Goal: Task Accomplishment & Management: Use online tool/utility

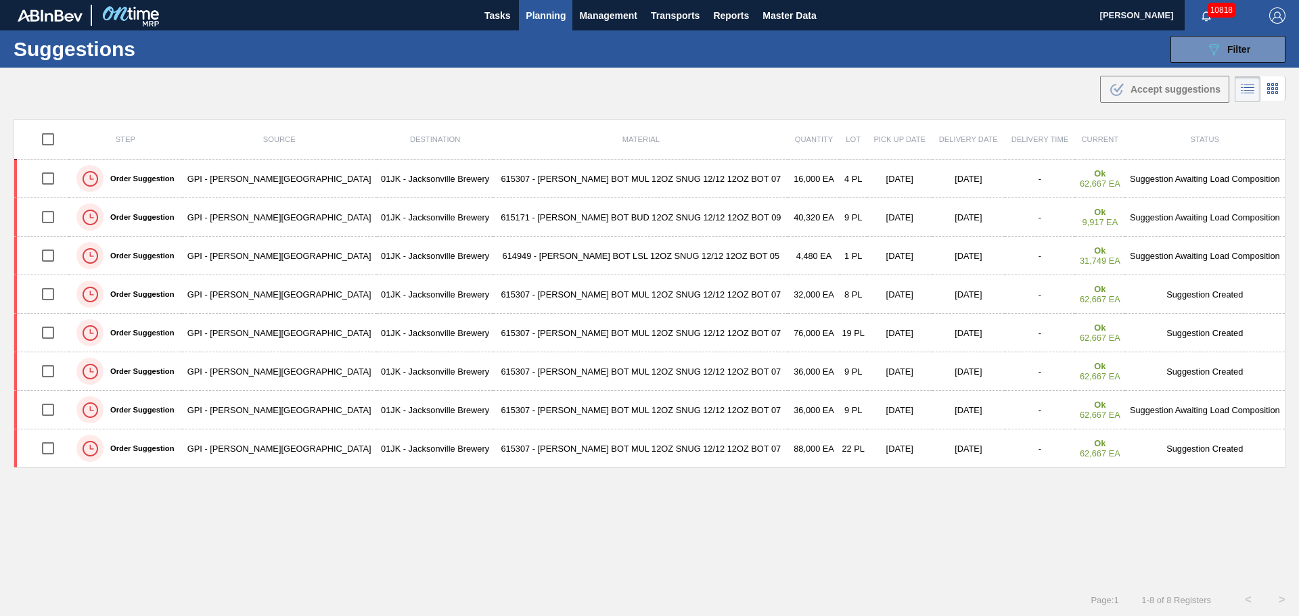
click at [788, 120] on th "Quantity" at bounding box center [813, 140] width 51 height 40
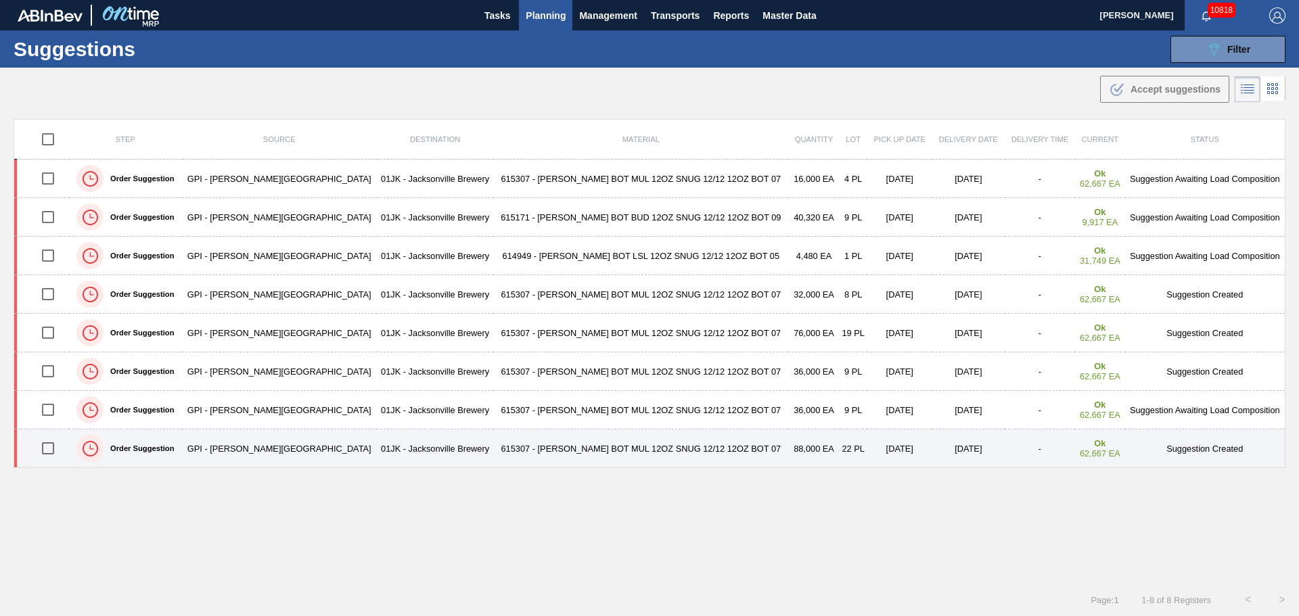
click at [58, 459] on input "checkbox" at bounding box center [48, 448] width 28 height 28
click at [55, 454] on input "checkbox" at bounding box center [48, 448] width 28 height 28
click at [55, 452] on input "checkbox" at bounding box center [48, 448] width 28 height 28
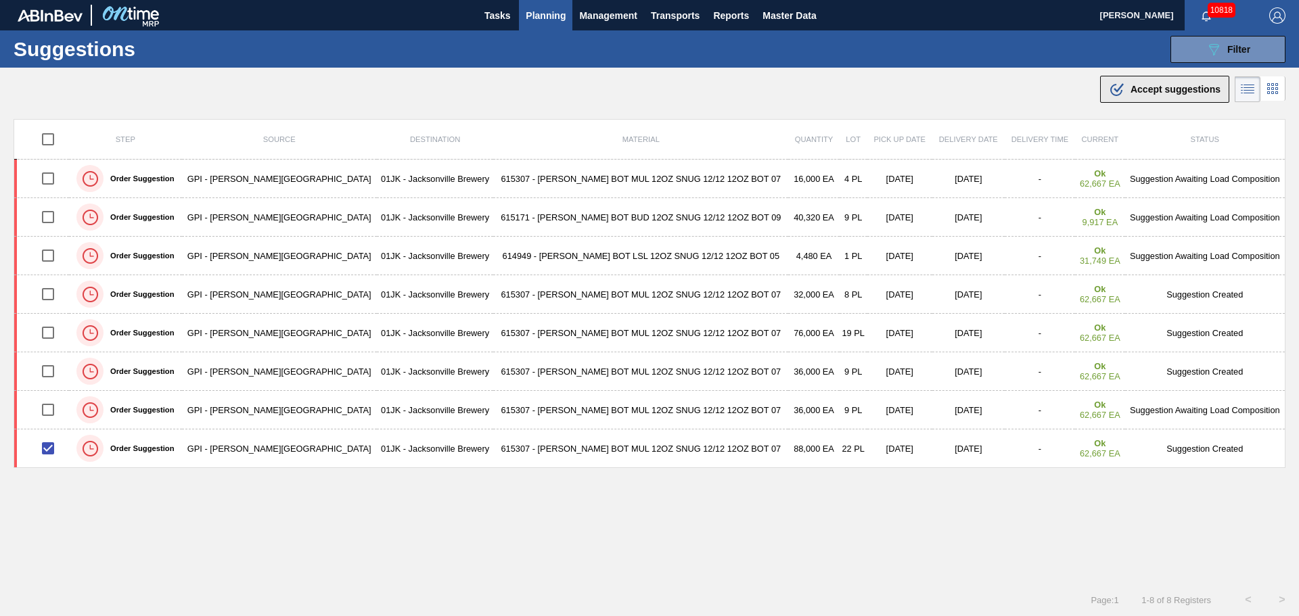
click at [1142, 97] on div ".b{fill:var(--color-action-default)} Accept suggestions" at bounding box center [1165, 89] width 112 height 16
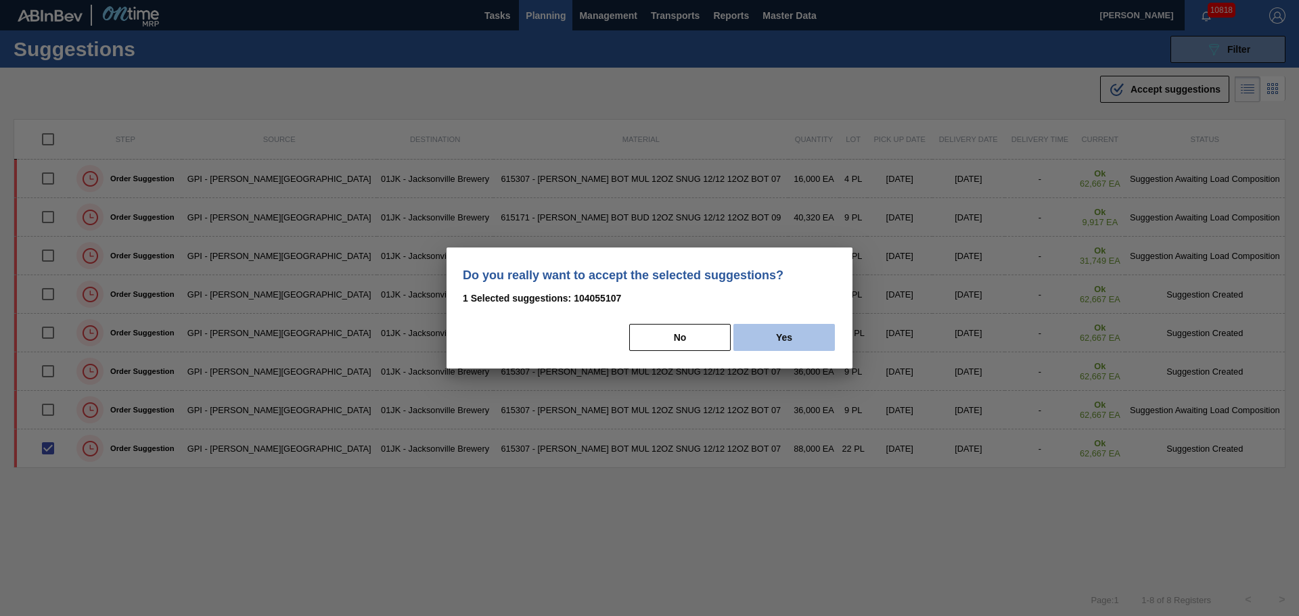
click at [779, 340] on button "Yes" at bounding box center [783, 337] width 101 height 27
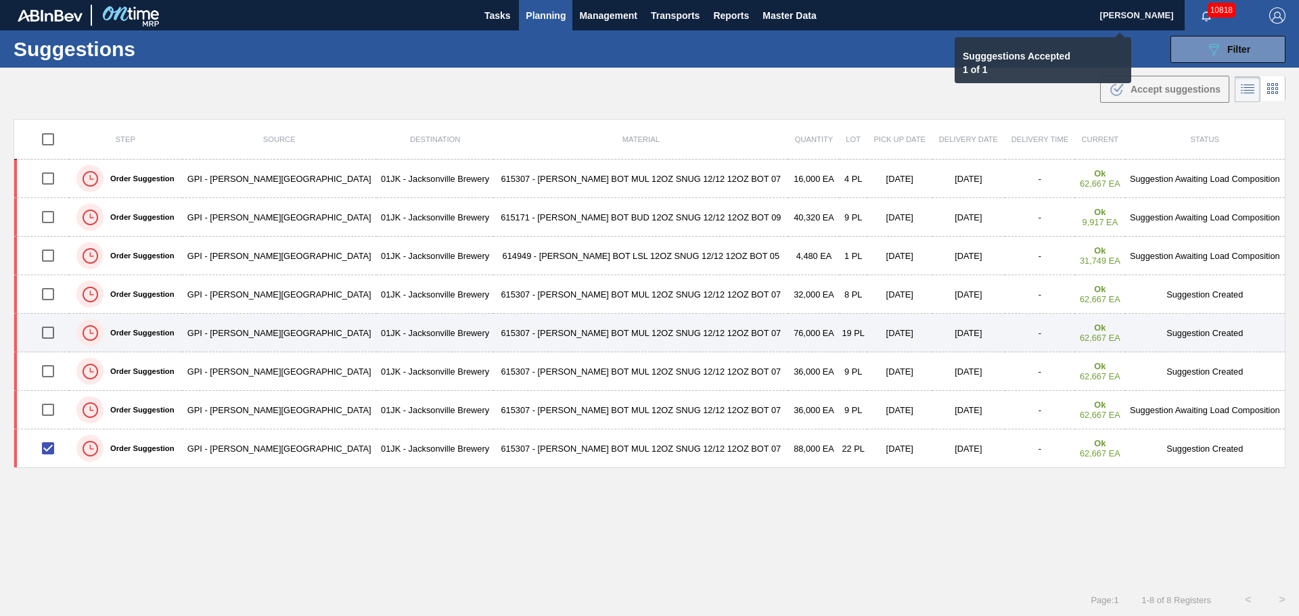
checkbox input "false"
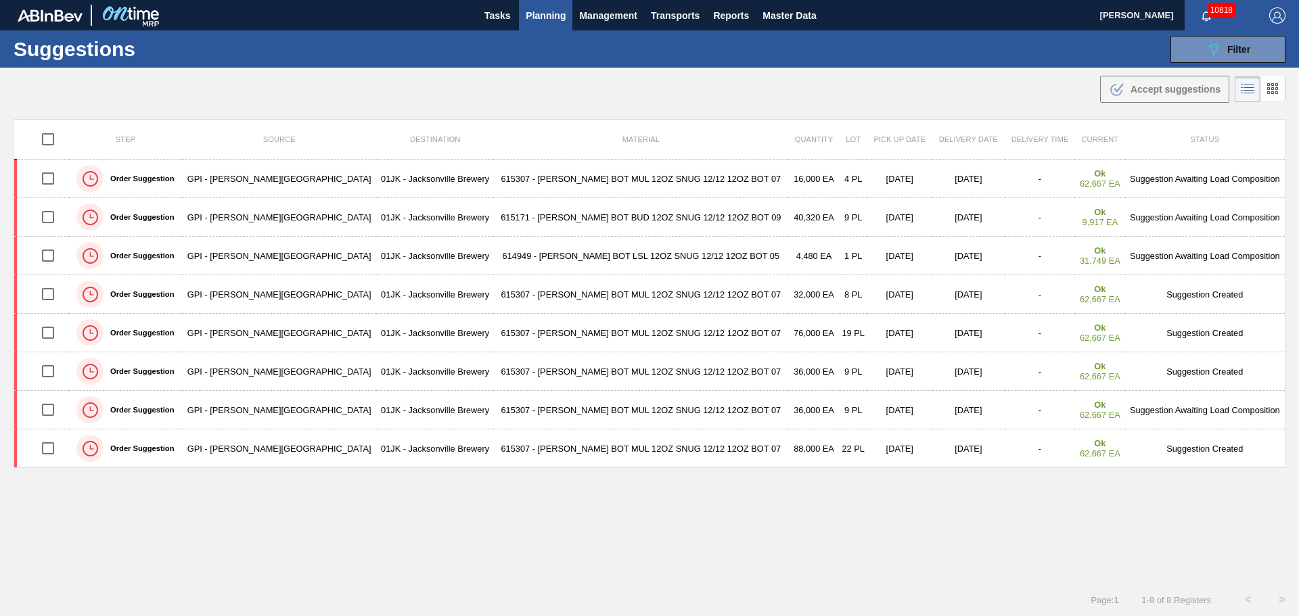
scroll to position [1, 0]
click at [591, 498] on div "Step Source Destination Material Quantity Lot Pick up Date Delivery Date Delive…" at bounding box center [650, 338] width 1272 height 440
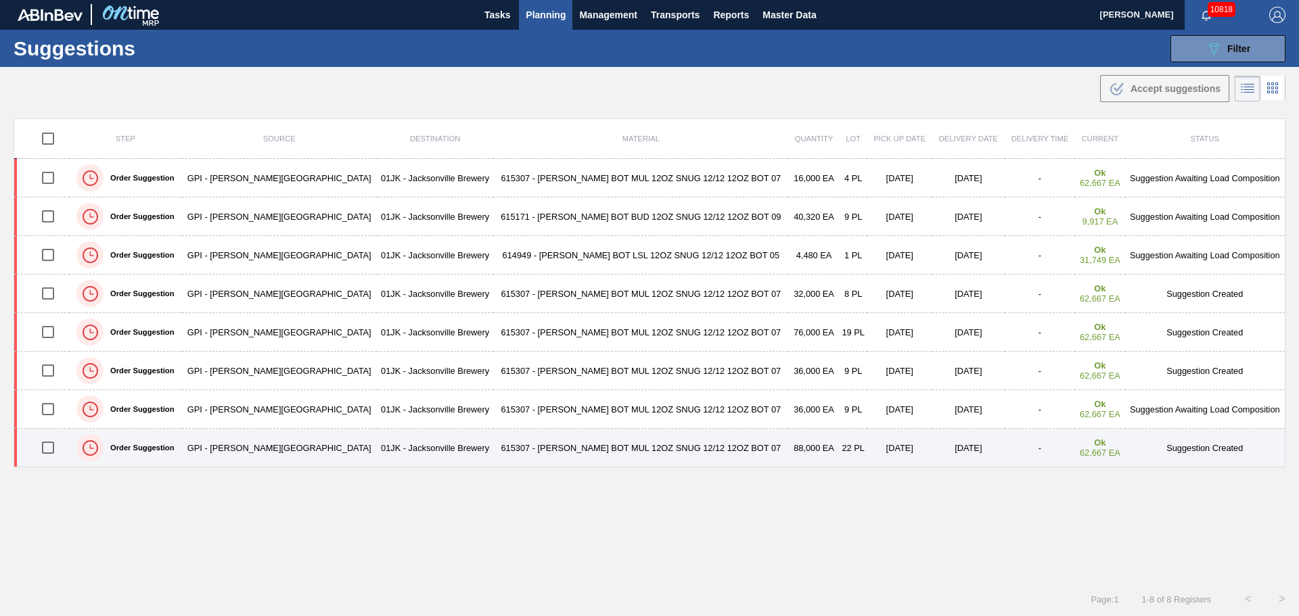
click at [35, 452] on div at bounding box center [48, 448] width 37 height 28
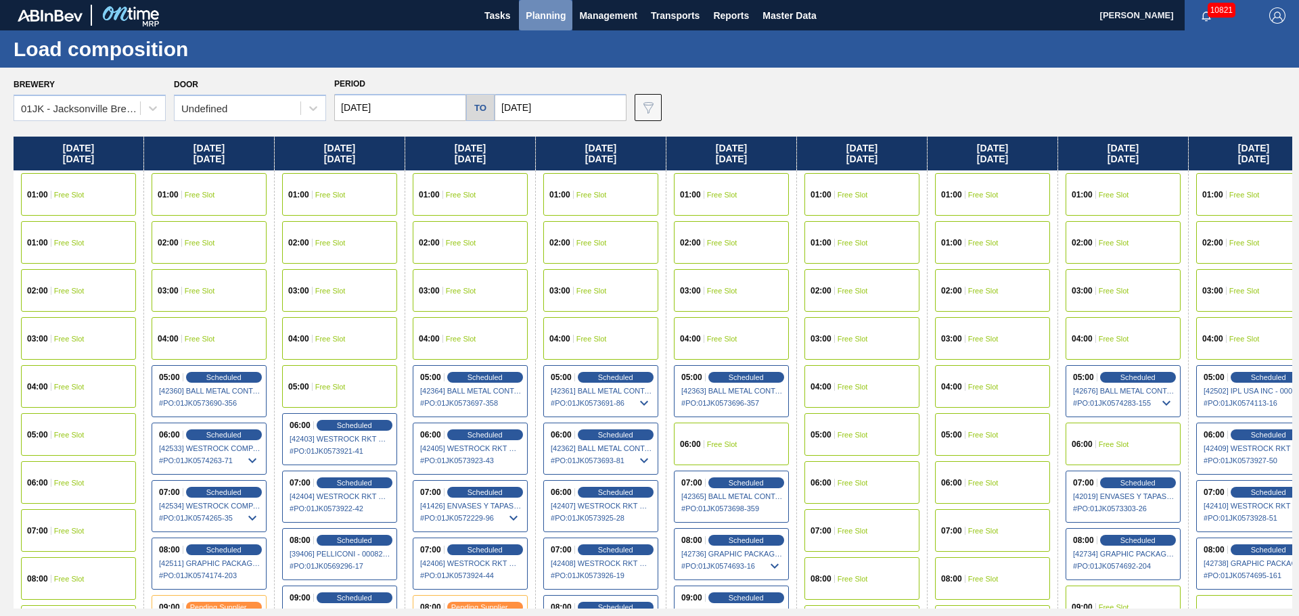
click at [526, 18] on span "Planning" at bounding box center [546, 15] width 40 height 16
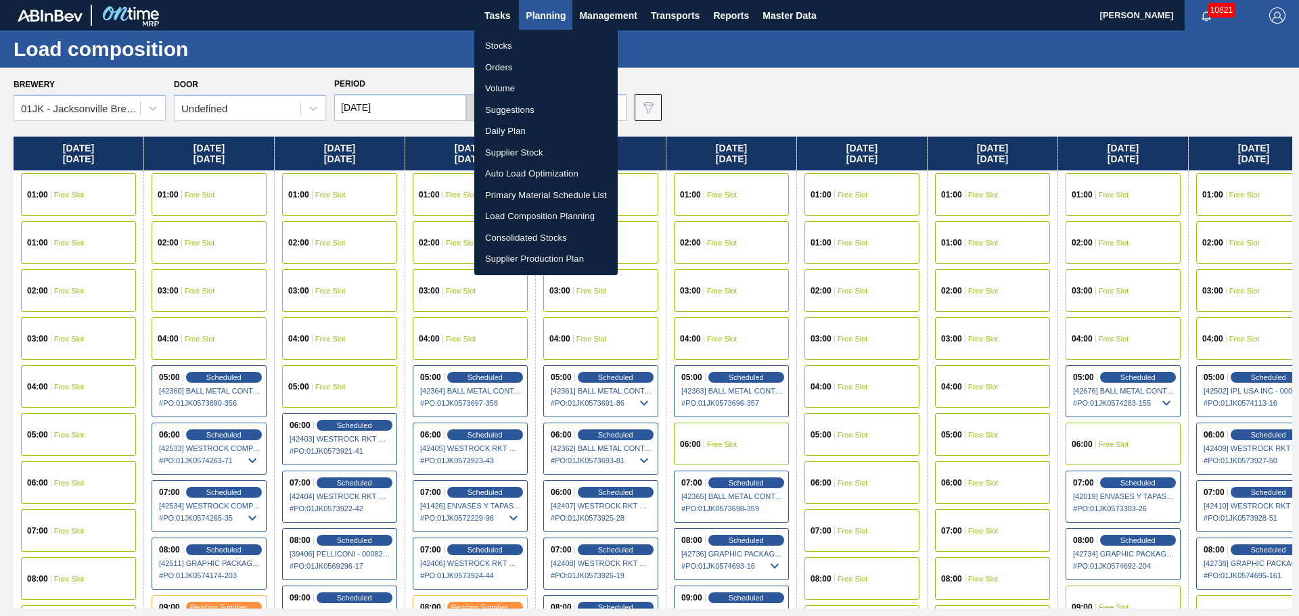
click at [519, 101] on li "Suggestions" at bounding box center [545, 110] width 143 height 22
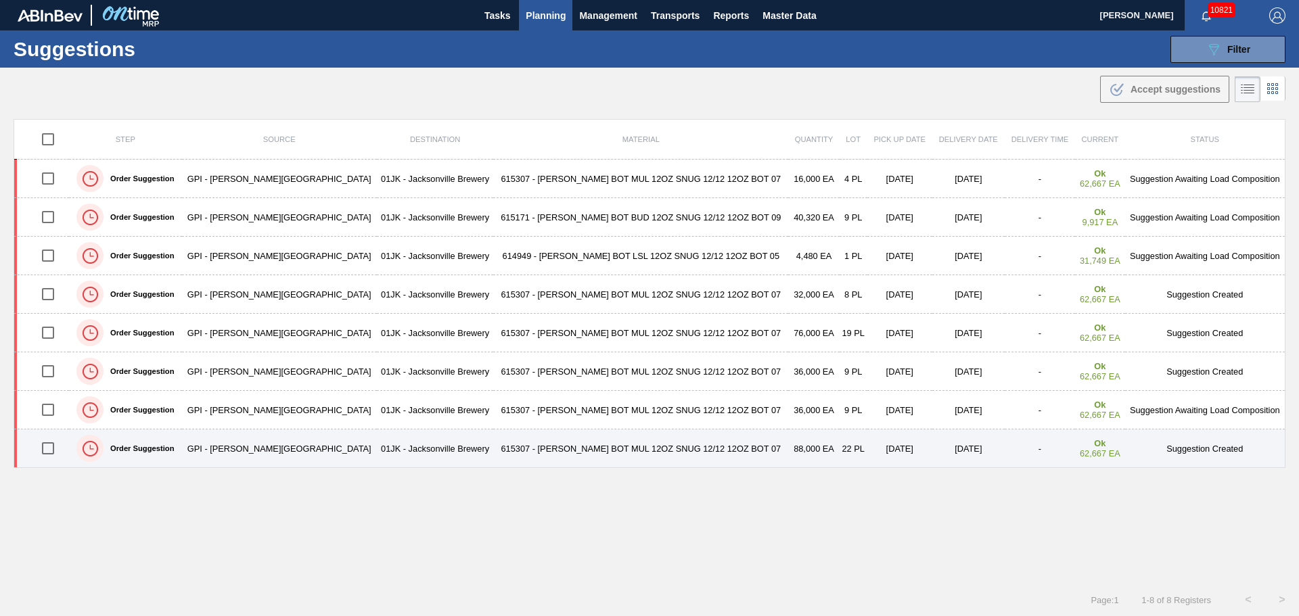
click at [55, 445] on input "checkbox" at bounding box center [48, 448] width 28 height 28
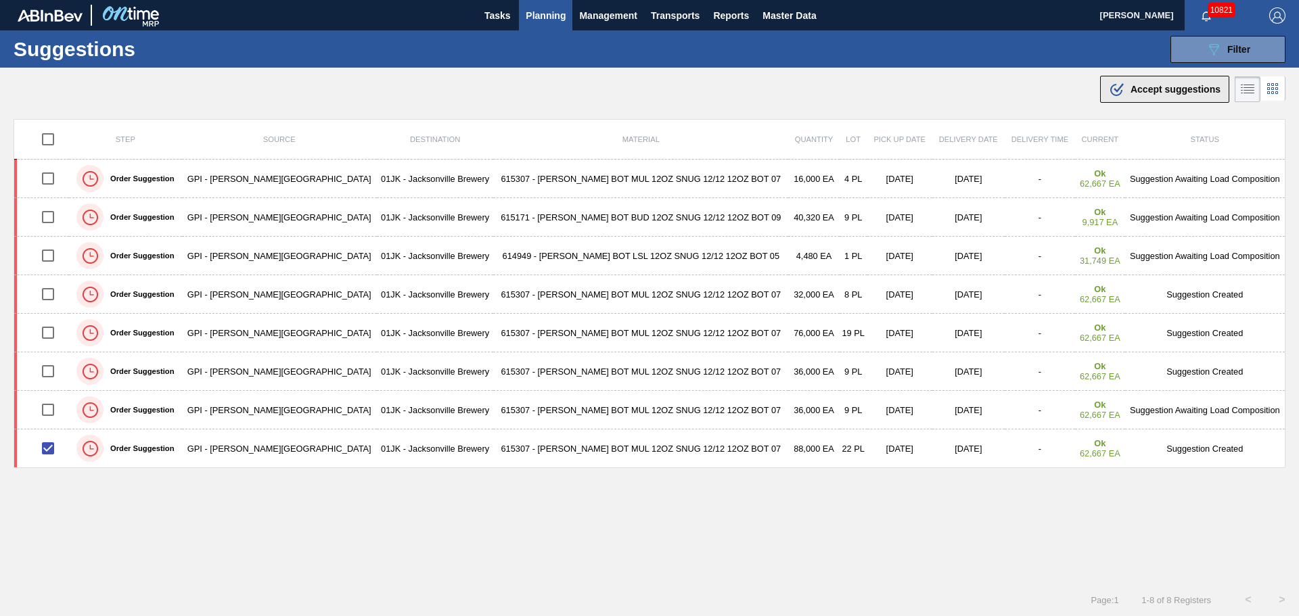
click at [1154, 95] on div ".b{fill:var(--color-action-default)} Accept suggestions" at bounding box center [1165, 89] width 112 height 16
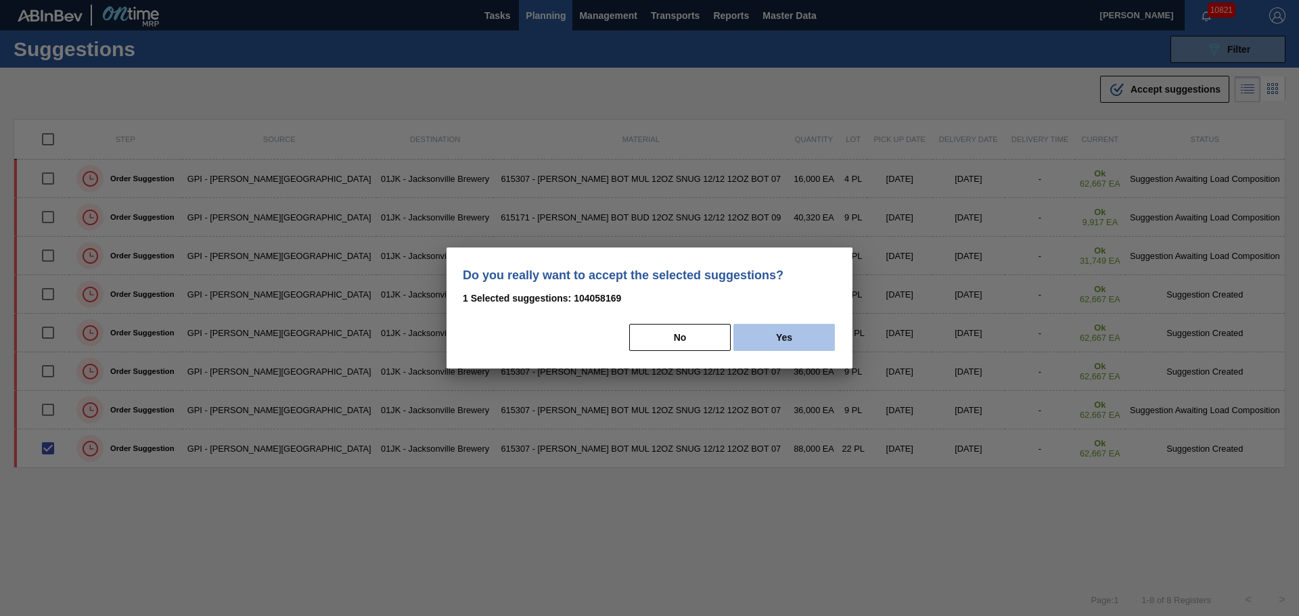
click at [811, 344] on button "Yes" at bounding box center [783, 337] width 101 height 27
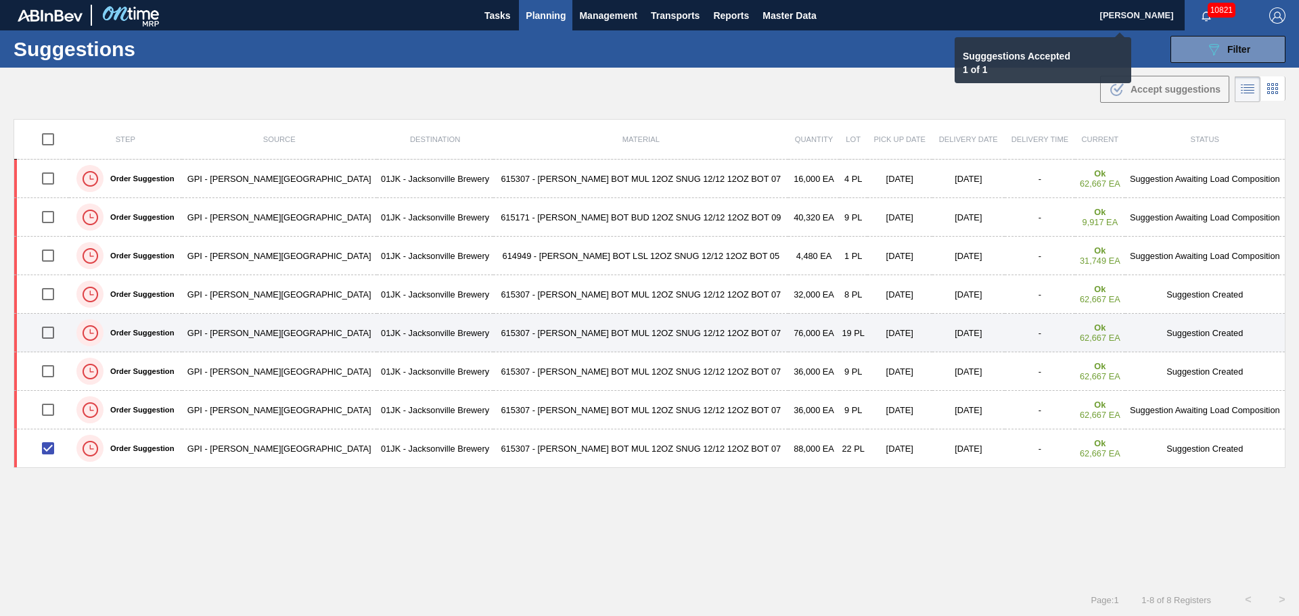
checkbox input "false"
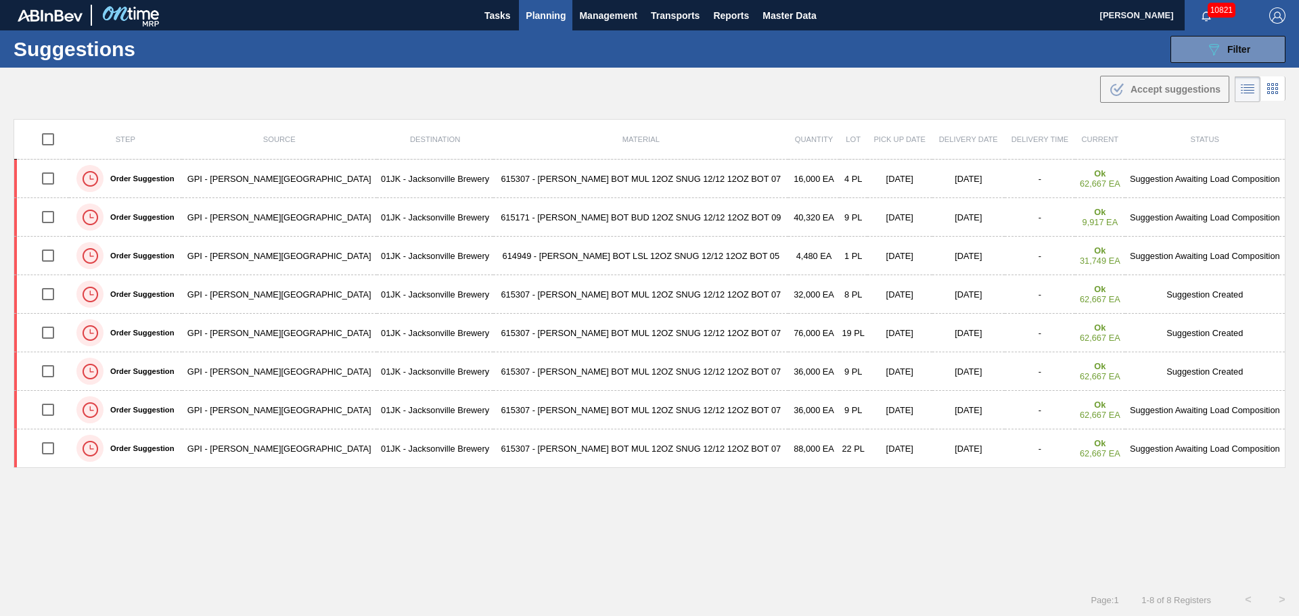
click at [1052, 88] on div ".b{fill:var(--color-action-default)} Accept suggestions" at bounding box center [649, 87] width 1299 height 38
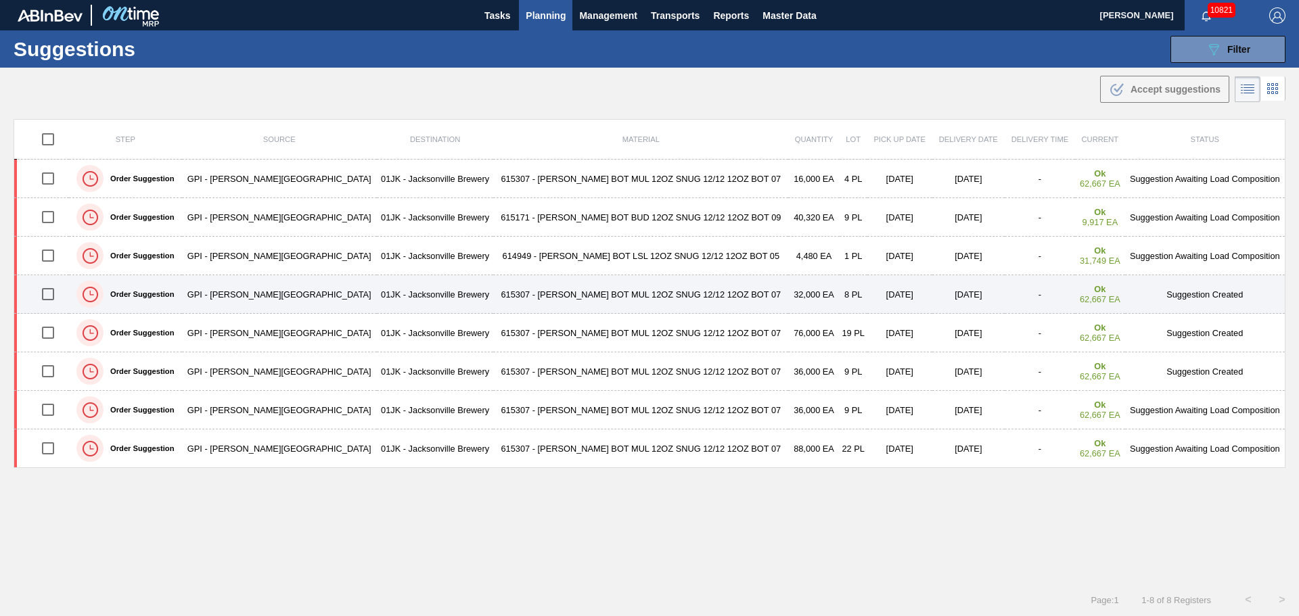
click at [51, 302] on input "checkbox" at bounding box center [48, 294] width 28 height 28
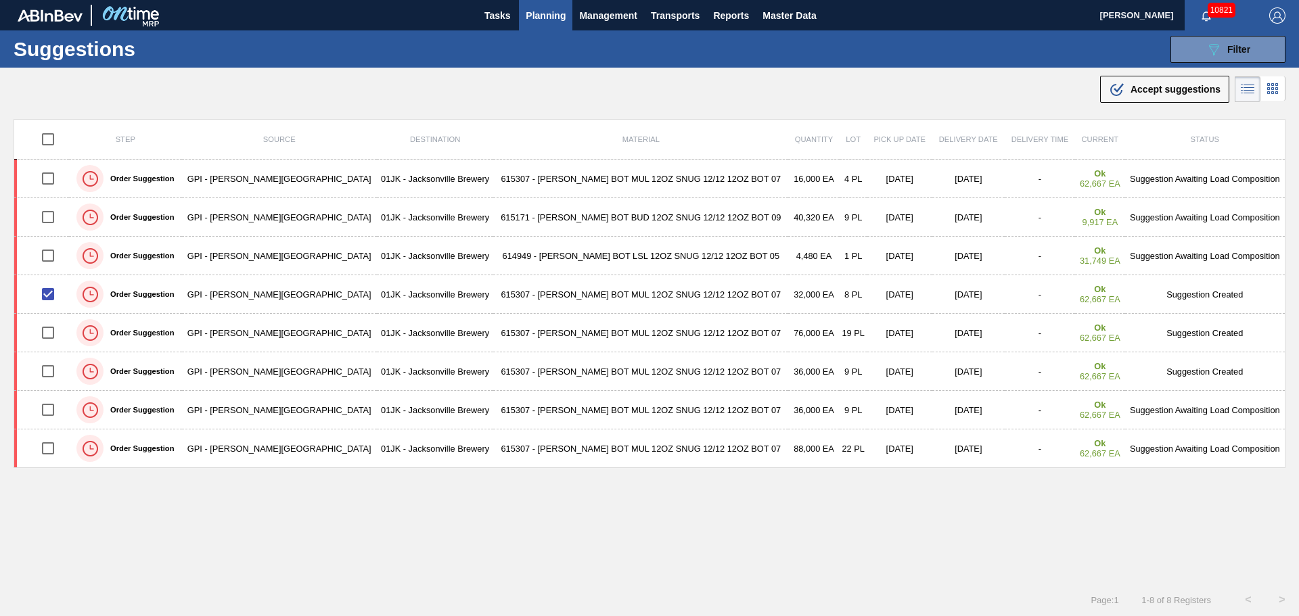
click at [1175, 82] on button ".b{fill:var(--color-action-default)} Accept suggestions" at bounding box center [1164, 89] width 129 height 27
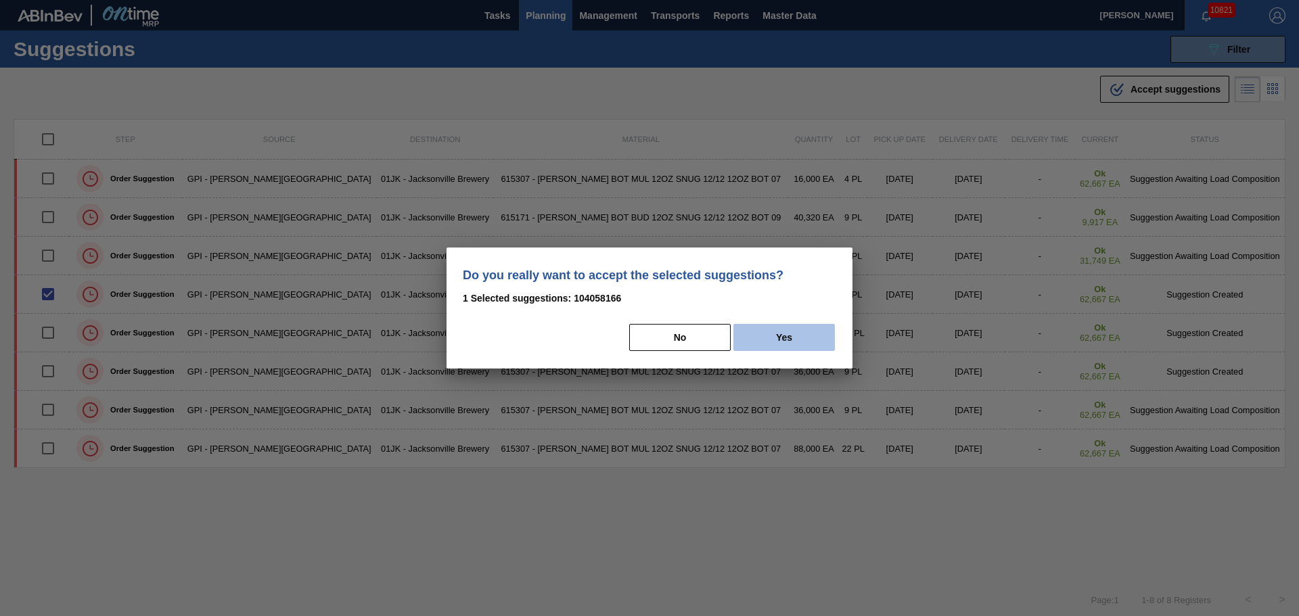
click at [811, 337] on button "Yes" at bounding box center [783, 337] width 101 height 27
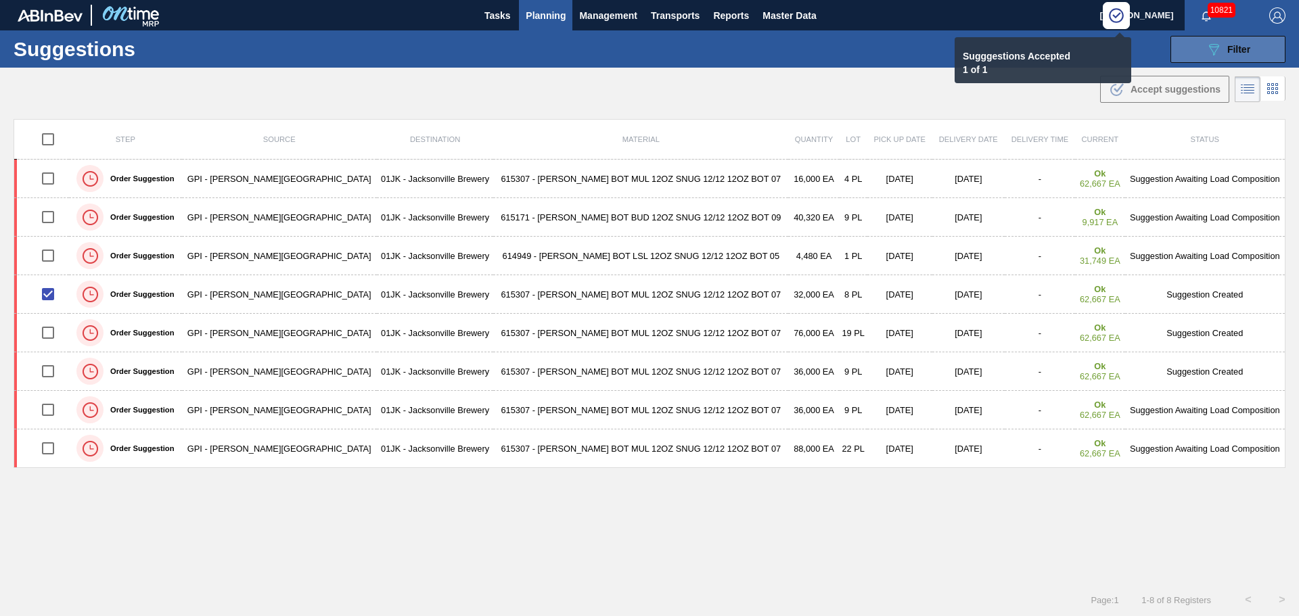
click at [1242, 54] on span "Filter" at bounding box center [1238, 49] width 23 height 11
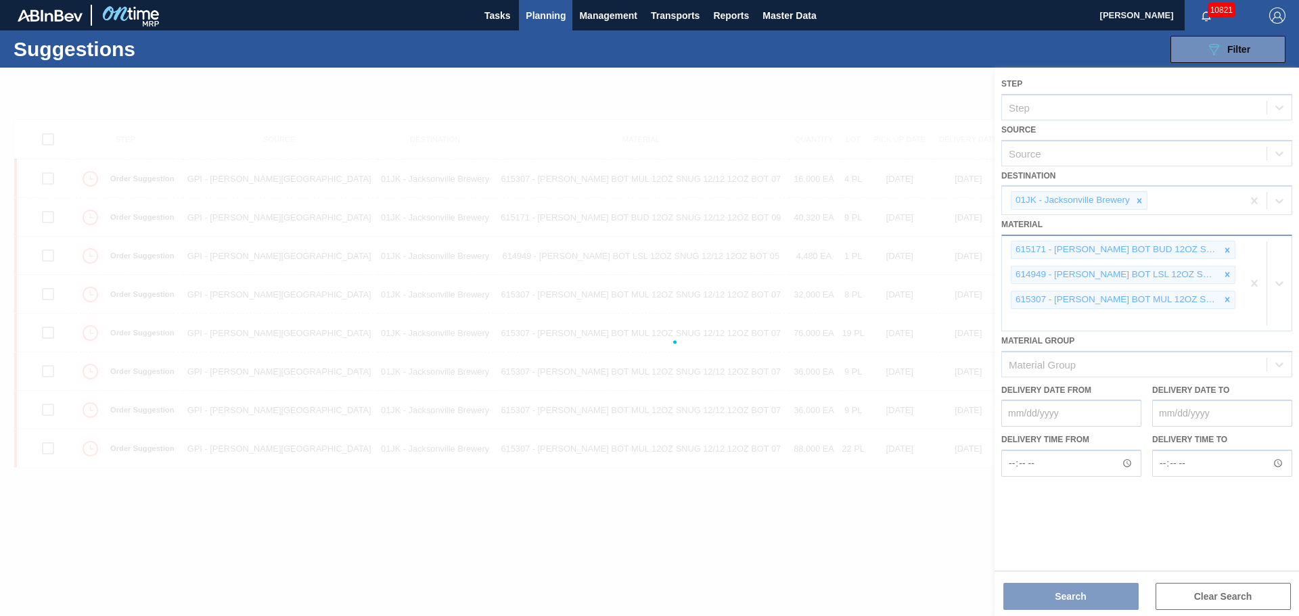
checkbox input "false"
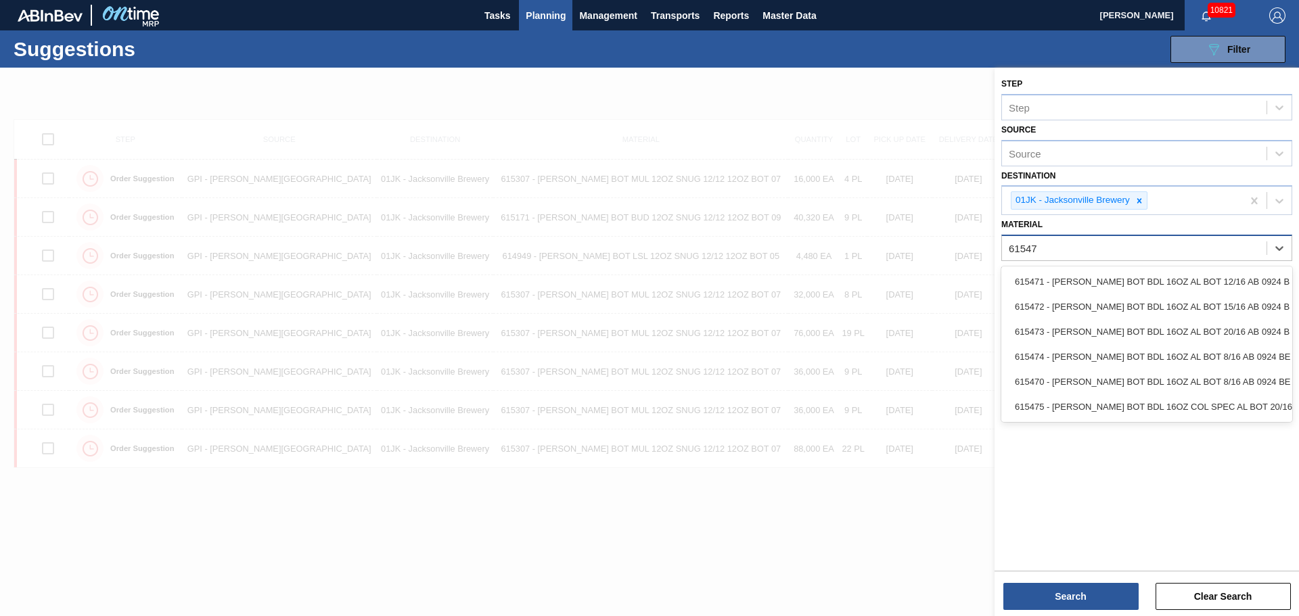
type input "615473"
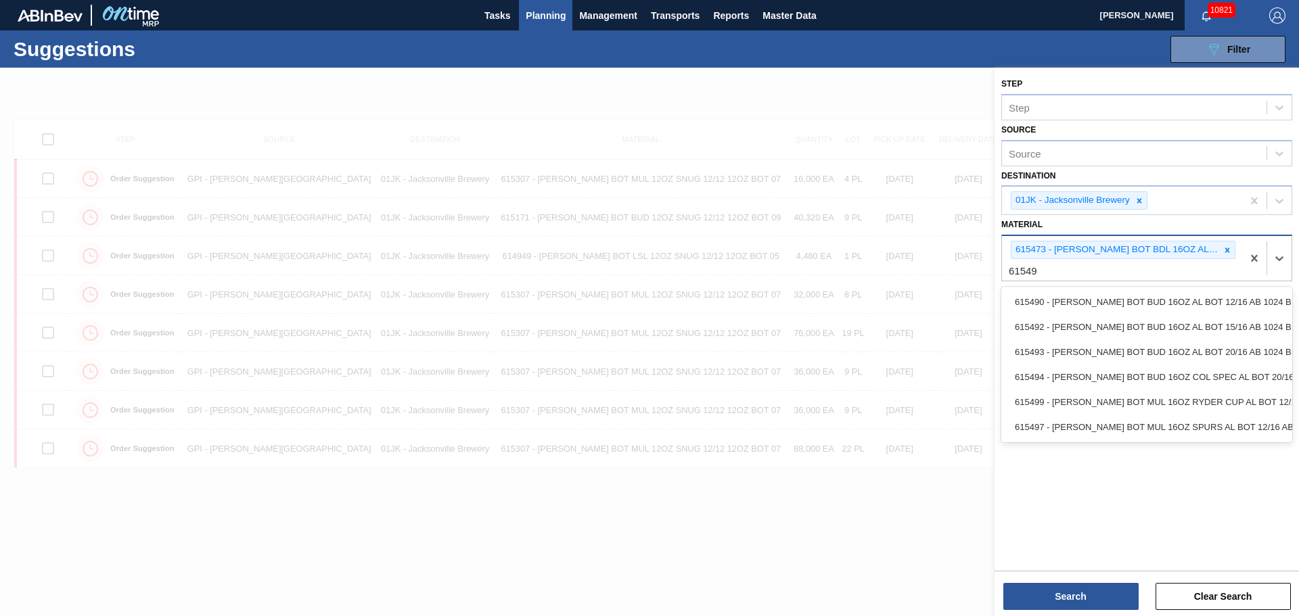
type input "615493"
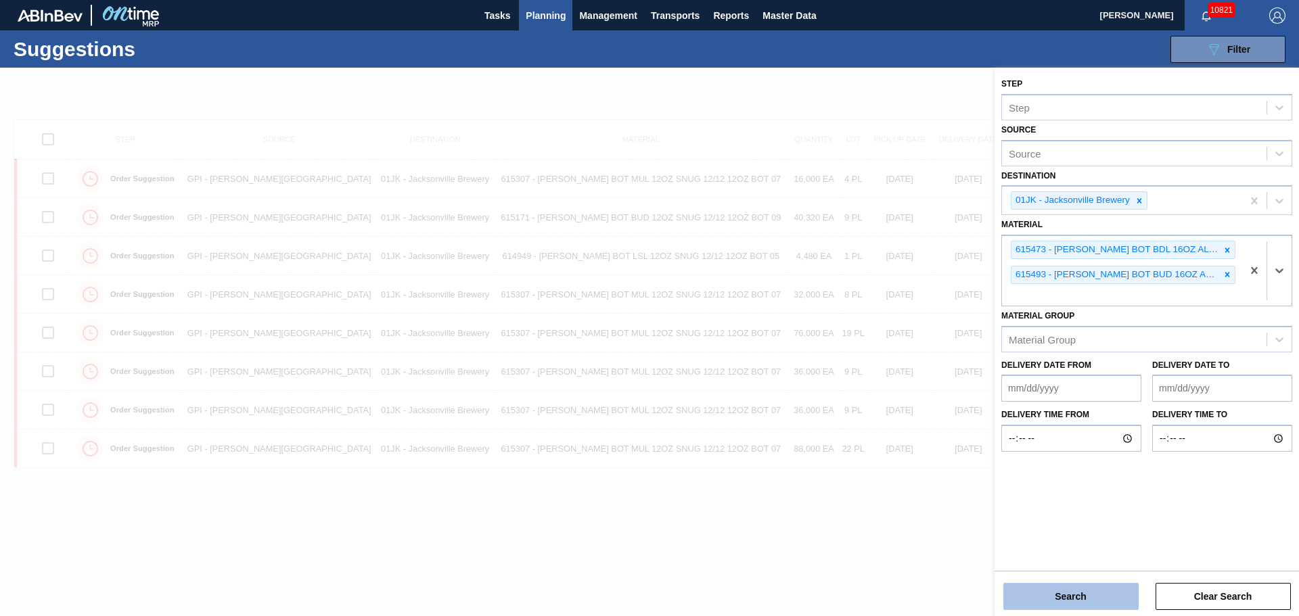
click at [1097, 599] on button "Search" at bounding box center [1070, 596] width 135 height 27
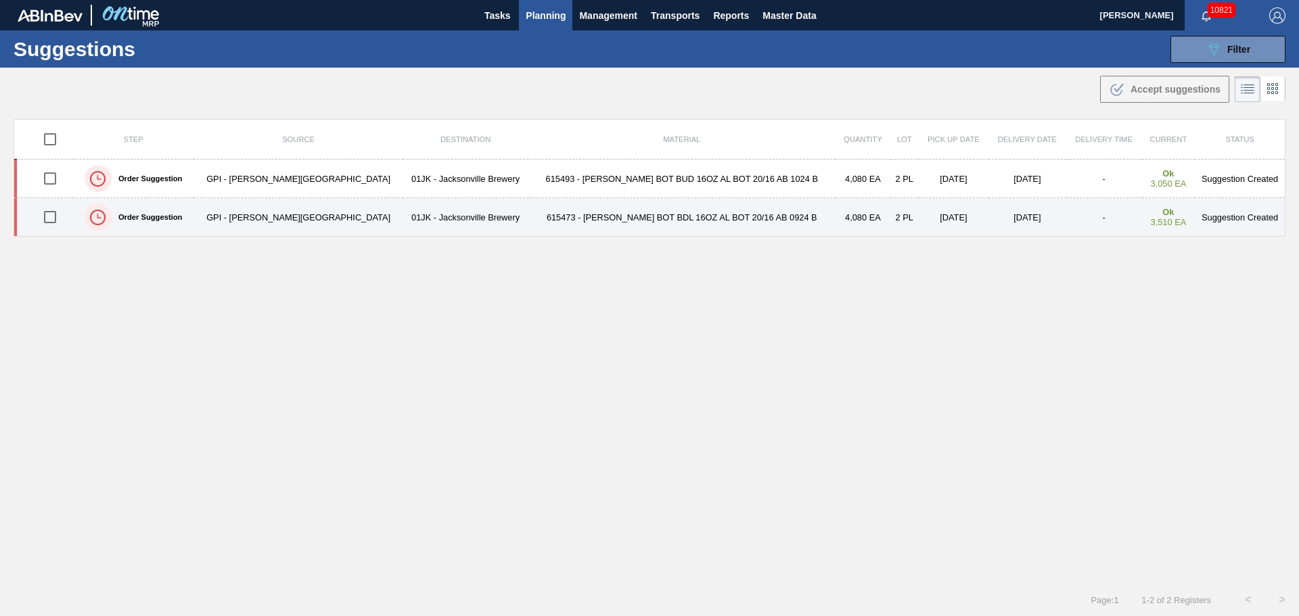
drag, startPoint x: 68, startPoint y: 223, endPoint x: 65, endPoint y: 204, distance: 18.5
click at [64, 223] on input "checkbox" at bounding box center [50, 217] width 28 height 28
checkbox input "true"
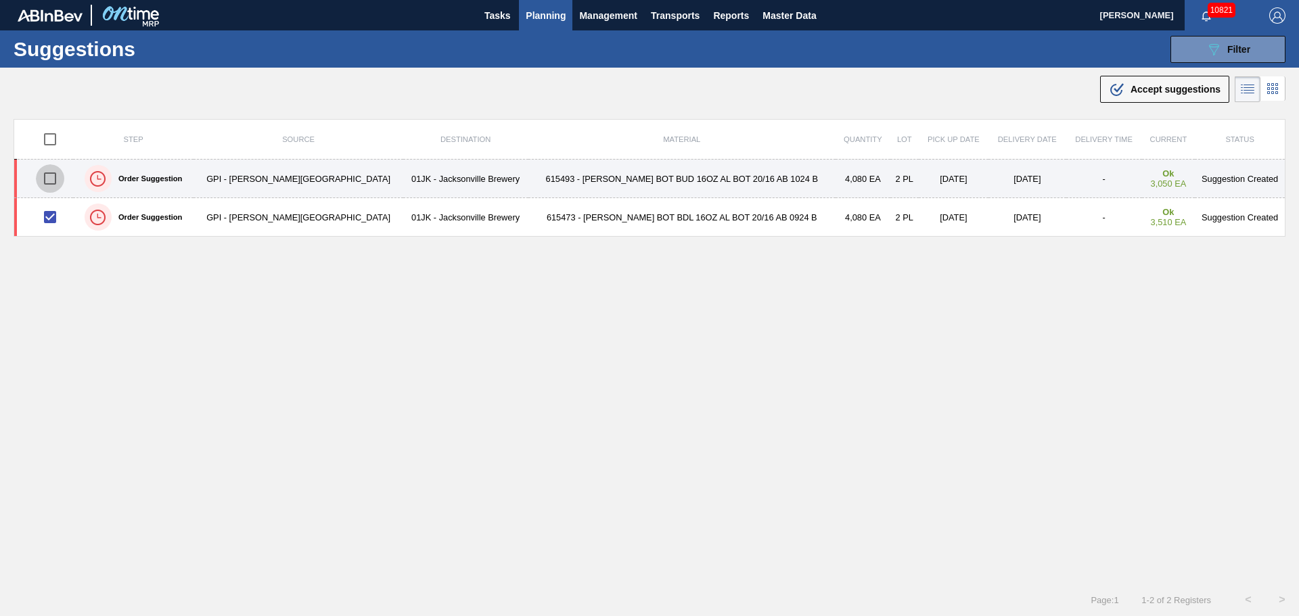
click at [58, 182] on input "checkbox" at bounding box center [50, 178] width 28 height 28
checkbox input "true"
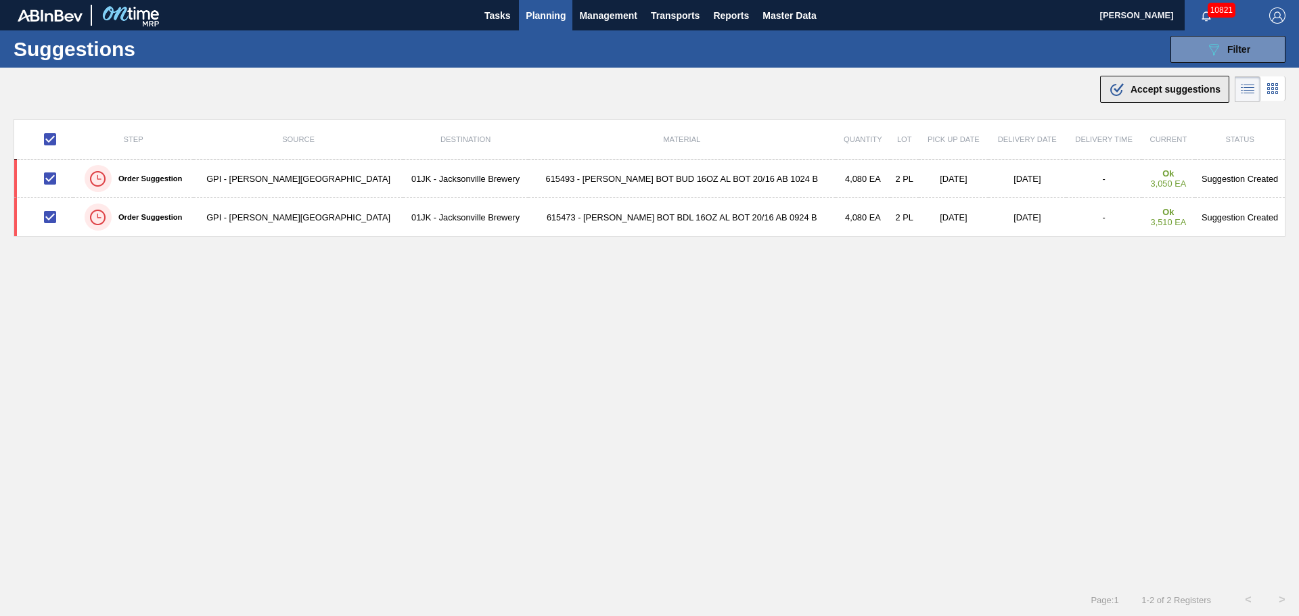
click at [1148, 89] on span "Accept suggestions" at bounding box center [1176, 89] width 90 height 11
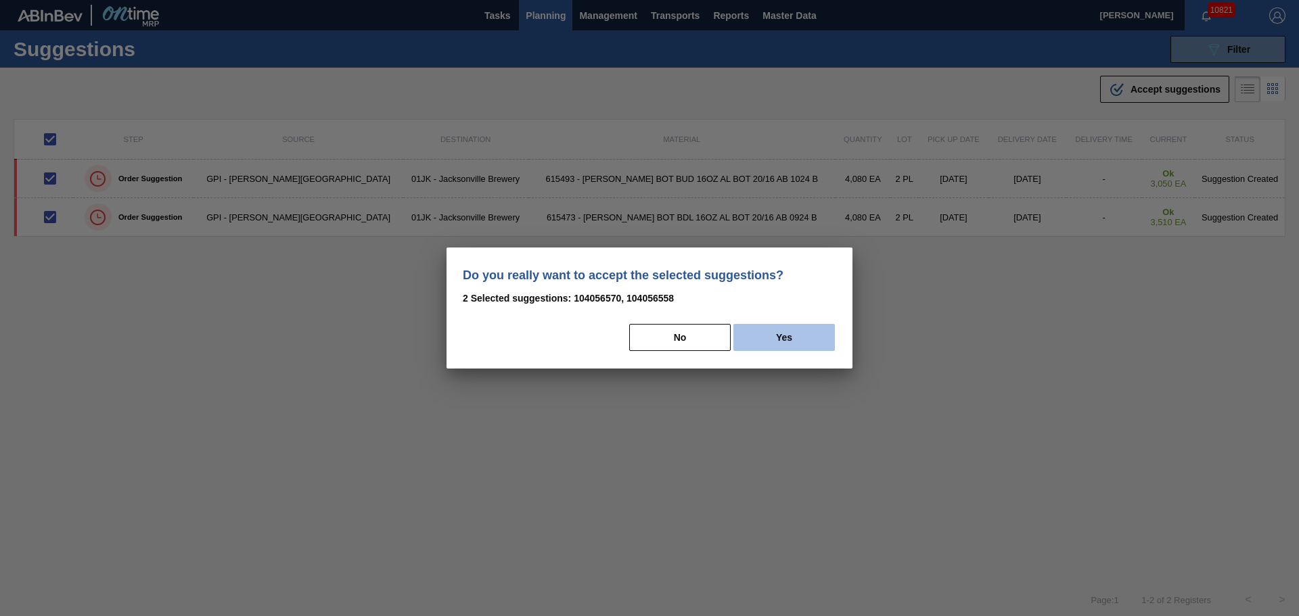
click at [769, 332] on button "Yes" at bounding box center [783, 337] width 101 height 27
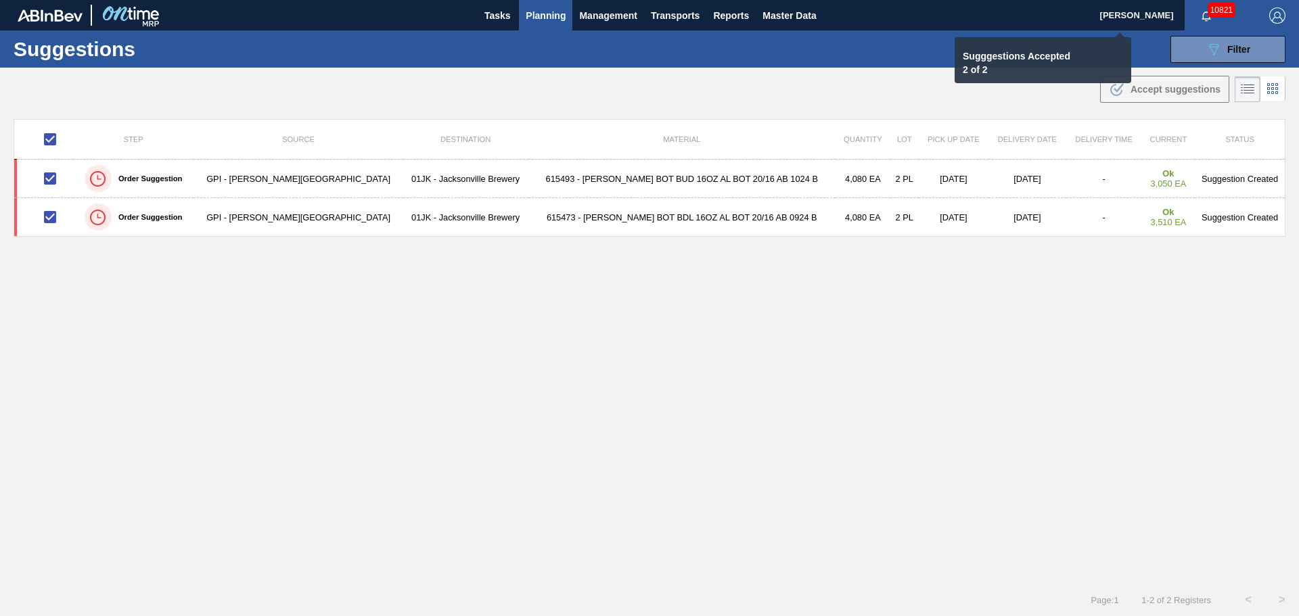
checkbox input "false"
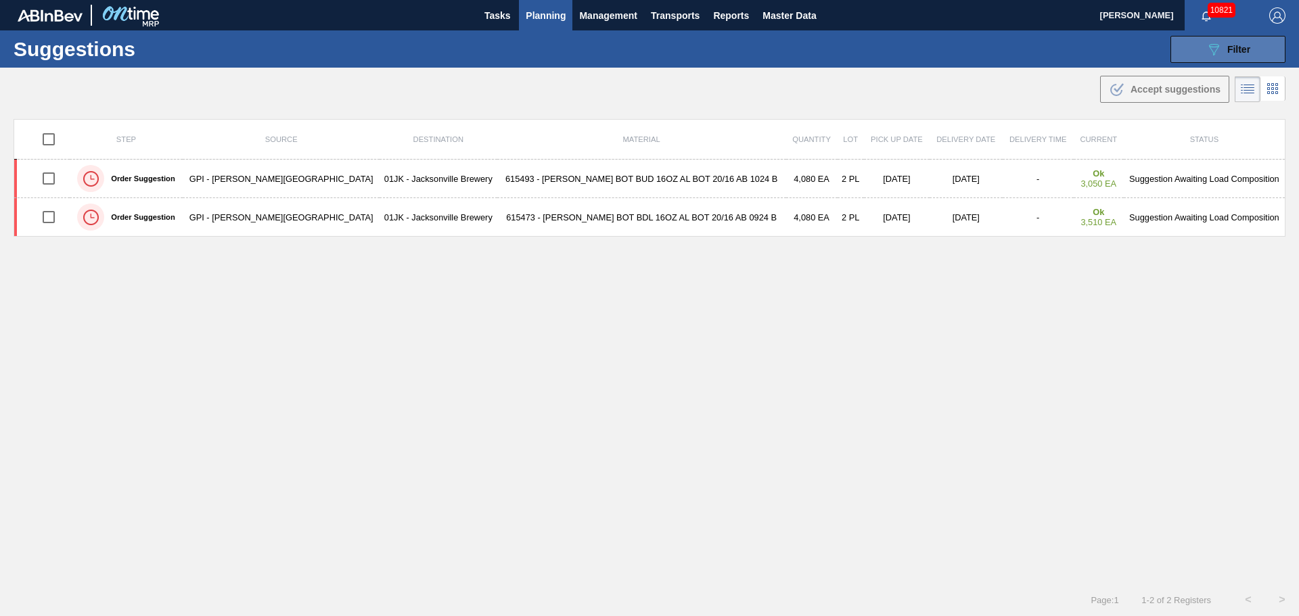
click at [1196, 53] on button "089F7B8B-B2A5-4AFE-B5C0-19BA573D28AC Filter" at bounding box center [1228, 49] width 115 height 27
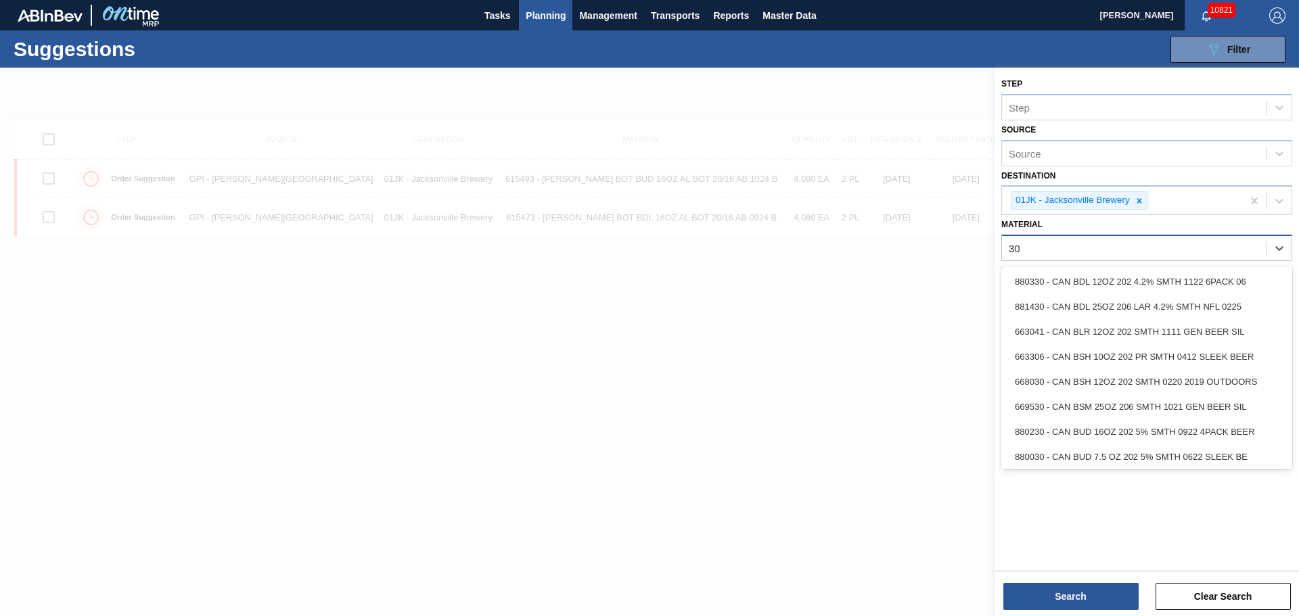
type input "3"
type input "6"
type input "3"
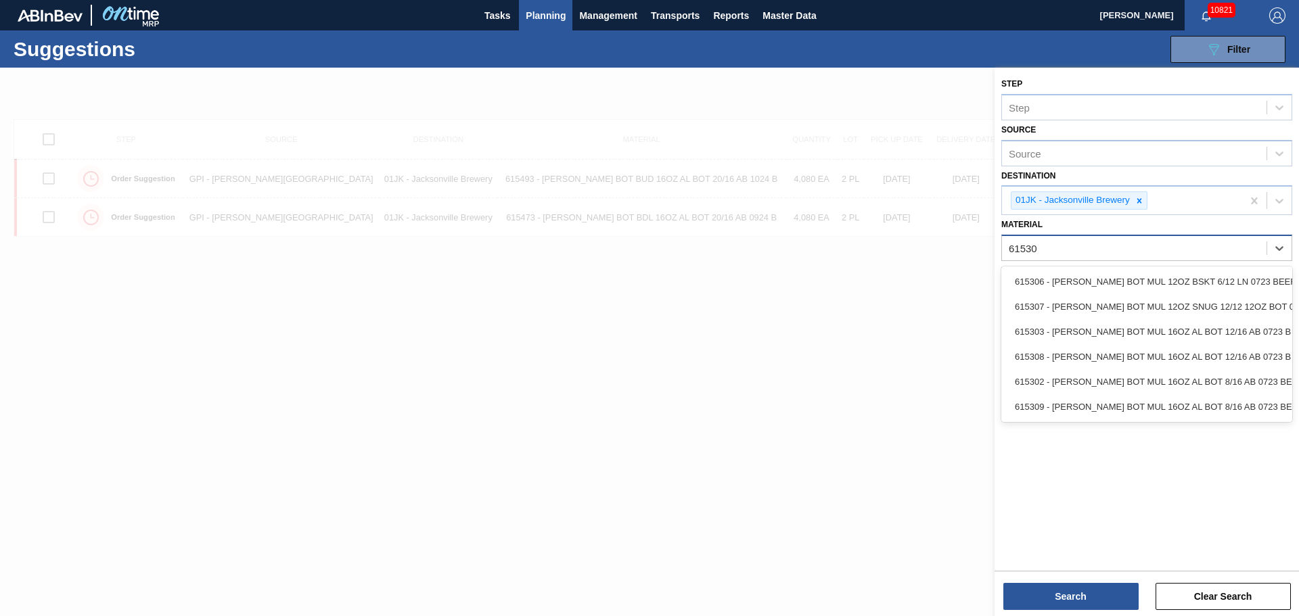
type input "615307"
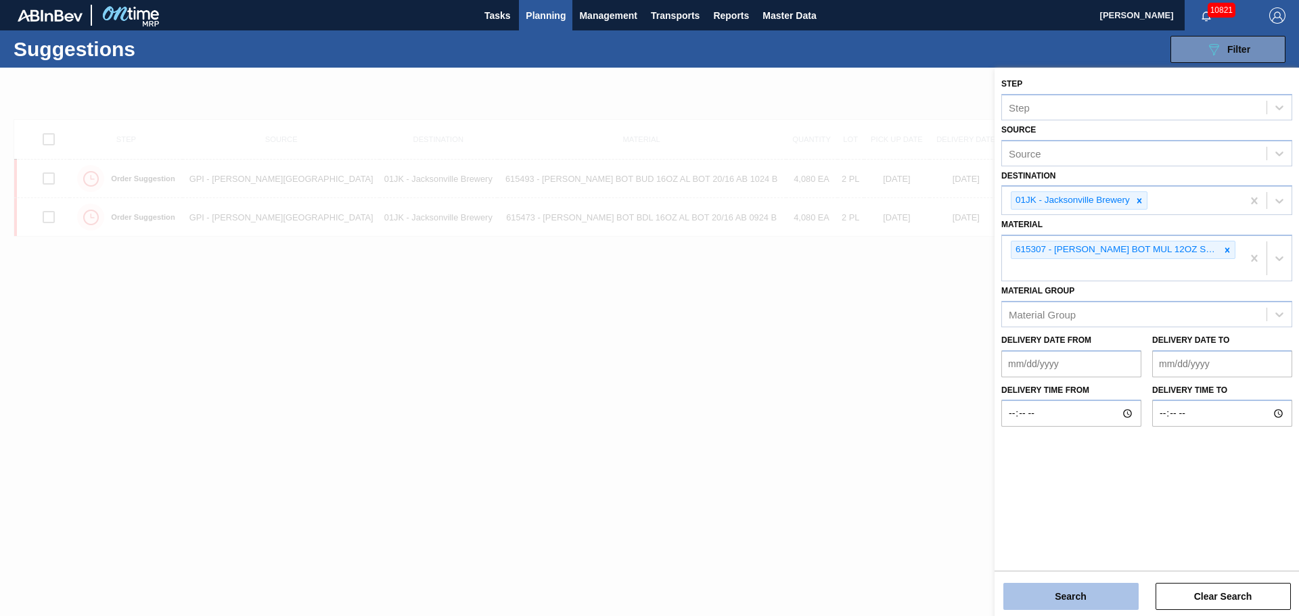
click at [1108, 585] on button "Search" at bounding box center [1070, 596] width 135 height 27
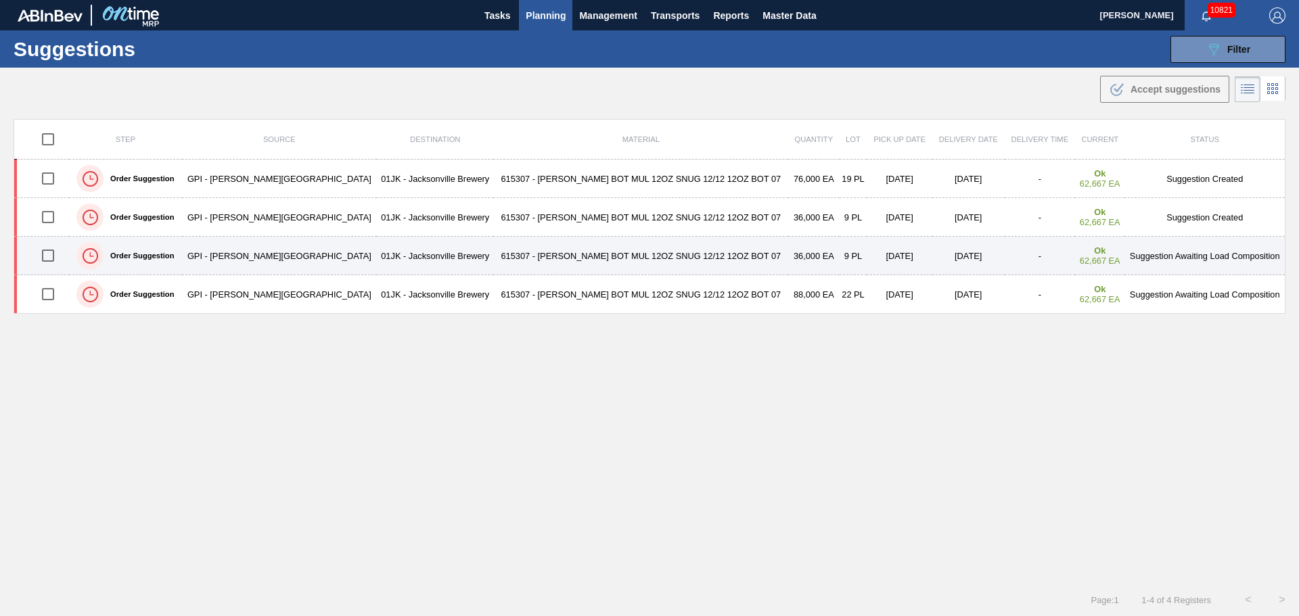
click at [600, 256] on td "615307 - CARR BOT MUL 12OZ SNUG 12/12 12OZ BOT 07" at bounding box center [640, 256] width 295 height 39
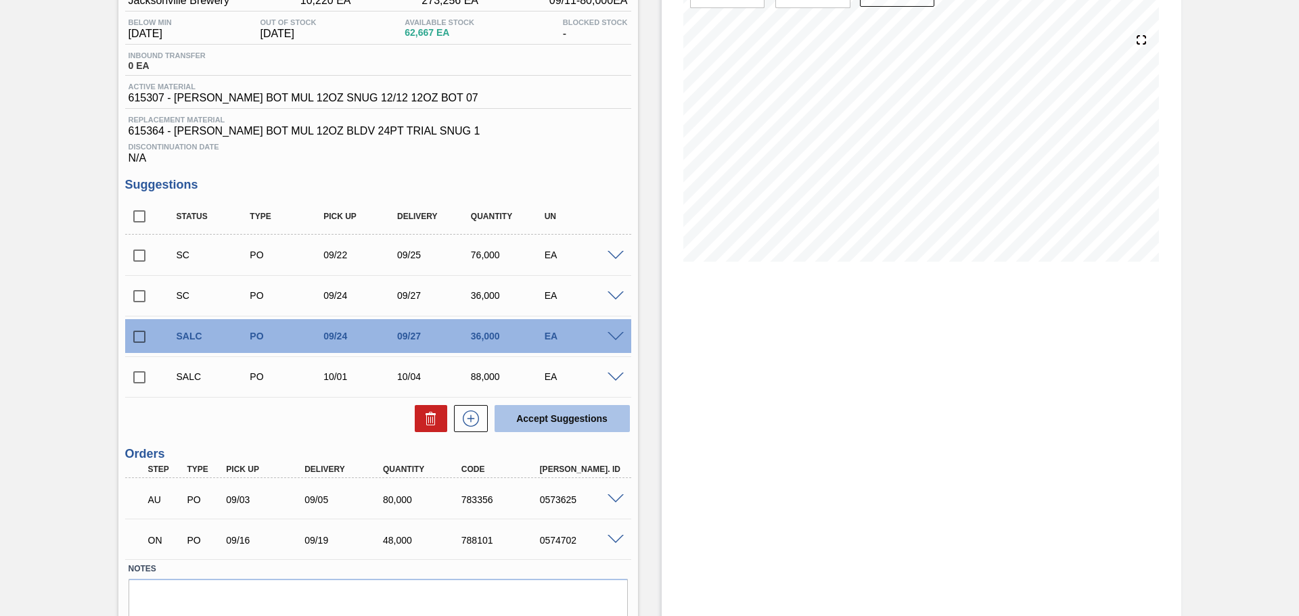
scroll to position [135, 0]
click at [137, 332] on input "checkbox" at bounding box center [139, 335] width 28 height 28
checkbox input "true"
click at [137, 382] on input "checkbox" at bounding box center [139, 376] width 28 height 28
checkbox input "true"
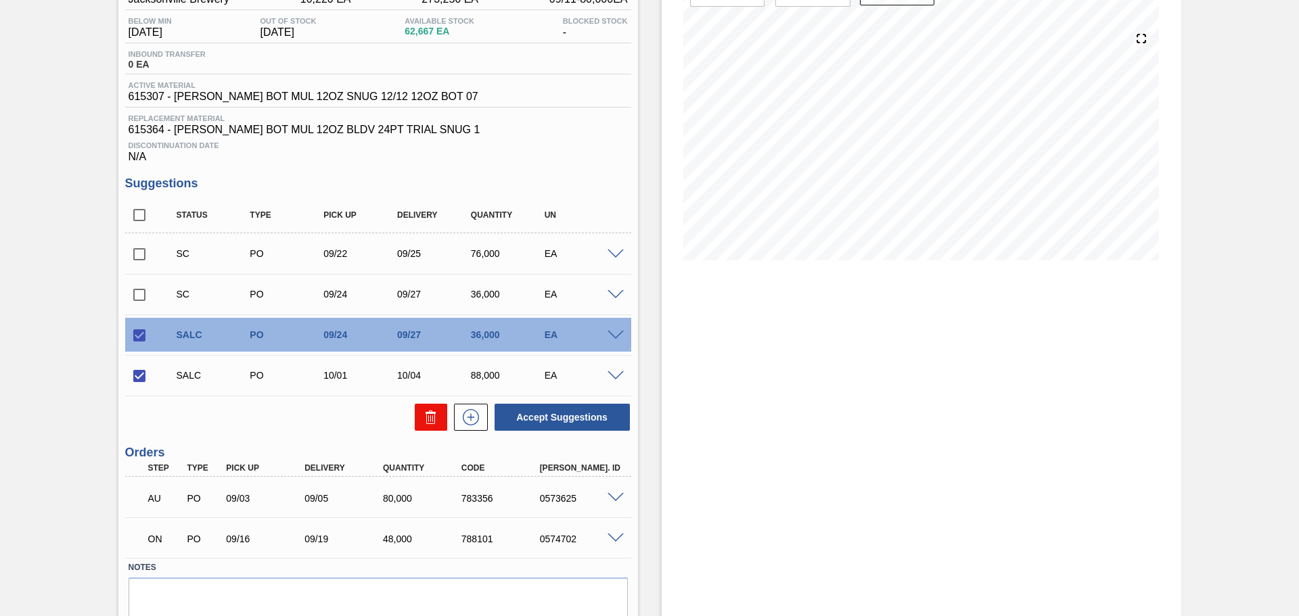
click at [428, 410] on icon at bounding box center [431, 417] width 16 height 16
checkbox input "false"
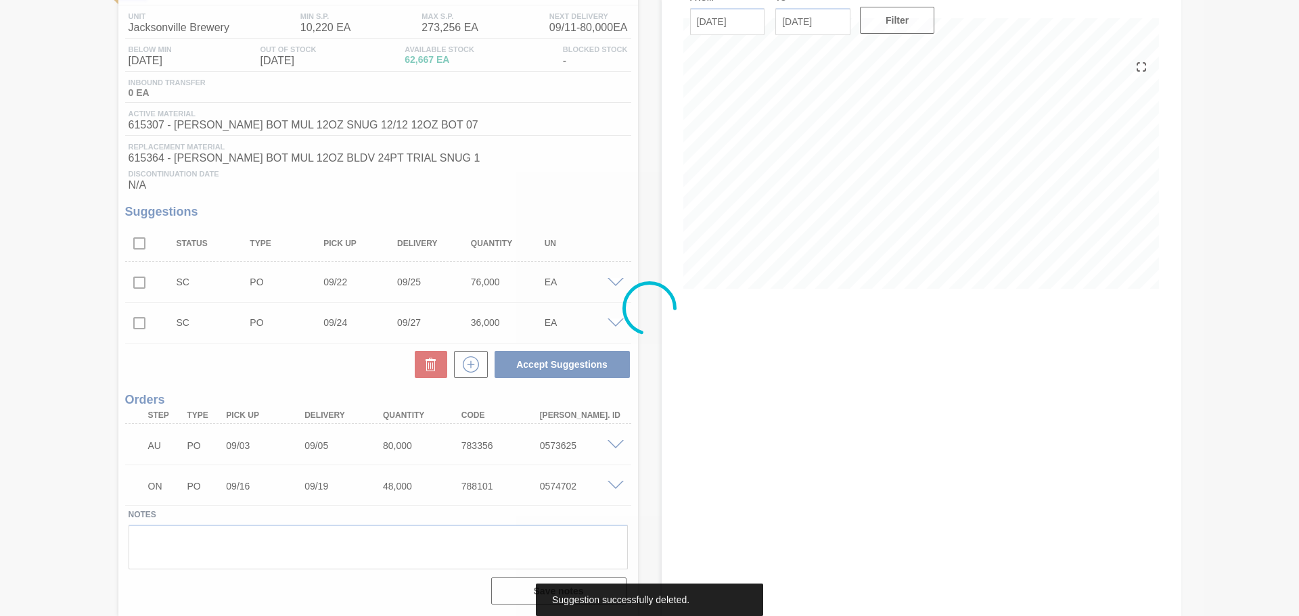
scroll to position [107, 0]
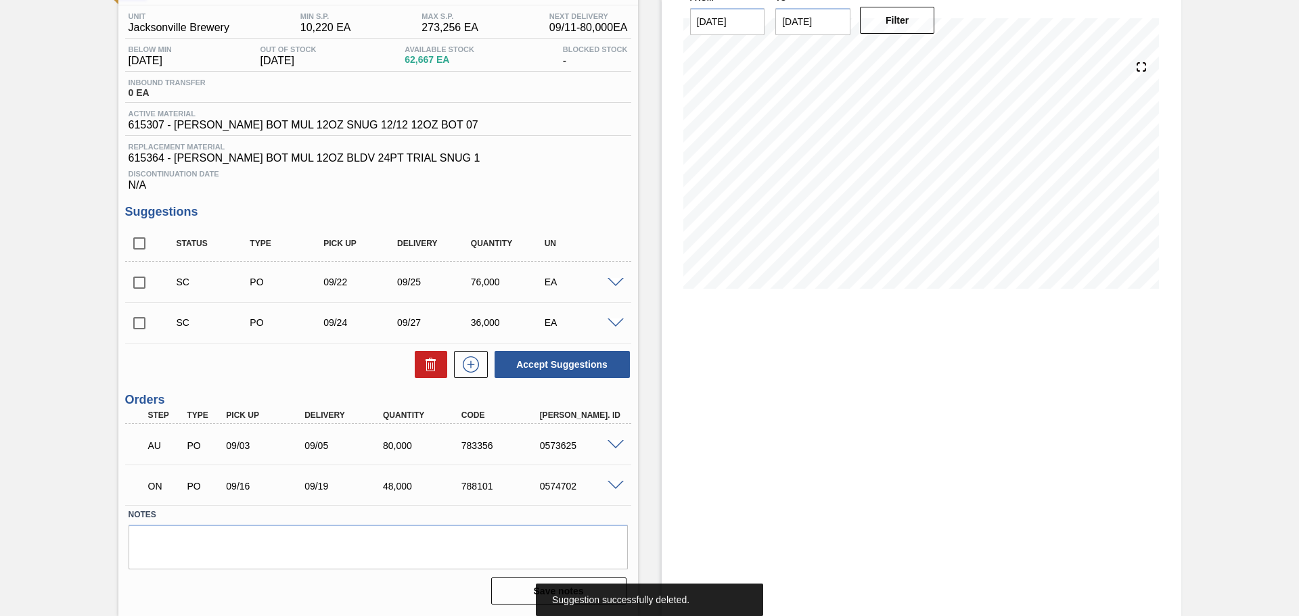
click at [11, 236] on div "Awaiting Unload 01JK - CARR MUL 12OZ BOT SNUG 12/12 12OZ BOT AQUEOUS COATING Un…" at bounding box center [649, 289] width 1299 height 656
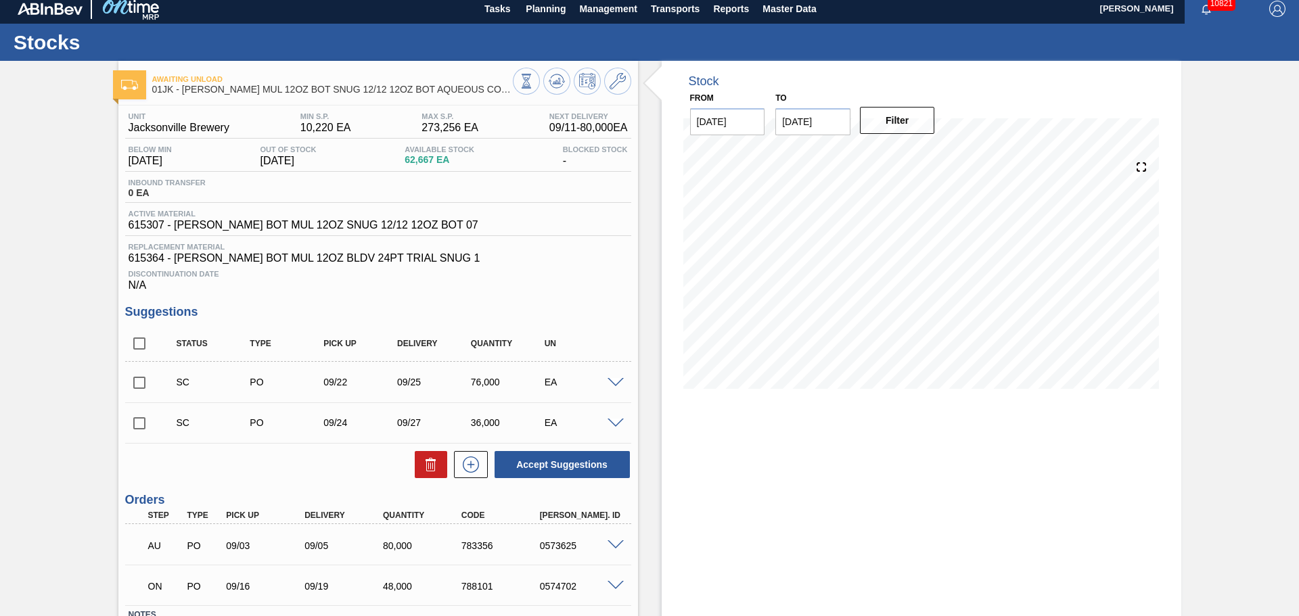
scroll to position [0, 0]
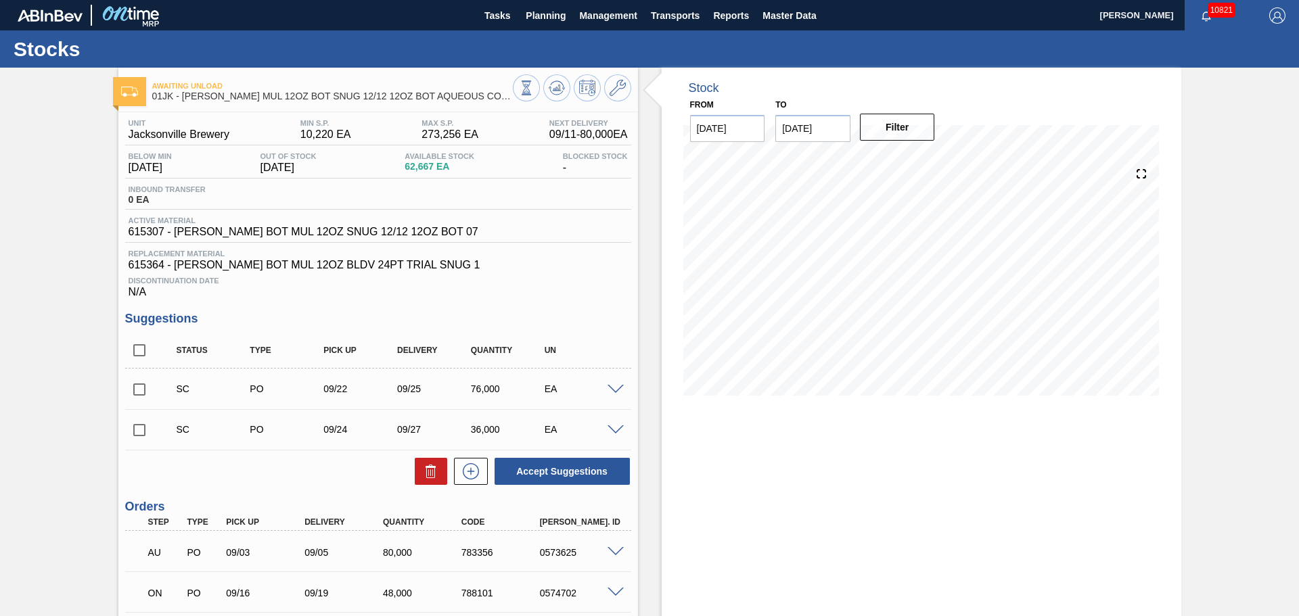
click at [571, 95] on div at bounding box center [572, 89] width 118 height 30
click at [562, 85] on icon at bounding box center [557, 88] width 16 height 16
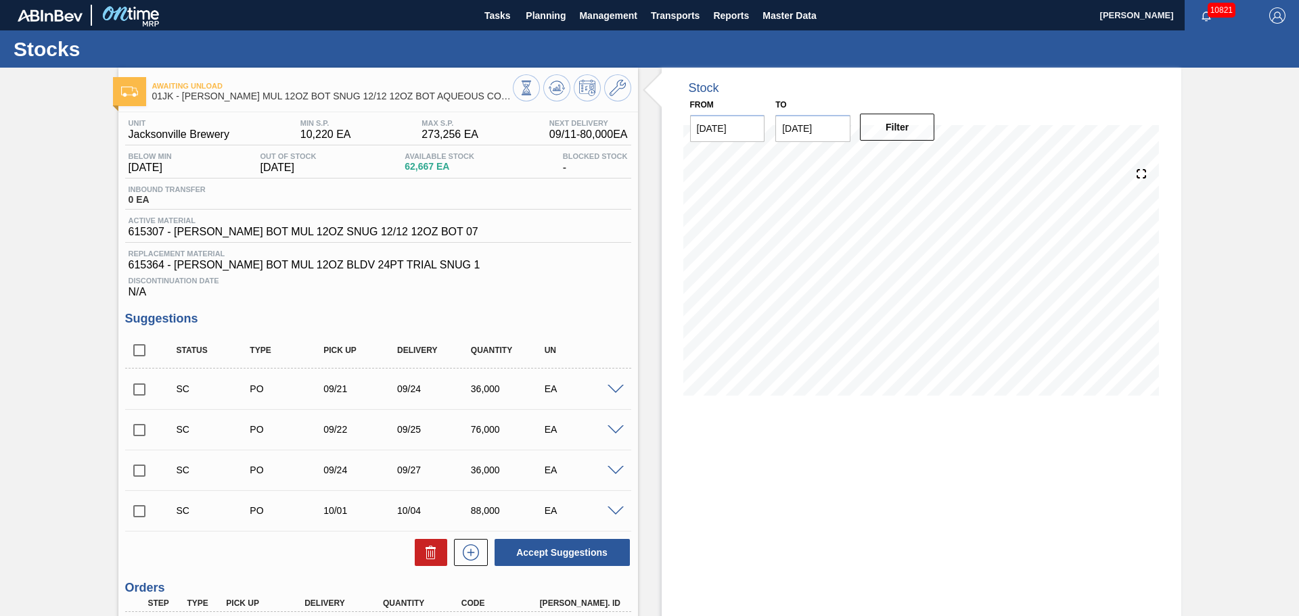
click at [612, 392] on span at bounding box center [616, 390] width 16 height 10
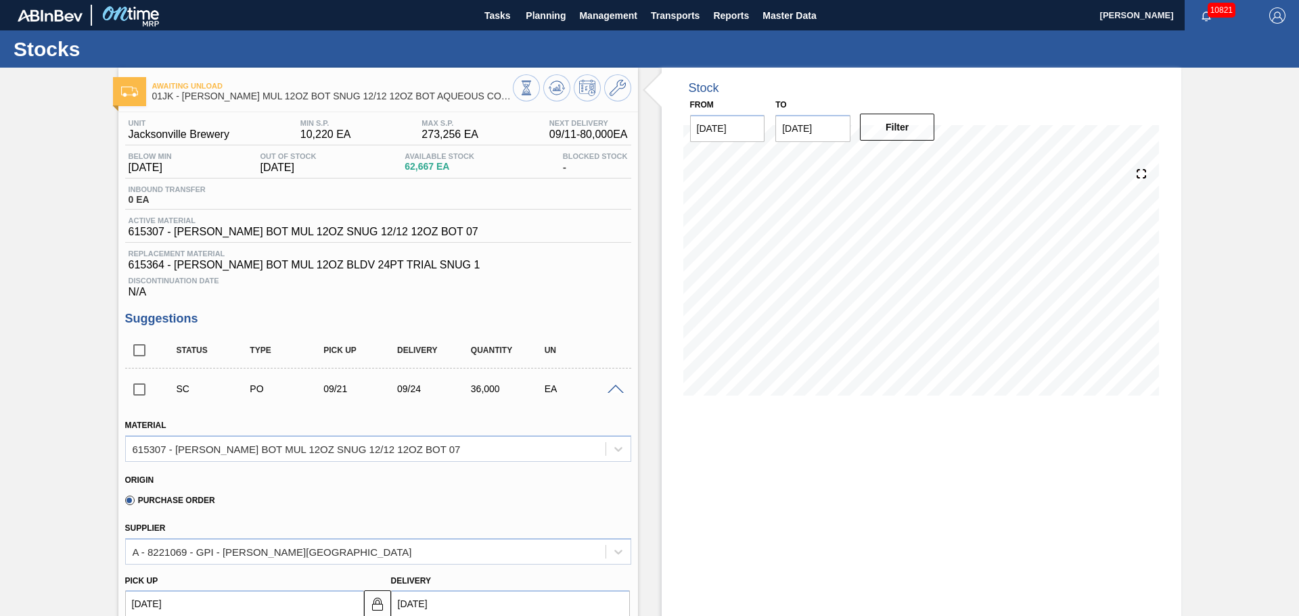
click at [618, 390] on span at bounding box center [616, 390] width 16 height 10
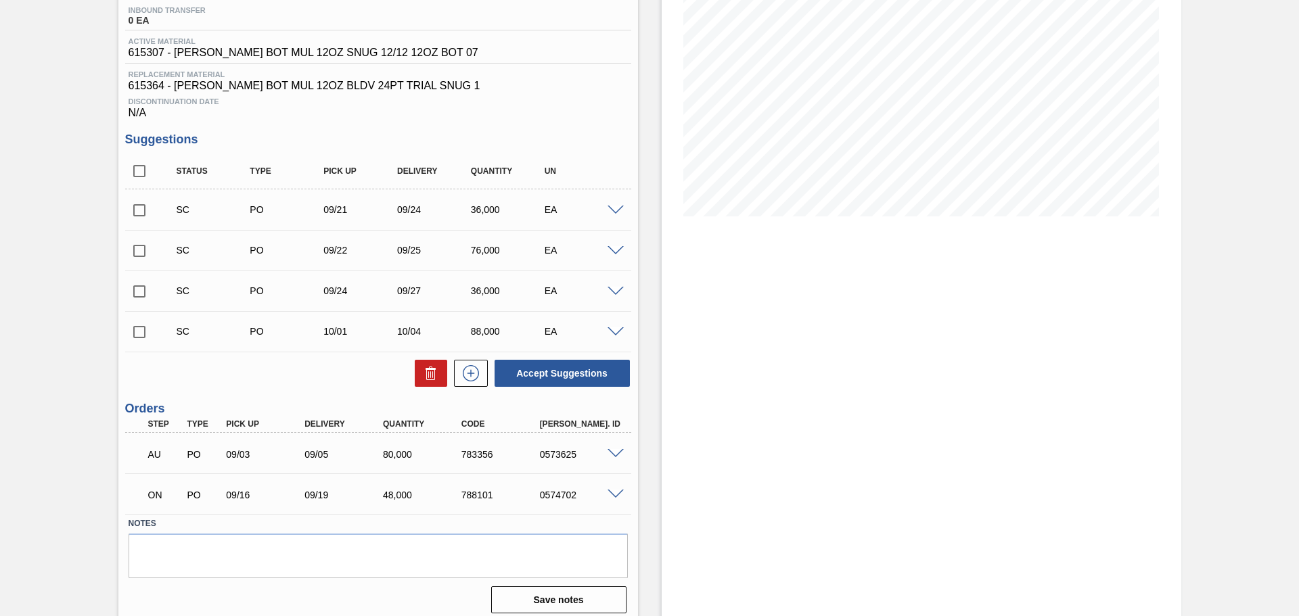
scroll to position [188, 0]
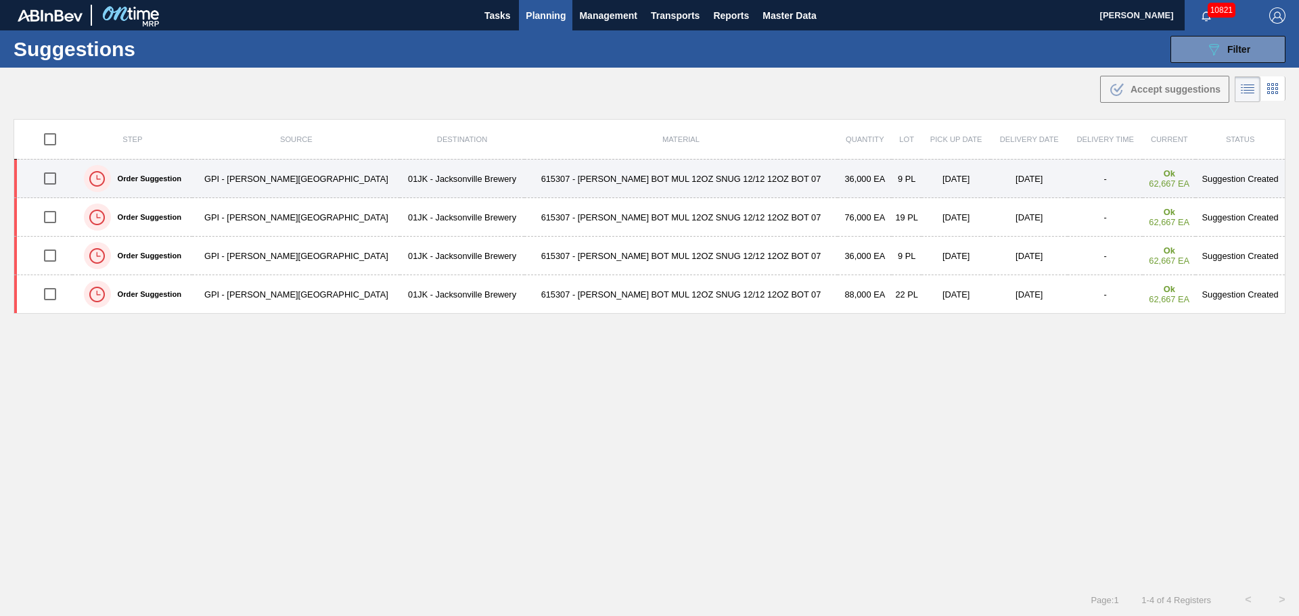
click at [50, 180] on input "checkbox" at bounding box center [50, 178] width 28 height 28
checkbox input "true"
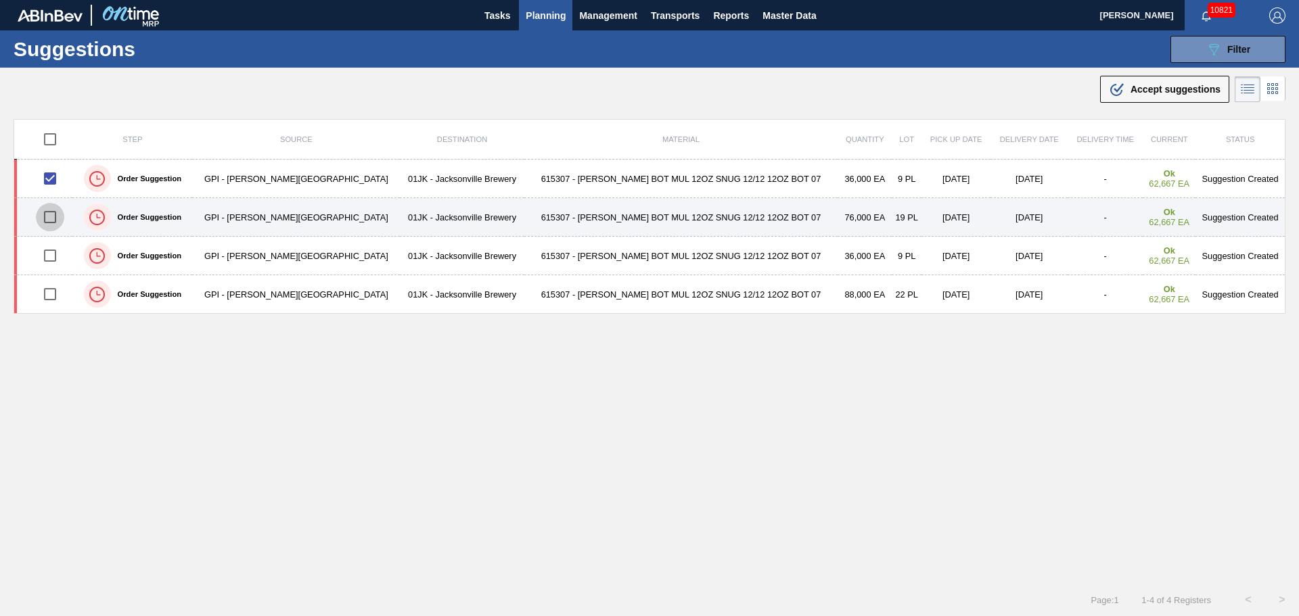
drag, startPoint x: 52, startPoint y: 214, endPoint x: 152, endPoint y: 218, distance: 100.2
click at [53, 215] on input "checkbox" at bounding box center [50, 217] width 28 height 28
checkbox input "true"
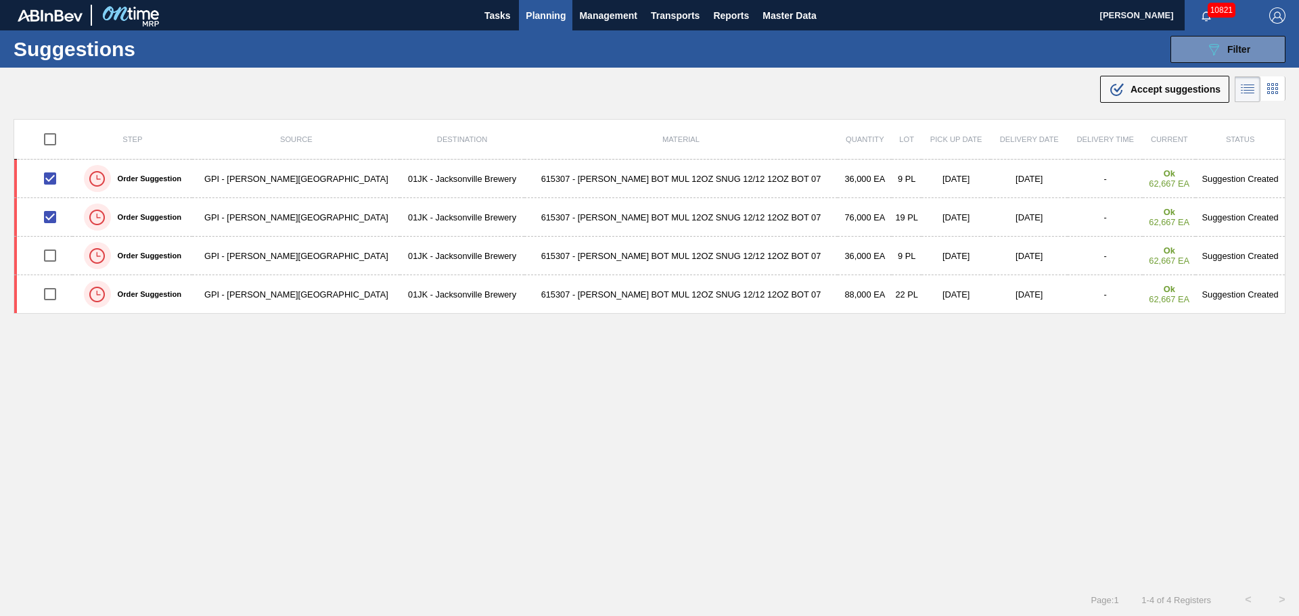
click at [1127, 104] on div ".b{fill:var(--color-action-default)} Accept suggestions" at bounding box center [649, 87] width 1299 height 38
click at [1128, 99] on button ".b{fill:var(--color-action-default)} Accept suggestions" at bounding box center [1164, 89] width 129 height 27
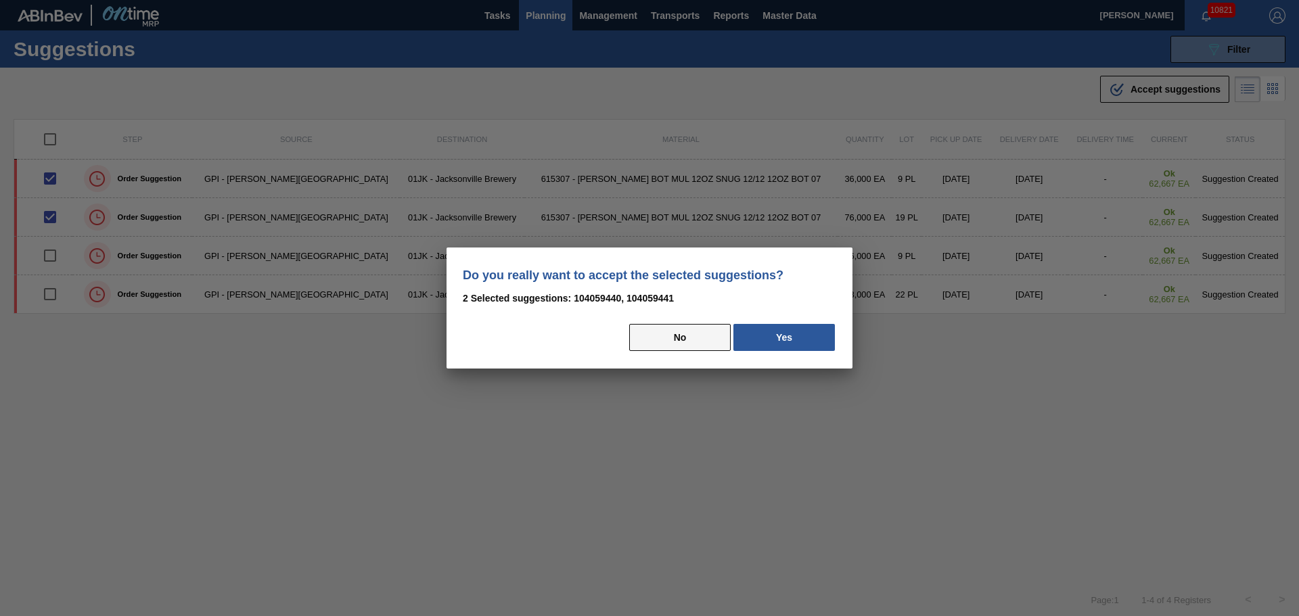
click at [718, 341] on button "No" at bounding box center [679, 337] width 101 height 27
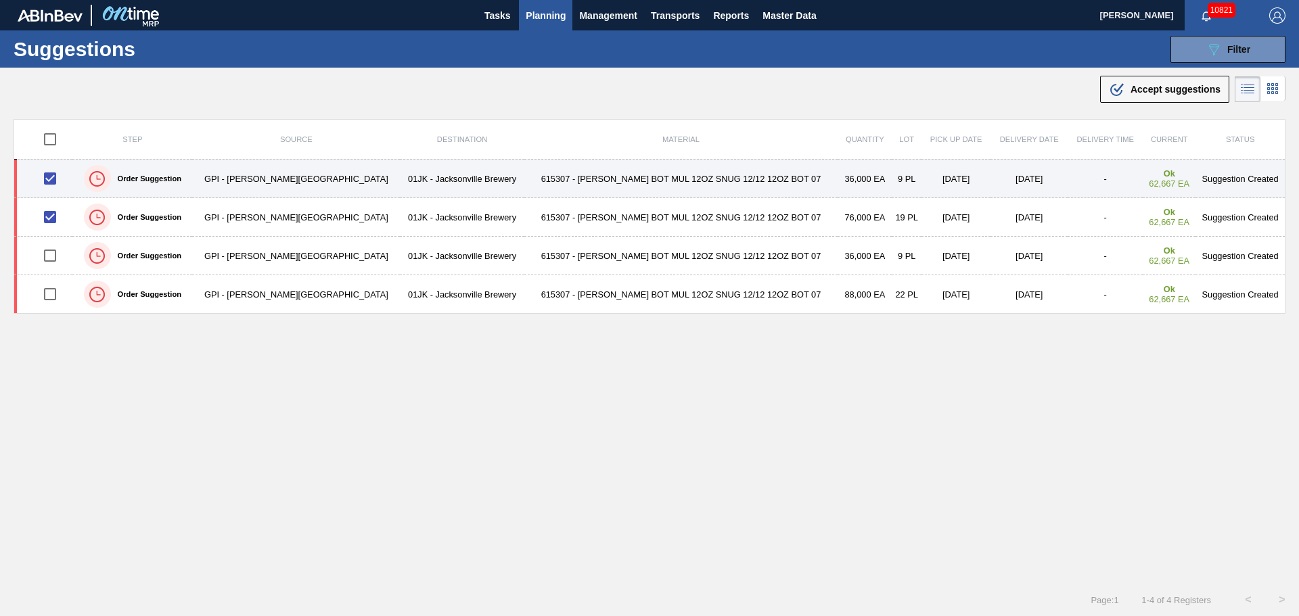
click at [892, 183] on td "9 PL" at bounding box center [907, 179] width 30 height 39
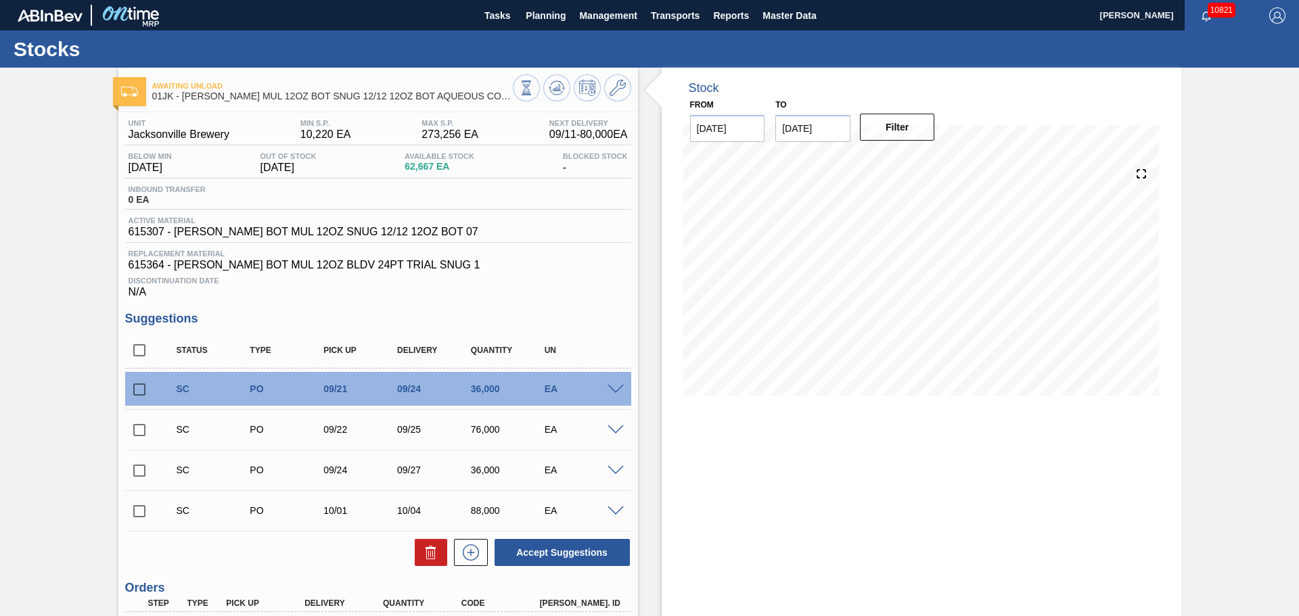
click at [613, 386] on span at bounding box center [616, 390] width 16 height 10
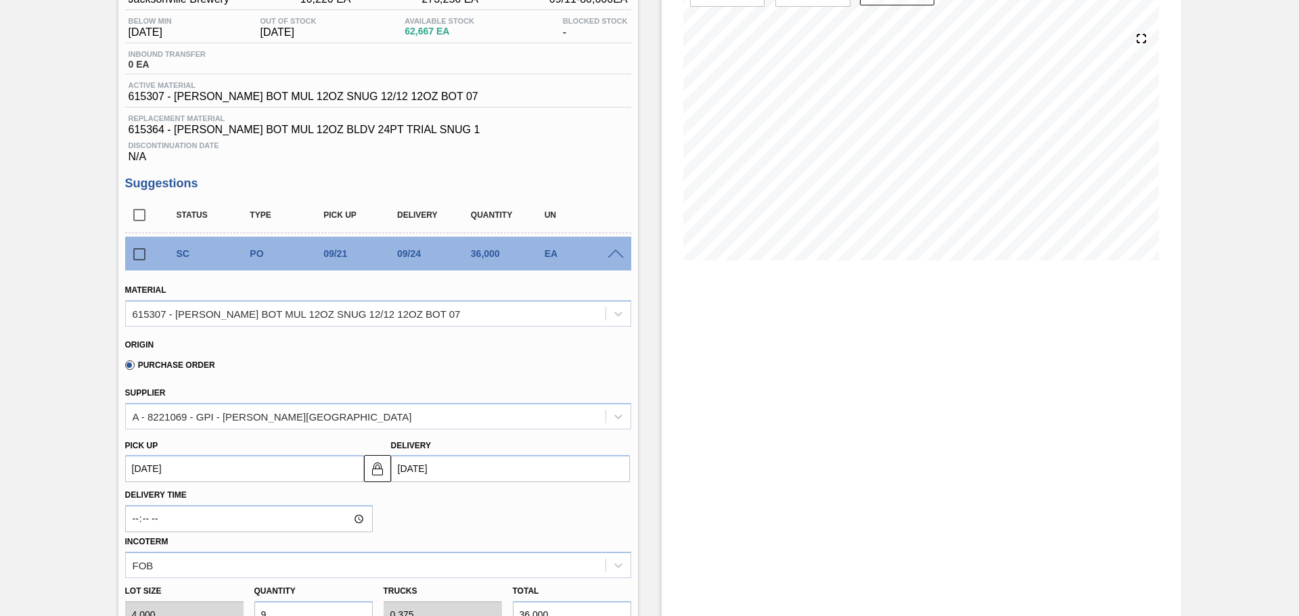
scroll to position [271, 0]
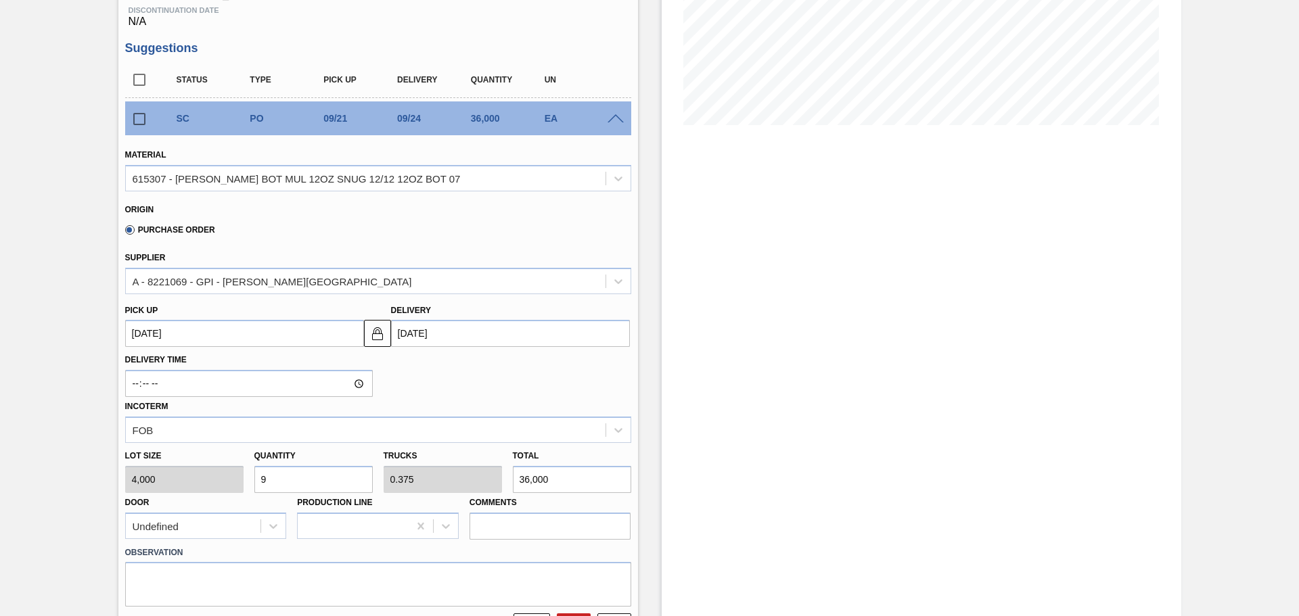
click at [329, 472] on input "9" at bounding box center [313, 479] width 118 height 27
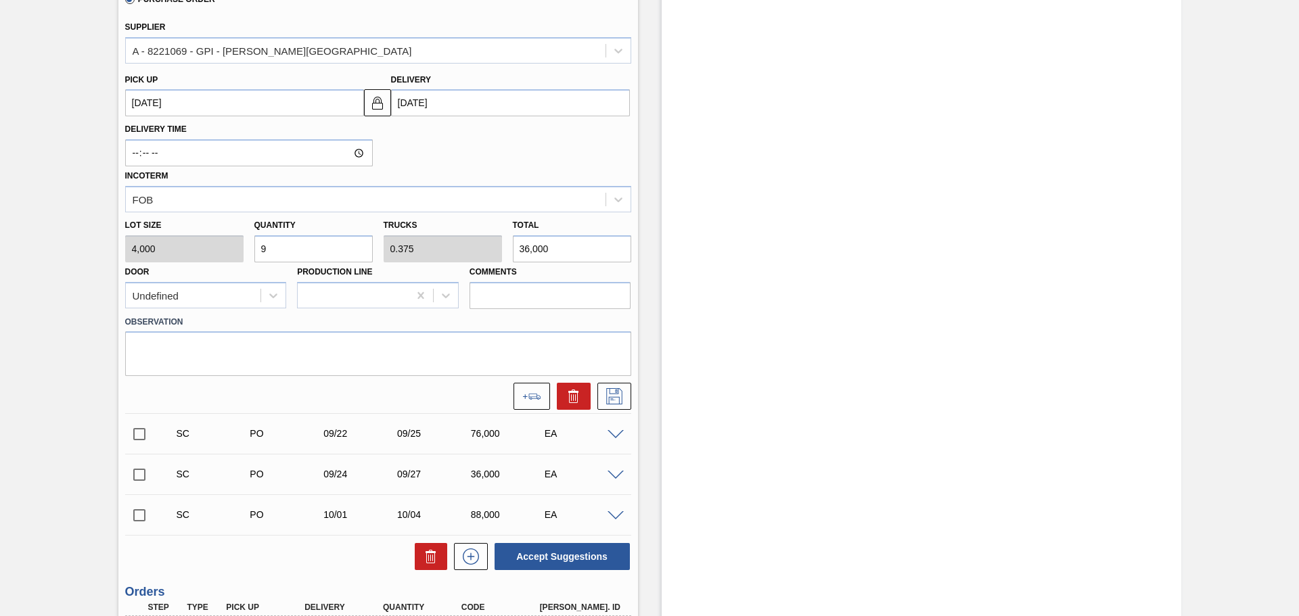
scroll to position [677, 0]
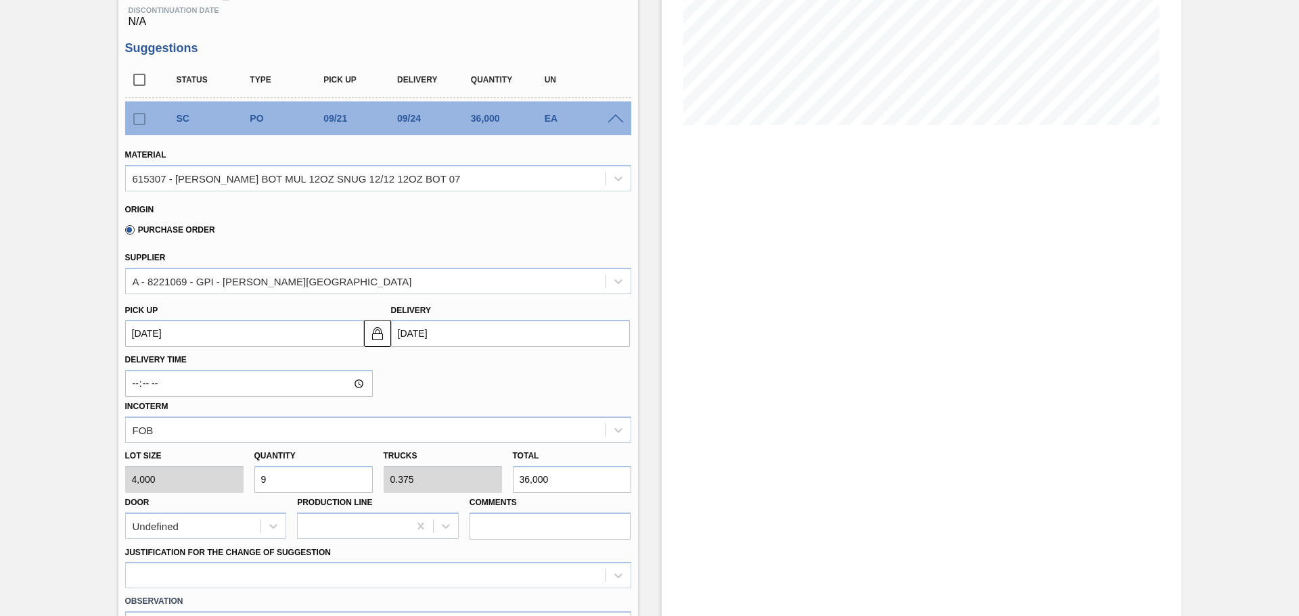
click at [614, 122] on span at bounding box center [616, 119] width 16 height 10
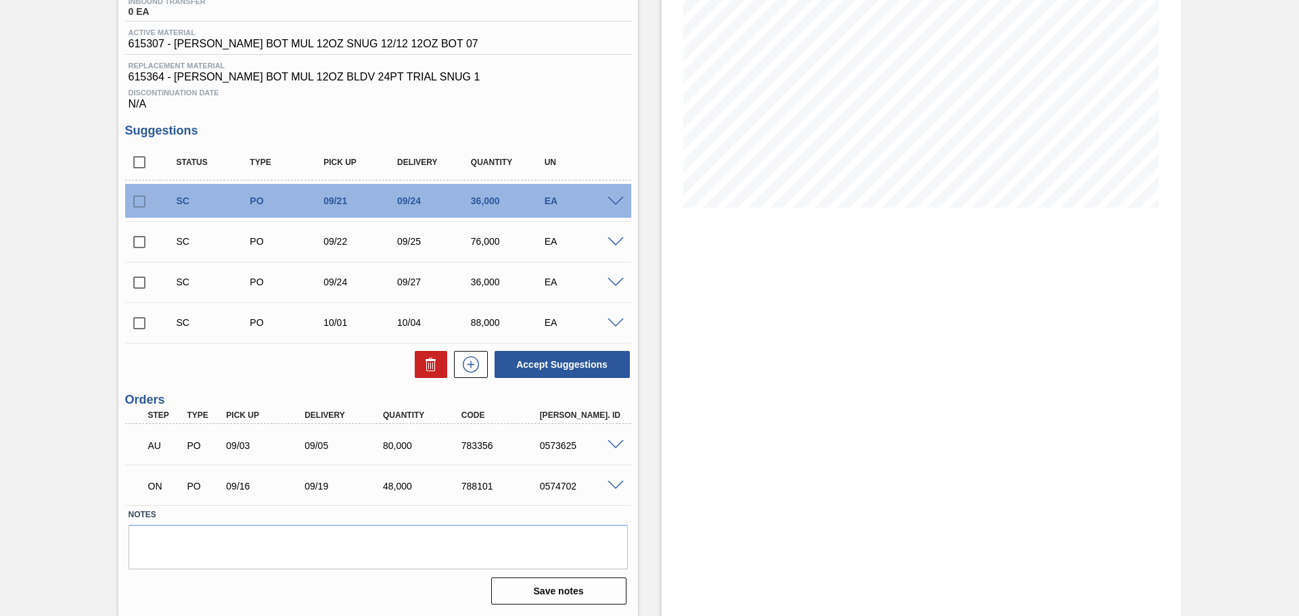
click at [617, 240] on span at bounding box center [616, 242] width 16 height 10
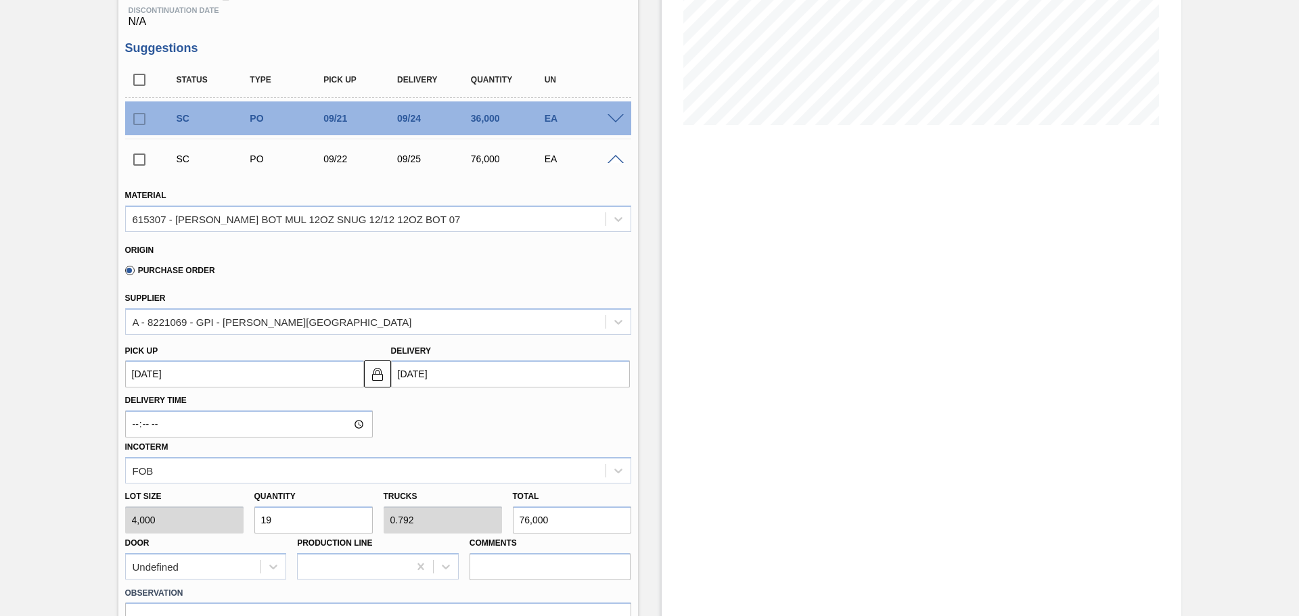
click at [614, 163] on span at bounding box center [616, 160] width 16 height 10
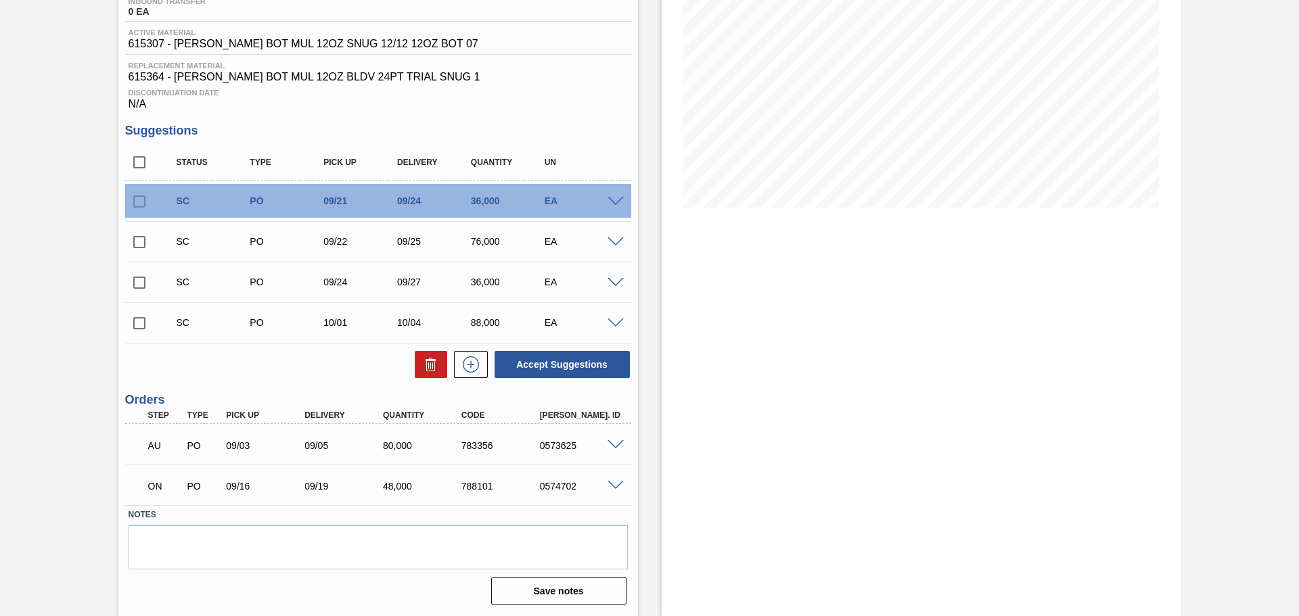
scroll to position [188, 0]
click at [618, 204] on span at bounding box center [616, 202] width 16 height 10
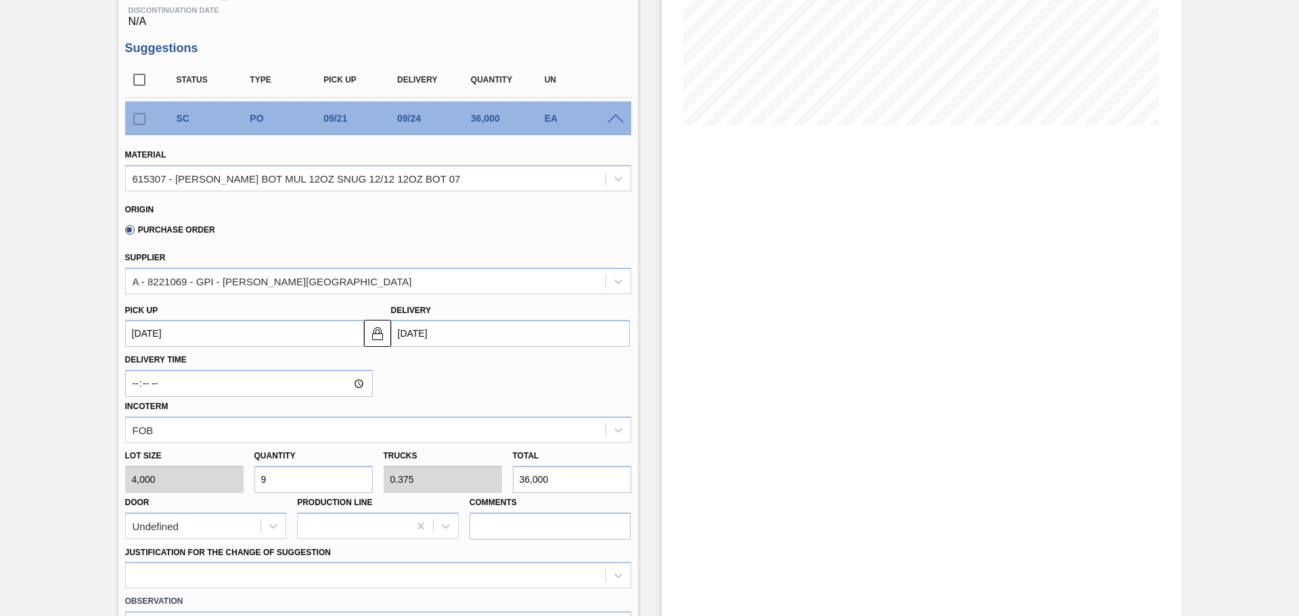
click at [315, 468] on input "9" at bounding box center [313, 479] width 118 height 27
type input "7"
type input "0.292"
type input "28,000"
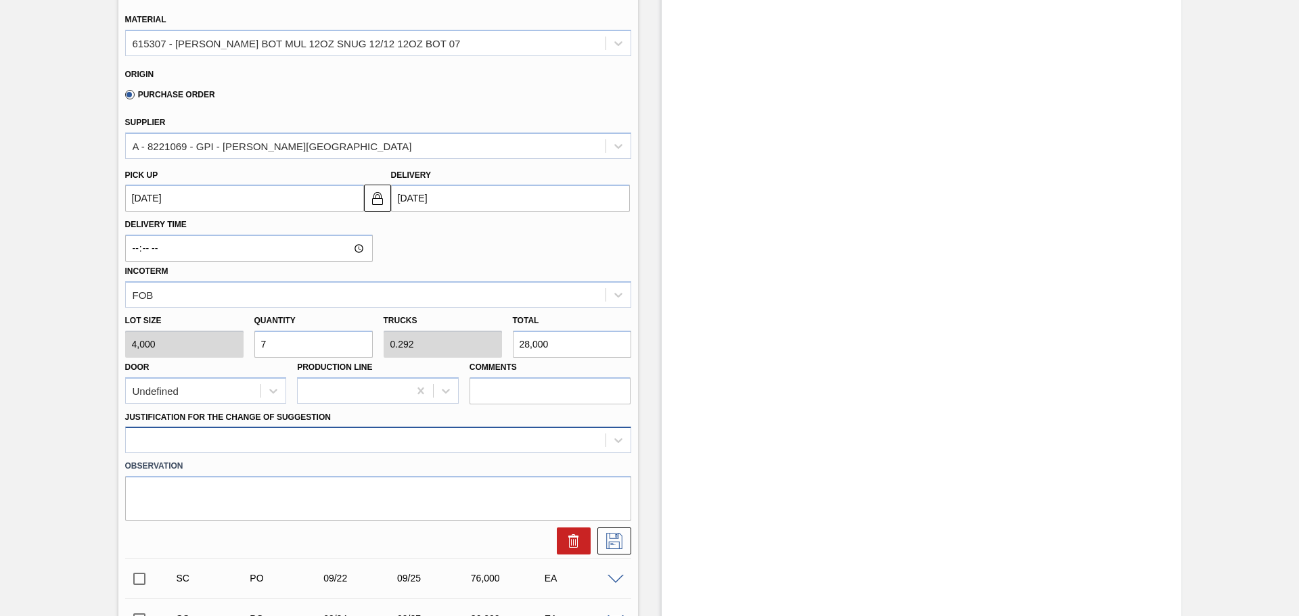
type input "7"
click at [445, 445] on div at bounding box center [378, 440] width 506 height 26
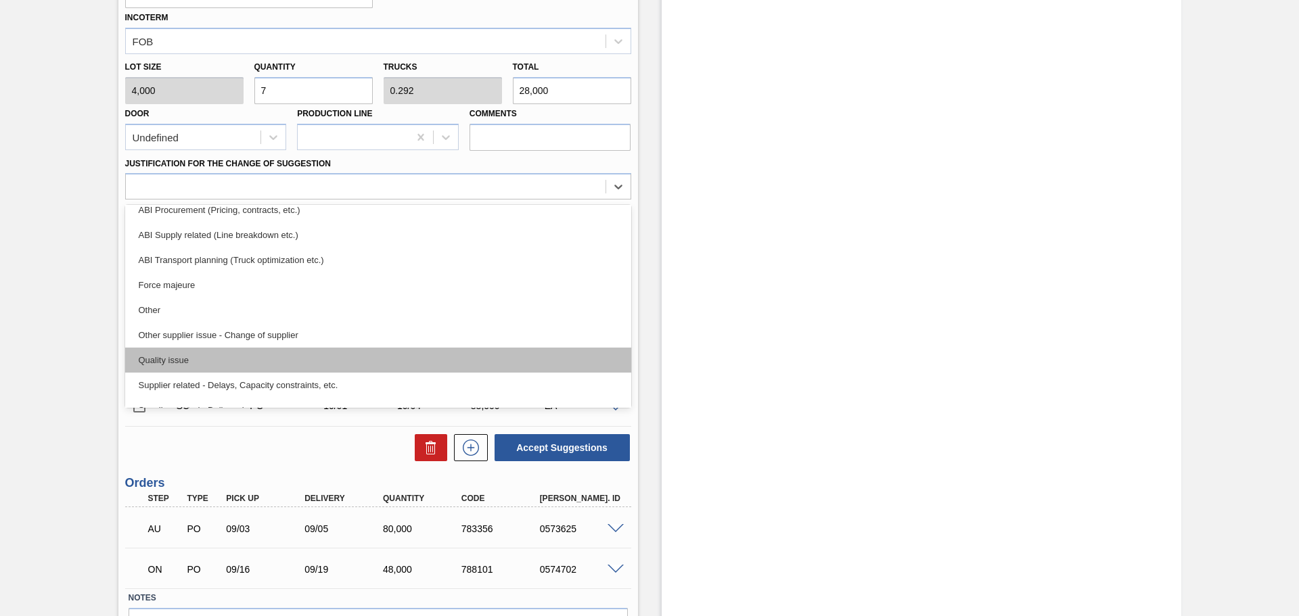
scroll to position [118, 0]
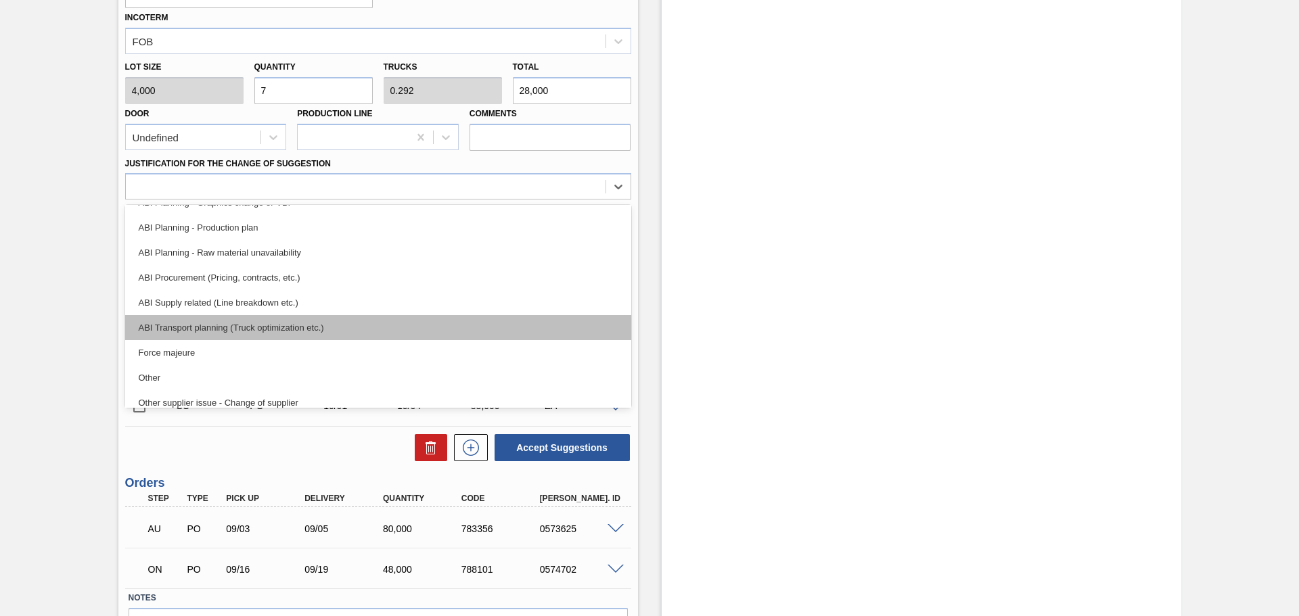
click at [340, 330] on div "ABI Transport planning (Truck optimization etc.)" at bounding box center [378, 327] width 506 height 25
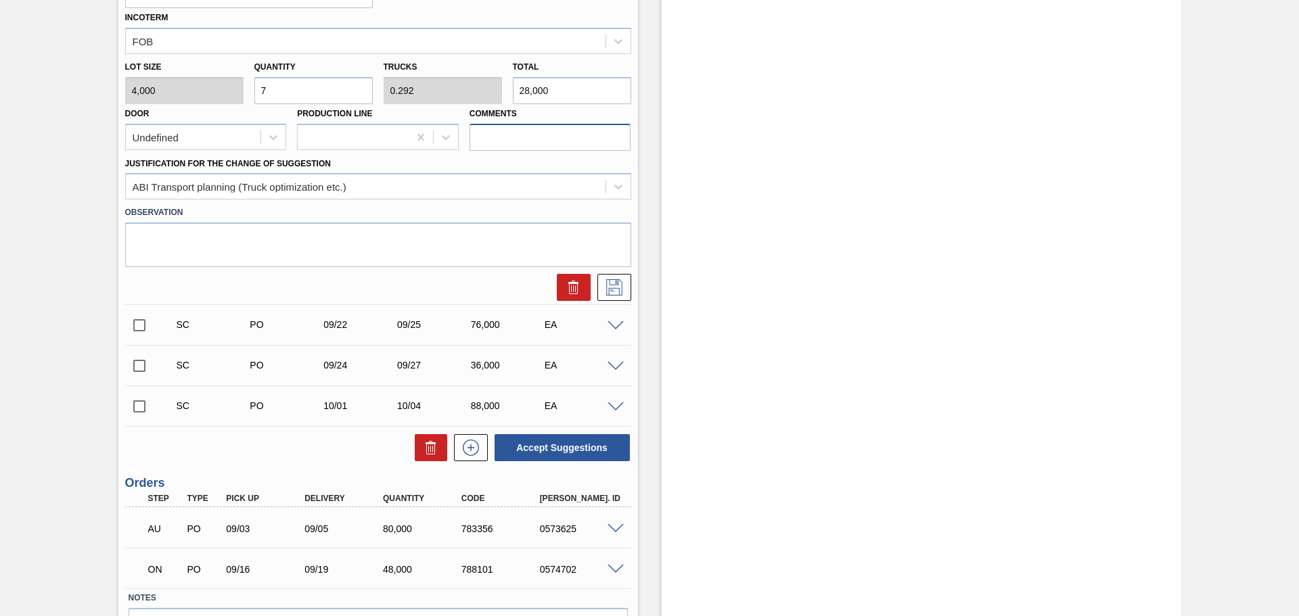
click at [518, 137] on input "Comments" at bounding box center [551, 137] width 162 height 27
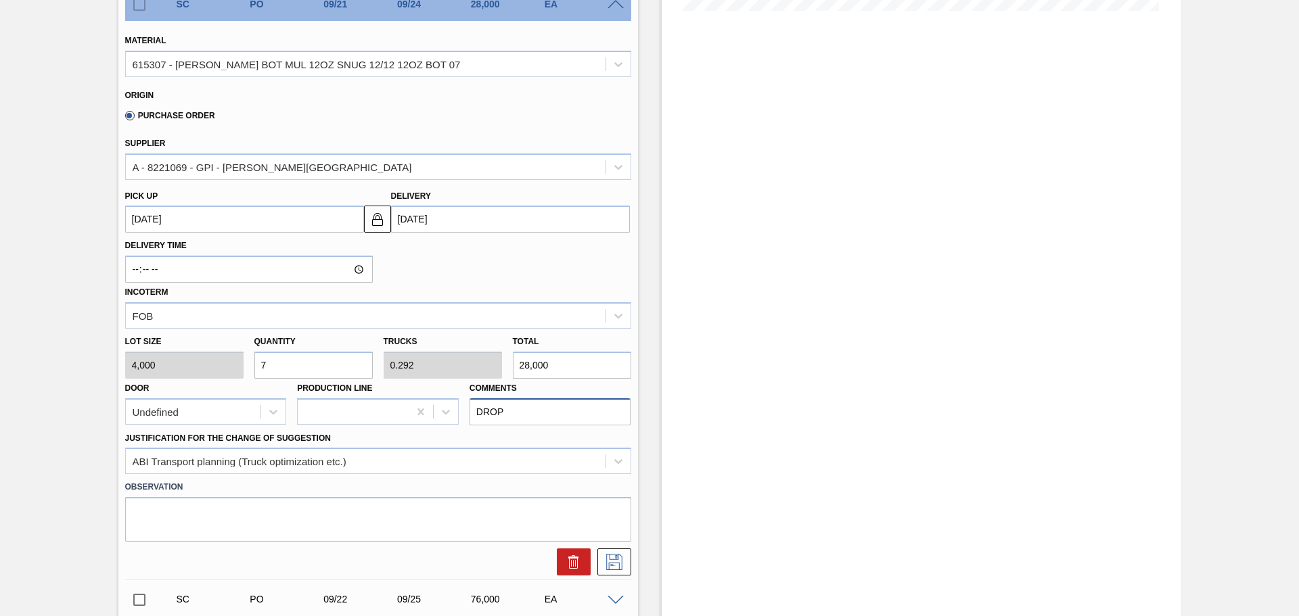
scroll to position [389, 0]
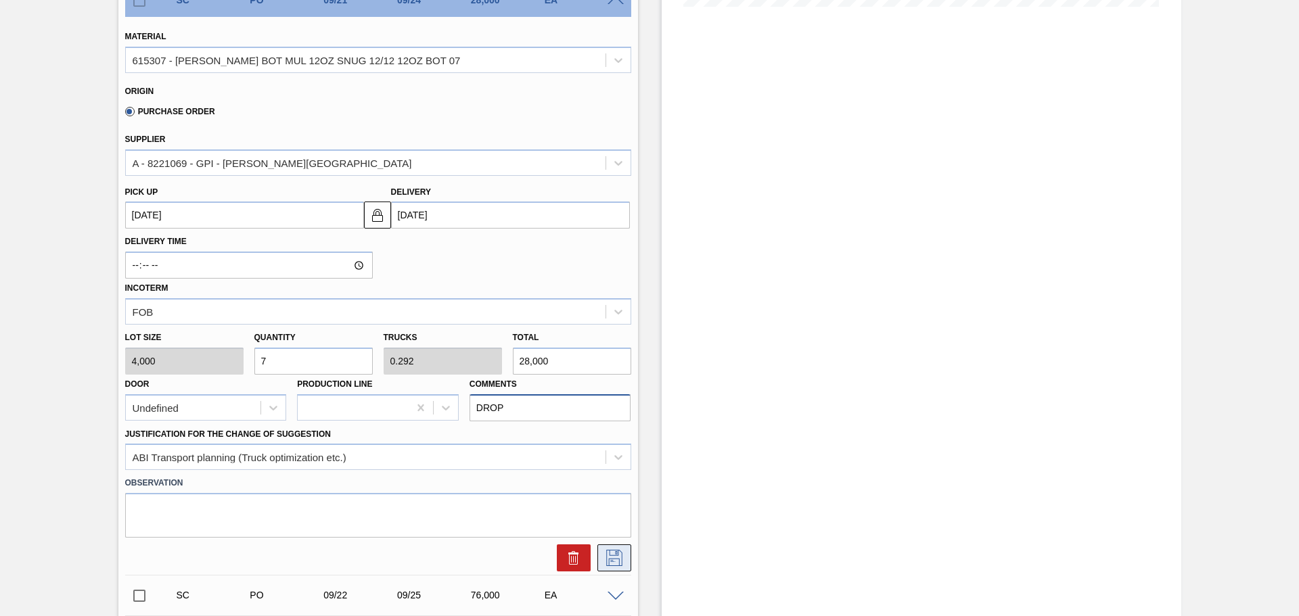
type input "DROP"
click at [614, 553] on icon at bounding box center [615, 558] width 22 height 16
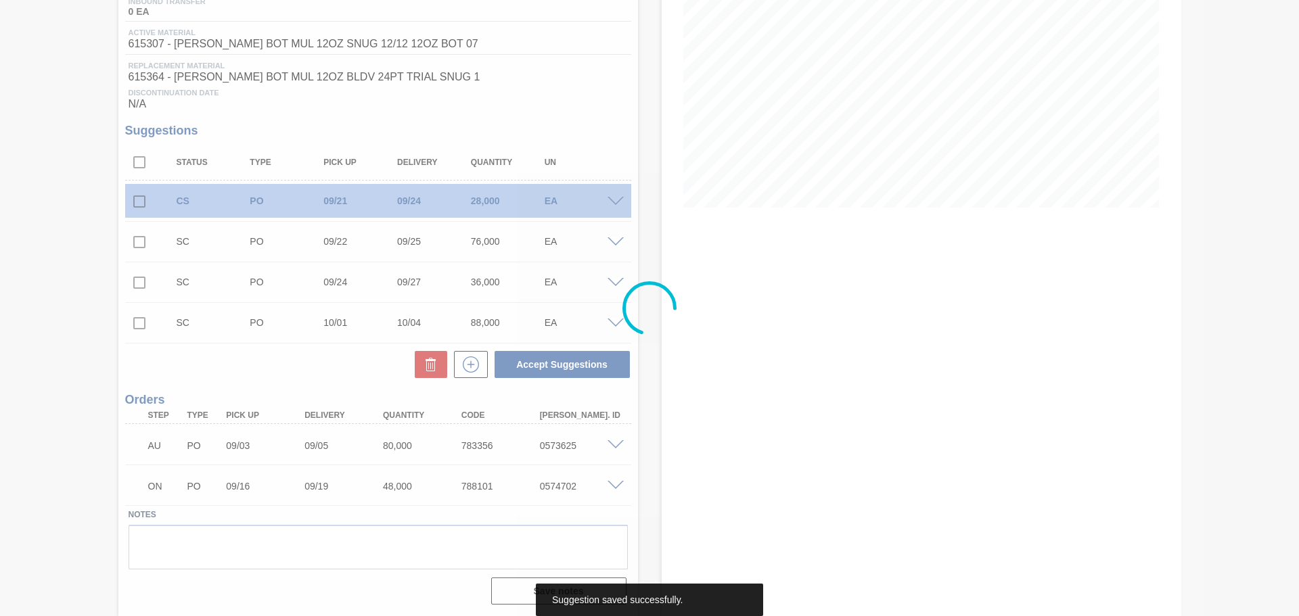
scroll to position [188, 0]
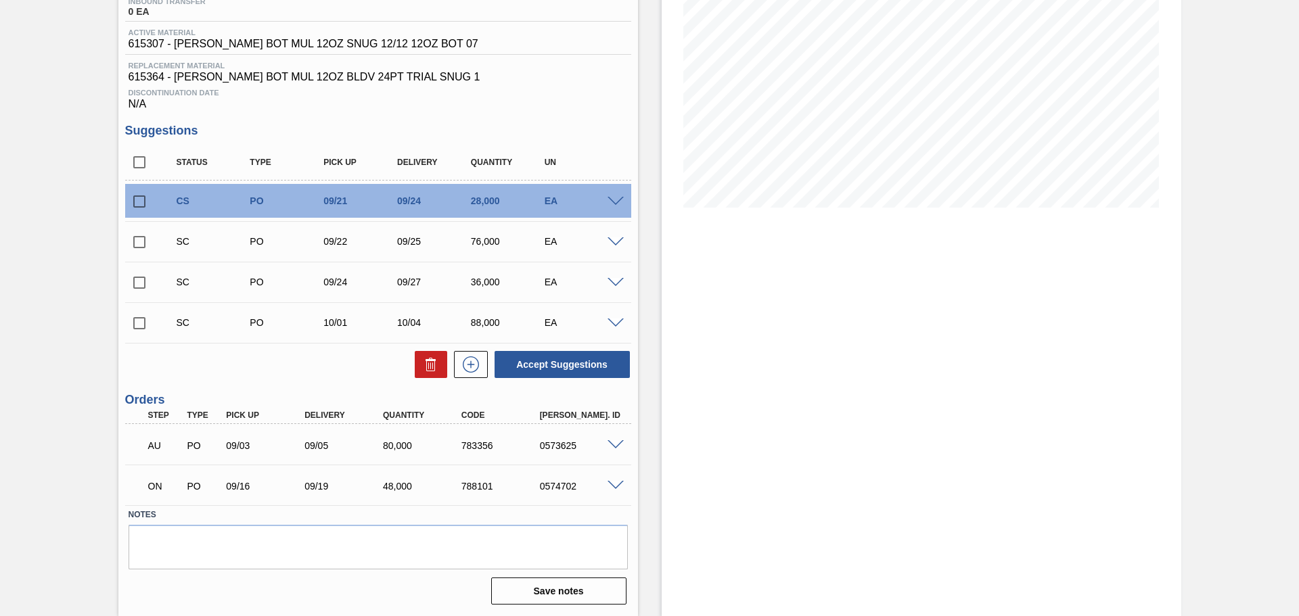
click at [620, 241] on span at bounding box center [616, 242] width 16 height 10
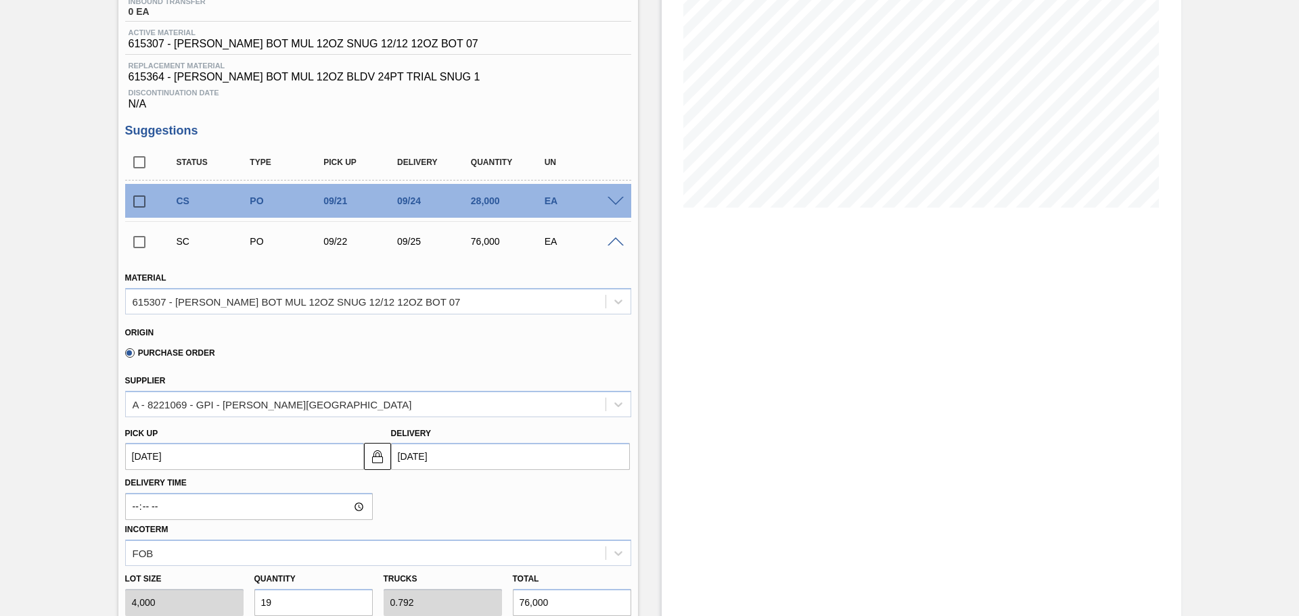
click at [620, 241] on span at bounding box center [616, 242] width 16 height 10
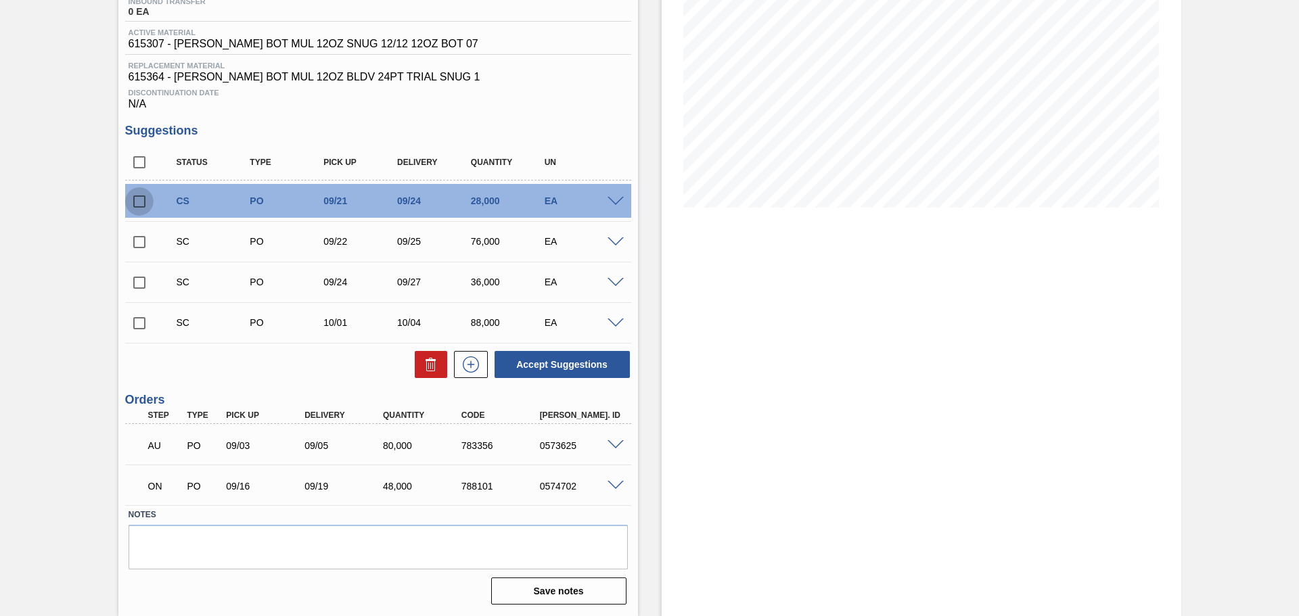
click at [136, 202] on input "checkbox" at bounding box center [139, 201] width 28 height 28
checkbox input "true"
click at [135, 242] on input "checkbox" at bounding box center [139, 242] width 28 height 28
checkbox input "true"
click at [530, 363] on button "Accept Suggestions" at bounding box center [562, 364] width 135 height 27
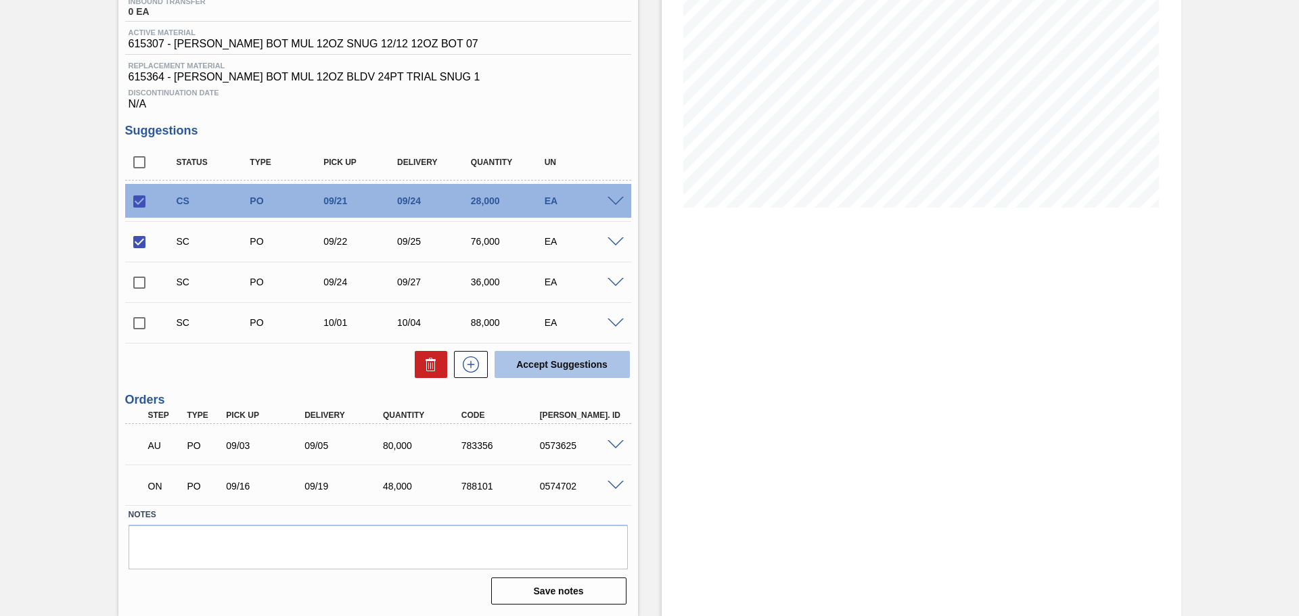
checkbox input "false"
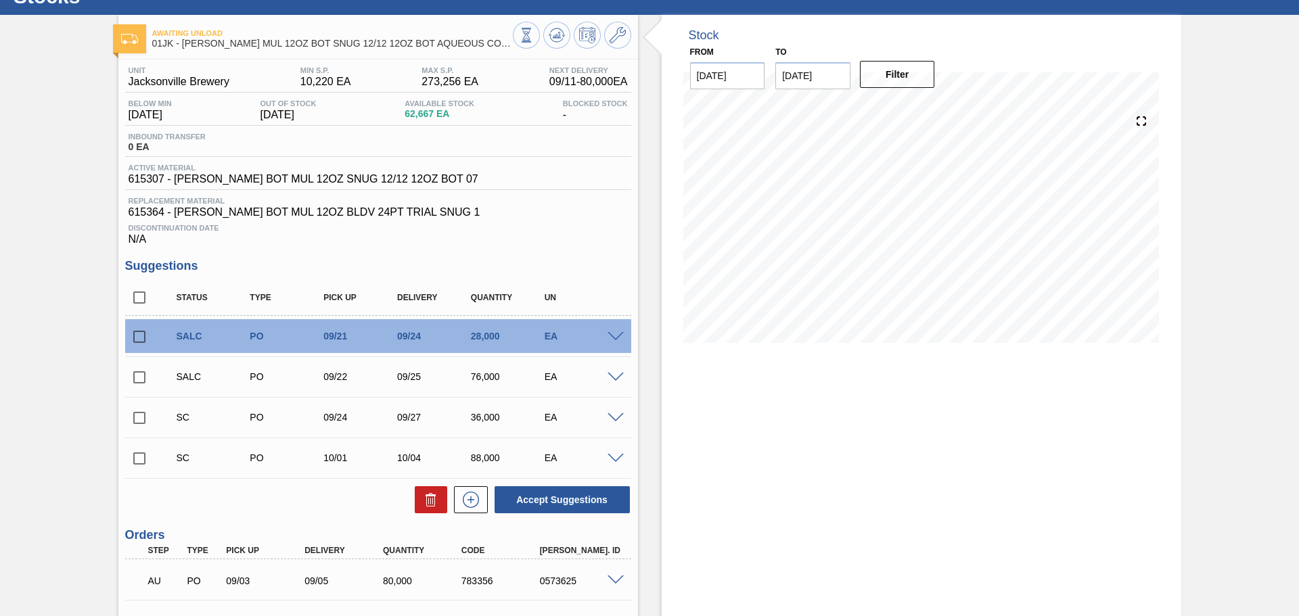
scroll to position [0, 0]
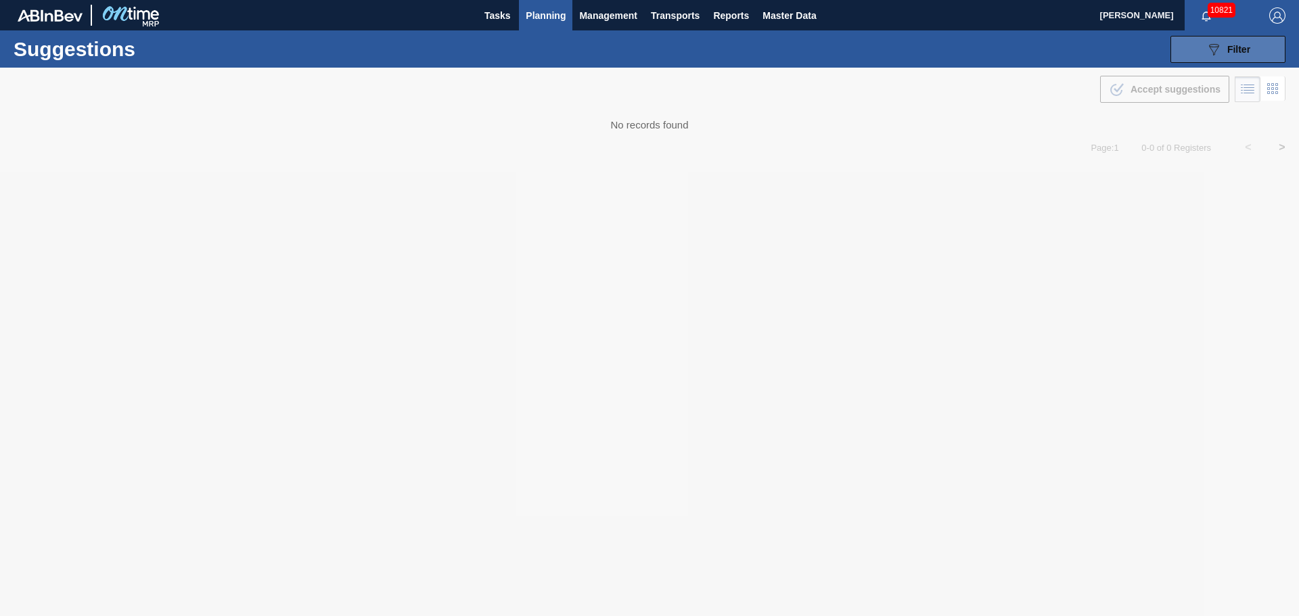
click at [1208, 44] on icon "089F7B8B-B2A5-4AFE-B5C0-19BA573D28AC" at bounding box center [1214, 49] width 16 height 16
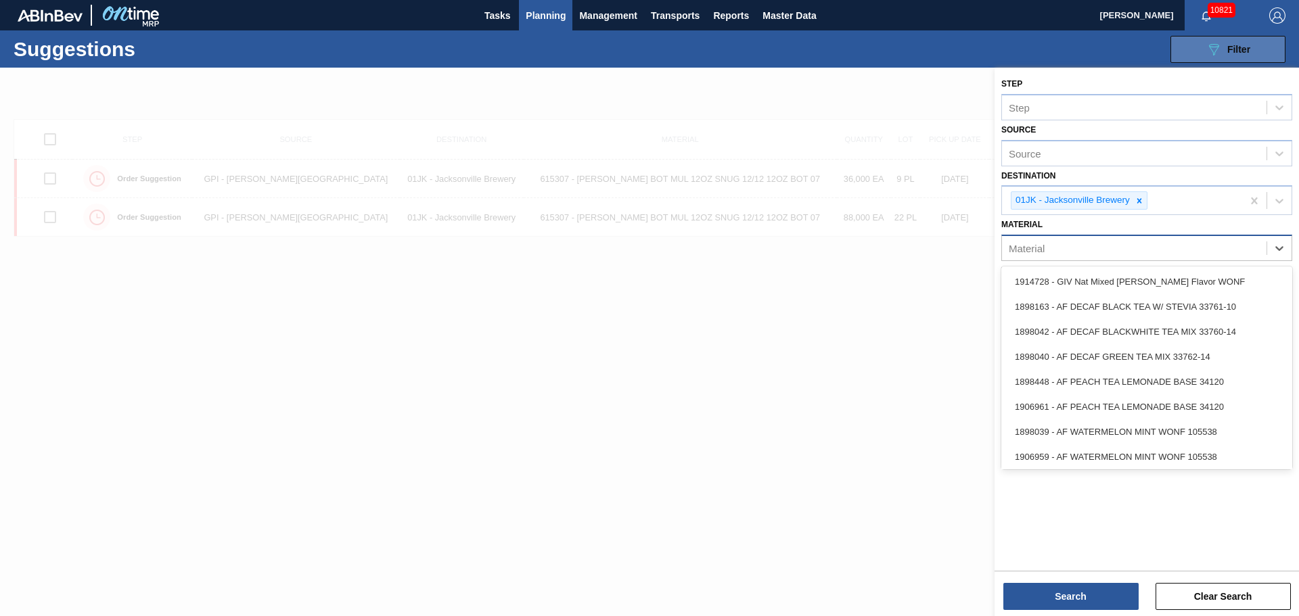
click at [1222, 256] on div "Material" at bounding box center [1134, 249] width 265 height 20
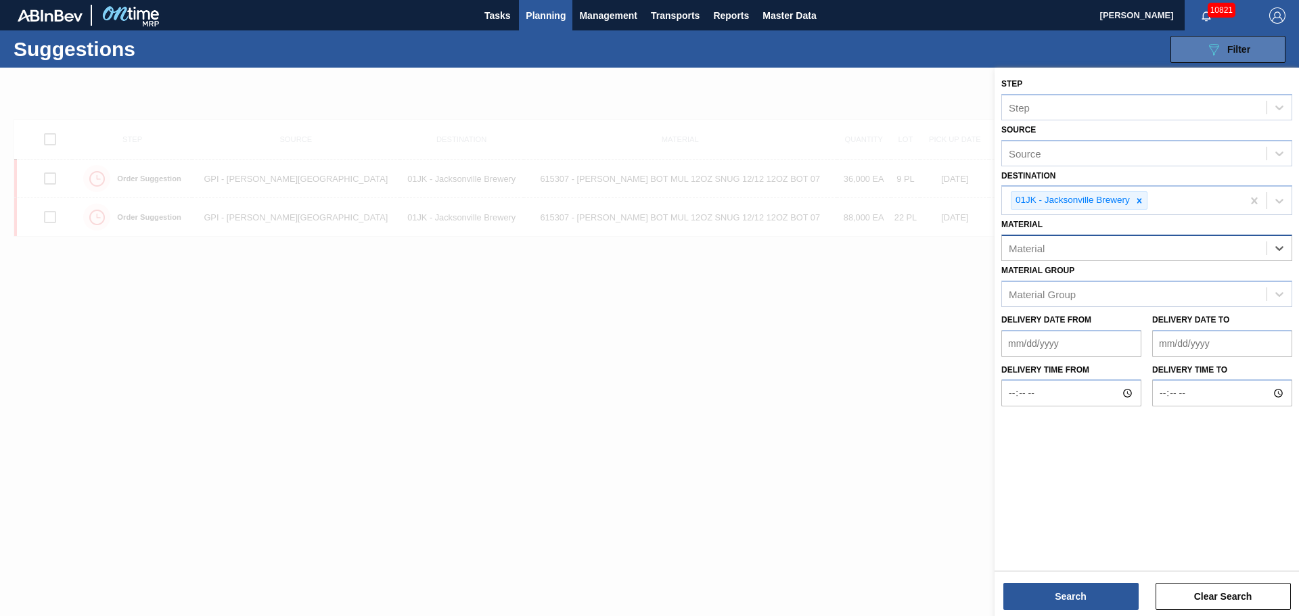
click at [1058, 248] on div "Material" at bounding box center [1134, 249] width 265 height 20
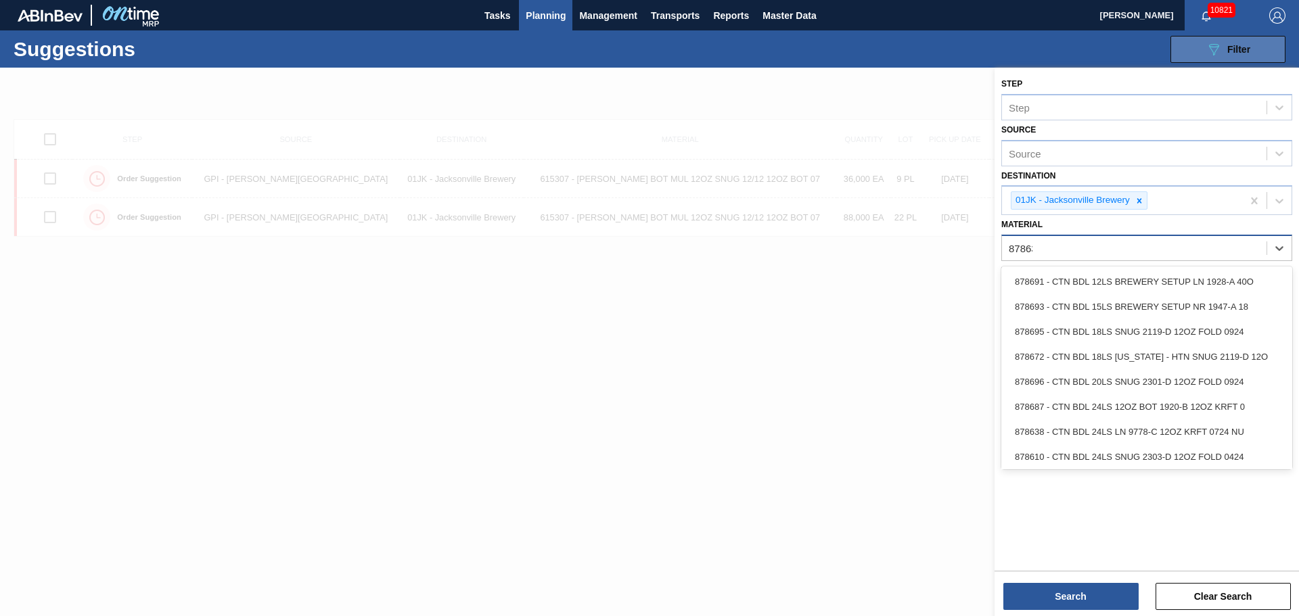
type input "878636"
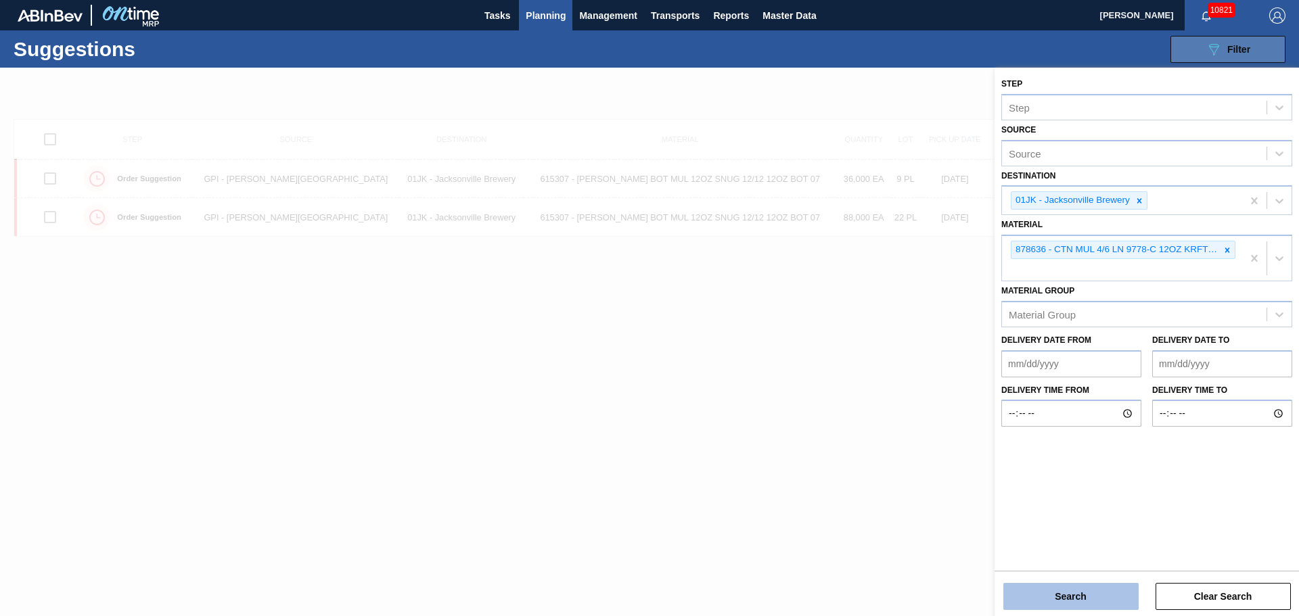
click at [1045, 595] on button "Search" at bounding box center [1070, 596] width 135 height 27
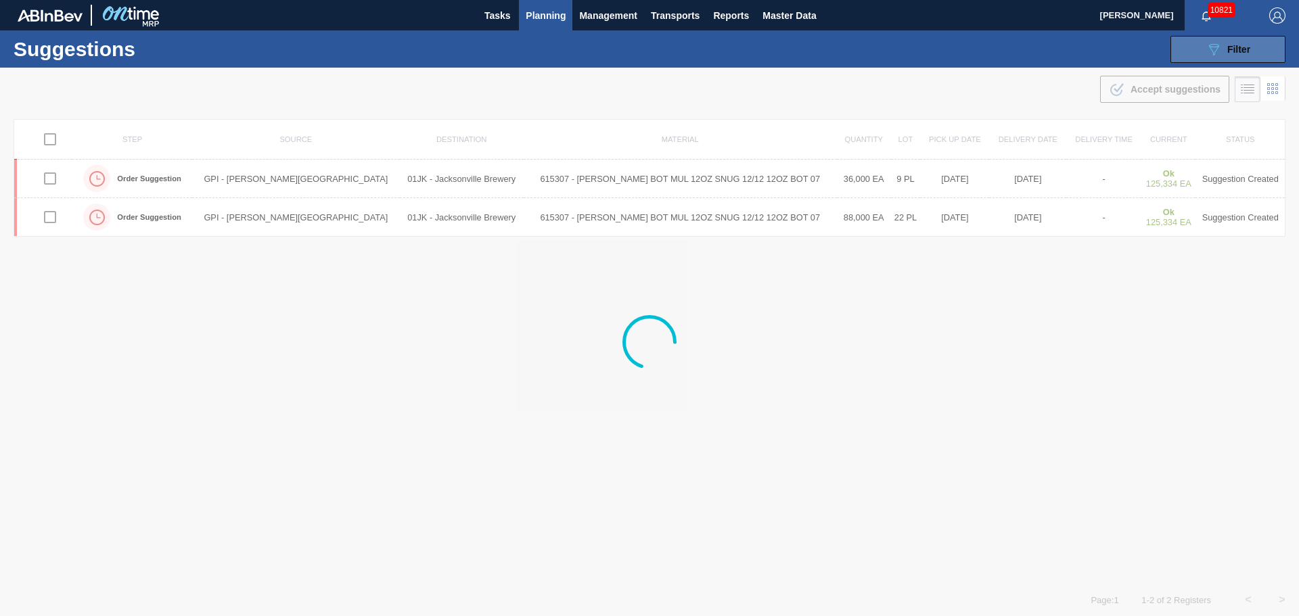
click at [966, 530] on div at bounding box center [649, 342] width 1299 height 549
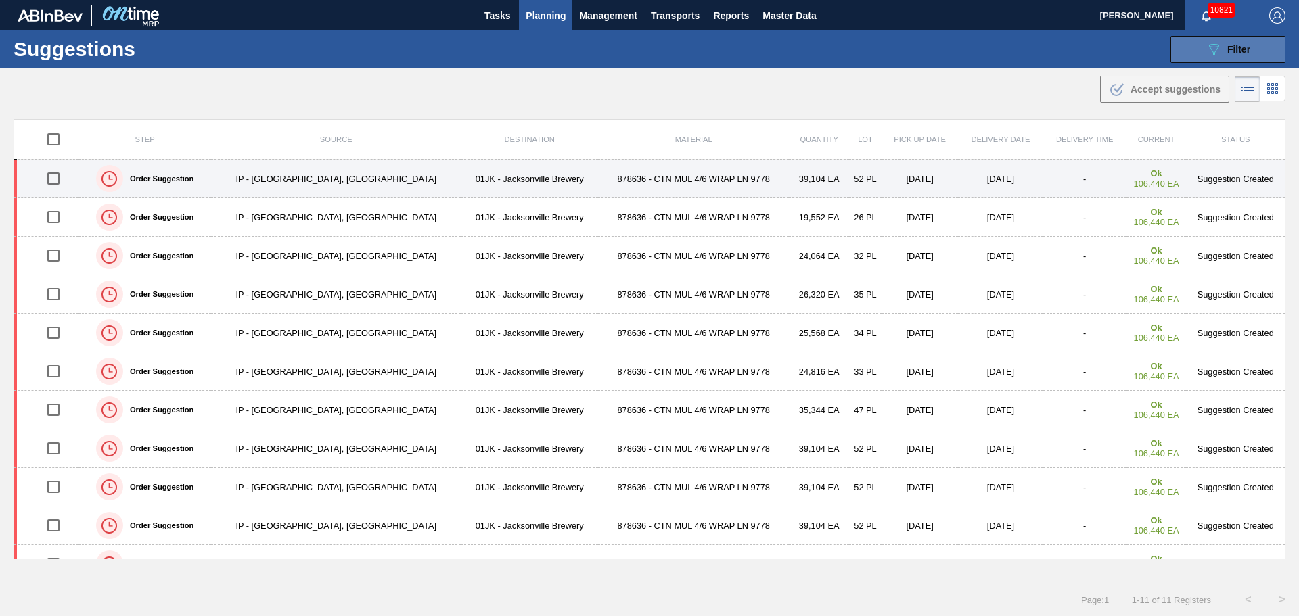
click at [61, 181] on input "checkbox" at bounding box center [53, 178] width 28 height 28
checkbox input "true"
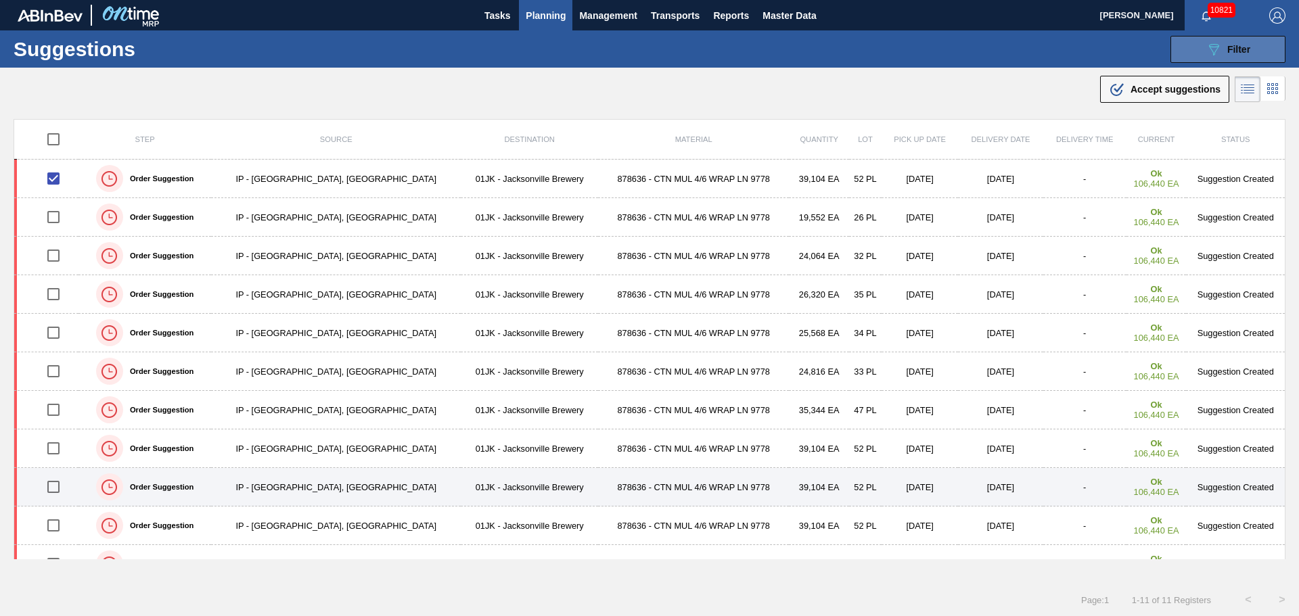
click at [62, 484] on input "checkbox" at bounding box center [53, 487] width 28 height 28
checkbox input "true"
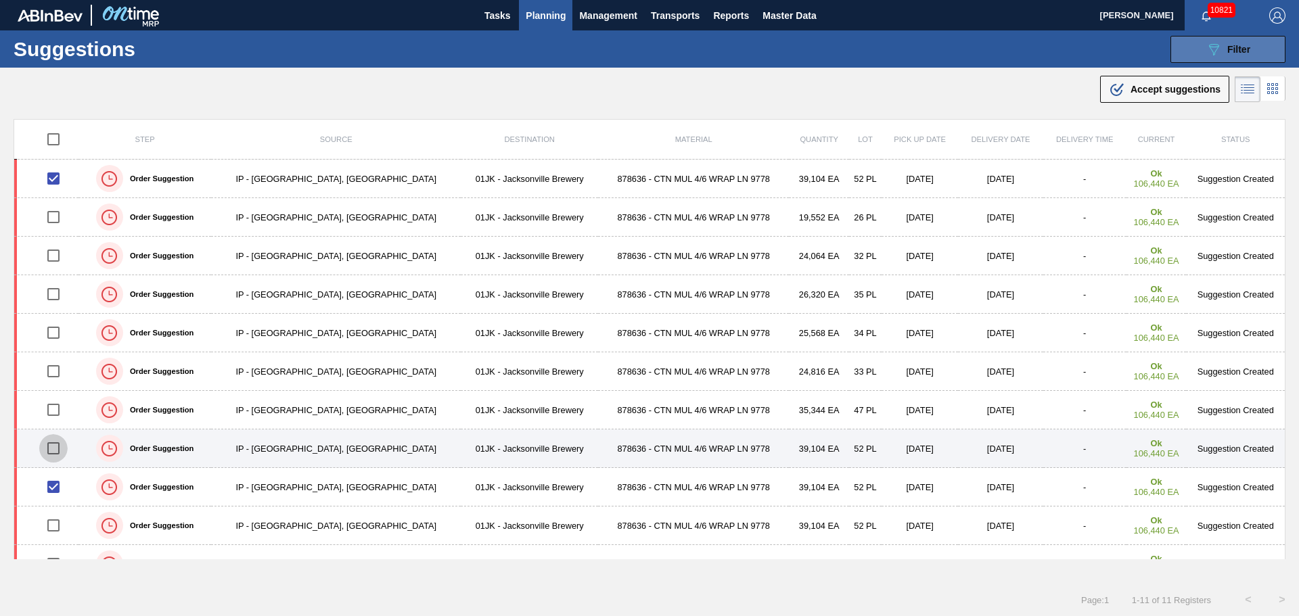
click at [58, 447] on input "checkbox" at bounding box center [53, 448] width 28 height 28
checkbox input "true"
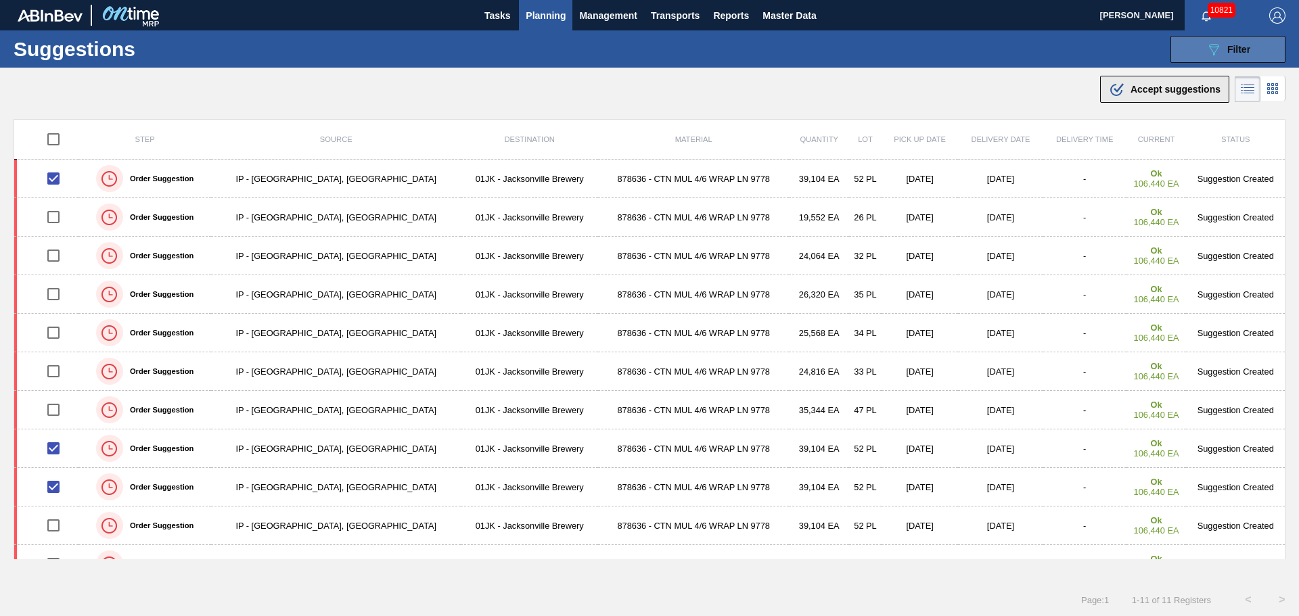
click at [1141, 97] on div ".b{fill:var(--color-action-default)} Accept suggestions" at bounding box center [1165, 89] width 112 height 16
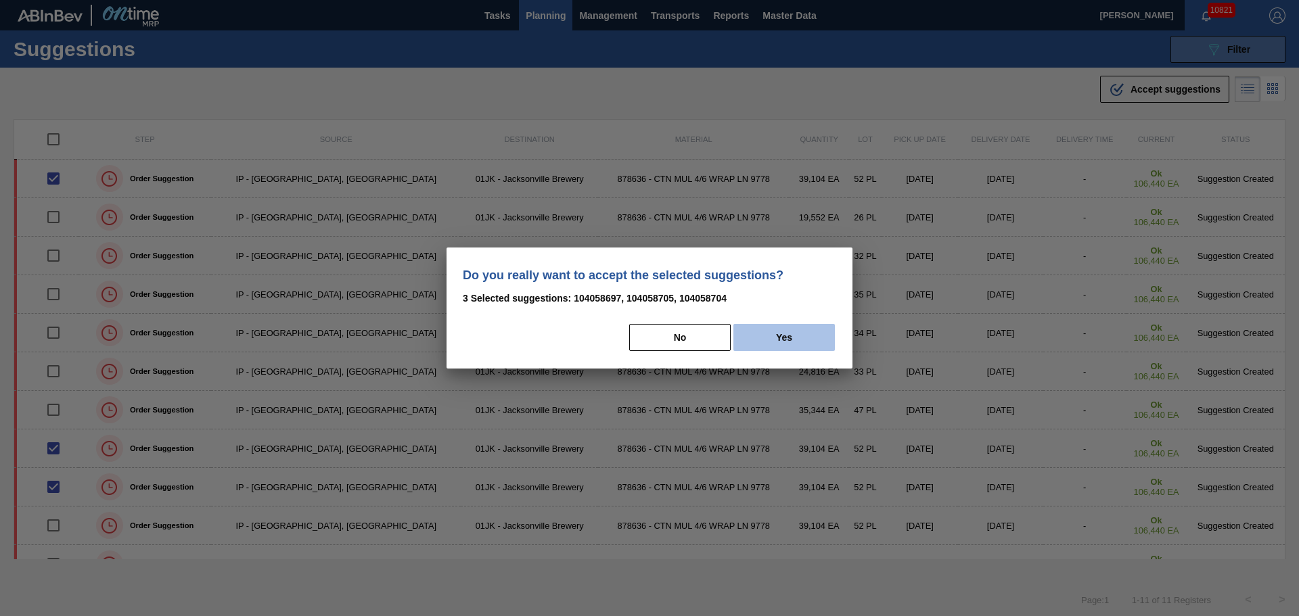
click at [804, 327] on div "No Yes" at bounding box center [649, 338] width 373 height 30
click at [804, 335] on button "Yes" at bounding box center [783, 337] width 101 height 27
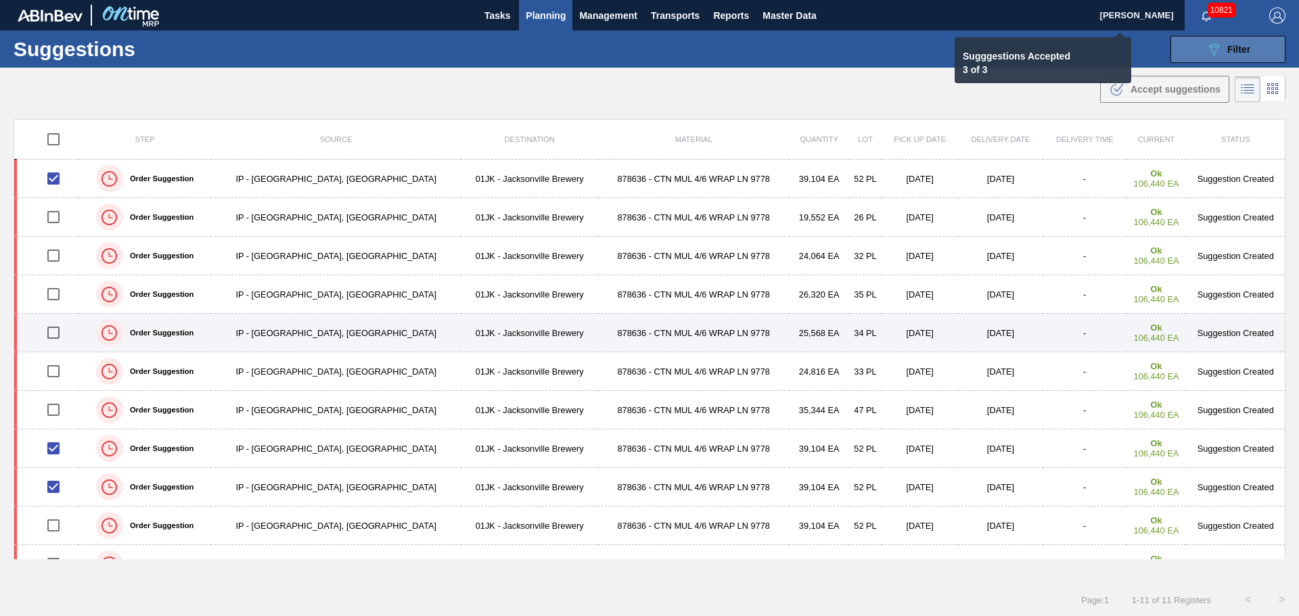
checkbox input "false"
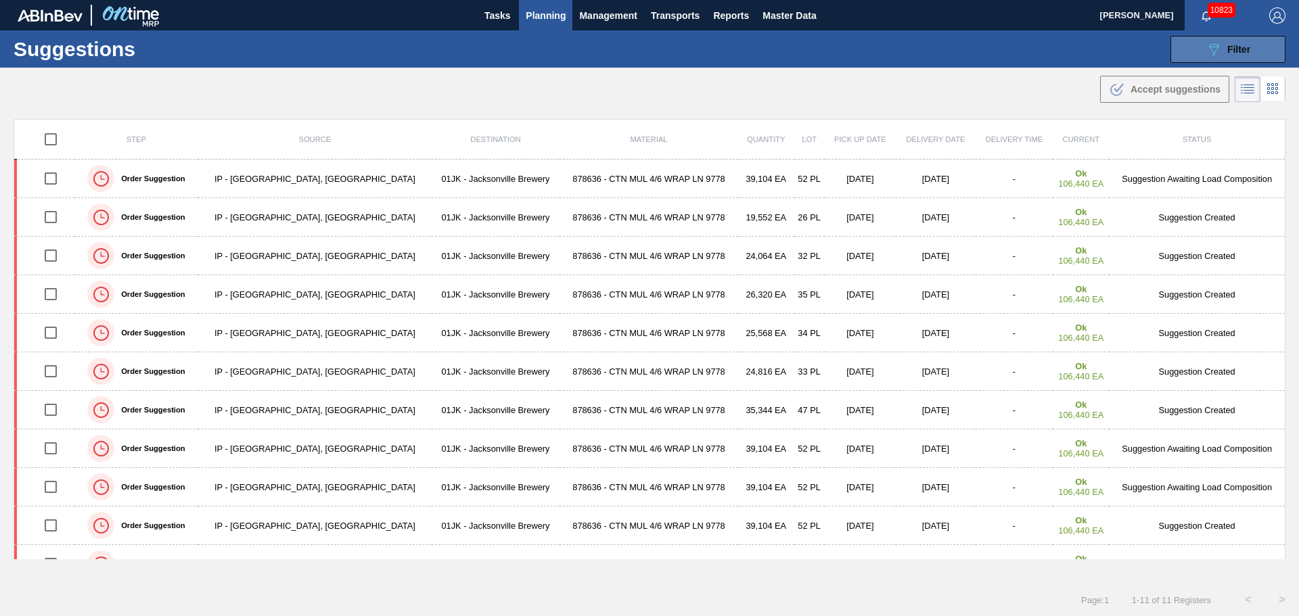
click at [1248, 54] on span "Filter" at bounding box center [1238, 49] width 23 height 11
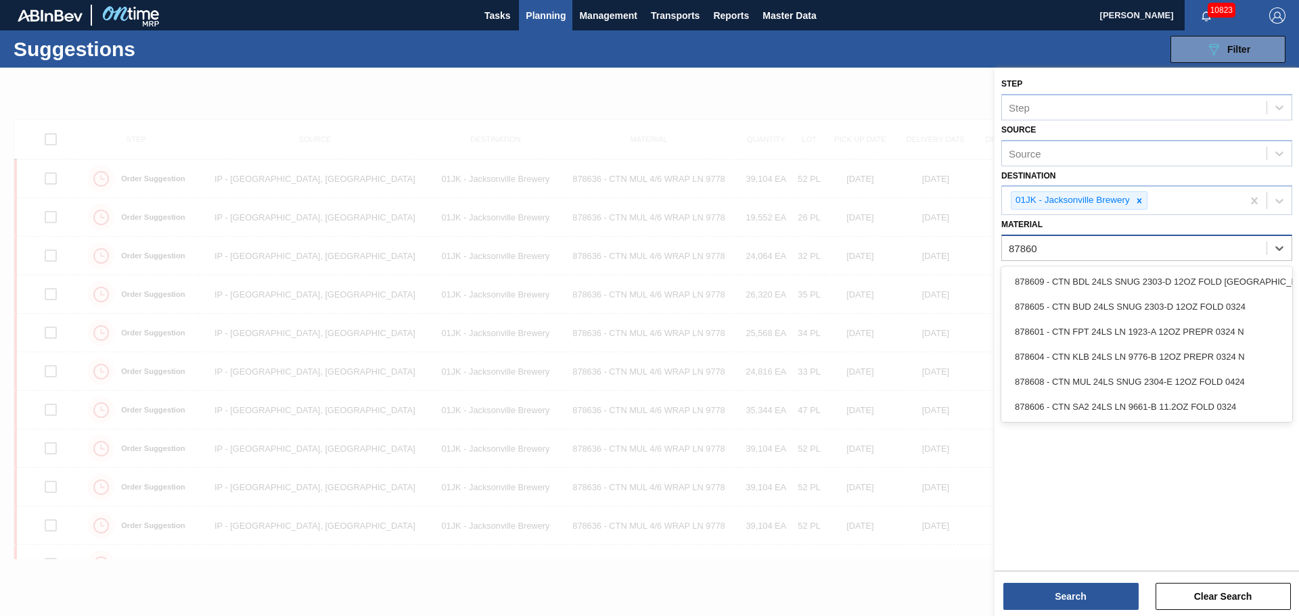
type input "878608"
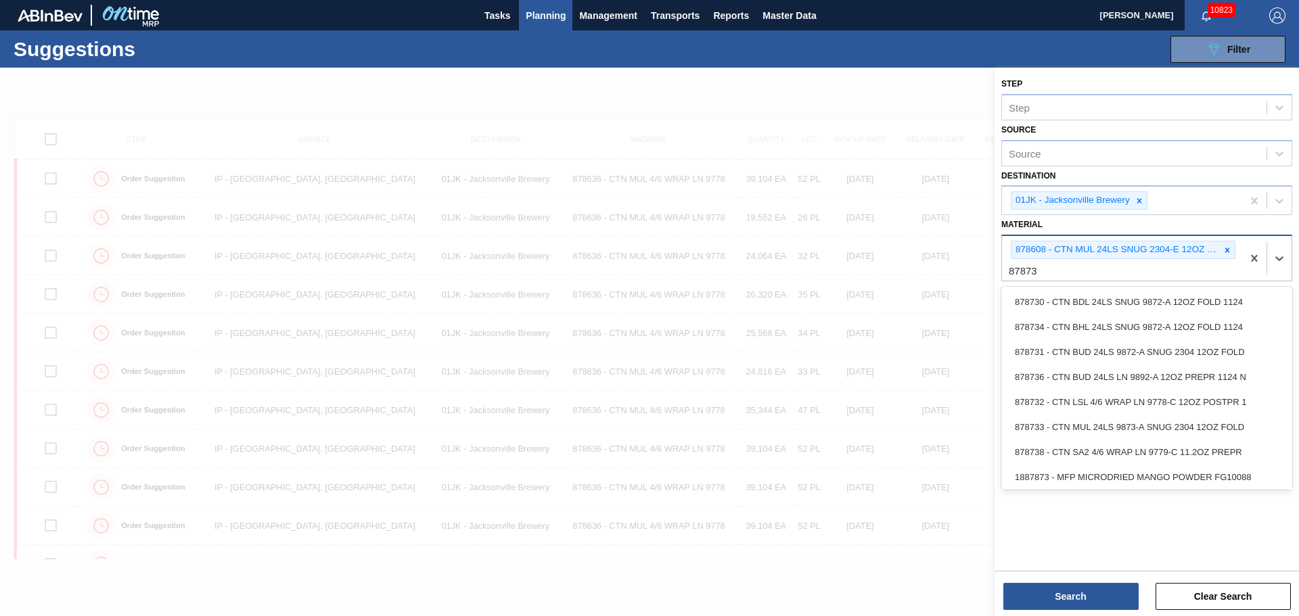
type input "878733"
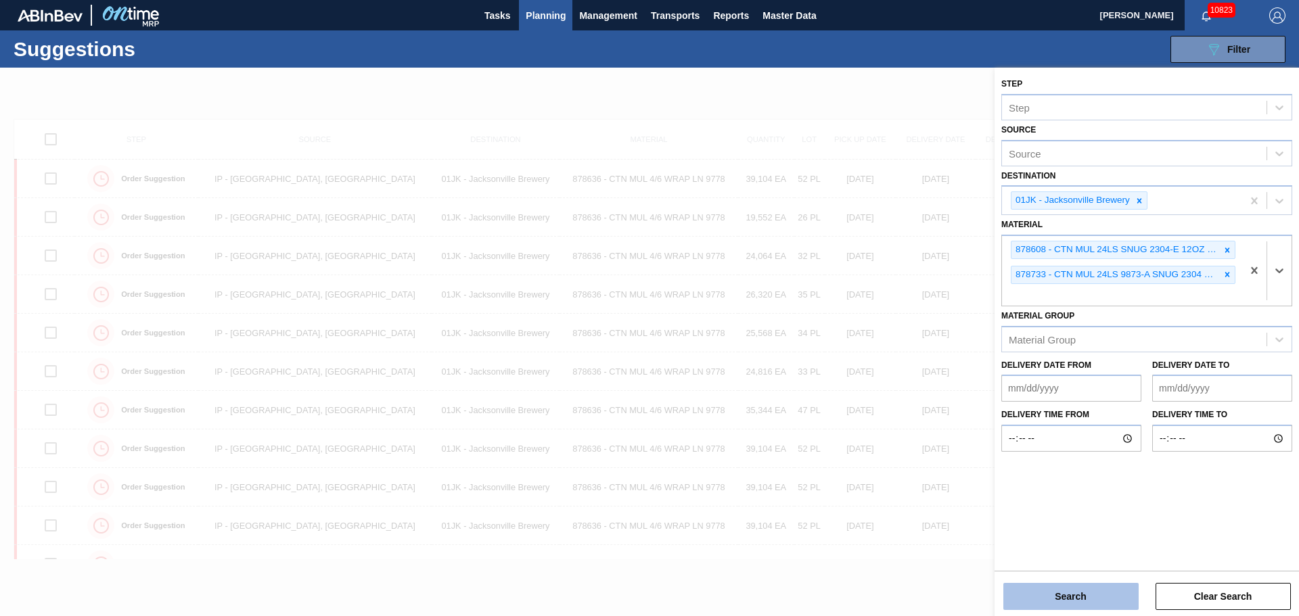
click at [1092, 587] on button "Search" at bounding box center [1070, 596] width 135 height 27
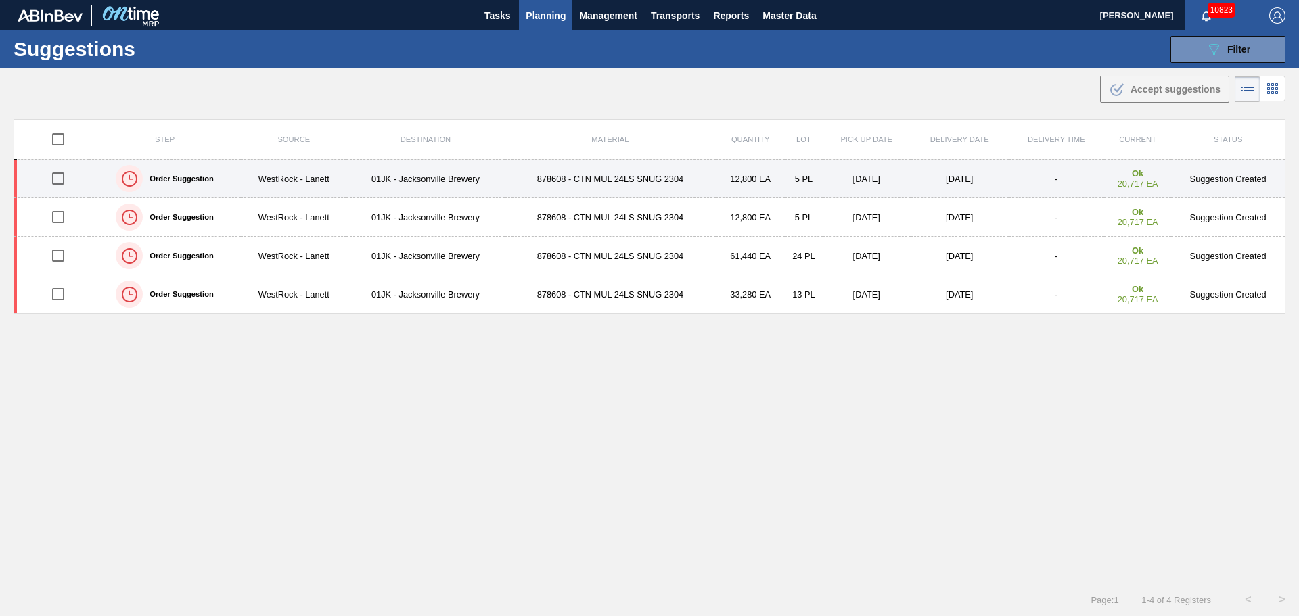
click at [516, 181] on td "878608 - CTN MUL 24LS SNUG 2304" at bounding box center [611, 179] width 212 height 39
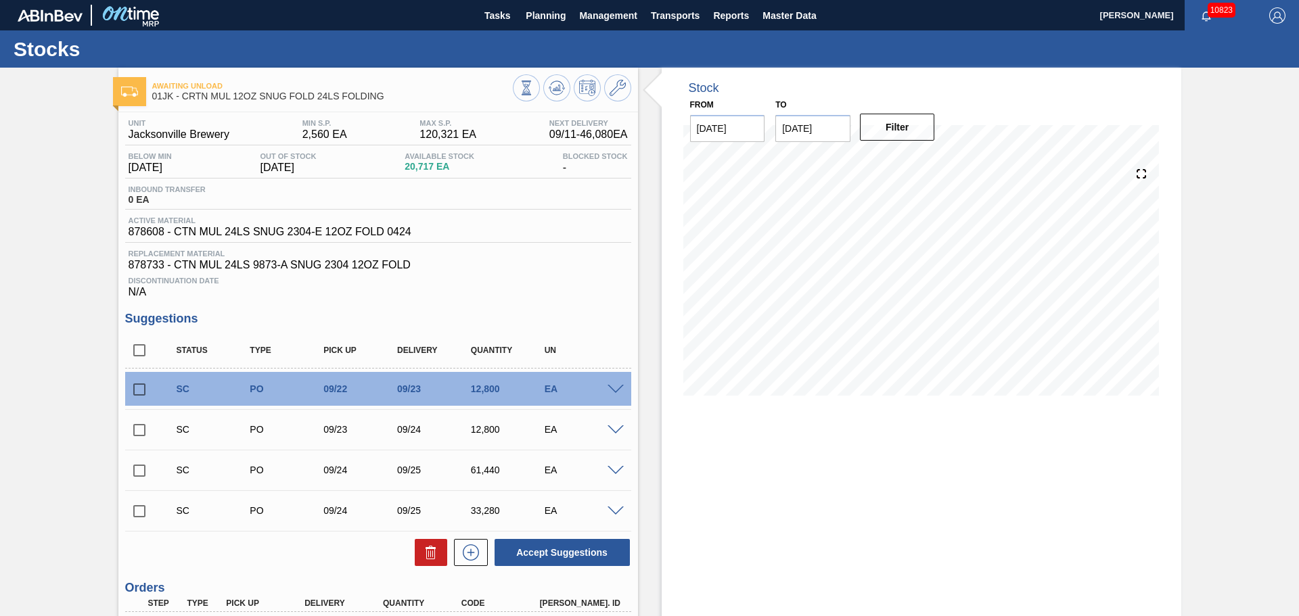
click at [218, 265] on span "878733 - CTN MUL 24LS 9873-A SNUG 2304 12OZ FOLD" at bounding box center [378, 265] width 499 height 12
click at [612, 390] on span at bounding box center [616, 390] width 16 height 10
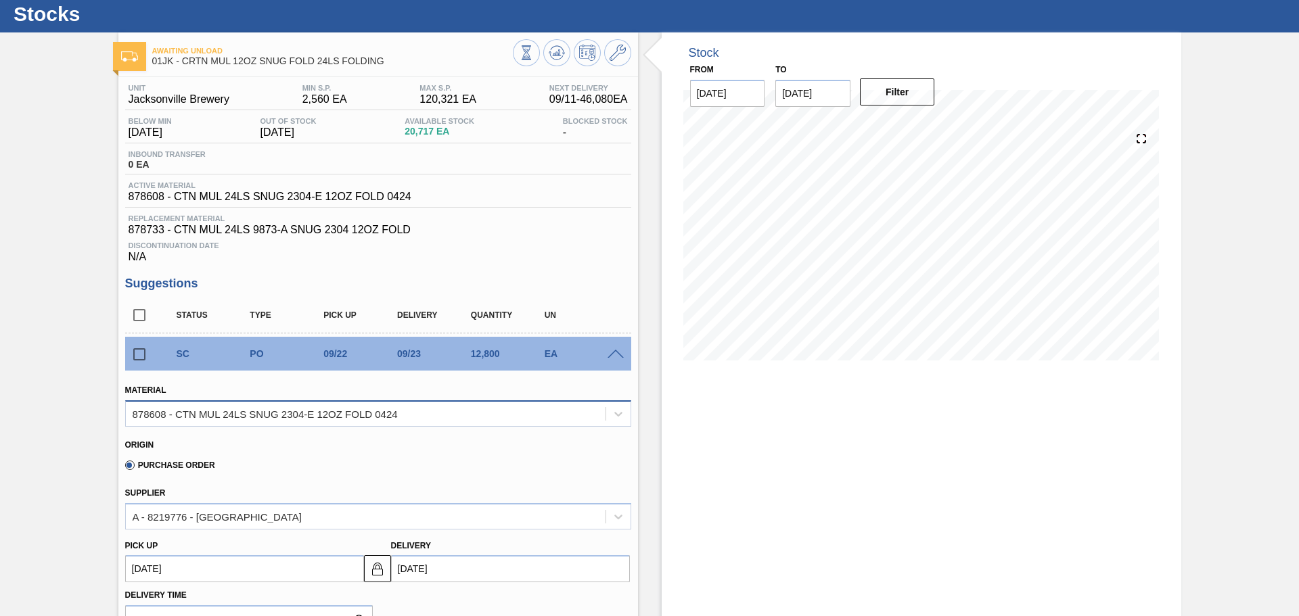
scroll to position [68, 0]
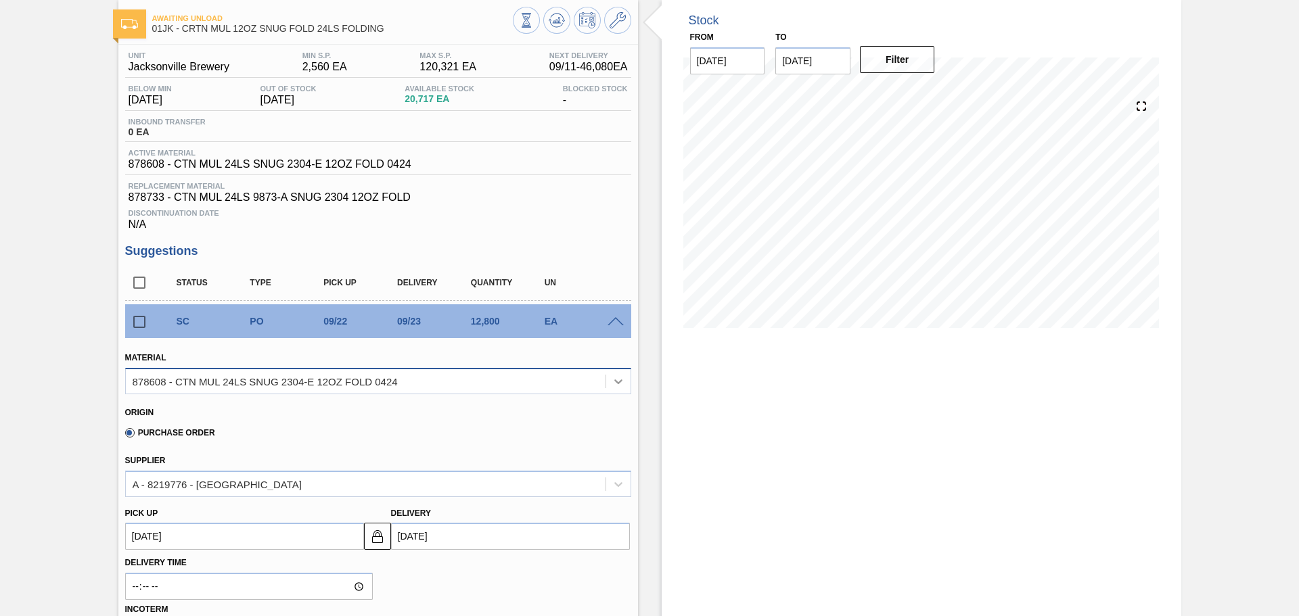
click at [606, 388] on div at bounding box center [618, 381] width 25 height 24
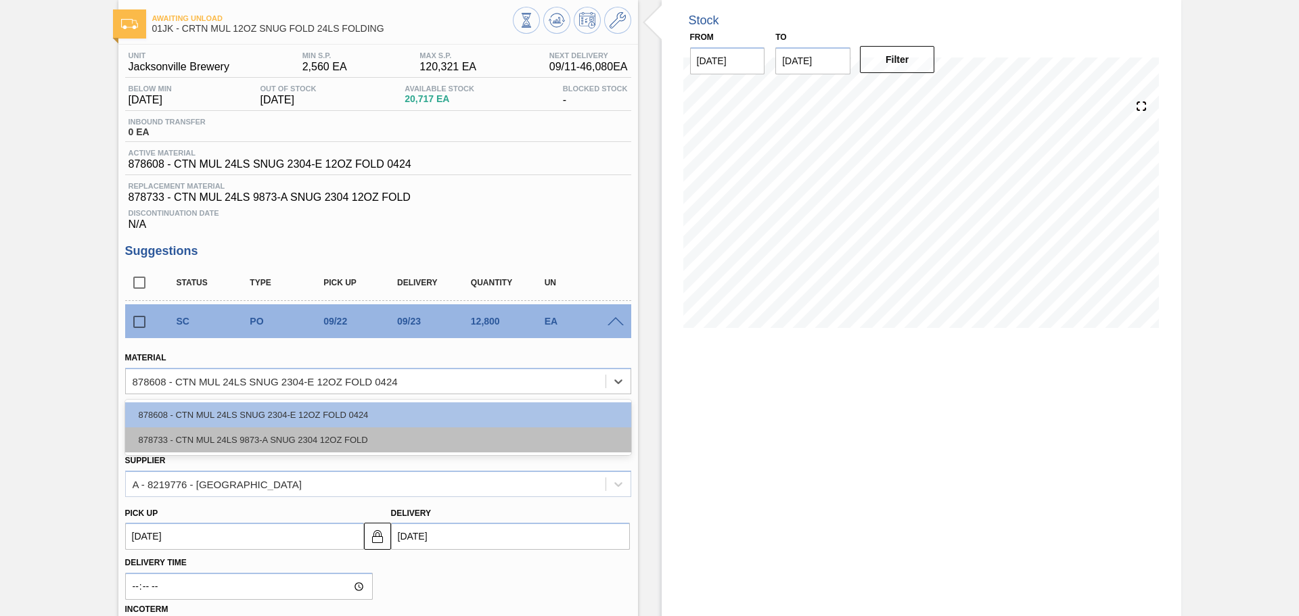
click at [486, 442] on div "878733 - CTN MUL 24LS 9873-A SNUG 2304 12OZ FOLD" at bounding box center [378, 440] width 506 height 25
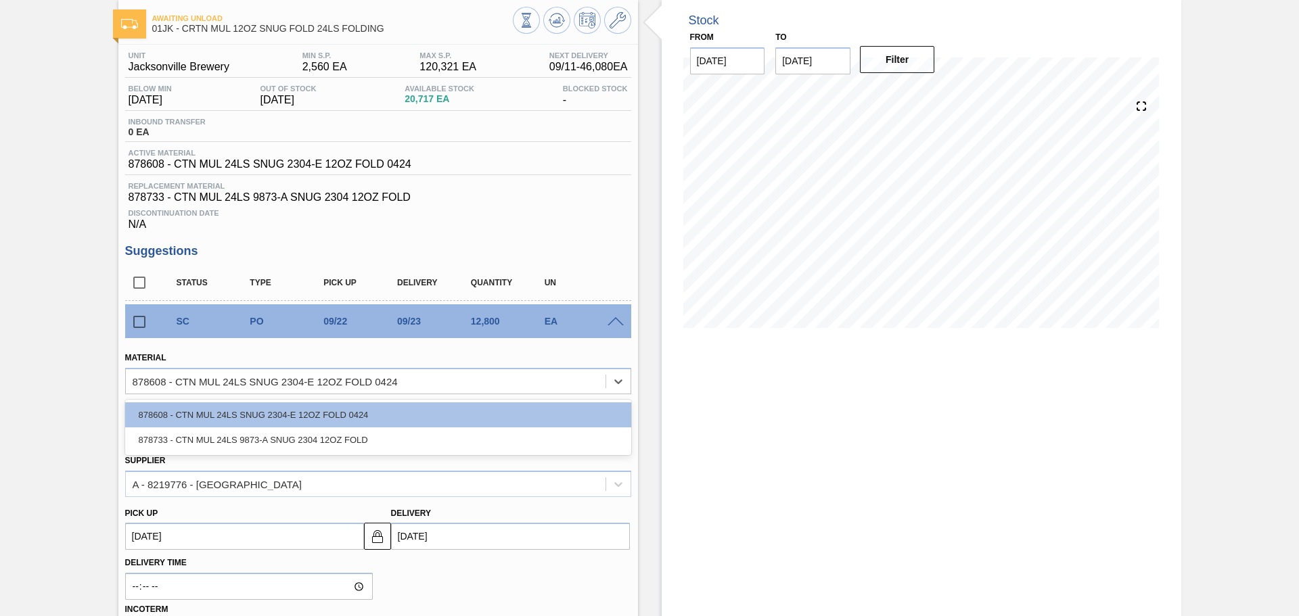
type input "09/24/2025"
type input "2,400"
type input "5.333"
type input "0.222"
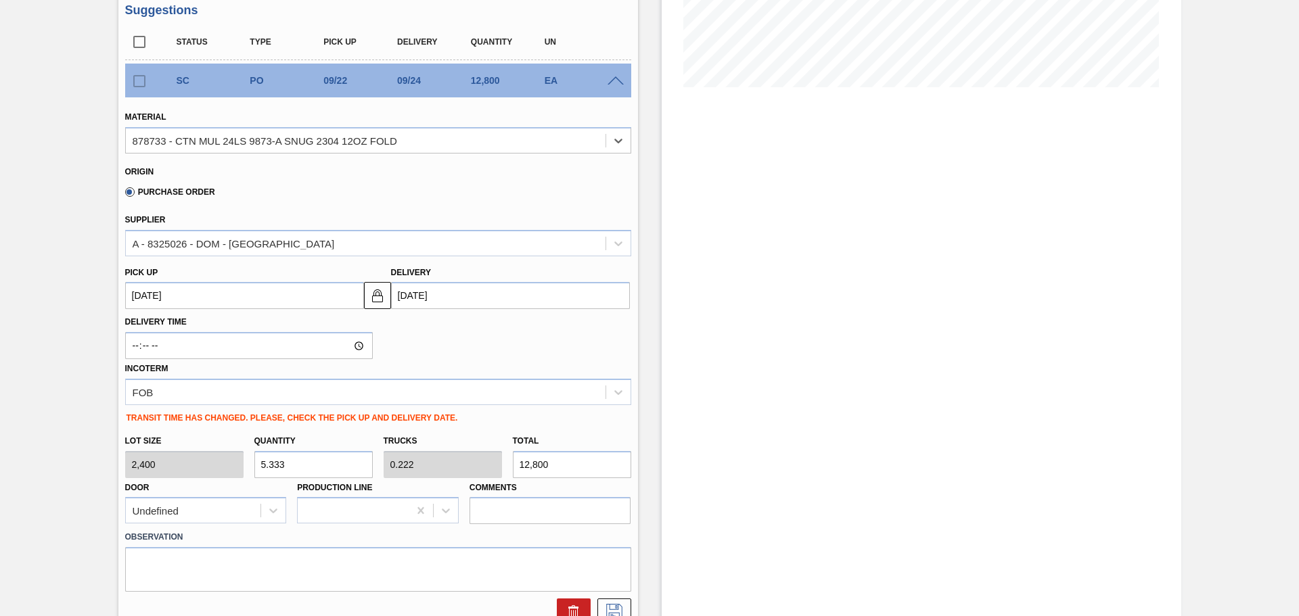
scroll to position [338, 0]
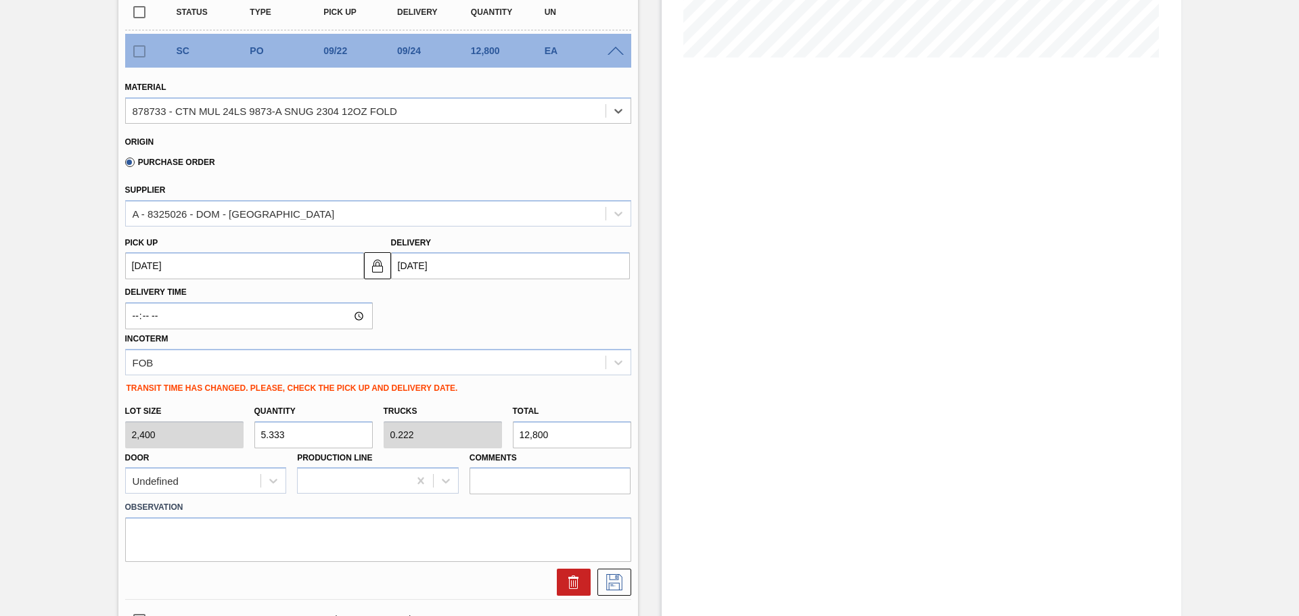
click at [354, 443] on input "5.333" at bounding box center [313, 435] width 118 height 27
click at [350, 444] on input "5.333" at bounding box center [313, 435] width 118 height 27
type input "2"
type input "0.083"
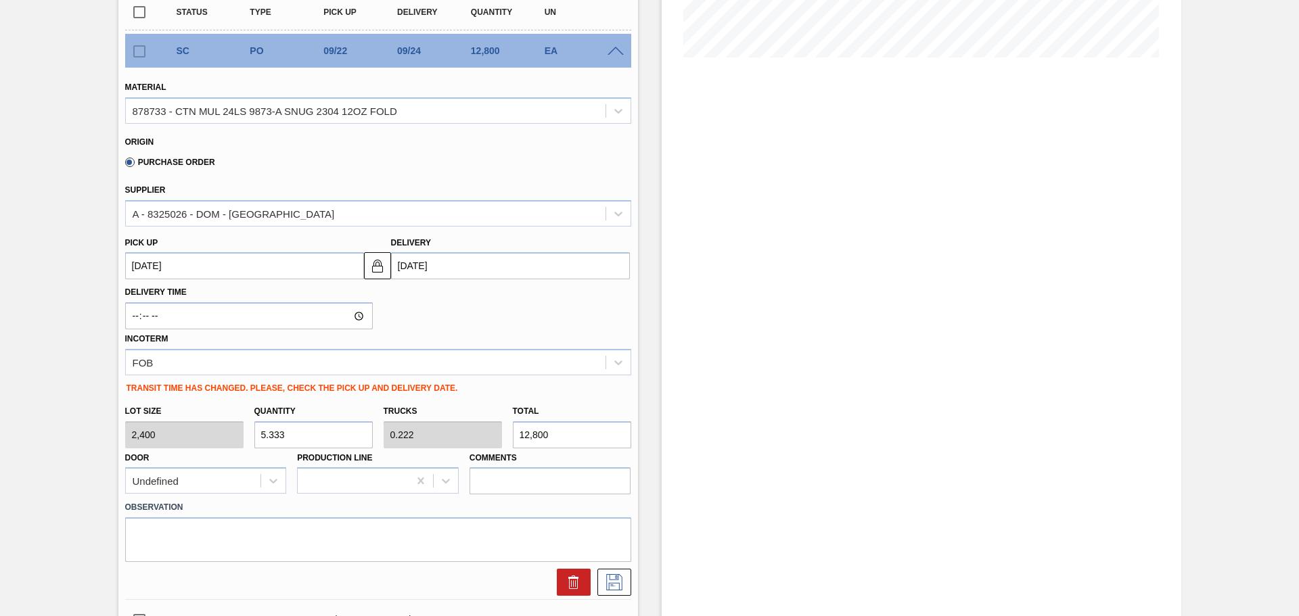
type input "4,800"
type input "24"
type input "1"
type input "57,600"
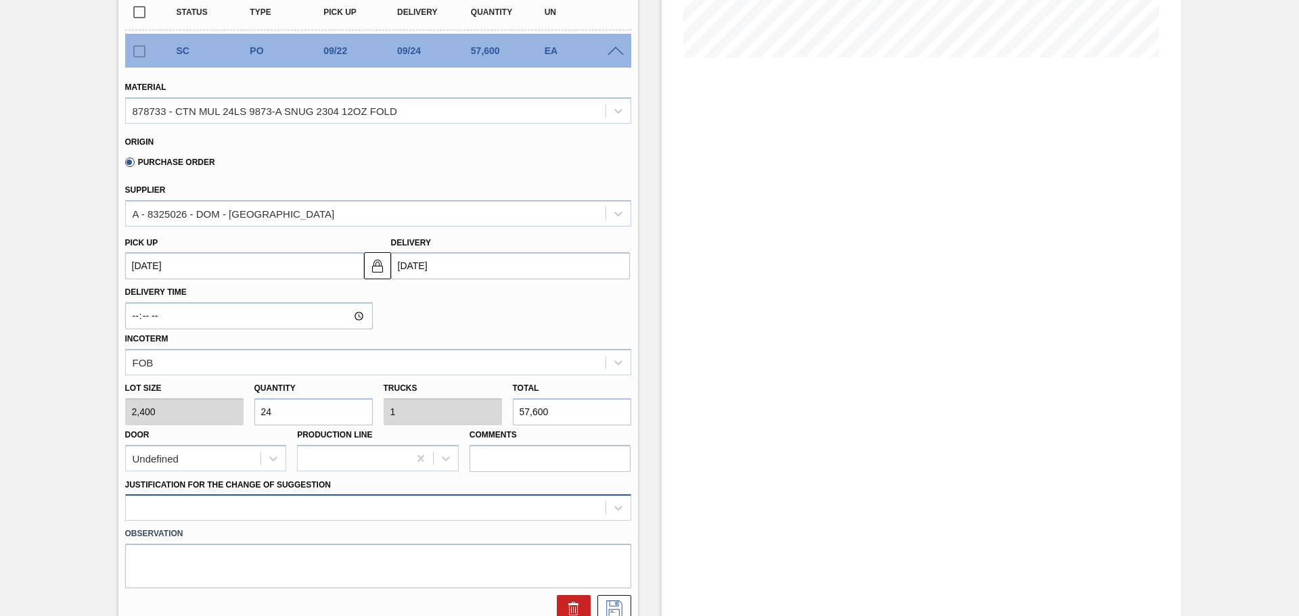
type input "24"
click at [339, 509] on div at bounding box center [378, 508] width 506 height 26
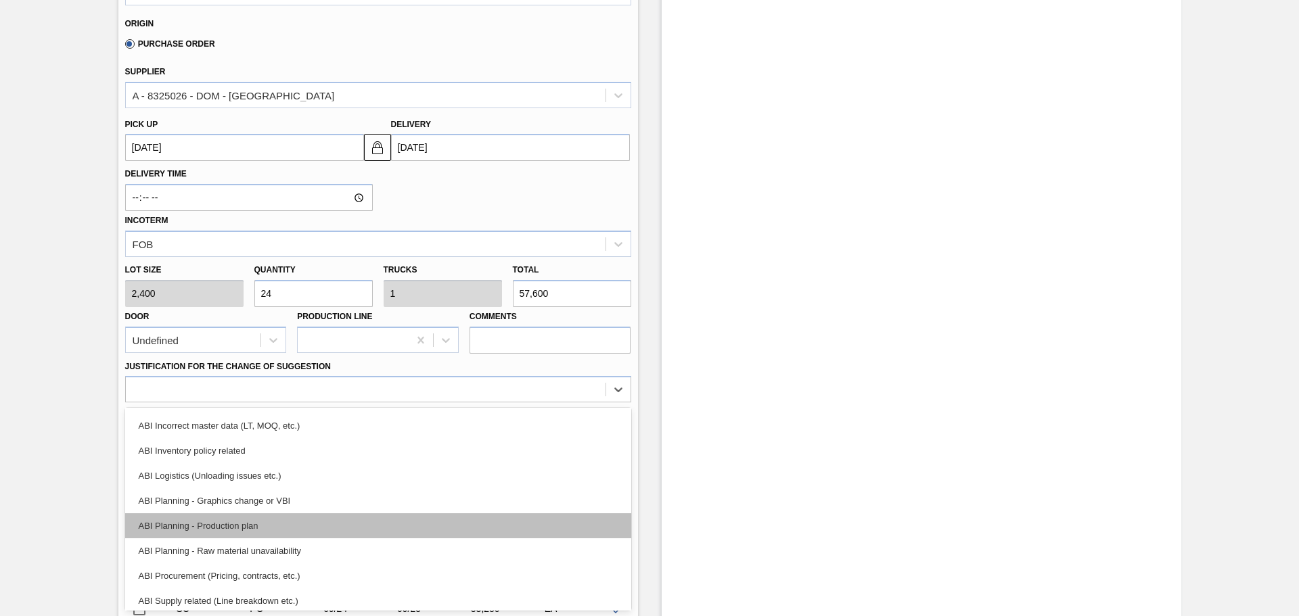
scroll to position [0, 0]
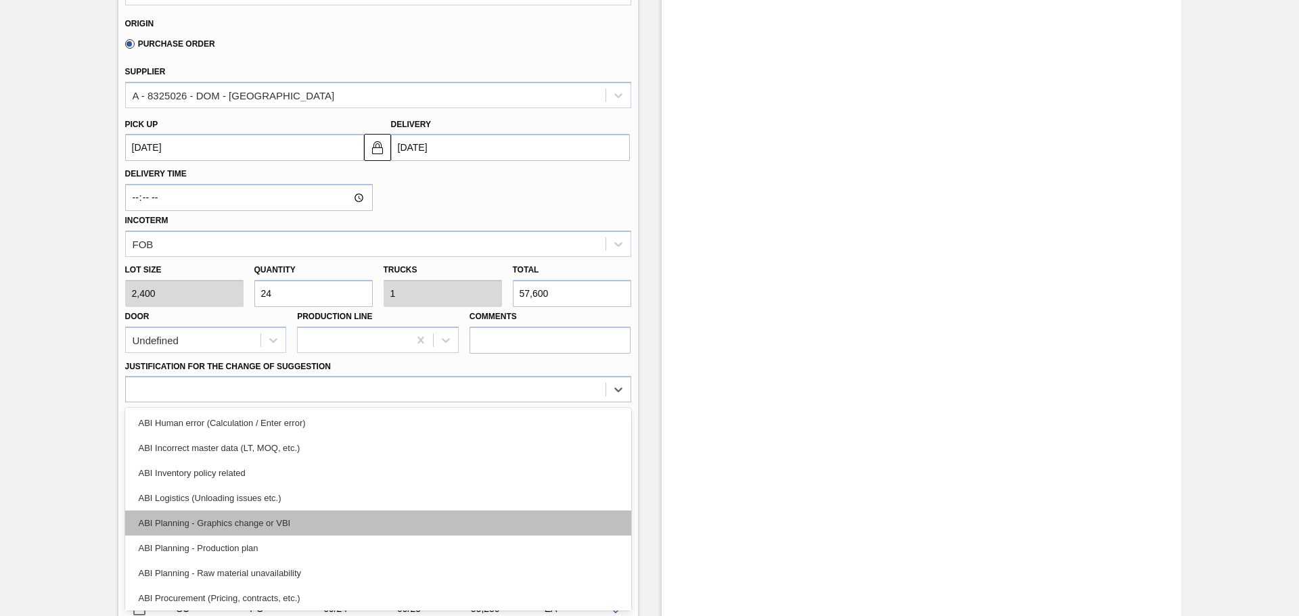
click at [254, 520] on div "ABI Planning - Graphics change or VBI" at bounding box center [378, 523] width 506 height 25
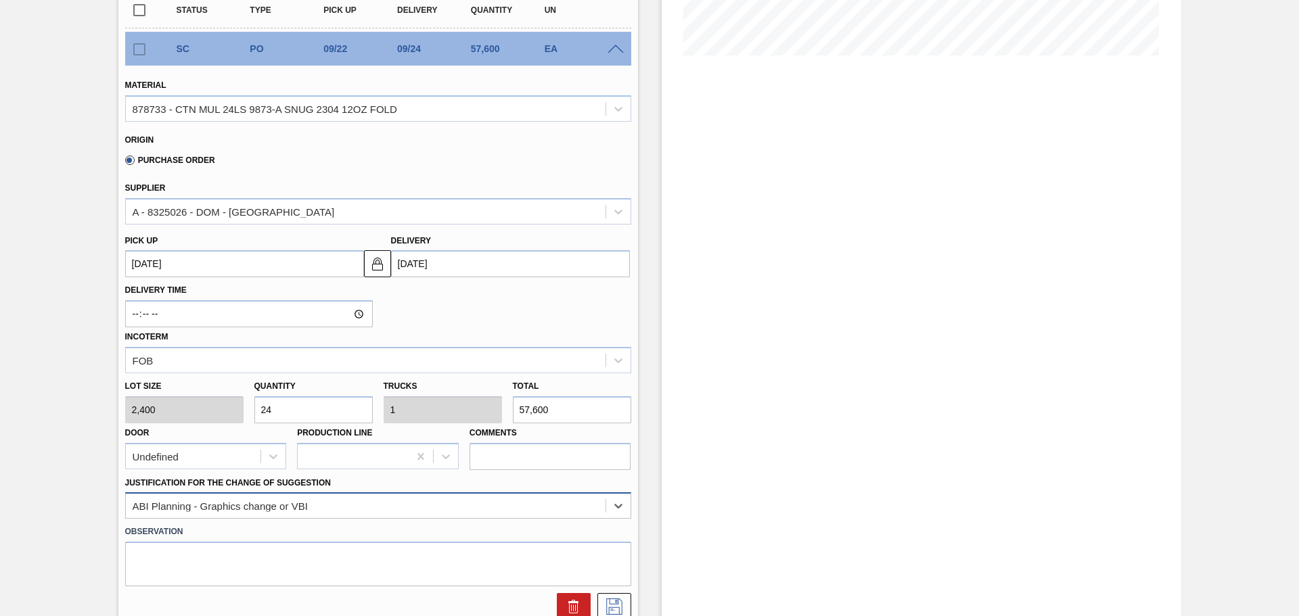
scroll to position [406, 0]
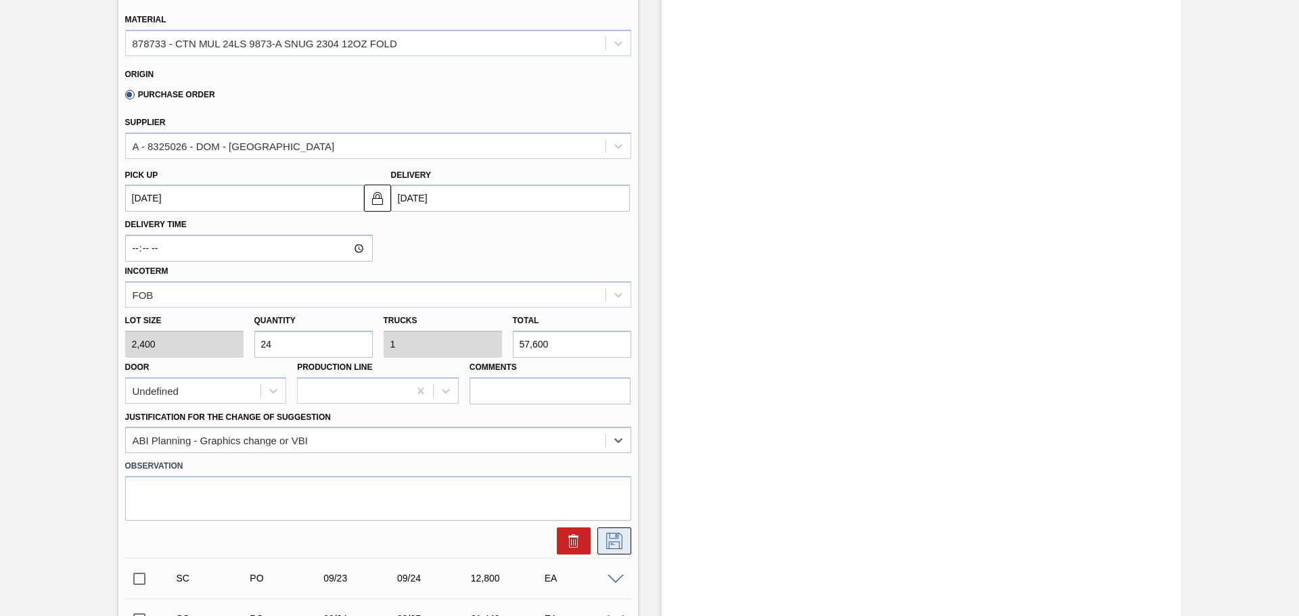
click at [620, 540] on icon at bounding box center [615, 541] width 22 height 16
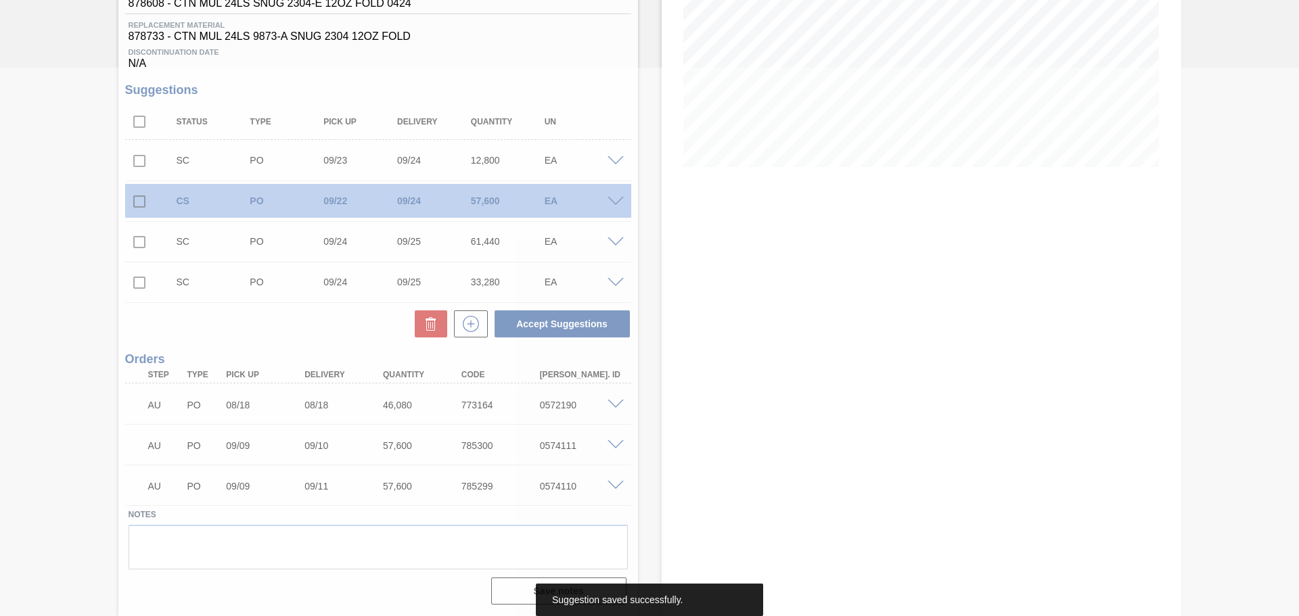
scroll to position [0, 0]
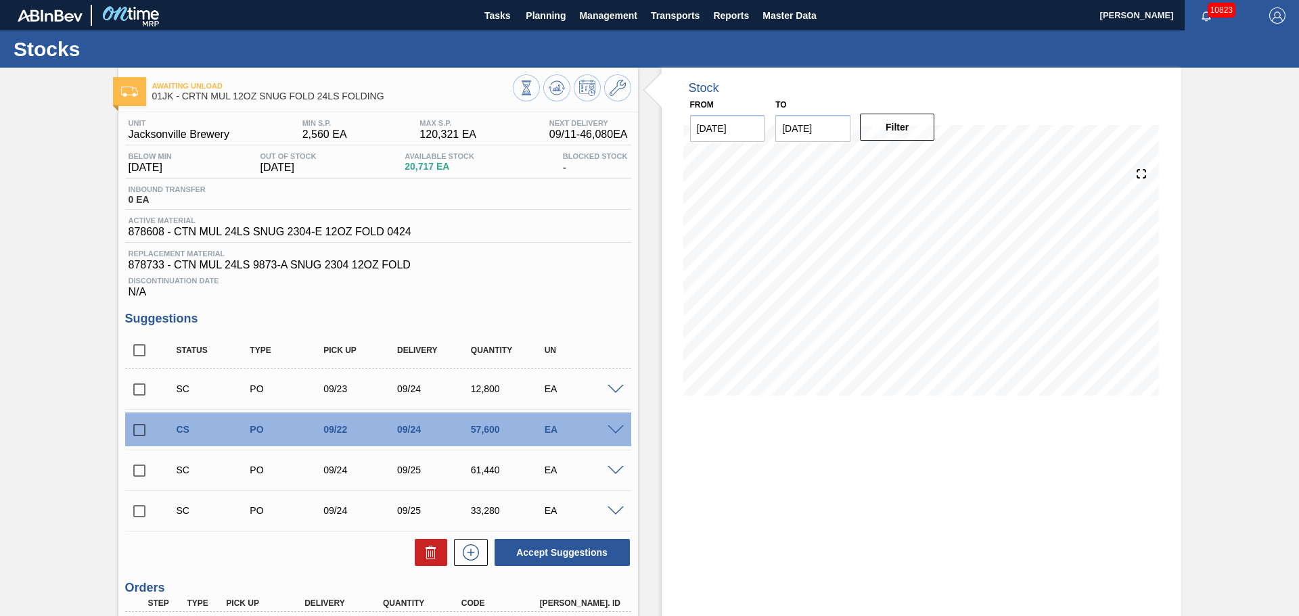
click at [133, 387] on input "checkbox" at bounding box center [139, 390] width 28 height 28
click at [545, 559] on button "Accept Suggestions" at bounding box center [562, 552] width 135 height 27
checkbox input "false"
click at [616, 428] on span at bounding box center [616, 431] width 16 height 10
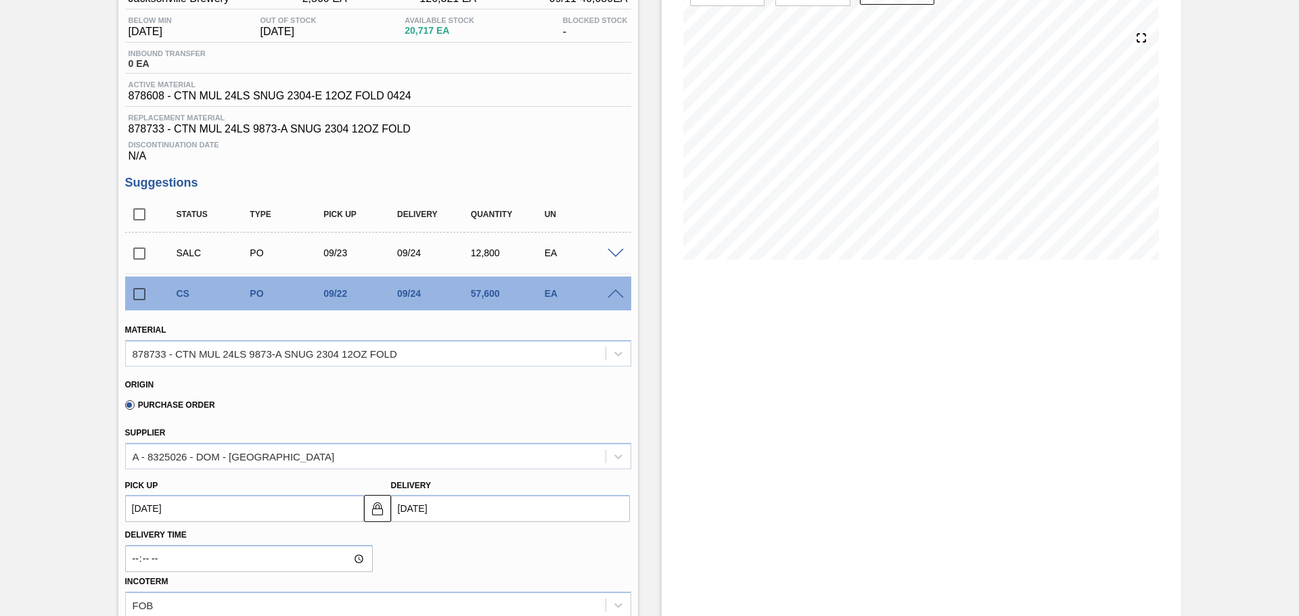
scroll to position [135, 0]
click at [618, 299] on span at bounding box center [616, 295] width 16 height 10
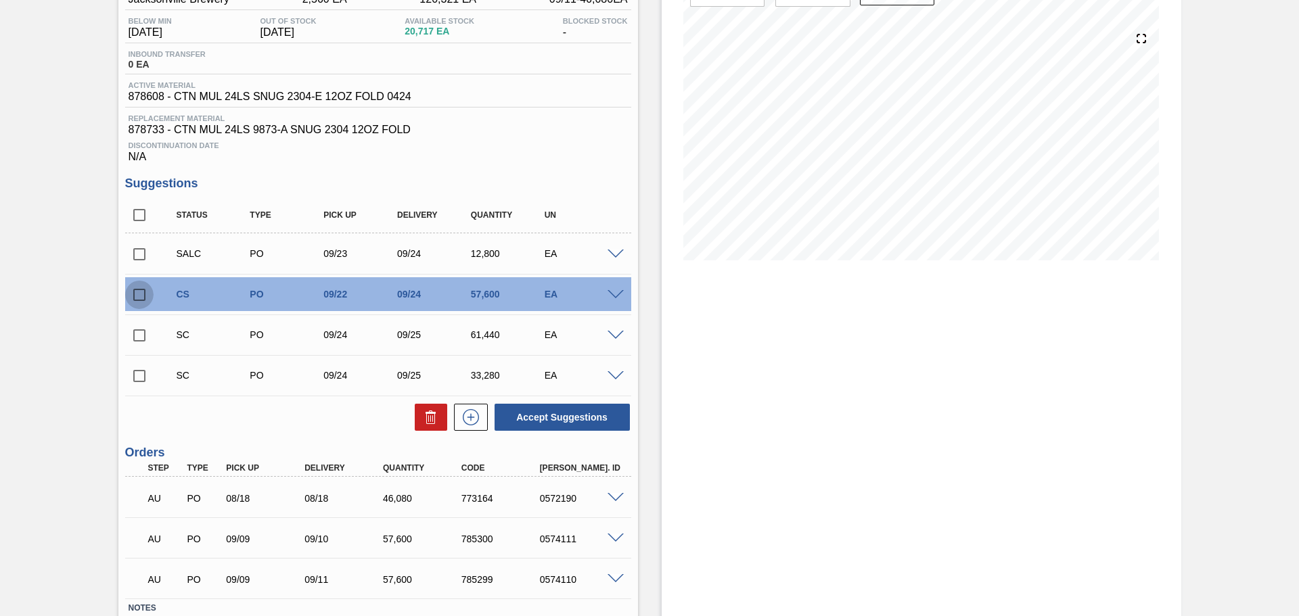
click at [135, 288] on input "checkbox" at bounding box center [139, 295] width 28 height 28
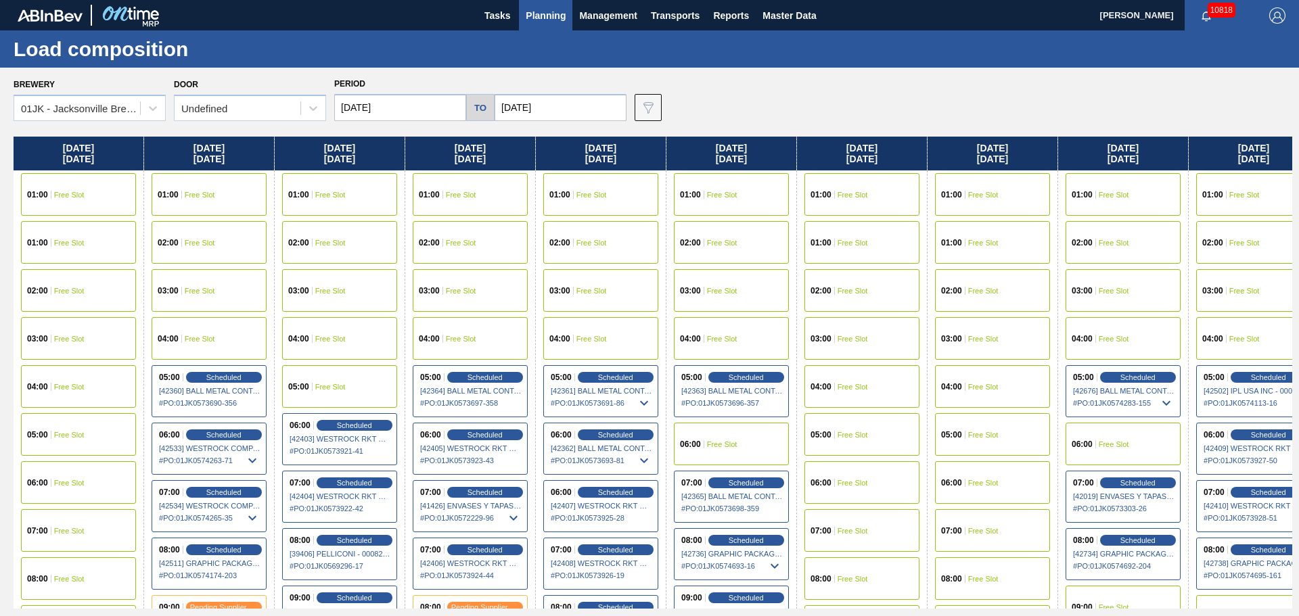
click at [1069, 129] on div "Brewery 01JK - [GEOGRAPHIC_DATA] Brewery Door Undefined Period [DATE] to [DATE]…" at bounding box center [649, 342] width 1299 height 548
drag, startPoint x: 979, startPoint y: 614, endPoint x: 992, endPoint y: 614, distance: 12.9
click at [992, 614] on div "Brewery 01JK - [GEOGRAPHIC_DATA] Brewery Door Undefined Period [DATE] to [DATE]…" at bounding box center [649, 342] width 1299 height 548
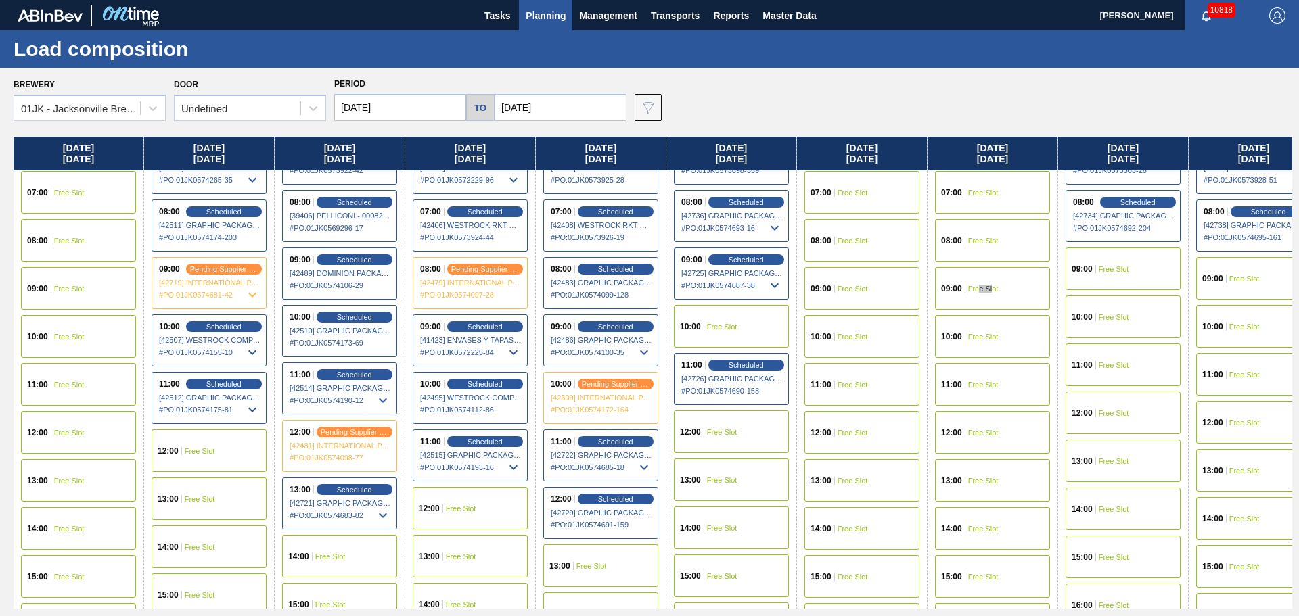
scroll to position [271, 0]
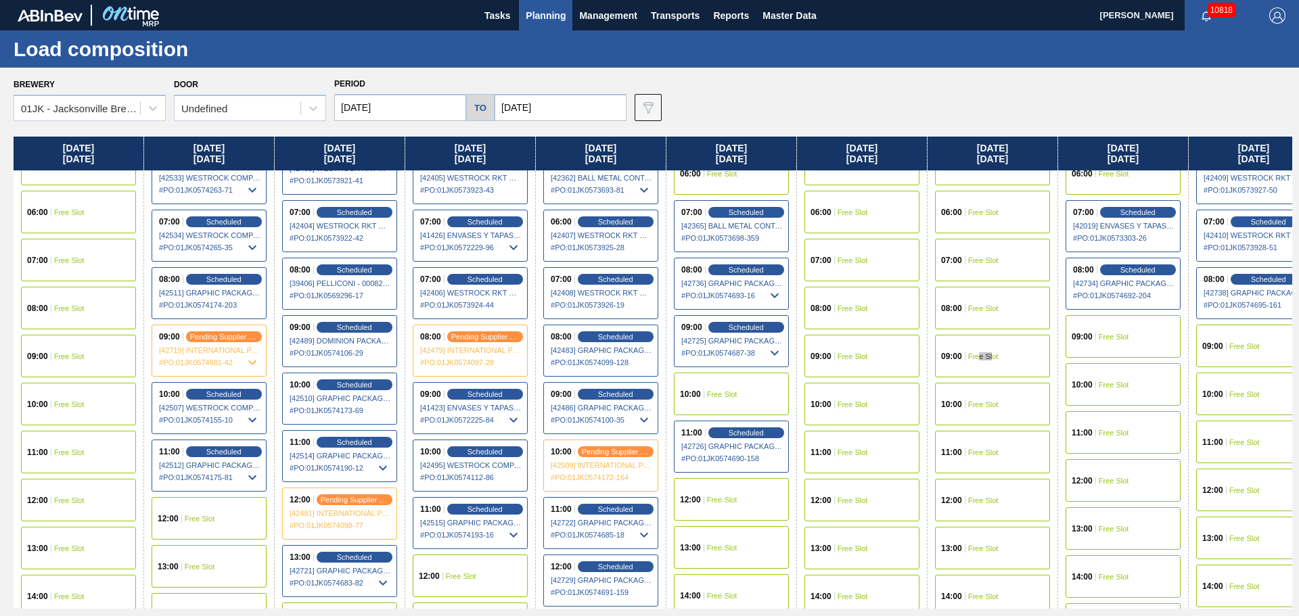
click at [742, 396] on div "10:00 Free Slot" at bounding box center [731, 394] width 115 height 43
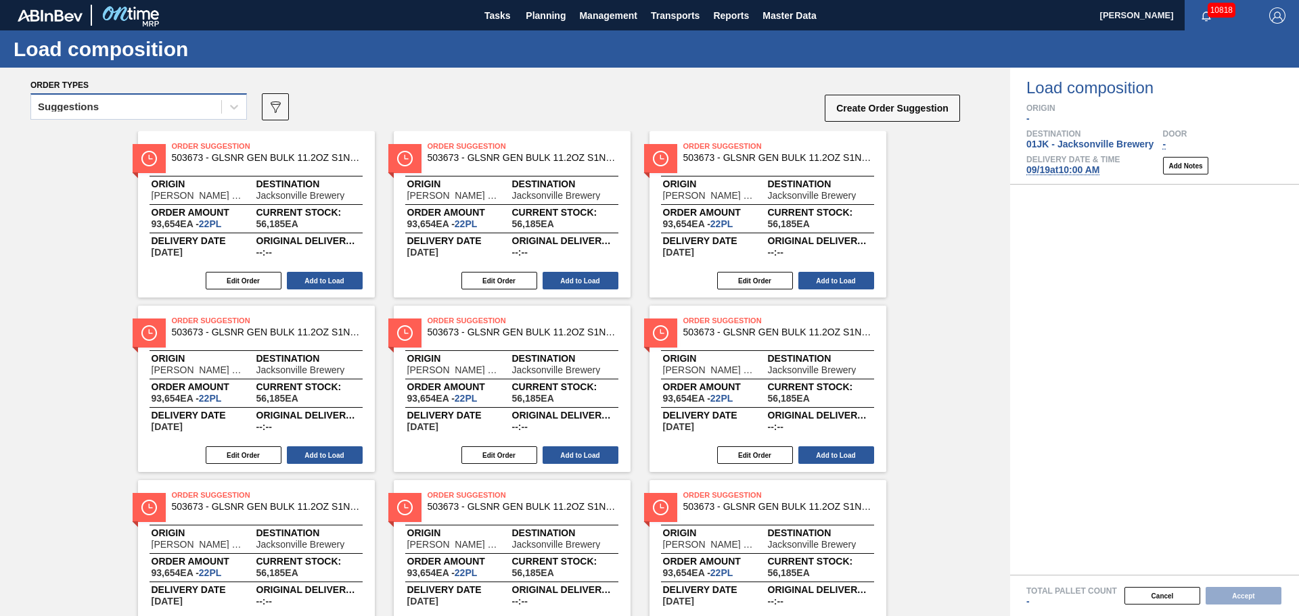
click at [175, 111] on div "Suggestions" at bounding box center [126, 107] width 190 height 20
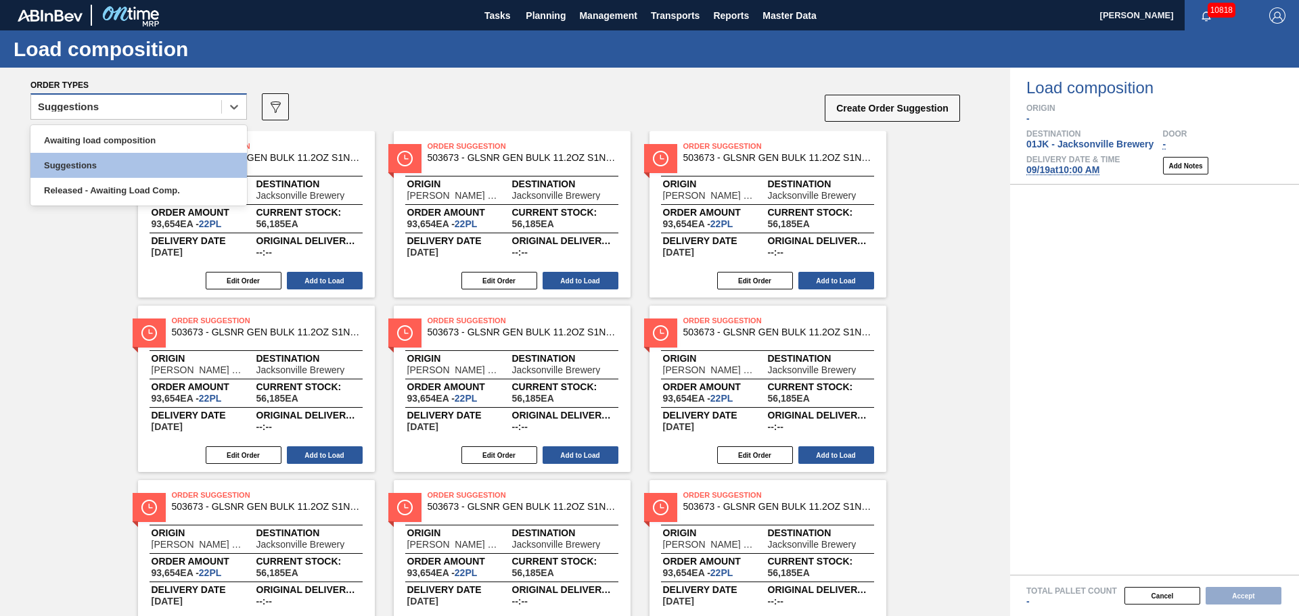
click at [214, 108] on div "Suggestions" at bounding box center [126, 107] width 190 height 20
click at [221, 135] on div "Awaiting load composition" at bounding box center [138, 140] width 217 height 25
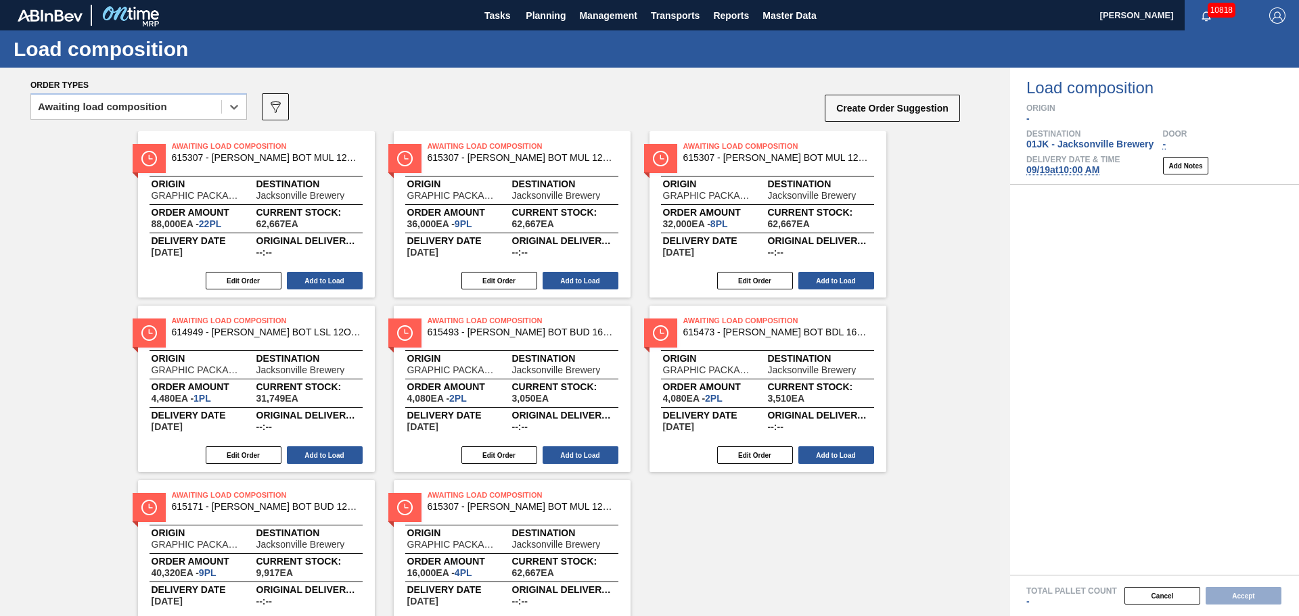
click at [630, 66] on div "Load composition" at bounding box center [649, 48] width 1299 height 37
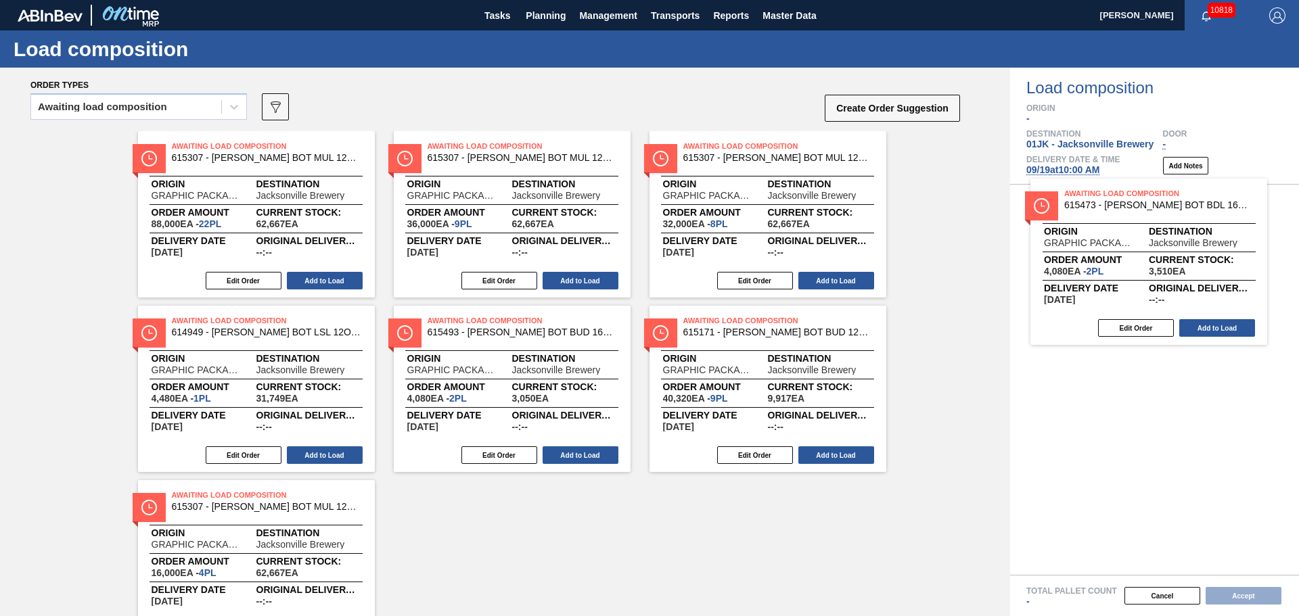
drag, startPoint x: 972, startPoint y: 369, endPoint x: 1201, endPoint y: 259, distance: 254.5
click at [1198, 254] on div "Order types Awaiting load composition 089F7B8B-B2A5-4AFE-B5C0-19BA573D28AC Crea…" at bounding box center [649, 342] width 1299 height 549
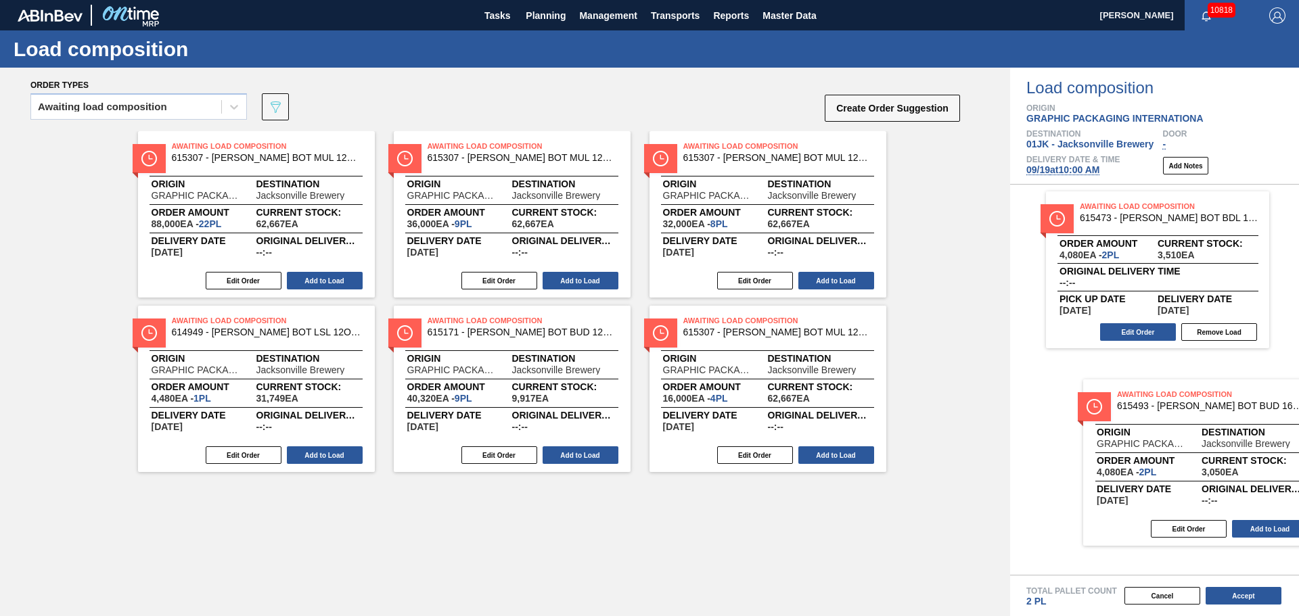
drag, startPoint x: 493, startPoint y: 332, endPoint x: 1176, endPoint y: 399, distance: 686.0
click at [1176, 399] on div "Order types Awaiting load composition 089F7B8B-B2A5-4AFE-B5C0-19BA573D28AC Crea…" at bounding box center [649, 342] width 1299 height 549
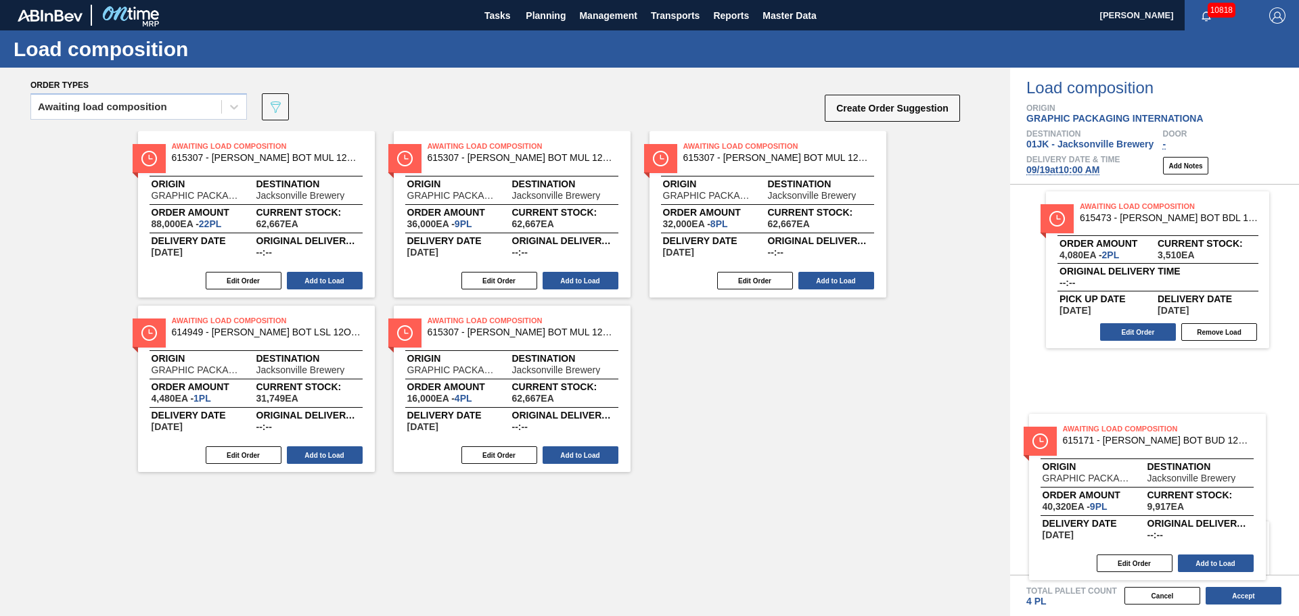
drag, startPoint x: 572, startPoint y: 350, endPoint x: 1166, endPoint y: 452, distance: 602.1
click at [1166, 452] on div "Order types Awaiting load composition 089F7B8B-B2A5-4AFE-B5C0-19BA573D28AC Crea…" at bounding box center [649, 342] width 1299 height 549
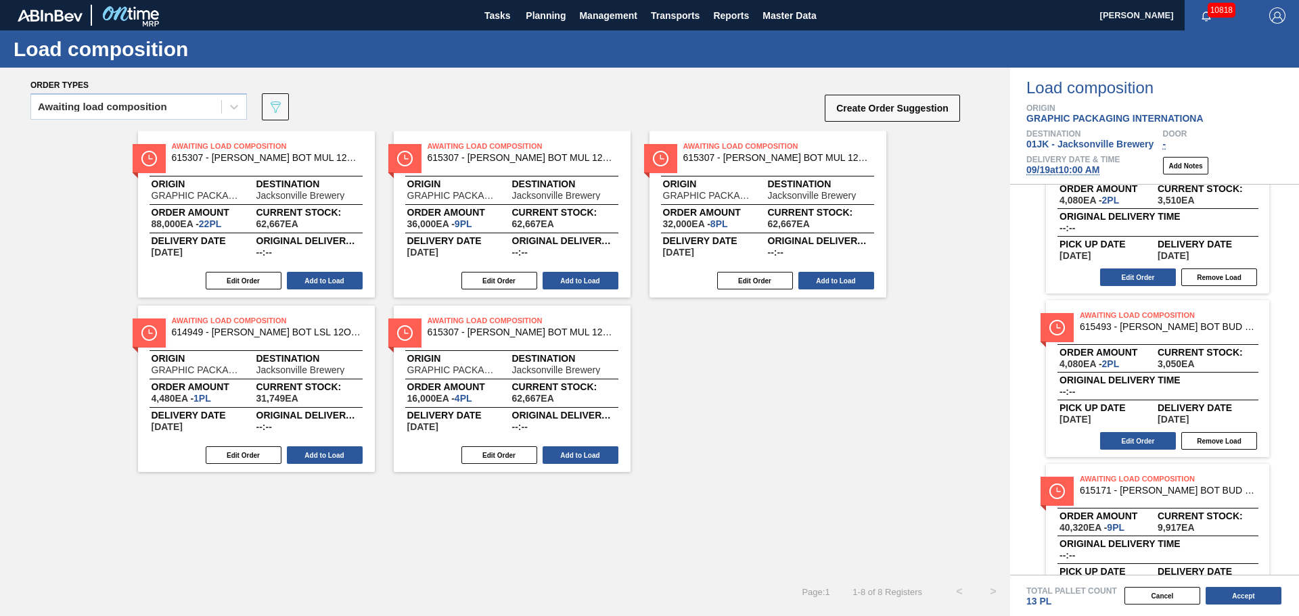
scroll to position [108, 0]
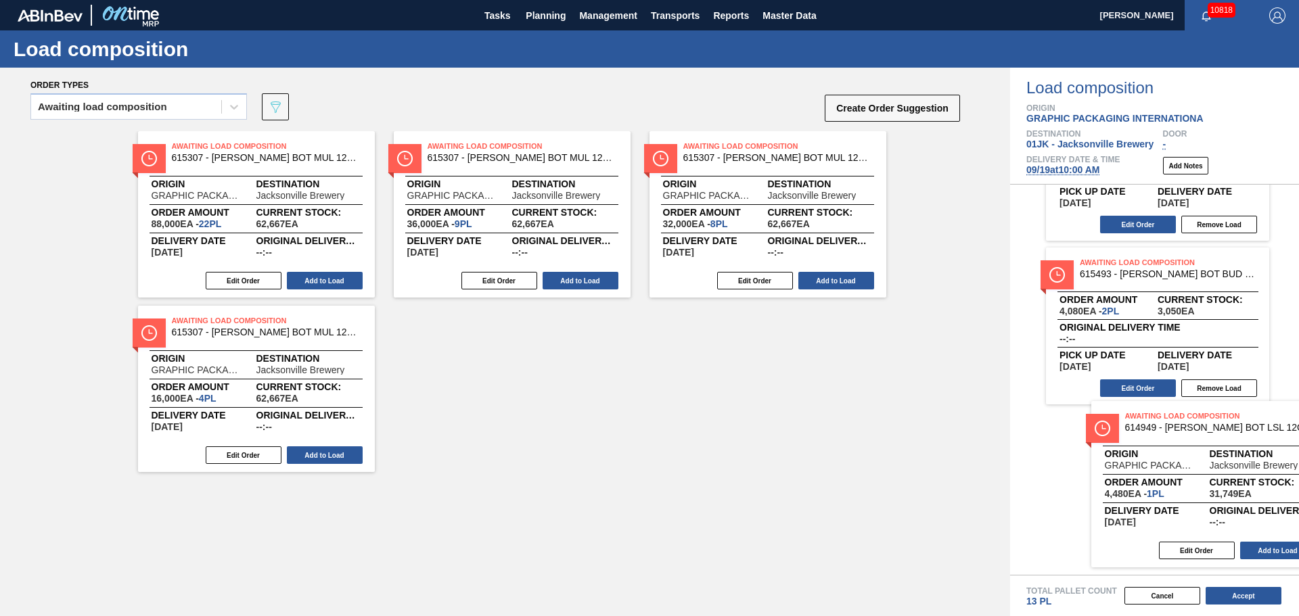
drag, startPoint x: 217, startPoint y: 346, endPoint x: 1181, endPoint y: 443, distance: 969.1
click at [1181, 443] on div "Order types Awaiting load composition 089F7B8B-B2A5-4AFE-B5C0-19BA573D28AC Crea…" at bounding box center [649, 342] width 1299 height 549
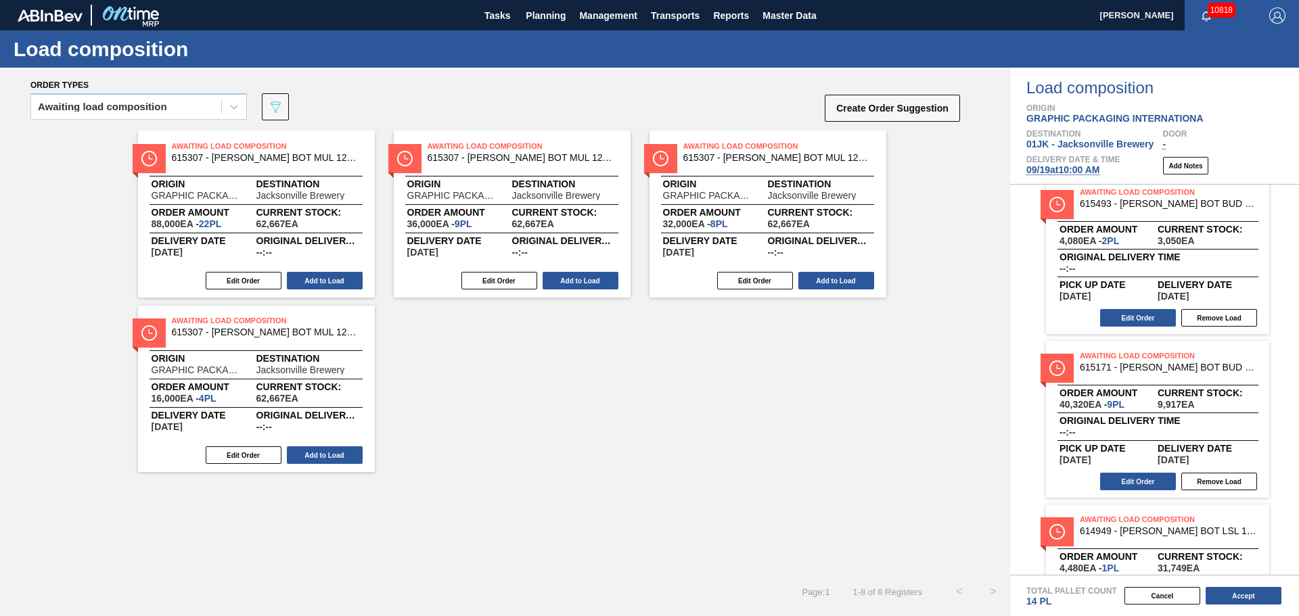
scroll to position [271, 0]
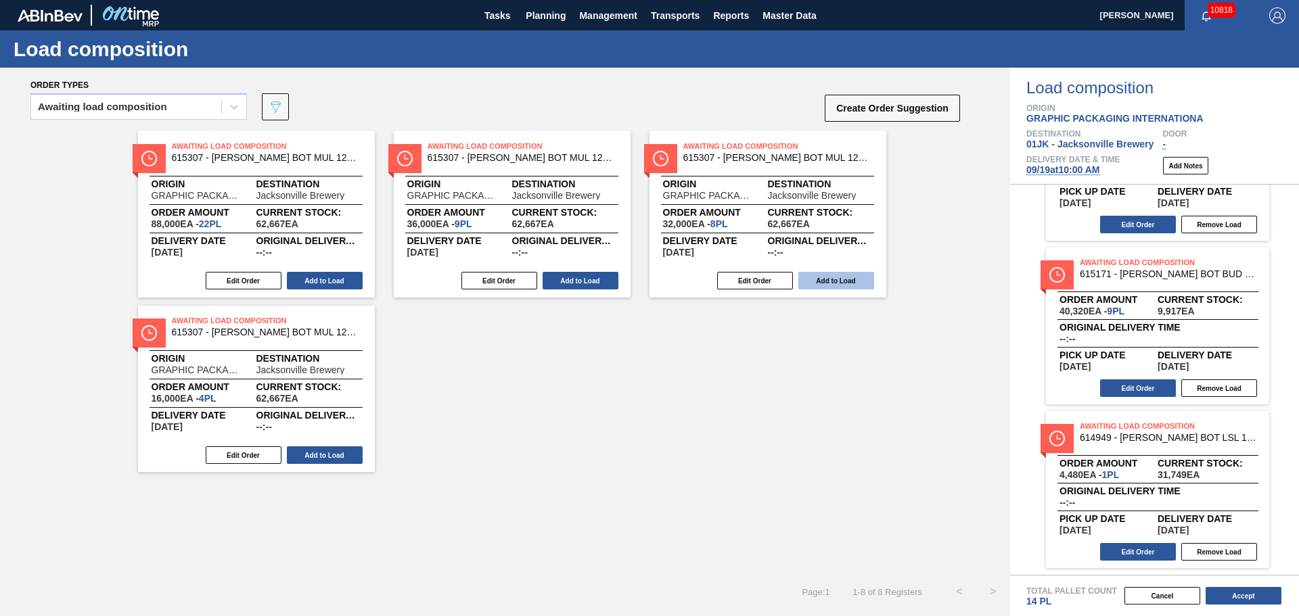
click at [848, 283] on button "Add to Load" at bounding box center [836, 281] width 76 height 18
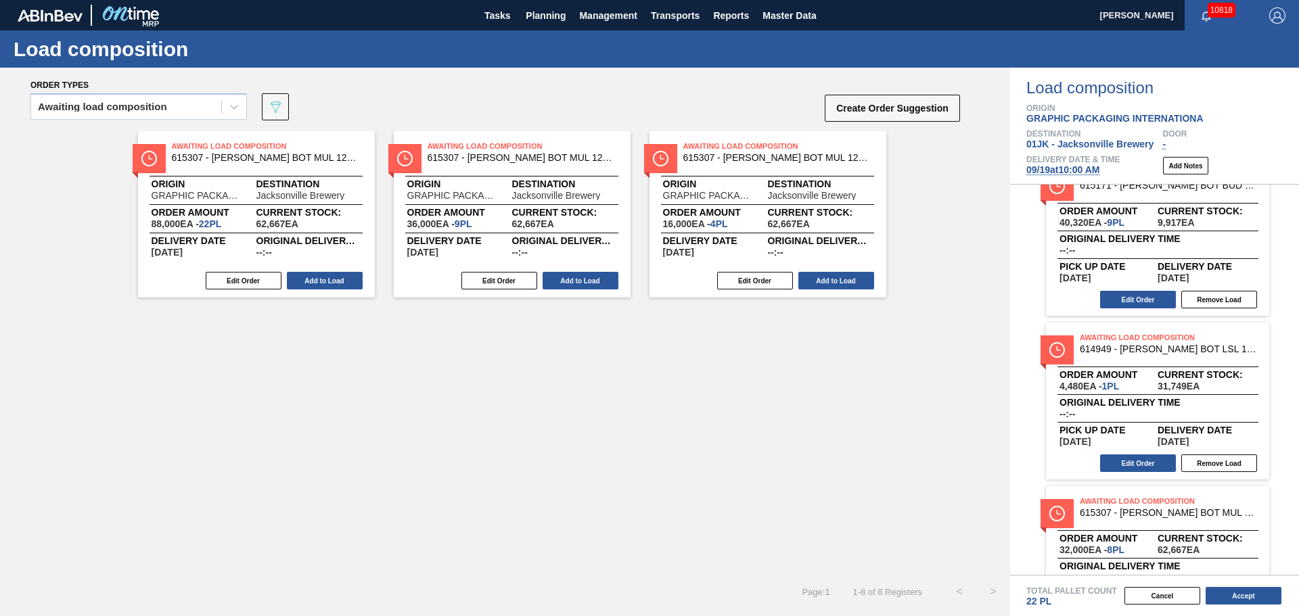
scroll to position [435, 0]
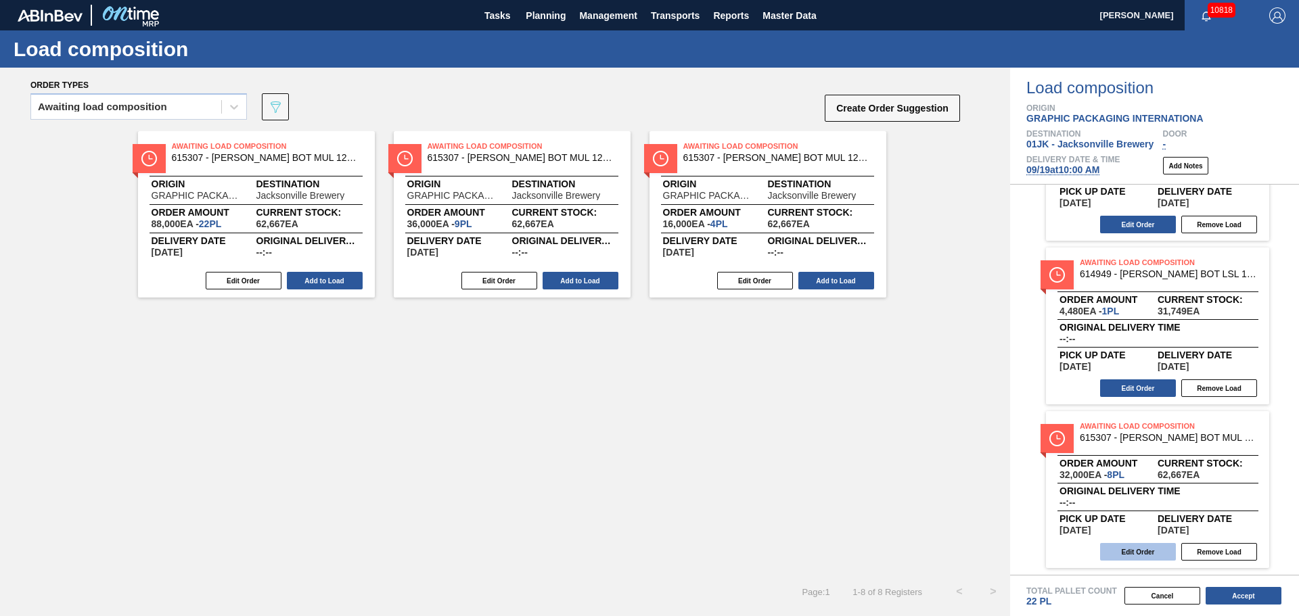
click at [1138, 553] on button "Edit Order" at bounding box center [1138, 552] width 76 height 18
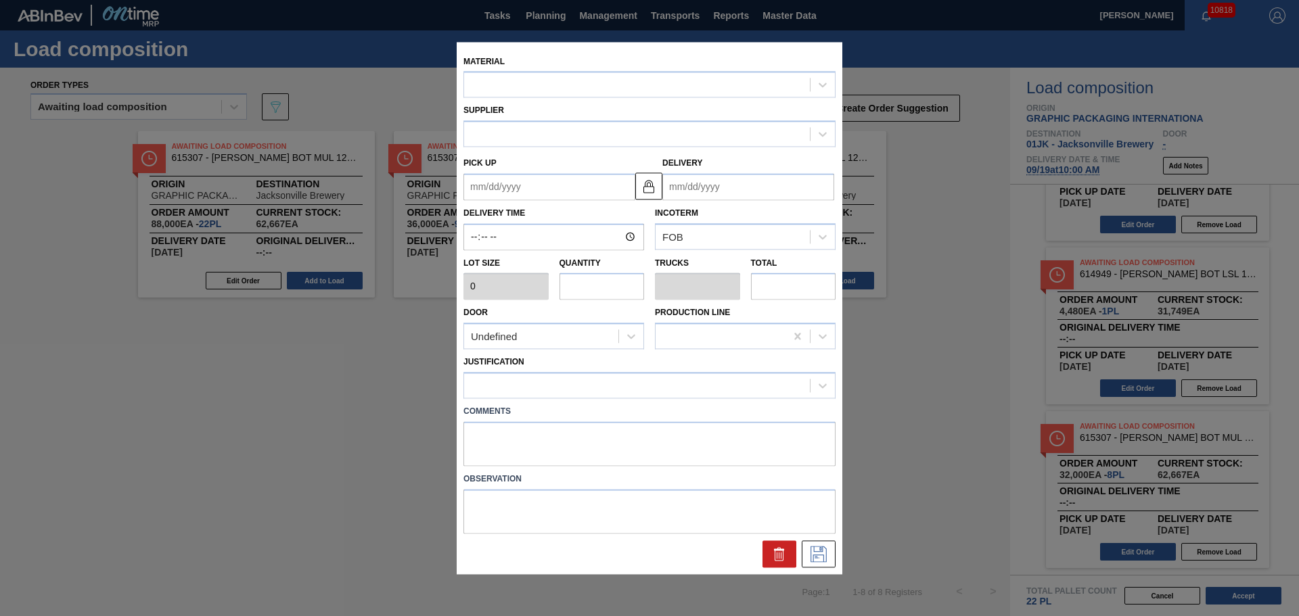
type input "4,000"
type input "8"
type input "0.333"
type input "32,000"
type up "09/21/2025"
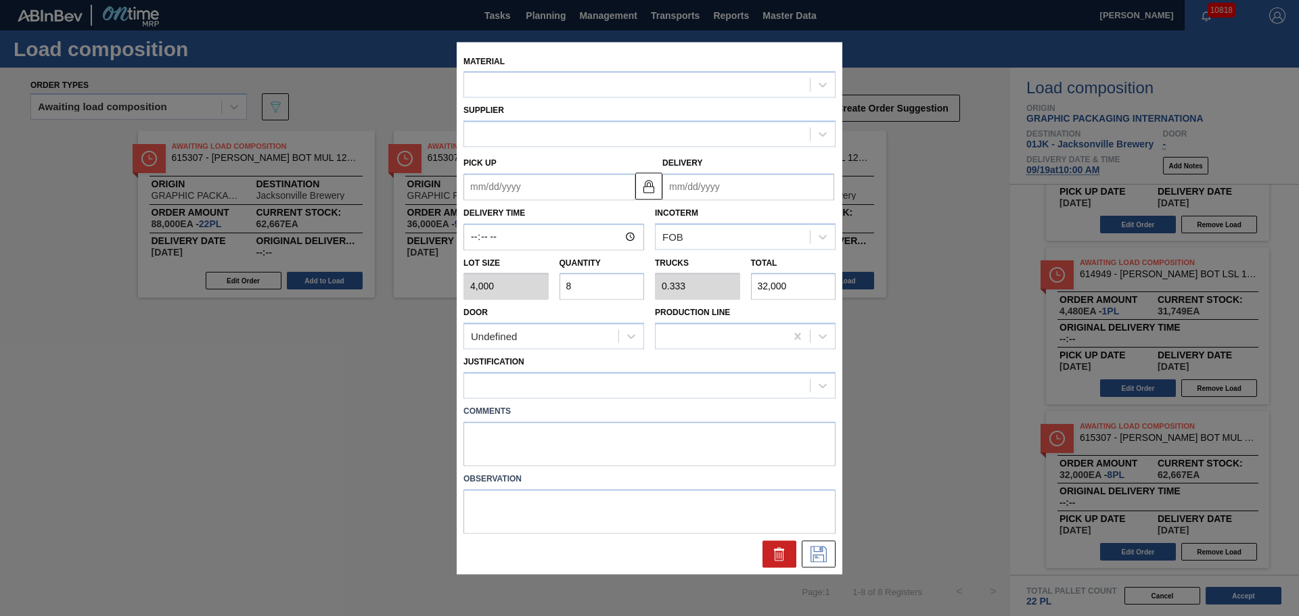
type input "09/24/2025"
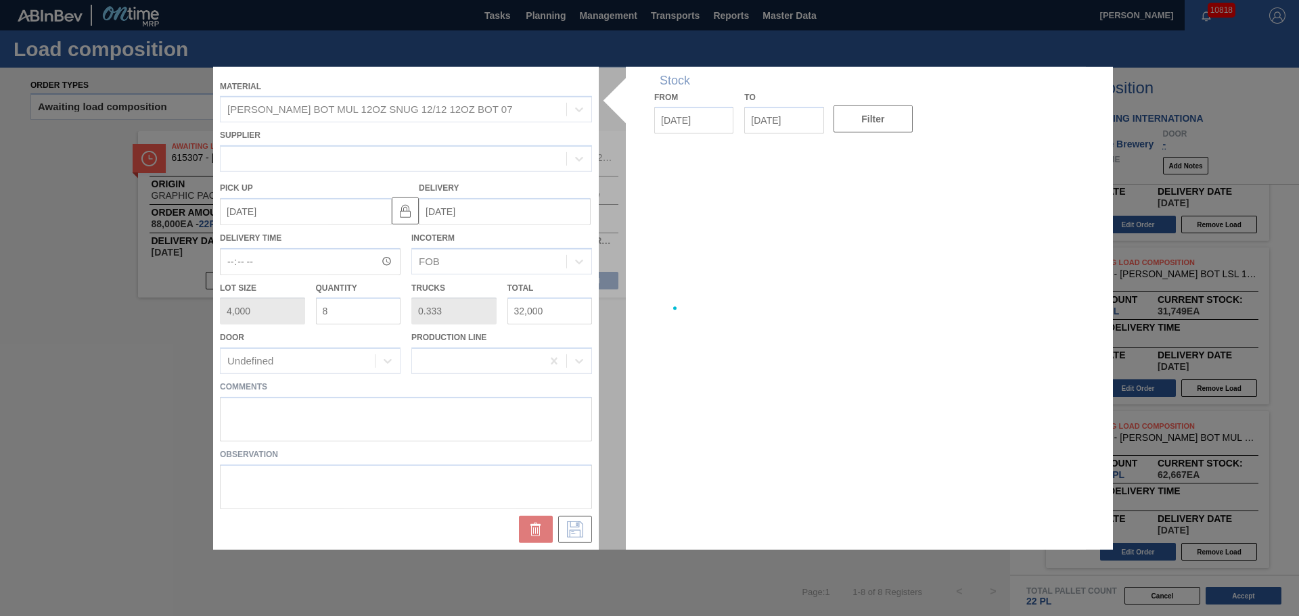
click at [975, 426] on div at bounding box center [649, 307] width 873 height 483
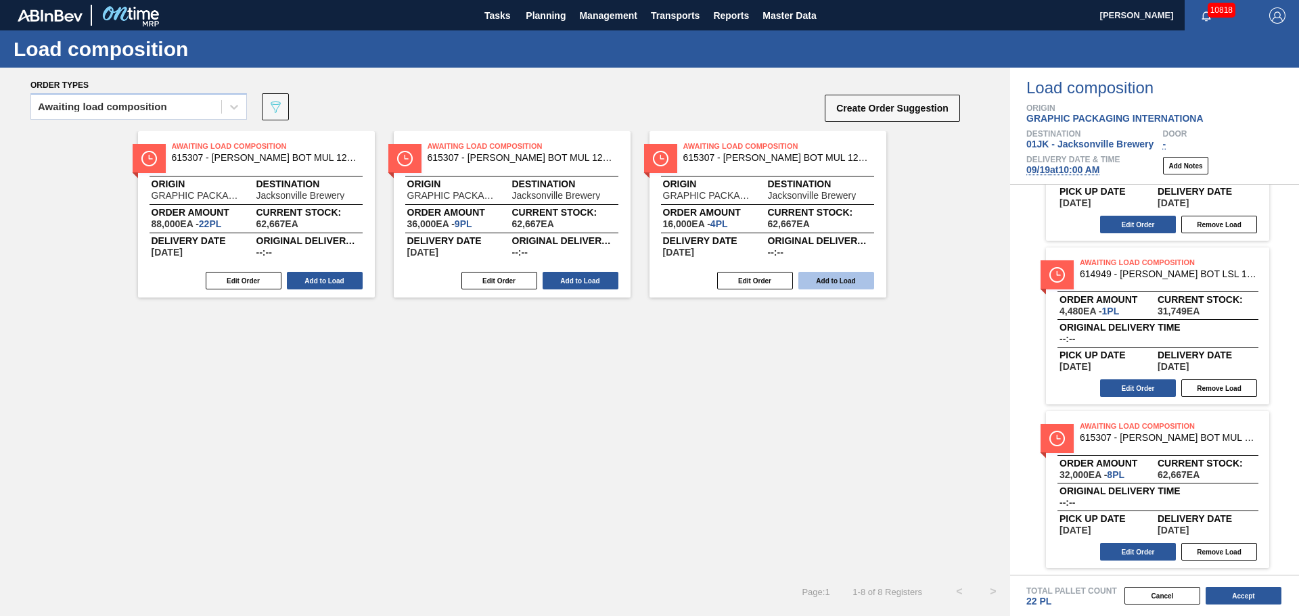
click at [841, 284] on button "Add to Load" at bounding box center [836, 281] width 76 height 18
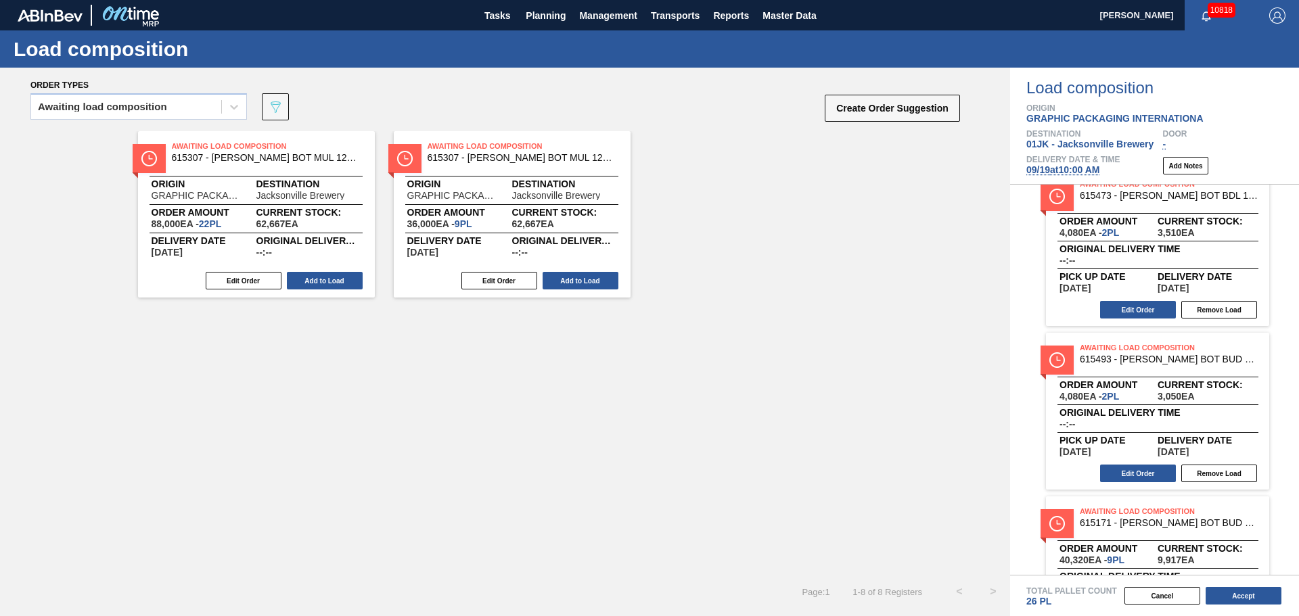
scroll to position [0, 0]
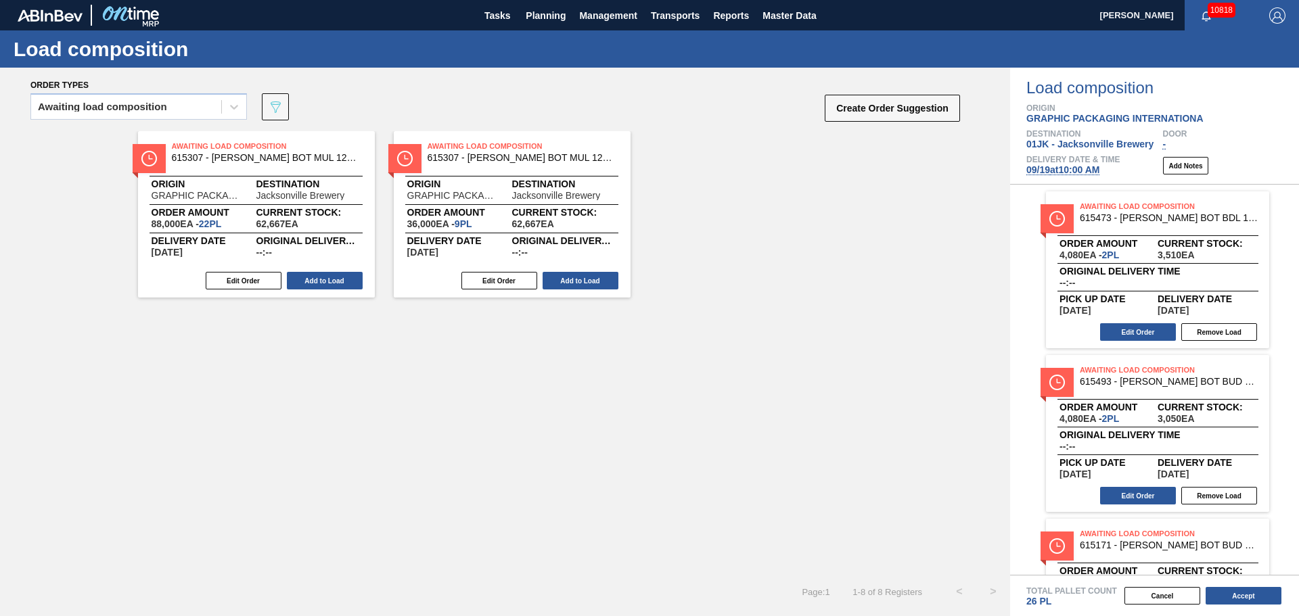
click at [1118, 321] on div "Awaiting Load Composition 615473 - CARR BOT BDL 16OZ AL BOT 20/16 AB 0924 B Ord…" at bounding box center [1157, 269] width 223 height 157
click at [1120, 328] on button "Edit Order" at bounding box center [1138, 332] width 76 height 18
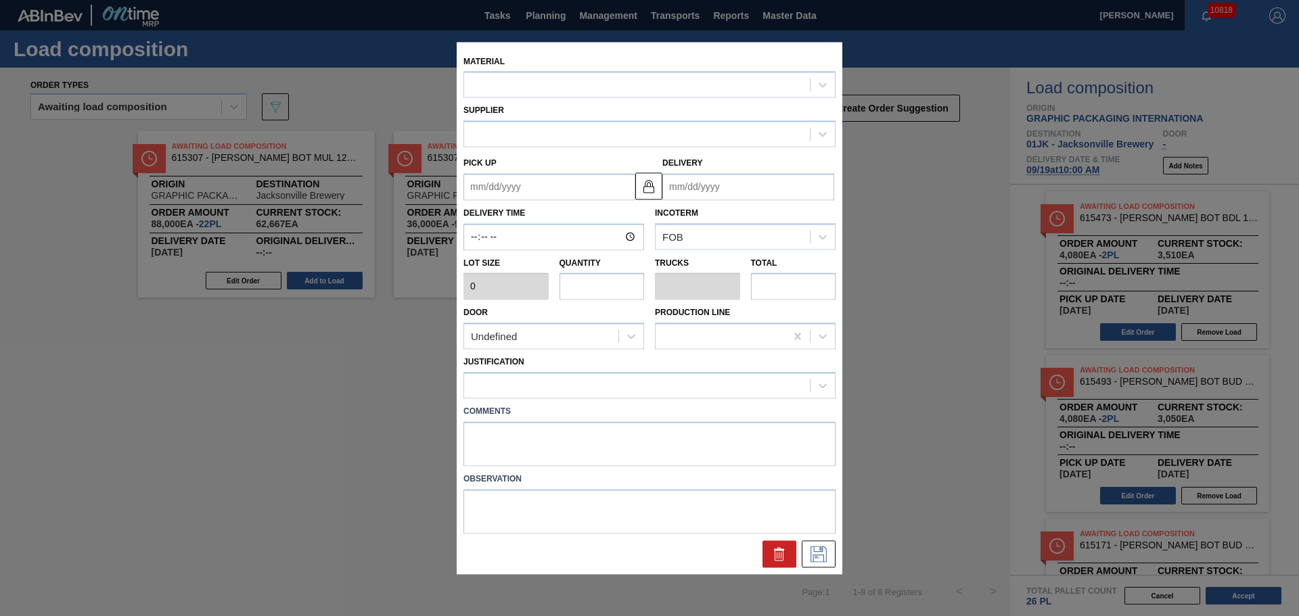
type input "2,040"
type input "2"
type input "0.077"
type input "4,080"
type up "09/17/2025"
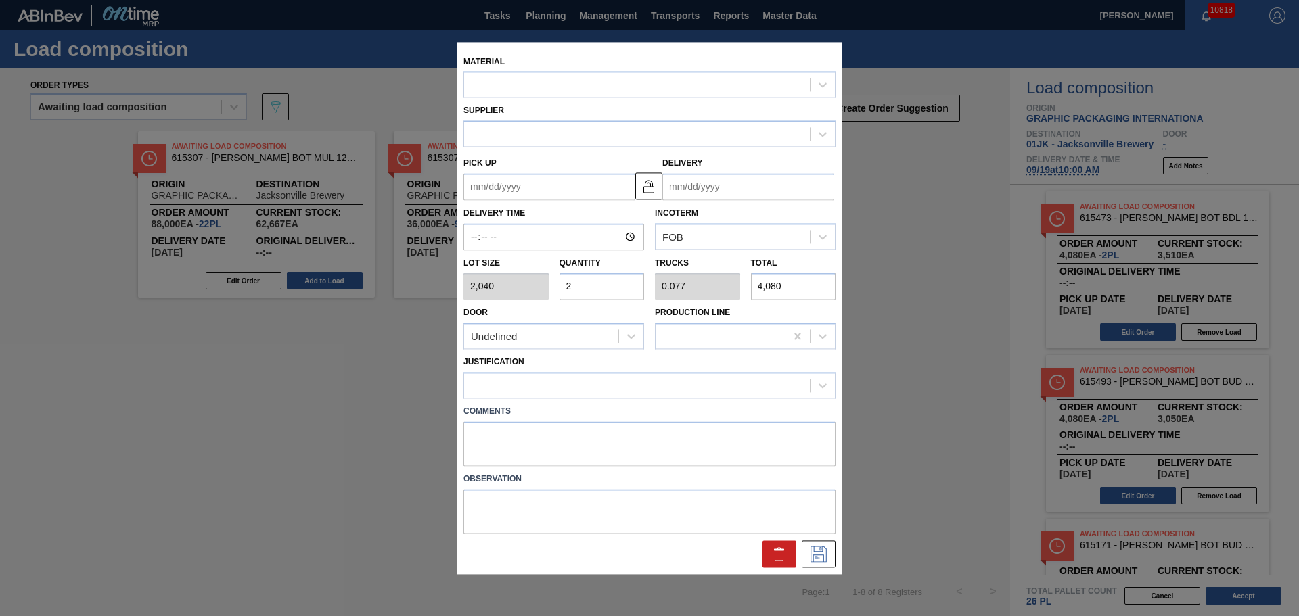
type input "09/20/2025"
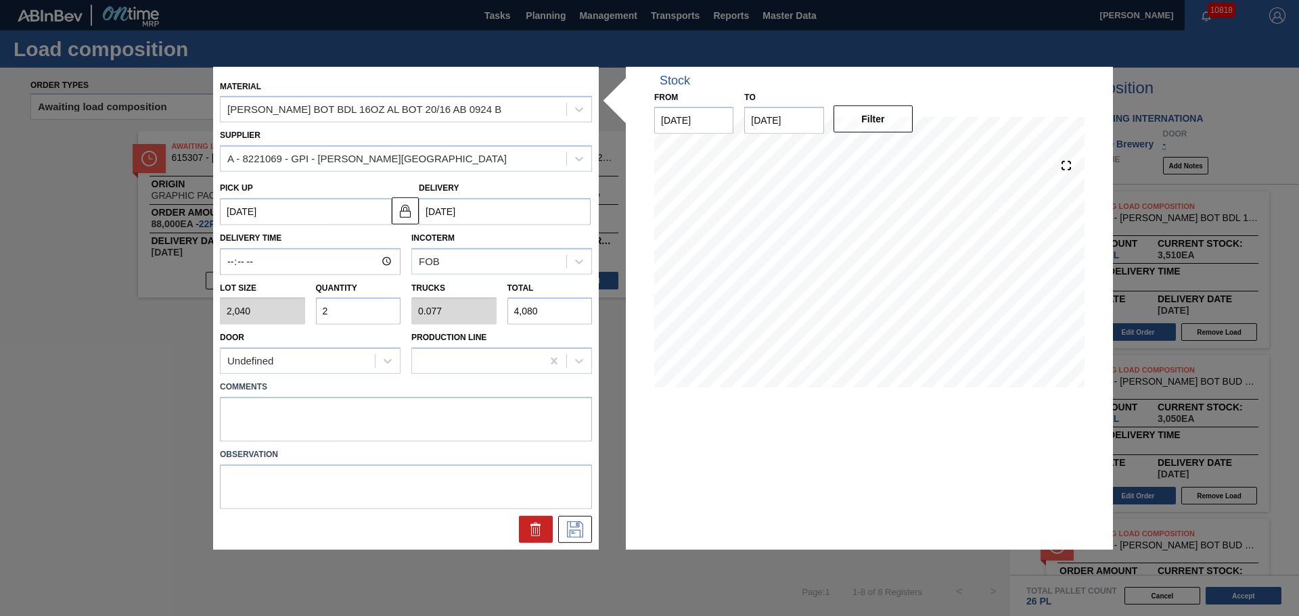
click at [678, 436] on div "Stock From 09/11/2025 to 09/25/2025 Filter" at bounding box center [869, 307] width 487 height 483
click at [576, 434] on textarea at bounding box center [406, 419] width 372 height 45
type textarea "M3, DROP"
click at [576, 527] on icon at bounding box center [575, 530] width 16 height 16
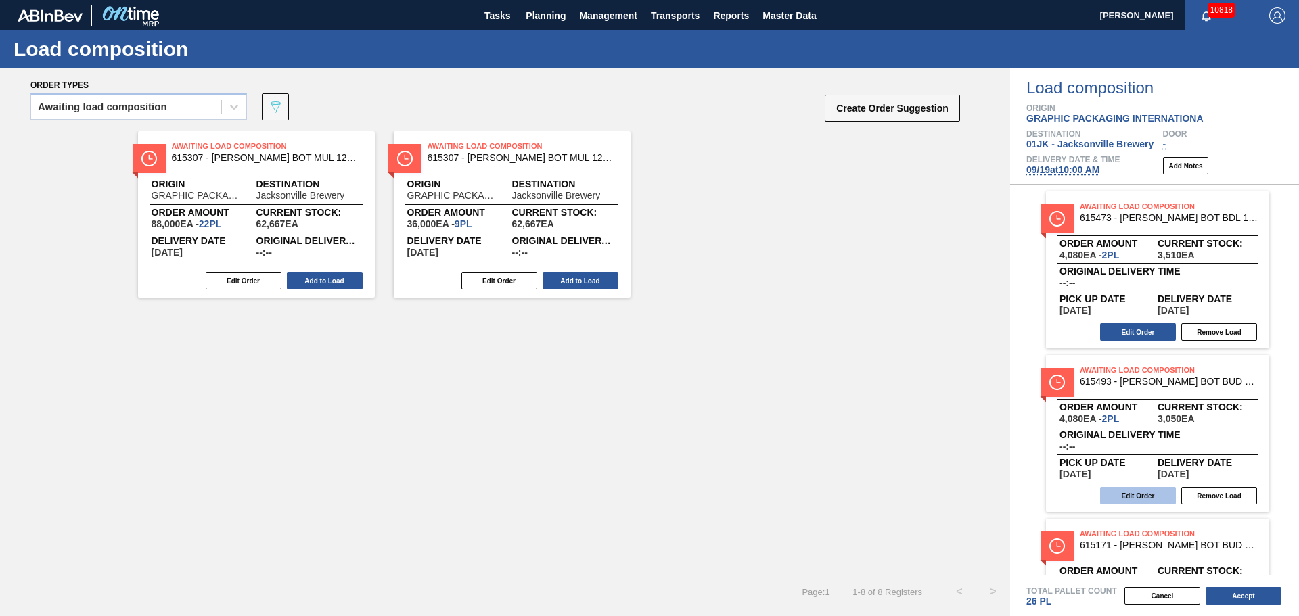
click at [1120, 500] on button "Edit Order" at bounding box center [1138, 496] width 76 height 18
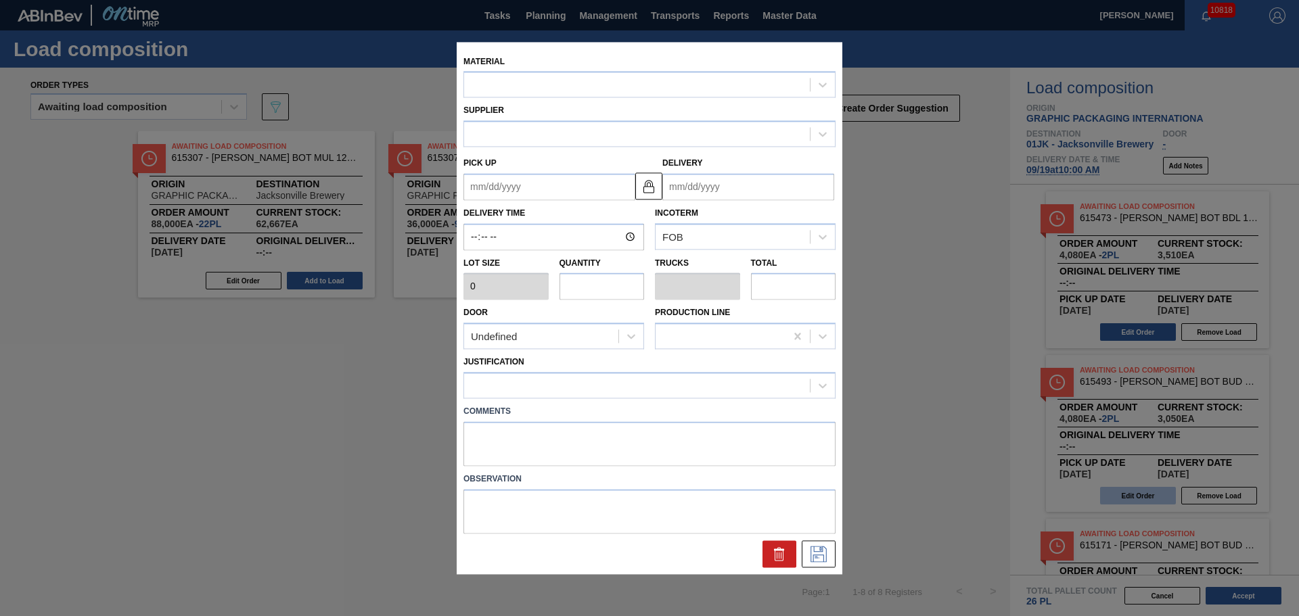
type input "2,040"
type input "2"
type input "0.077"
type input "4,080"
type up "09/17/2025"
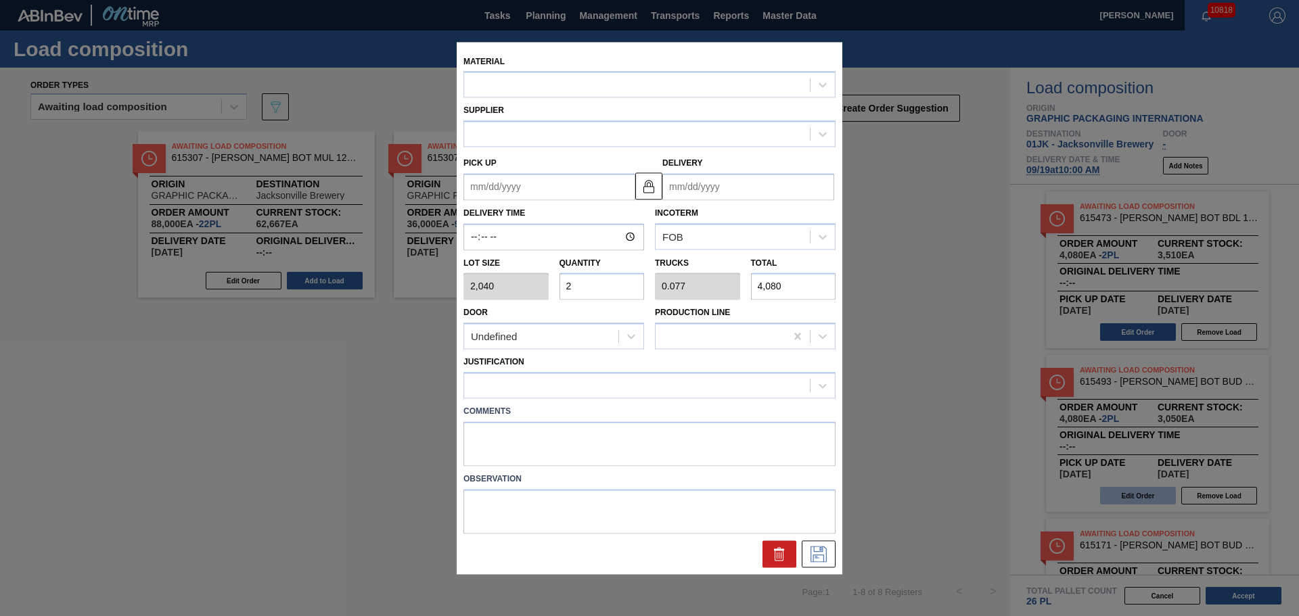
type input "09/20/2025"
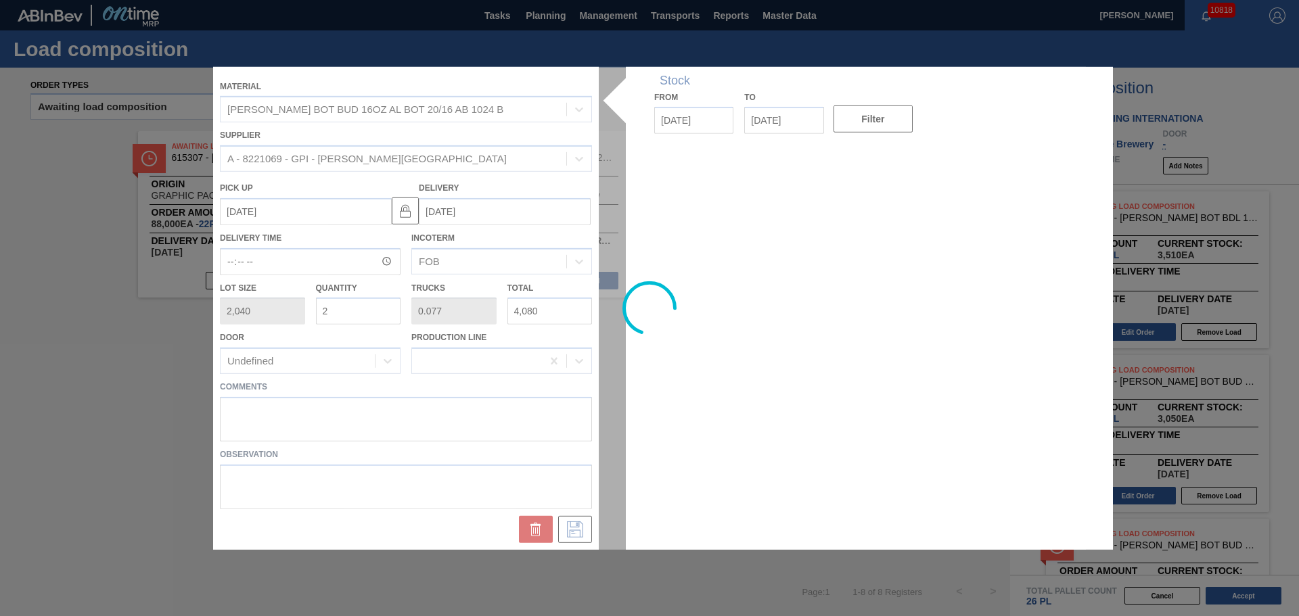
click at [411, 428] on div at bounding box center [649, 307] width 873 height 483
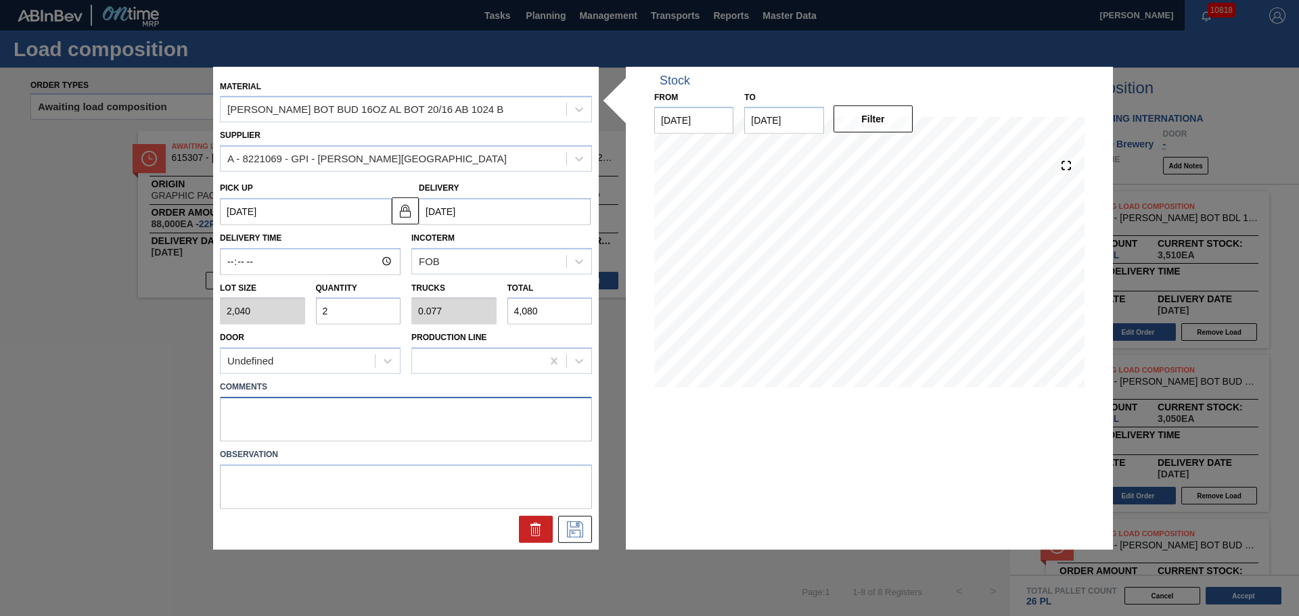
click at [409, 416] on textarea at bounding box center [406, 419] width 372 height 45
type textarea "TAIL, DROP"
click at [566, 528] on icon at bounding box center [575, 530] width 22 height 16
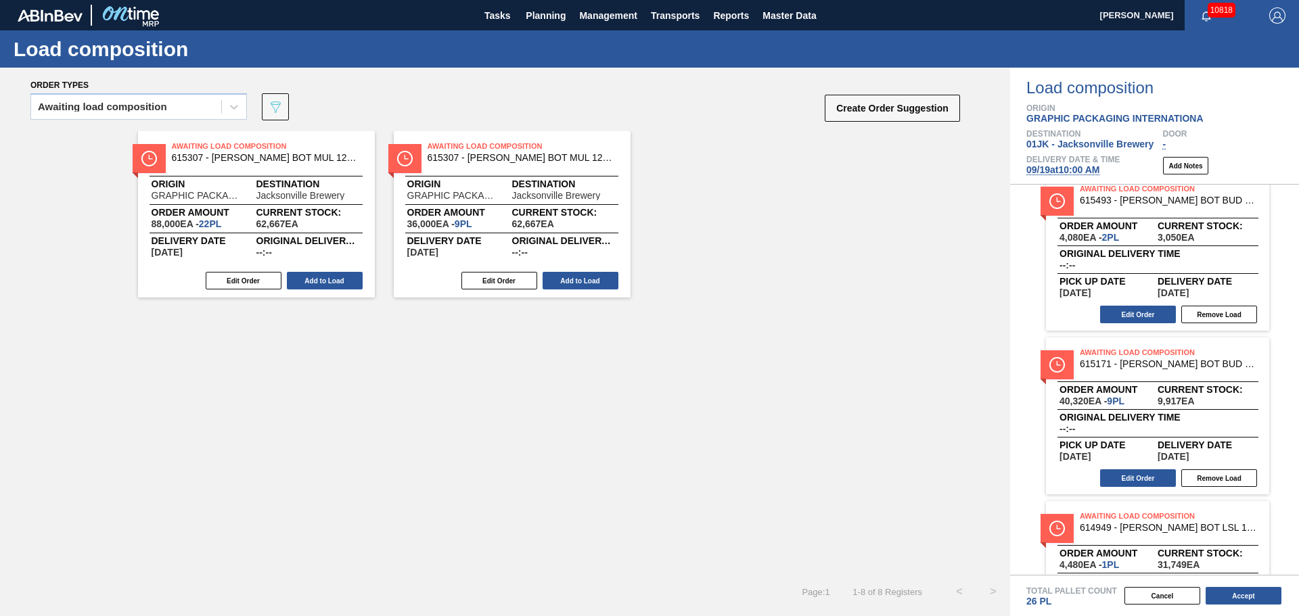
scroll to position [203, 0]
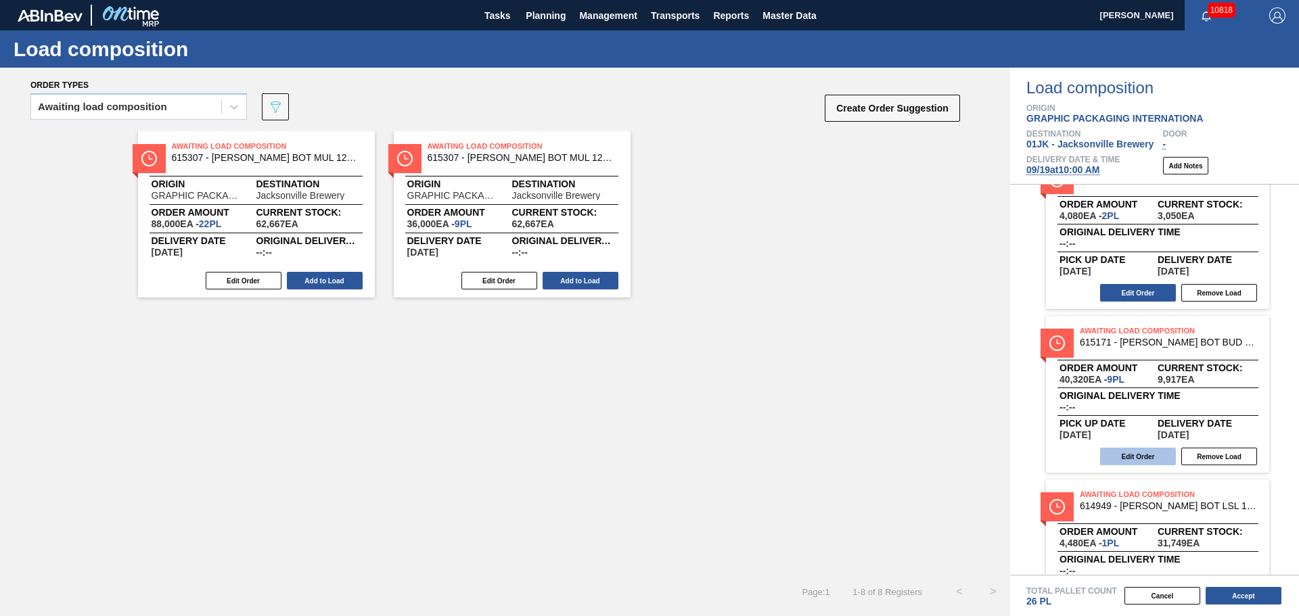
click at [1125, 456] on button "Edit Order" at bounding box center [1138, 457] width 76 height 18
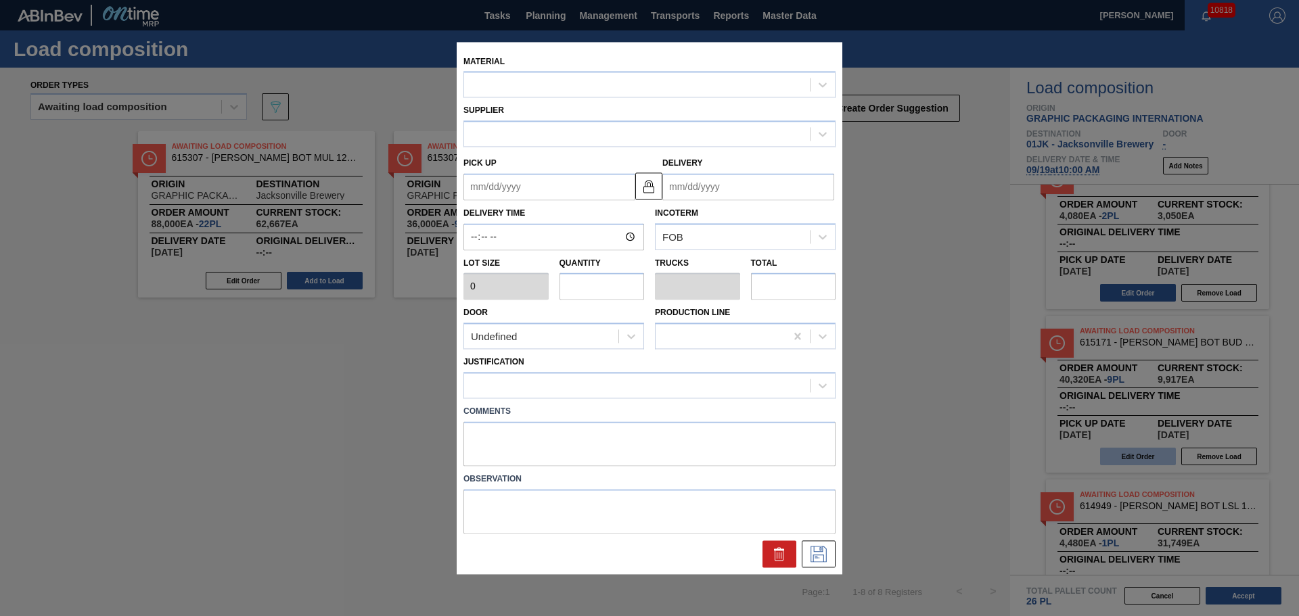
type input "4,480"
type input "9"
type input "0.42"
type input "40,320"
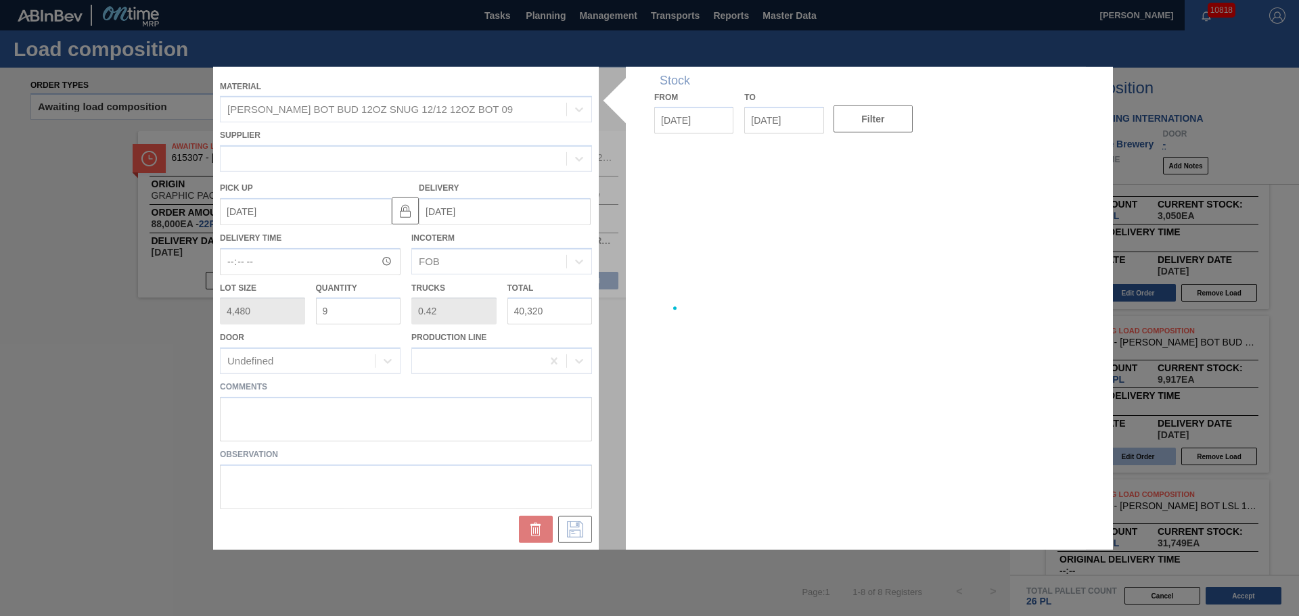
type up "09/17/2025"
type input "09/20/2025"
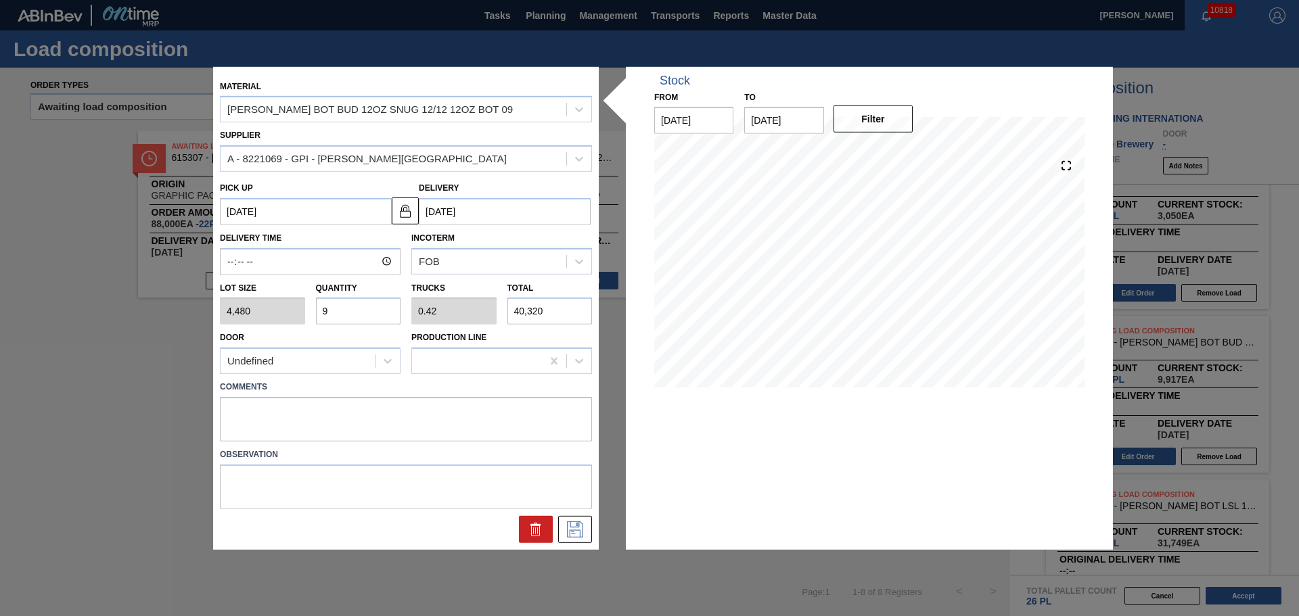
click at [428, 394] on label "Comments" at bounding box center [406, 388] width 372 height 20
click at [428, 411] on textarea at bounding box center [406, 419] width 372 height 45
type textarea "M2, DROP"
click at [576, 526] on icon at bounding box center [575, 530] width 22 height 16
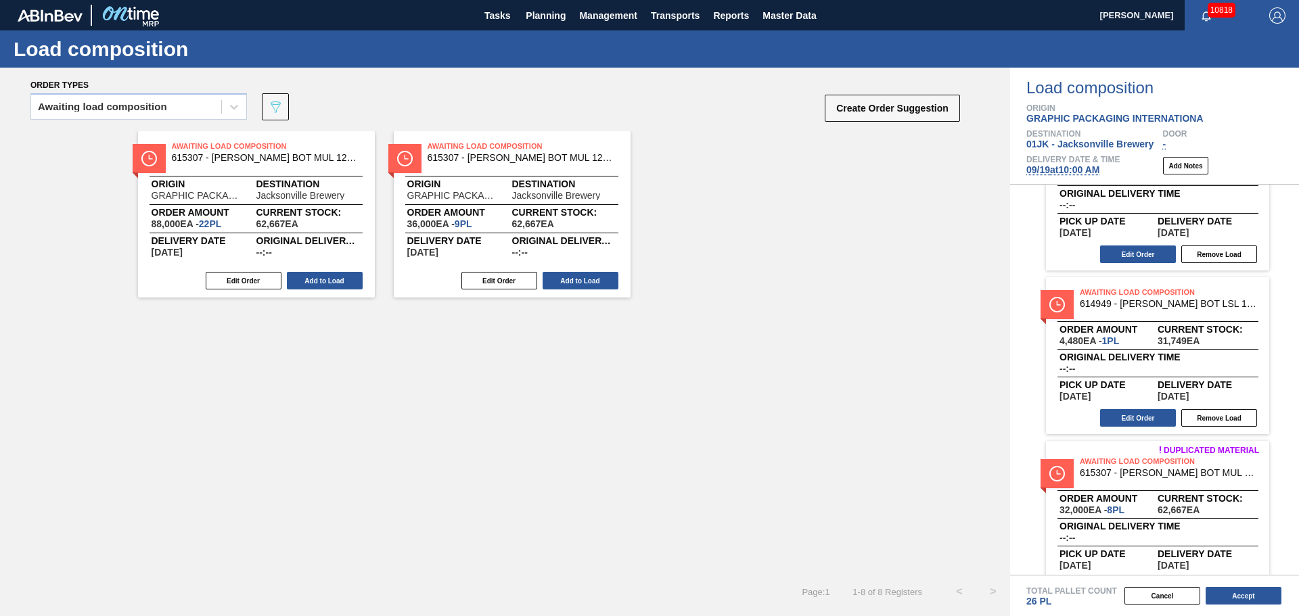
scroll to position [406, 0]
click at [1152, 417] on button "Edit Order" at bounding box center [1138, 418] width 76 height 18
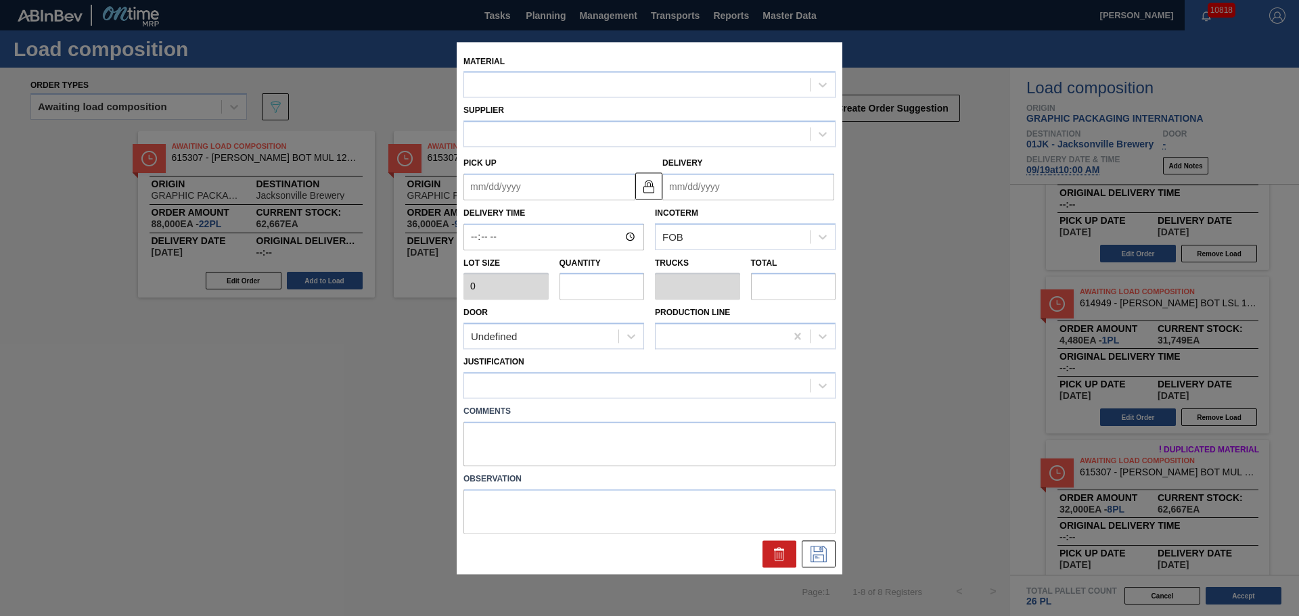
type input "4,480"
type input "1"
type input "0.038"
type input "4,480"
type up "09/18/2025"
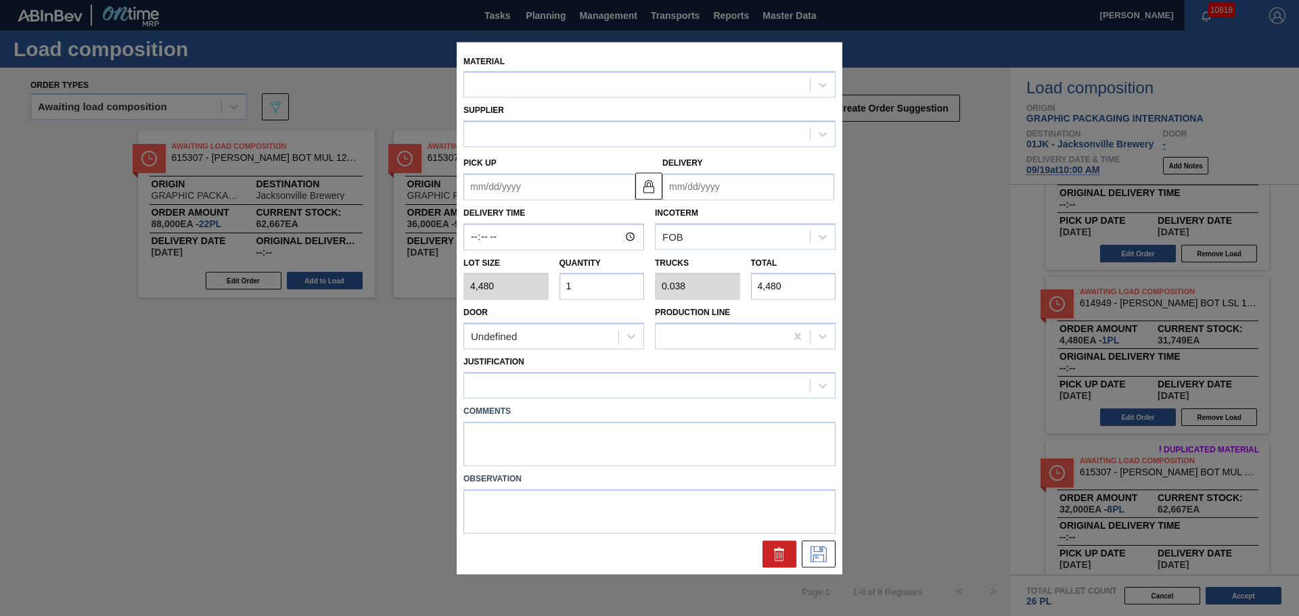
type input "09/21/2025"
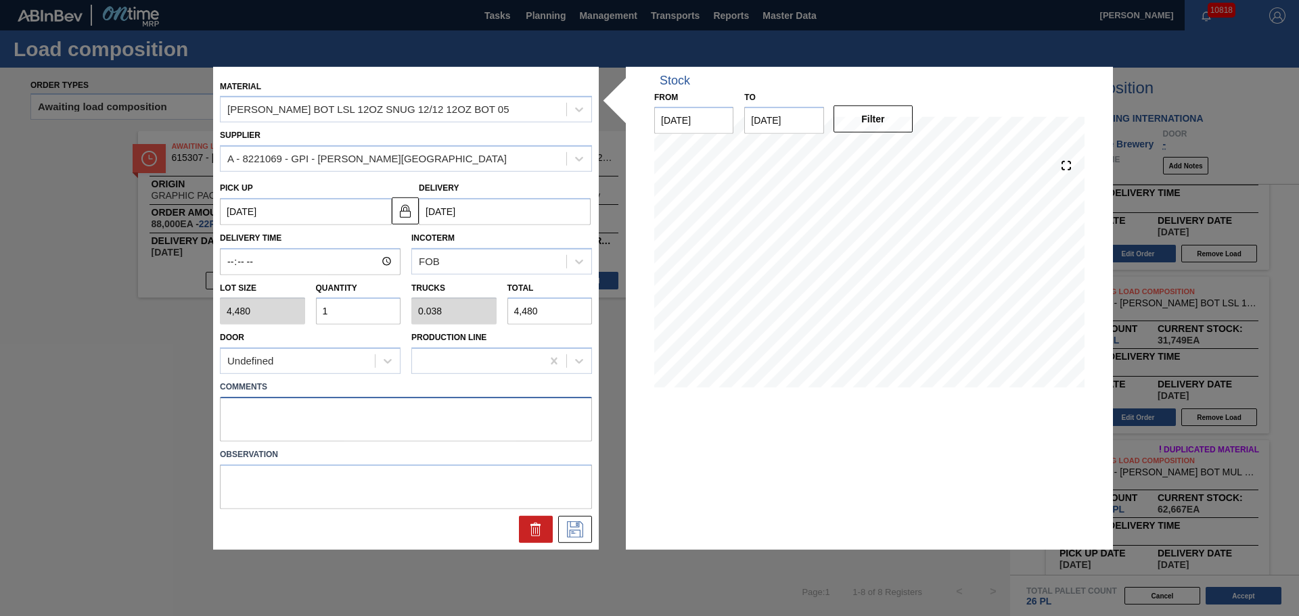
click at [325, 403] on textarea at bounding box center [406, 419] width 372 height 45
type textarea "M1, DROP"
click at [568, 524] on icon at bounding box center [575, 530] width 22 height 16
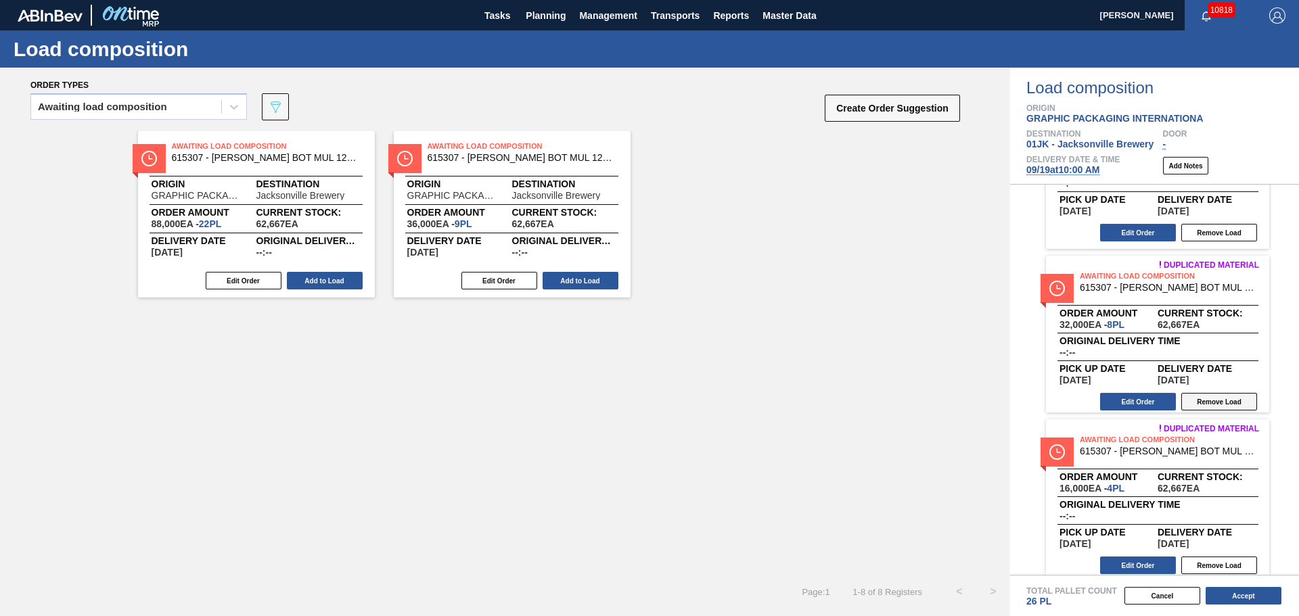
scroll to position [599, 0]
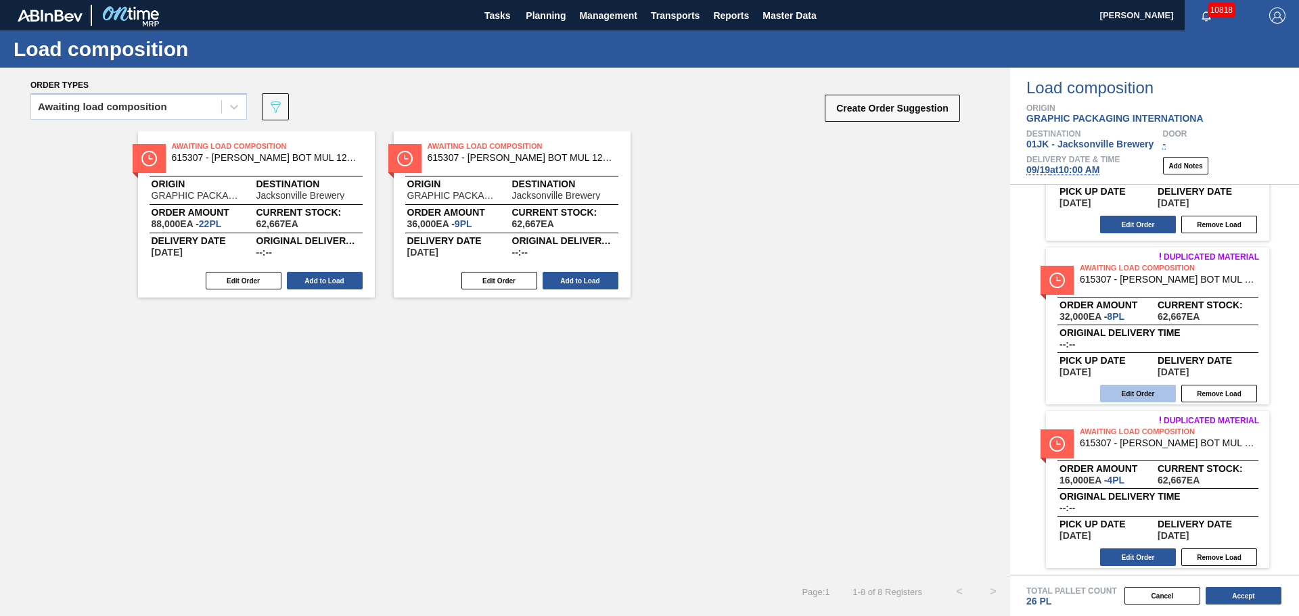
click at [1152, 395] on button "Edit Order" at bounding box center [1138, 394] width 76 height 18
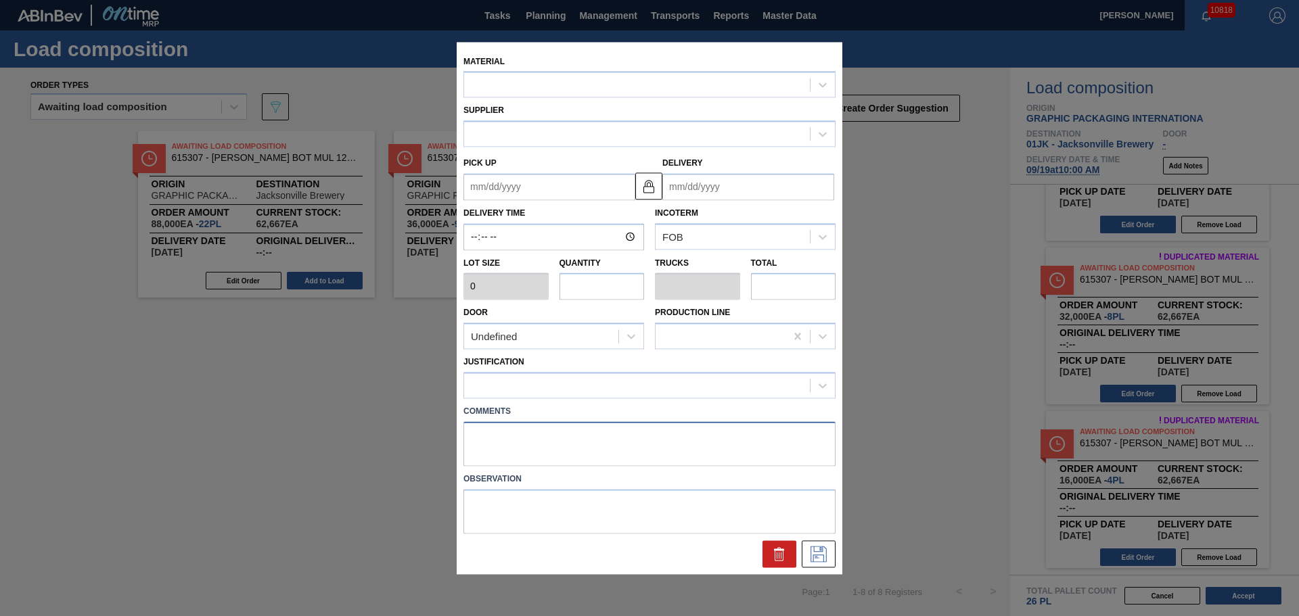
click at [527, 436] on textarea at bounding box center [649, 444] width 372 height 45
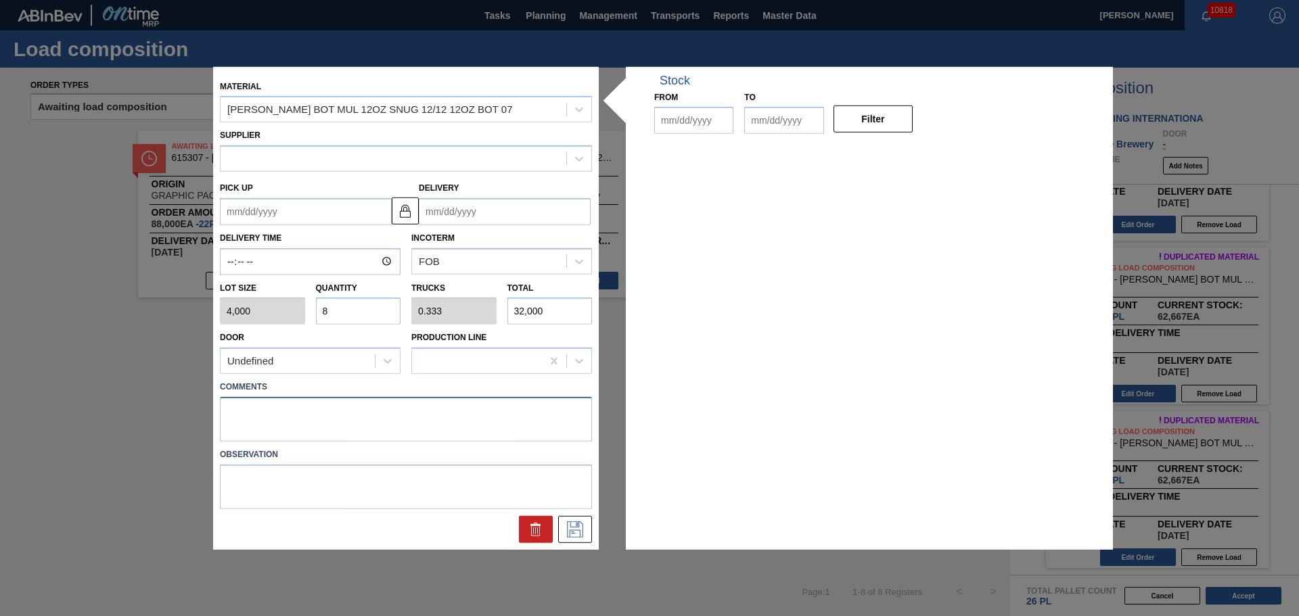
type input "4,000"
type input "8"
type input "0.333"
type input "32,000"
type up "09/21/2025"
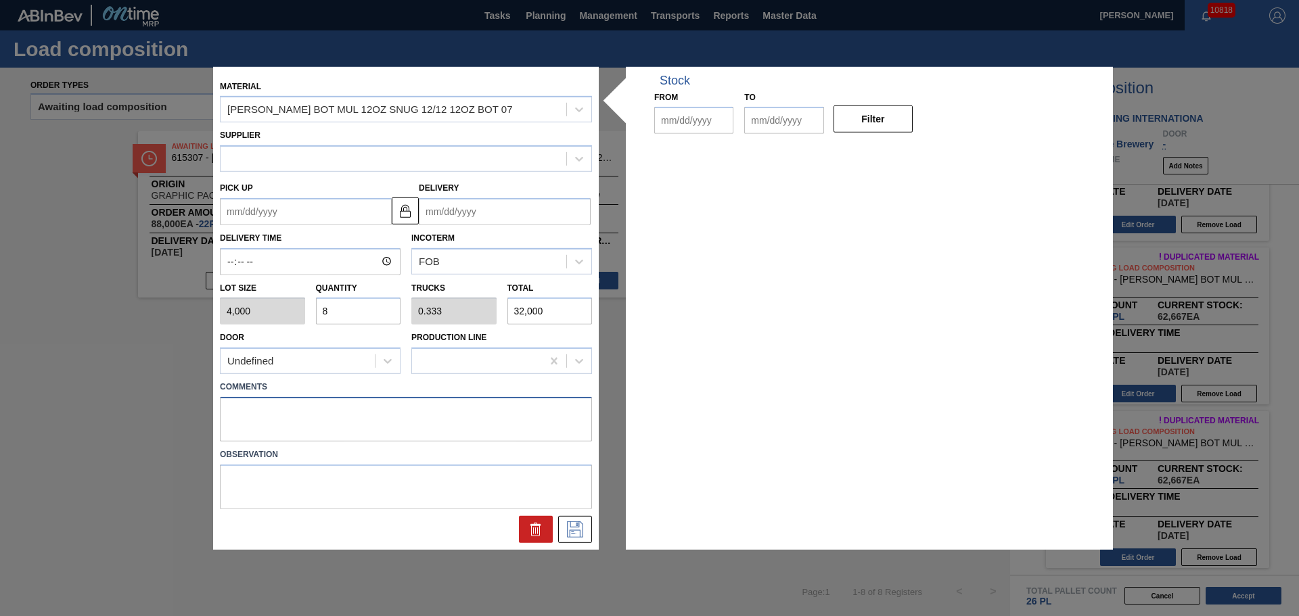
type input "09/24/2025"
type input "09/11/2025"
type input "09/25/2025"
drag, startPoint x: 441, startPoint y: 426, endPoint x: 54, endPoint y: 424, distance: 387.0
click at [54, 424] on div "Material CARR BOT MUL 12OZ SNUG 12/12 12OZ BOT 07 Supplier A - 8221069 - GPI - …" at bounding box center [649, 308] width 1299 height 616
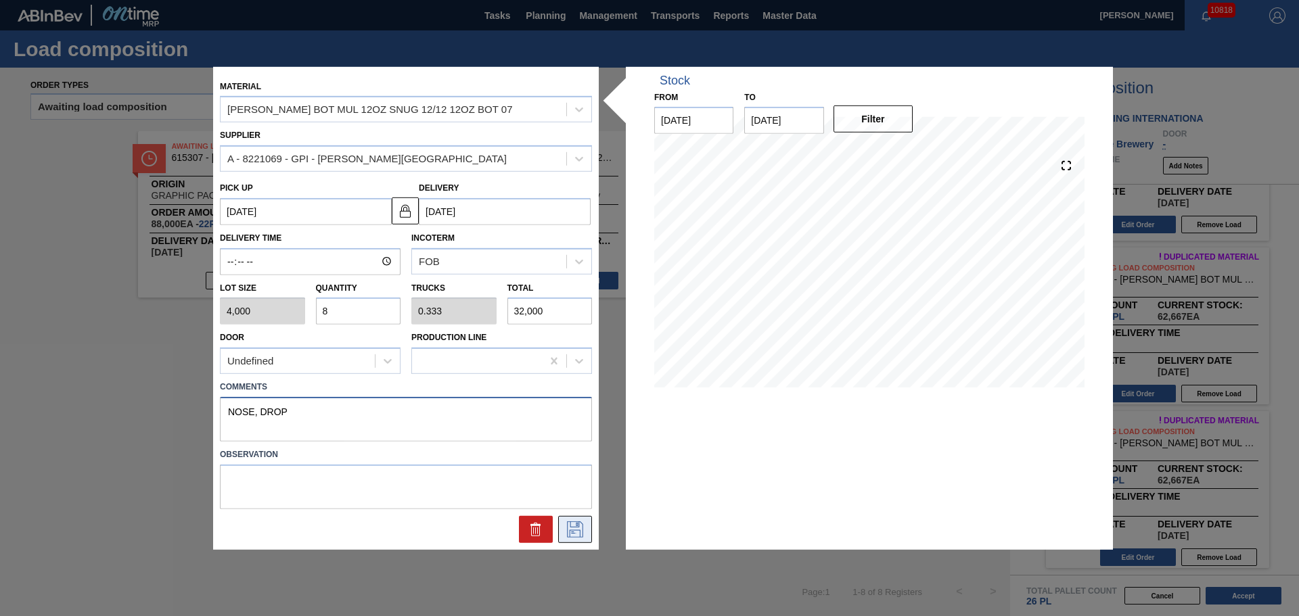
type textarea "NOSE, DROP"
click at [575, 528] on icon at bounding box center [575, 530] width 22 height 16
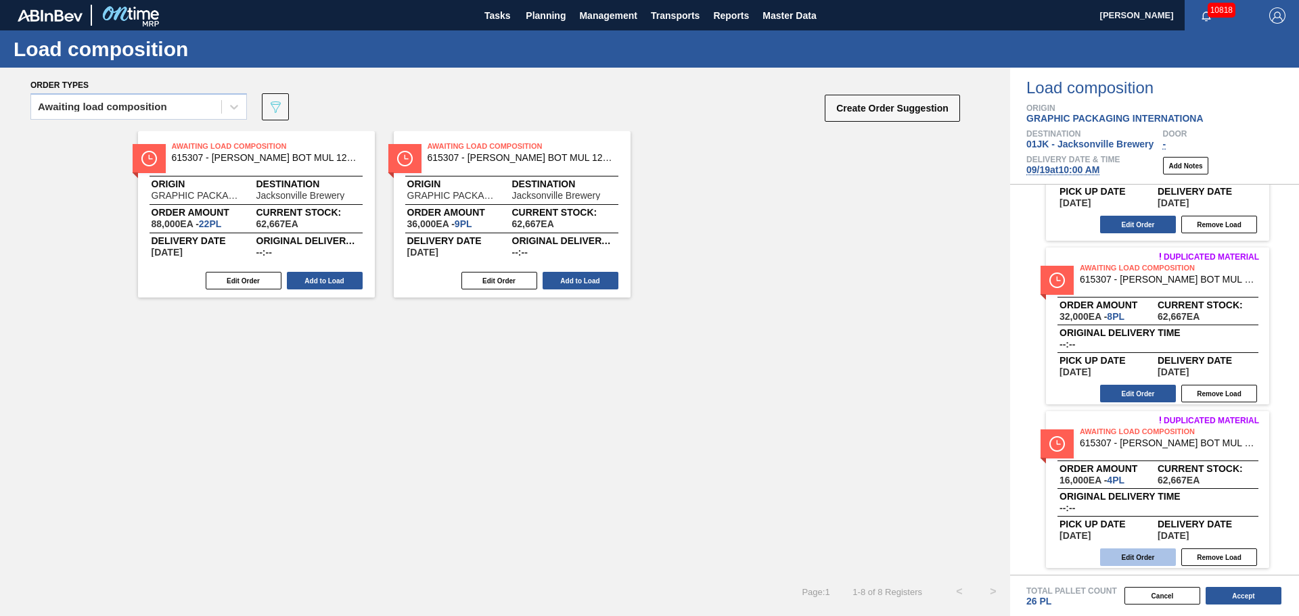
click at [1137, 562] on button "Edit Order" at bounding box center [1138, 558] width 76 height 18
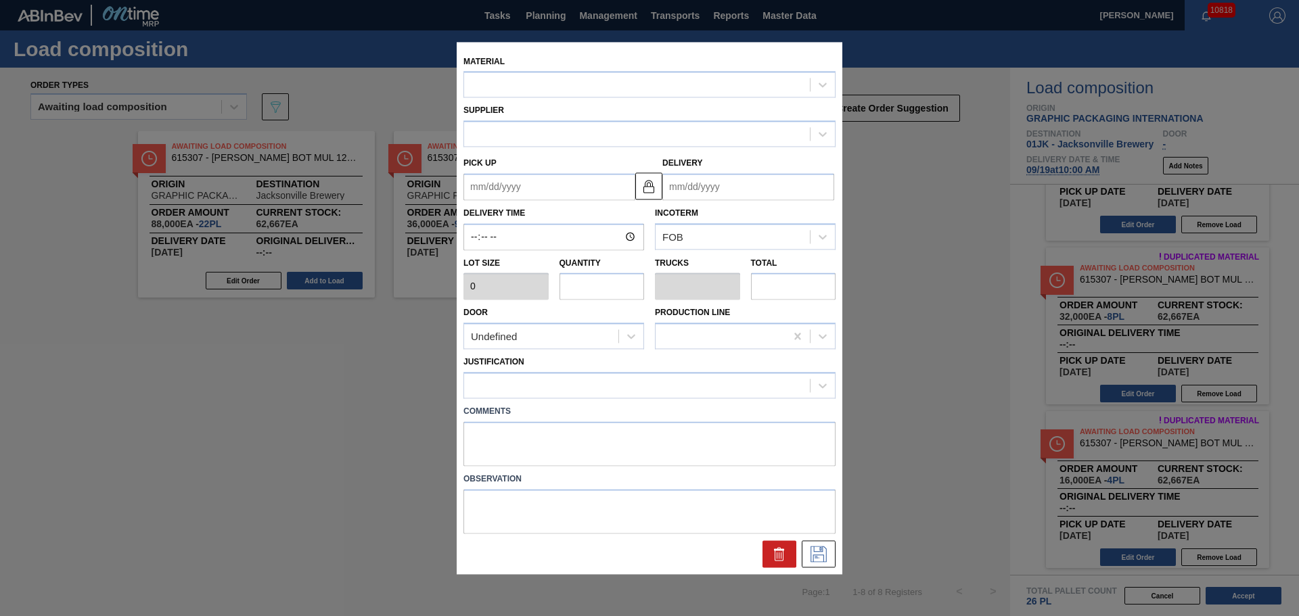
type input "4,000"
type input "4"
type input "0.167"
type input "16,000"
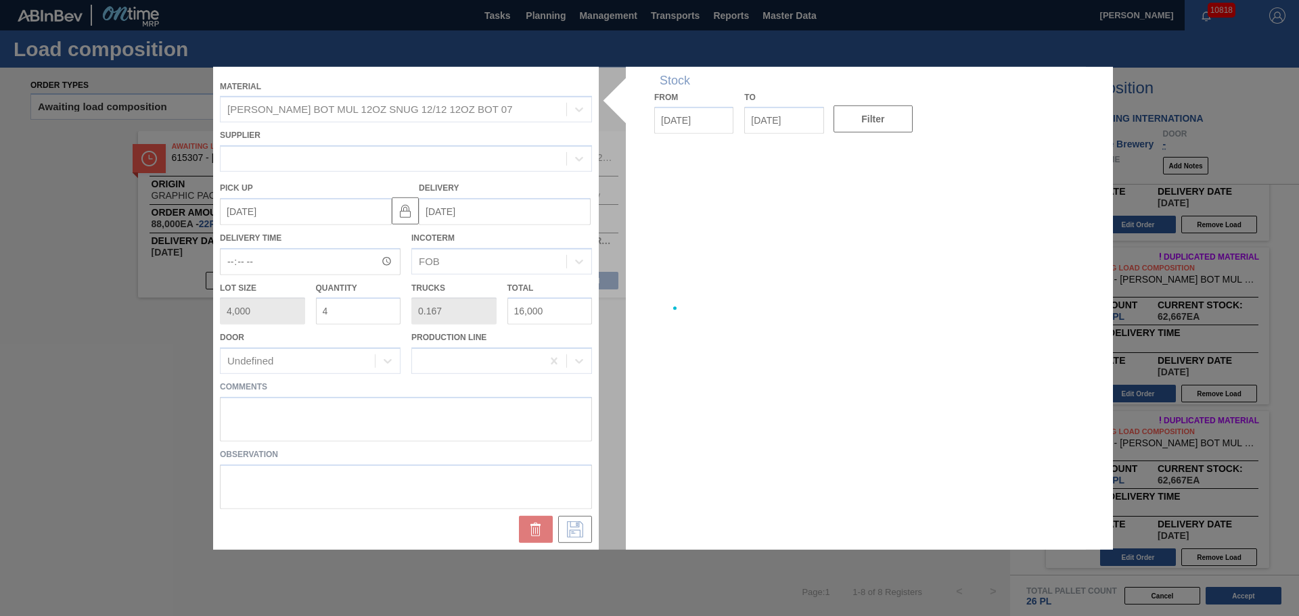
type up "09/15/2025"
type input "09/18/2025"
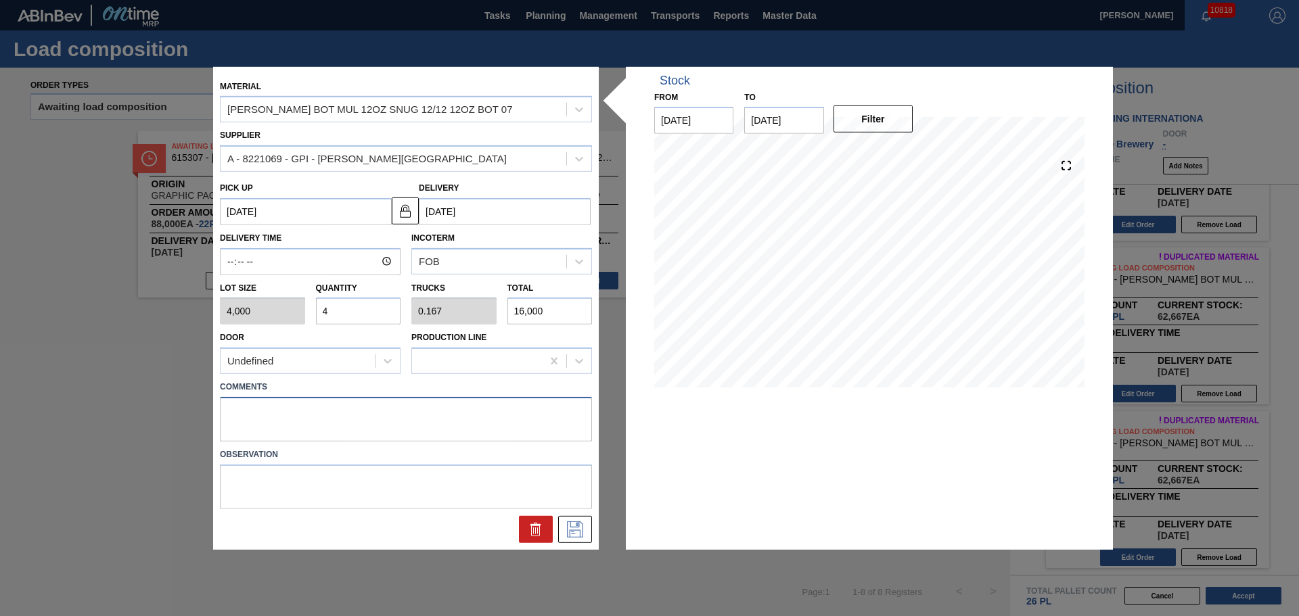
click at [445, 422] on textarea at bounding box center [406, 419] width 372 height 45
paste textarea "NOSE, DROP"
type textarea "NOSE, DROP"
click at [571, 532] on icon at bounding box center [575, 530] width 22 height 16
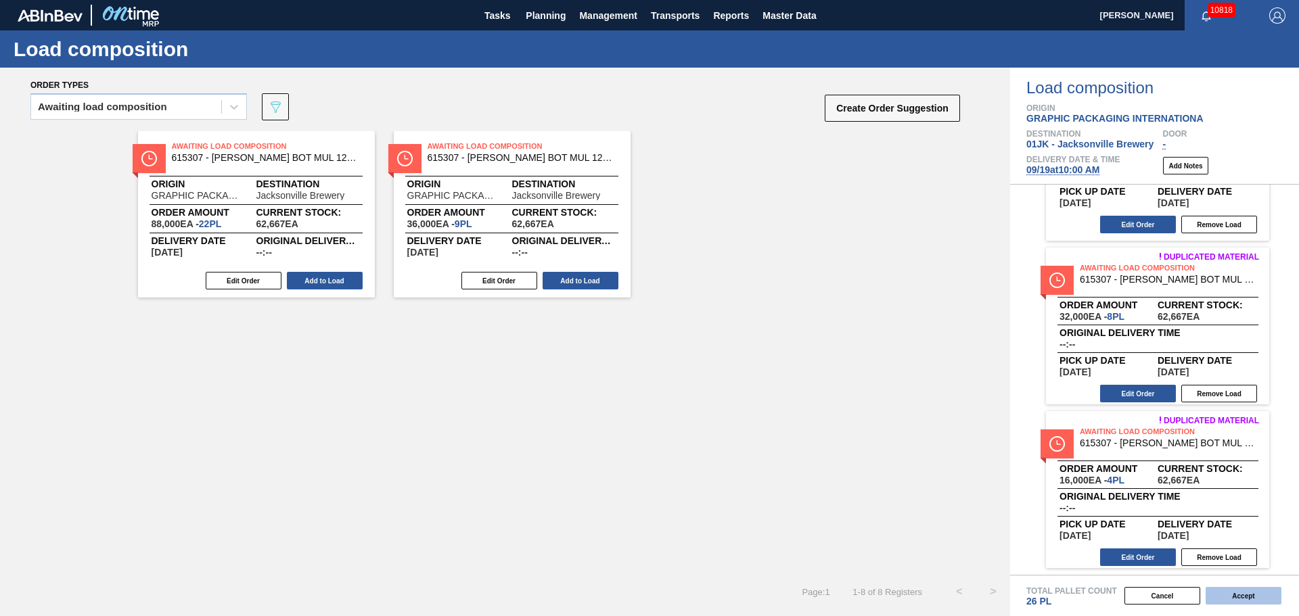
click at [1242, 590] on button "Accept" at bounding box center [1244, 596] width 76 height 18
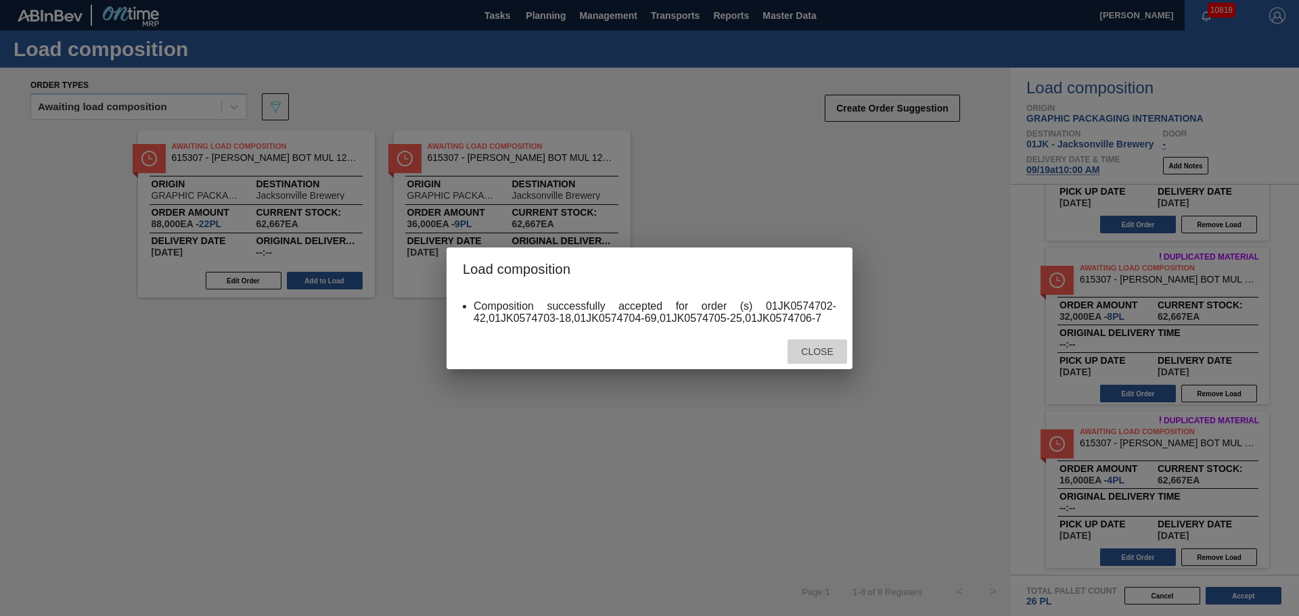
click at [842, 353] on span "Close" at bounding box center [816, 351] width 53 height 11
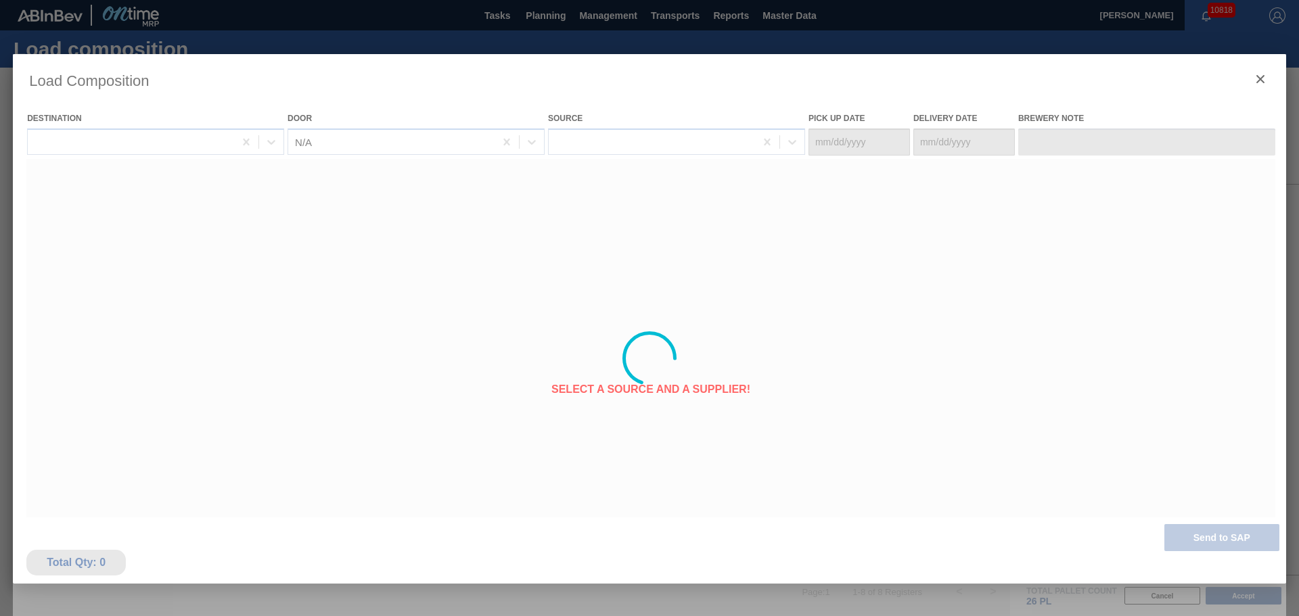
type Date "09/16/2025"
type Date "09/19/2025"
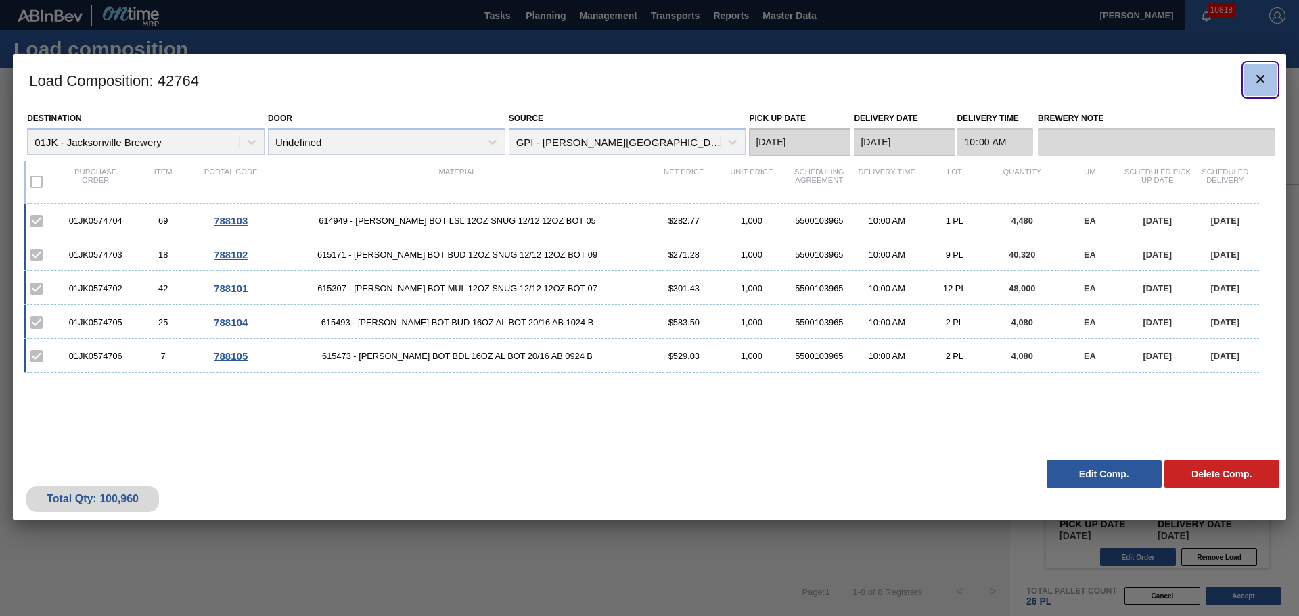
click at [1260, 86] on icon "botão de ícone" at bounding box center [1260, 79] width 16 height 16
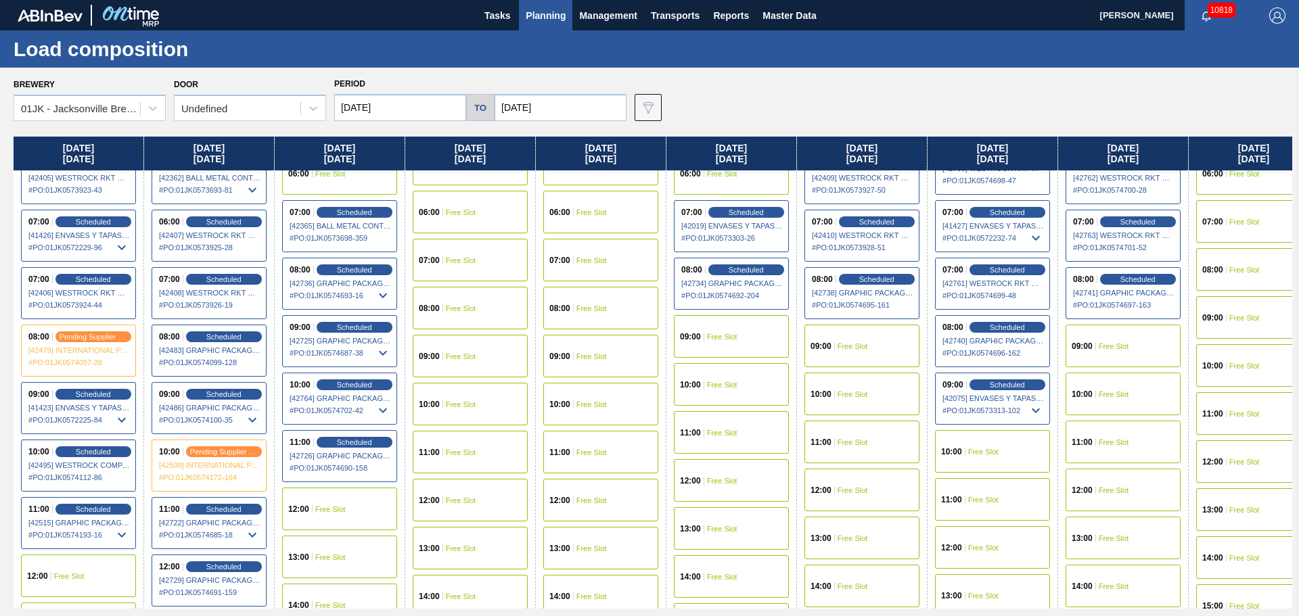
scroll to position [271, 591]
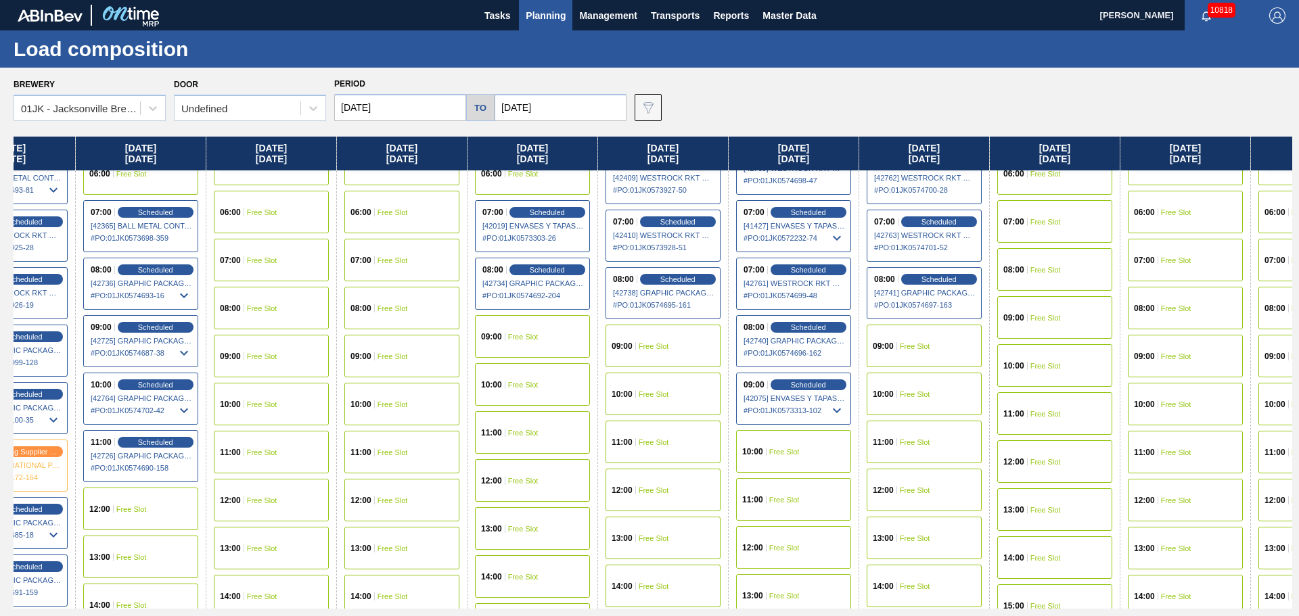
drag, startPoint x: 1058, startPoint y: 476, endPoint x: 456, endPoint y: 489, distance: 601.6
click at [456, 489] on div "Sunday 09/14/2025 01:00 Free Slot 01:00 Free Slot 02:00 Free Slot 03:00 Free Sl…" at bounding box center [653, 373] width 1279 height 472
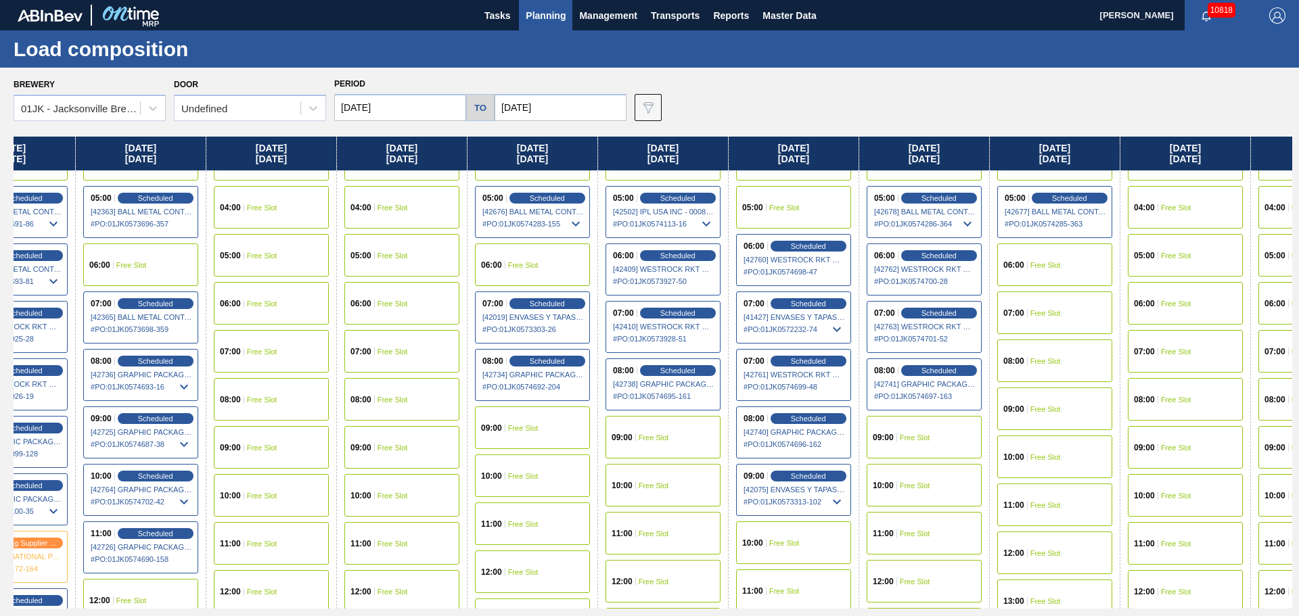
scroll to position [203, 591]
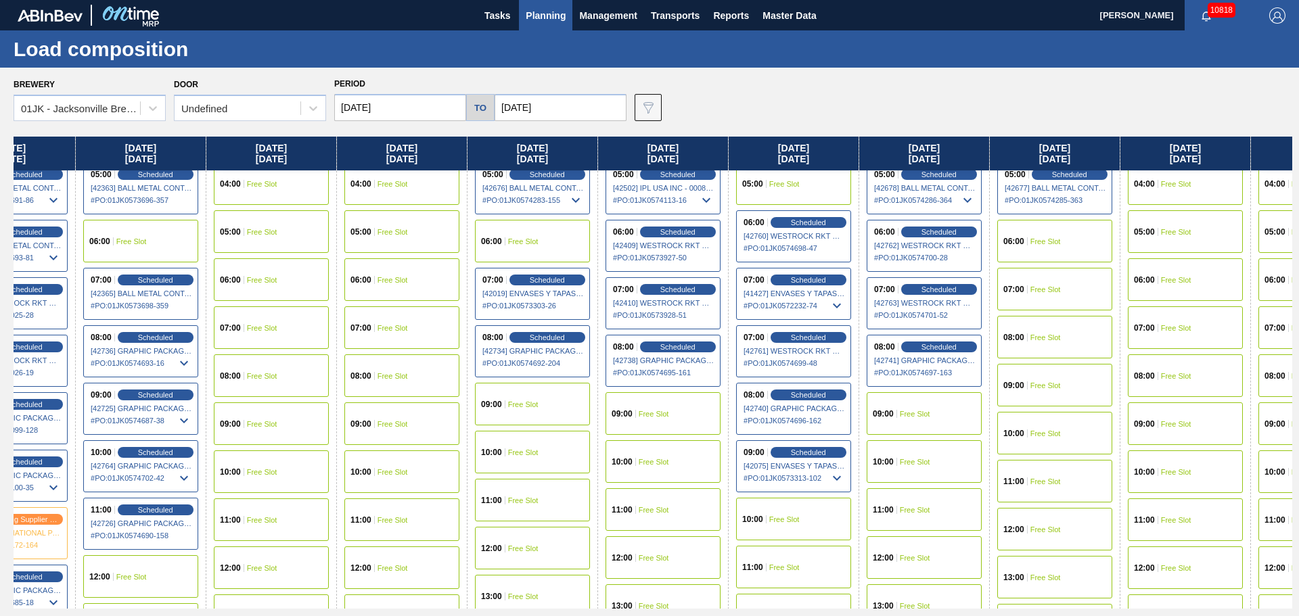
click at [673, 469] on div "10:00 Free Slot" at bounding box center [663, 461] width 115 height 43
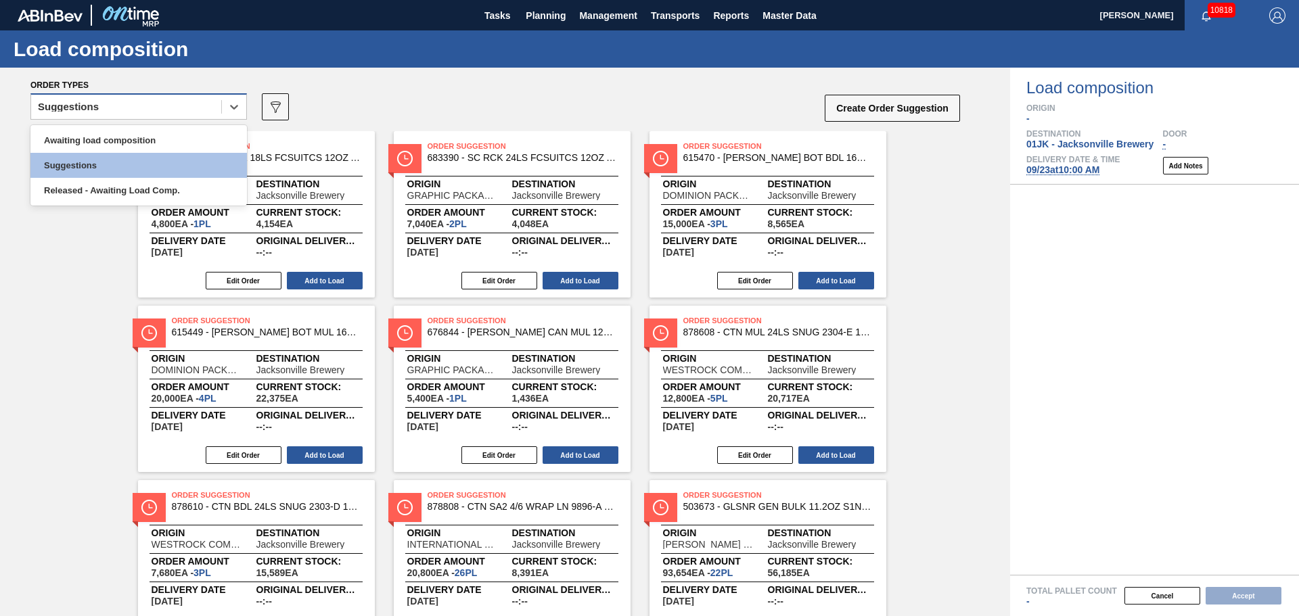
click at [217, 115] on div "Suggestions" at bounding box center [126, 107] width 190 height 20
click at [158, 143] on div "Awaiting load composition" at bounding box center [138, 140] width 217 height 25
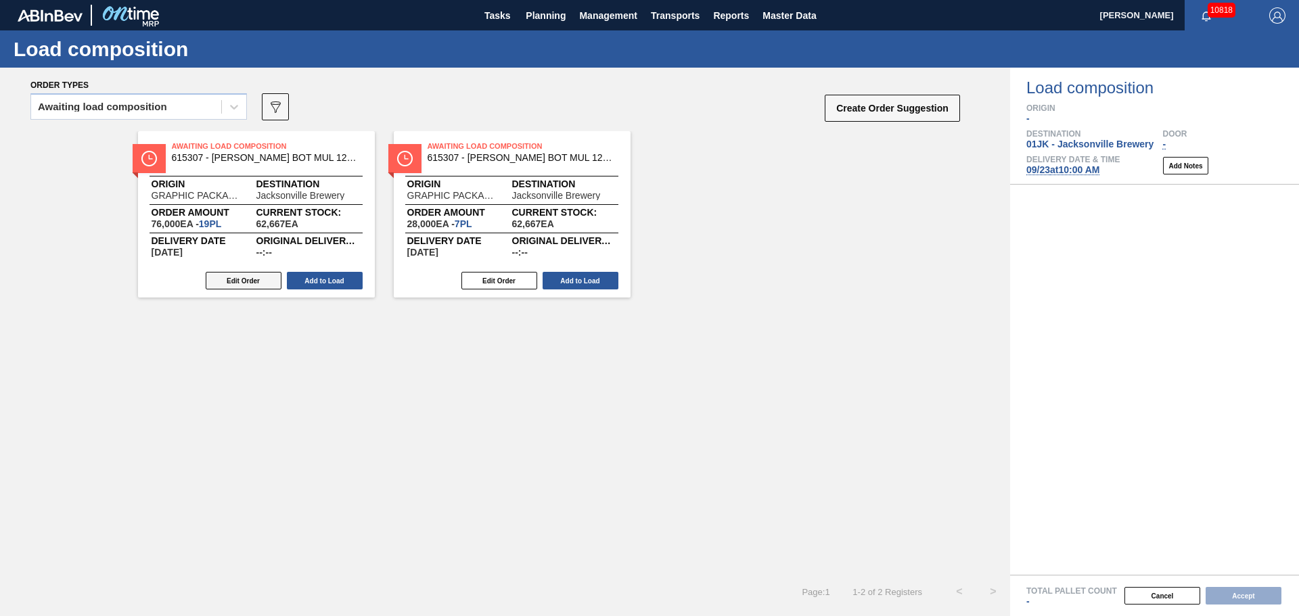
click at [254, 285] on button "Edit Order" at bounding box center [244, 281] width 76 height 18
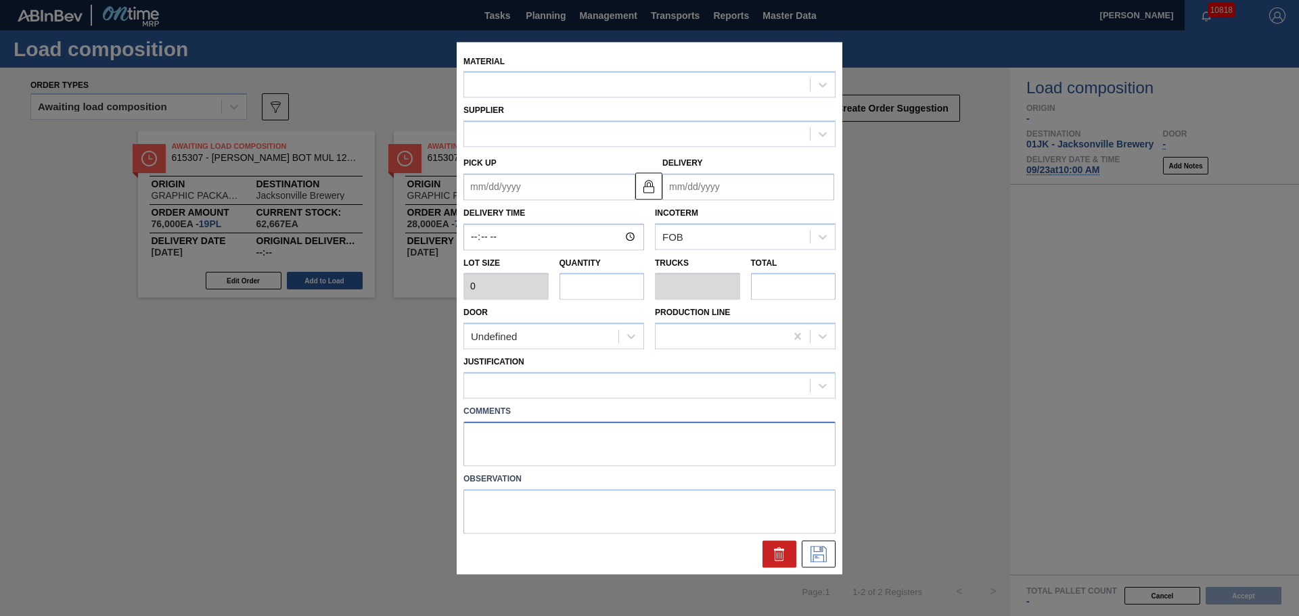
click at [593, 447] on textarea at bounding box center [649, 444] width 372 height 45
type input "4,000"
type input "19"
type input "0.792"
type input "76,000"
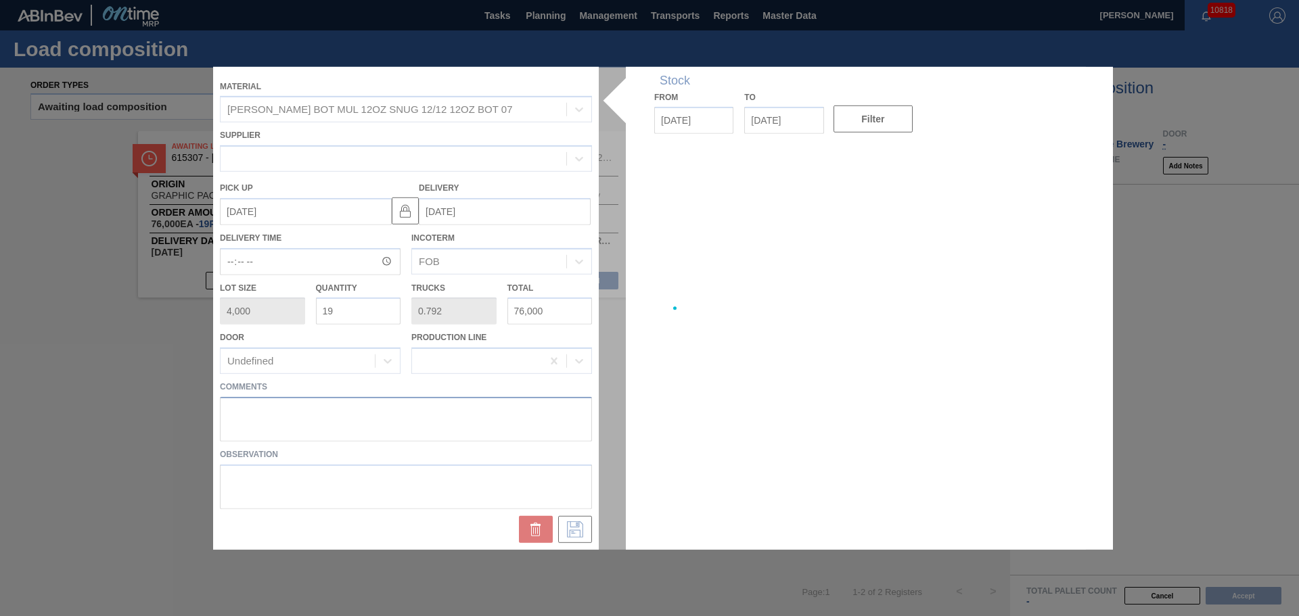
type up "09/22/2025"
type input "09/25/2025"
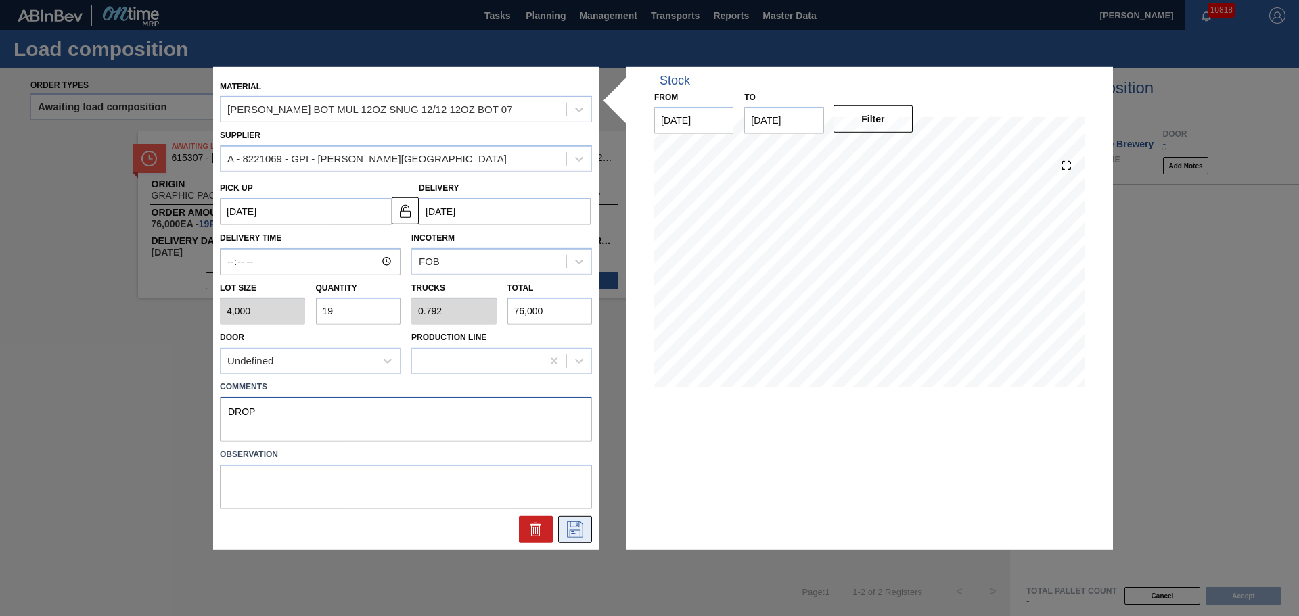
type textarea "DROP"
click at [585, 523] on icon at bounding box center [575, 530] width 22 height 16
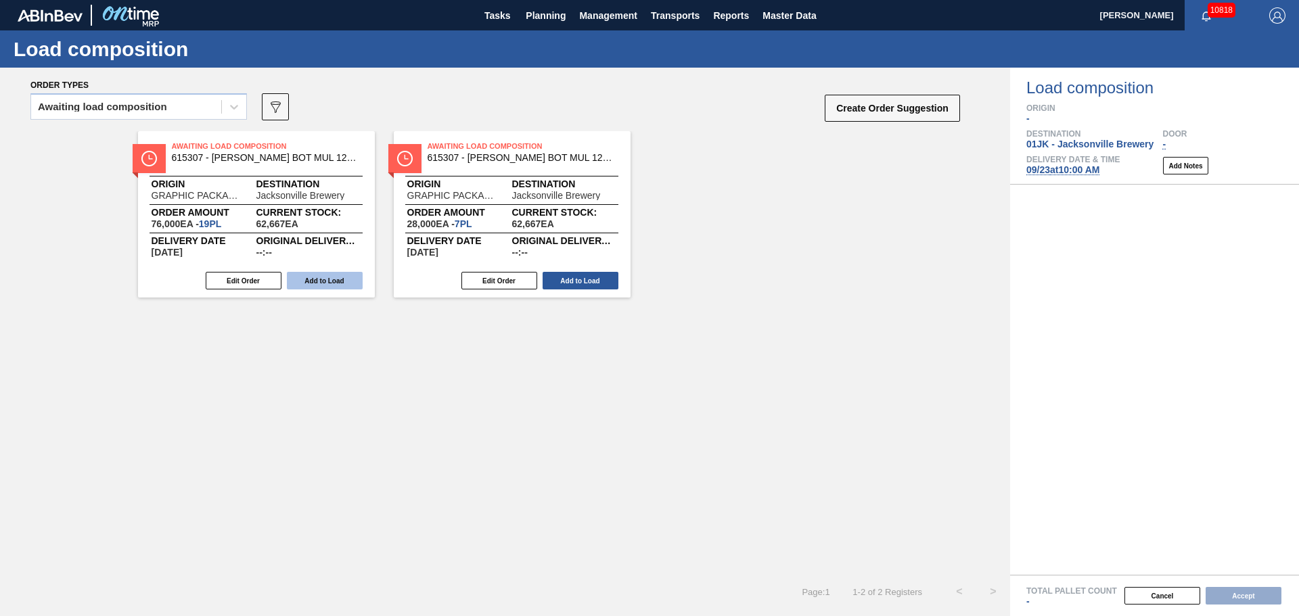
click at [319, 286] on button "Add to Load" at bounding box center [325, 281] width 76 height 18
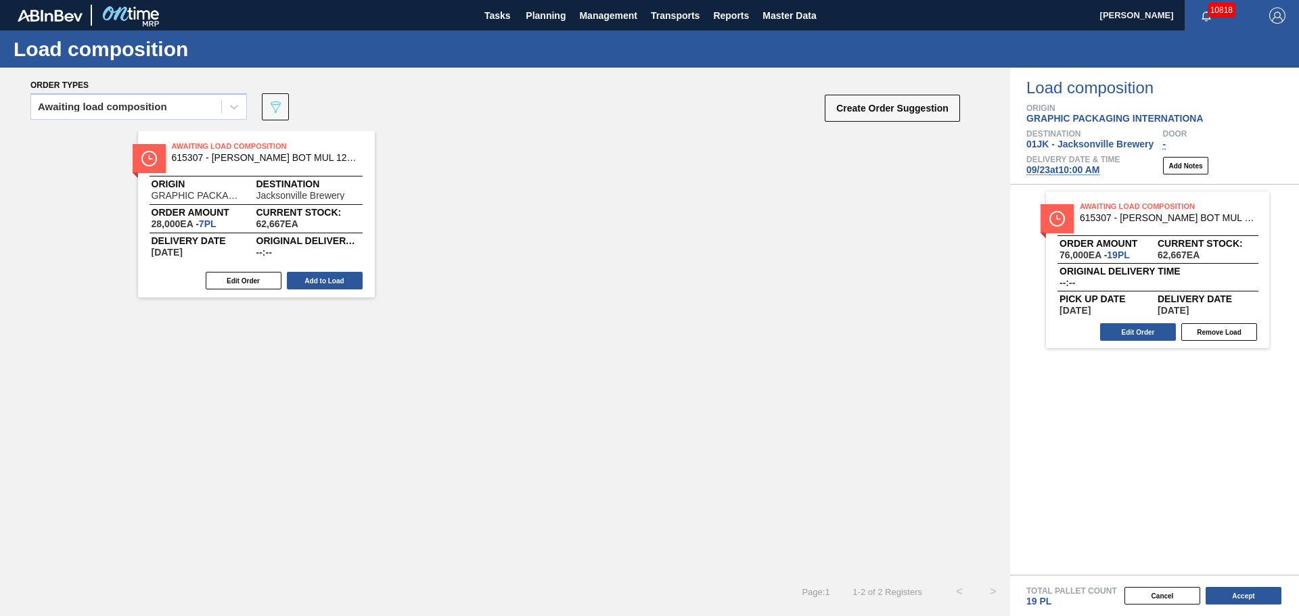
click at [254, 290] on div "Edit Order Add to Load" at bounding box center [251, 281] width 226 height 20
click at [254, 285] on button "Edit Order" at bounding box center [244, 281] width 76 height 18
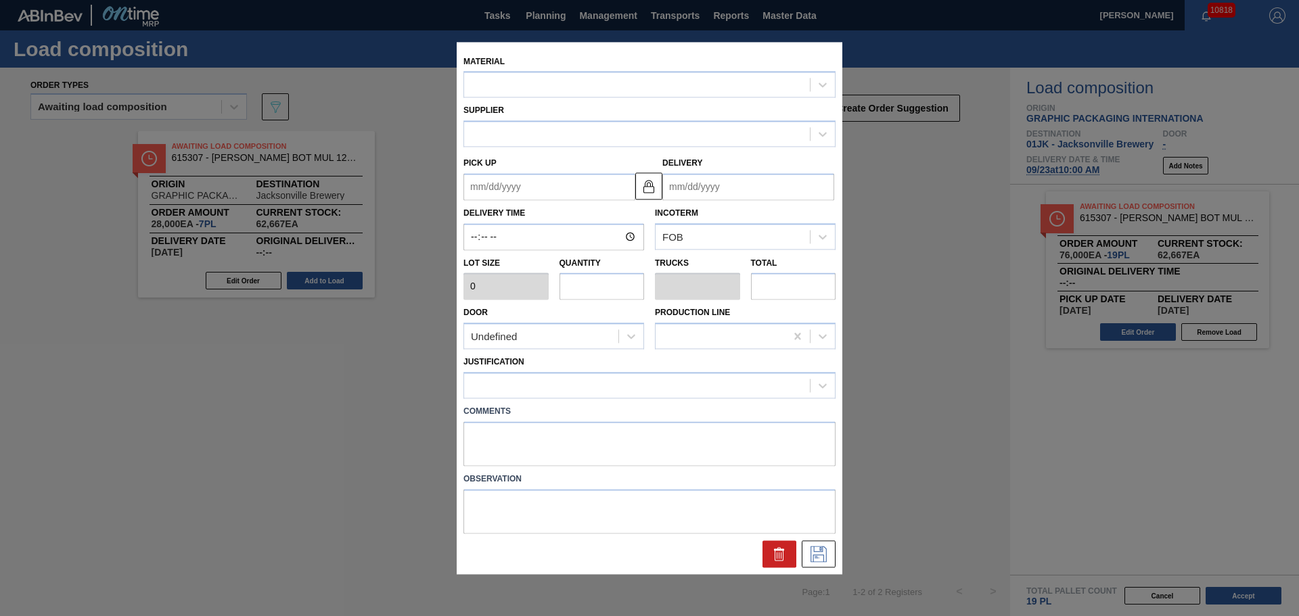
type input "4,000"
type input "7"
type input "0.292"
type input "28,000"
type textarea "DROP"
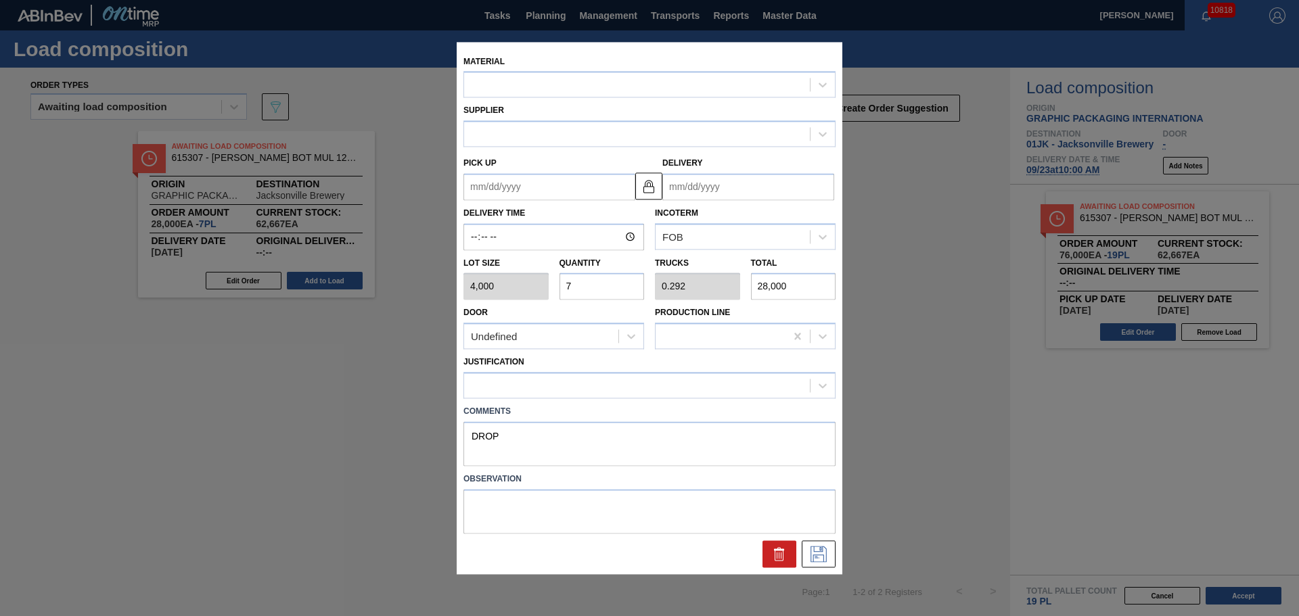
type up "09/21/2025"
type input "09/24/2025"
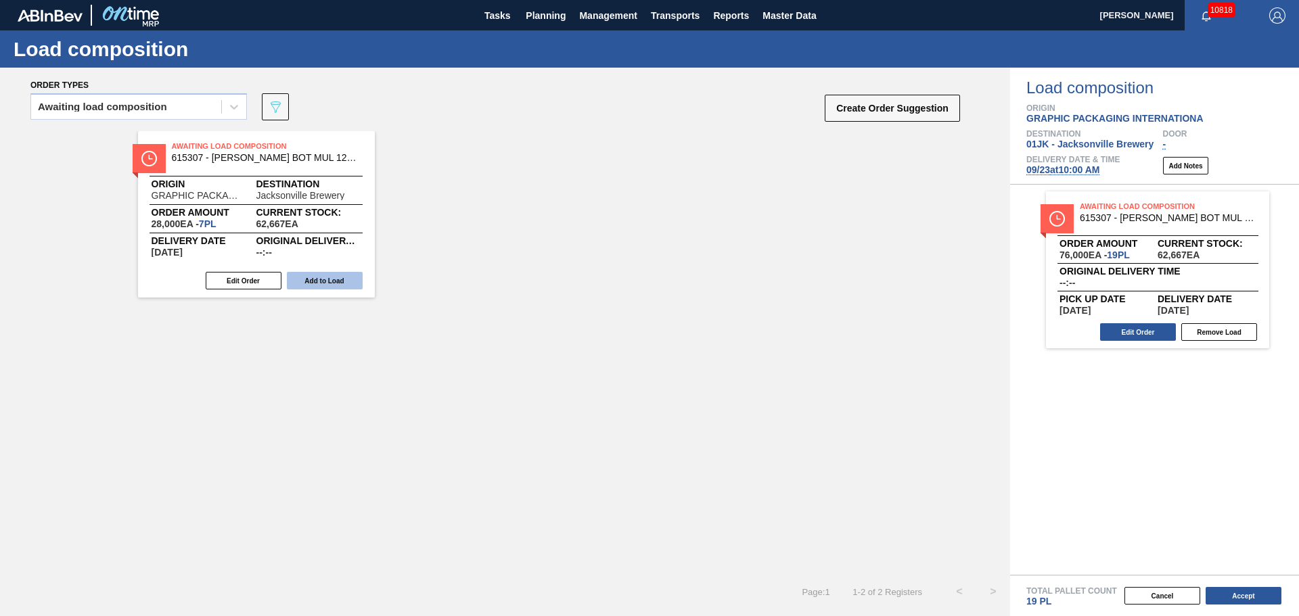
click at [304, 278] on button "Add to Load" at bounding box center [325, 281] width 76 height 18
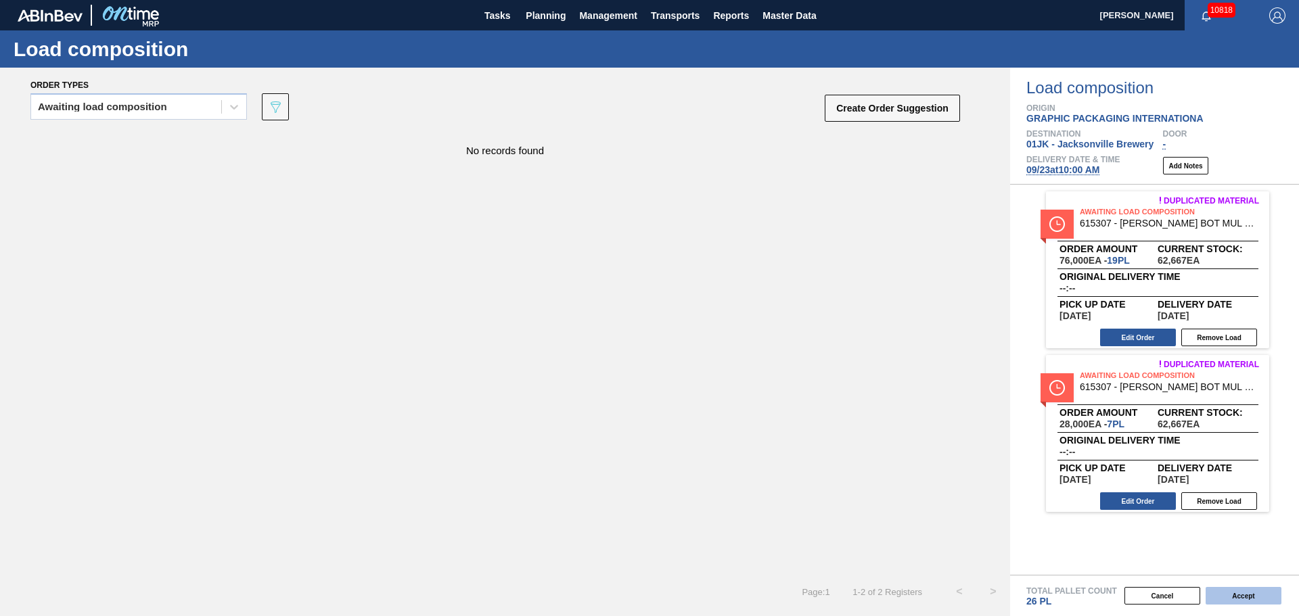
click at [1246, 597] on button "Accept" at bounding box center [1244, 596] width 76 height 18
click at [1239, 593] on button "Accept" at bounding box center [1244, 596] width 76 height 18
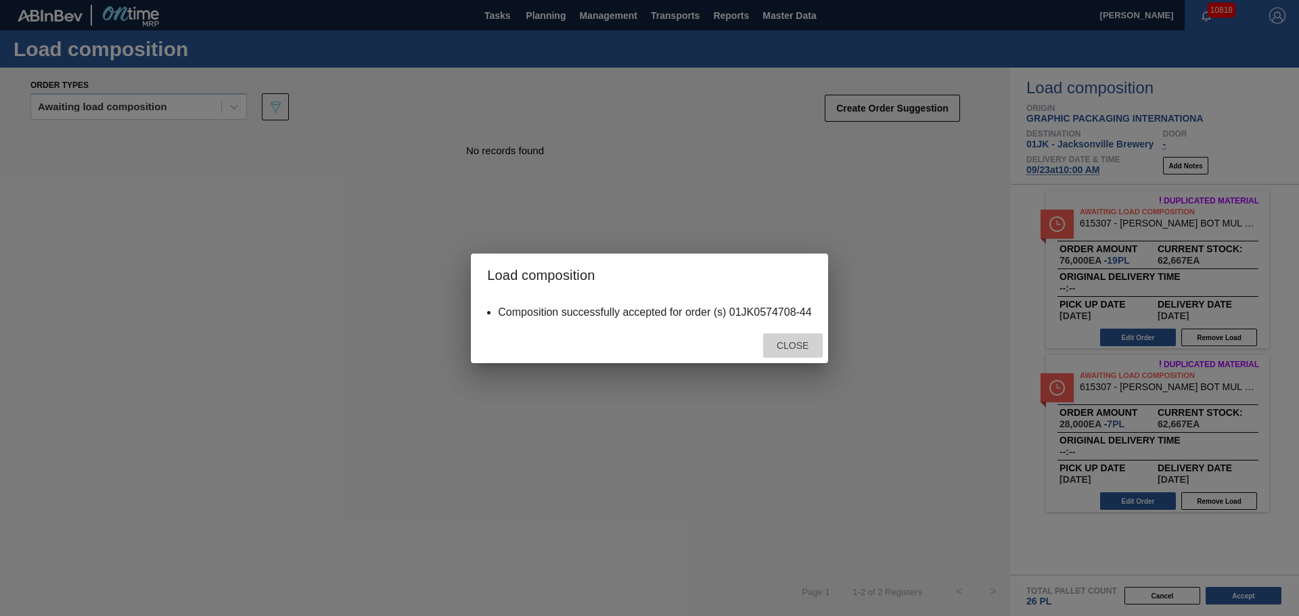
click at [788, 336] on div "Close" at bounding box center [793, 346] width 60 height 25
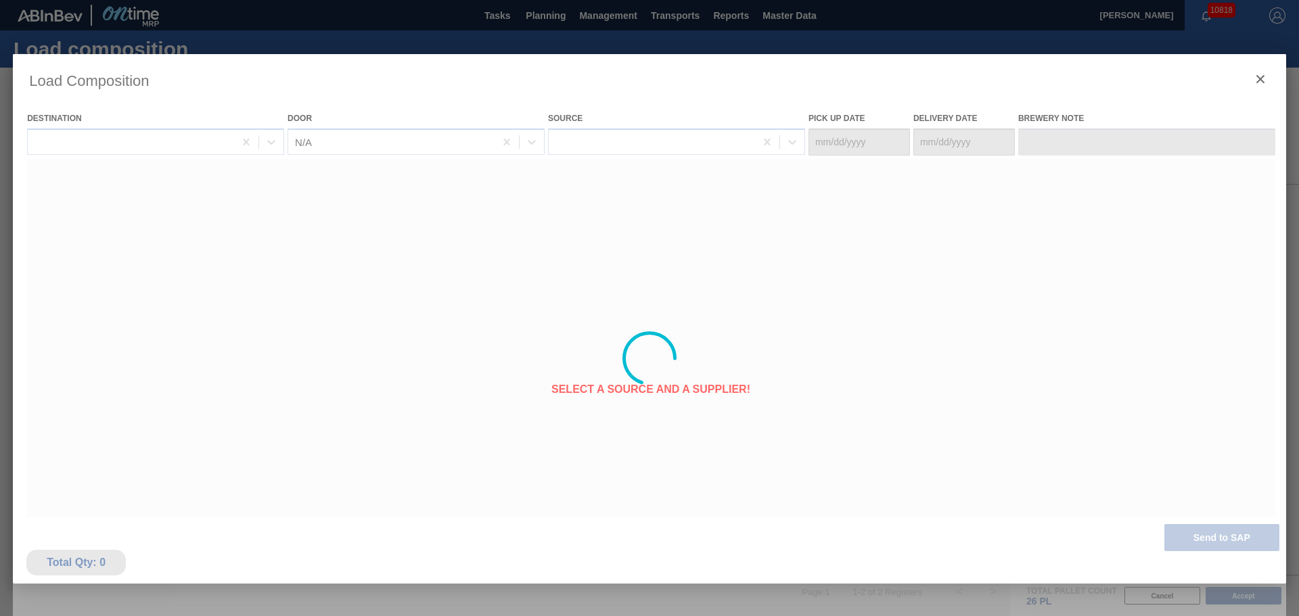
type Date "09/20/2025"
type Date "09/23/2025"
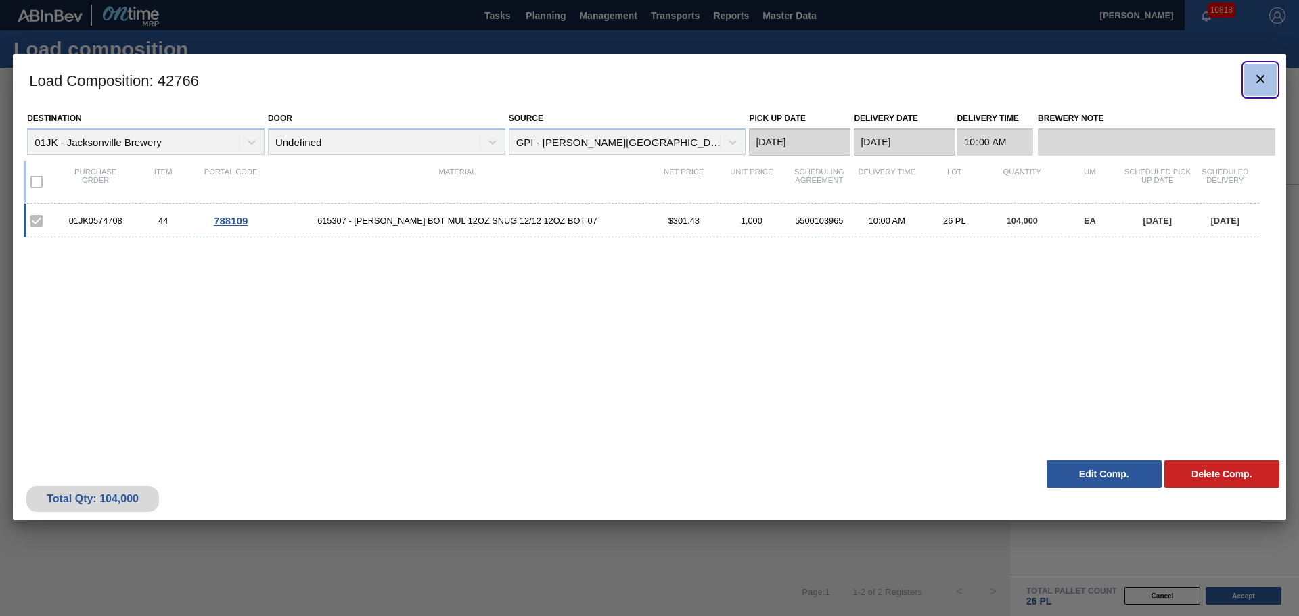
click at [1257, 83] on icon "botão de ícone" at bounding box center [1260, 79] width 16 height 16
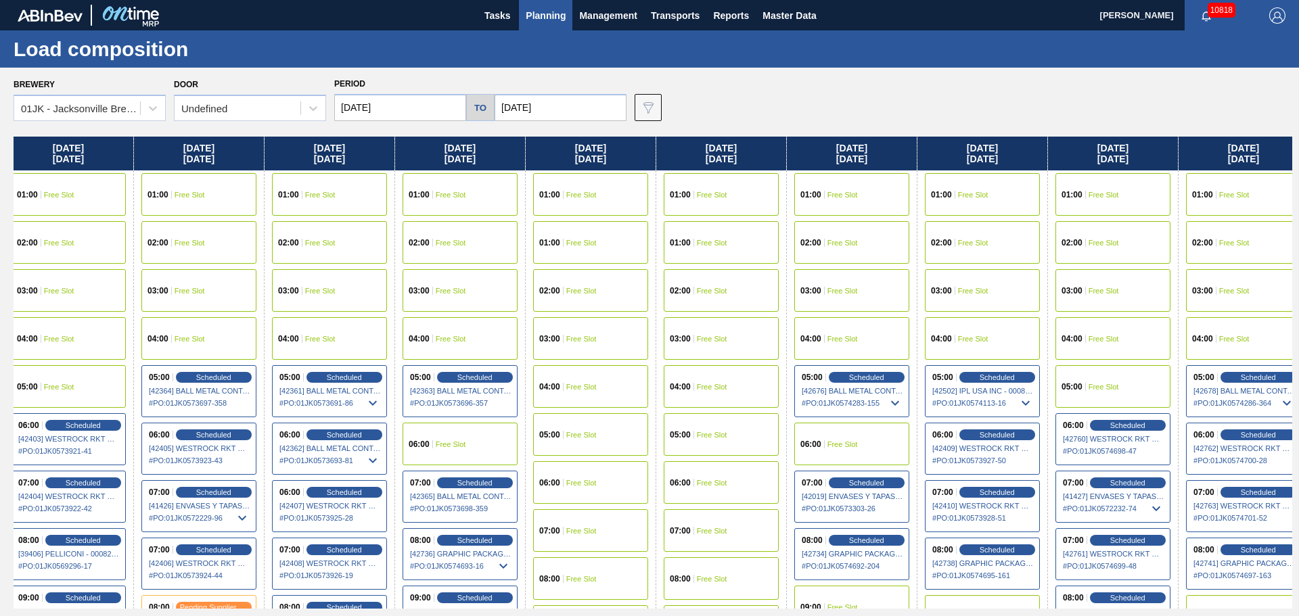
scroll to position [0, 340]
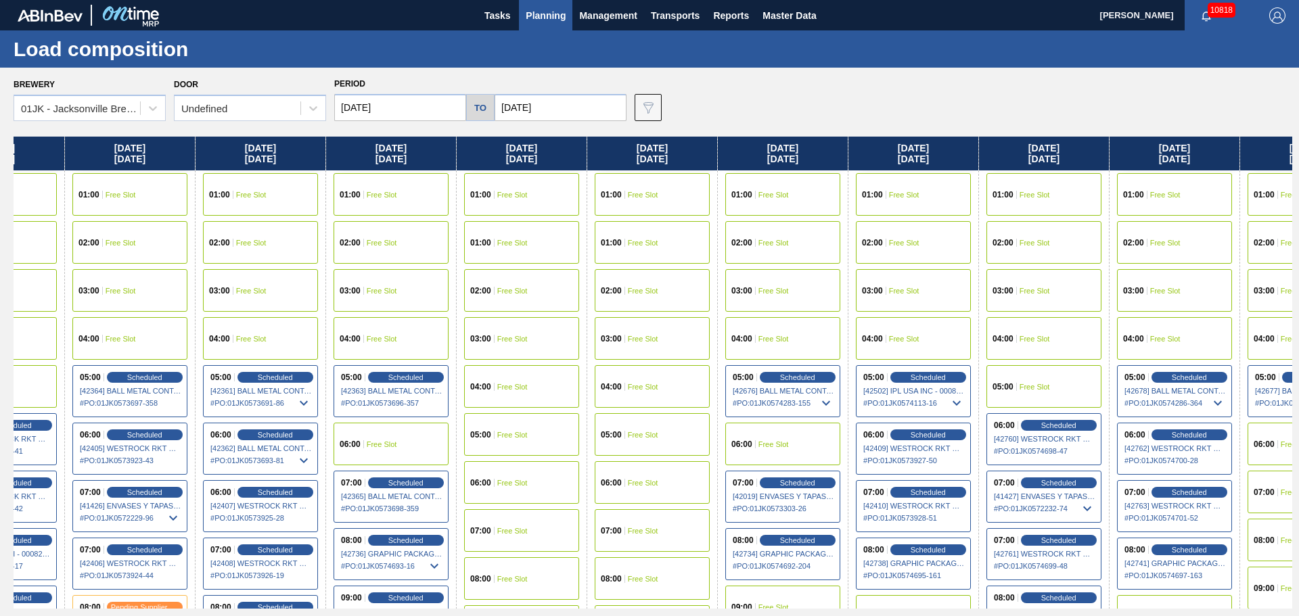
drag, startPoint x: 719, startPoint y: 272, endPoint x: 405, endPoint y: 273, distance: 313.3
click at [405, 273] on div "Sunday 09/14/2025 01:00 Free Slot 01:00 Free Slot 02:00 Free Slot 03:00 Free Sl…" at bounding box center [653, 373] width 1279 height 472
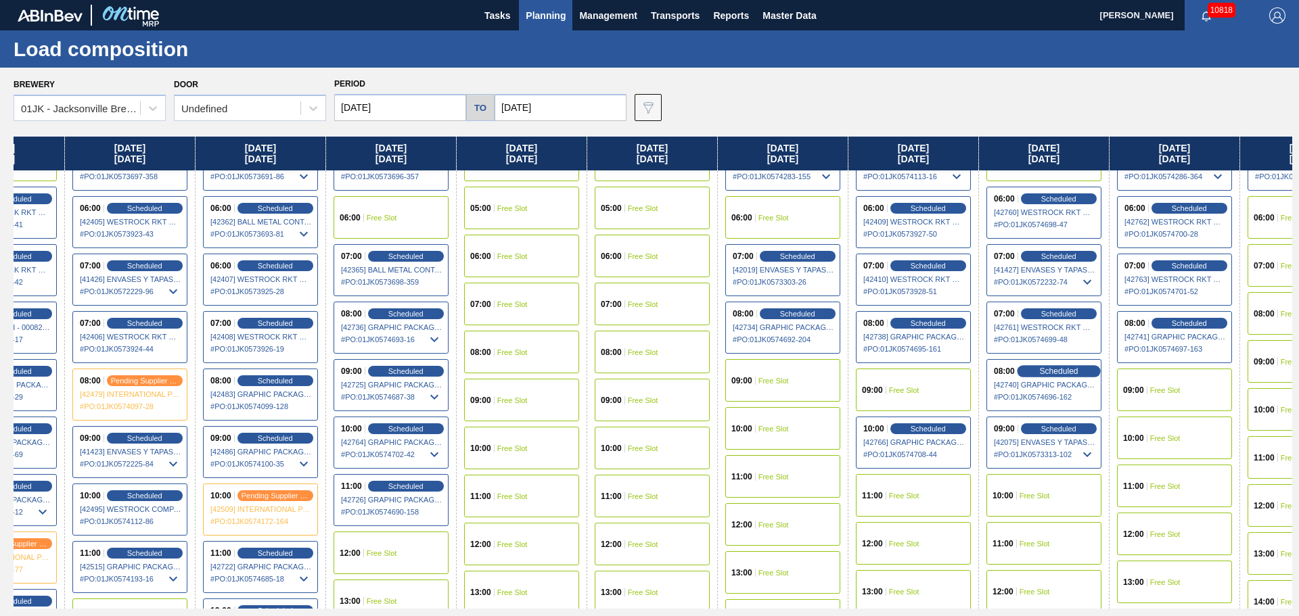
scroll to position [203, 340]
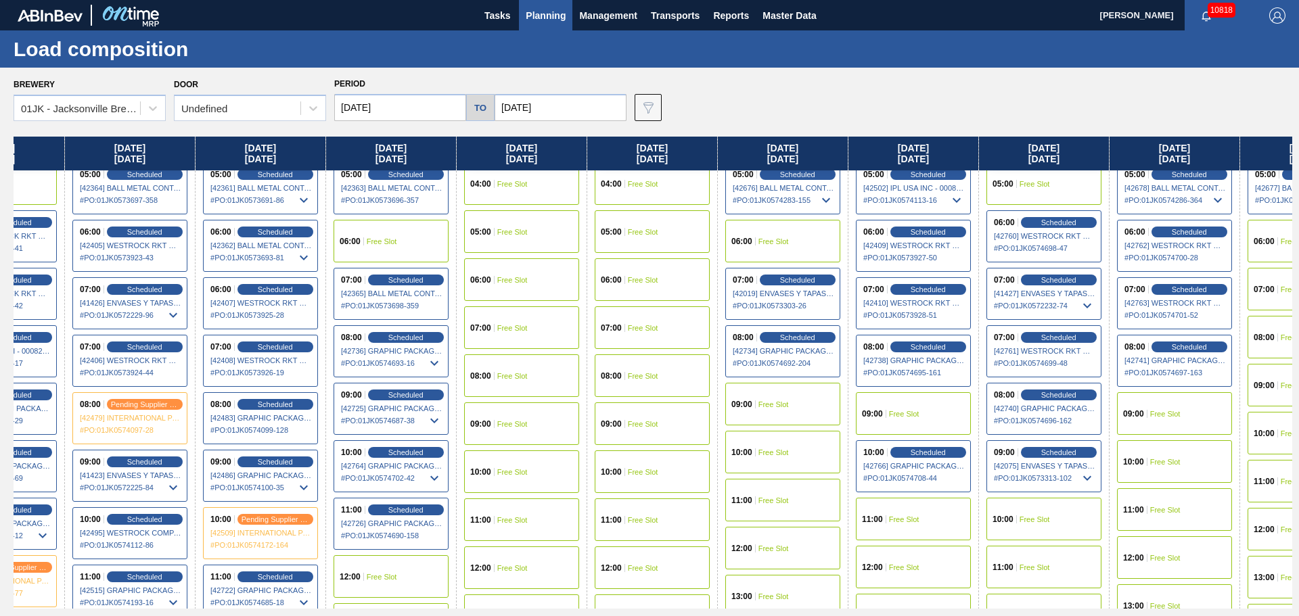
click at [756, 397] on div "09:00 Free Slot" at bounding box center [782, 404] width 115 height 43
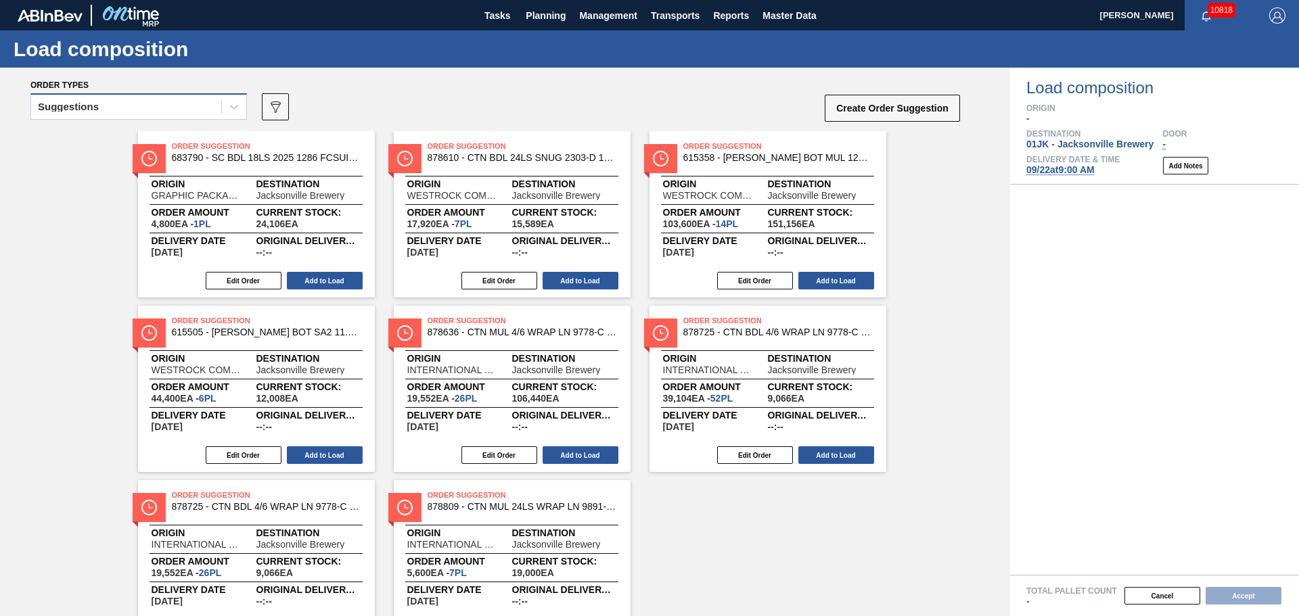
click at [177, 104] on div "Suggestions" at bounding box center [126, 107] width 190 height 20
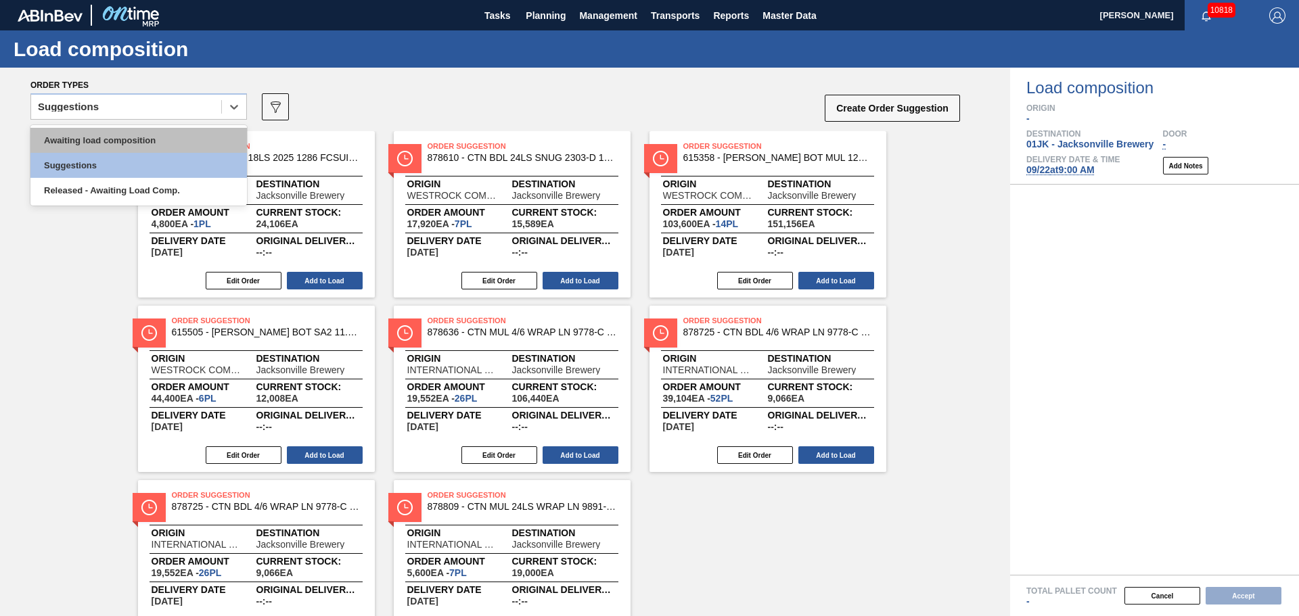
click at [146, 141] on div "Awaiting load composition" at bounding box center [138, 140] width 217 height 25
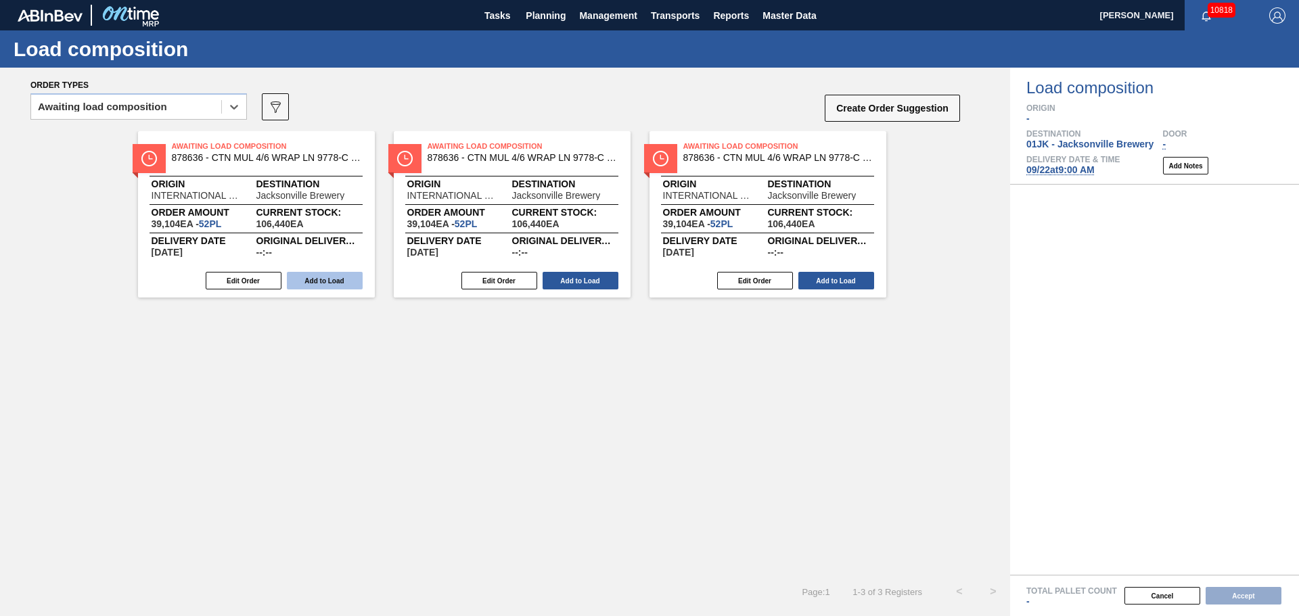
click at [315, 287] on button "Add to Load" at bounding box center [325, 281] width 76 height 18
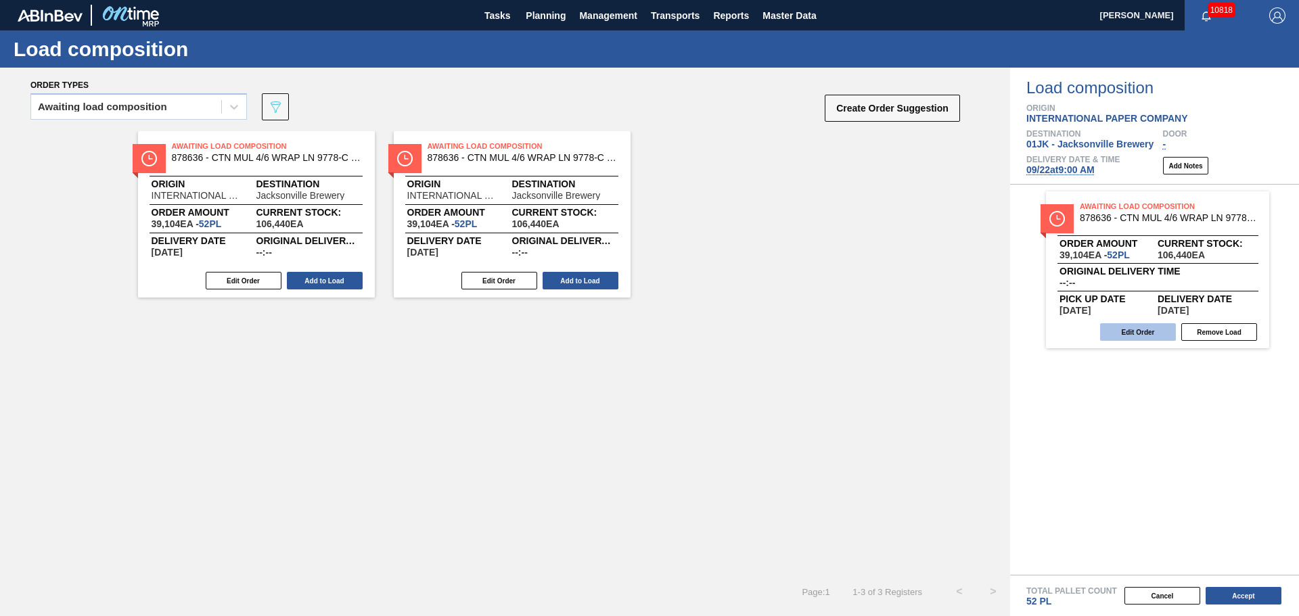
click at [1131, 334] on button "Edit Order" at bounding box center [1138, 332] width 76 height 18
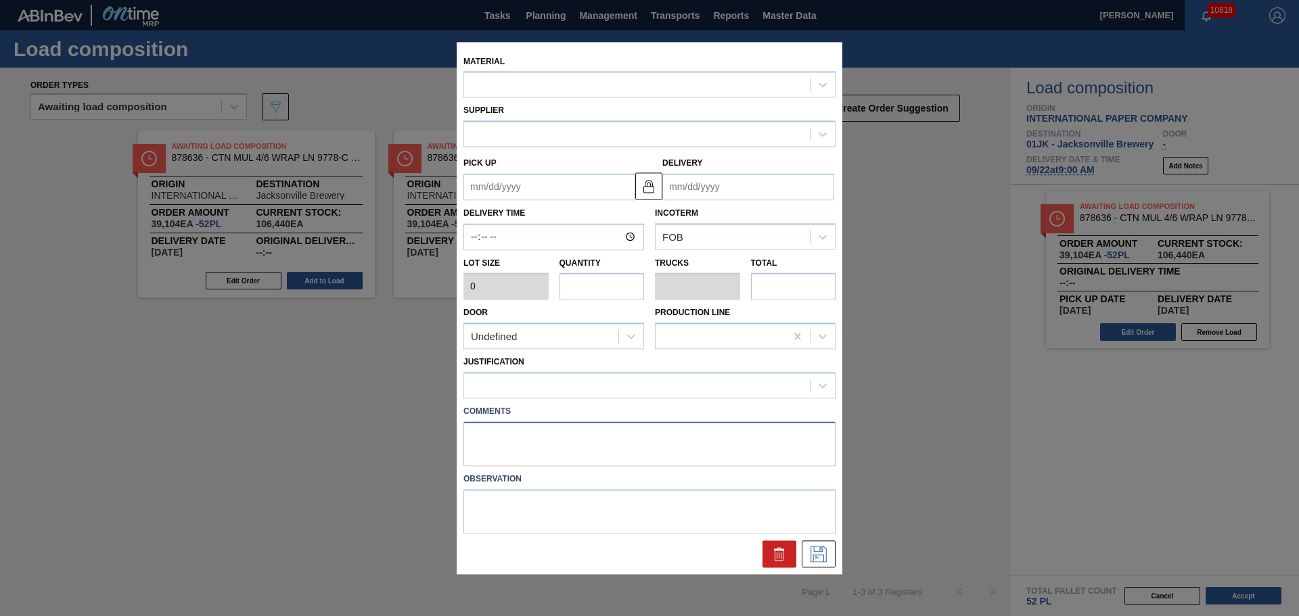
click at [636, 445] on textarea at bounding box center [649, 444] width 372 height 45
type textarea "LIVE"
type input "752"
type input "52"
type input "1"
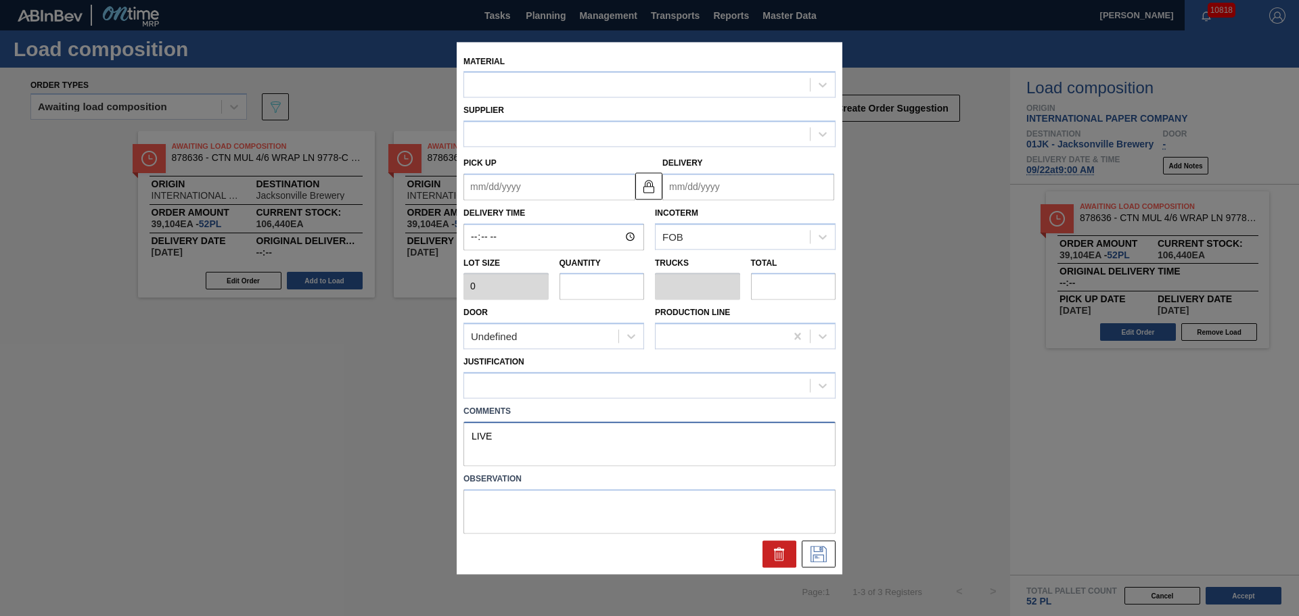
type input "39,104"
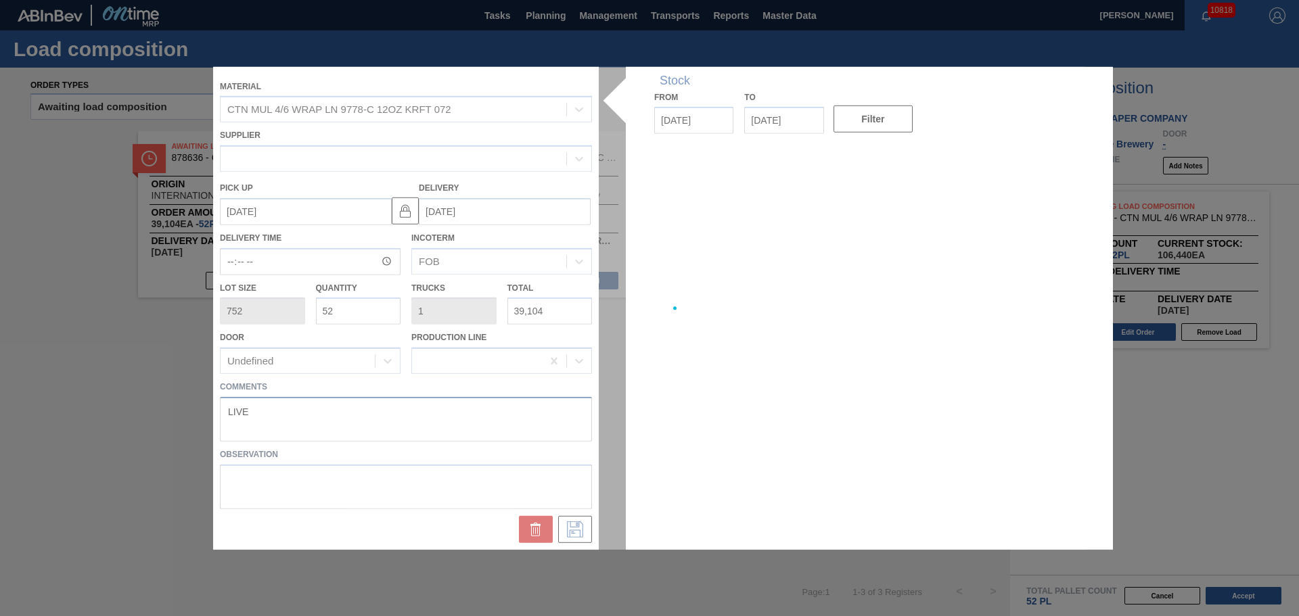
type up "10/04/2025"
type input "10/05/2025"
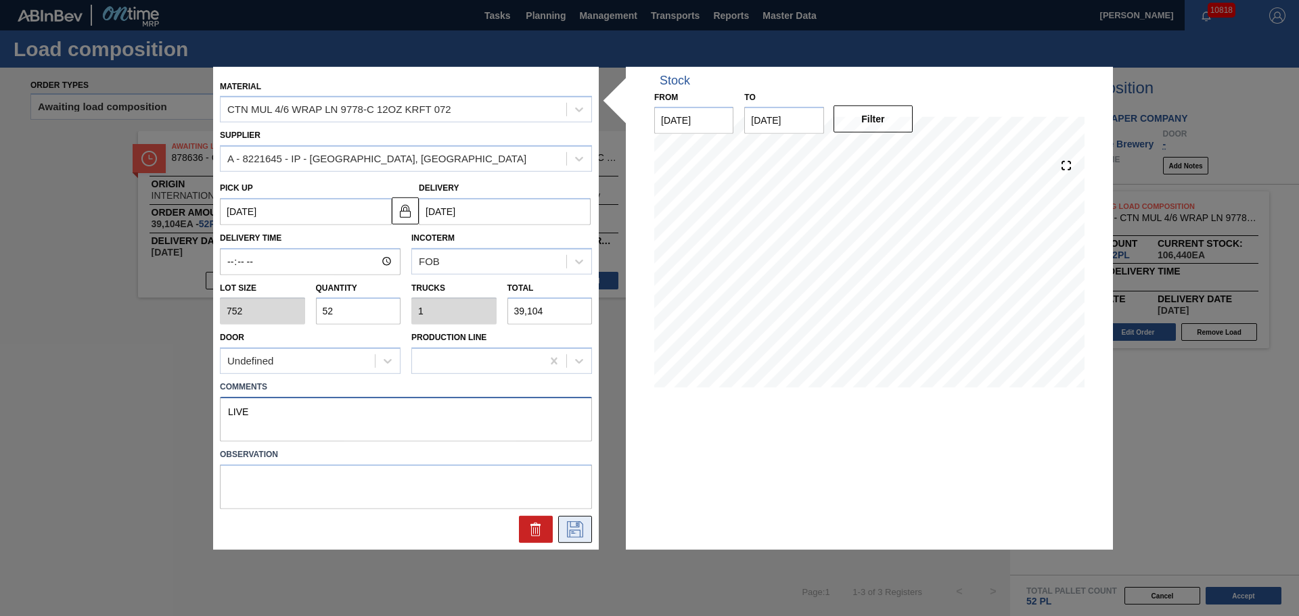
type textarea "LIVE"
click at [570, 531] on icon at bounding box center [575, 530] width 16 height 16
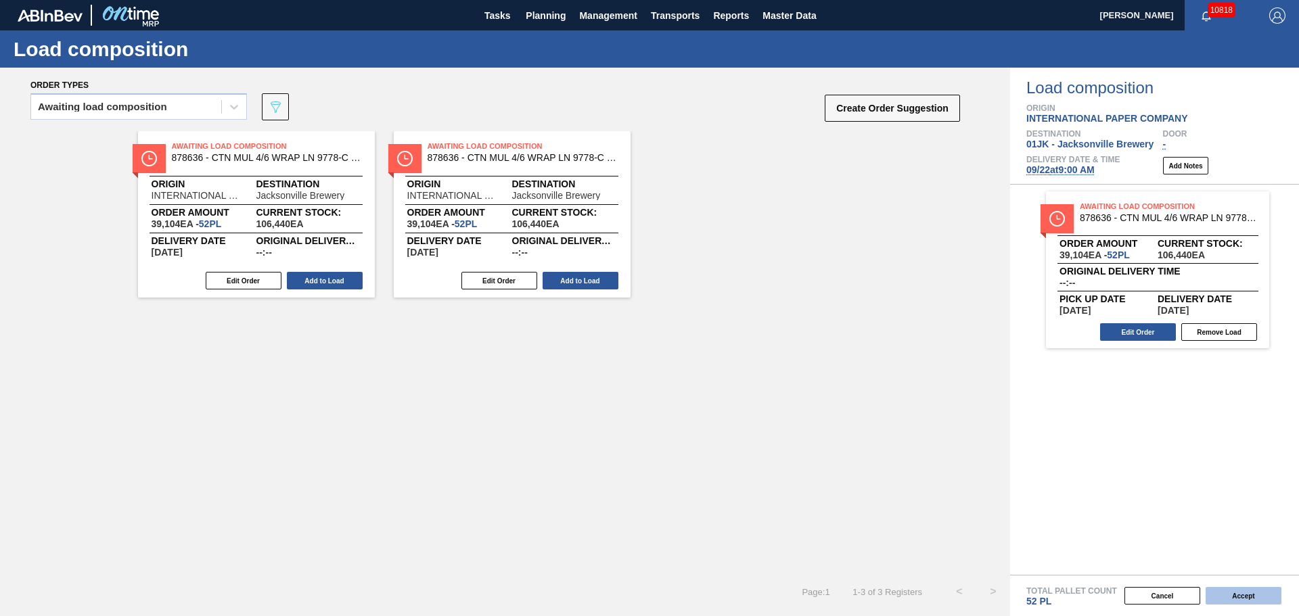
click at [1231, 602] on button "Accept" at bounding box center [1244, 596] width 76 height 18
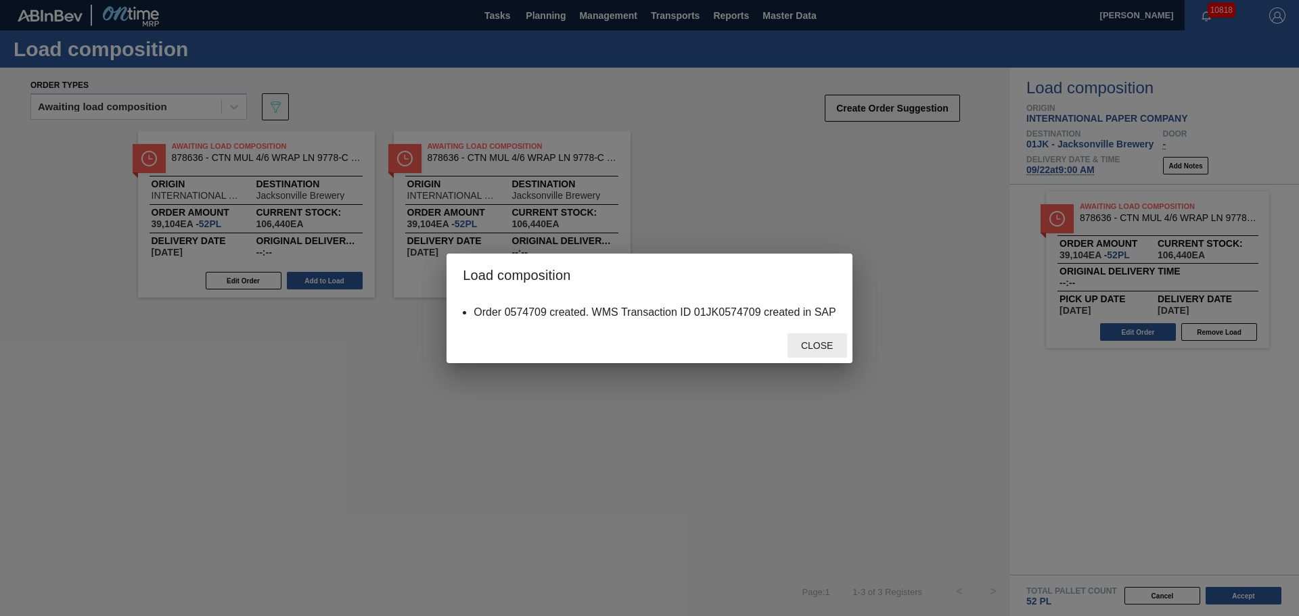
click at [834, 355] on div "Close" at bounding box center [818, 346] width 60 height 25
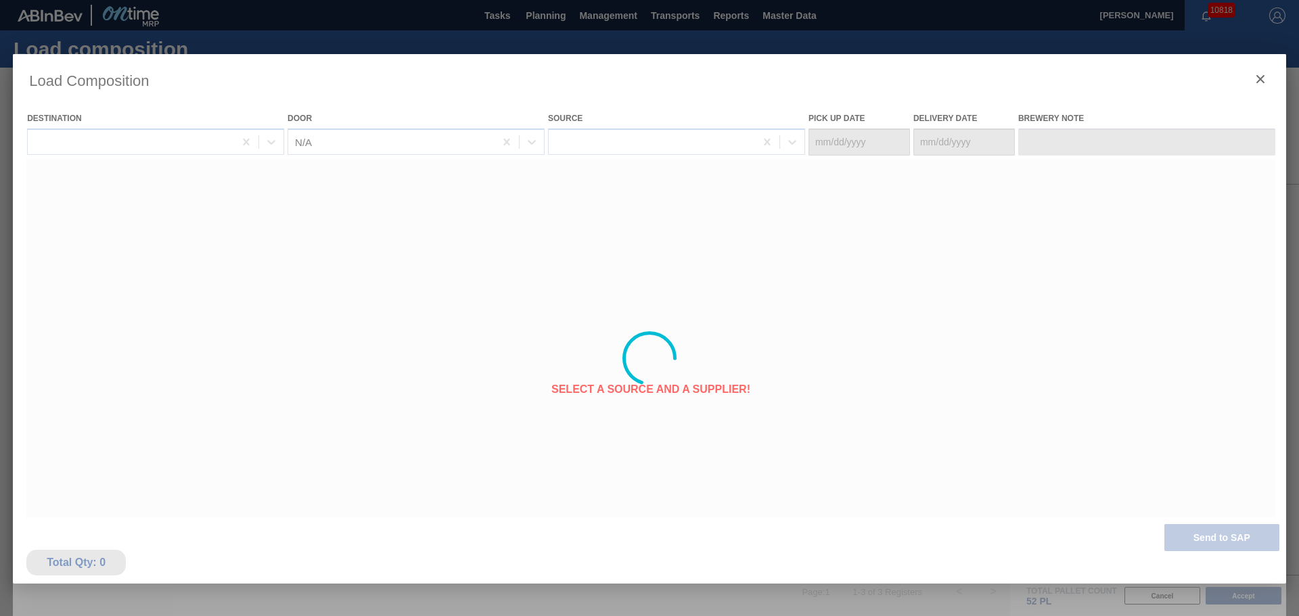
type Date "09/21/2025"
type Date "09/22/2025"
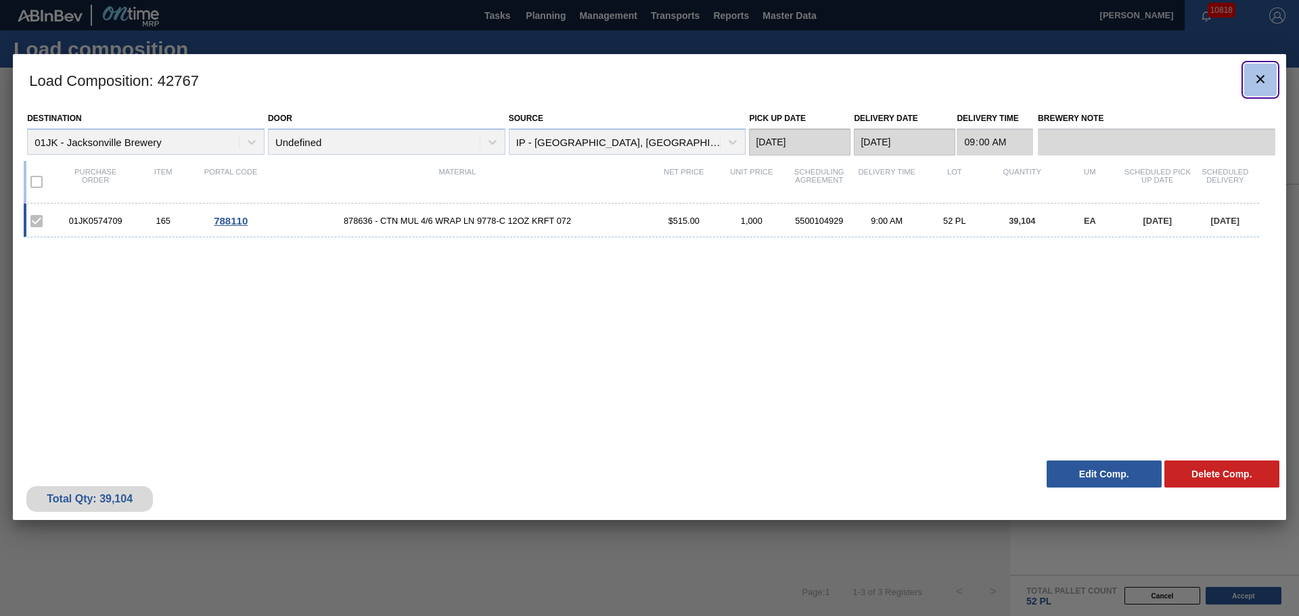
click at [1271, 76] on button "botão de ícone" at bounding box center [1260, 80] width 32 height 32
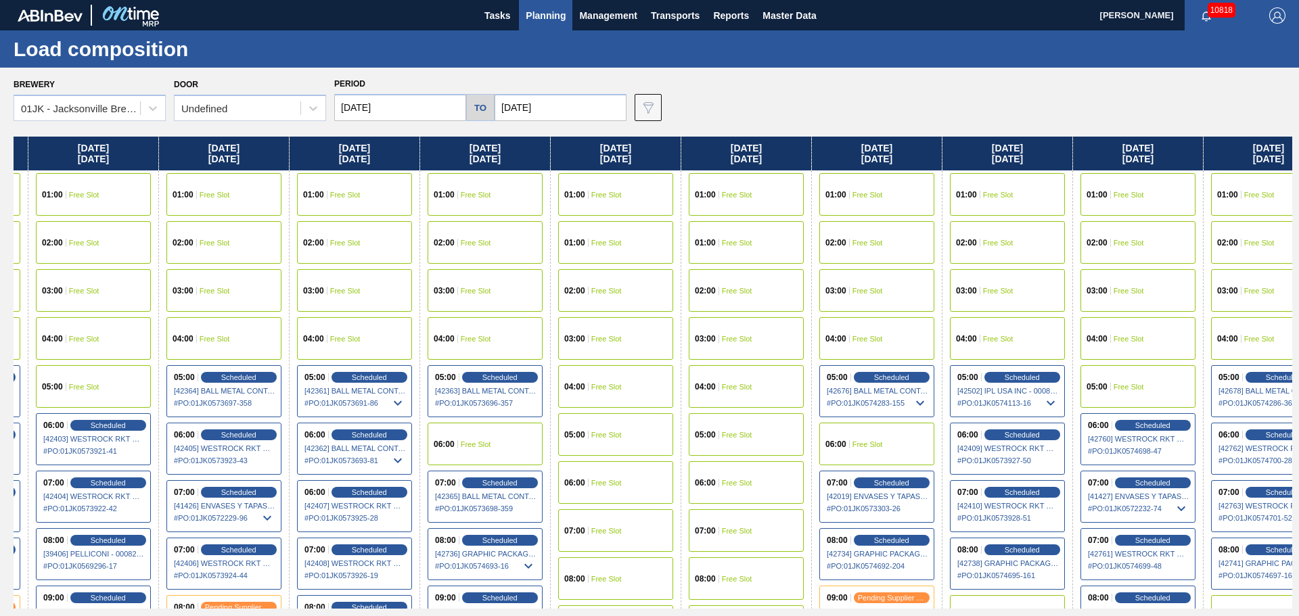
drag, startPoint x: 1164, startPoint y: 293, endPoint x: 892, endPoint y: 312, distance: 272.7
click at [892, 312] on div "Sunday 09/14/2025 01:00 Free Slot 01:00 Free Slot 02:00 Free Slot 03:00 Free Sl…" at bounding box center [653, 373] width 1279 height 472
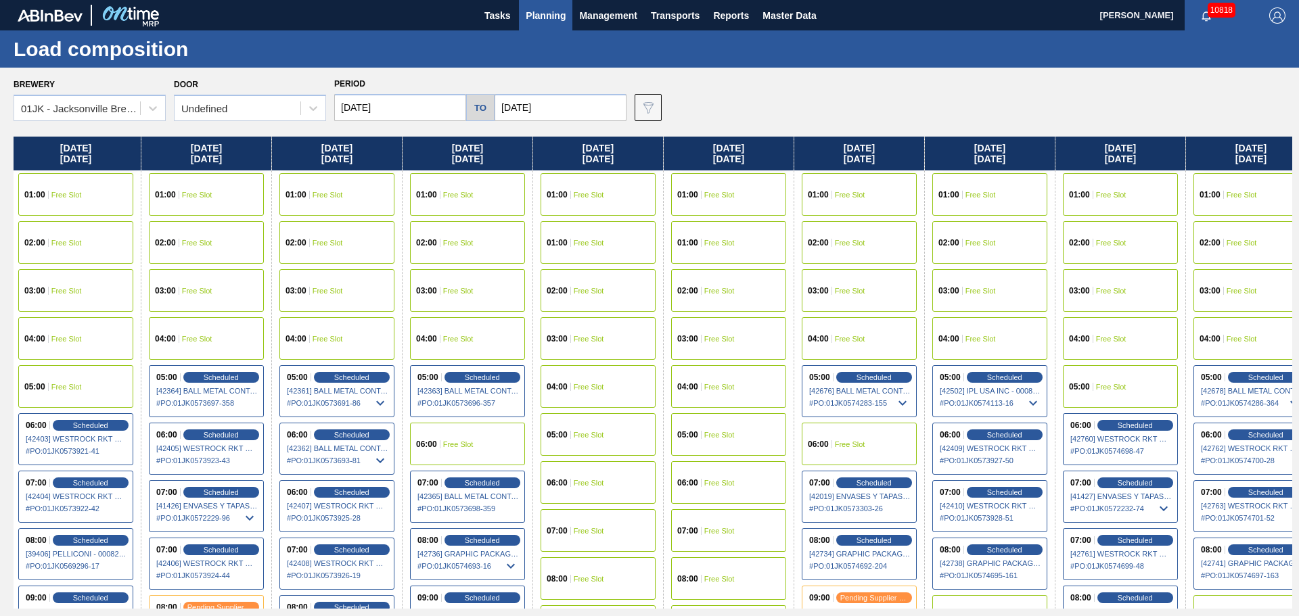
scroll to position [338, 264]
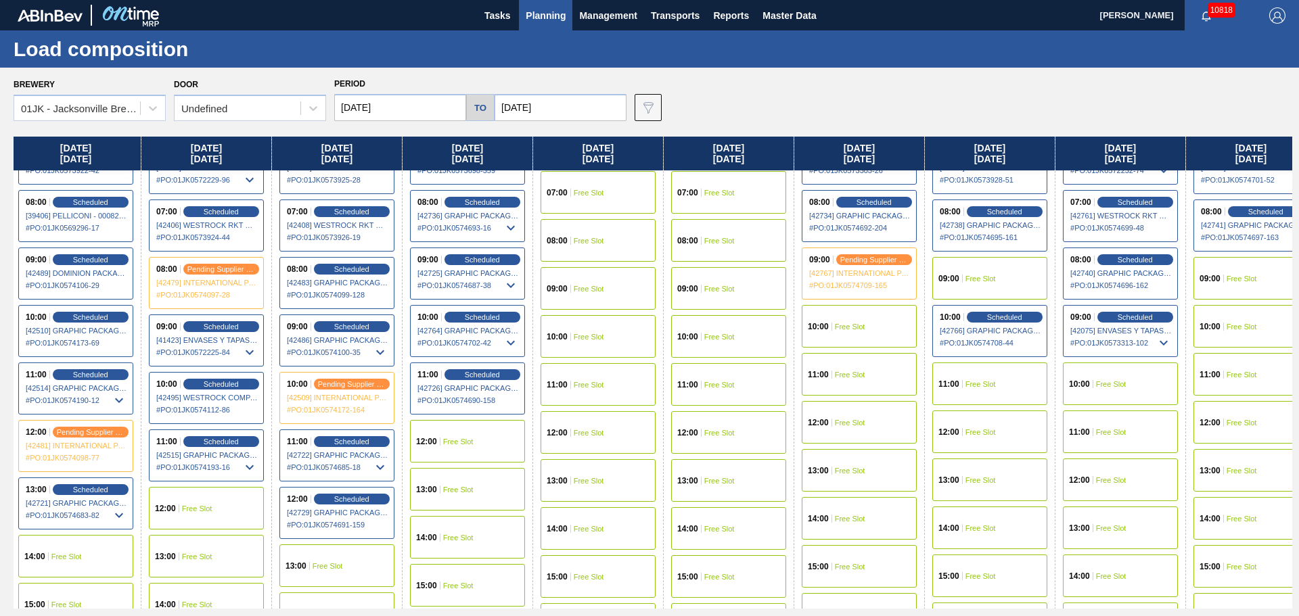
click at [994, 284] on div "09:00 Free Slot" at bounding box center [989, 278] width 115 height 43
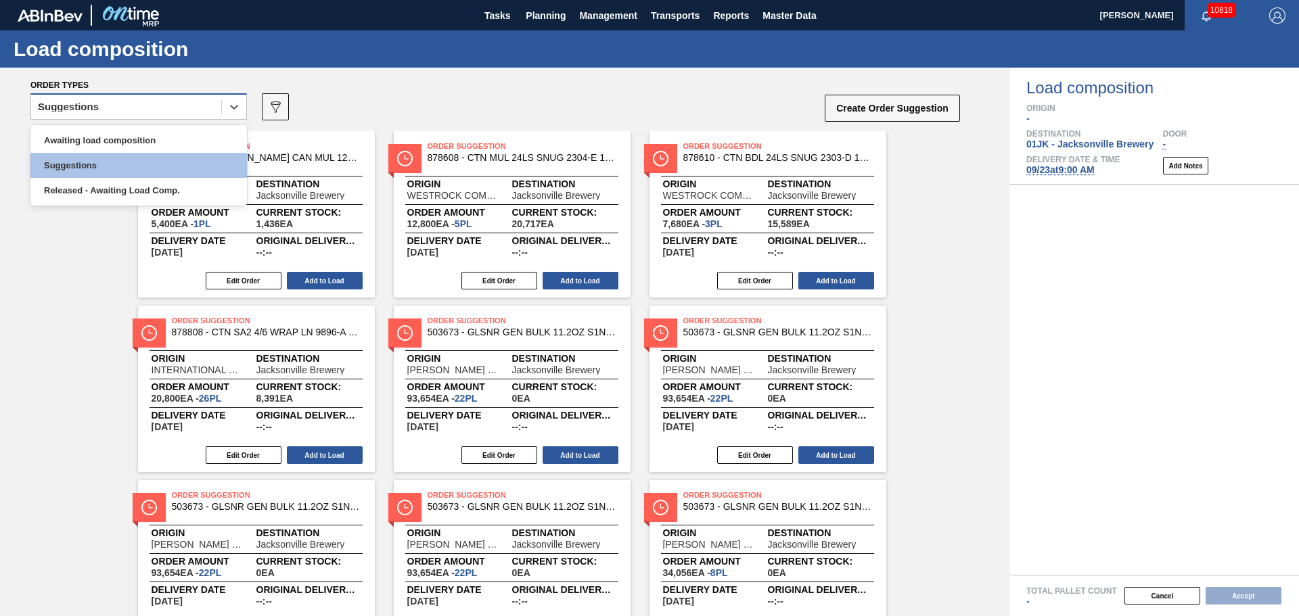
click at [138, 94] on div "Suggestions" at bounding box center [138, 106] width 217 height 26
click at [121, 128] on div "Awaiting load composition" at bounding box center [138, 140] width 217 height 25
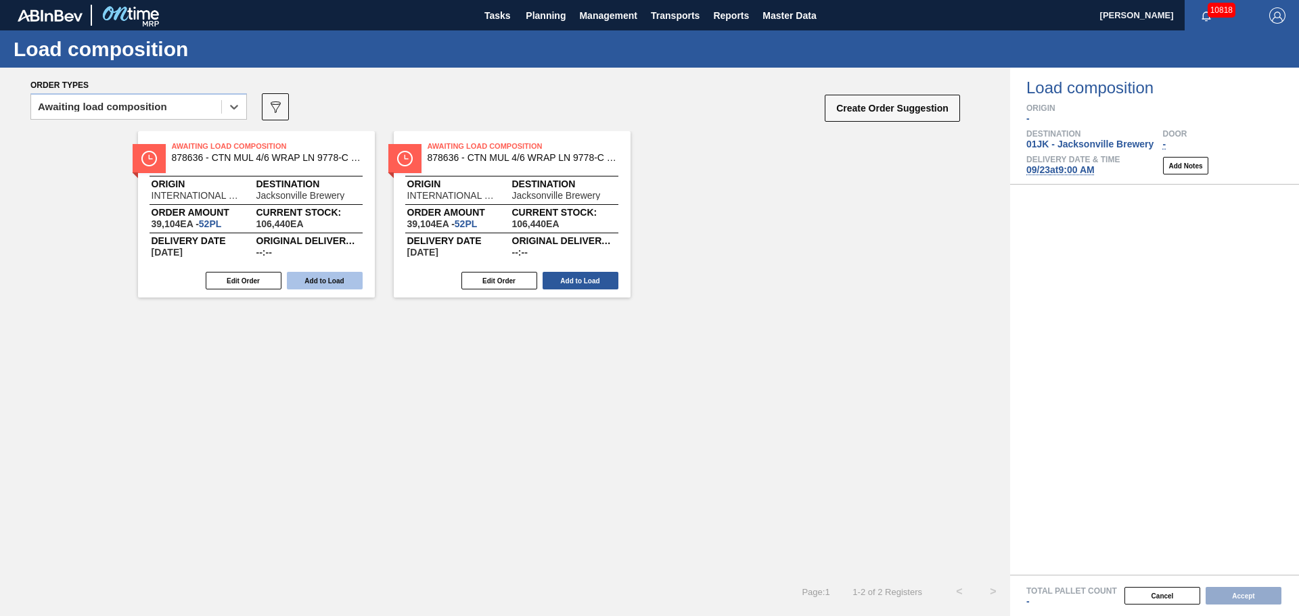
click at [306, 281] on button "Add to Load" at bounding box center [325, 281] width 76 height 18
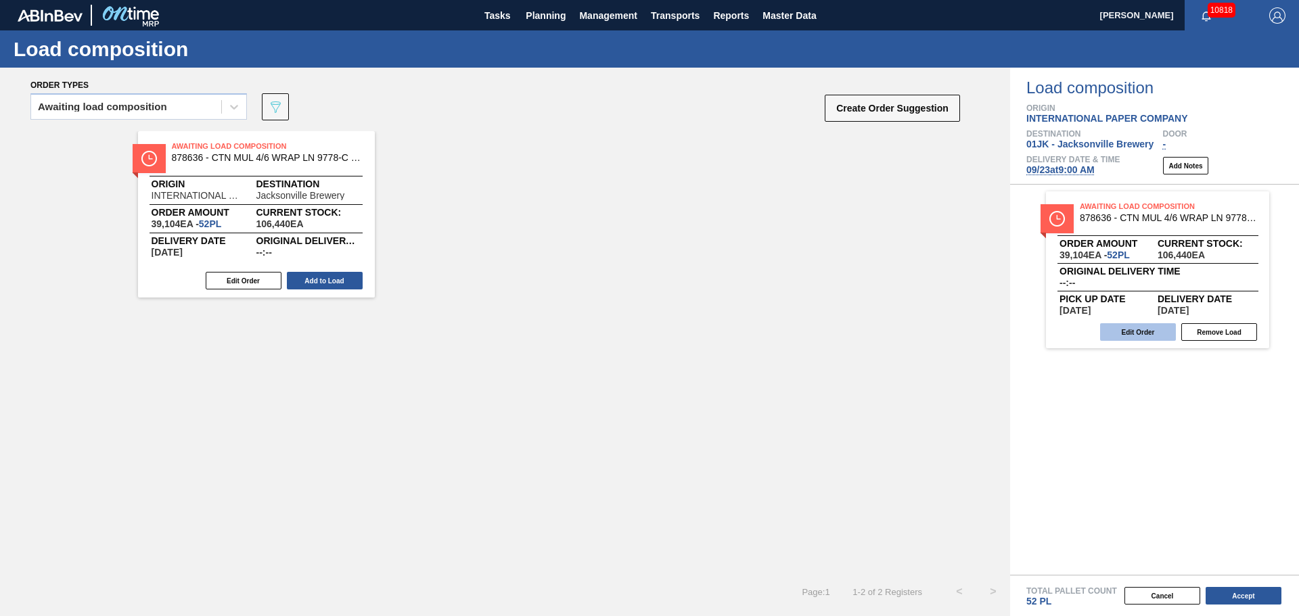
click at [1153, 334] on button "Edit Order" at bounding box center [1138, 332] width 76 height 18
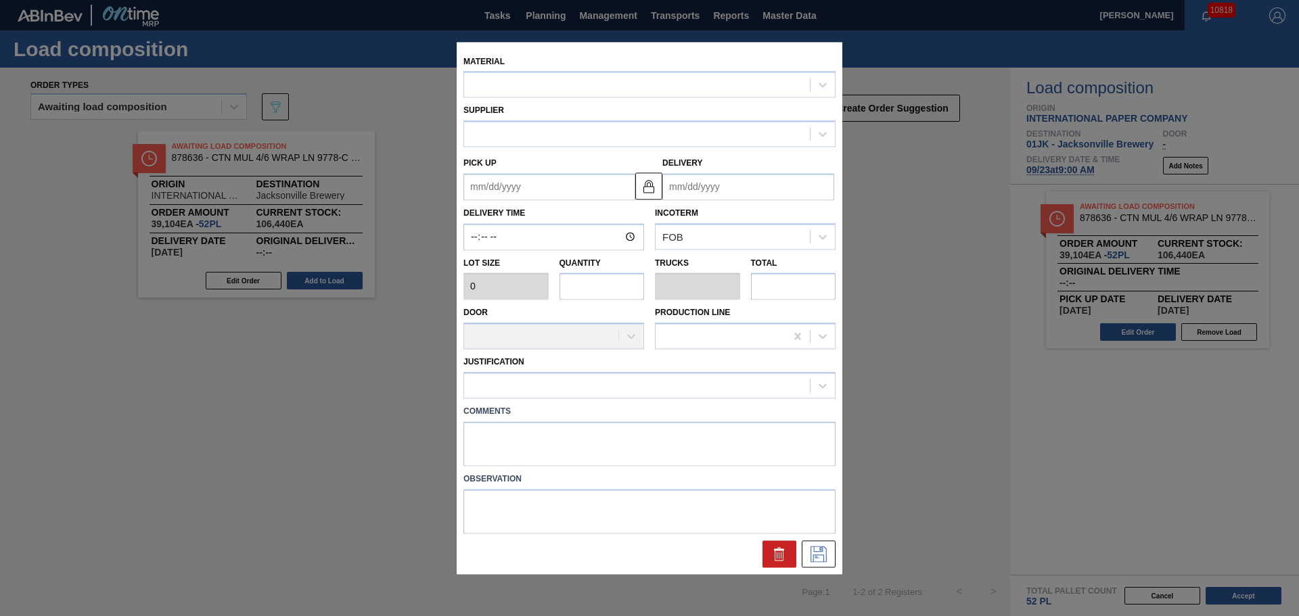
click at [684, 420] on label "Comments" at bounding box center [649, 412] width 372 height 20
drag, startPoint x: 682, startPoint y: 428, endPoint x: 691, endPoint y: 449, distance: 23.4
click at [682, 430] on textarea at bounding box center [649, 444] width 372 height 45
type textarea "LIVE"
type input "752"
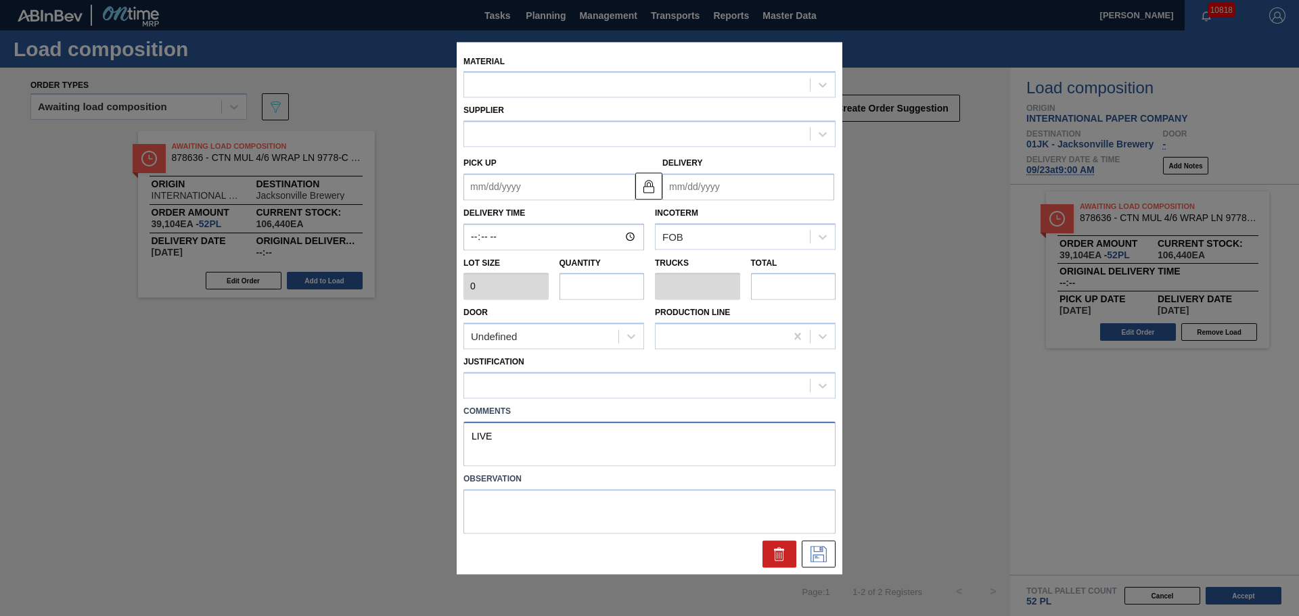
type input "52"
type input "1"
type input "39,104"
type up "10/04/2025"
type input "10/05/2025"
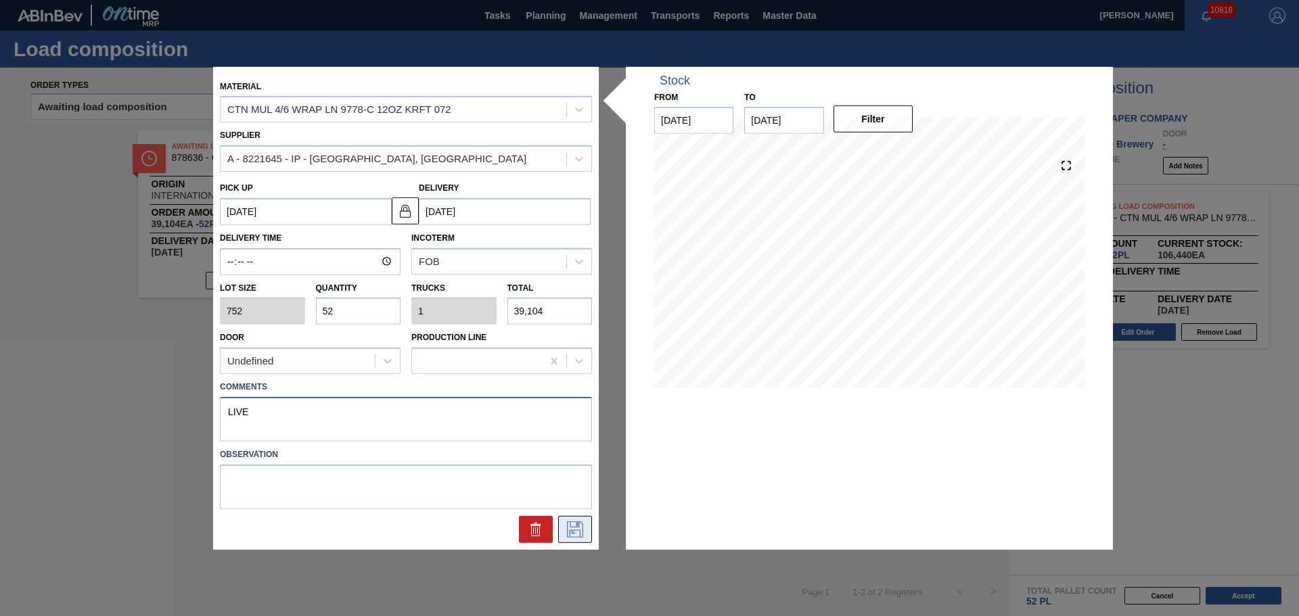
type textarea "LIVE"
click at [568, 539] on button at bounding box center [575, 529] width 34 height 27
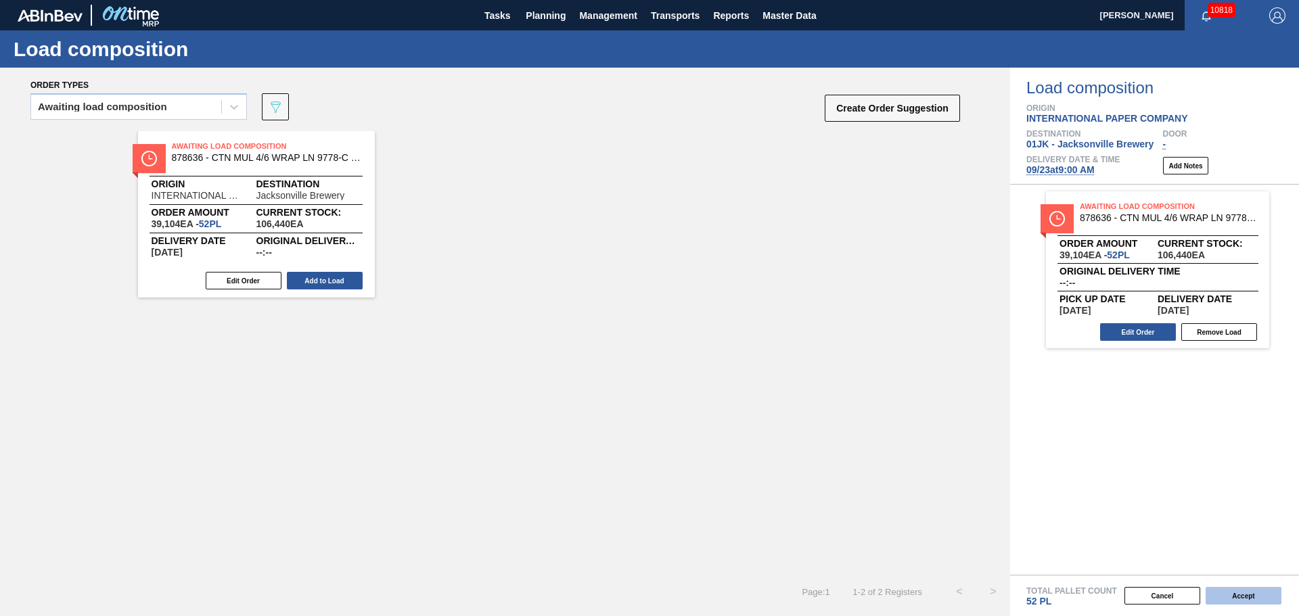
click at [1247, 598] on button "Accept" at bounding box center [1244, 596] width 76 height 18
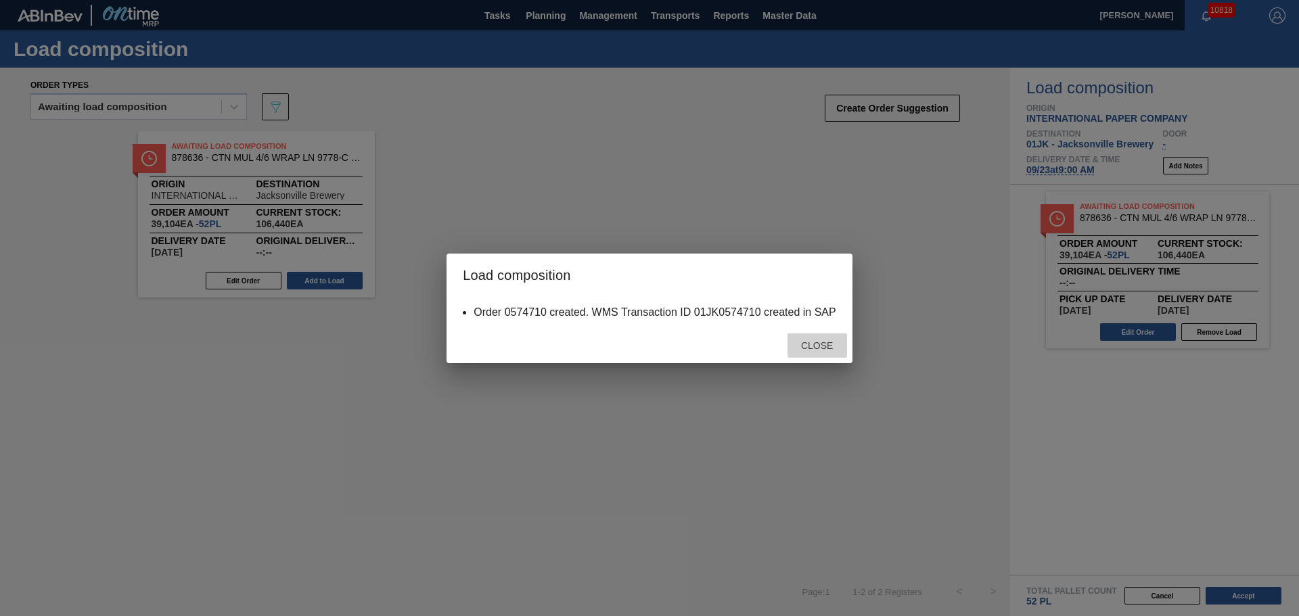
click at [816, 350] on span "Close" at bounding box center [816, 345] width 53 height 11
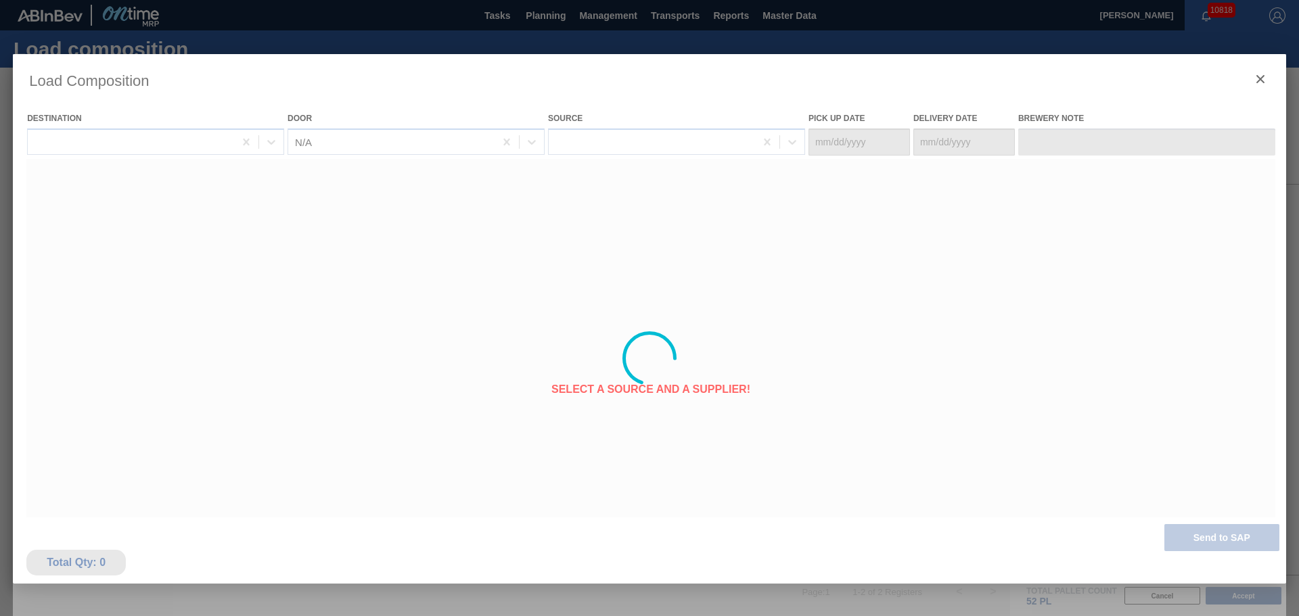
type Date "09/22/2025"
type Date "09/23/2025"
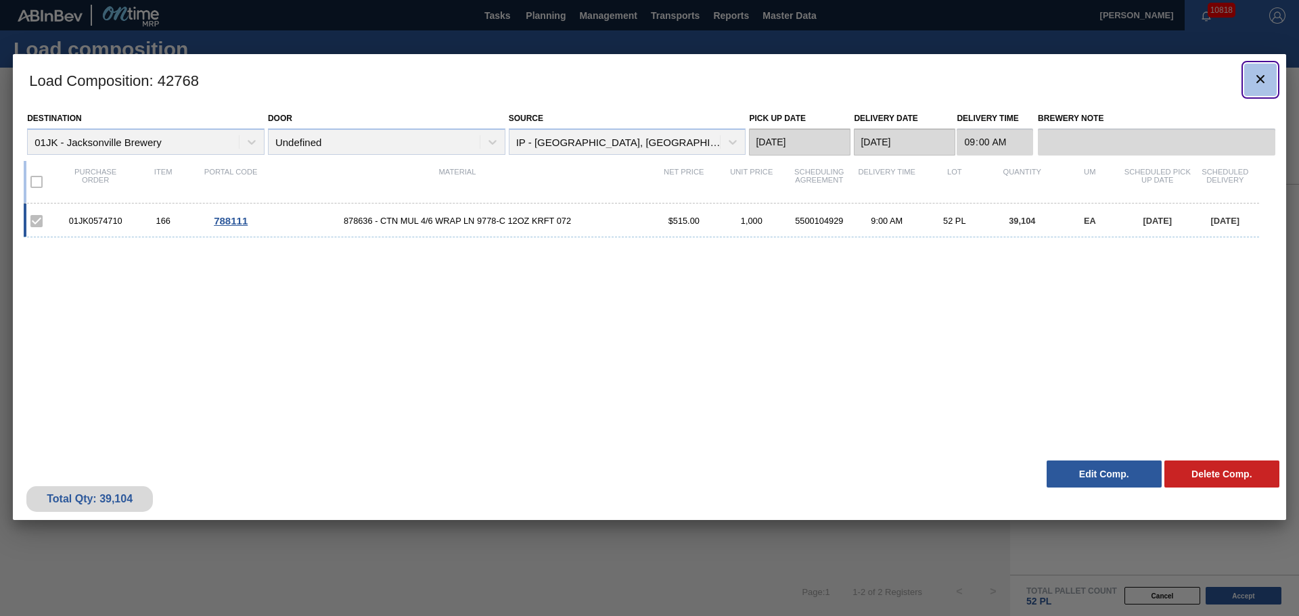
click at [1253, 80] on icon "botão de ícone" at bounding box center [1260, 79] width 16 height 16
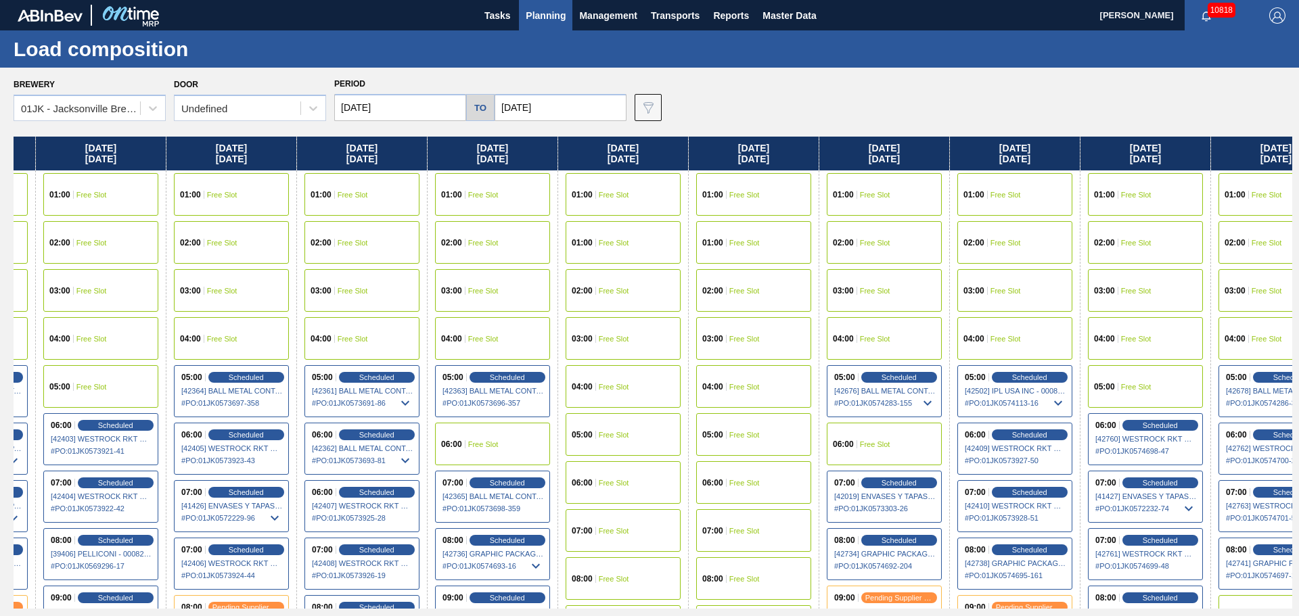
drag, startPoint x: 1063, startPoint y: 316, endPoint x: 744, endPoint y: 275, distance: 322.0
click at [770, 275] on div "Sunday 09/14/2025 01:00 Free Slot 01:00 Free Slot 02:00 Free Slot 03:00 Free Sl…" at bounding box center [653, 373] width 1279 height 472
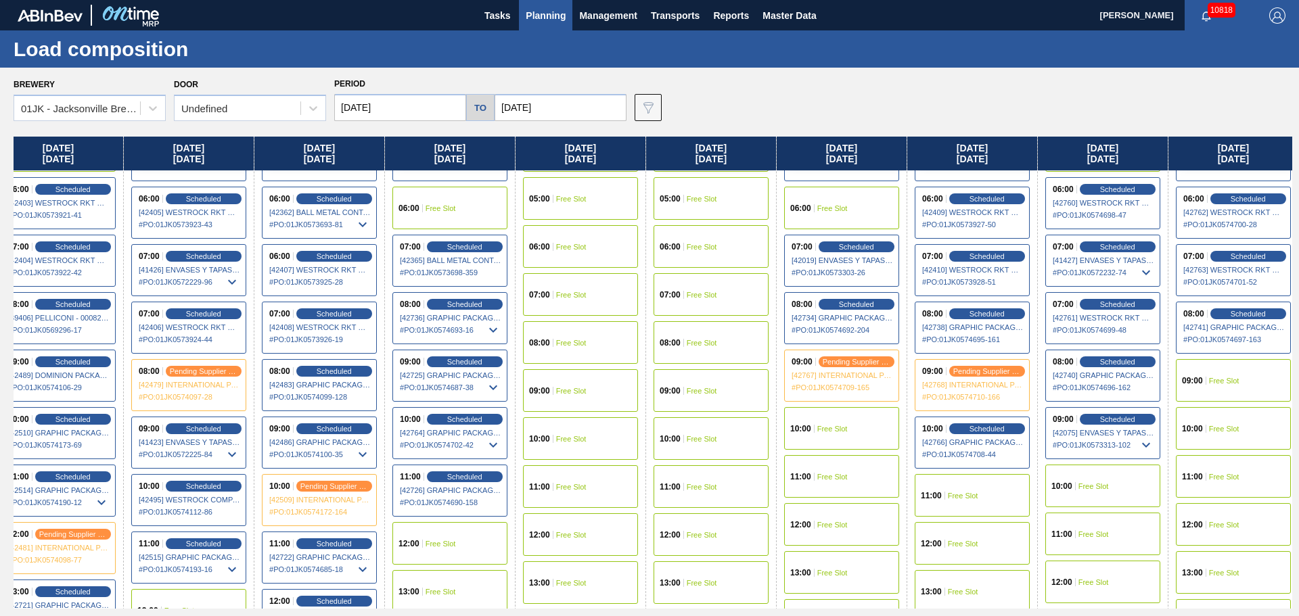
scroll to position [271, 281]
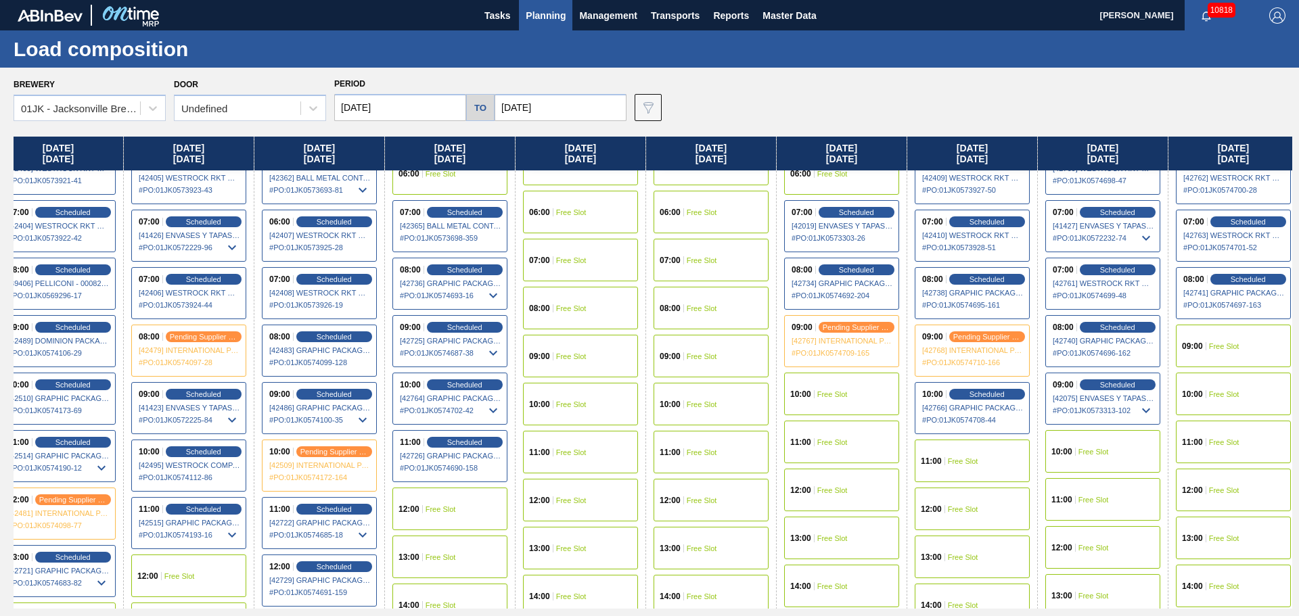
click at [1104, 451] on span "Free Slot" at bounding box center [1094, 452] width 30 height 8
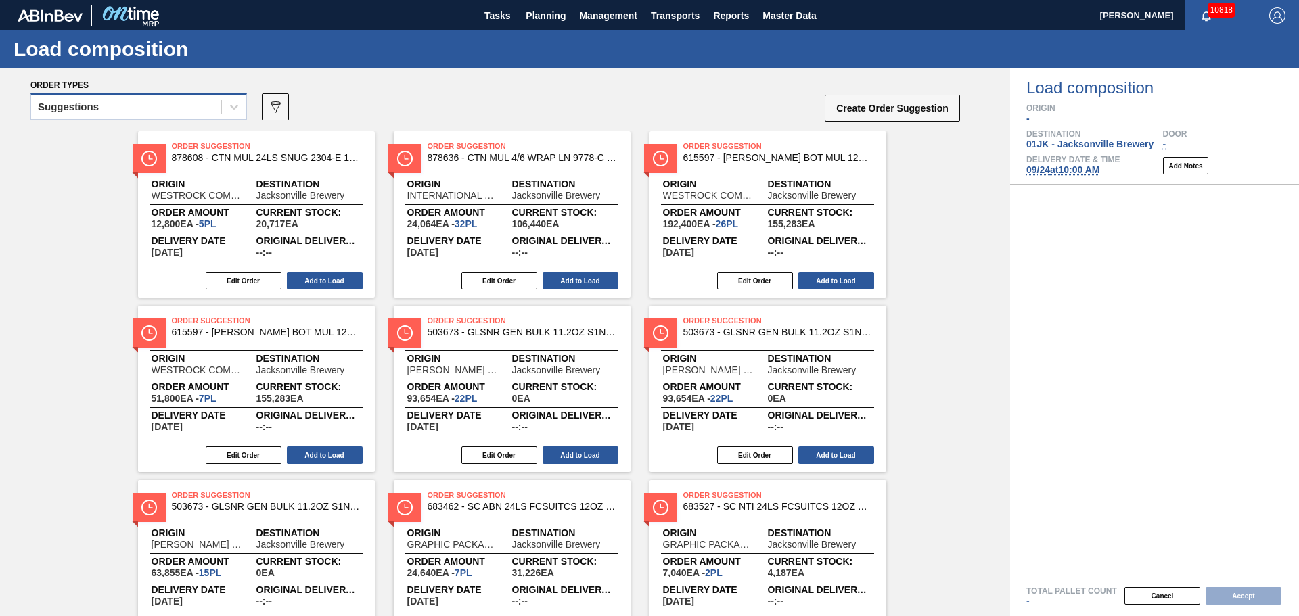
click at [131, 107] on div "Suggestions" at bounding box center [126, 107] width 190 height 20
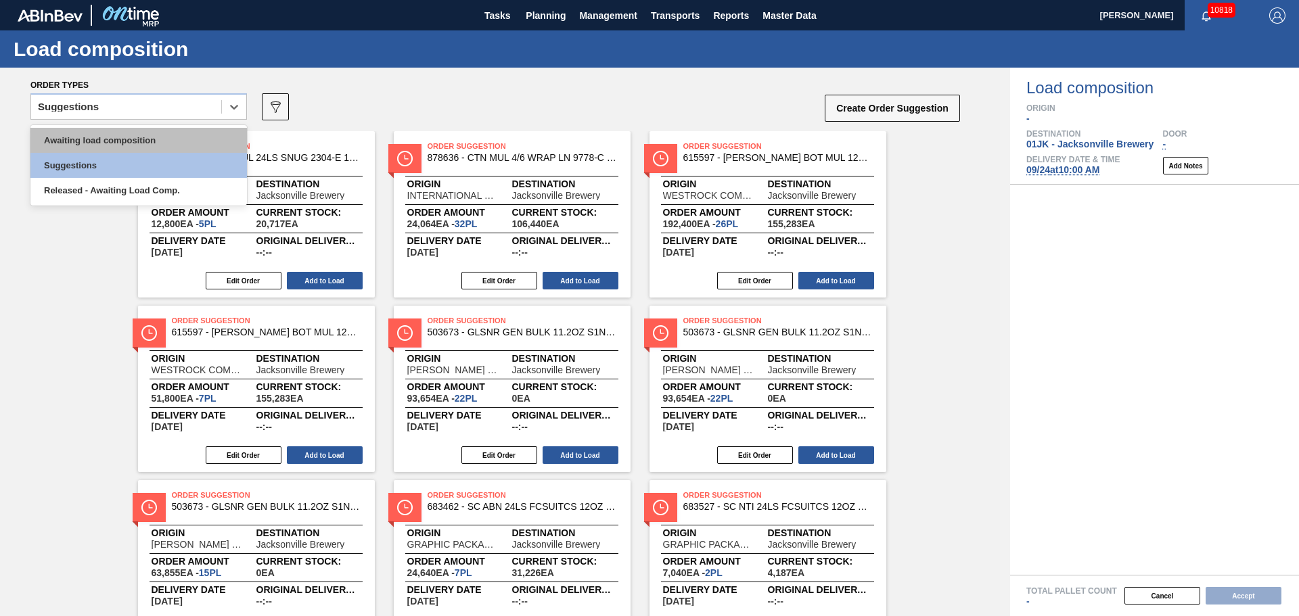
click at [120, 148] on div "Awaiting load composition" at bounding box center [138, 140] width 217 height 25
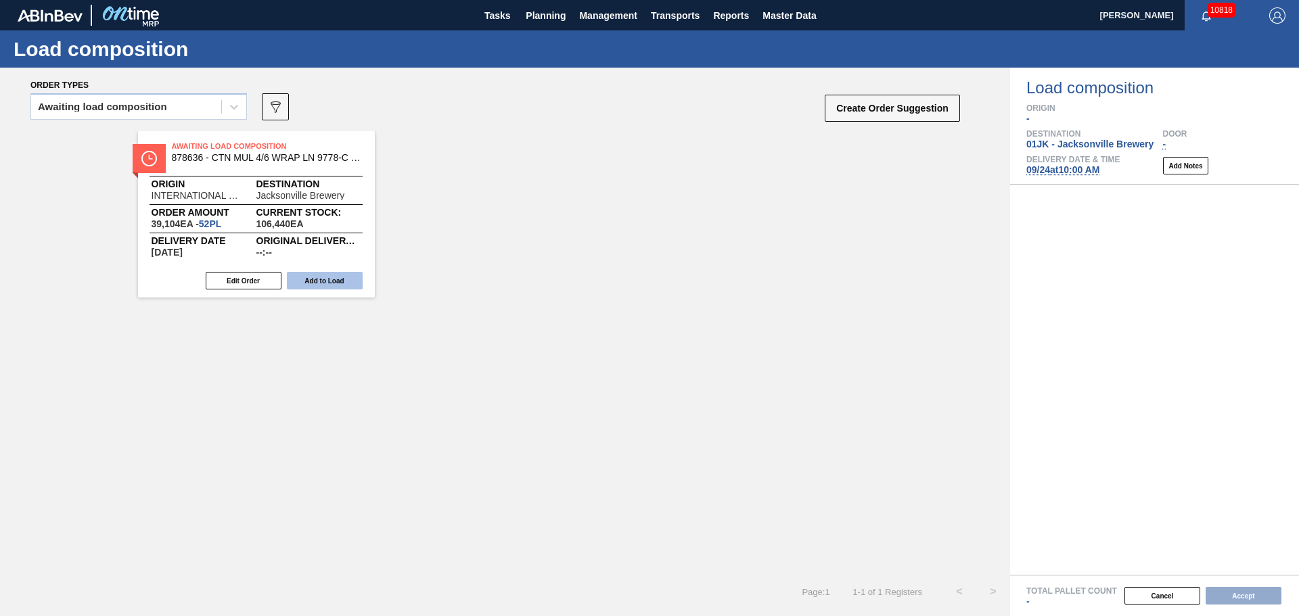
click at [311, 281] on button "Add to Load" at bounding box center [325, 281] width 76 height 18
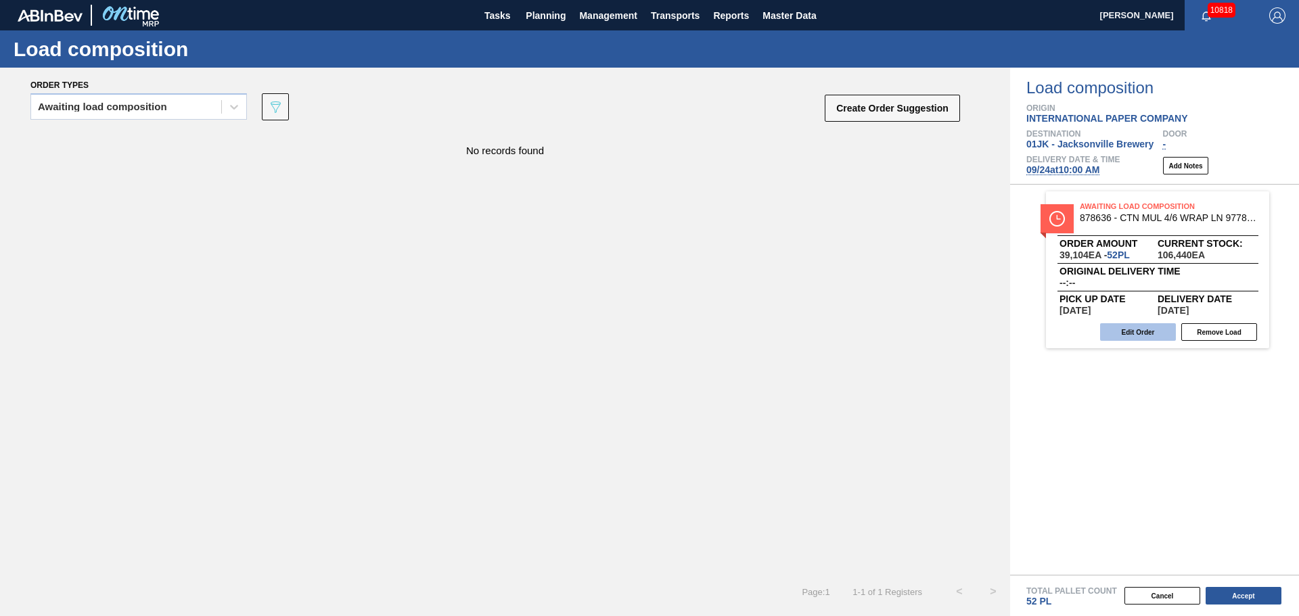
click at [1108, 331] on button "Edit Order" at bounding box center [1138, 332] width 76 height 18
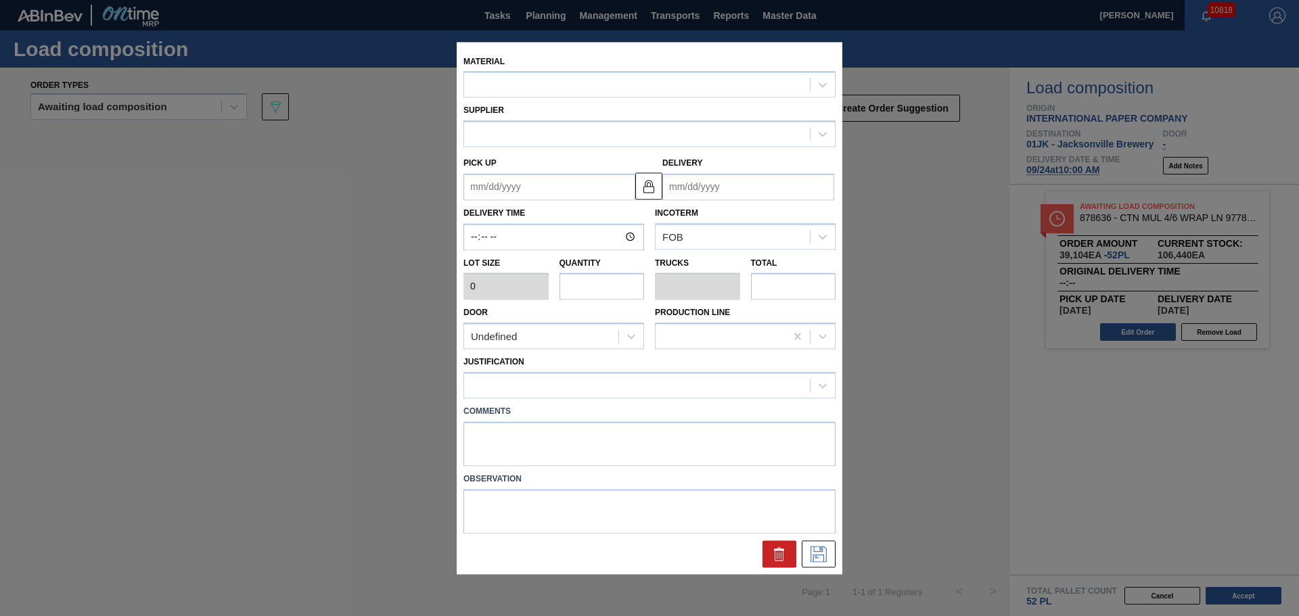
type input "752"
type input "52"
type input "1"
type input "39,104"
type up "09/21/2025"
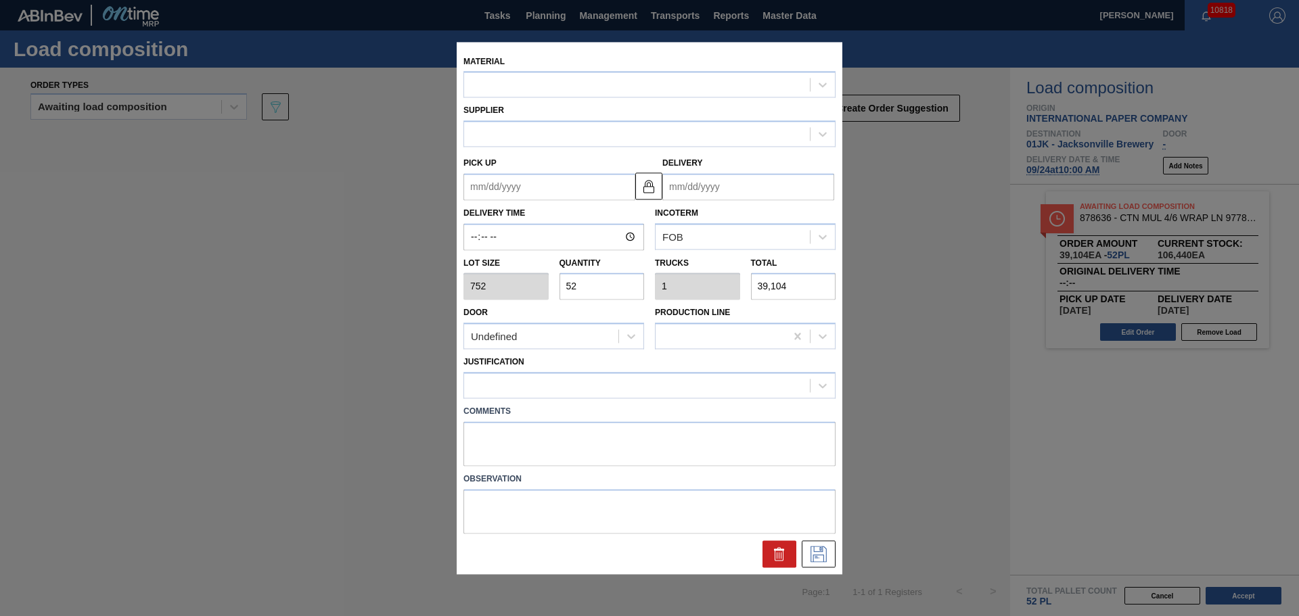
type input "09/22/2025"
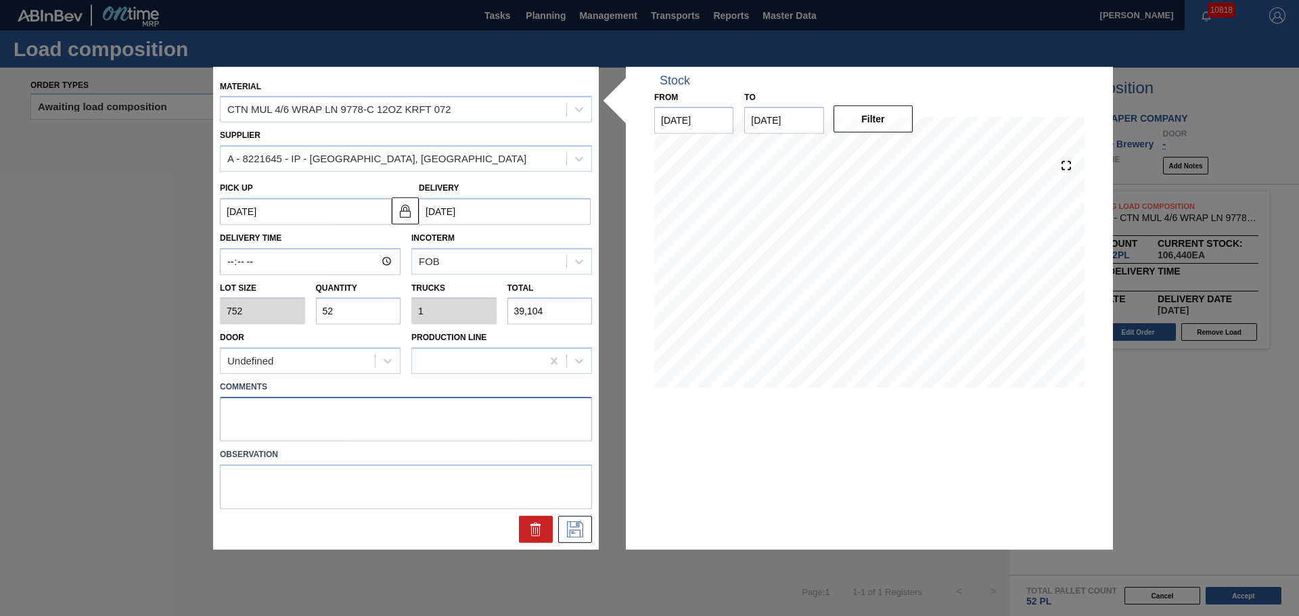
click at [474, 407] on textarea at bounding box center [406, 419] width 372 height 45
type textarea "LIVE"
click at [572, 523] on icon at bounding box center [575, 530] width 22 height 16
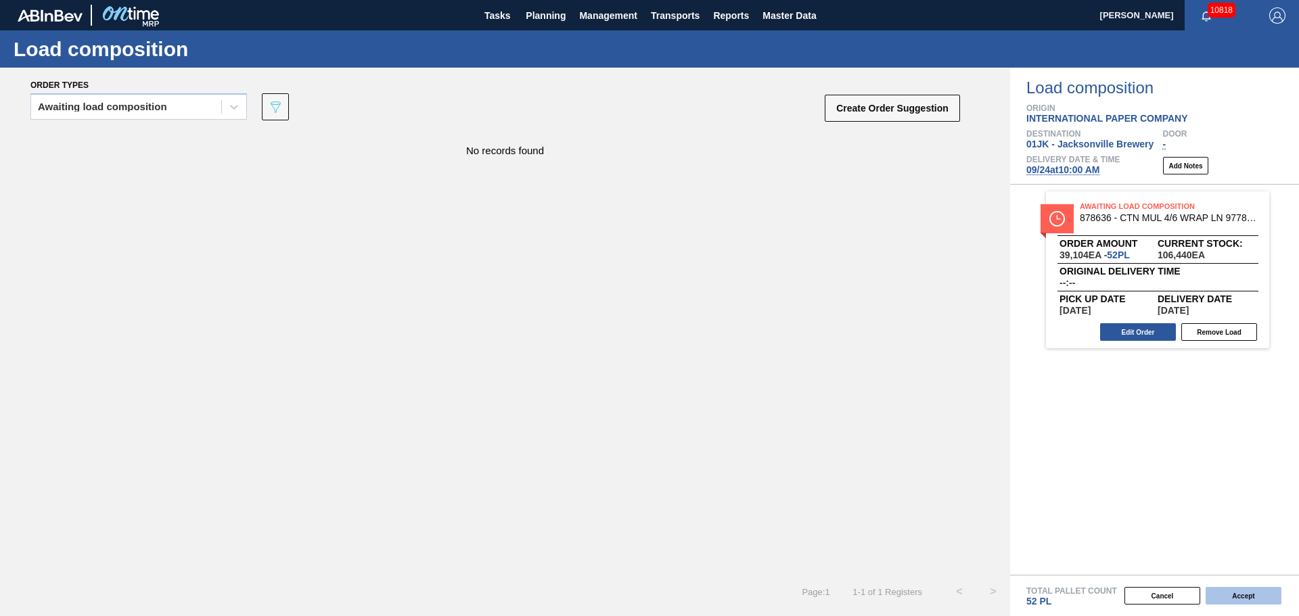
click at [1253, 592] on button "Accept" at bounding box center [1244, 596] width 76 height 18
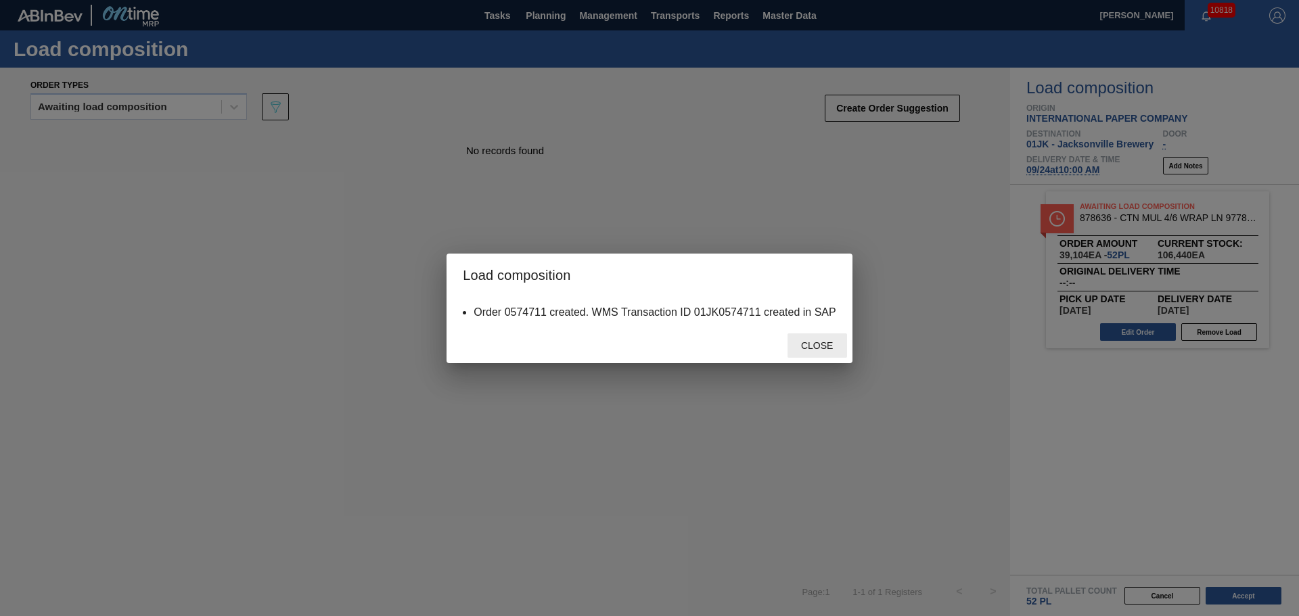
click at [820, 347] on span "Close" at bounding box center [816, 345] width 53 height 11
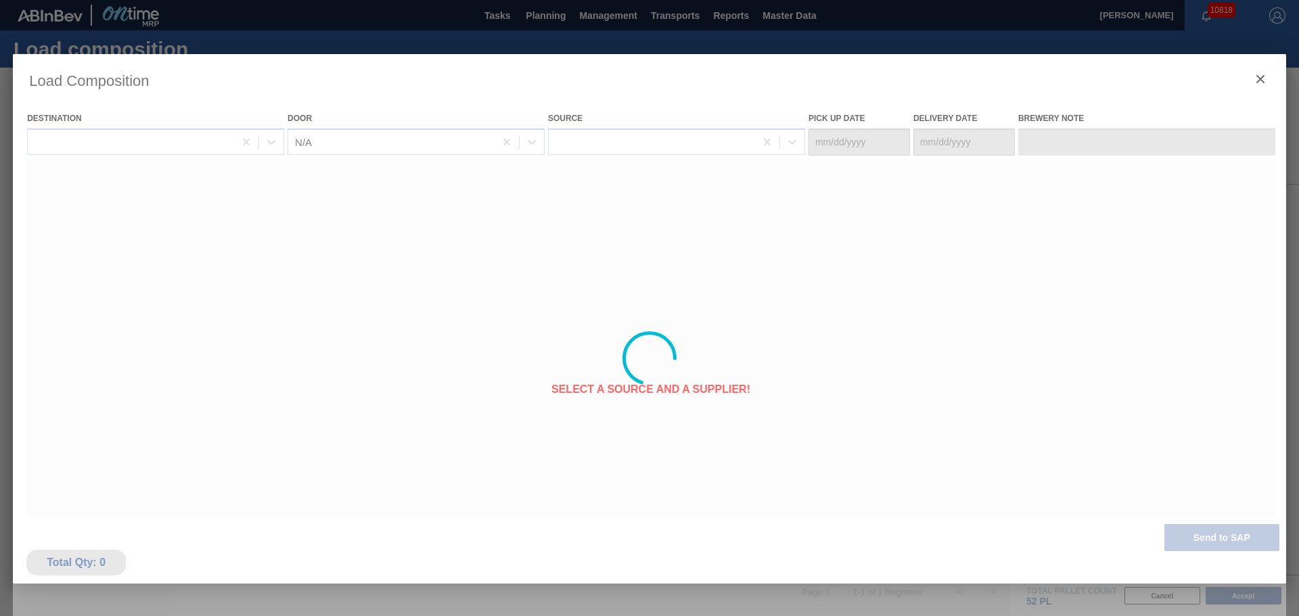
type Date "09/23/2025"
type Date "09/24/2025"
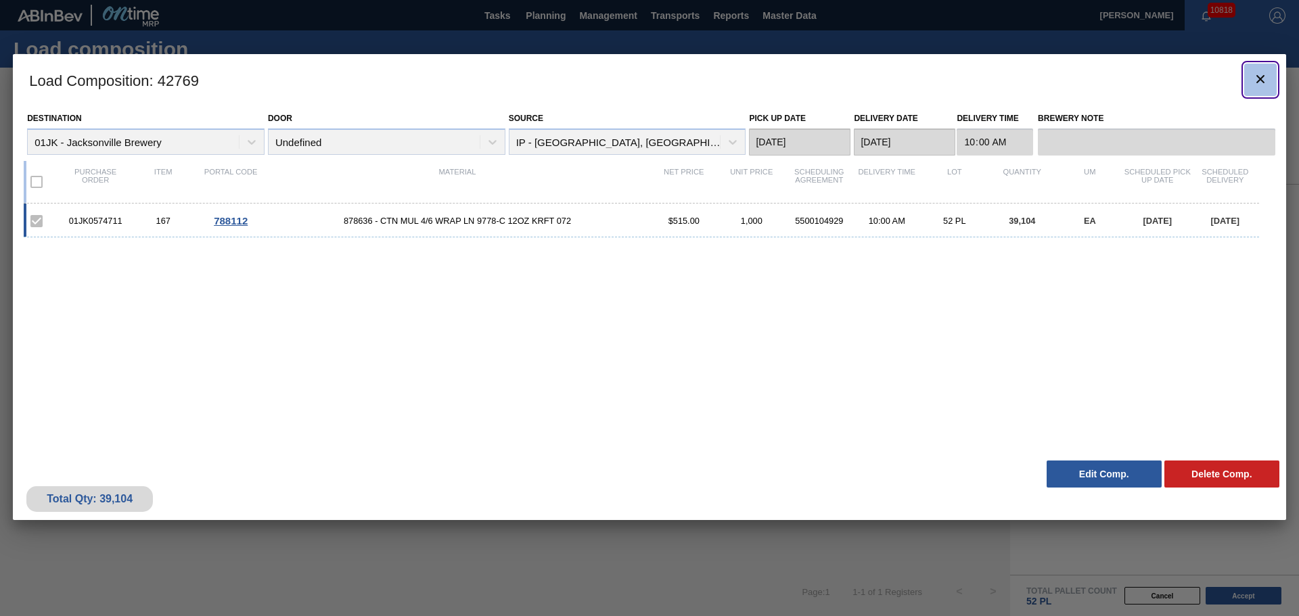
click at [1262, 86] on icon "botão de ícone" at bounding box center [1260, 79] width 16 height 16
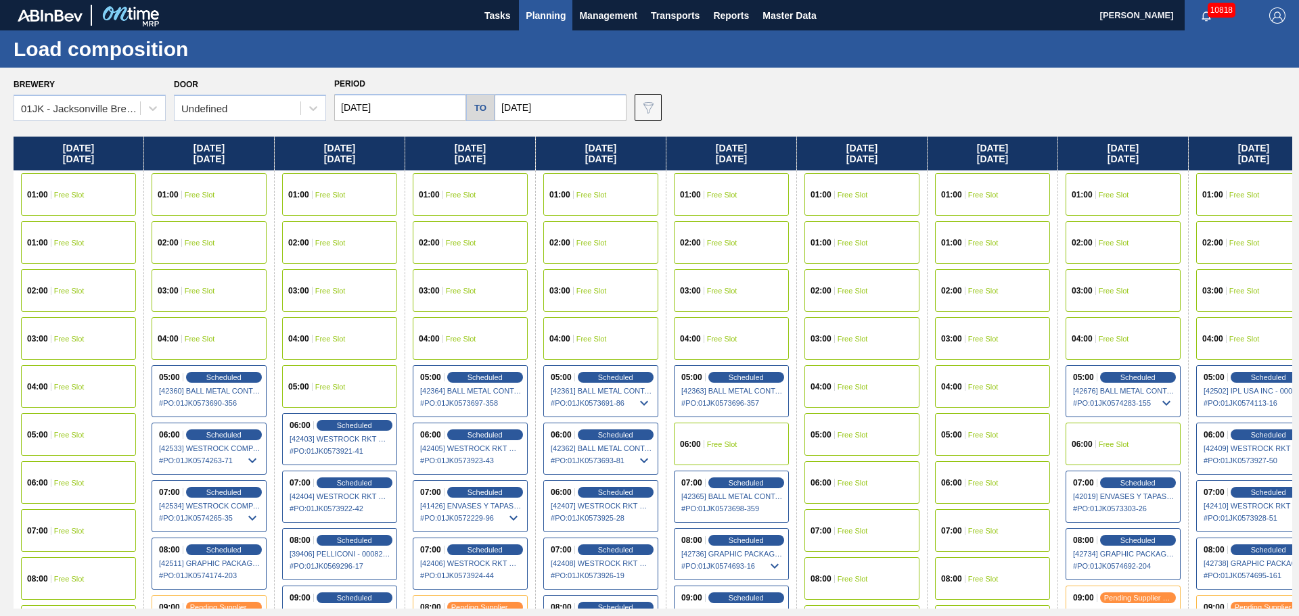
scroll to position [0, 680]
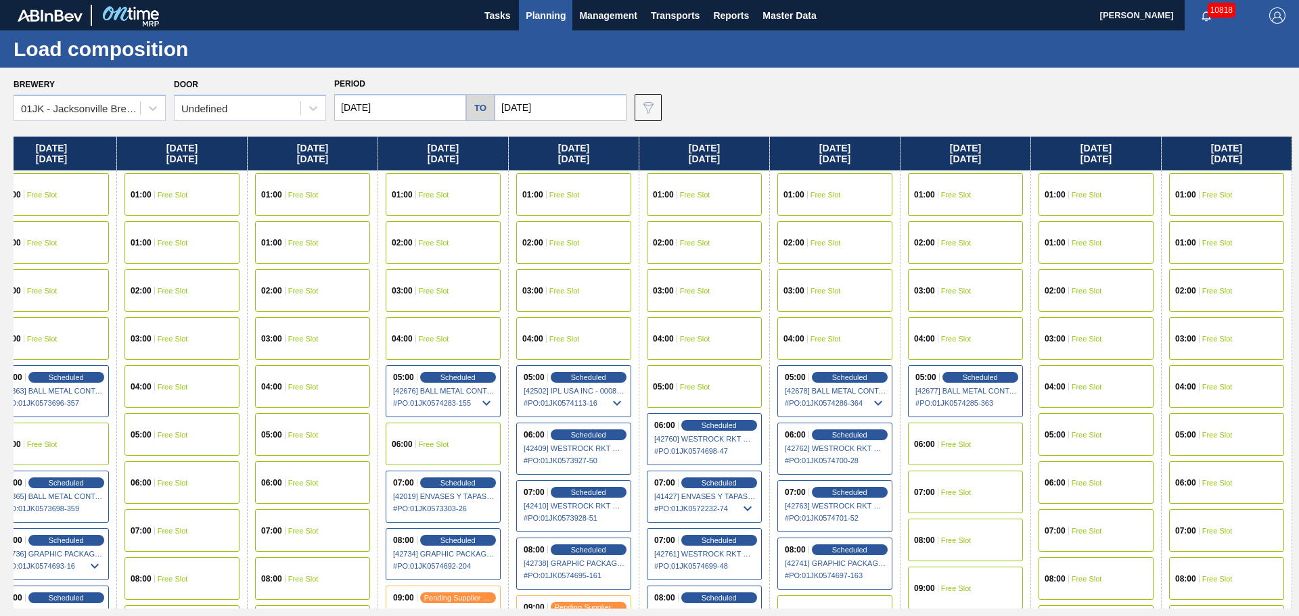
drag, startPoint x: 621, startPoint y: 297, endPoint x: 269, endPoint y: 281, distance: 352.2
click at [269, 281] on div "Sunday 09/14/2025 01:00 Free Slot 01:00 Free Slot 02:00 Free Slot 03:00 Free Sl…" at bounding box center [653, 373] width 1279 height 472
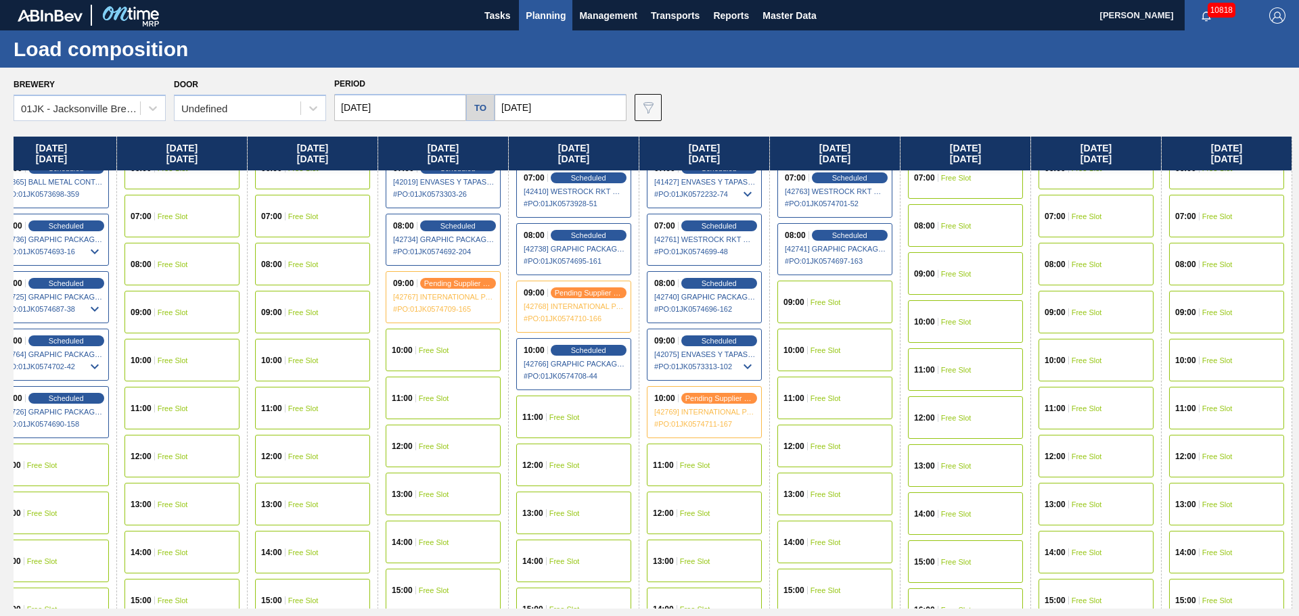
scroll to position [338, 680]
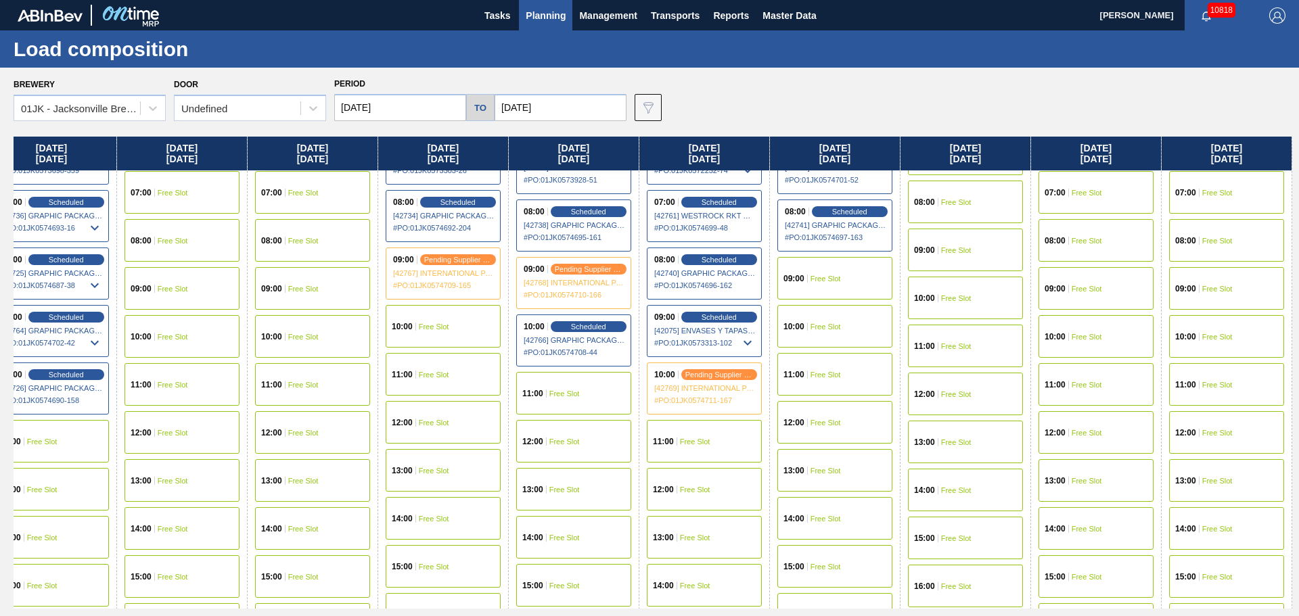
click at [725, 435] on div "11:00 Free Slot" at bounding box center [704, 441] width 115 height 43
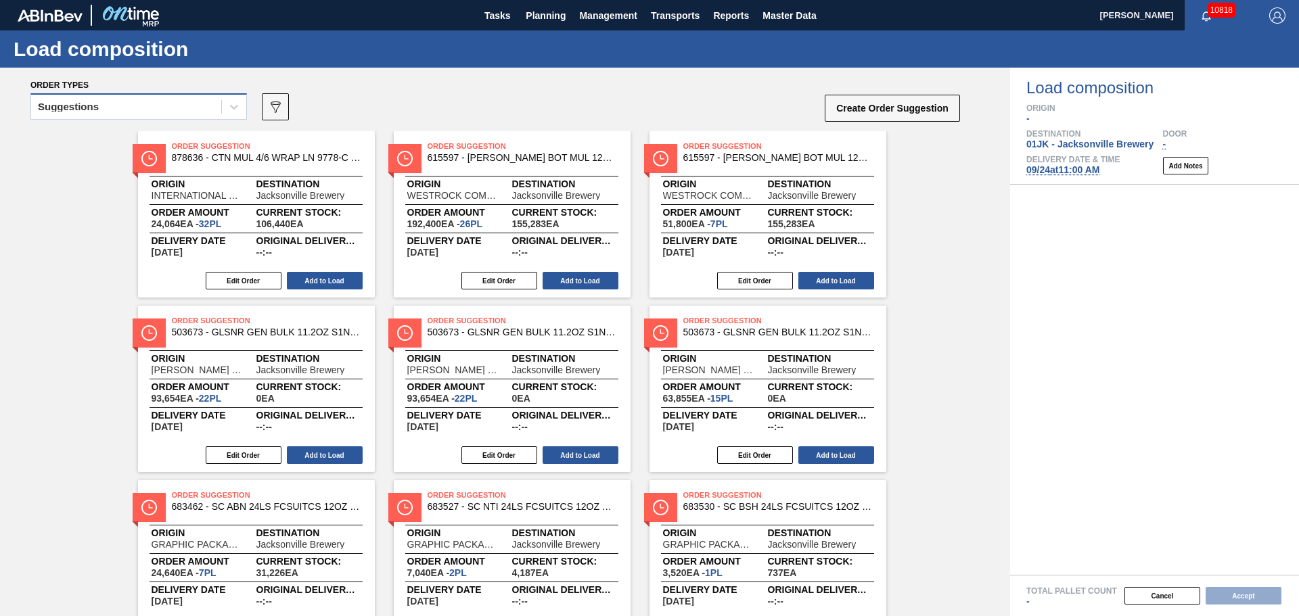
click at [119, 110] on div "Suggestions" at bounding box center [126, 107] width 190 height 20
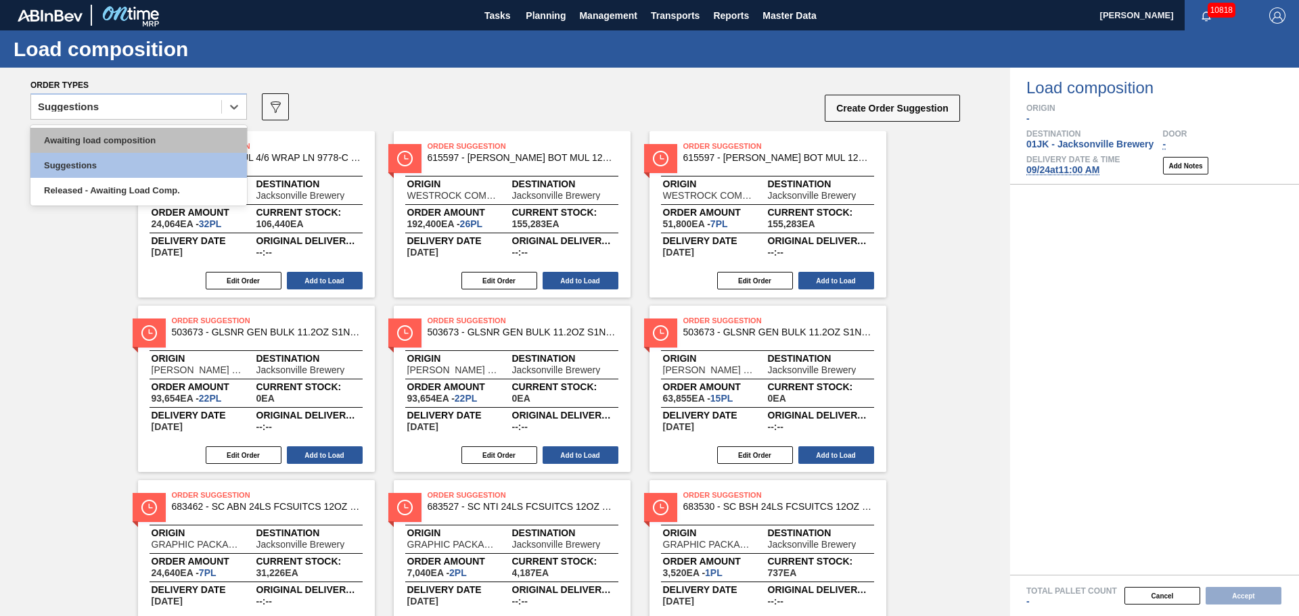
click at [104, 144] on div "Awaiting load composition" at bounding box center [138, 140] width 217 height 25
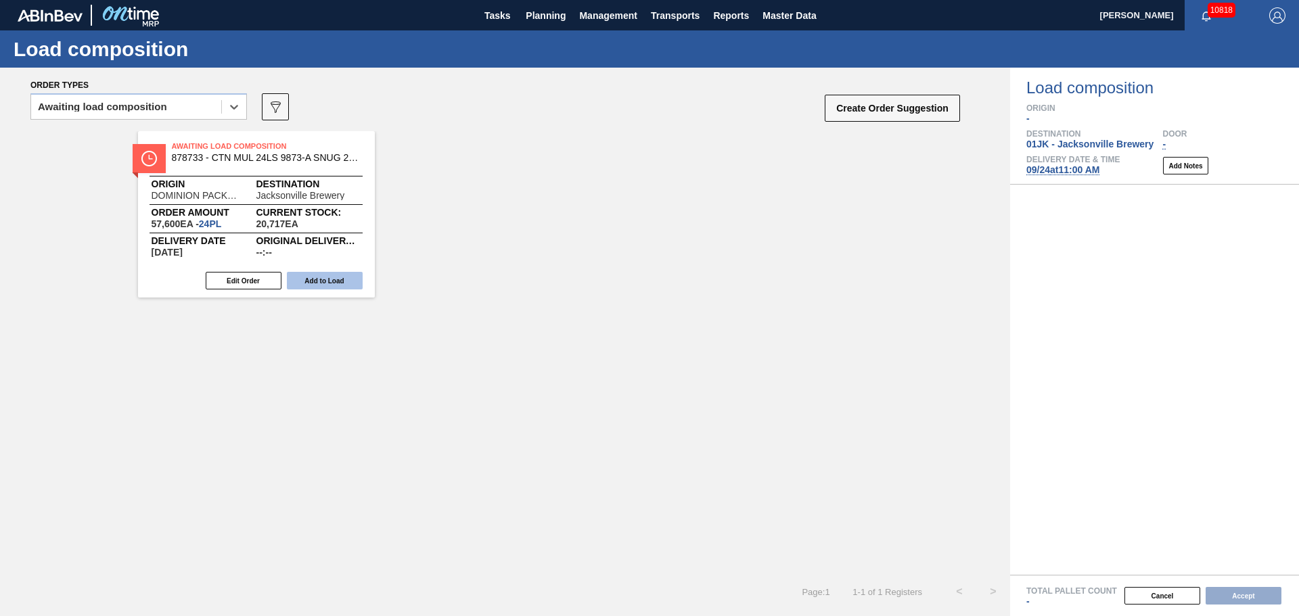
click at [317, 276] on button "Add to Load" at bounding box center [325, 281] width 76 height 18
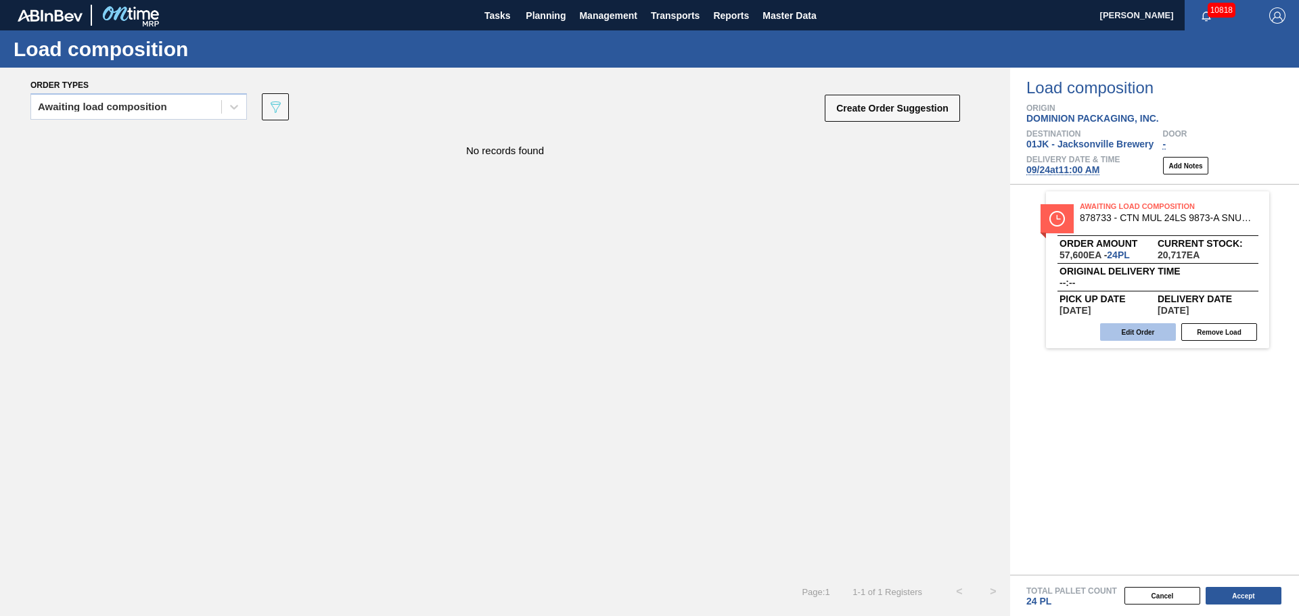
click at [1131, 330] on button "Edit Order" at bounding box center [1138, 332] width 76 height 18
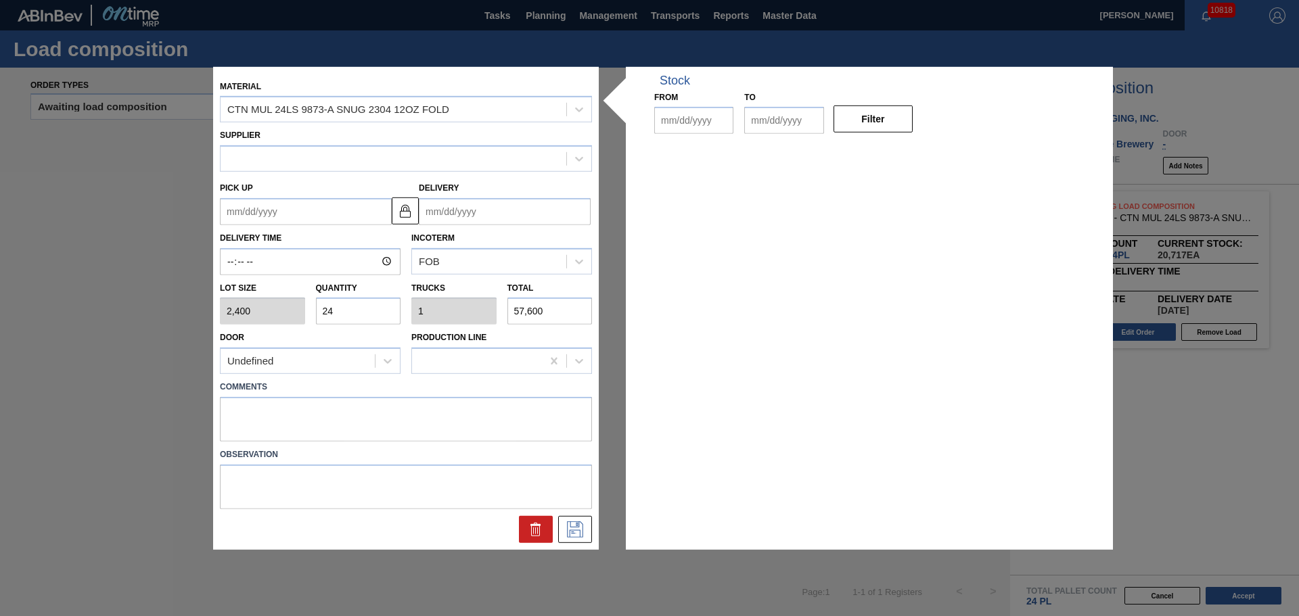
type input "2,400"
type input "24"
type input "1"
type input "57,600"
type up "09/22/2025"
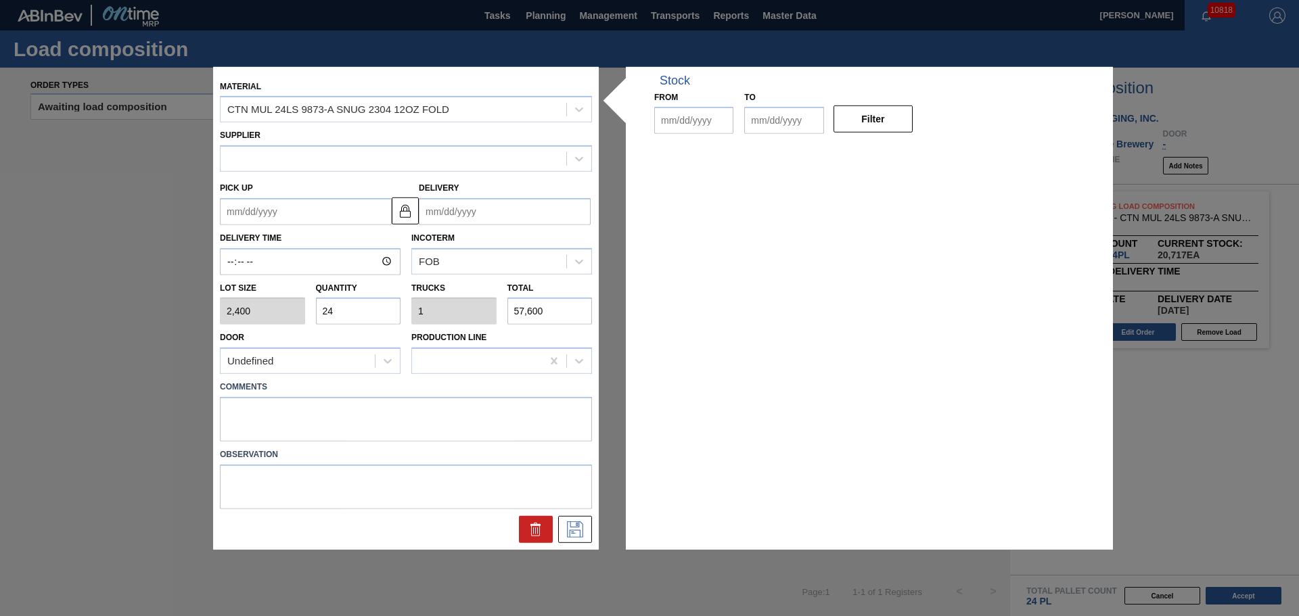
type input "09/24/2025"
type input "09/11/2025"
type input "09/25/2025"
click at [476, 422] on textarea at bounding box center [406, 419] width 372 height 45
type textarea "DROP"
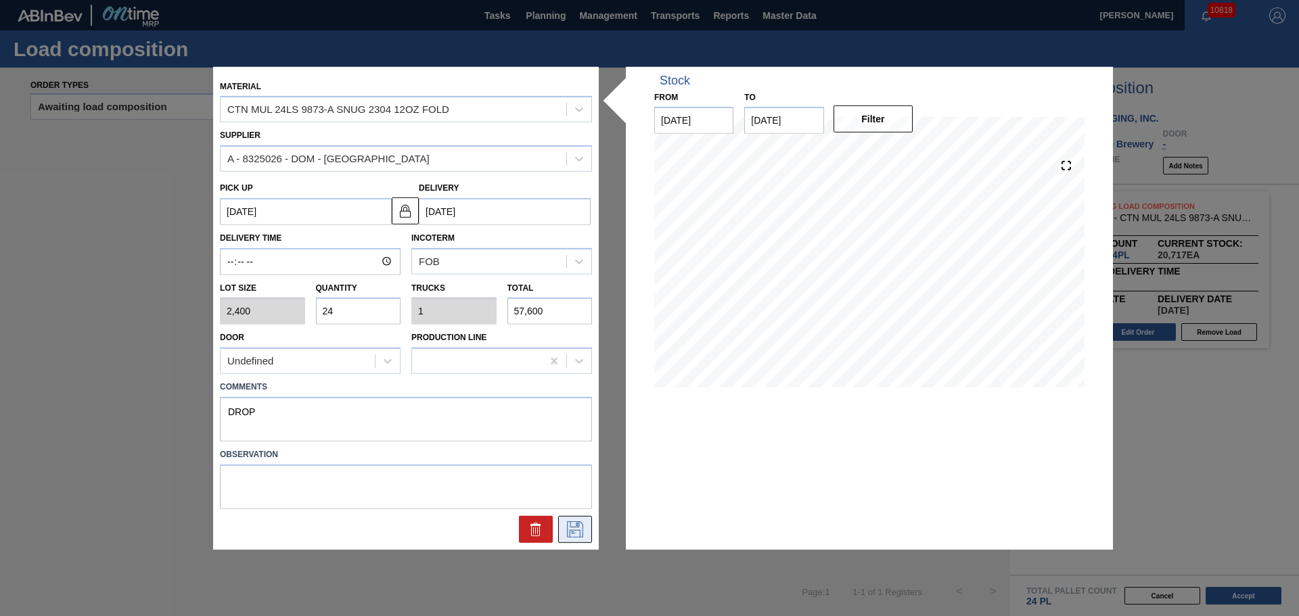
click at [575, 528] on icon at bounding box center [575, 530] width 22 height 16
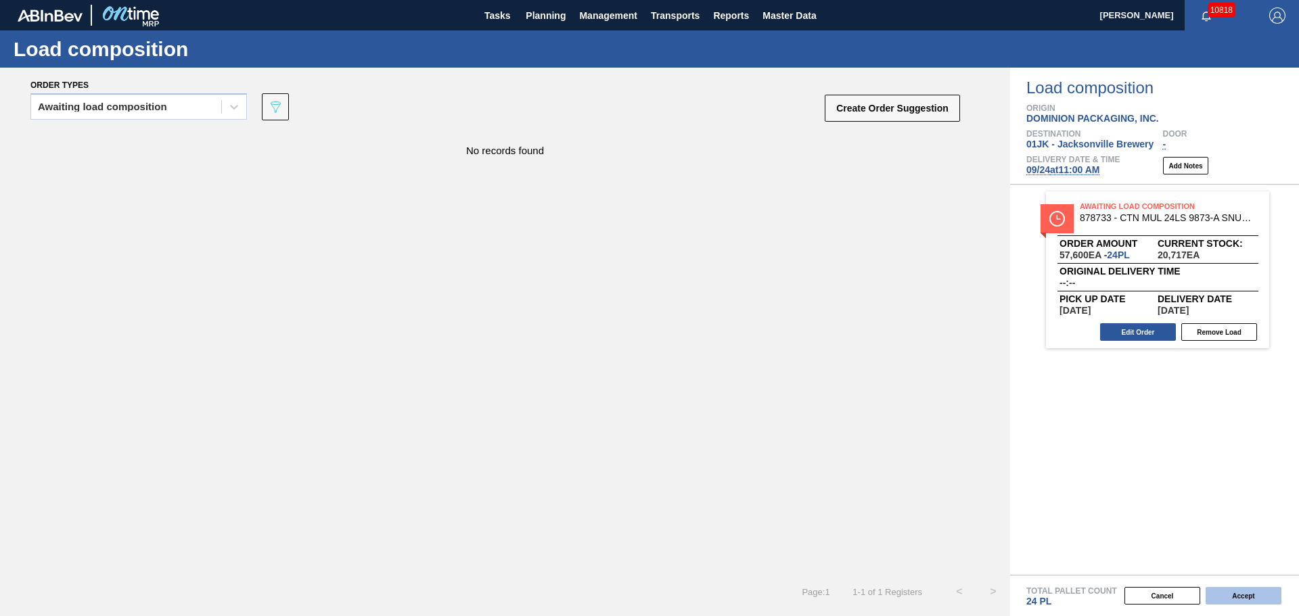
click at [1229, 599] on button "Accept" at bounding box center [1244, 596] width 76 height 18
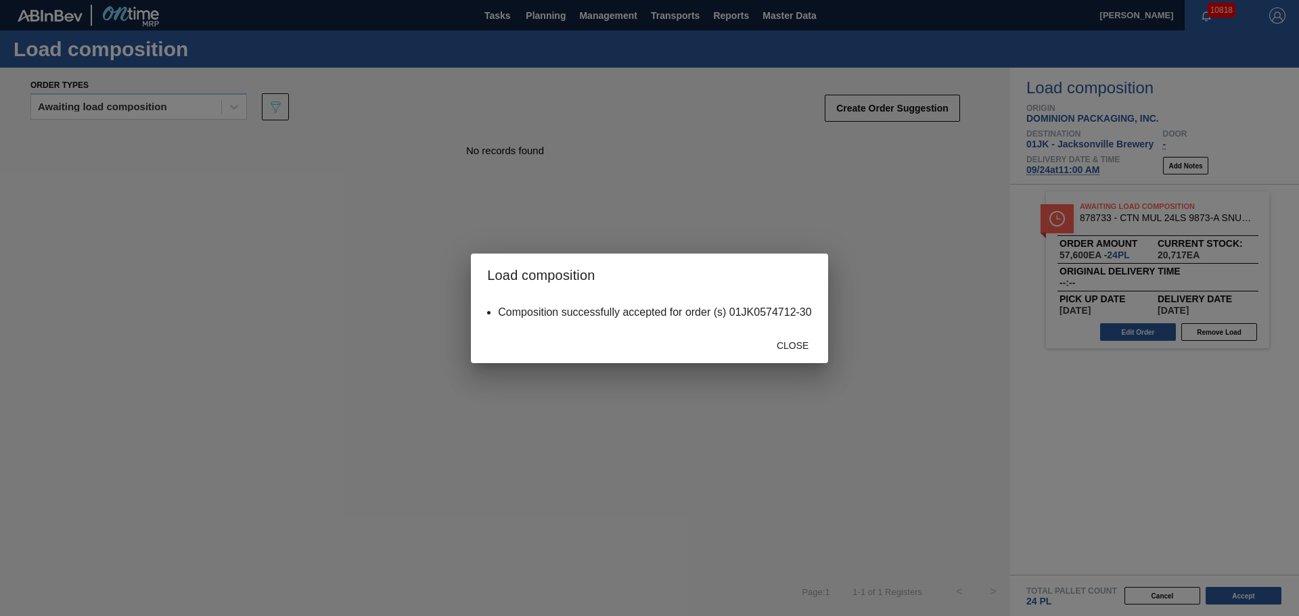
click at [783, 334] on div "Close" at bounding box center [793, 346] width 60 height 25
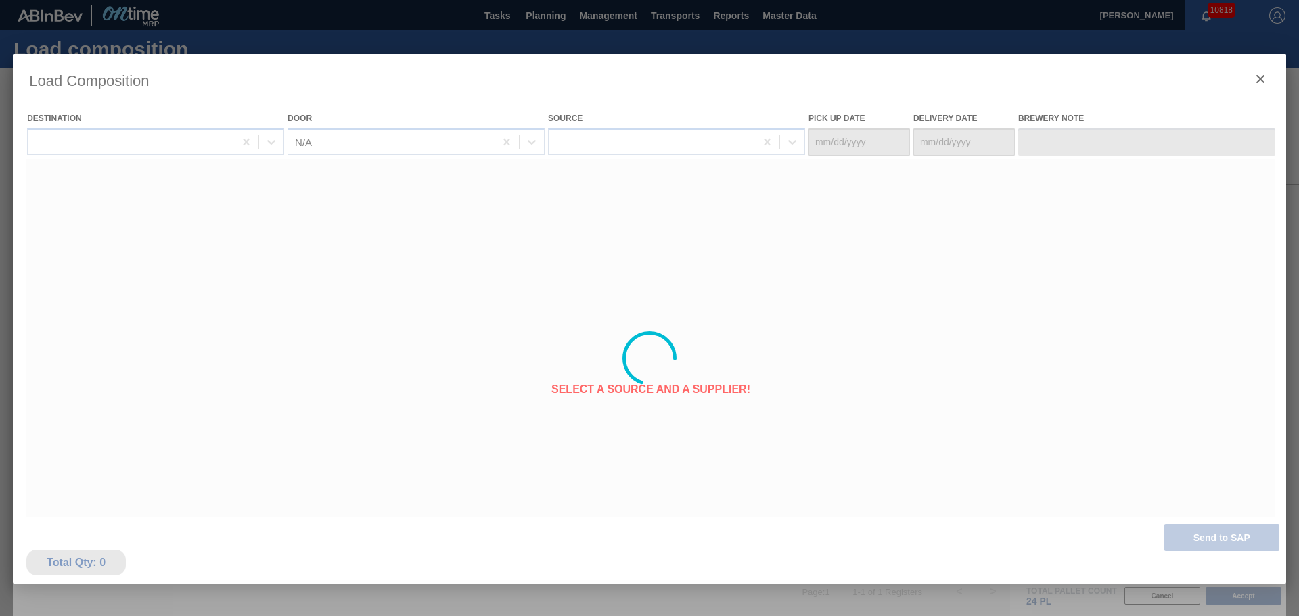
type Date "09/22/2025"
type Date "09/24/2025"
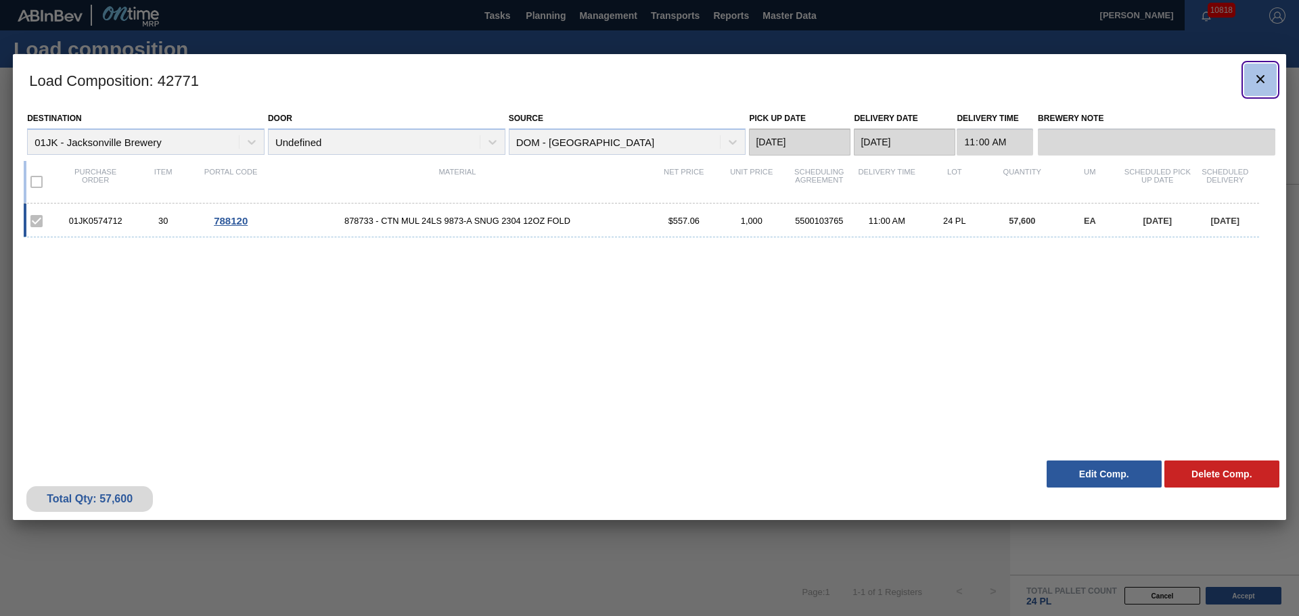
click at [1255, 82] on icon "botão de ícone" at bounding box center [1260, 79] width 16 height 16
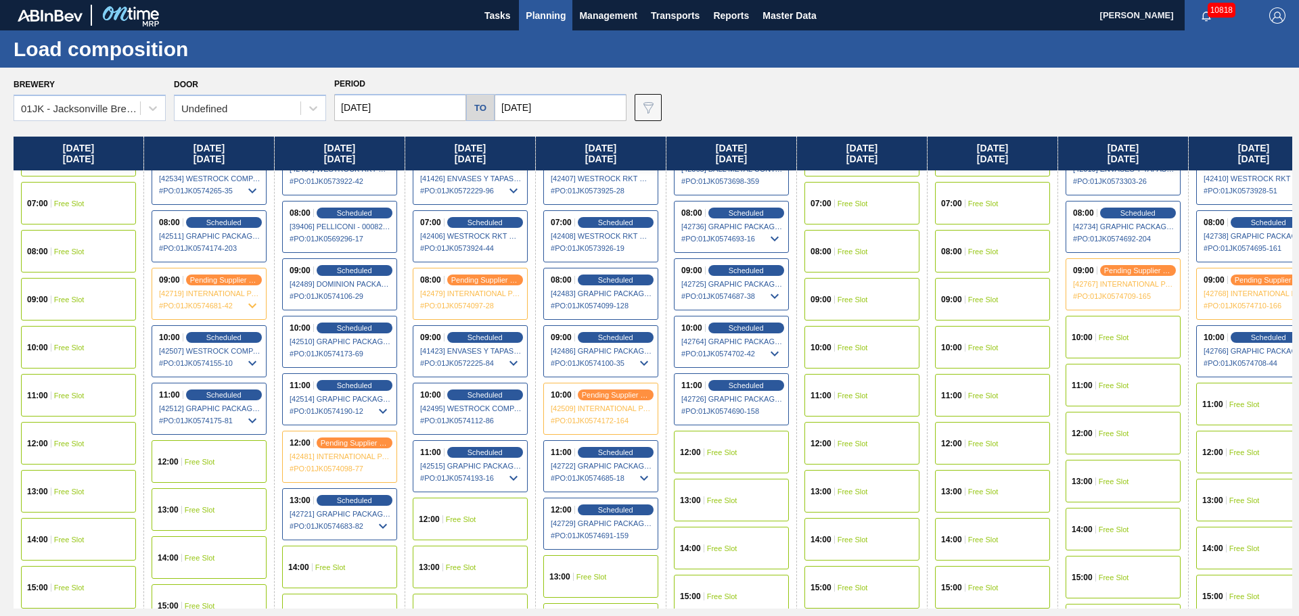
scroll to position [338, 0]
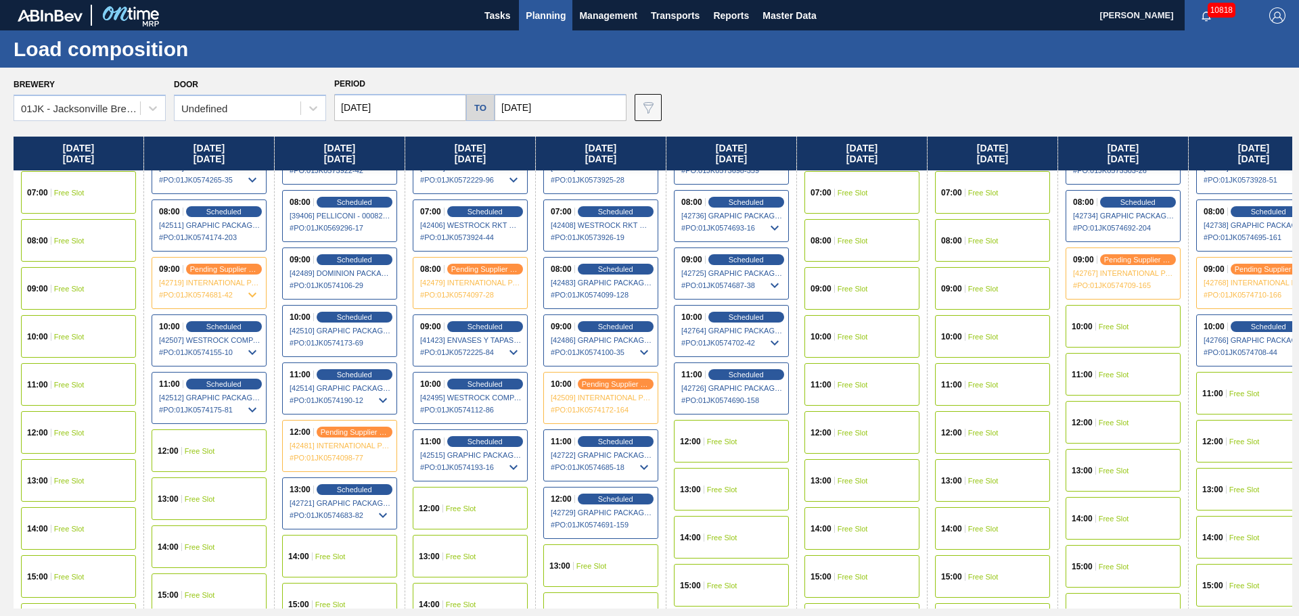
click at [750, 442] on div "12:00 Free Slot" at bounding box center [731, 441] width 115 height 43
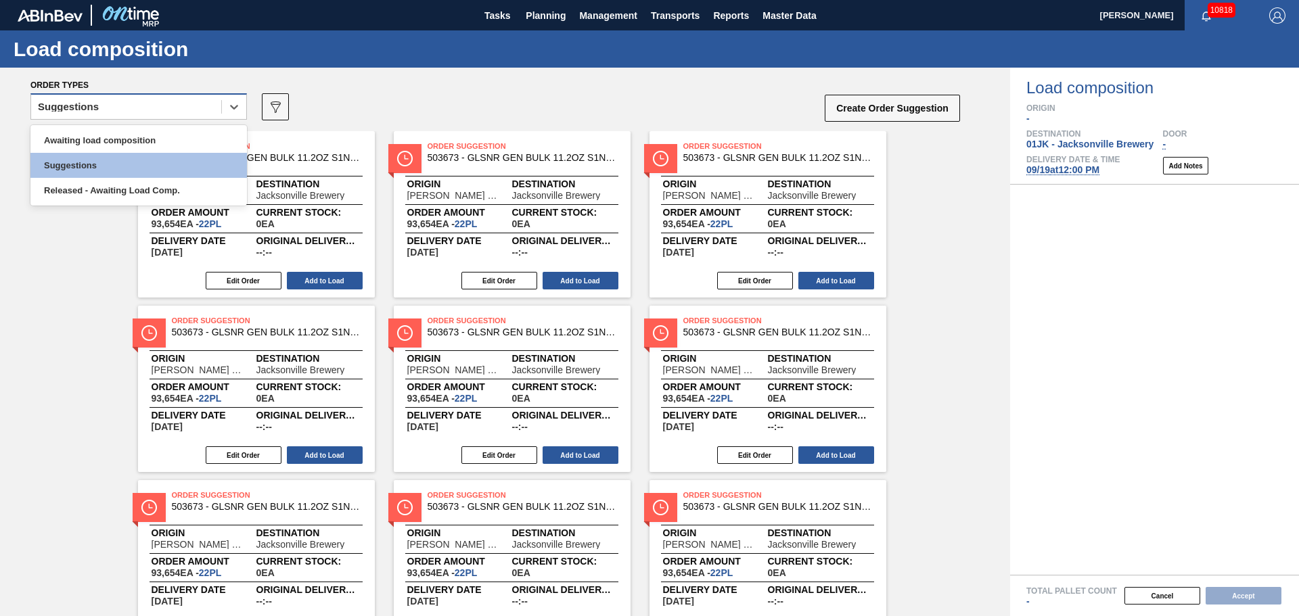
click at [214, 110] on div "Suggestions" at bounding box center [126, 107] width 190 height 20
click at [181, 137] on div "Awaiting load composition" at bounding box center [138, 140] width 217 height 25
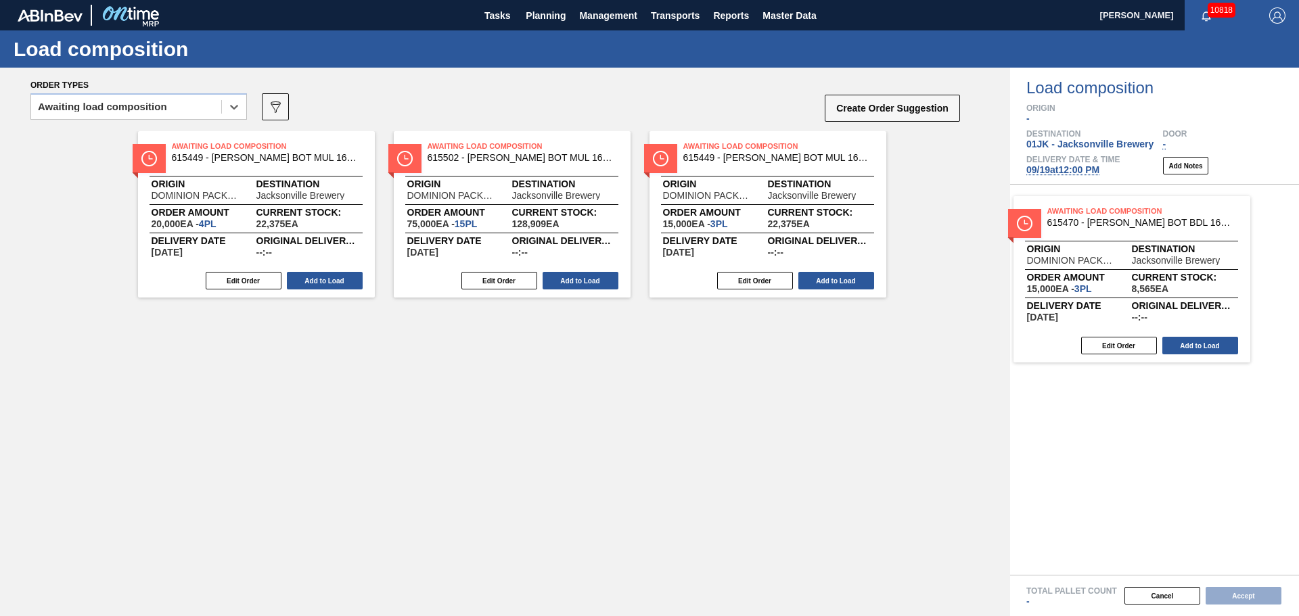
drag, startPoint x: 589, startPoint y: 202, endPoint x: 1097, endPoint y: 237, distance: 510.1
click at [1097, 237] on div "Order types option Awaiting load composition, selected. Select is focused ,type…" at bounding box center [649, 342] width 1299 height 549
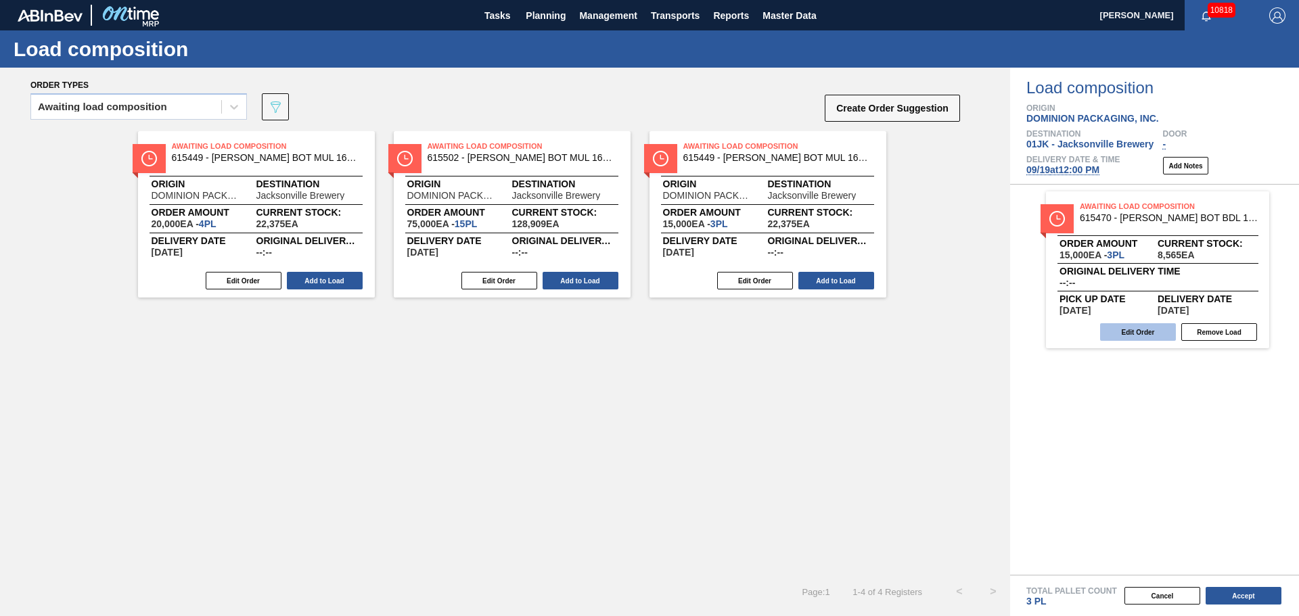
click at [1137, 323] on button "Edit Order" at bounding box center [1138, 332] width 76 height 18
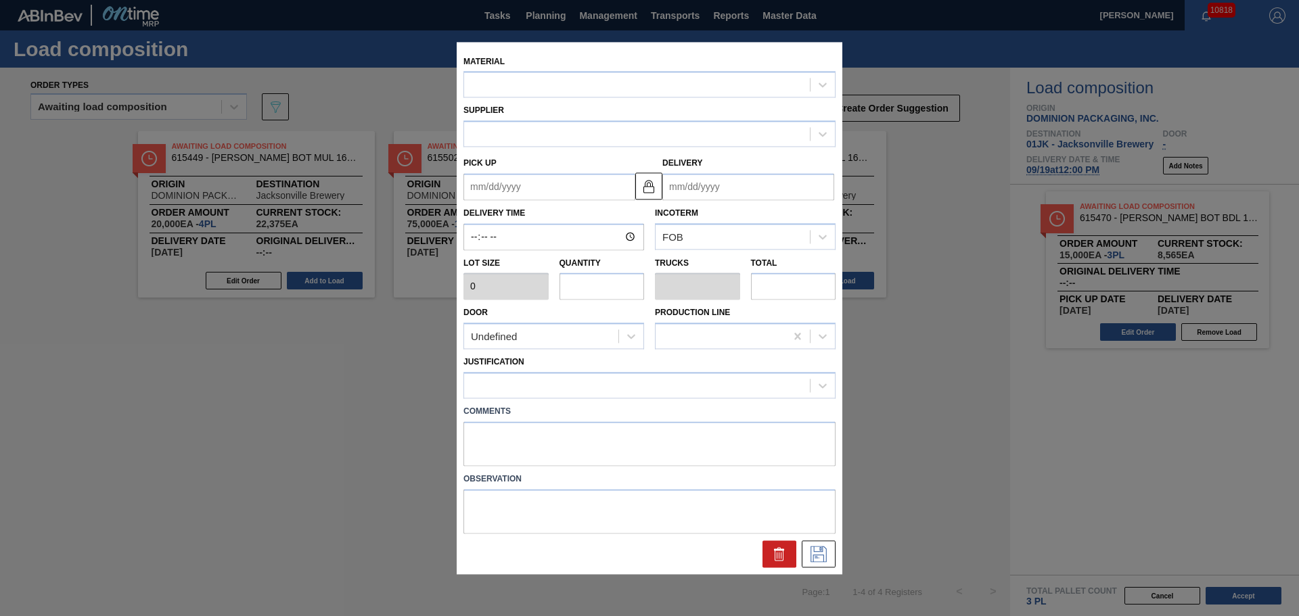
type input "5,000"
type input "3"
type input "0.115"
type input "15,000"
type up "09/21/2025"
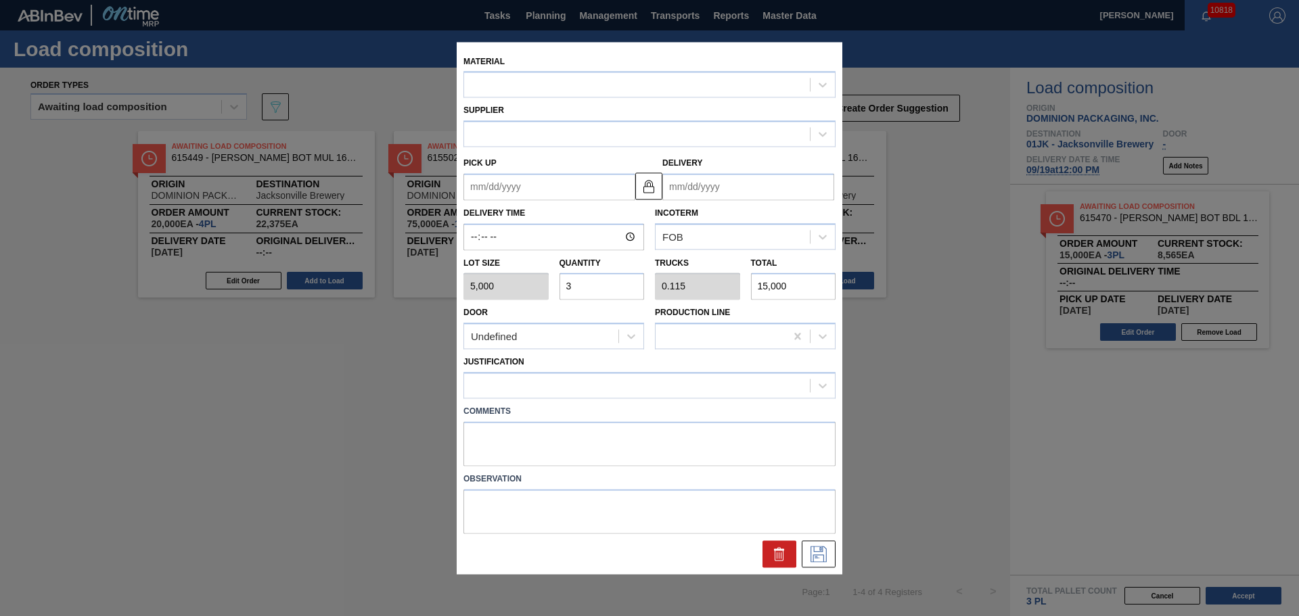
type input "09/23/2025"
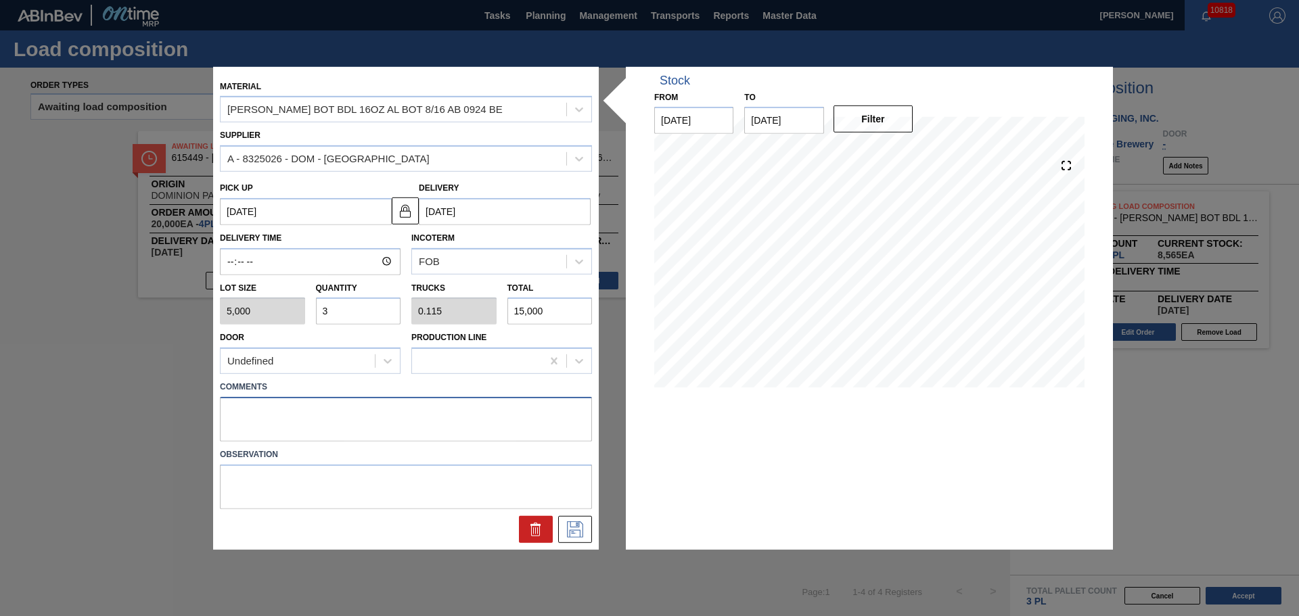
click at [357, 433] on textarea at bounding box center [406, 419] width 372 height 45
type textarea "NOSE, DROP"
click at [578, 526] on icon at bounding box center [574, 528] width 7 height 11
click at [520, 432] on textarea "NOSE, DROP" at bounding box center [406, 419] width 372 height 45
click at [576, 527] on icon at bounding box center [575, 530] width 16 height 16
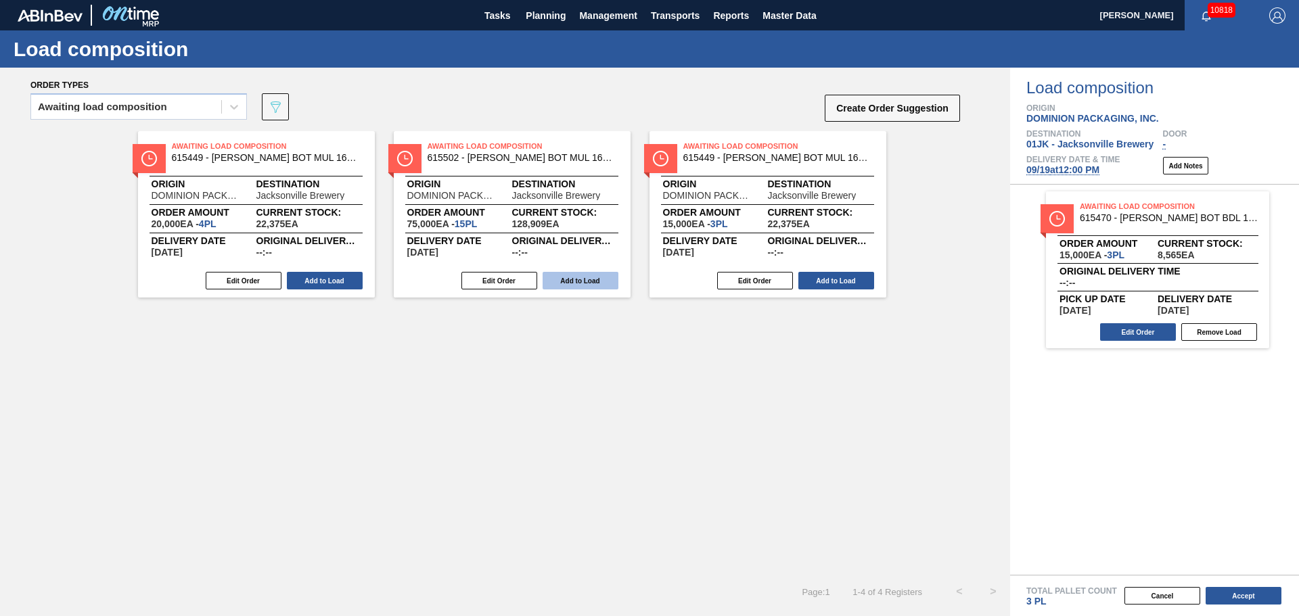
click at [555, 280] on button "Add to Load" at bounding box center [581, 281] width 76 height 18
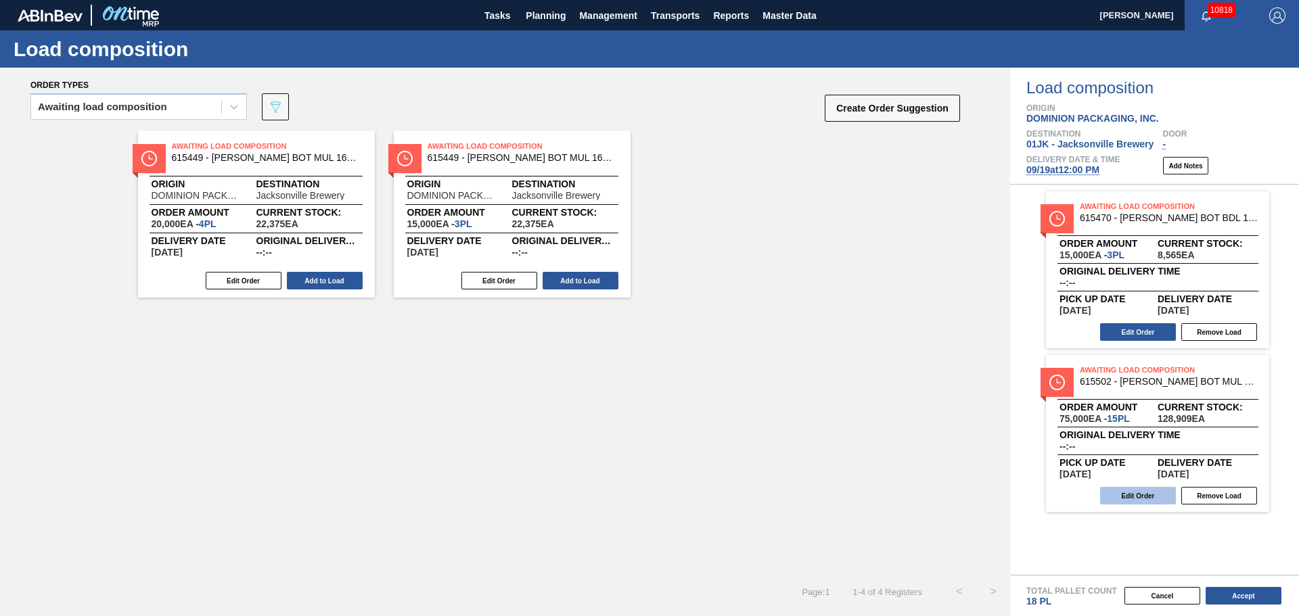
click at [1150, 493] on button "Edit Order" at bounding box center [1138, 496] width 76 height 18
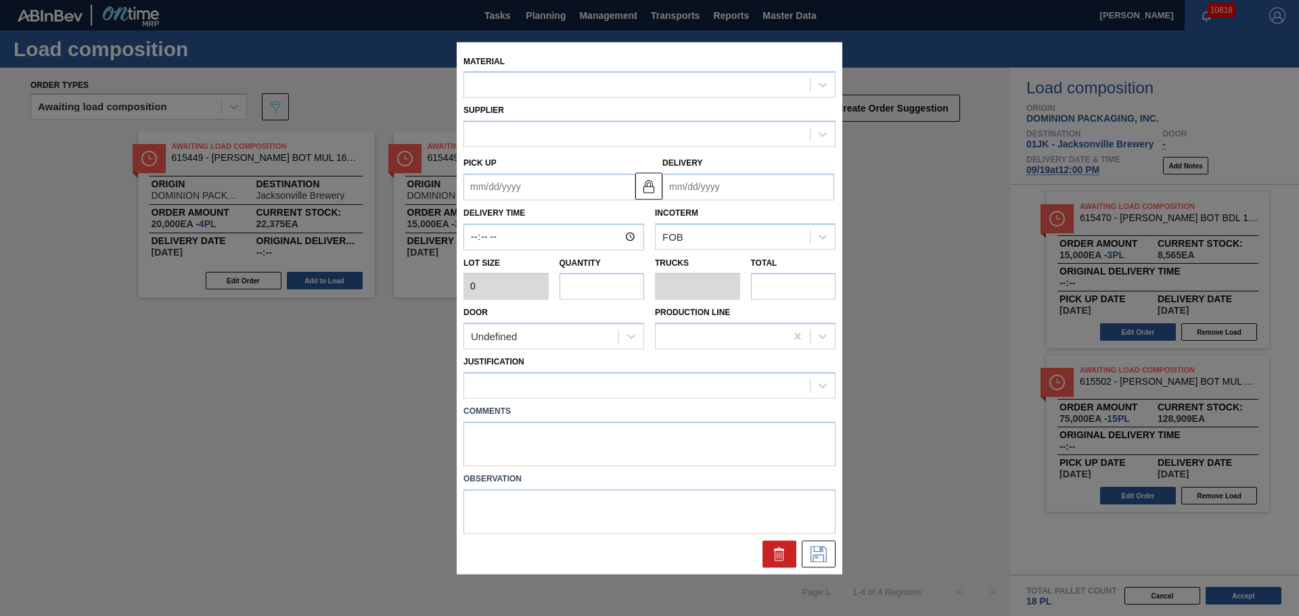
type input "5,000"
type input "15"
type input "0.577"
type input "75,000"
type up "09/17/2025"
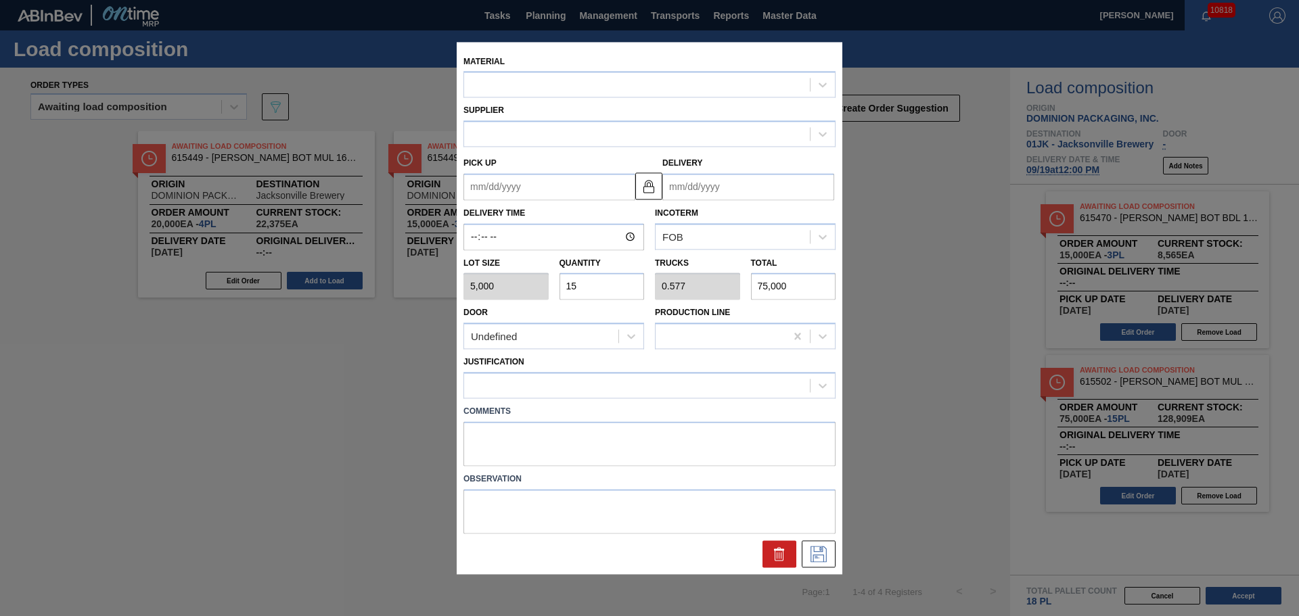
type input "09/19/2025"
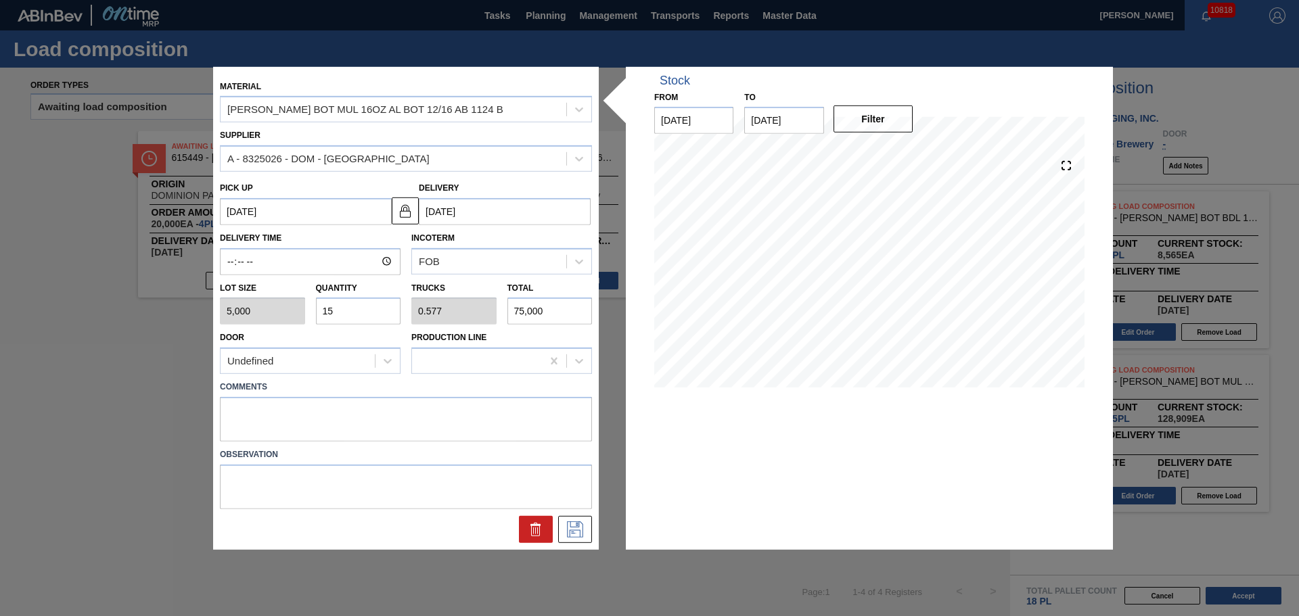
click at [340, 310] on input "15" at bounding box center [358, 311] width 85 height 27
type input "1"
type input "0.038"
type input "5,000"
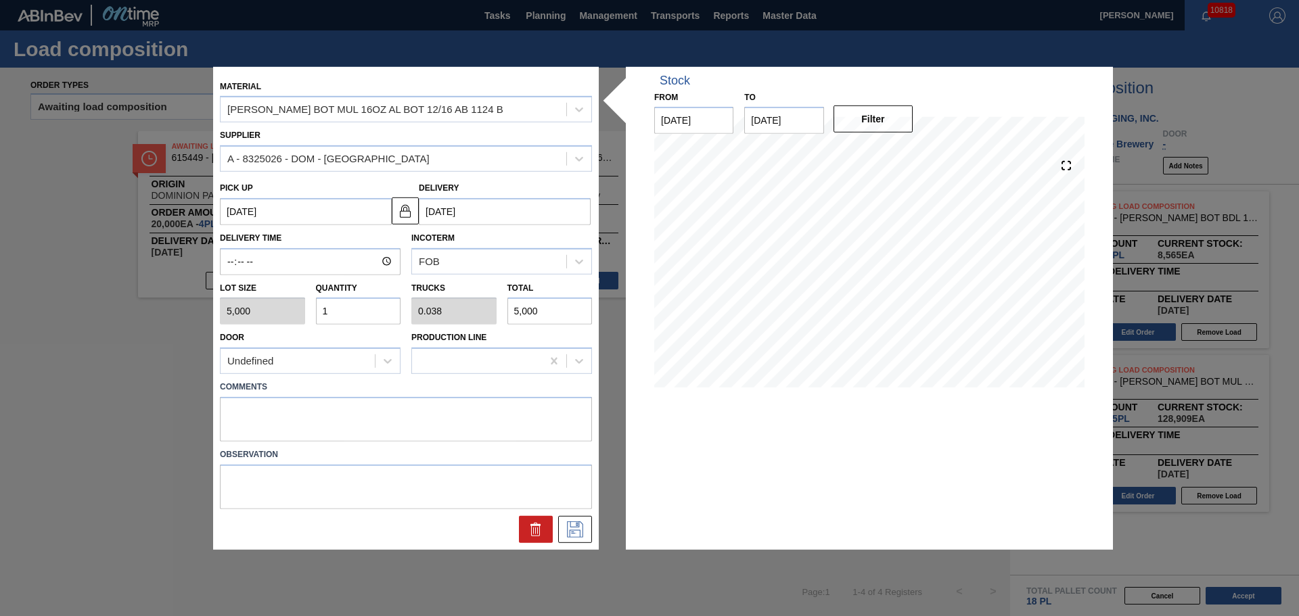
type input "16"
type input "0.615"
type input "80,000"
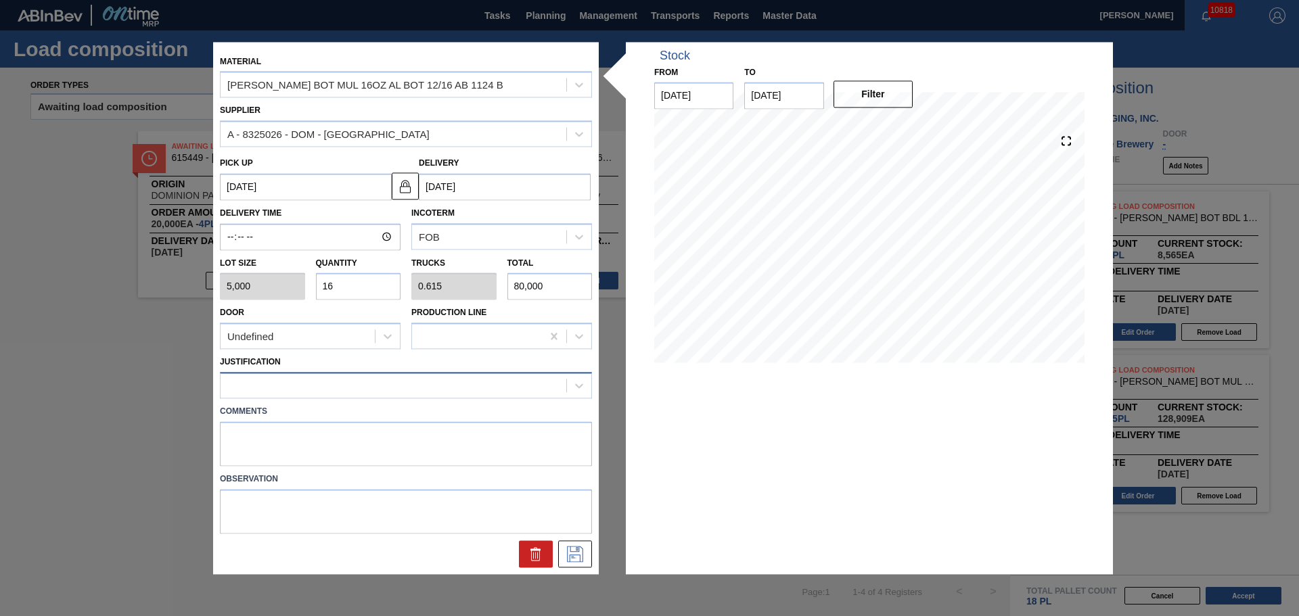
type input "16"
click at [364, 392] on div at bounding box center [394, 386] width 346 height 20
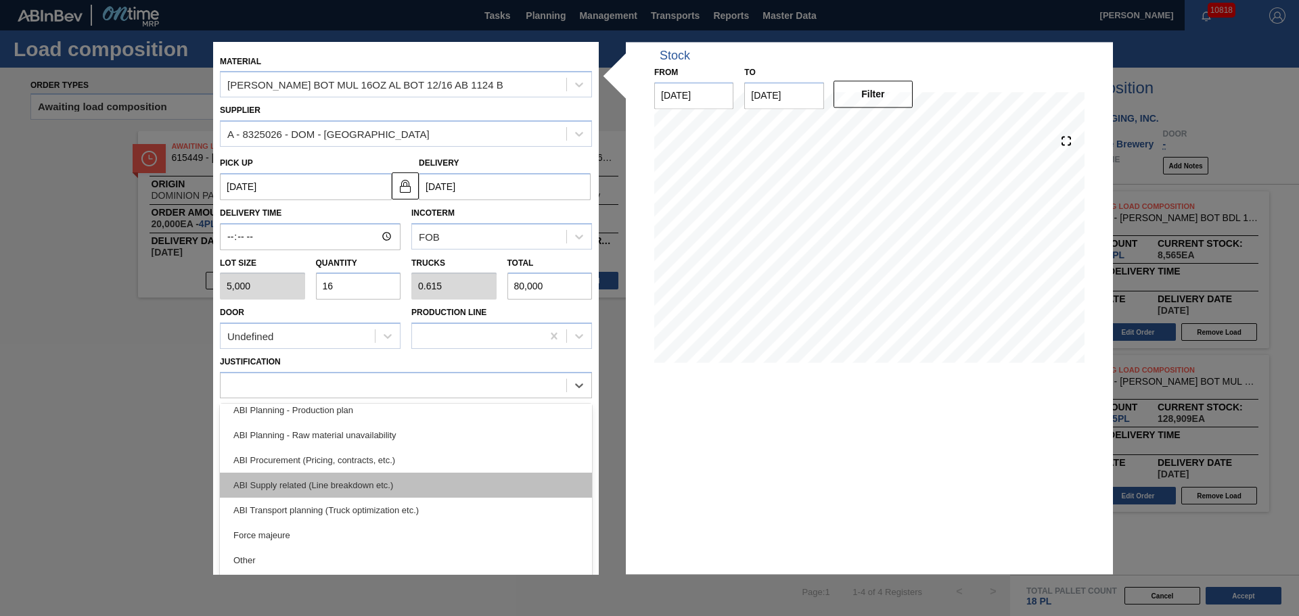
scroll to position [135, 0]
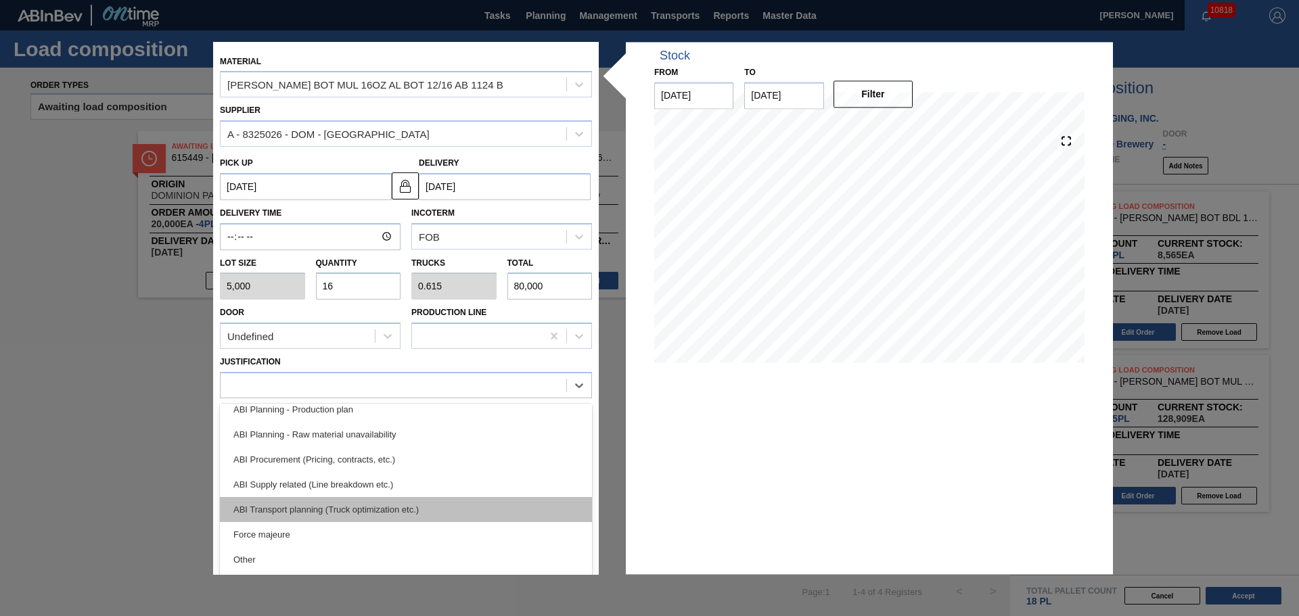
click at [319, 514] on div "ABI Transport planning (Truck optimization etc.)" at bounding box center [406, 509] width 372 height 25
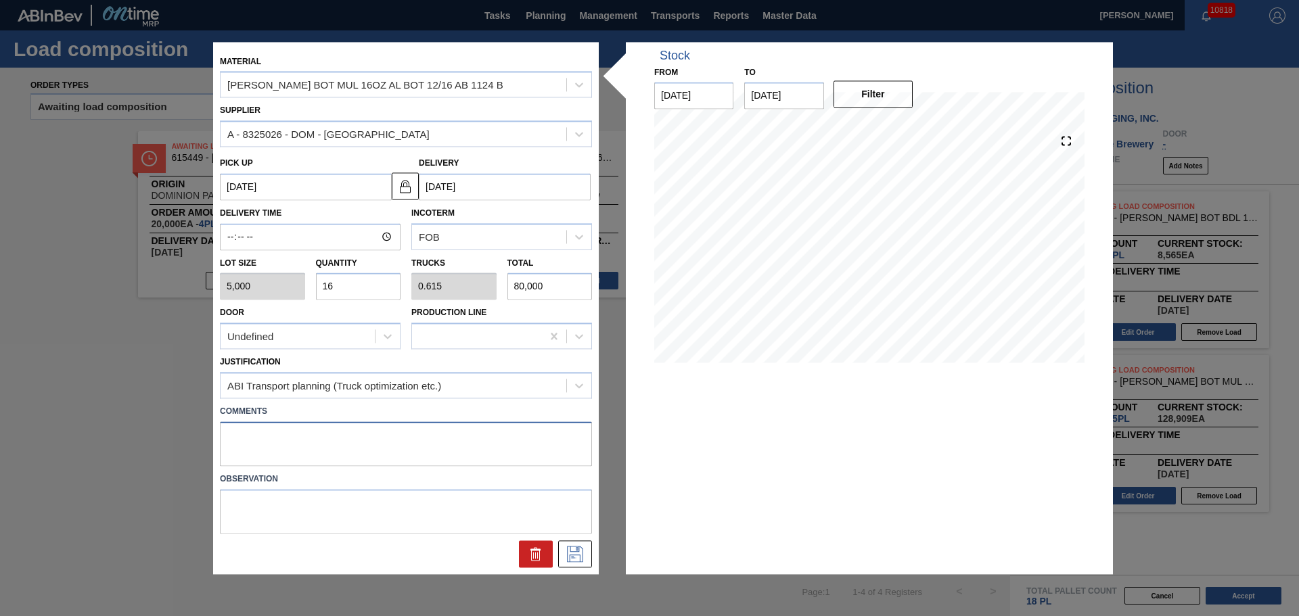
click at [415, 463] on textarea at bounding box center [406, 444] width 372 height 45
type textarea "TAIL, DROP"
click at [568, 562] on icon at bounding box center [575, 554] width 16 height 16
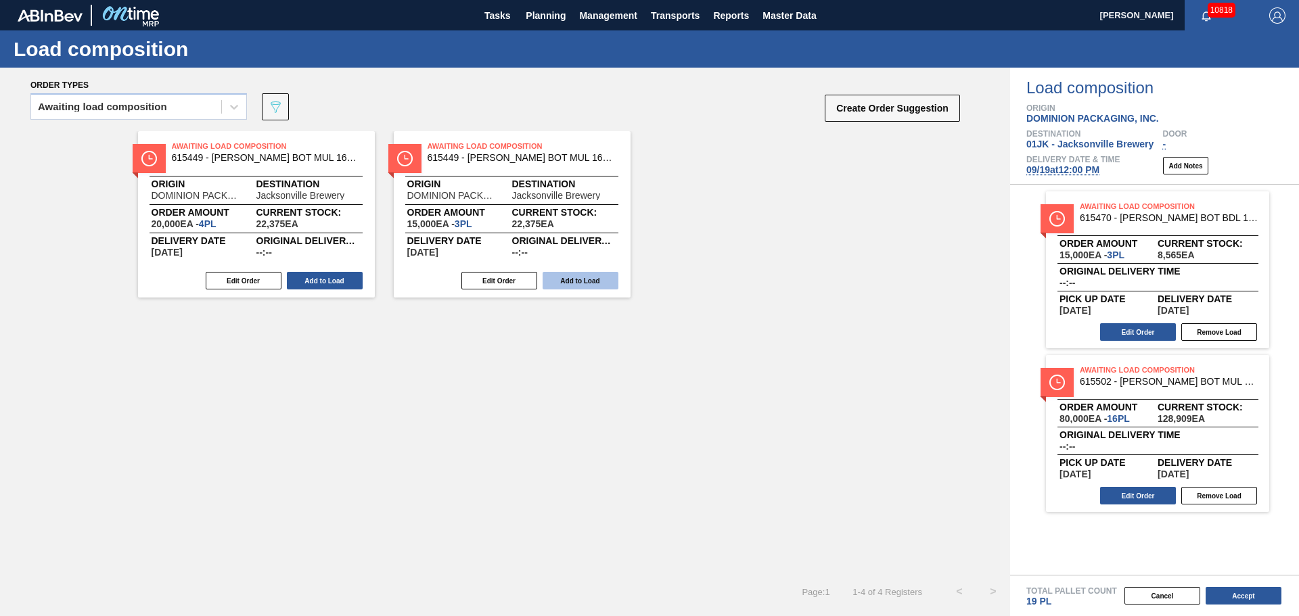
click at [547, 281] on button "Add to Load" at bounding box center [581, 281] width 76 height 18
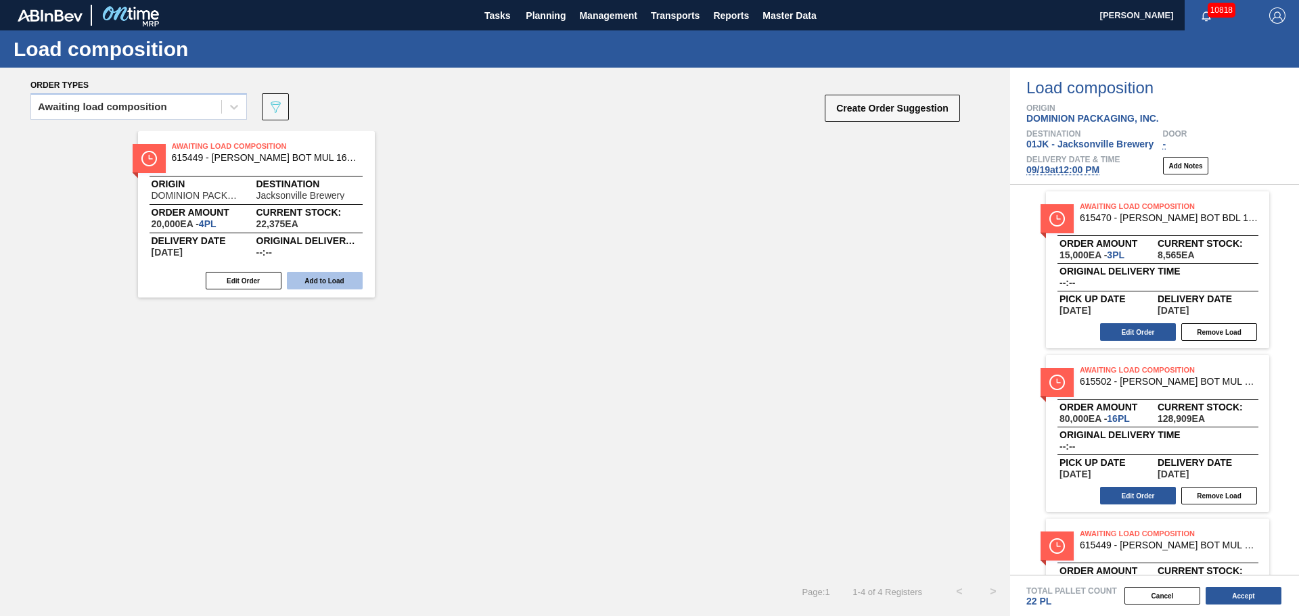
click at [362, 281] on button "Add to Load" at bounding box center [325, 281] width 76 height 18
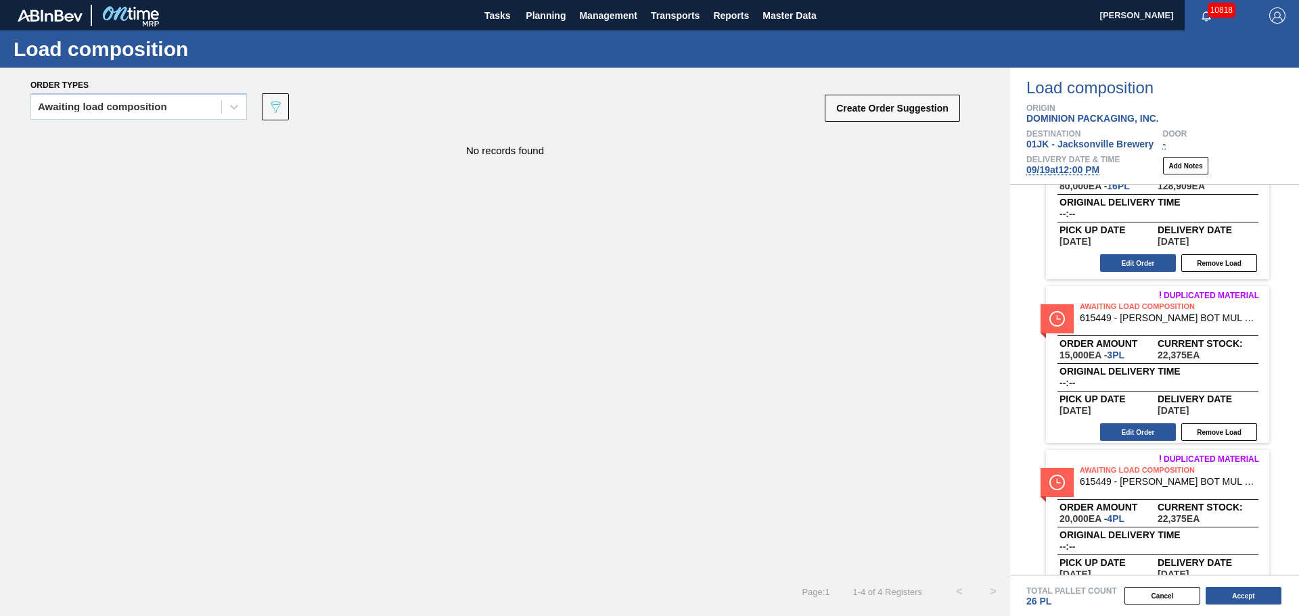
scroll to position [271, 0]
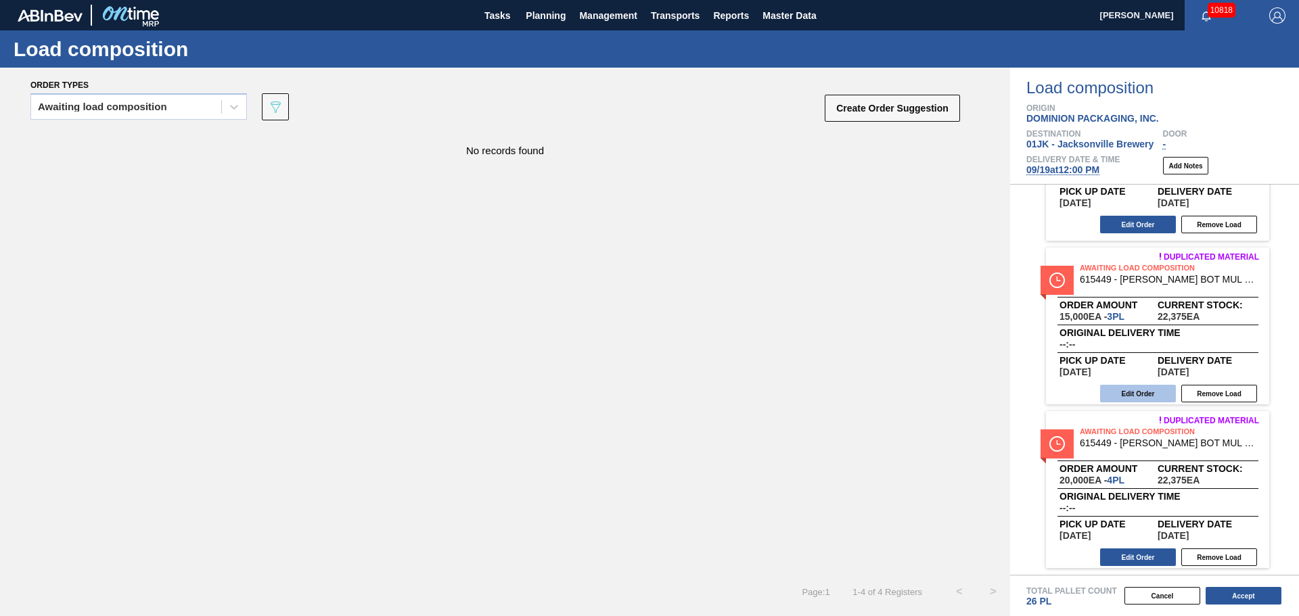
click at [1120, 391] on button "Edit Order" at bounding box center [1138, 394] width 76 height 18
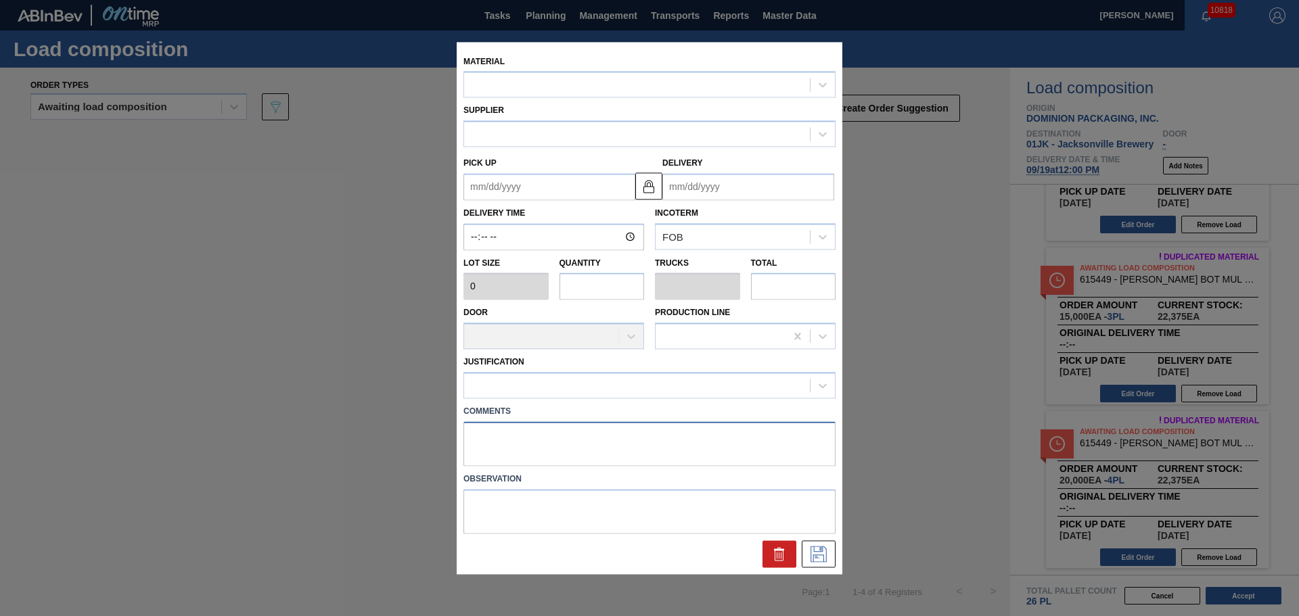
click at [645, 465] on textarea at bounding box center [649, 444] width 372 height 45
type textarea "M"
type input "5,000"
type input "3"
type input "0.115"
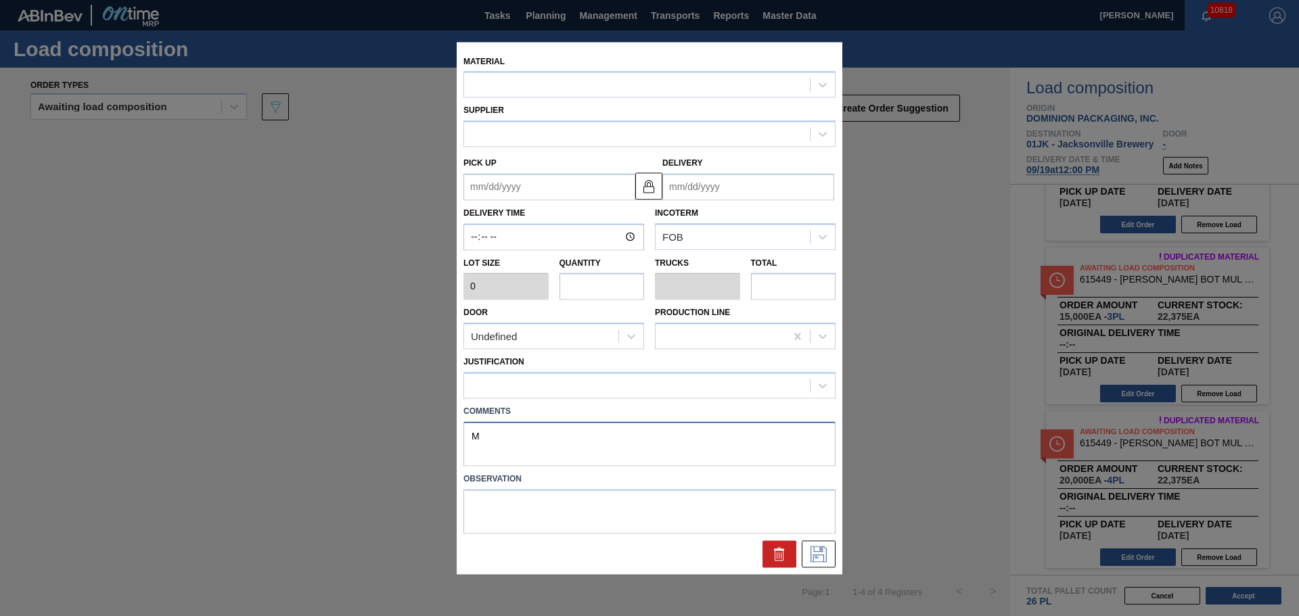
type input "15,000"
type up "09/14/2025"
type input "09/16/2025"
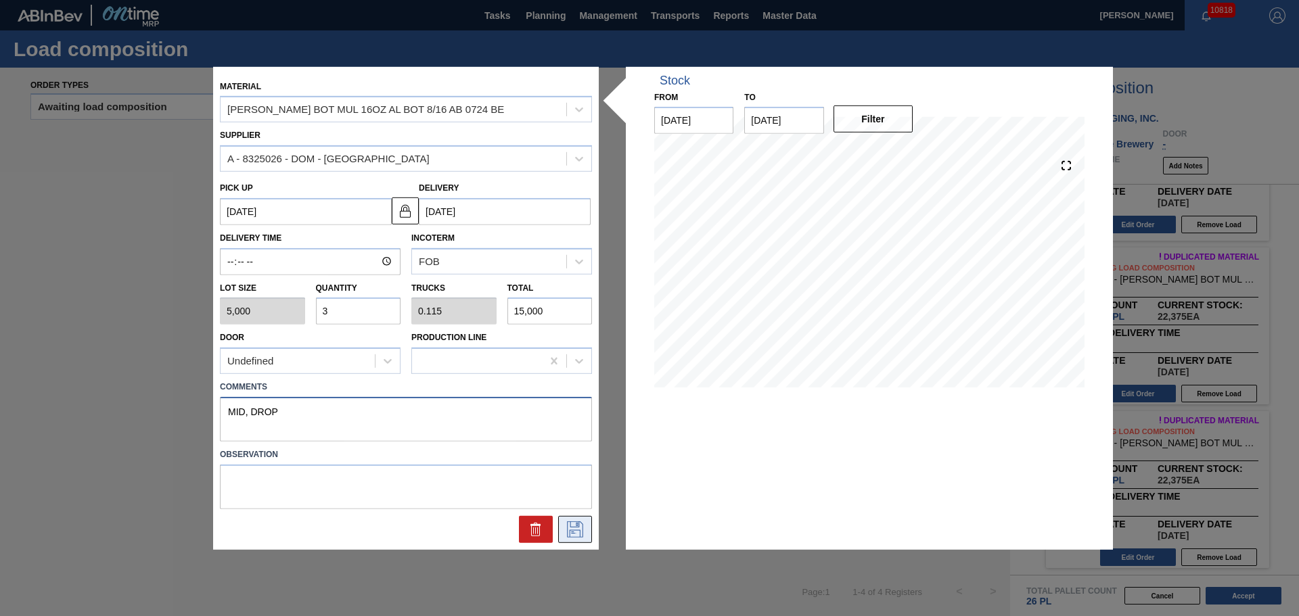
type textarea "MID, DROP"
click at [568, 530] on icon at bounding box center [575, 530] width 22 height 16
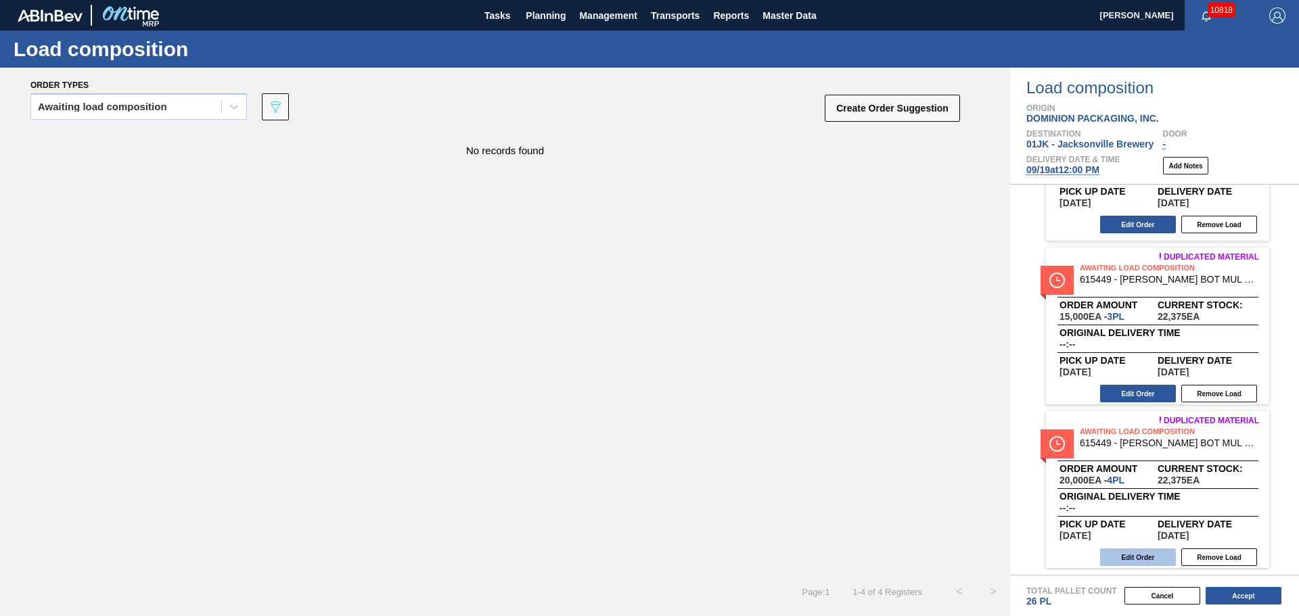
click at [1153, 552] on button "Edit Order" at bounding box center [1138, 558] width 76 height 18
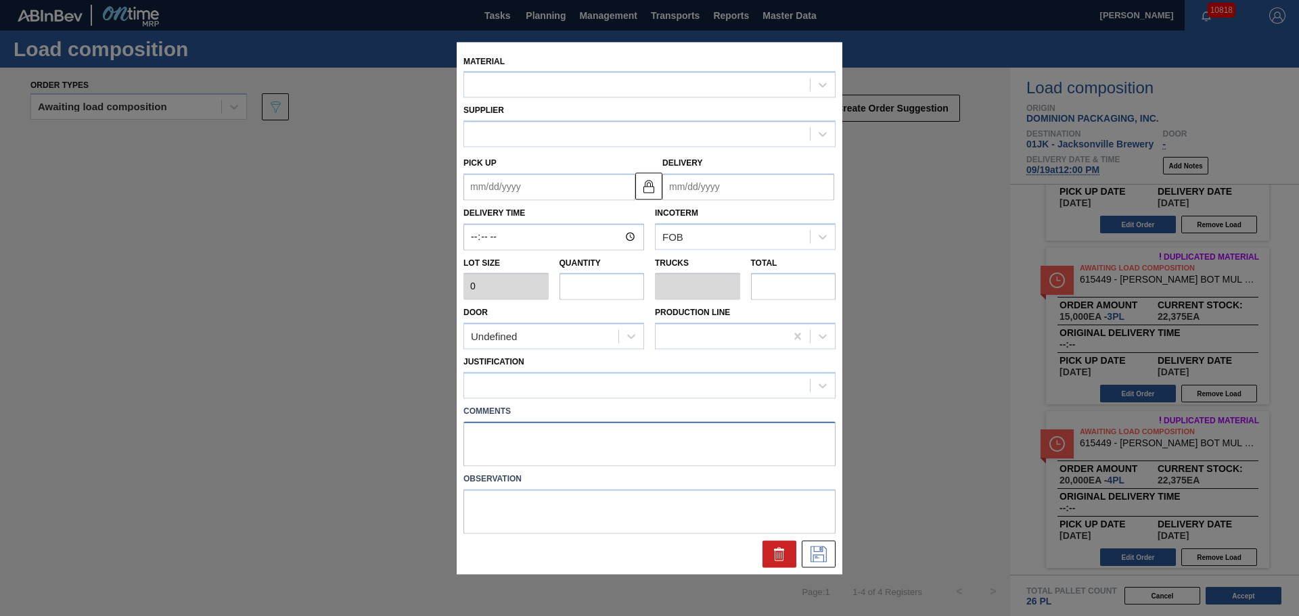
click at [634, 443] on textarea at bounding box center [649, 444] width 372 height 45
type input "5,000"
type input "4"
type input "0.154"
type input "20,000"
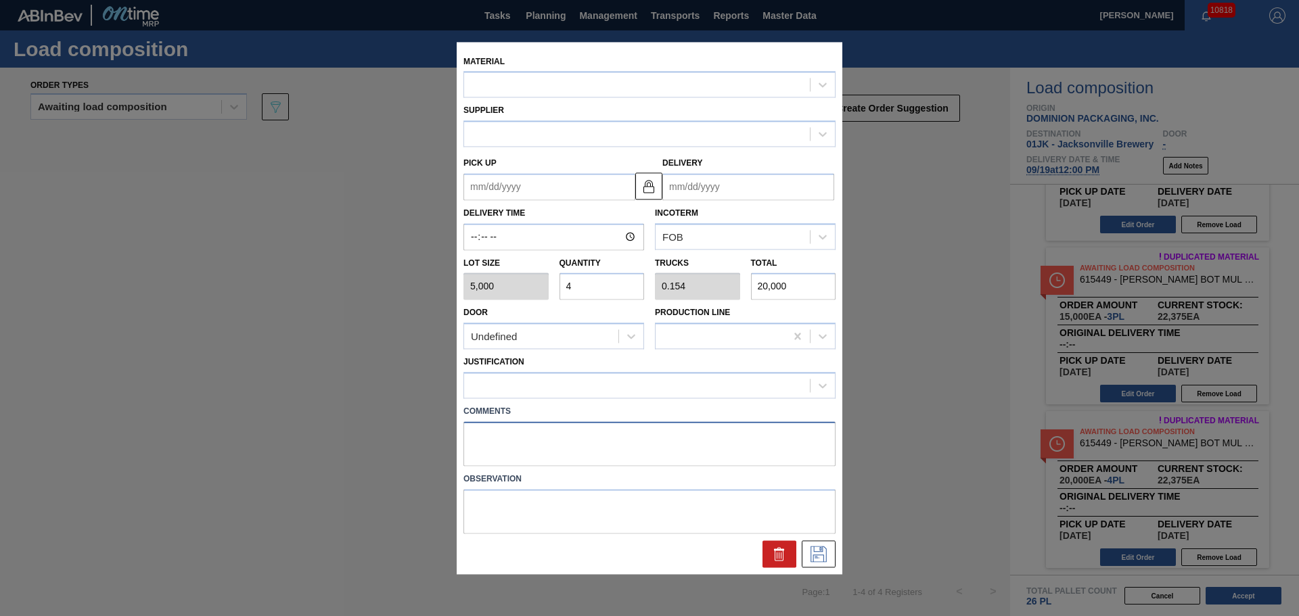
type up "09/21/2025"
type input "09/23/2025"
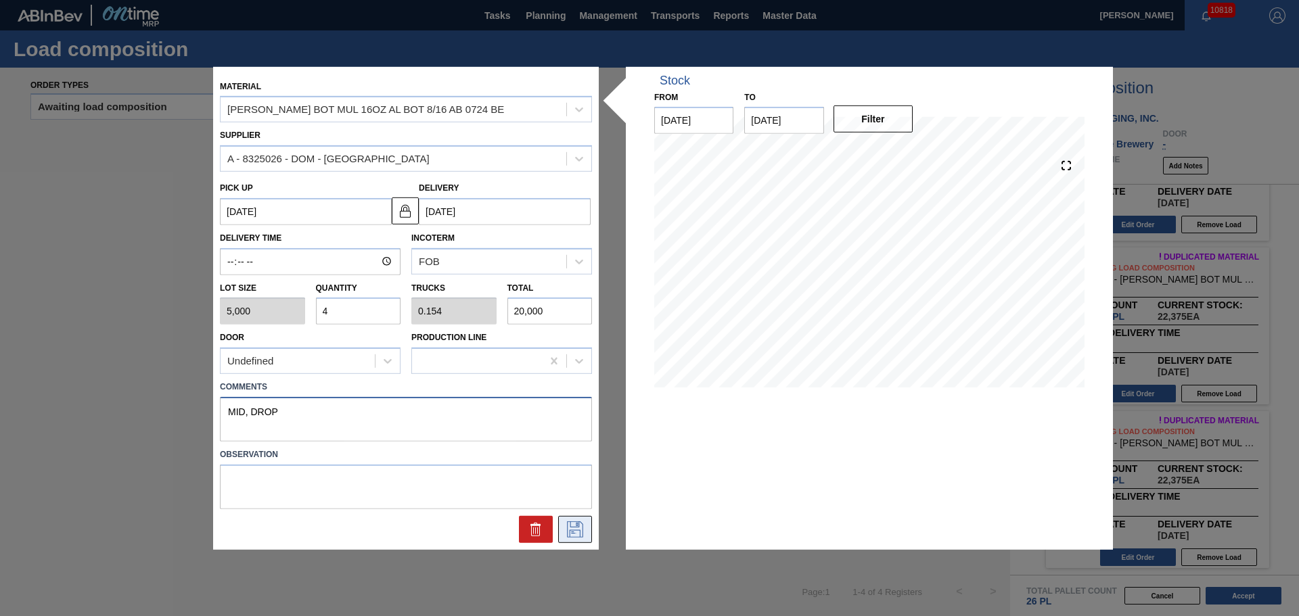
type textarea "MID, DROP"
click at [572, 537] on icon at bounding box center [575, 530] width 22 height 16
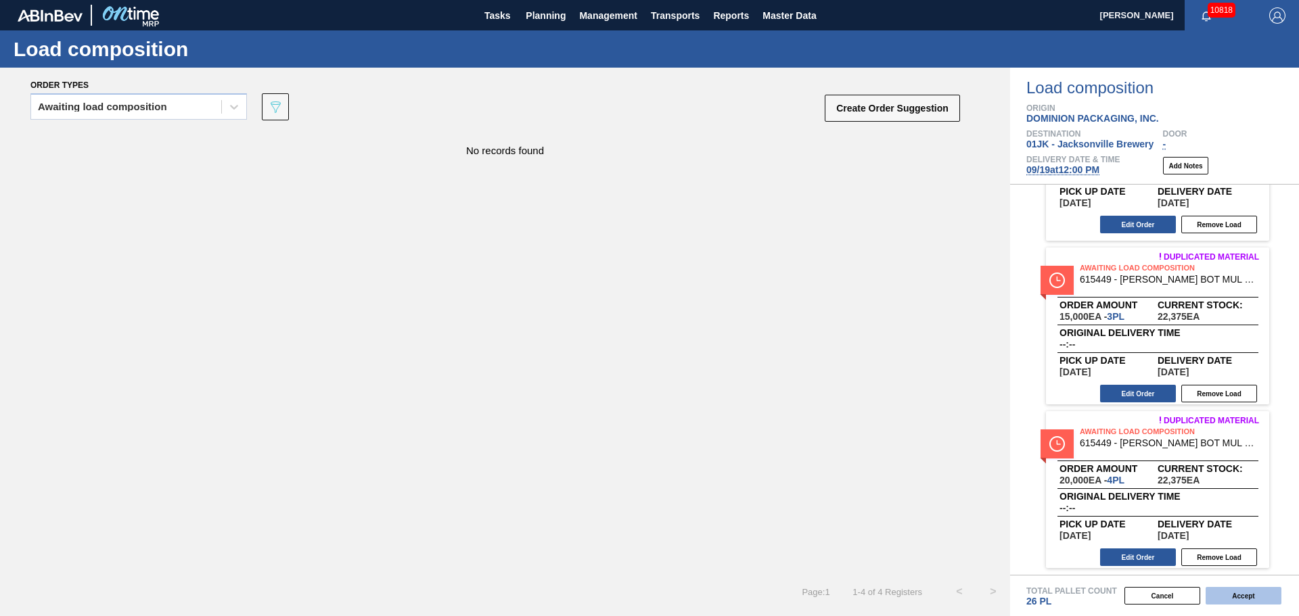
click at [1242, 600] on button "Accept" at bounding box center [1244, 596] width 76 height 18
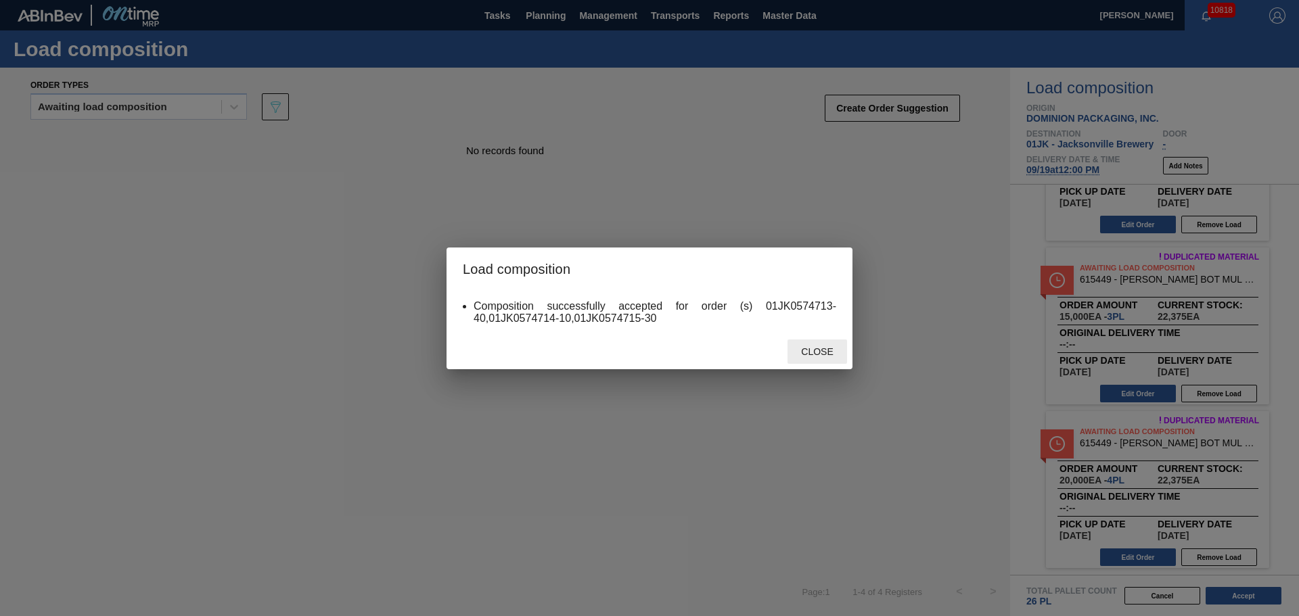
click at [832, 358] on div "Close" at bounding box center [818, 352] width 60 height 25
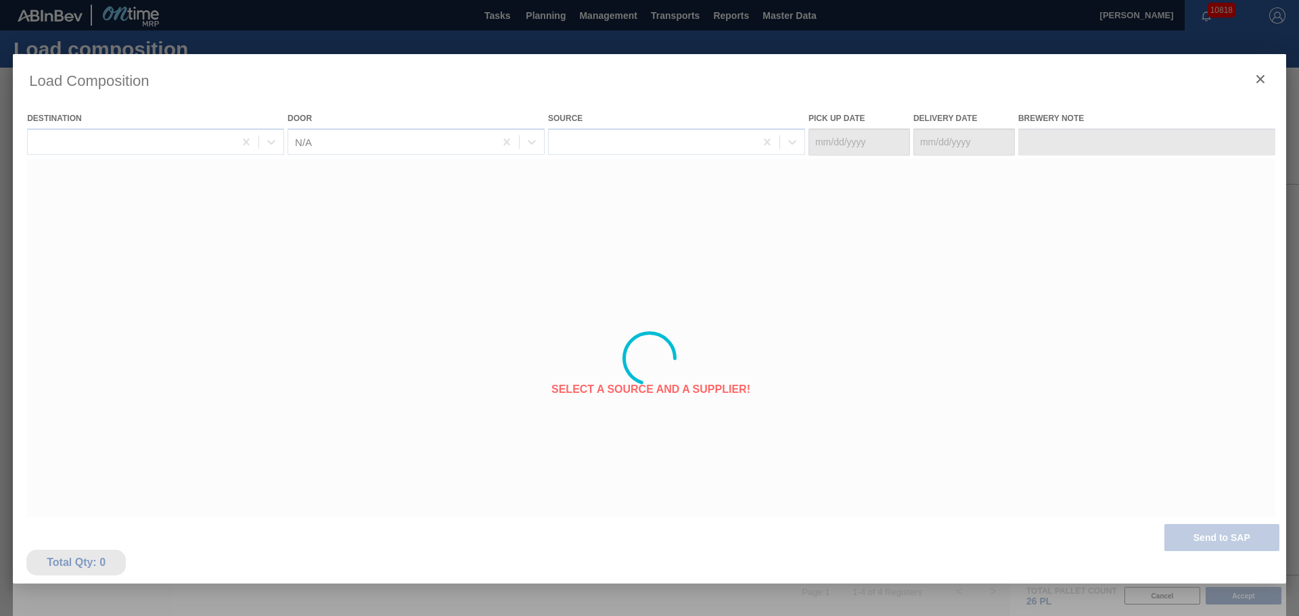
type Date "09/17/2025"
type Date "09/19/2025"
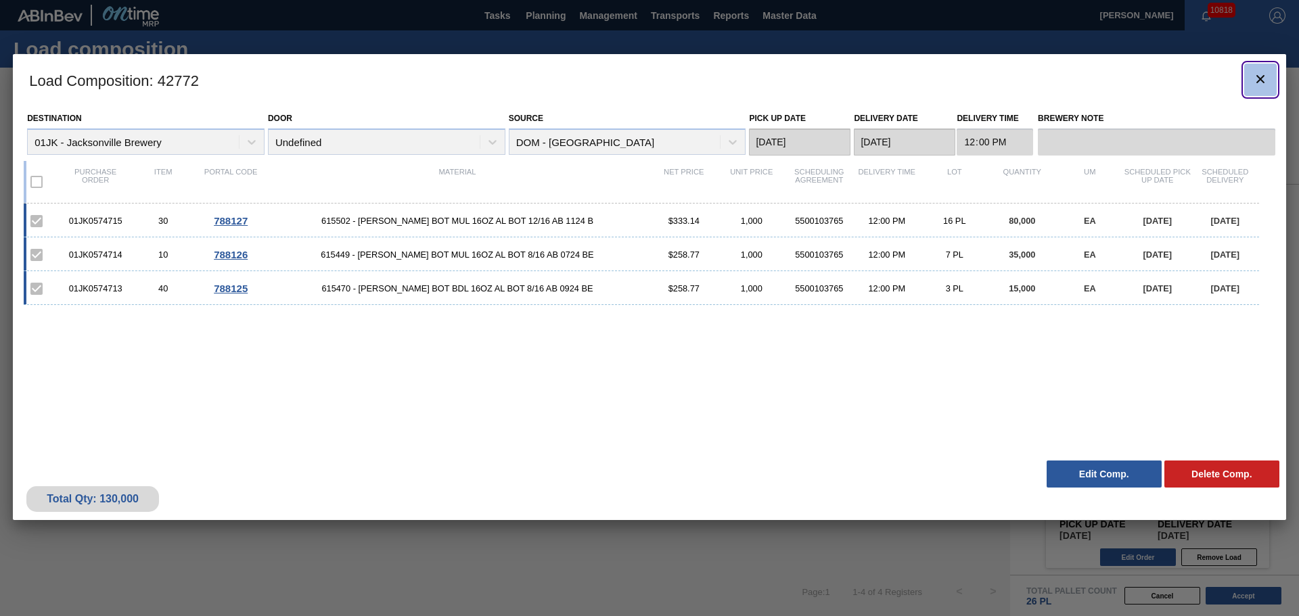
click at [1256, 81] on icon "botão de ícone" at bounding box center [1260, 79] width 16 height 16
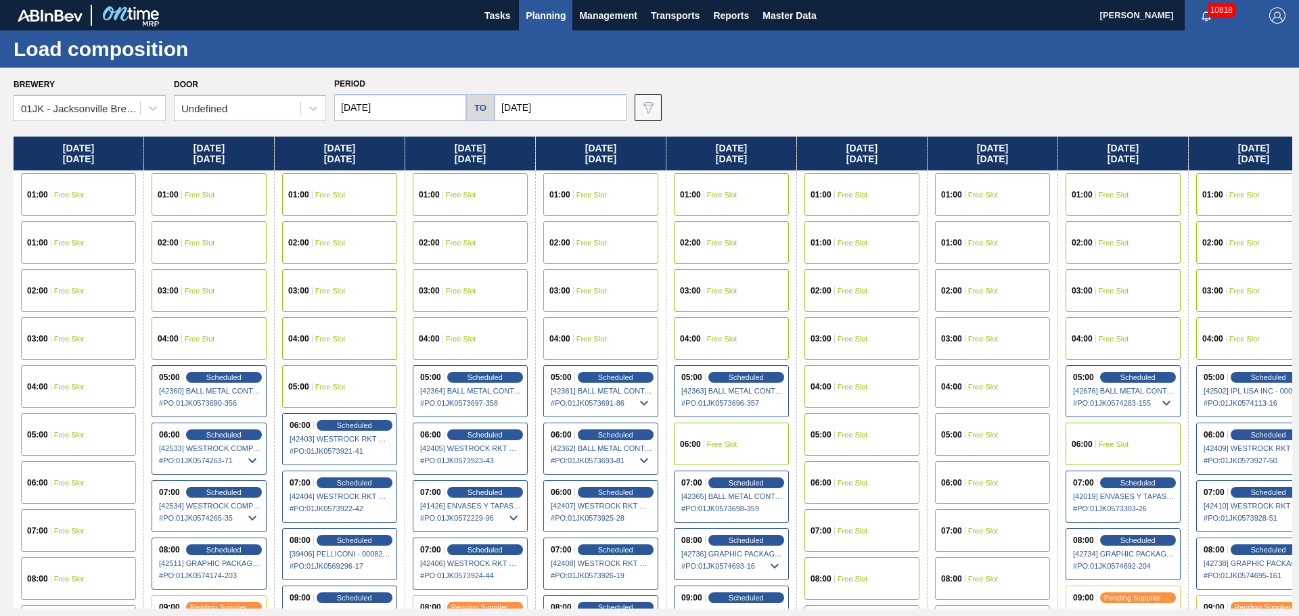
click at [563, 22] on span "Planning" at bounding box center [546, 15] width 40 height 16
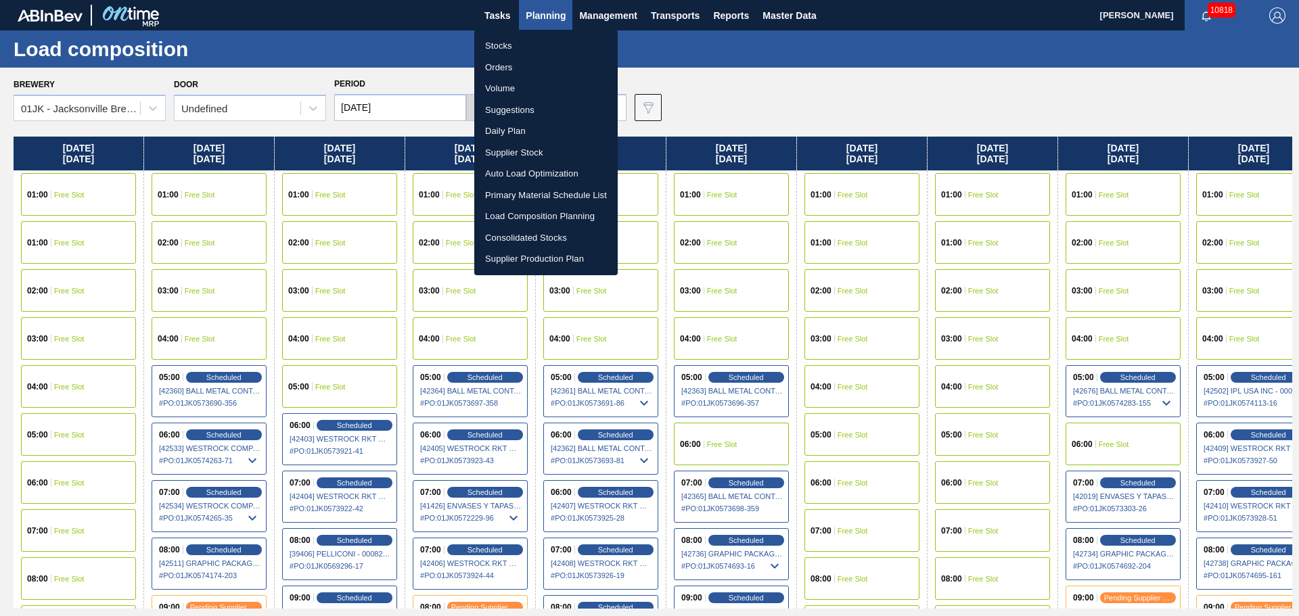
click at [505, 41] on li "Stocks" at bounding box center [545, 46] width 143 height 22
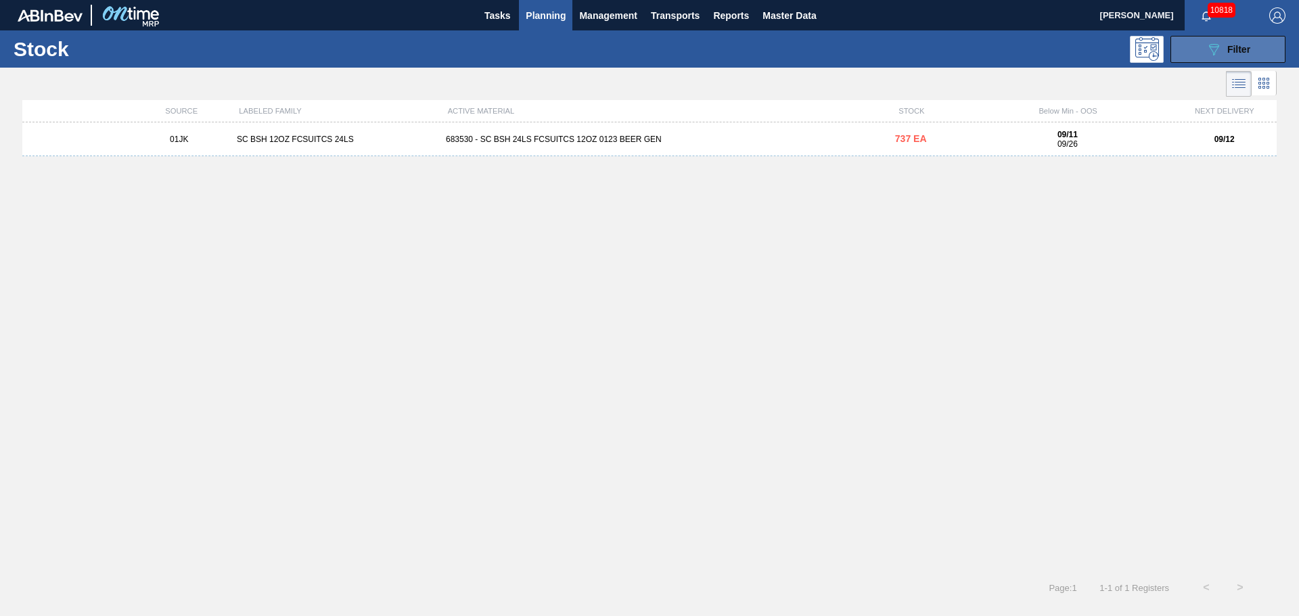
click at [1229, 42] on div "089F7B8B-B2A5-4AFE-B5C0-19BA573D28AC Filter" at bounding box center [1228, 49] width 45 height 16
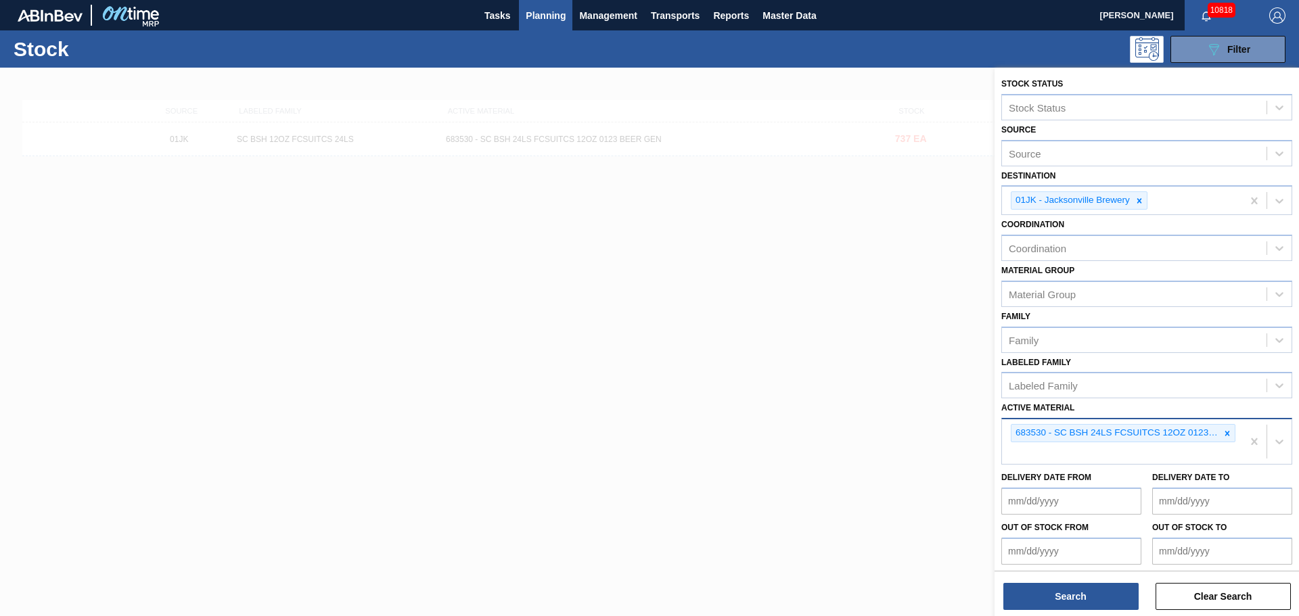
click at [1227, 431] on icon at bounding box center [1227, 433] width 9 height 9
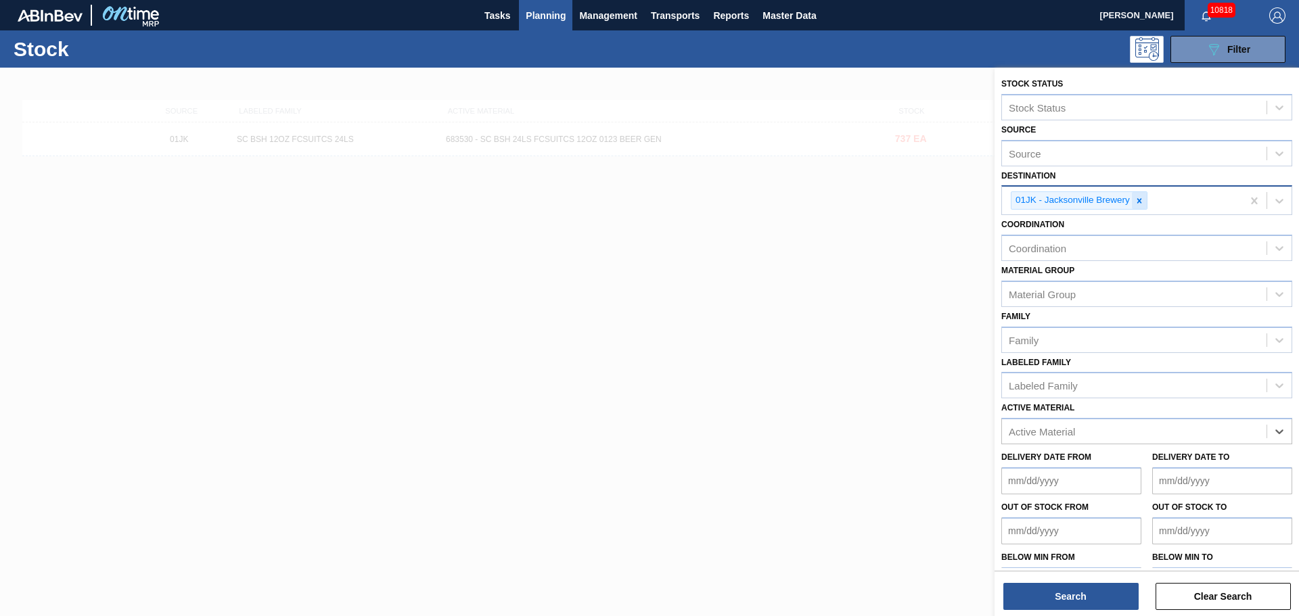
click at [1142, 205] on icon at bounding box center [1139, 200] width 9 height 9
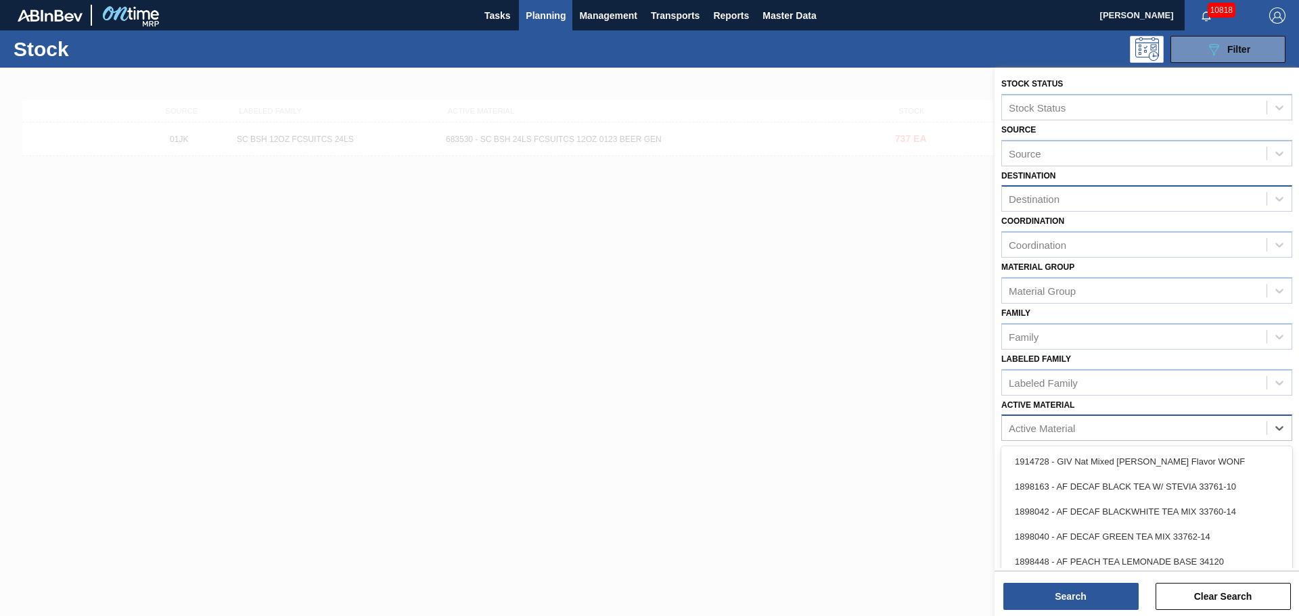
click at [1076, 428] on div "Active Material" at bounding box center [1134, 429] width 265 height 20
type Material "631681"
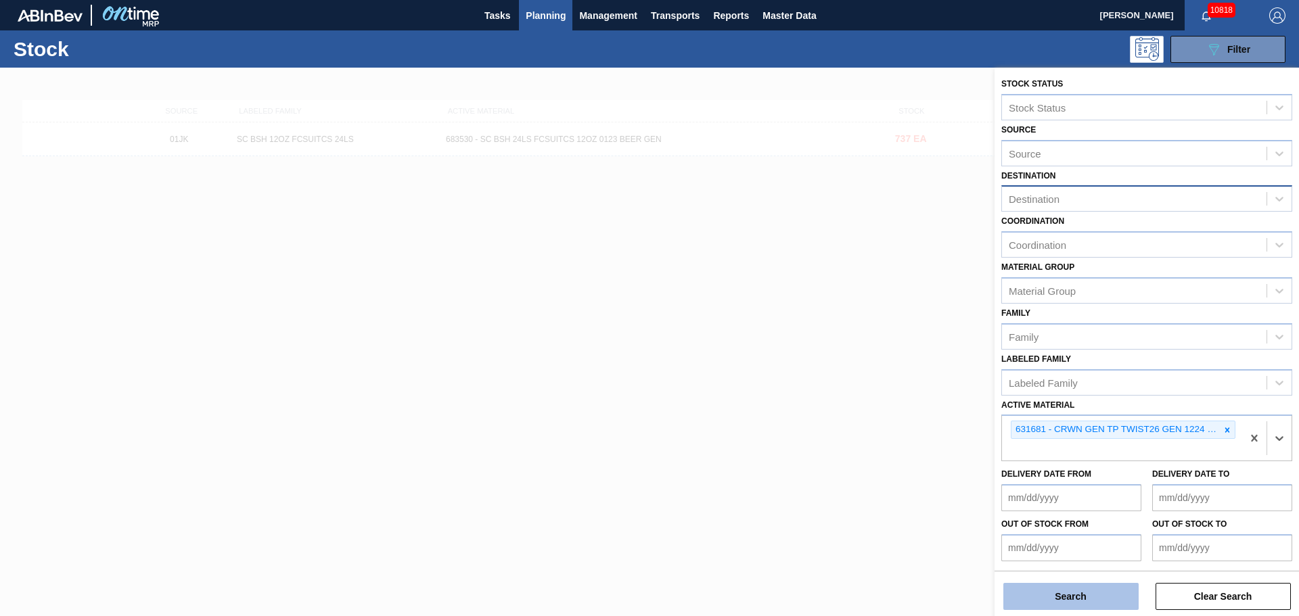
click at [1062, 609] on button "Search" at bounding box center [1070, 596] width 135 height 27
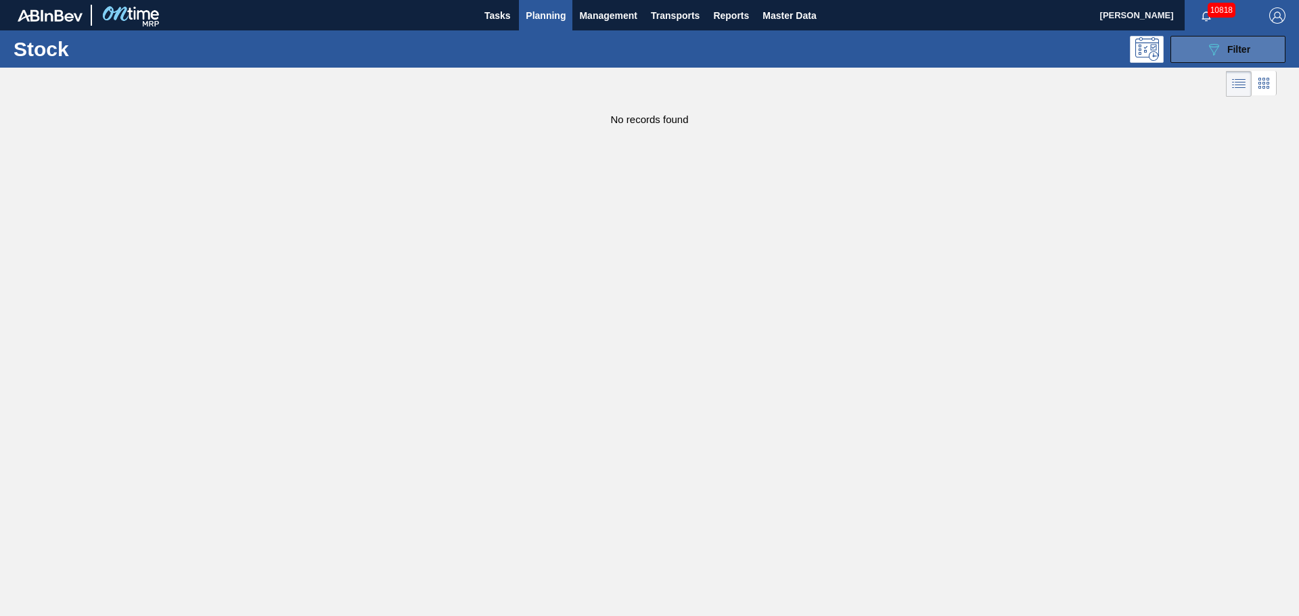
click at [1206, 57] on icon "089F7B8B-B2A5-4AFE-B5C0-19BA573D28AC" at bounding box center [1214, 49] width 16 height 16
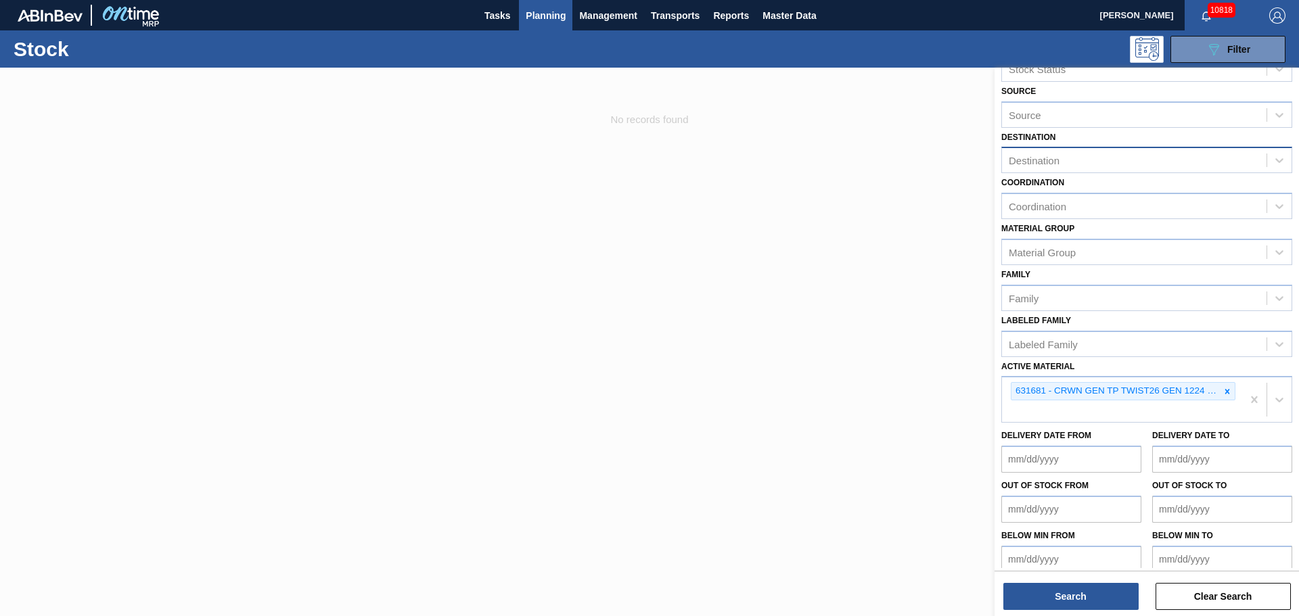
scroll to position [50, 0]
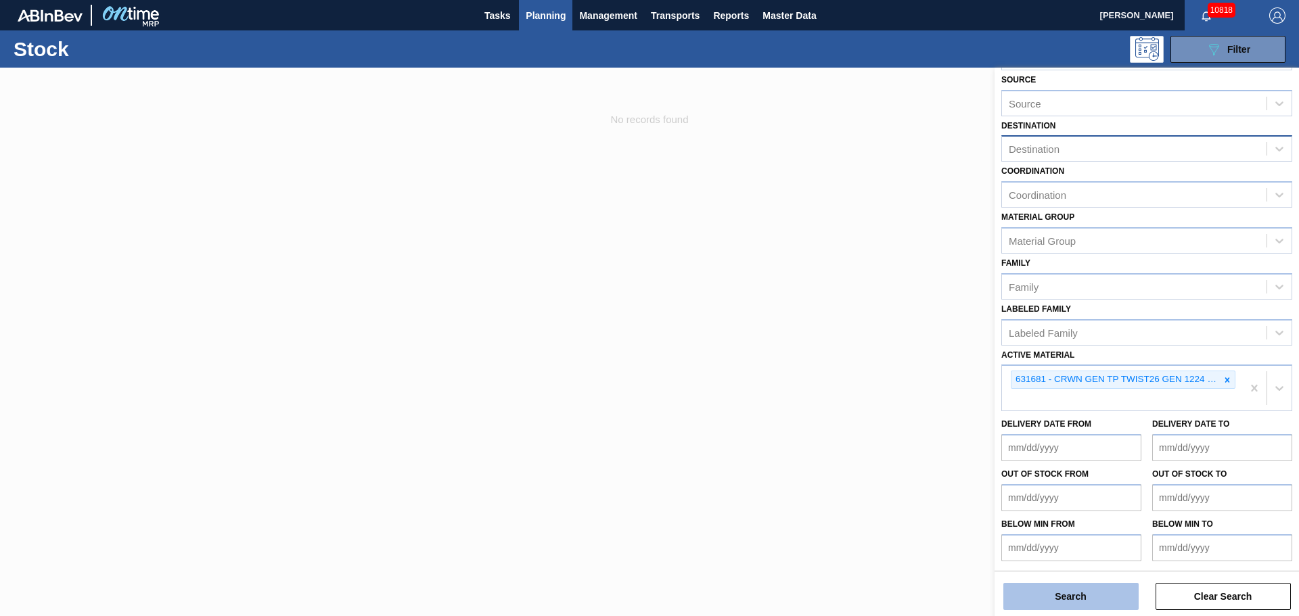
click at [1080, 593] on button "Search" at bounding box center [1070, 596] width 135 height 27
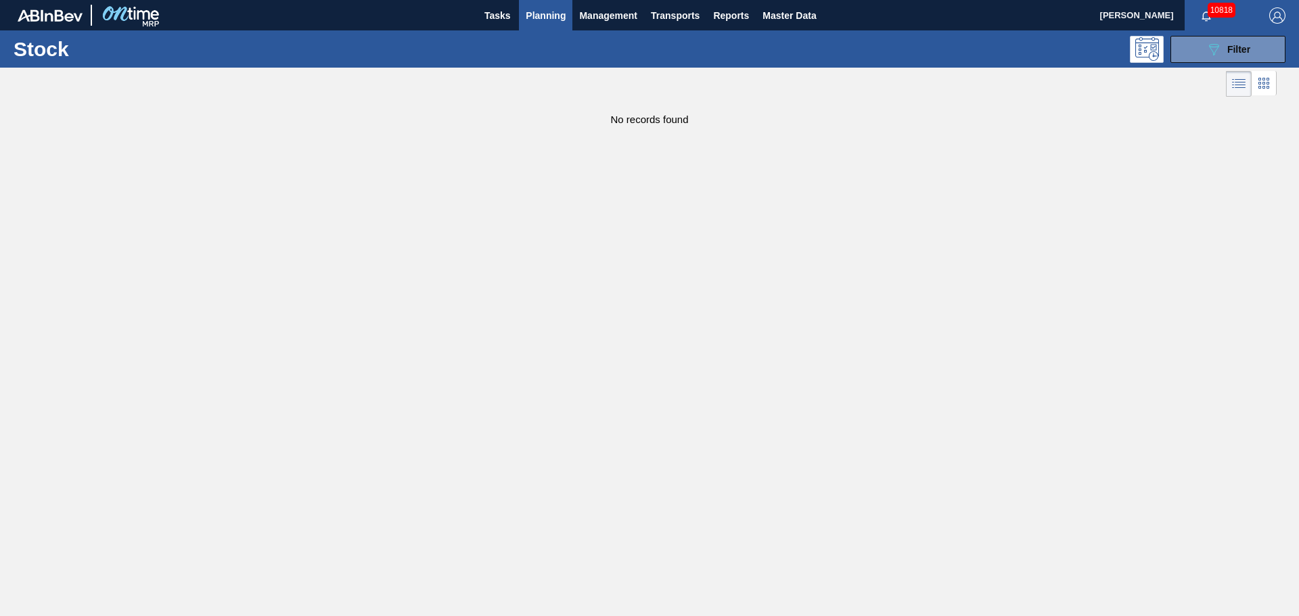
click at [561, 14] on span "Planning" at bounding box center [546, 15] width 40 height 16
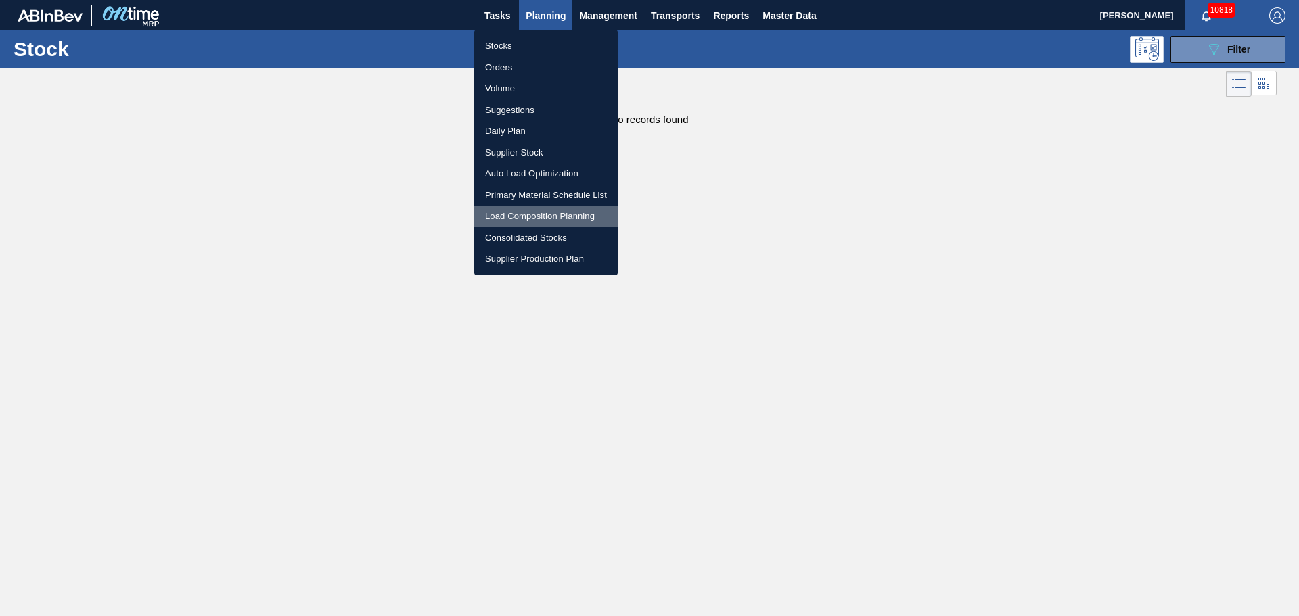
click at [550, 208] on li "Load Composition Planning" at bounding box center [545, 217] width 143 height 22
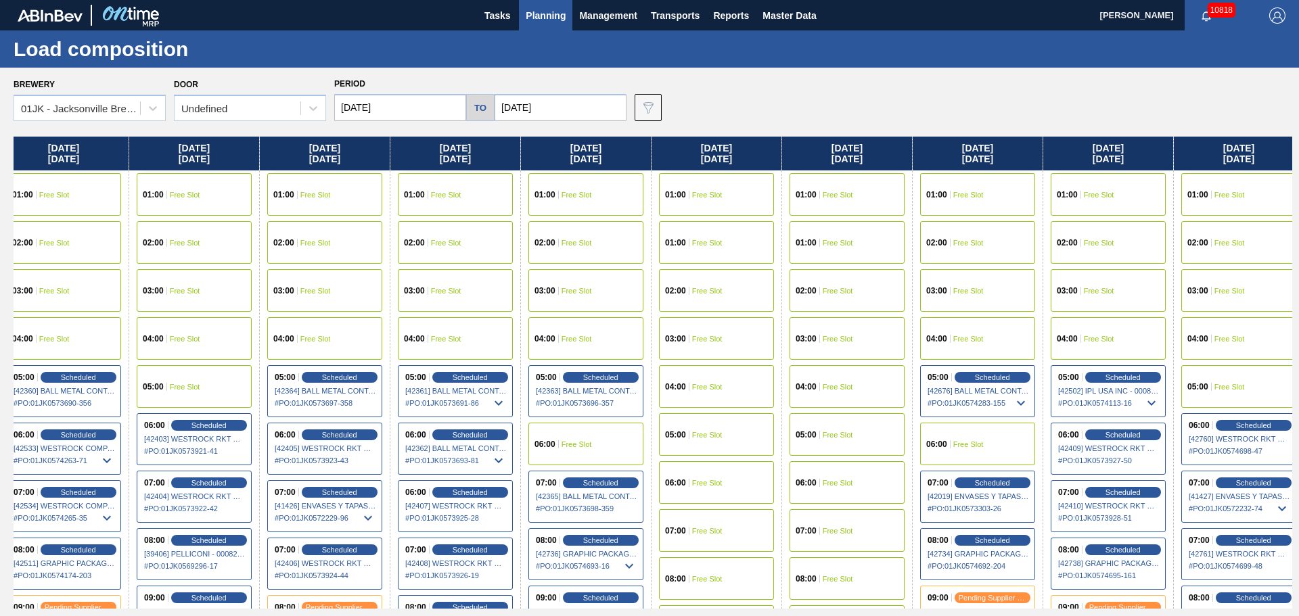
drag, startPoint x: 1024, startPoint y: 277, endPoint x: 895, endPoint y: 281, distance: 129.3
click at [896, 281] on div "Sunday 09/14/2025 01:00 Free Slot 01:00 Free Slot 02:00 Free Slot 03:00 Free Sl…" at bounding box center [653, 373] width 1279 height 472
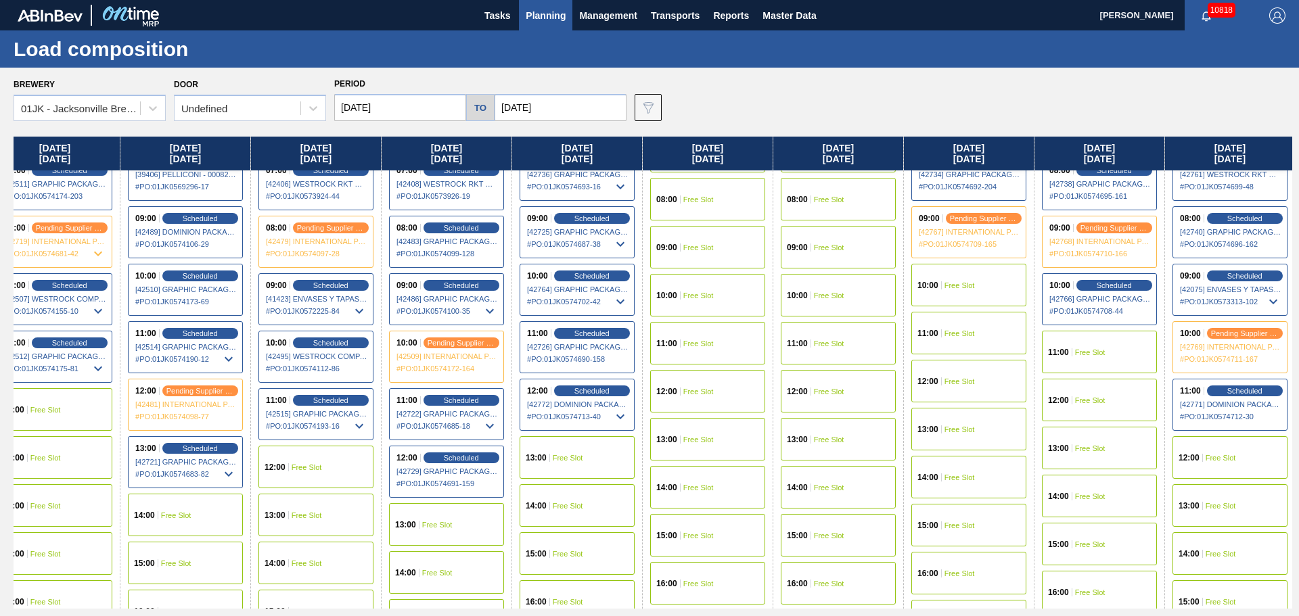
scroll to position [406, 154]
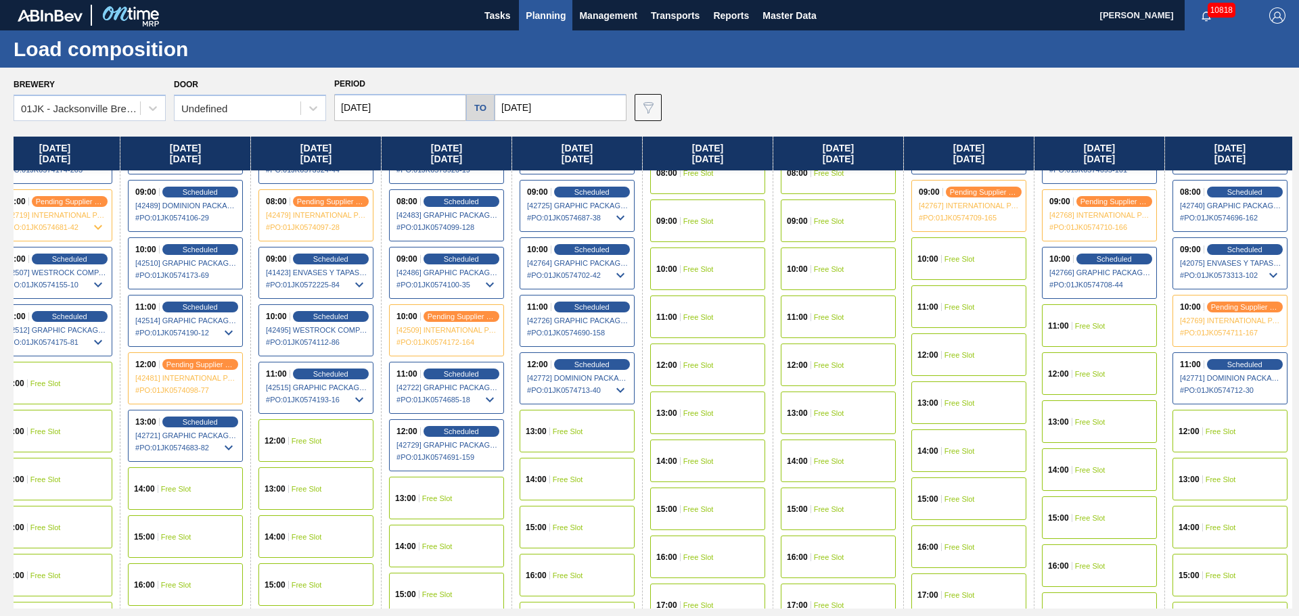
click at [987, 248] on div "10:00 Free Slot" at bounding box center [968, 258] width 115 height 43
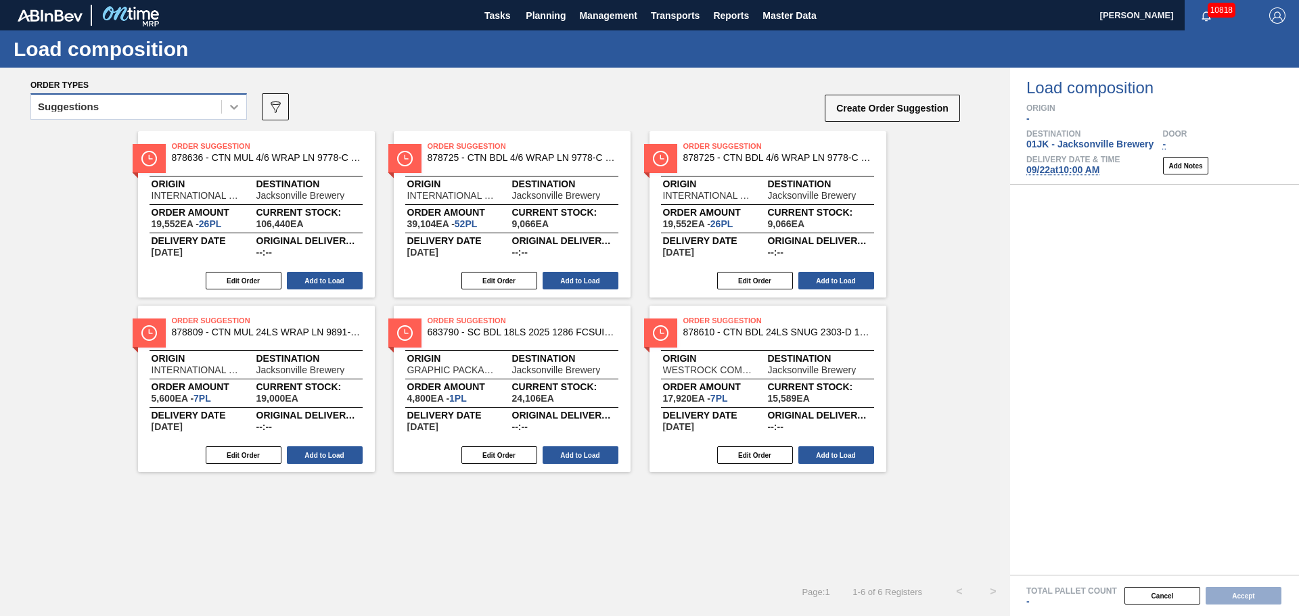
click at [229, 114] on div at bounding box center [234, 107] width 24 height 24
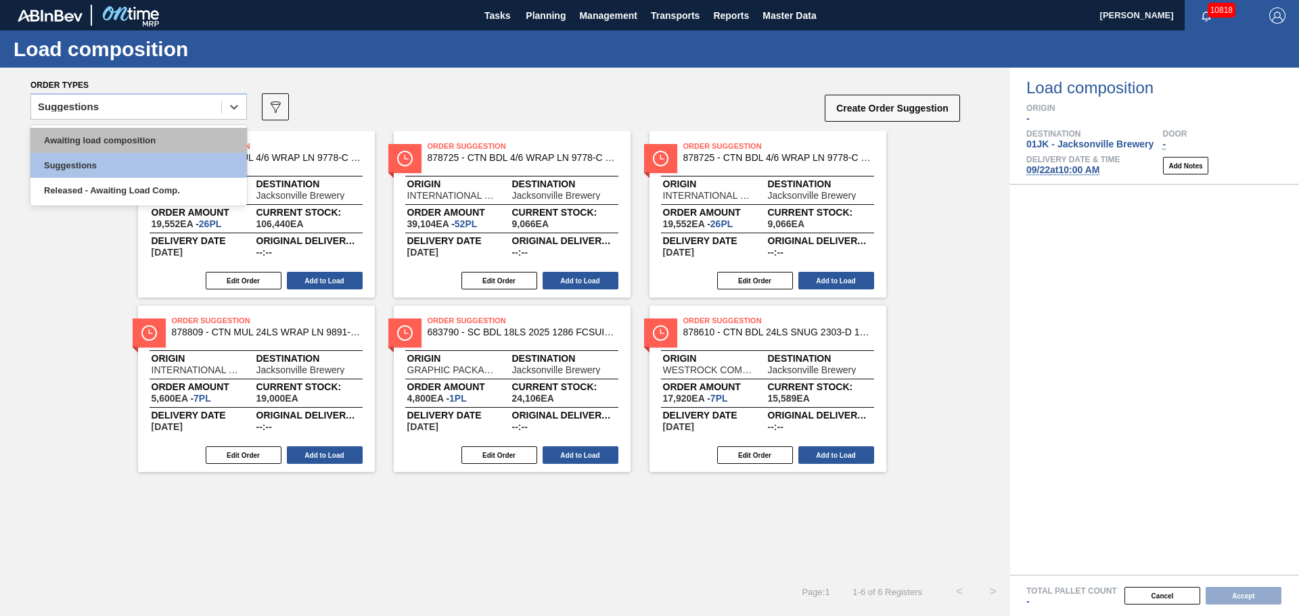
click at [187, 139] on div "Awaiting load composition" at bounding box center [138, 140] width 217 height 25
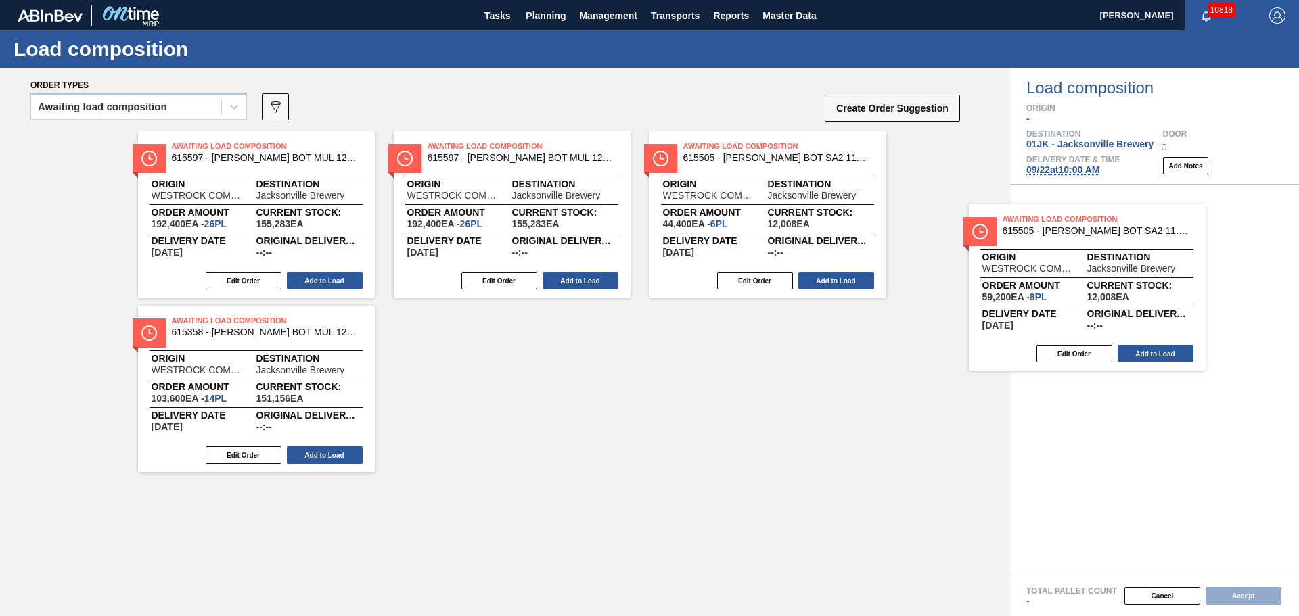
drag, startPoint x: 561, startPoint y: 337, endPoint x: 1218, endPoint y: 218, distance: 667.7
click at [1218, 218] on div "Order types Awaiting load composition 089F7B8B-B2A5-4AFE-B5C0-19BA573D28AC Crea…" at bounding box center [649, 342] width 1299 height 549
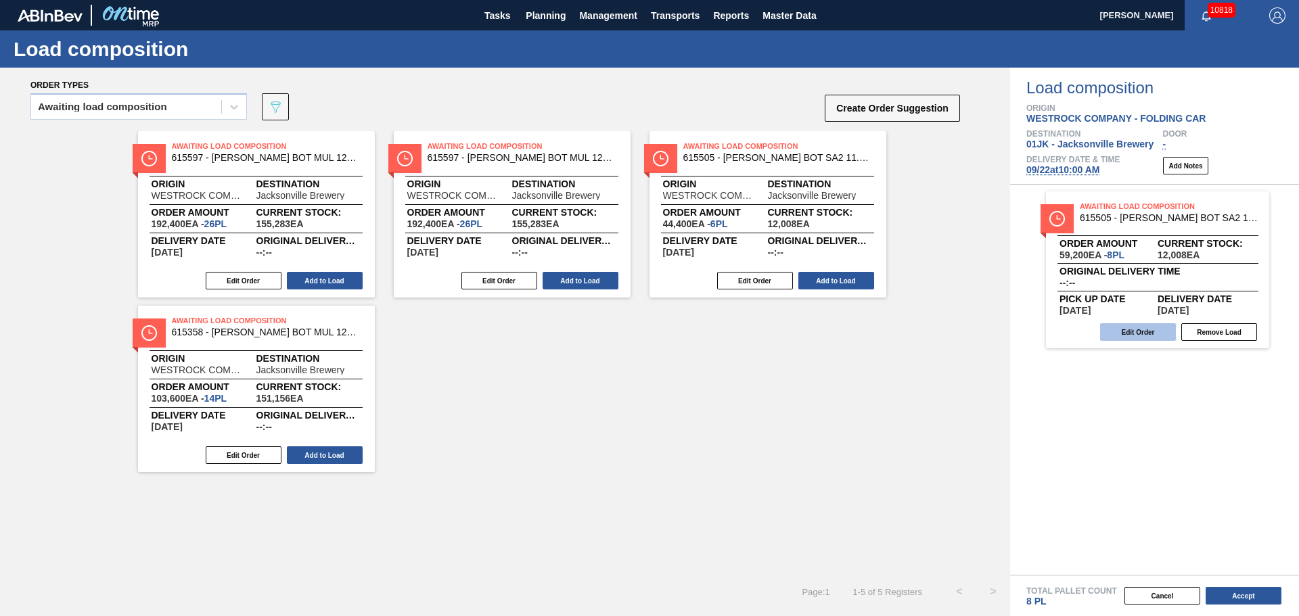
click at [1137, 336] on button "Edit Order" at bounding box center [1138, 332] width 76 height 18
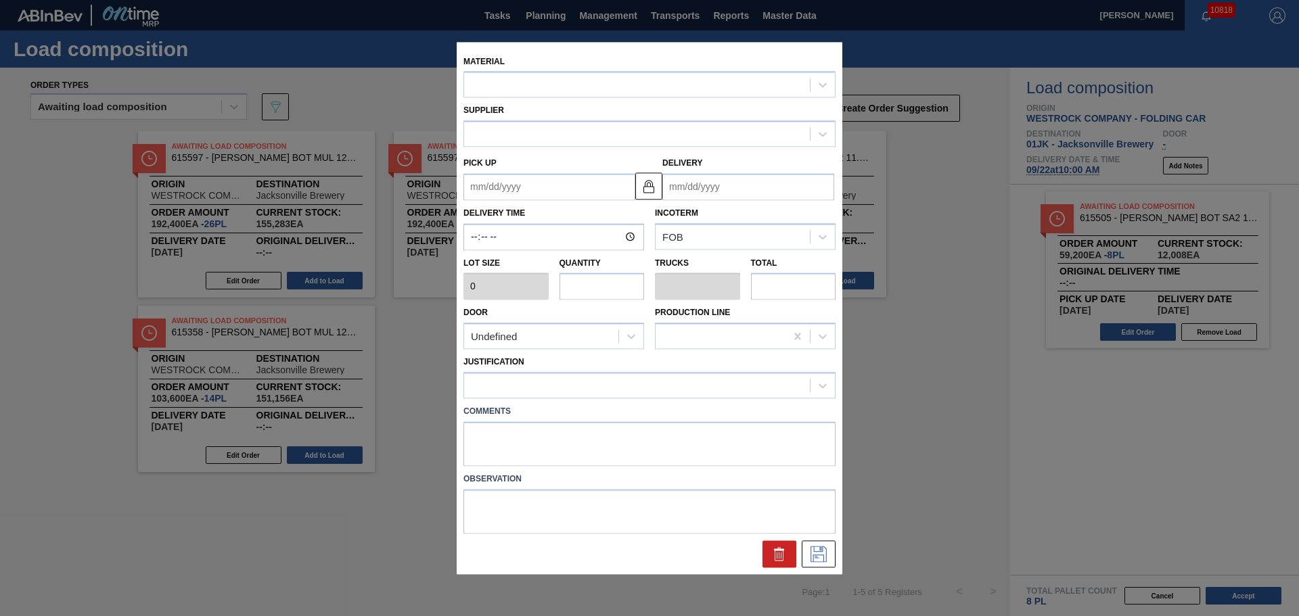
type input "7,400"
type input "8"
type input "0.308"
type input "59,200"
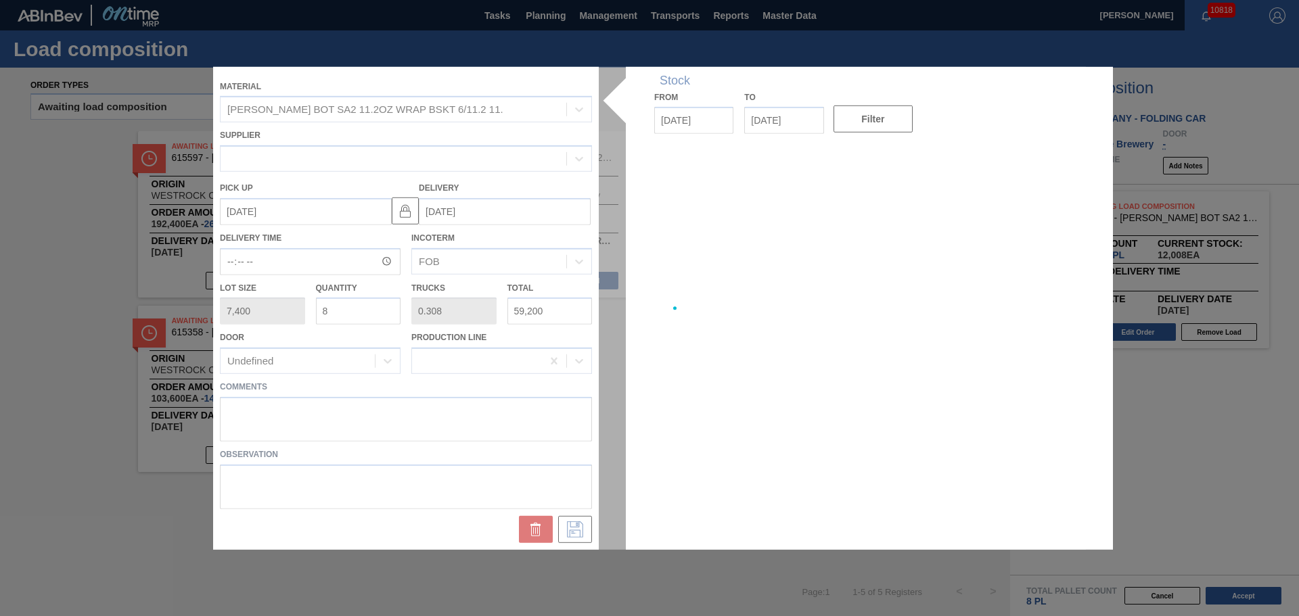
type up "09/17/2025"
type input "09/18/2025"
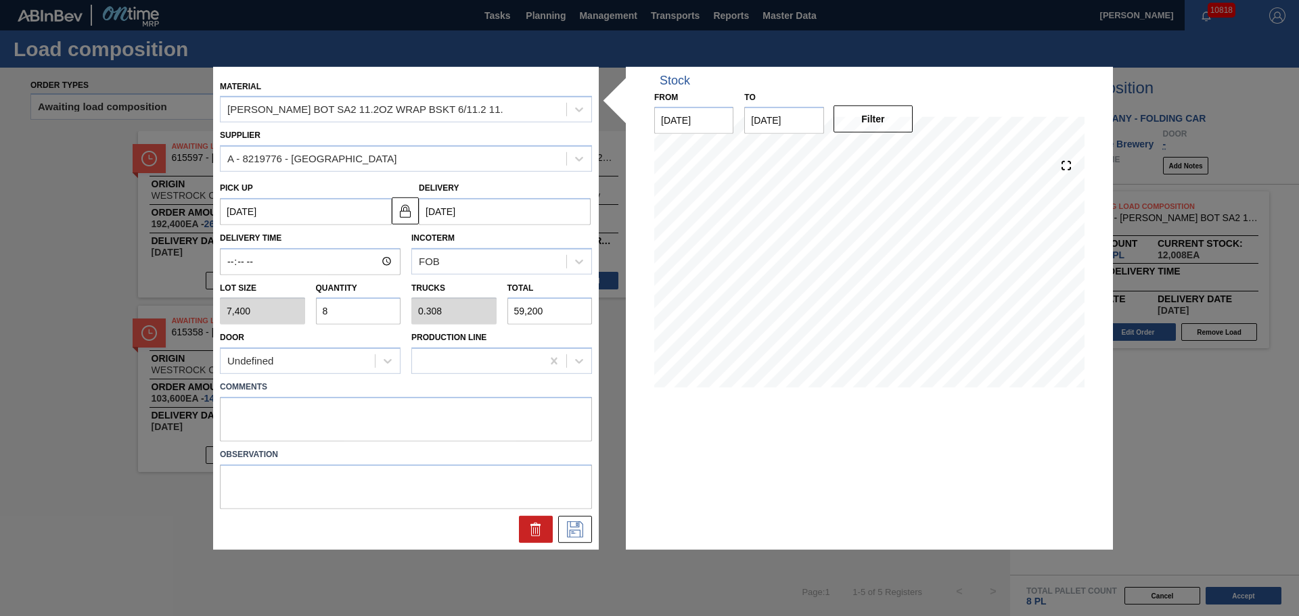
click at [395, 306] on input "8" at bounding box center [358, 311] width 85 height 27
click at [394, 308] on input "8" at bounding box center [358, 311] width 85 height 27
type input "6"
type input "0.231"
type input "44,400"
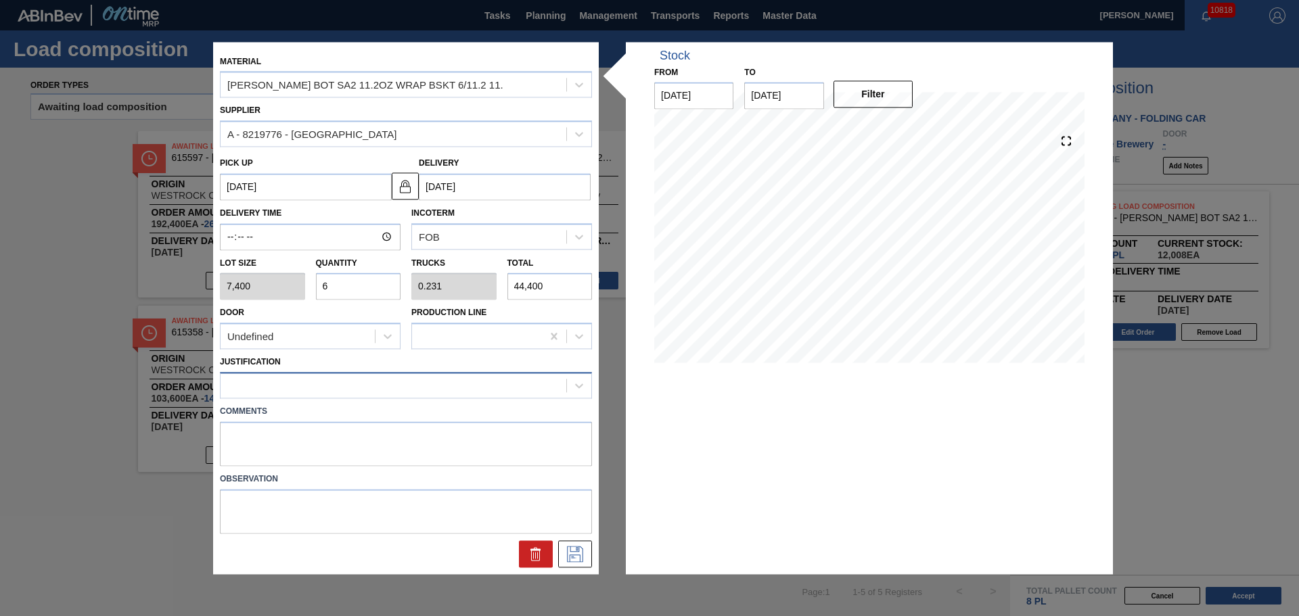
type input "6"
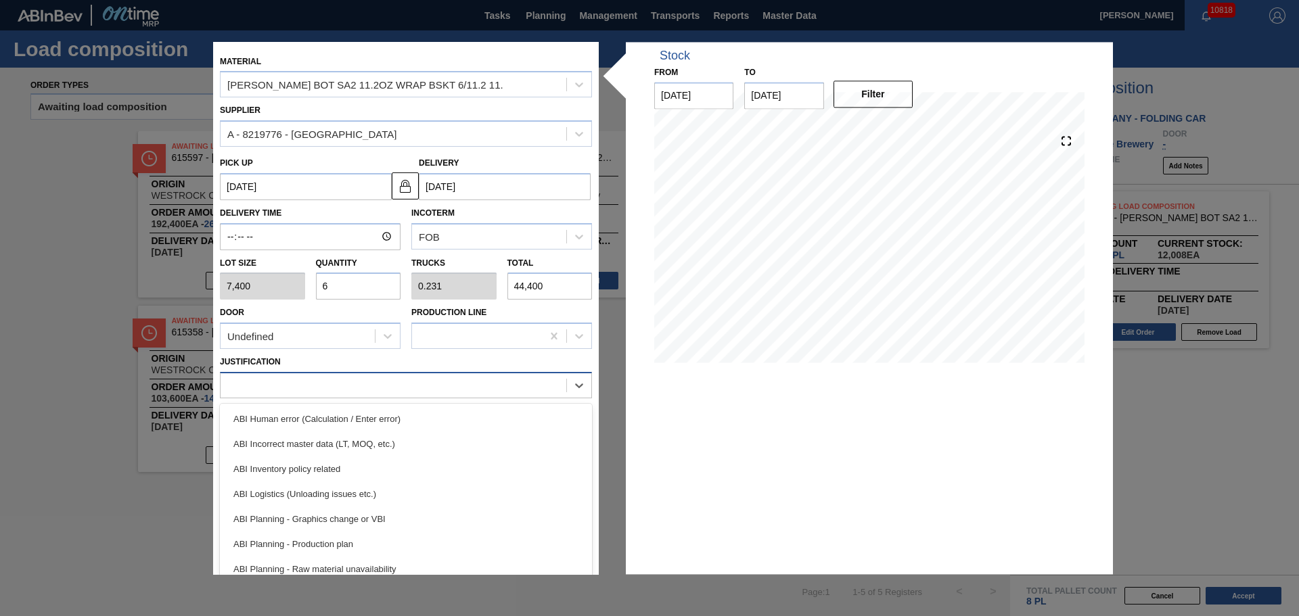
click at [371, 390] on div at bounding box center [394, 386] width 346 height 20
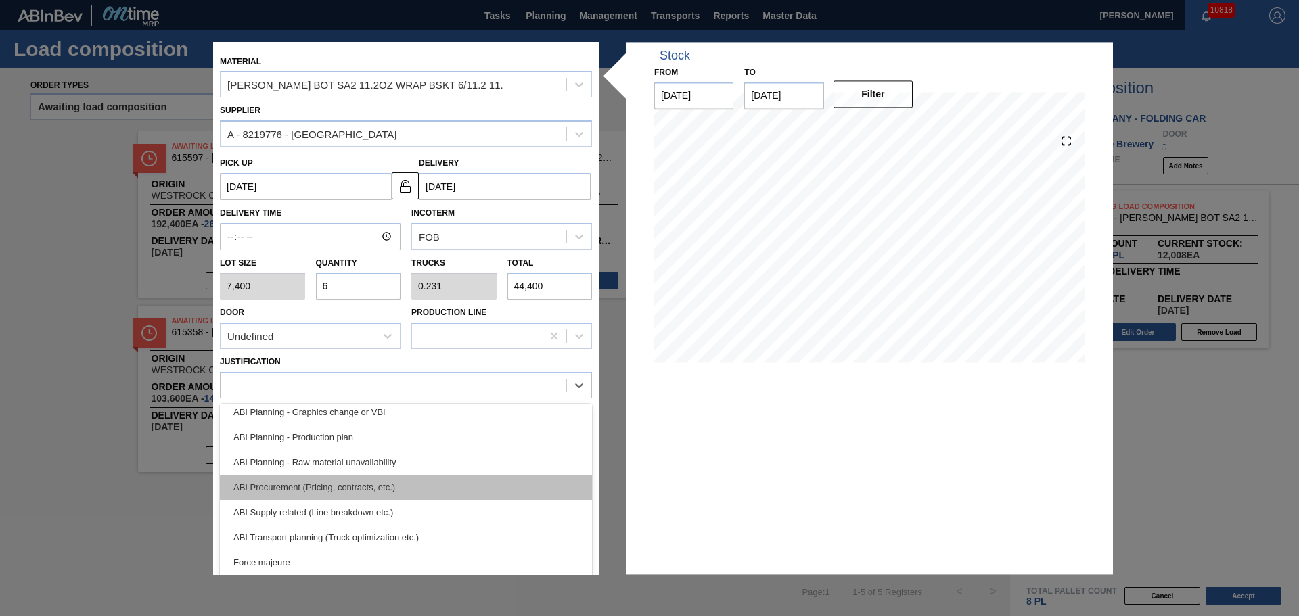
scroll to position [135, 0]
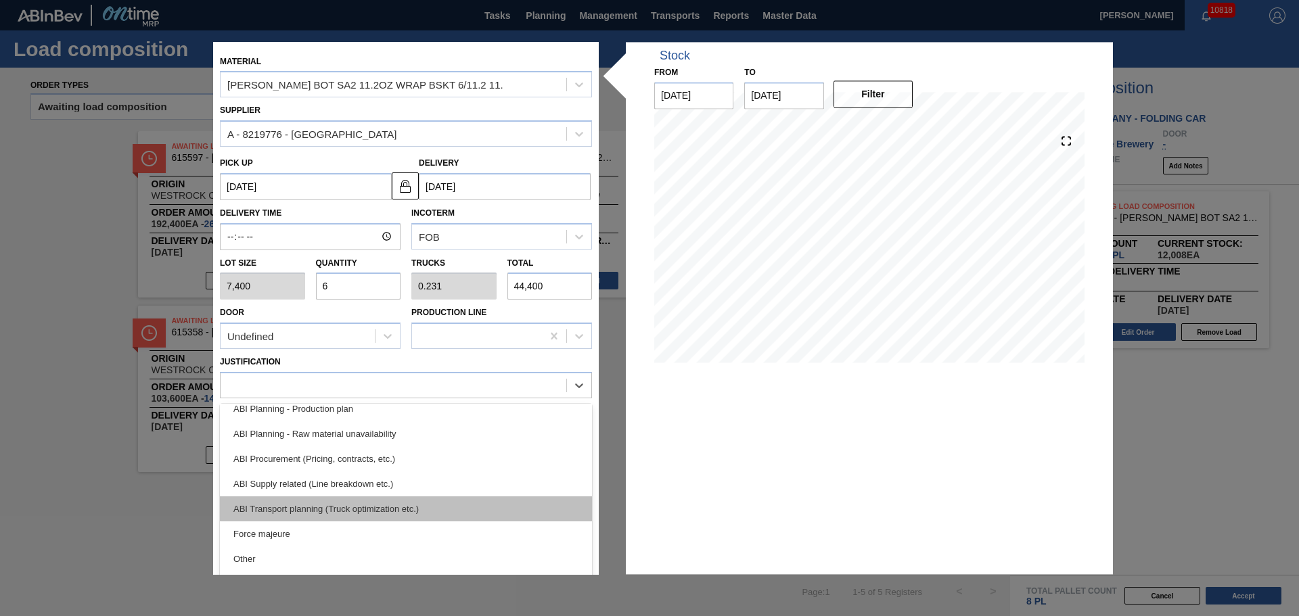
click at [385, 502] on div "ABI Transport planning (Truck optimization etc.)" at bounding box center [406, 509] width 372 height 25
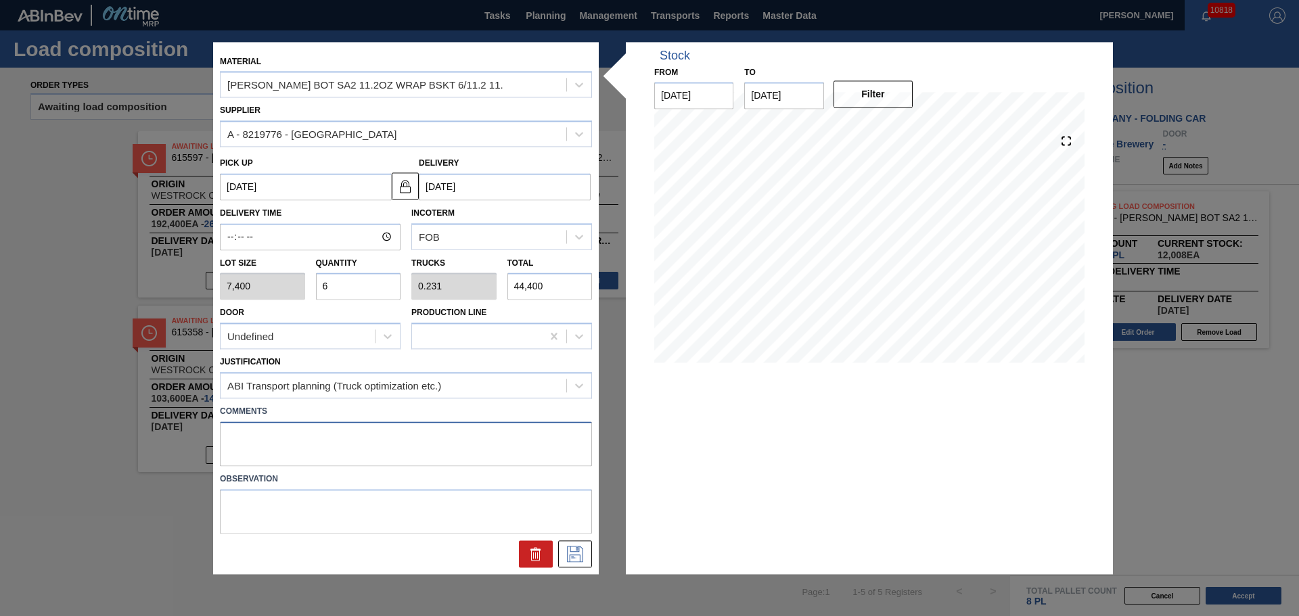
click at [367, 445] on textarea at bounding box center [406, 444] width 372 height 45
type textarea "TAIL, DROP"
click at [570, 556] on icon at bounding box center [575, 554] width 16 height 16
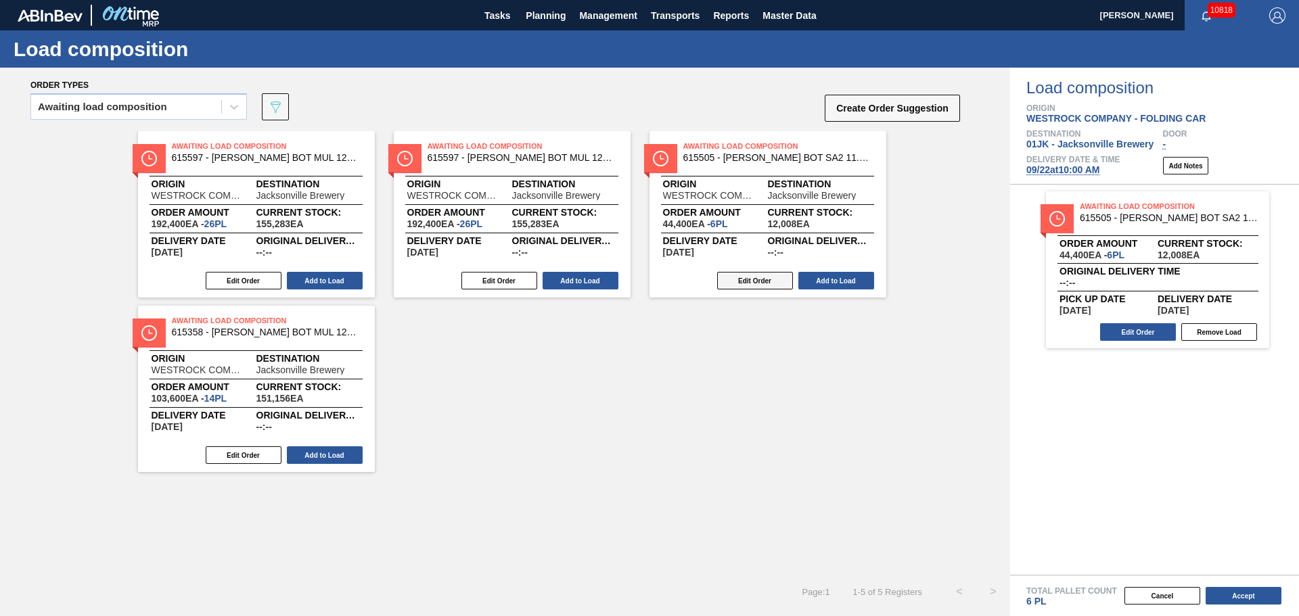
click at [767, 283] on button "Edit Order" at bounding box center [755, 281] width 76 height 18
click at [825, 281] on button "Add to Load" at bounding box center [836, 281] width 76 height 18
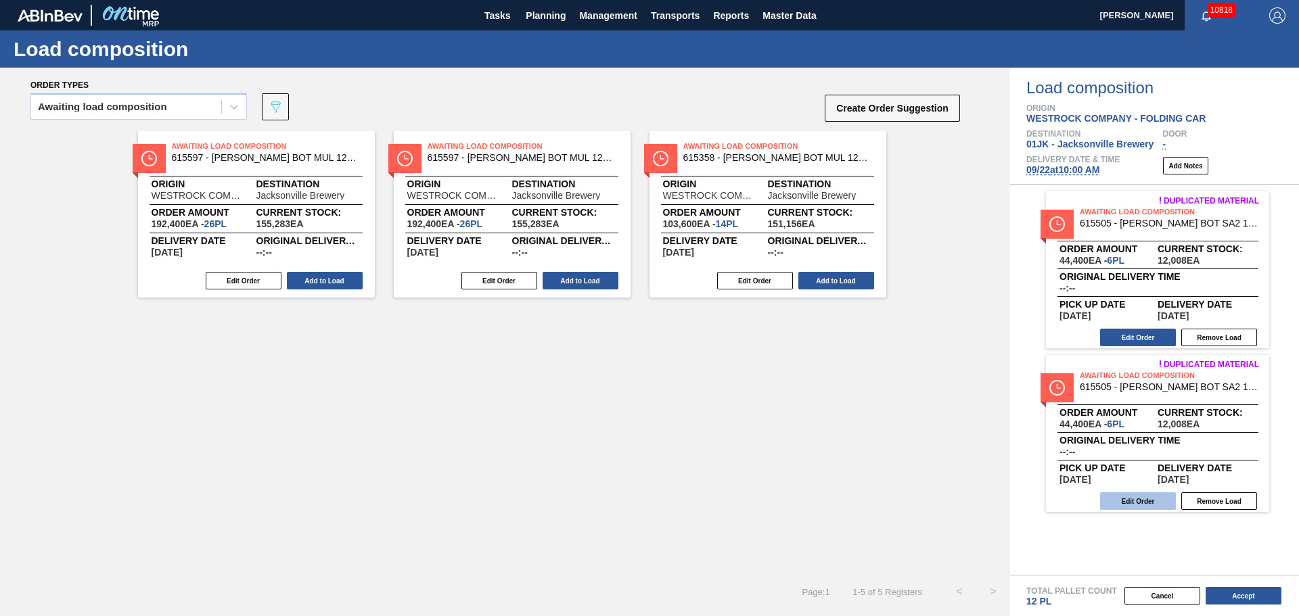
click at [1162, 496] on button "Edit Order" at bounding box center [1138, 502] width 76 height 18
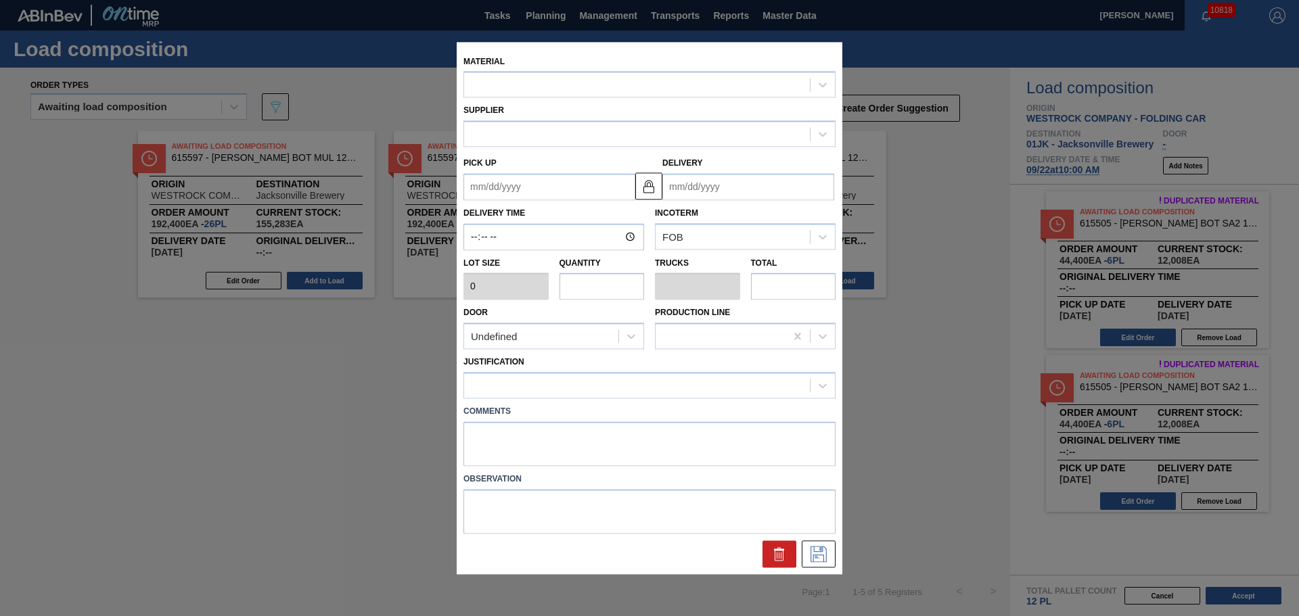
type input "7,400"
type input "6"
type input "0.231"
type input "44,400"
type up "09/21/2025"
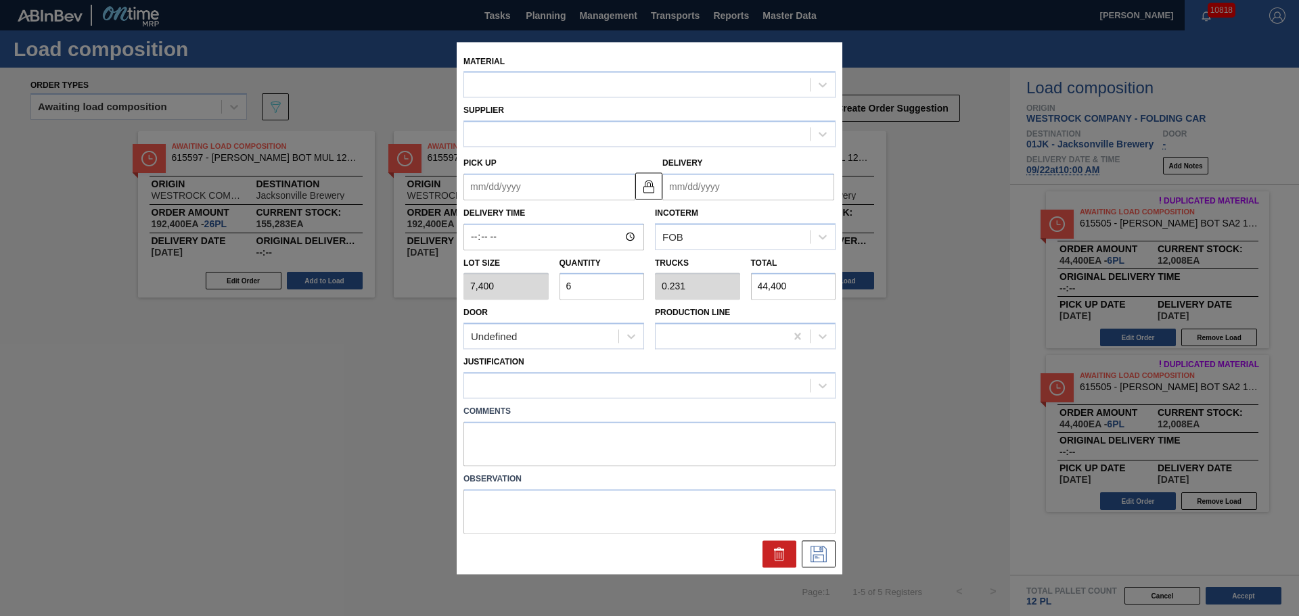
type input "09/22/2025"
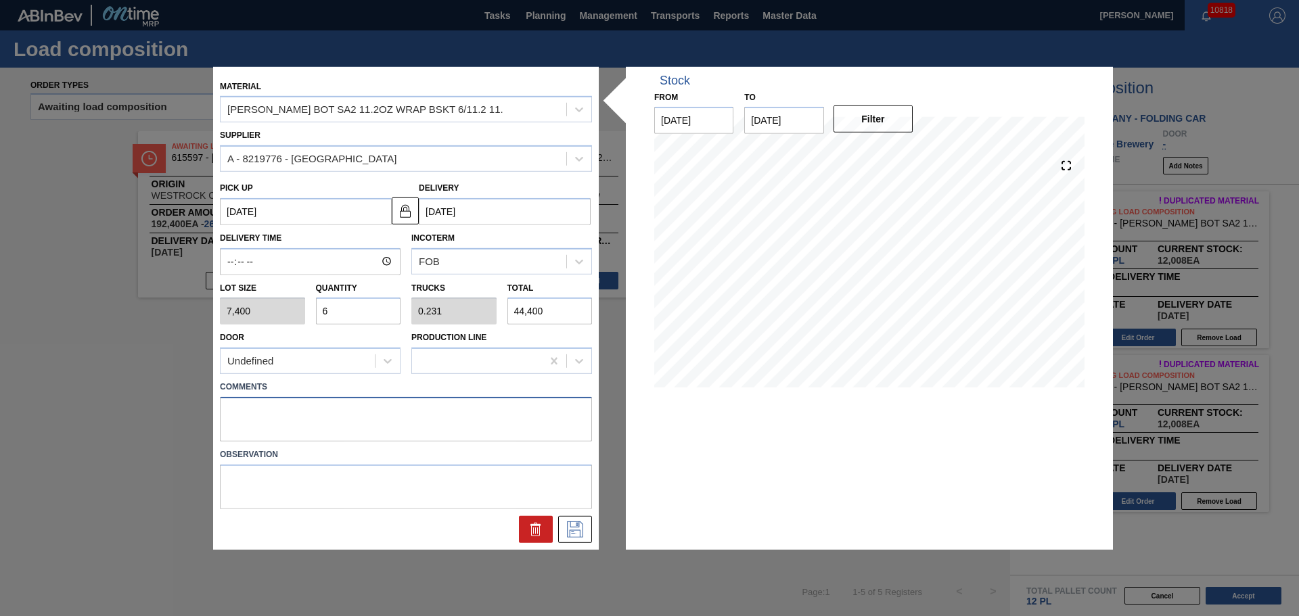
click at [340, 420] on textarea at bounding box center [406, 419] width 372 height 45
type textarea "T"
type textarea "TAIL, DROP"
click at [564, 535] on button at bounding box center [575, 529] width 34 height 27
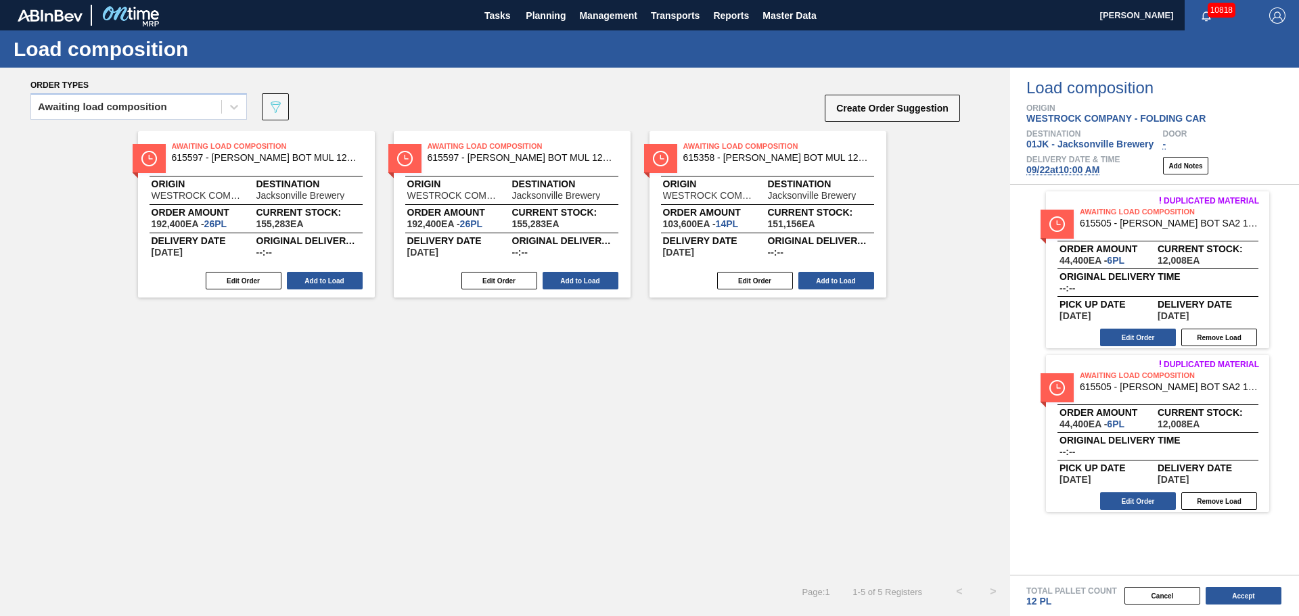
drag, startPoint x: 829, startPoint y: 283, endPoint x: 972, endPoint y: 293, distance: 143.8
click at [830, 282] on button "Add to Load" at bounding box center [836, 281] width 76 height 18
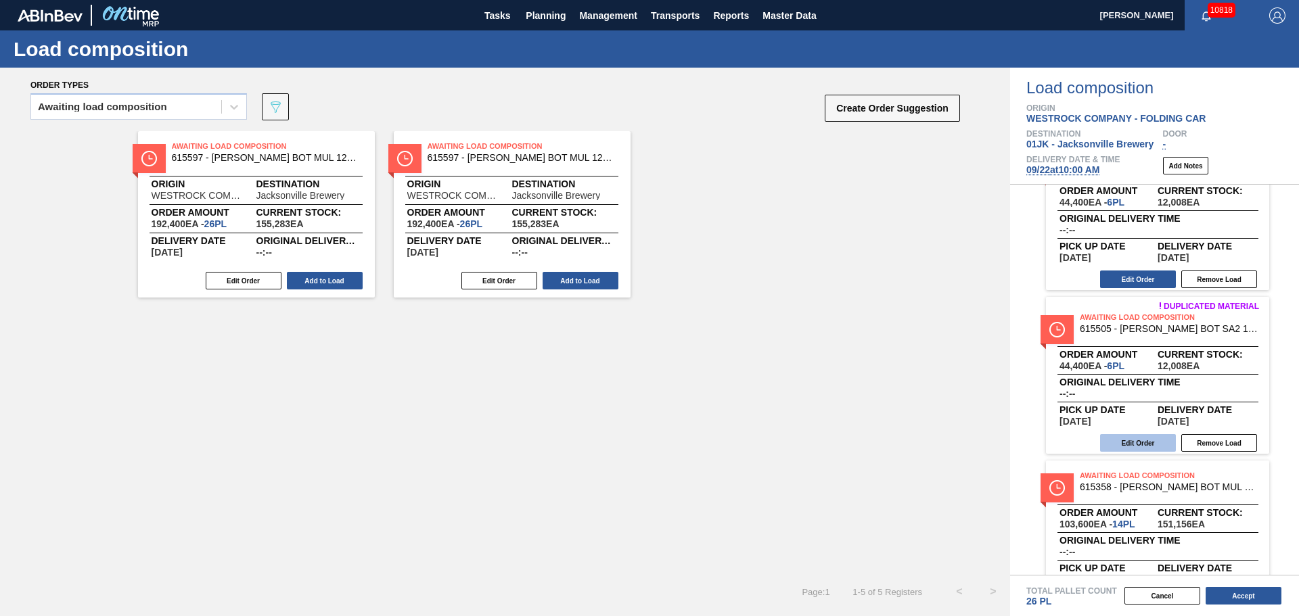
scroll to position [108, 0]
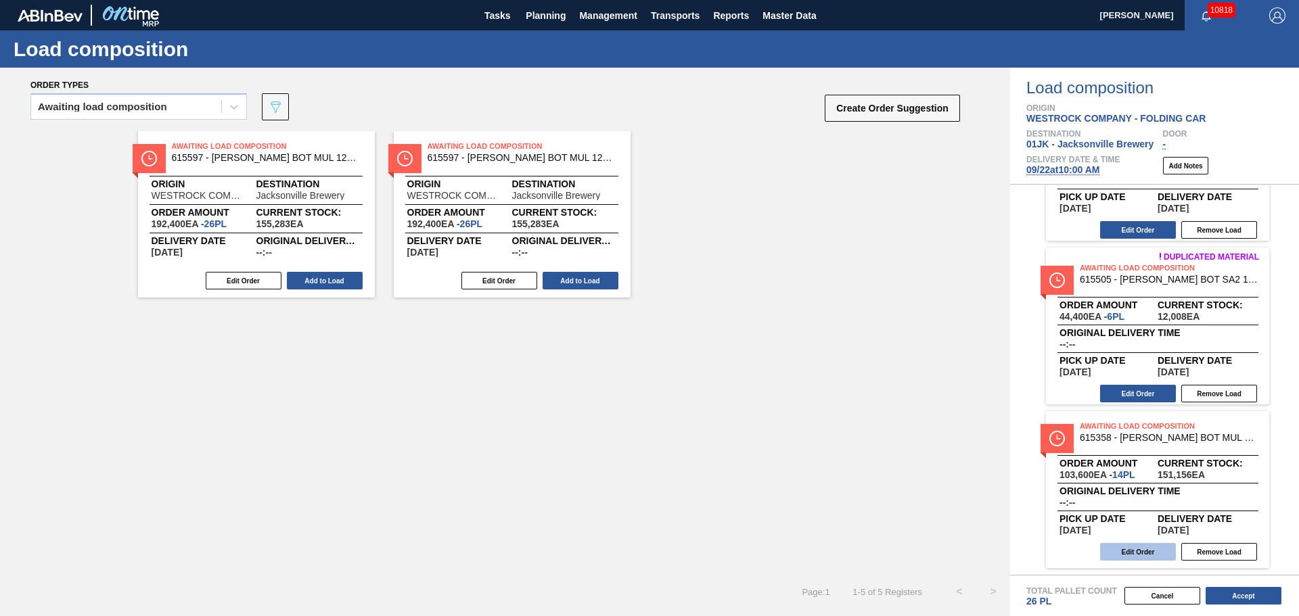
click at [1131, 553] on button "Edit Order" at bounding box center [1138, 552] width 76 height 18
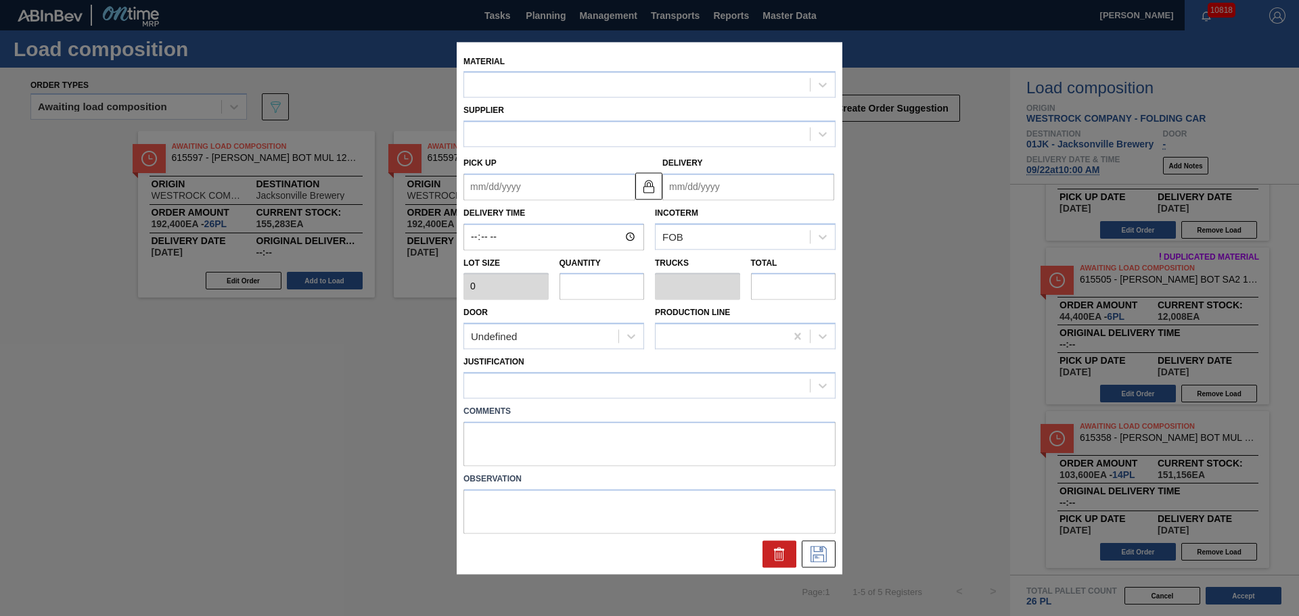
type input "7,400"
type input "14"
type input "0.538"
type input "103,600"
type up "09/21/2025"
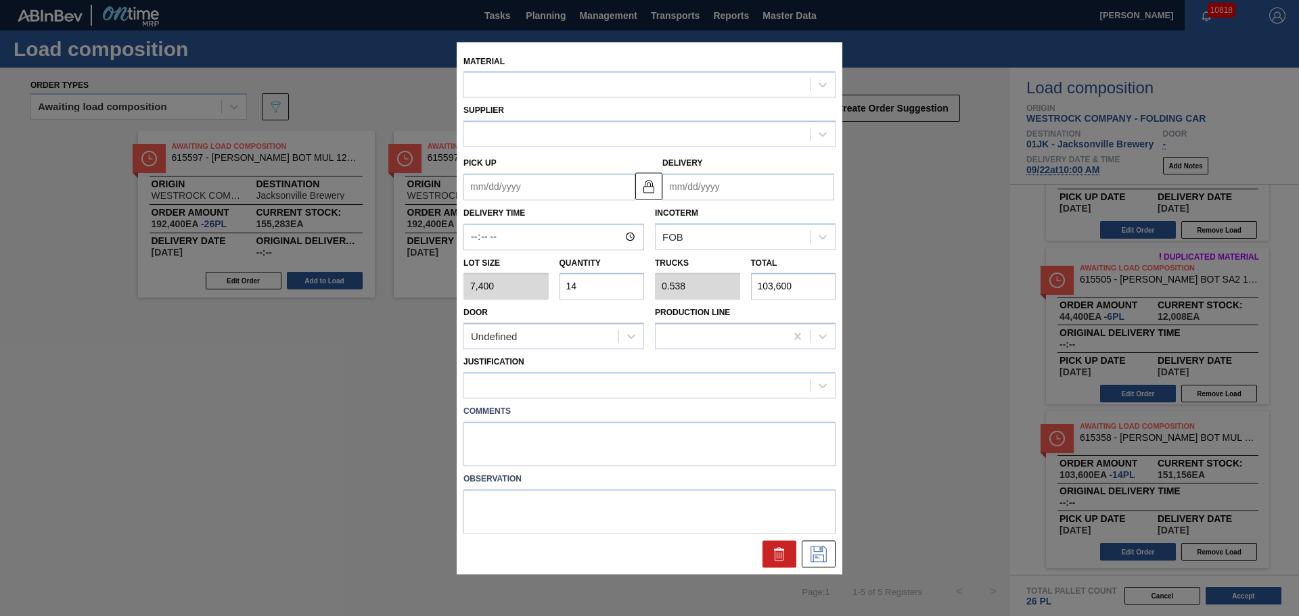
type input "09/22/2025"
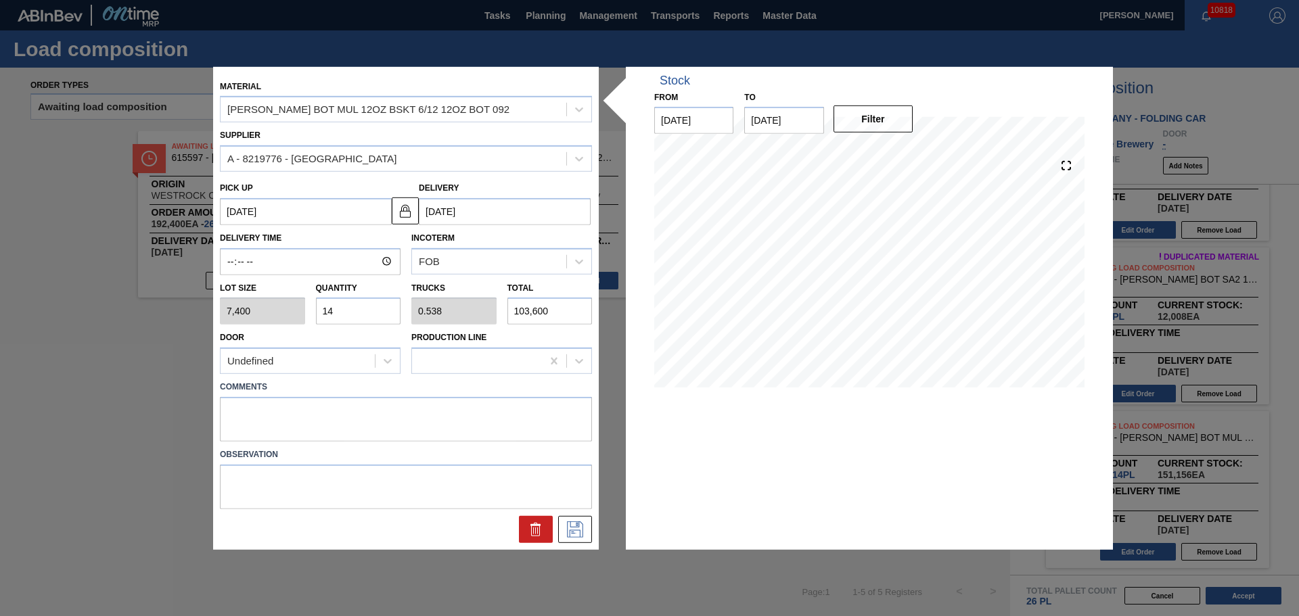
drag, startPoint x: 548, startPoint y: 448, endPoint x: 551, endPoint y: 430, distance: 17.8
click at [548, 446] on label "Observation" at bounding box center [406, 455] width 372 height 20
click at [555, 422] on textarea at bounding box center [406, 419] width 372 height 45
type textarea "NOSE, DROP"
click at [573, 528] on icon at bounding box center [575, 530] width 22 height 16
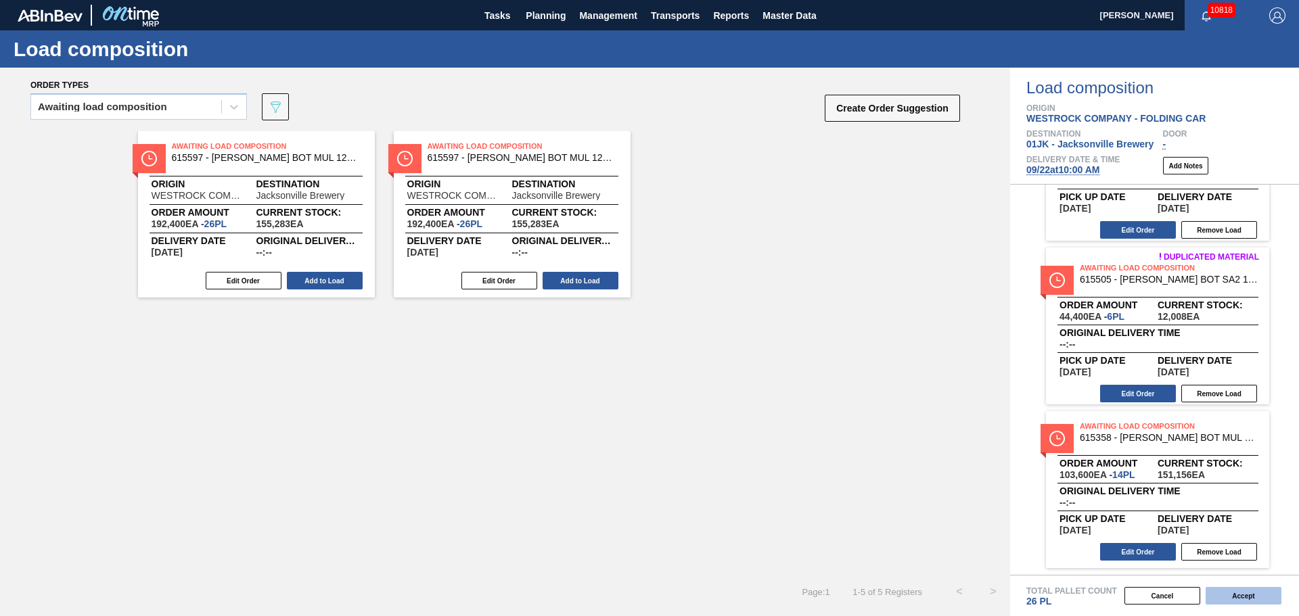
click at [1261, 592] on button "Accept" at bounding box center [1244, 596] width 76 height 18
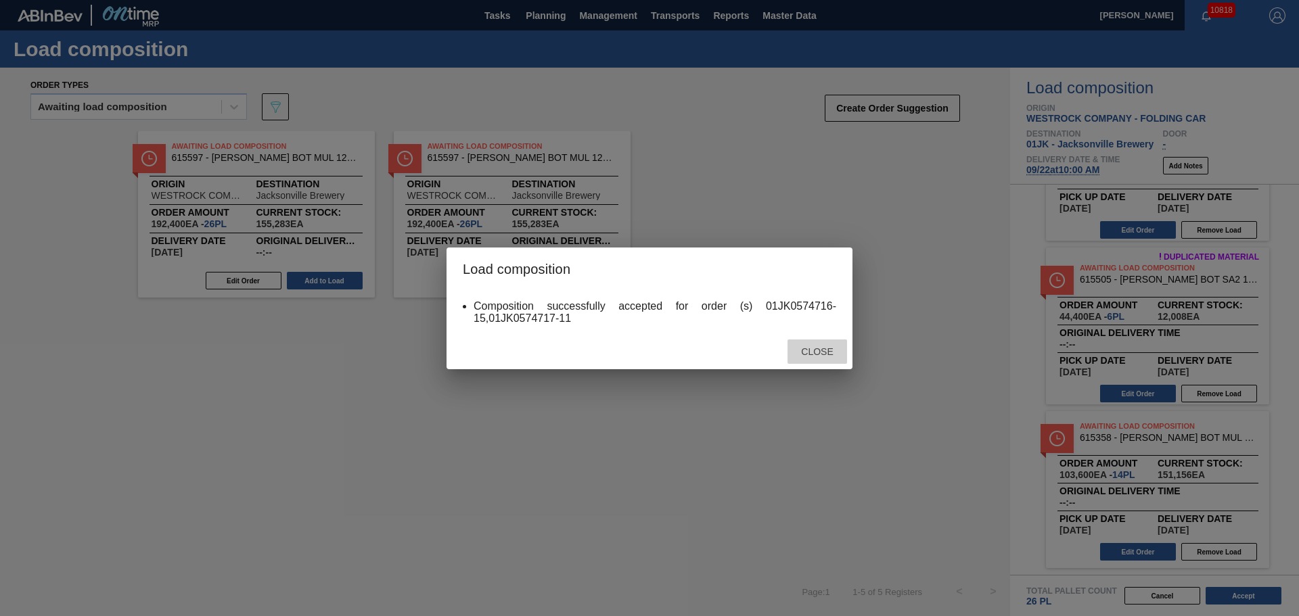
click at [819, 340] on div "Close" at bounding box center [818, 352] width 60 height 25
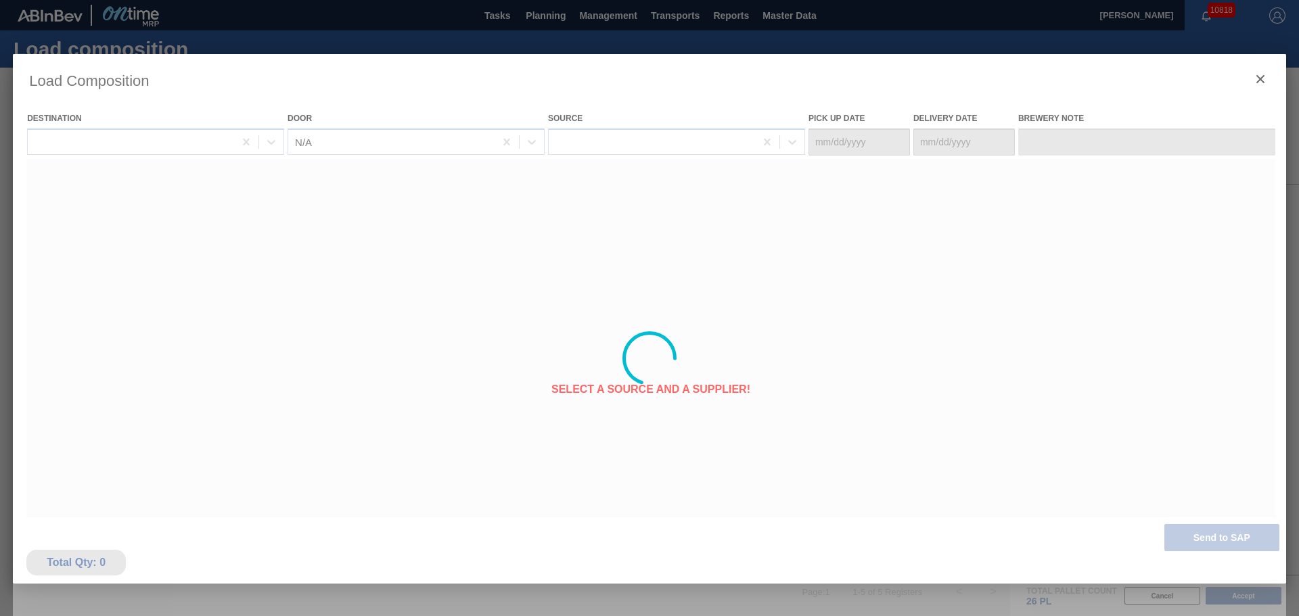
type Date "09/21/2025"
type Date "09/22/2025"
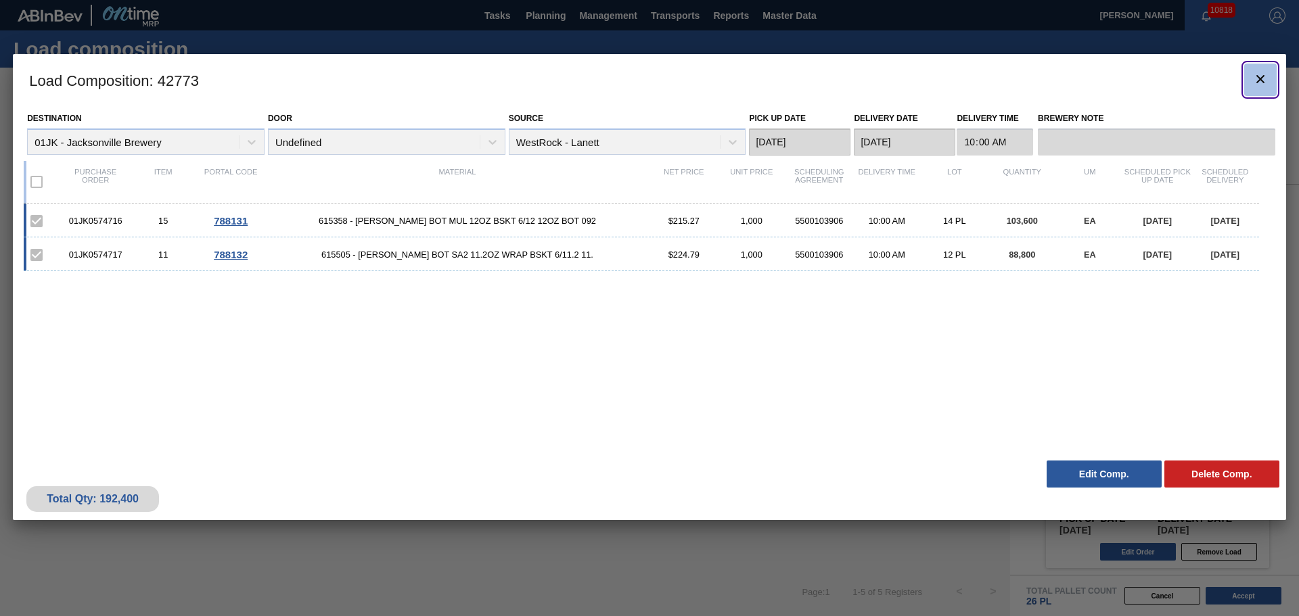
click at [1262, 80] on icon "botão de ícone" at bounding box center [1260, 79] width 8 height 8
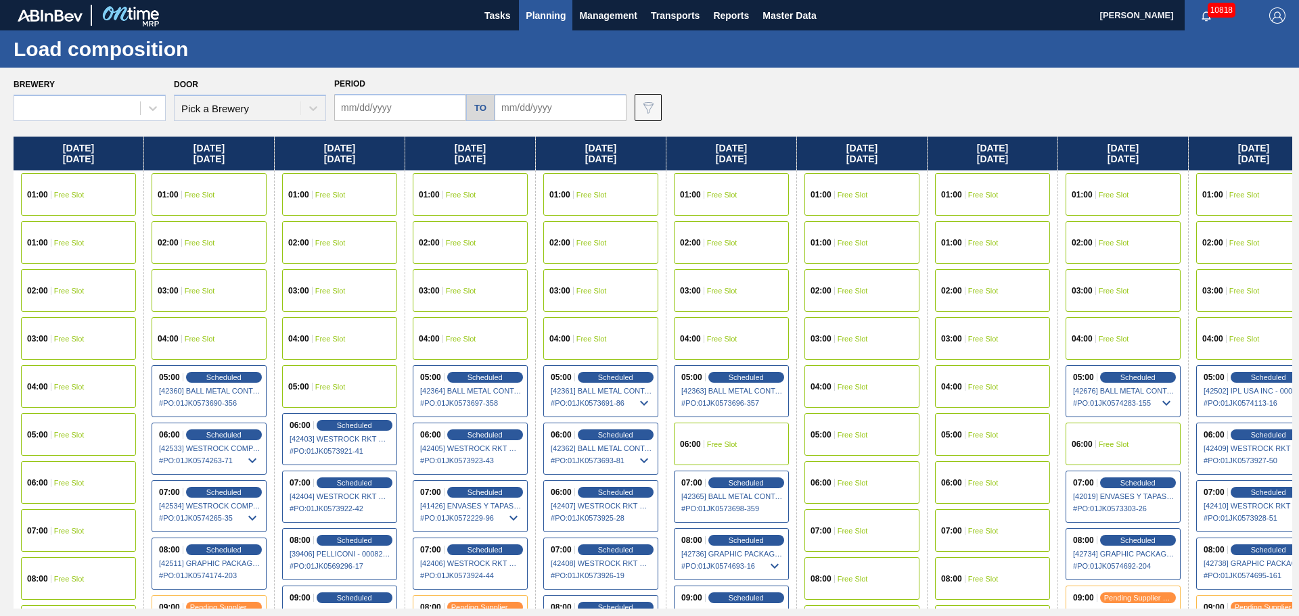
type input "09/14/2025"
type input "09/28/2025"
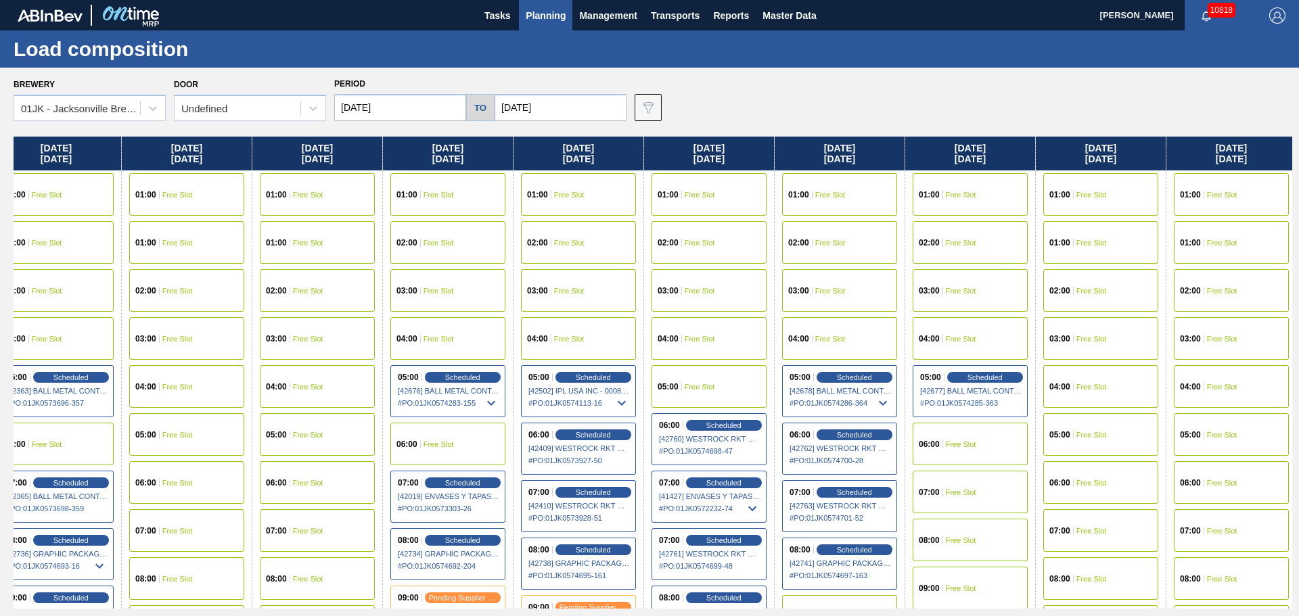
drag, startPoint x: 1129, startPoint y: 277, endPoint x: 378, endPoint y: 292, distance: 751.2
click at [378, 292] on div "Sunday 09/14/2025 01:00 Free Slot 01:00 Free Slot 02:00 Free Slot 03:00 Free Sl…" at bounding box center [653, 373] width 1279 height 472
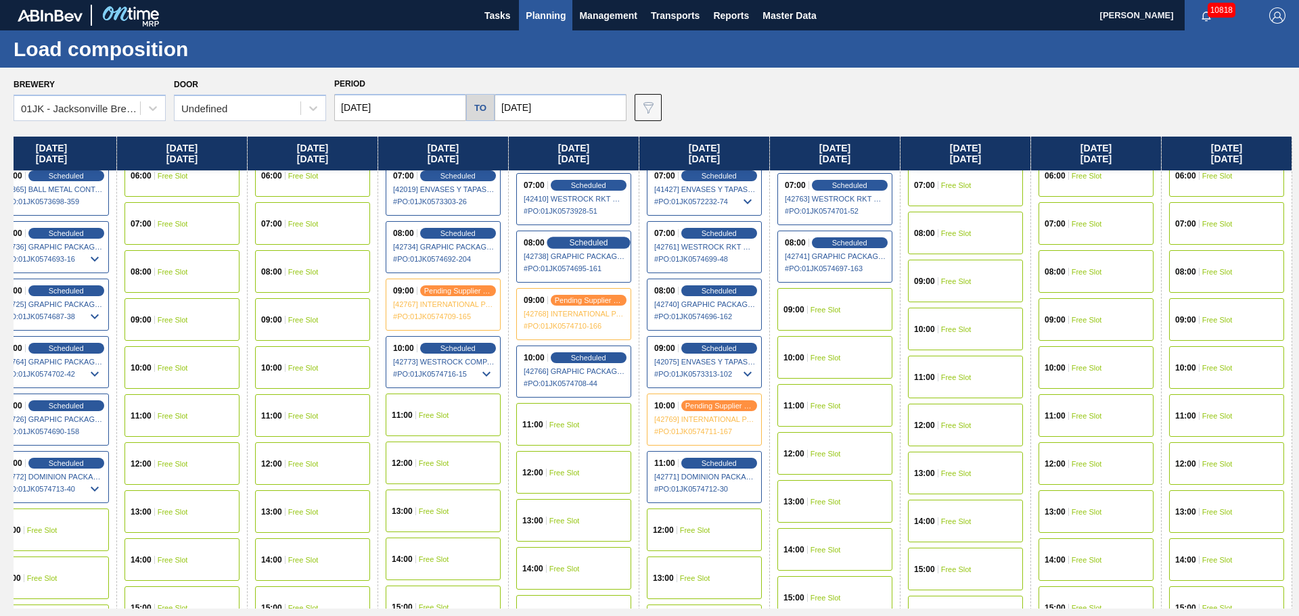
scroll to position [338, 680]
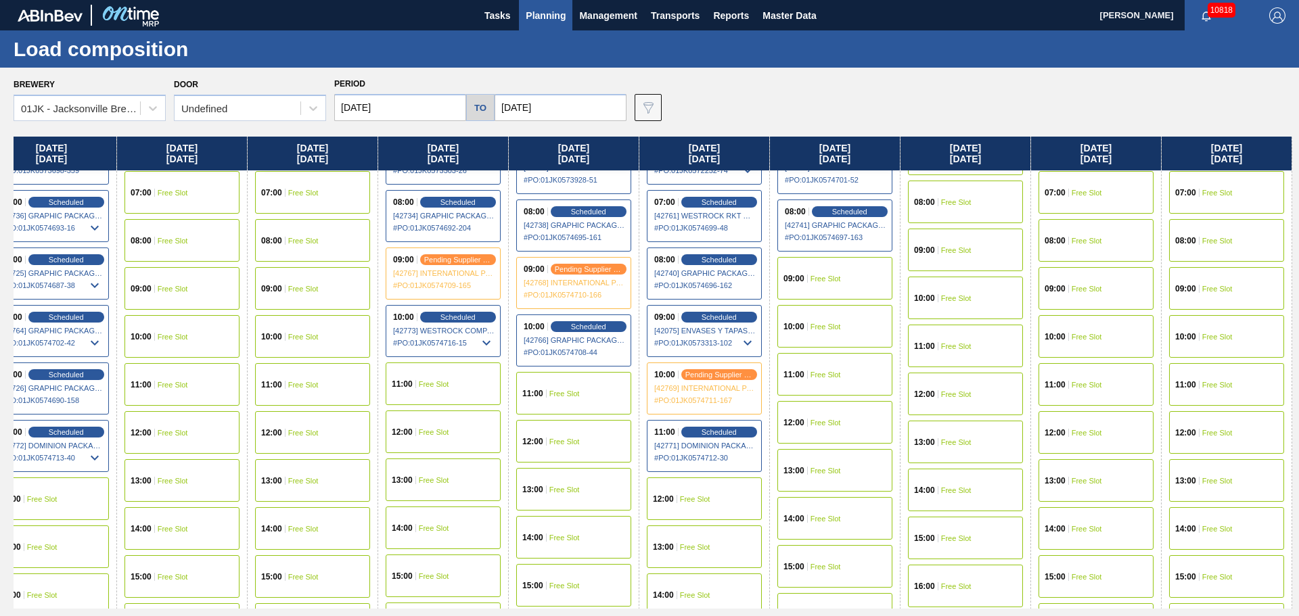
click at [572, 394] on span "Free Slot" at bounding box center [564, 394] width 30 height 8
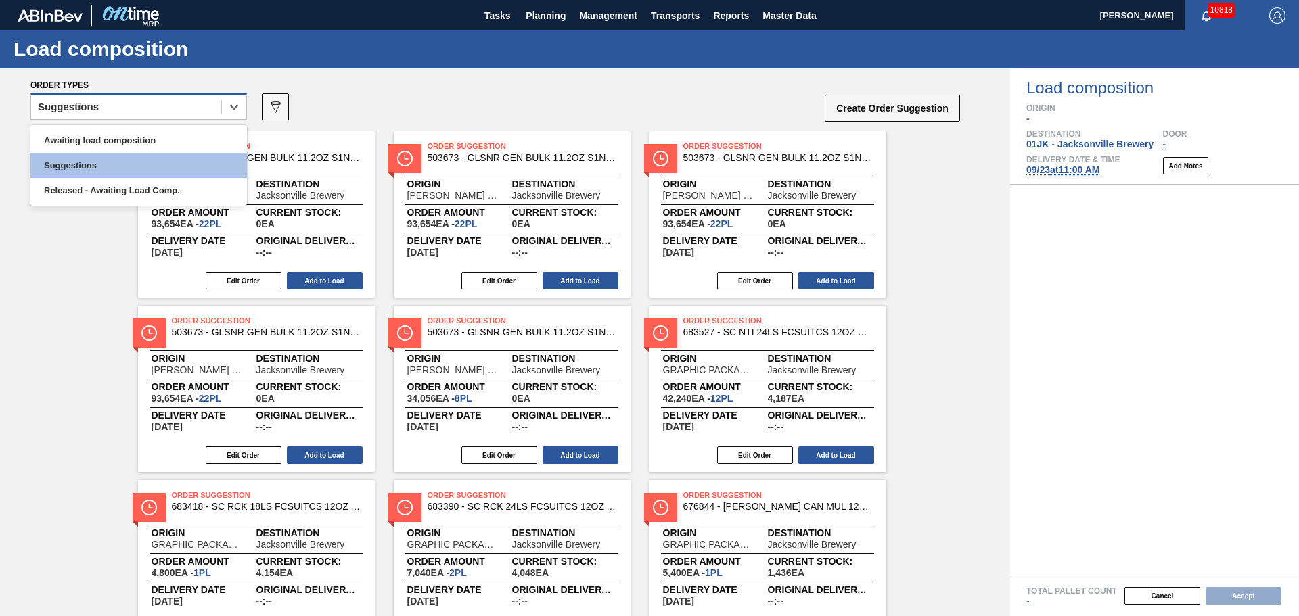
click at [187, 106] on div "Suggestions" at bounding box center [126, 107] width 190 height 20
click at [177, 143] on div "Awaiting load composition" at bounding box center [138, 140] width 217 height 25
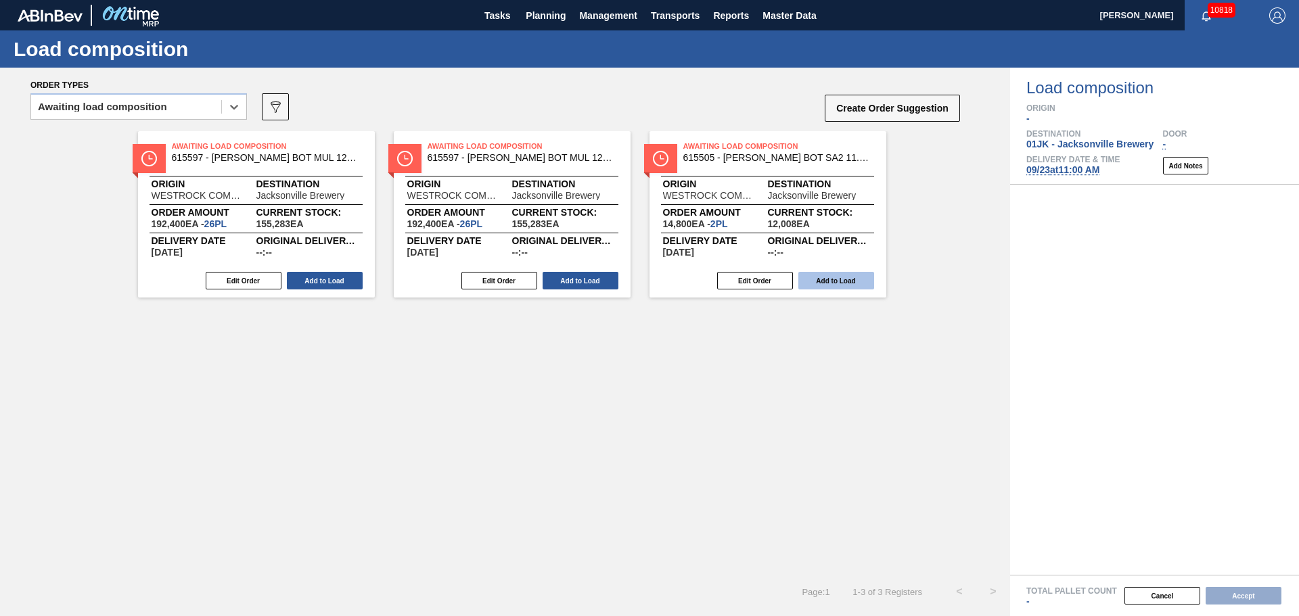
click at [861, 283] on button "Add to Load" at bounding box center [836, 281] width 76 height 18
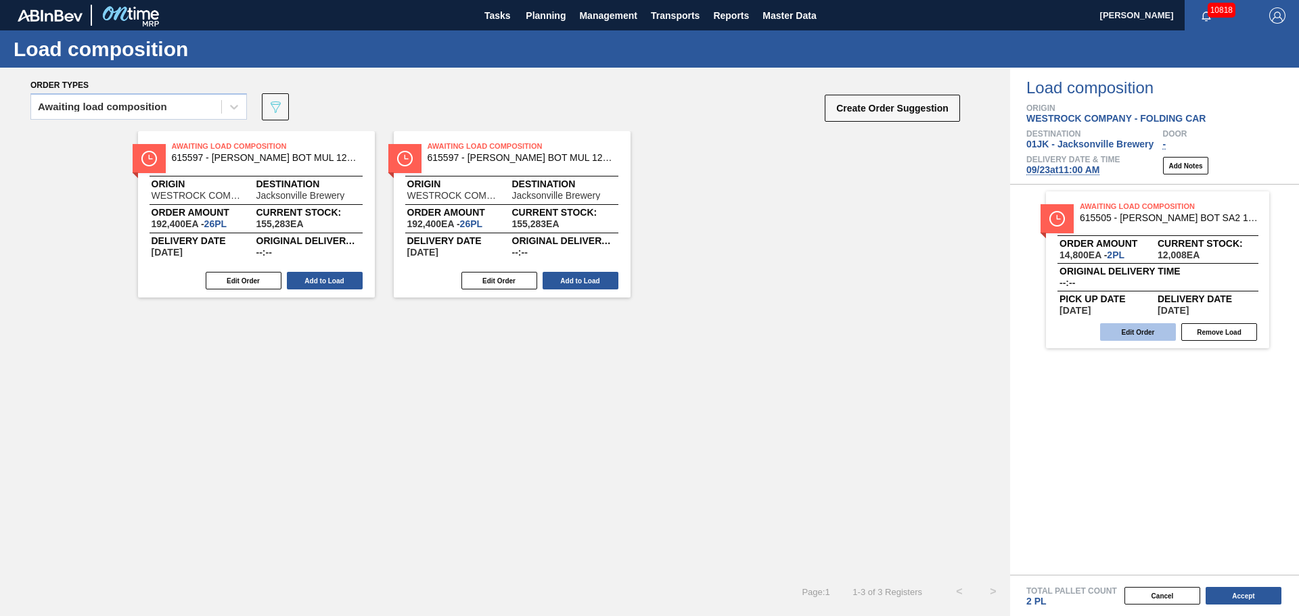
click at [1145, 333] on button "Edit Order" at bounding box center [1138, 332] width 76 height 18
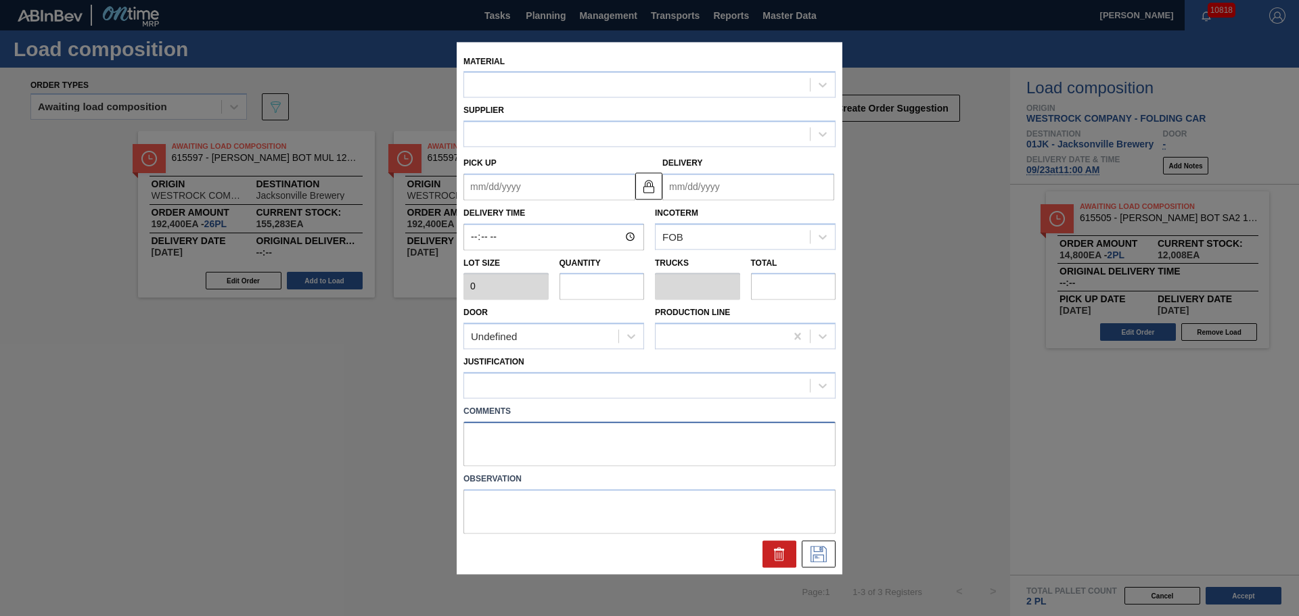
click at [617, 436] on textarea at bounding box center [649, 444] width 372 height 45
type input "7,400"
type input "2"
type input "0.077"
type input "14,800"
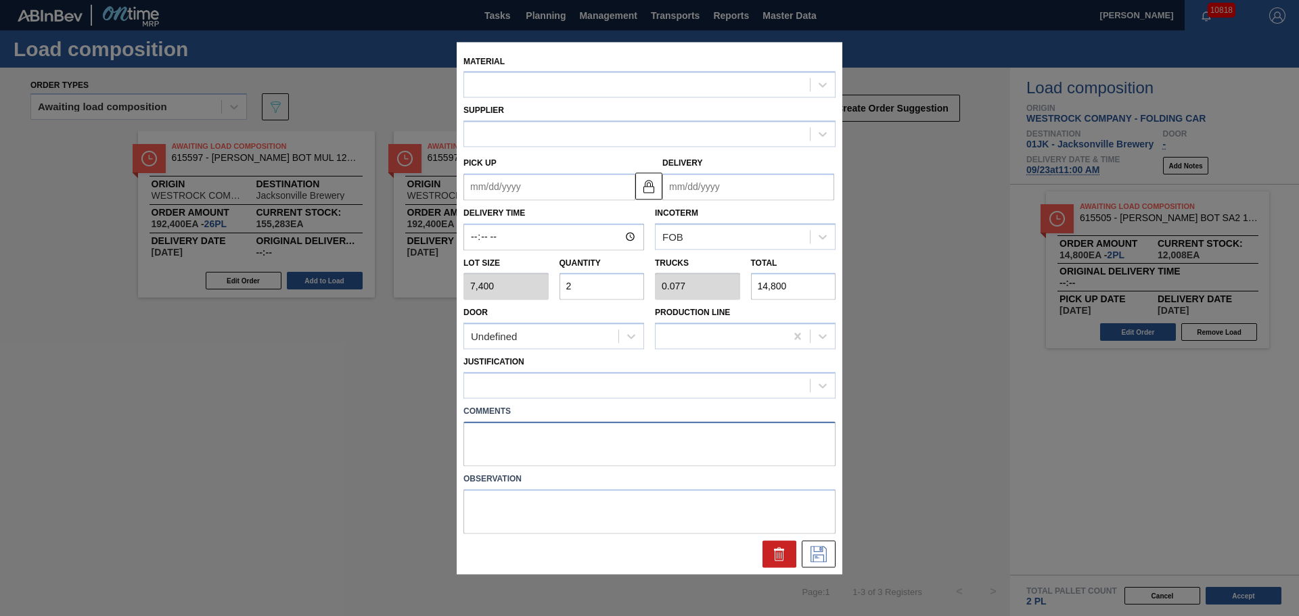
type up "09/21/2025"
type input "09/22/2025"
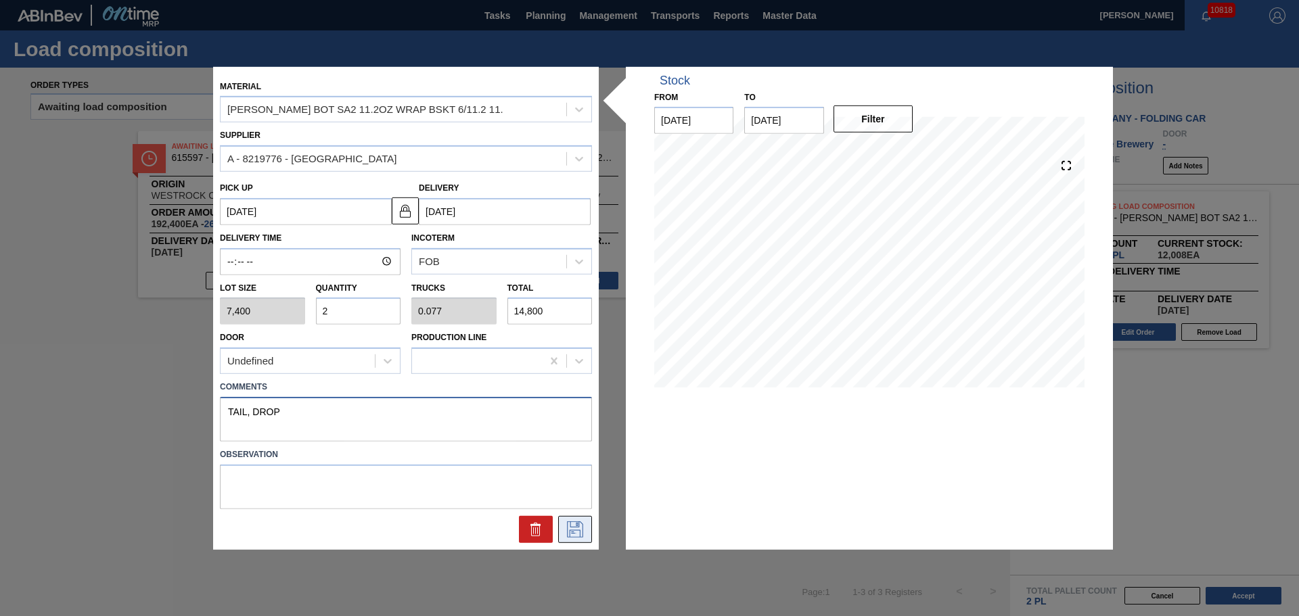
type textarea "TAIL, DROP"
click at [584, 528] on icon at bounding box center [575, 530] width 22 height 16
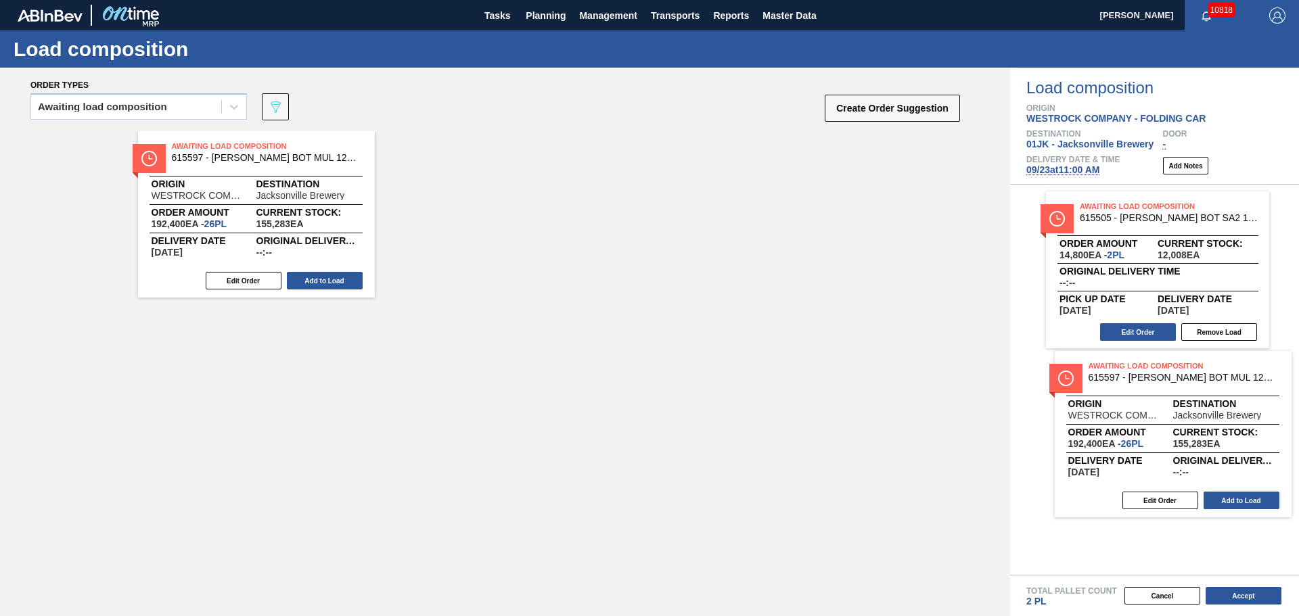
drag, startPoint x: 495, startPoint y: 138, endPoint x: 1201, endPoint y: 374, distance: 744.2
click at [1201, 374] on div "Order types Awaiting load composition 089F7B8B-B2A5-4AFE-B5C0-19BA573D28AC Crea…" at bounding box center [649, 342] width 1299 height 549
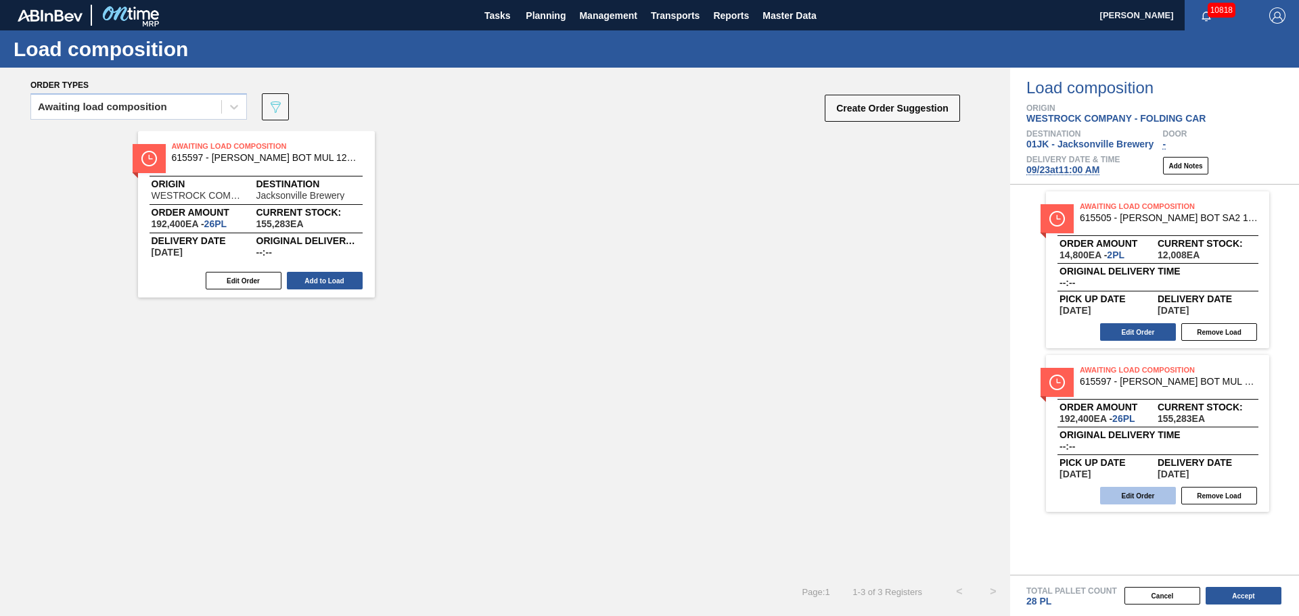
click at [1130, 489] on button "Edit Order" at bounding box center [1138, 496] width 76 height 18
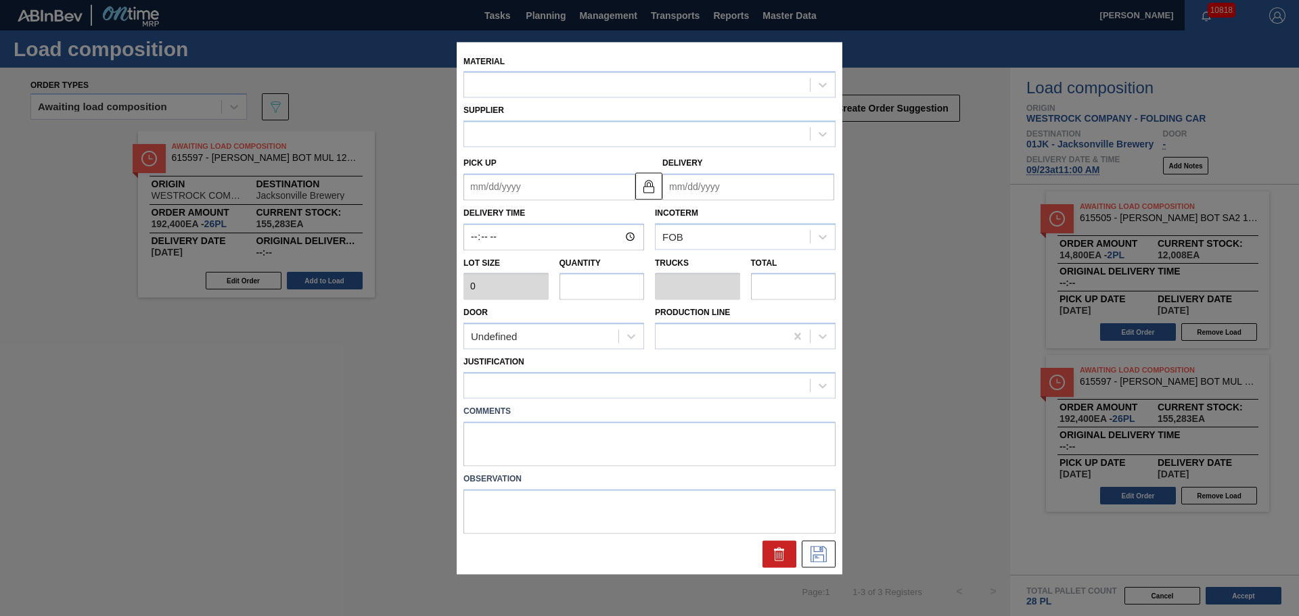
type input "7,400"
type input "26"
type input "1"
type input "192,400"
type up "09/23/2025"
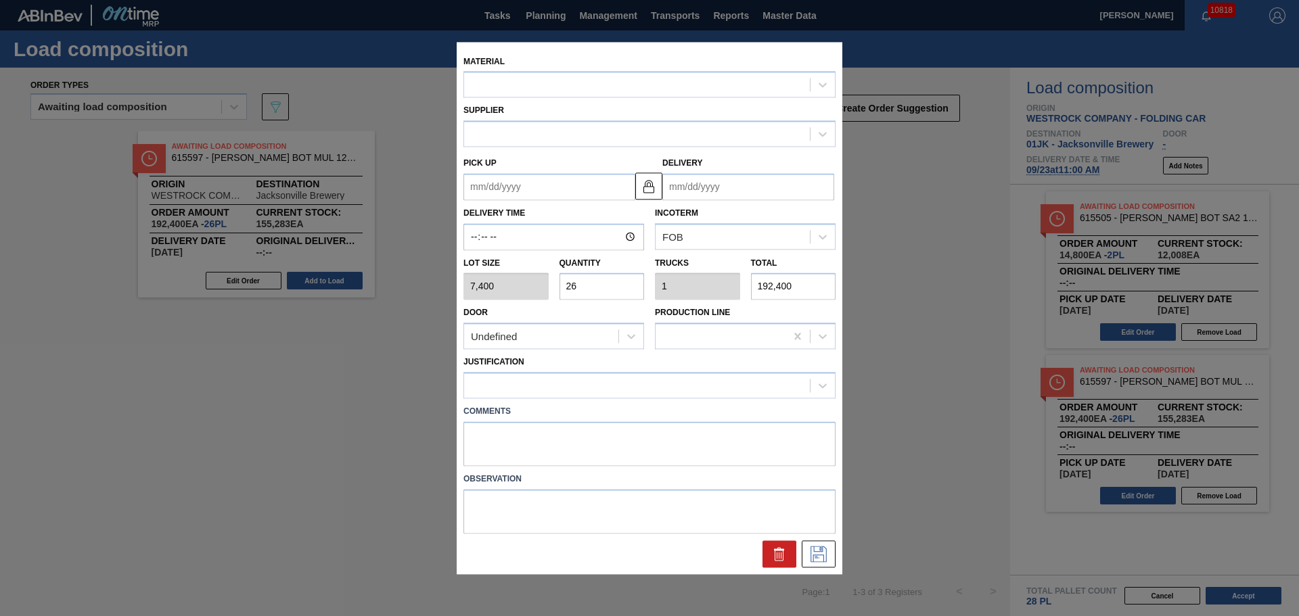
type input "09/24/2025"
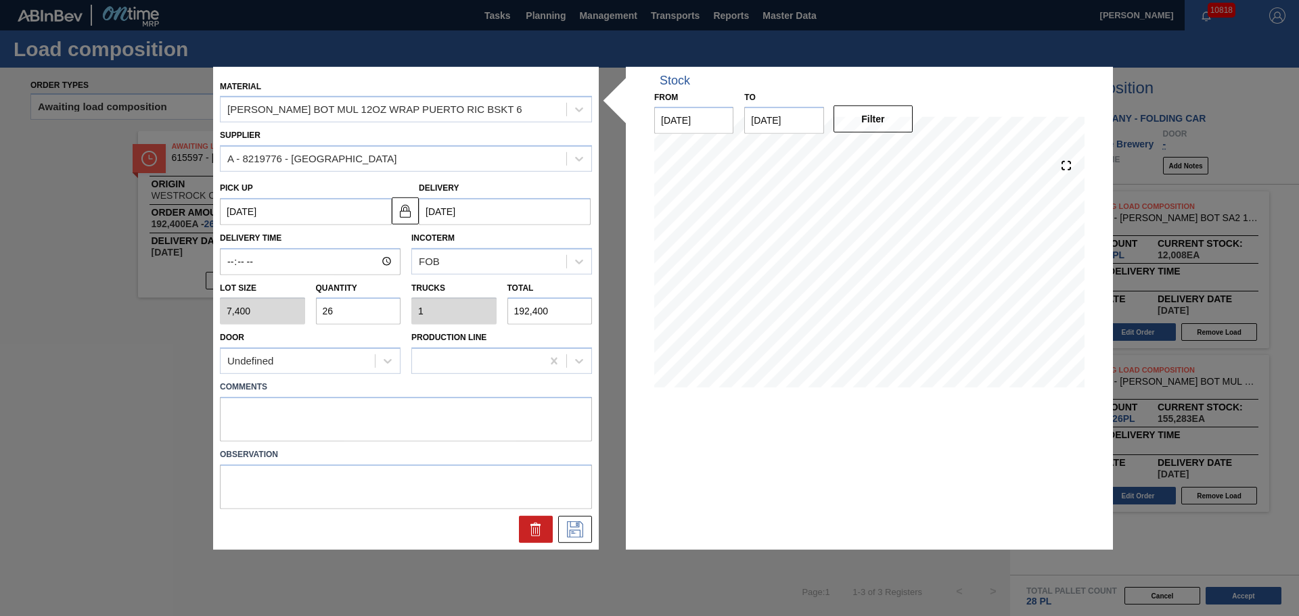
click at [367, 314] on input "26" at bounding box center [358, 311] width 85 height 27
type input "2"
type input "0.077"
type input "14,800"
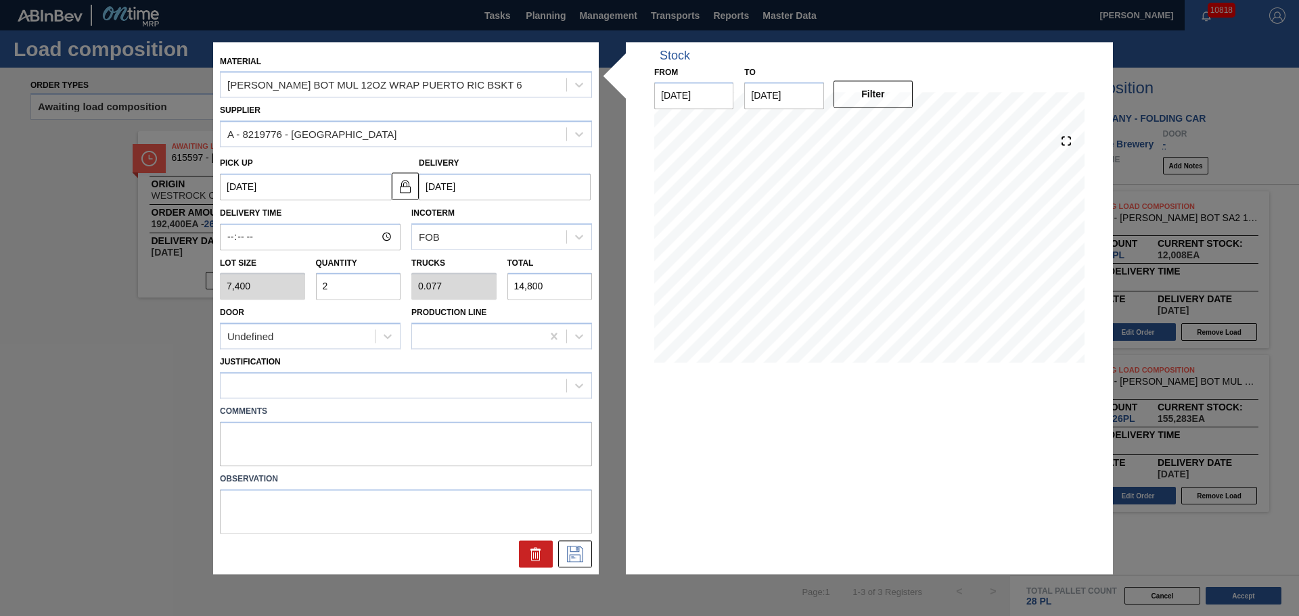
type input "24"
type input "0.923"
type input "177,600"
type input "24"
click at [484, 361] on div "Justification" at bounding box center [406, 376] width 372 height 46
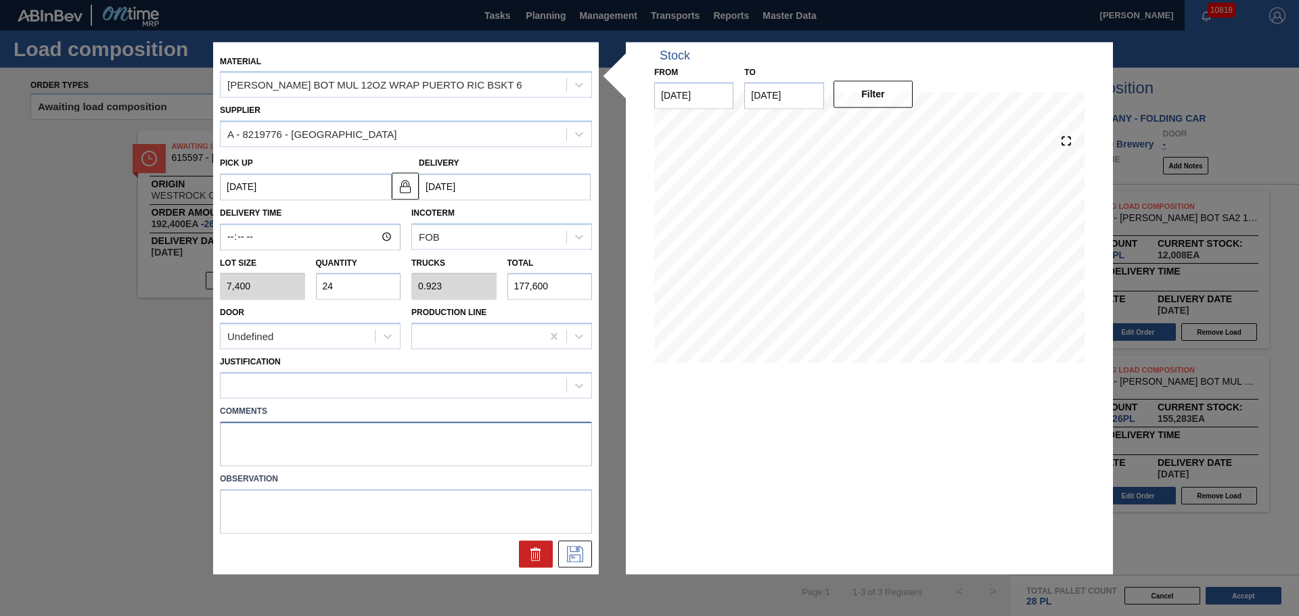
click at [514, 450] on textarea at bounding box center [406, 444] width 372 height 45
type textarea "NOSE, DROP"
click at [410, 383] on div at bounding box center [394, 386] width 346 height 20
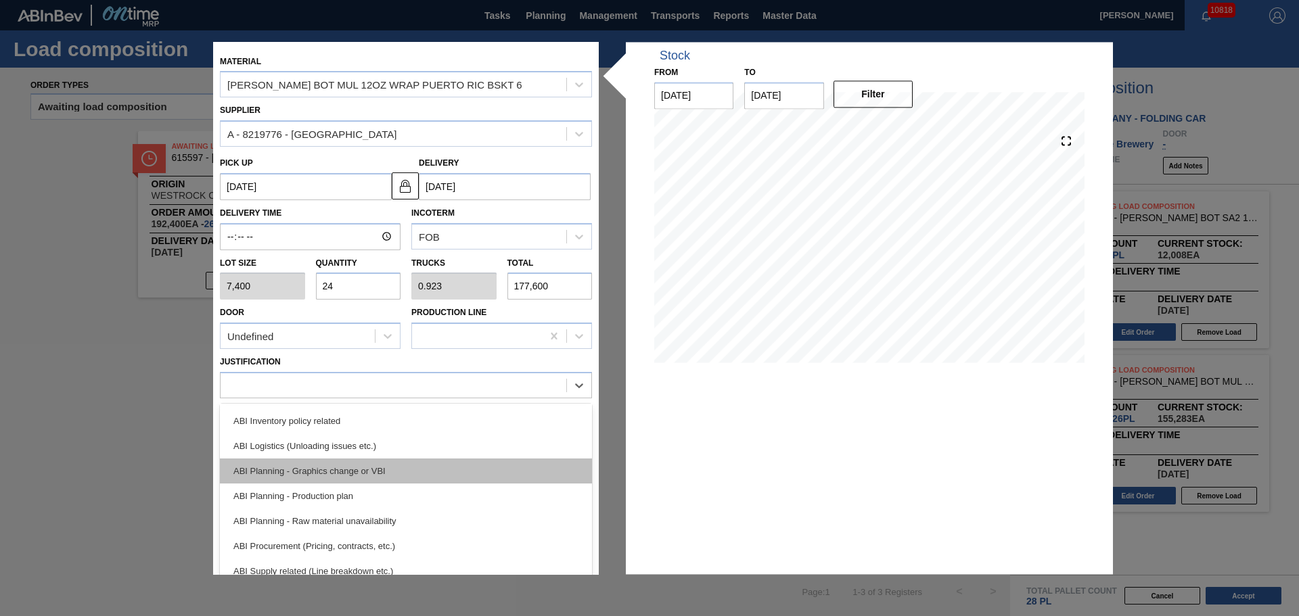
scroll to position [135, 0]
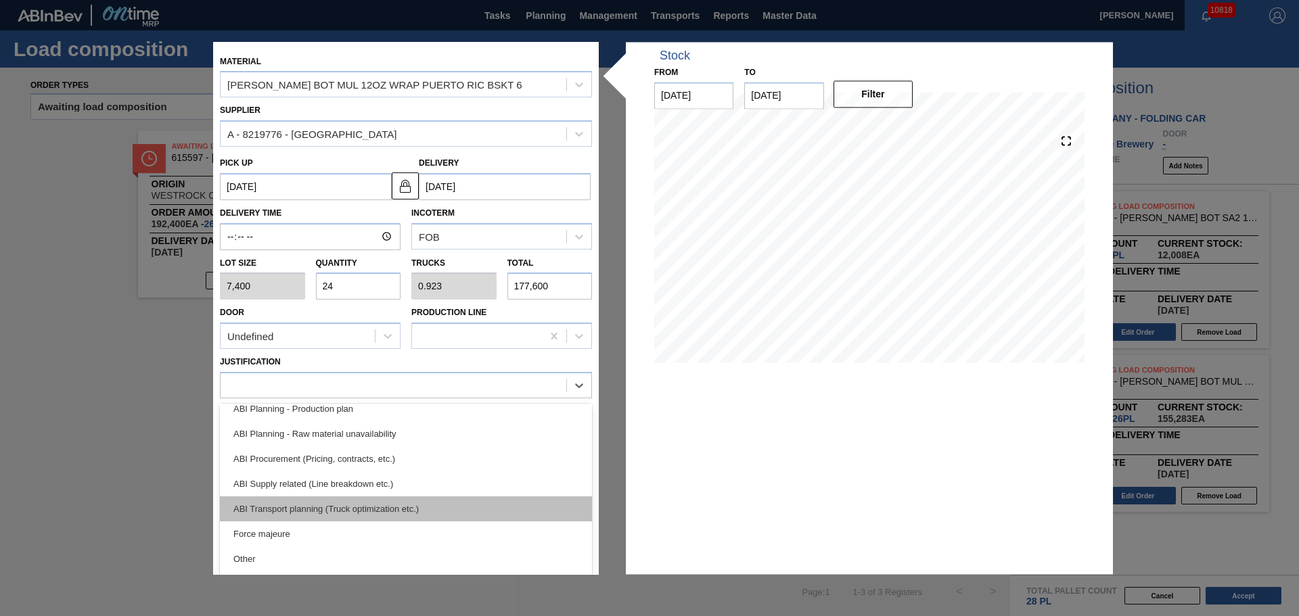
click at [424, 503] on div "ABI Transport planning (Truck optimization etc.)" at bounding box center [406, 509] width 372 height 25
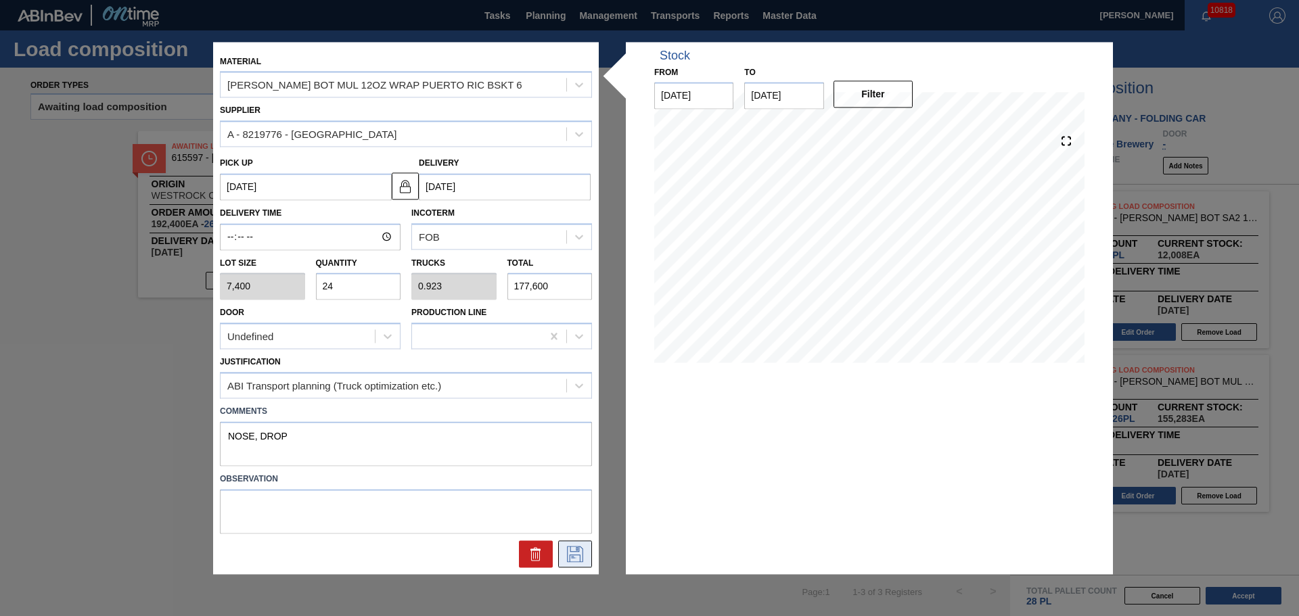
click at [570, 548] on icon at bounding box center [575, 554] width 22 height 16
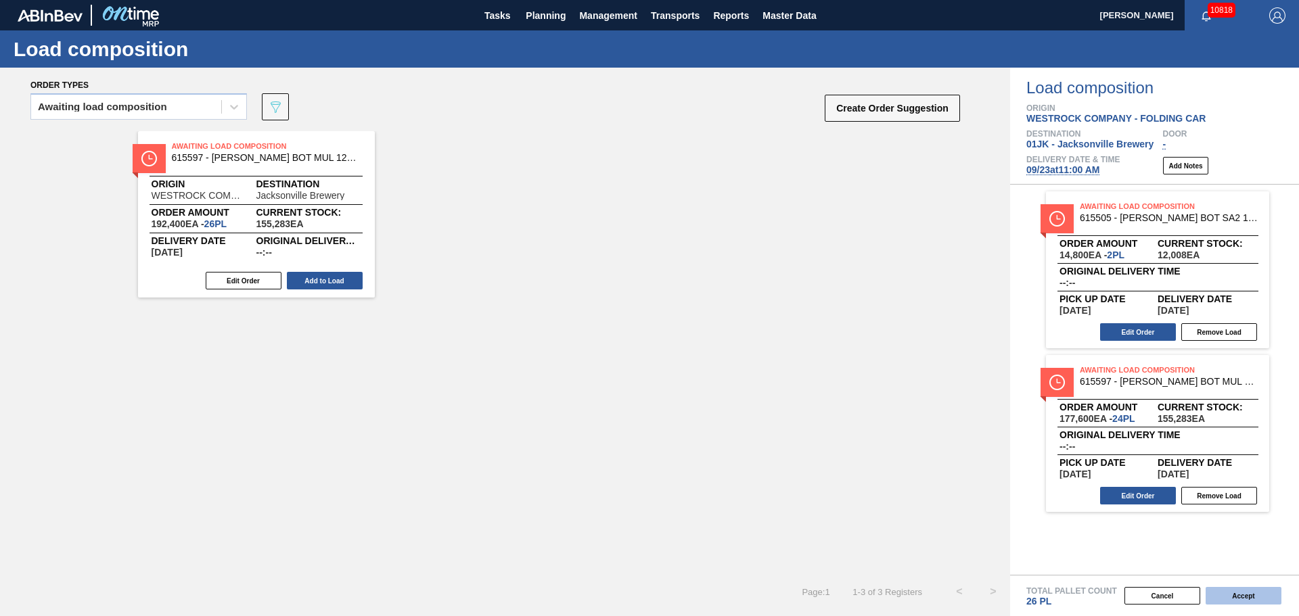
click at [1239, 591] on button "Accept" at bounding box center [1244, 596] width 76 height 18
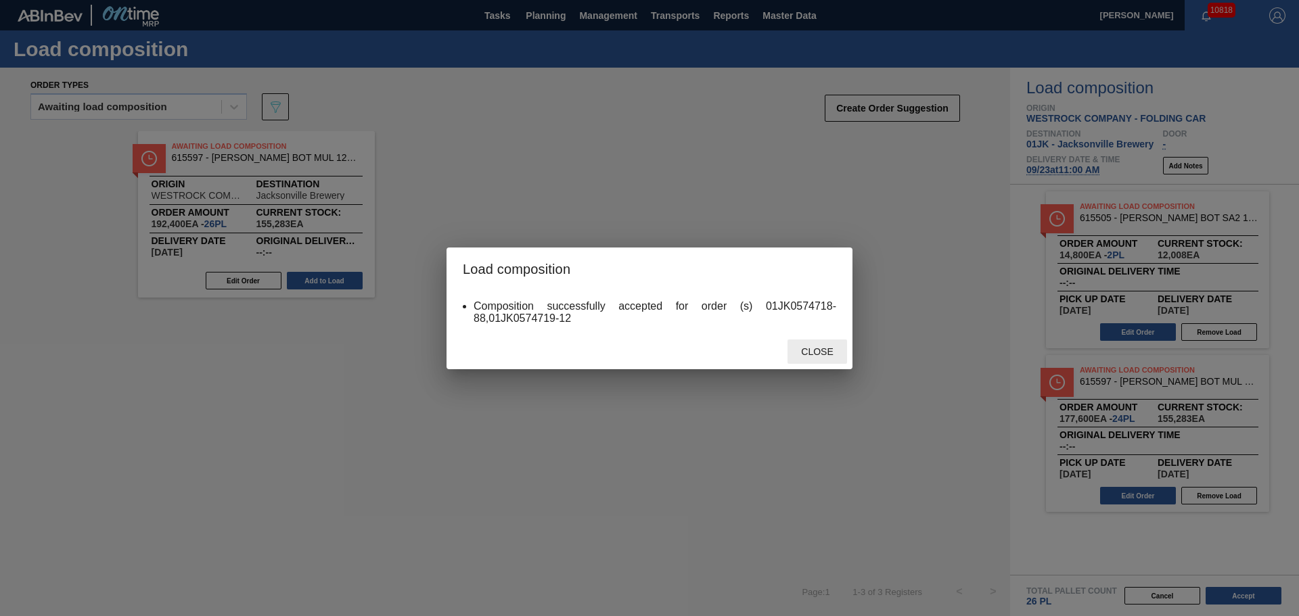
click at [809, 343] on div "Close" at bounding box center [818, 352] width 60 height 25
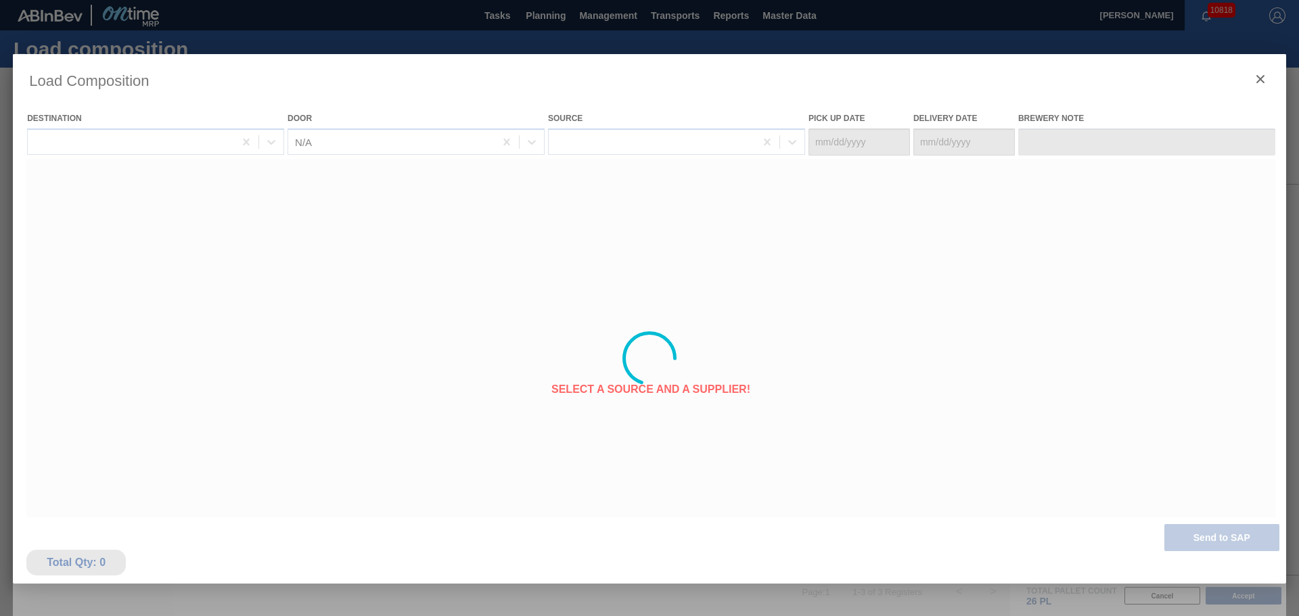
type Date "09/22/2025"
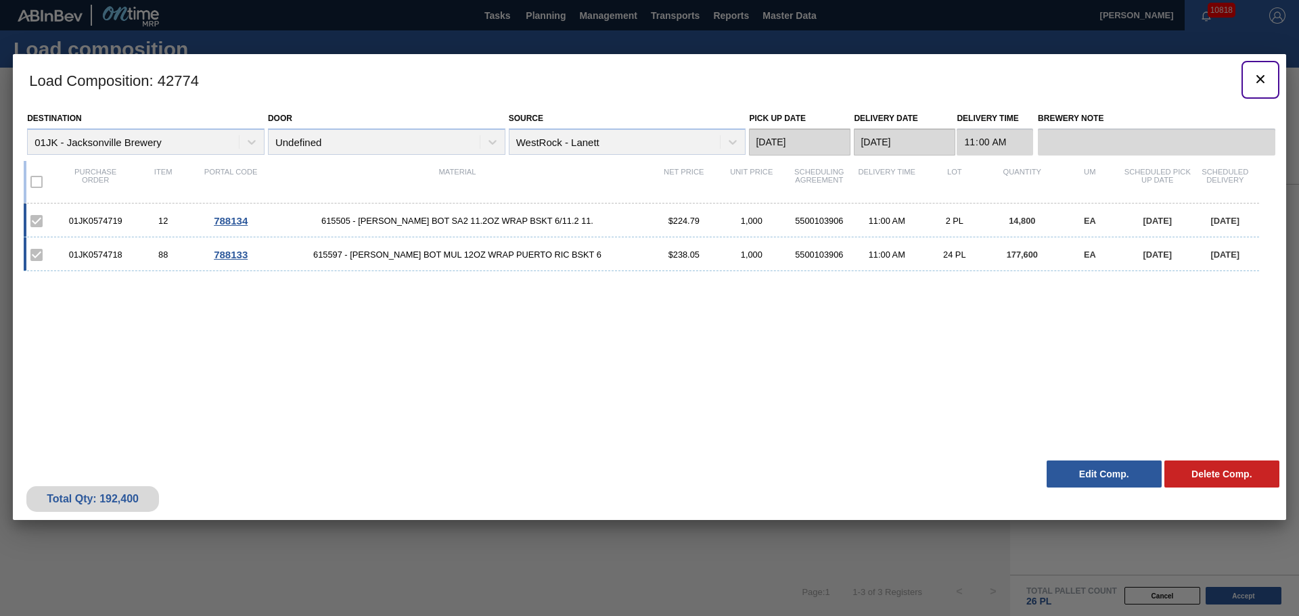
click at [1259, 70] on button "botão de ícone" at bounding box center [1260, 80] width 32 height 32
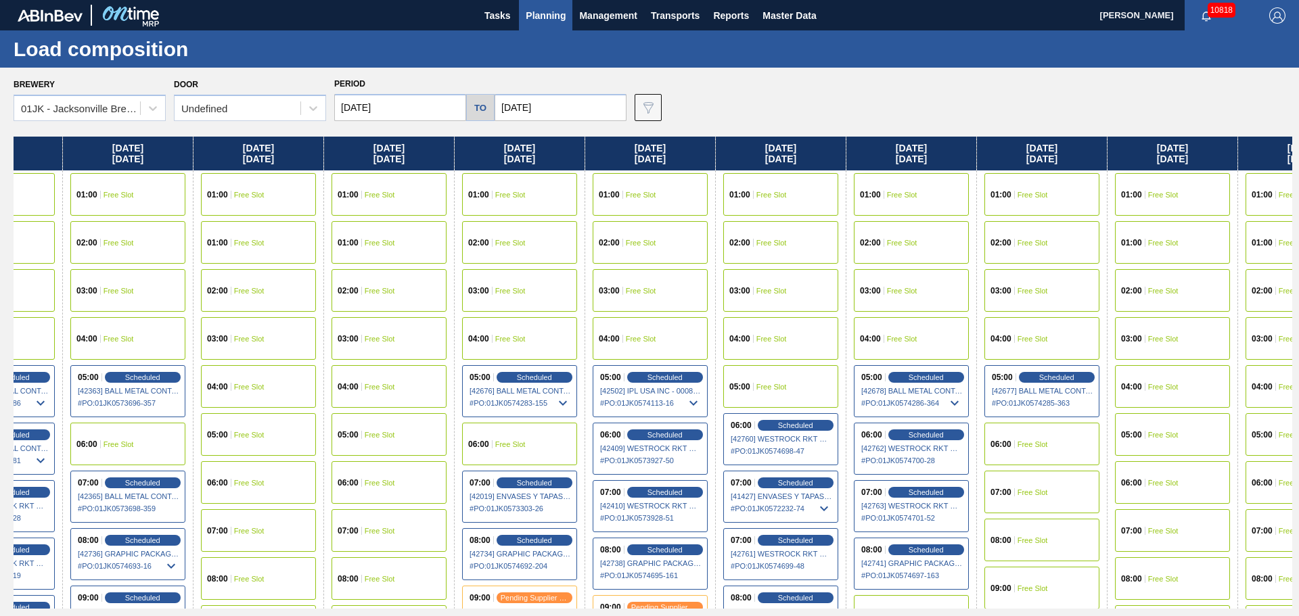
scroll to position [0, 680]
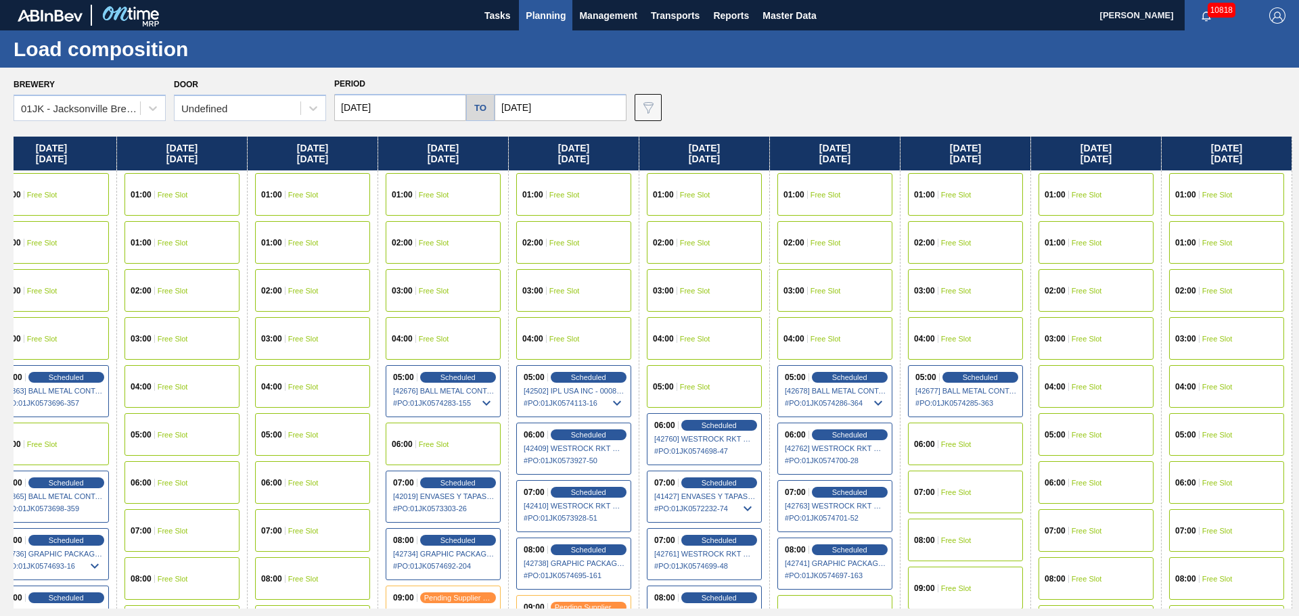
drag, startPoint x: 1073, startPoint y: 244, endPoint x: 181, endPoint y: 254, distance: 891.8
click at [181, 254] on div "Sunday 09/14/2025 01:00 Free Slot 01:00 Free Slot 02:00 Free Slot 03:00 Free Sl…" at bounding box center [653, 373] width 1279 height 472
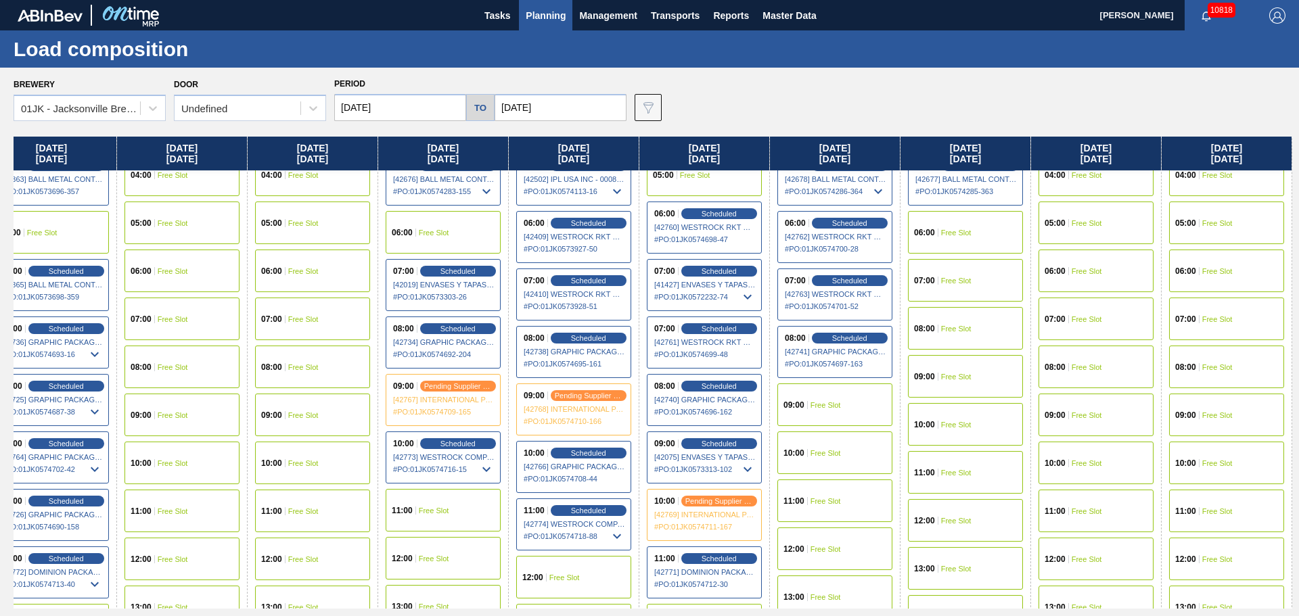
scroll to position [271, 680]
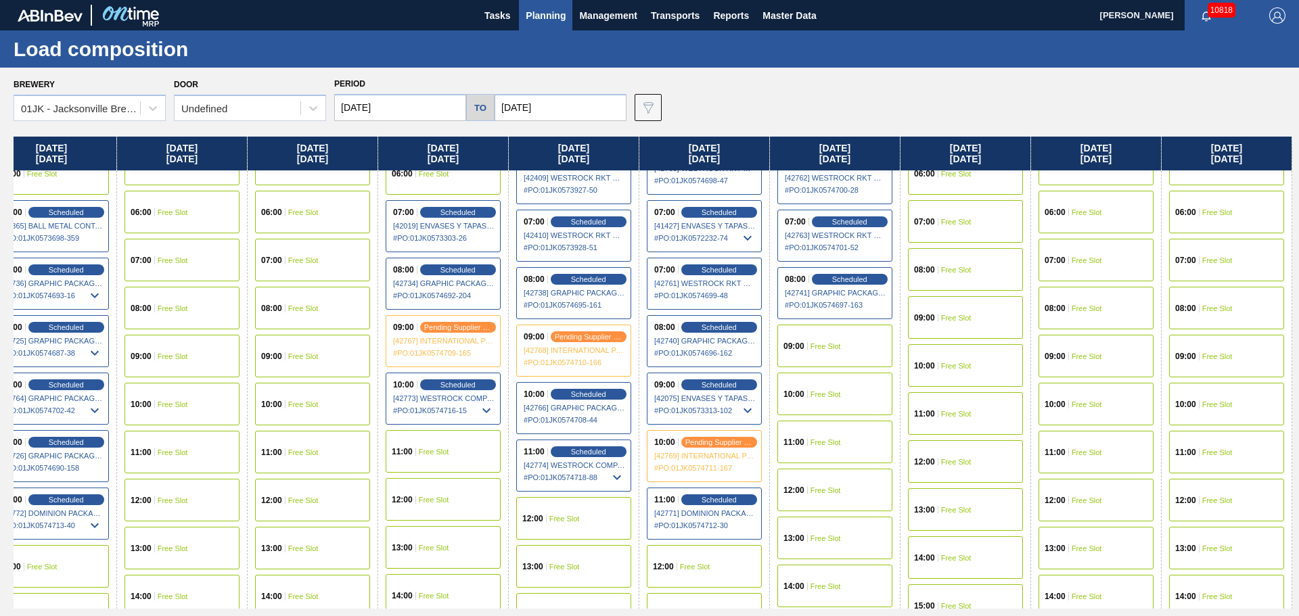
click at [836, 355] on div "09:00 Free Slot" at bounding box center [834, 346] width 115 height 43
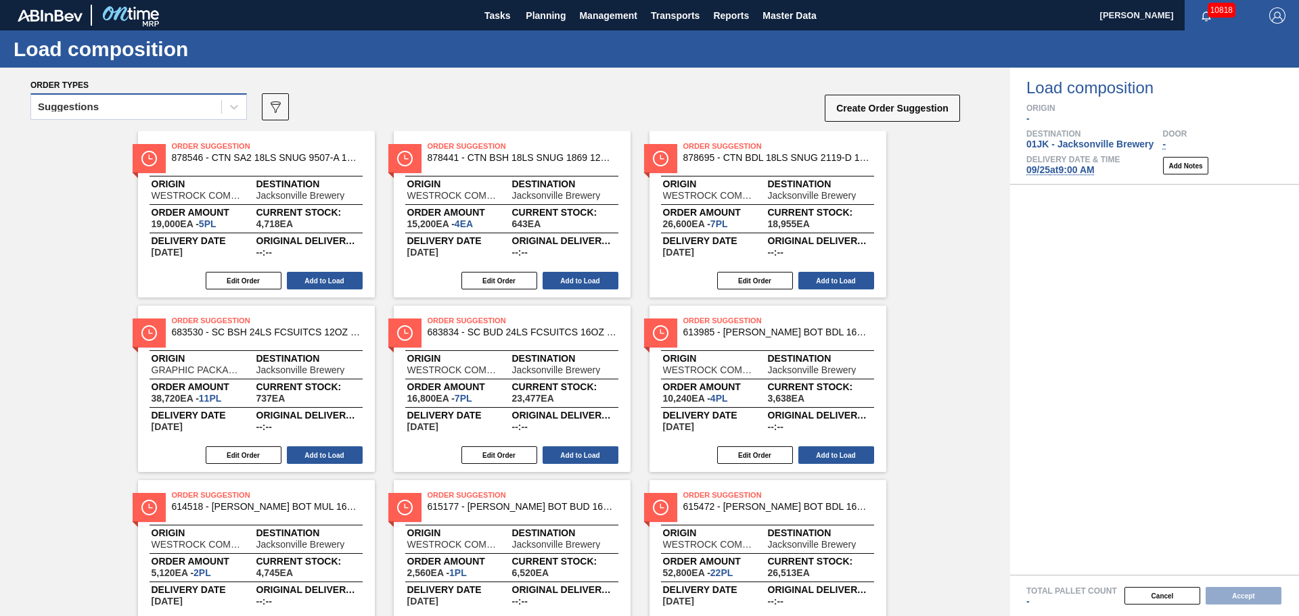
click at [169, 103] on div "Suggestions" at bounding box center [126, 107] width 190 height 20
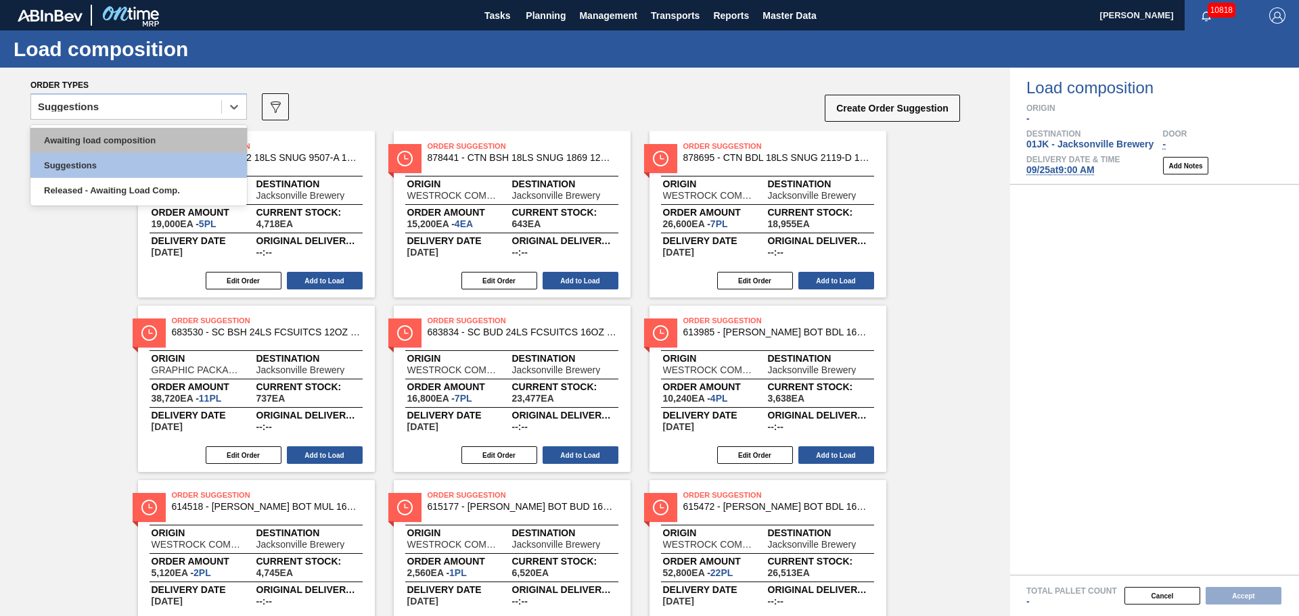
click at [143, 141] on div "Awaiting load composition" at bounding box center [138, 140] width 217 height 25
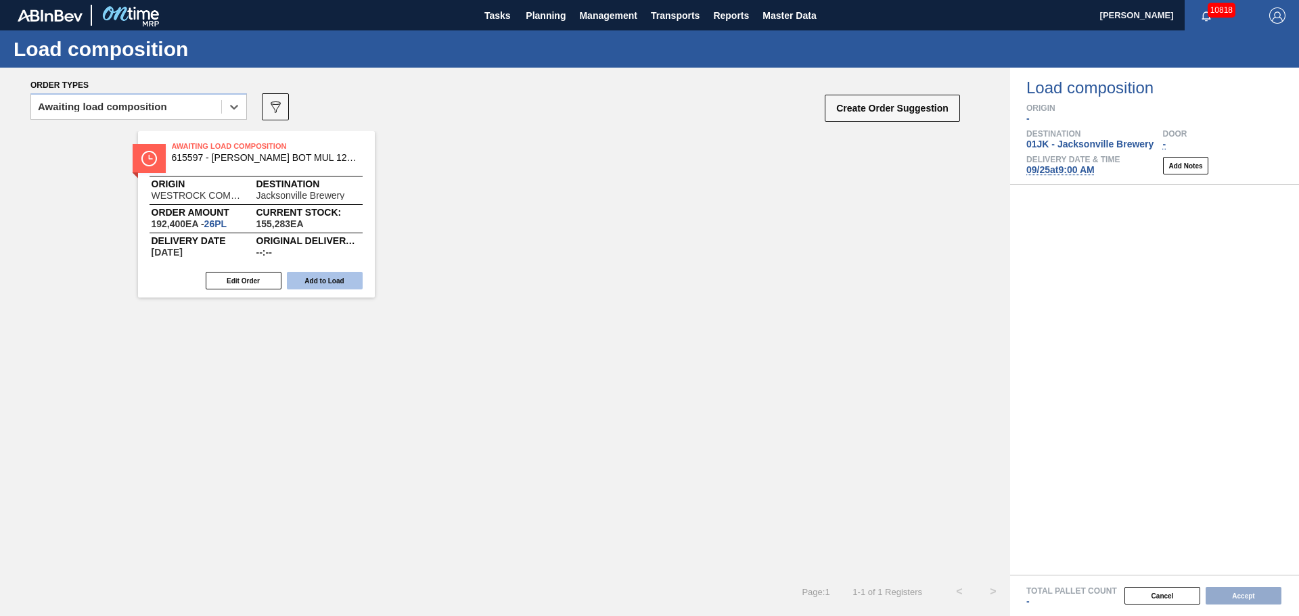
click at [332, 282] on button "Add to Load" at bounding box center [325, 281] width 76 height 18
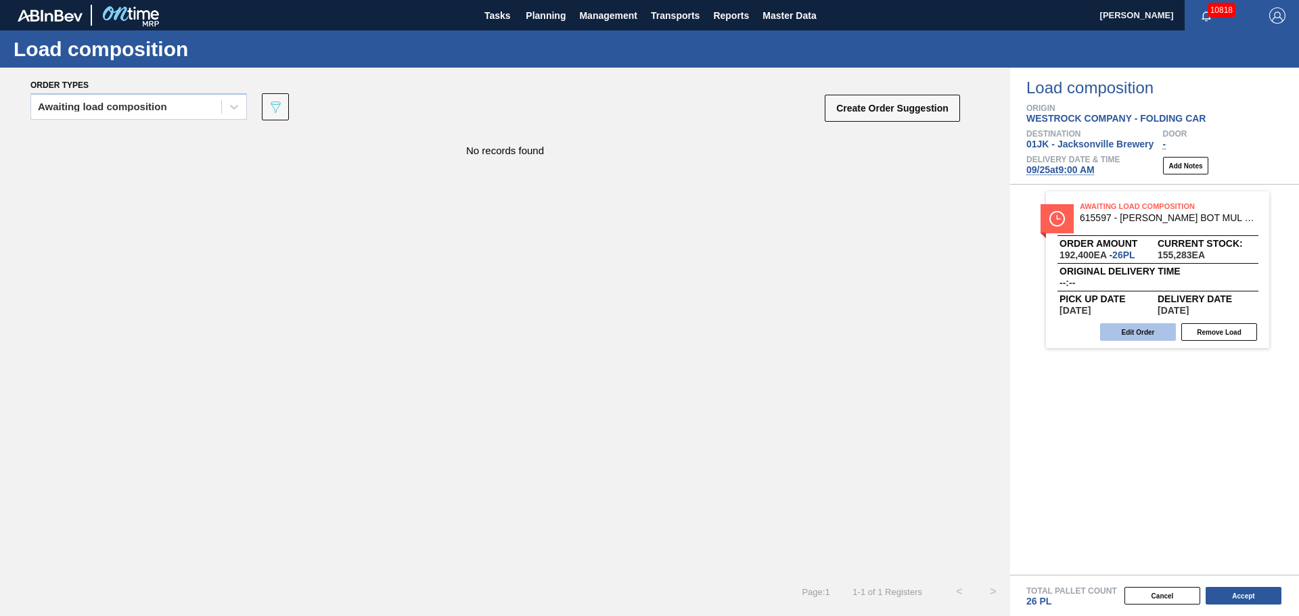
click at [1150, 332] on button "Edit Order" at bounding box center [1138, 332] width 76 height 18
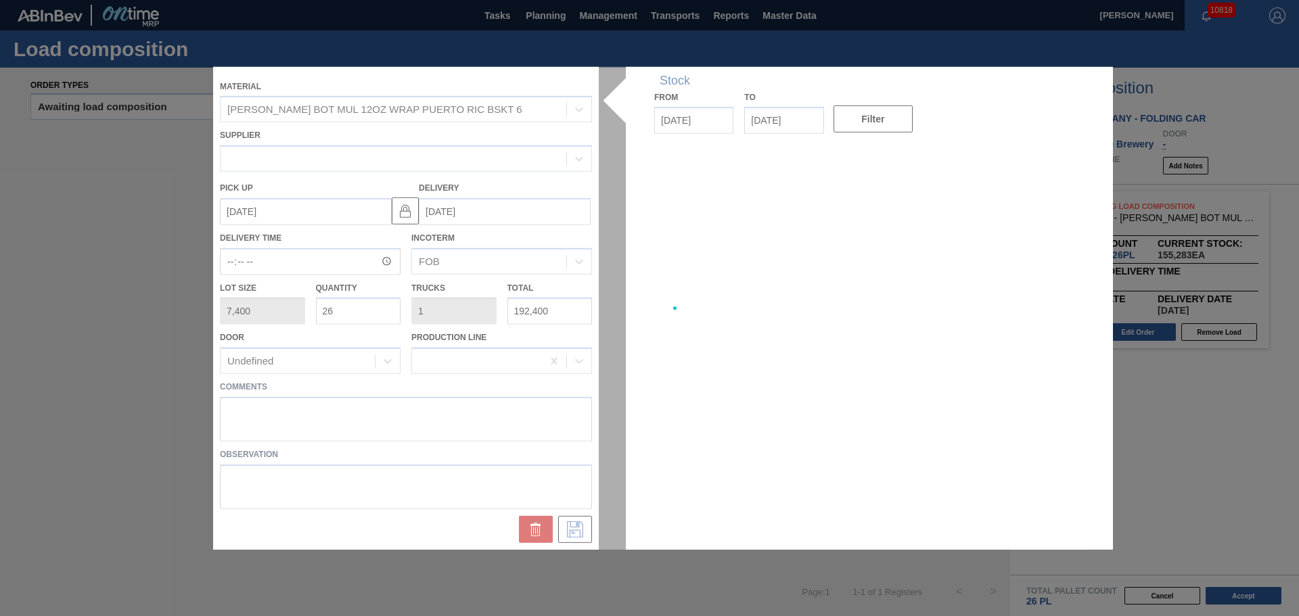
click at [544, 436] on div at bounding box center [649, 307] width 873 height 483
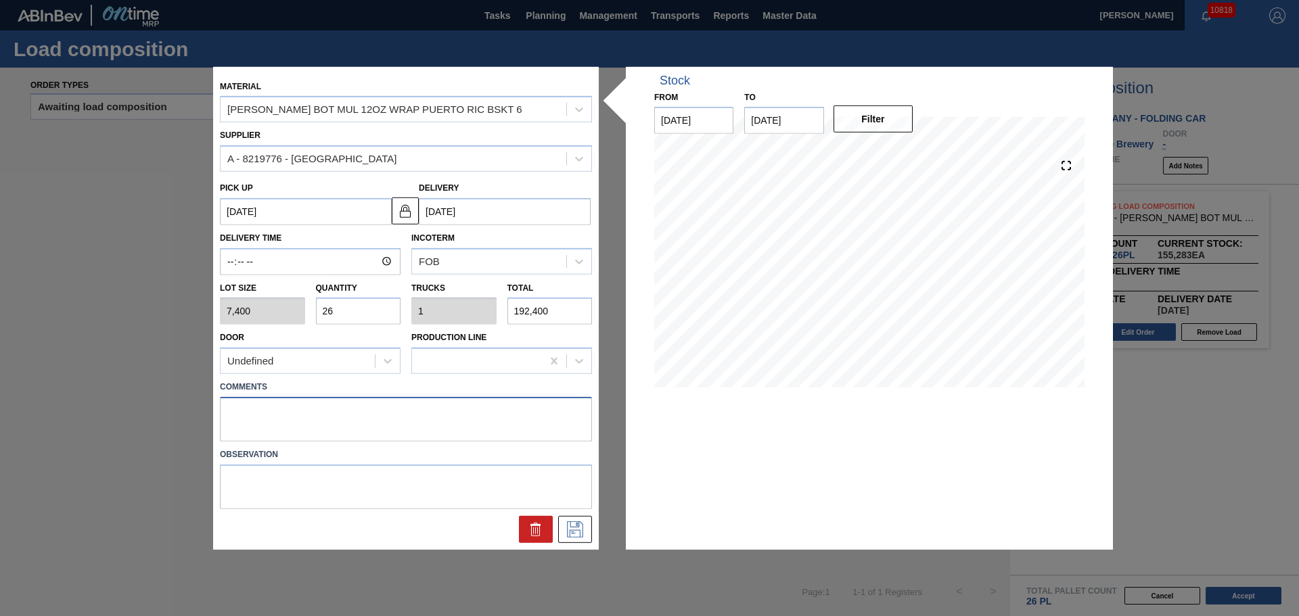
click at [531, 434] on textarea at bounding box center [406, 419] width 372 height 45
click at [581, 524] on icon at bounding box center [575, 530] width 22 height 16
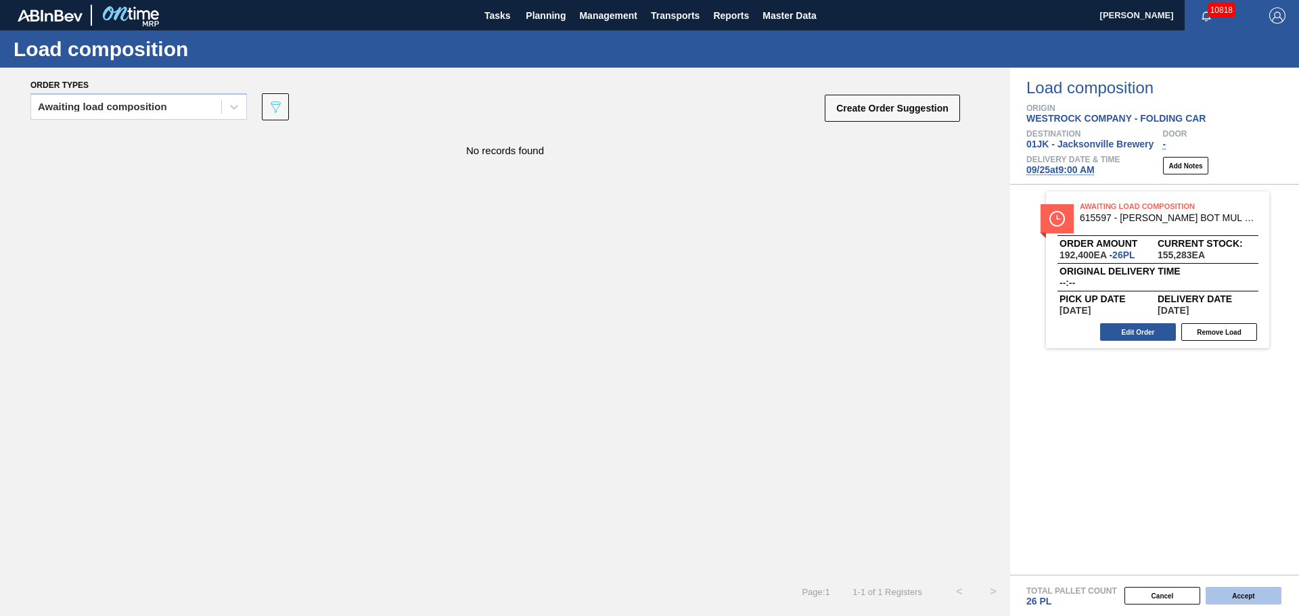
click at [1267, 593] on button "Accept" at bounding box center [1244, 596] width 76 height 18
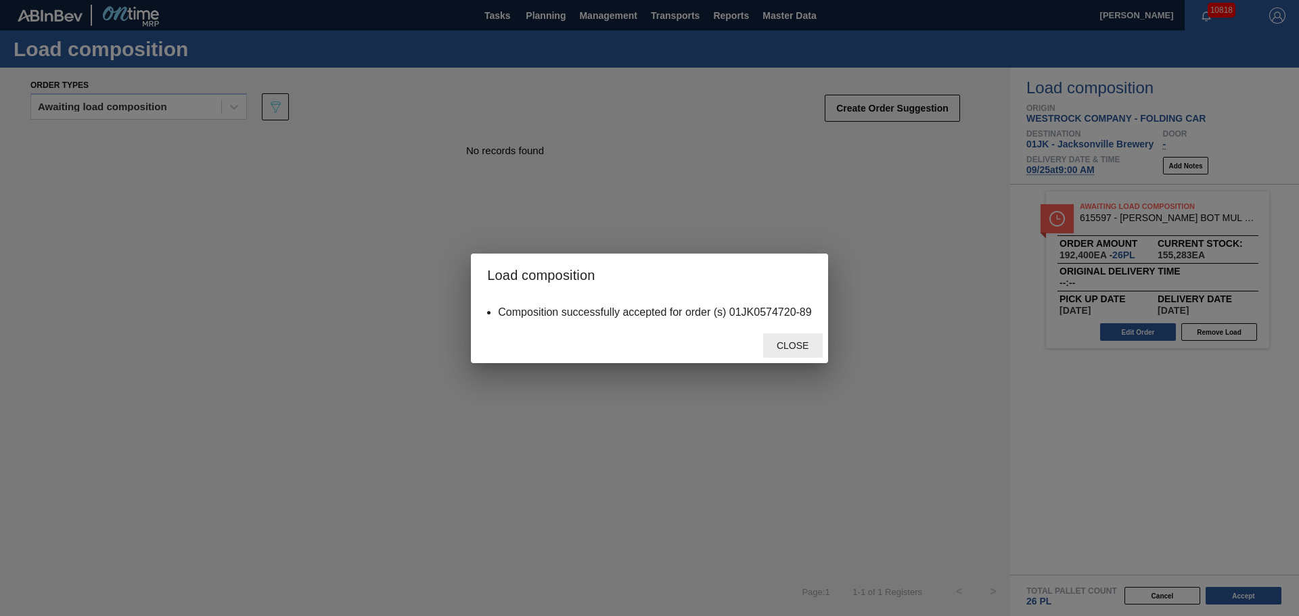
click at [802, 348] on span "Close" at bounding box center [792, 345] width 53 height 11
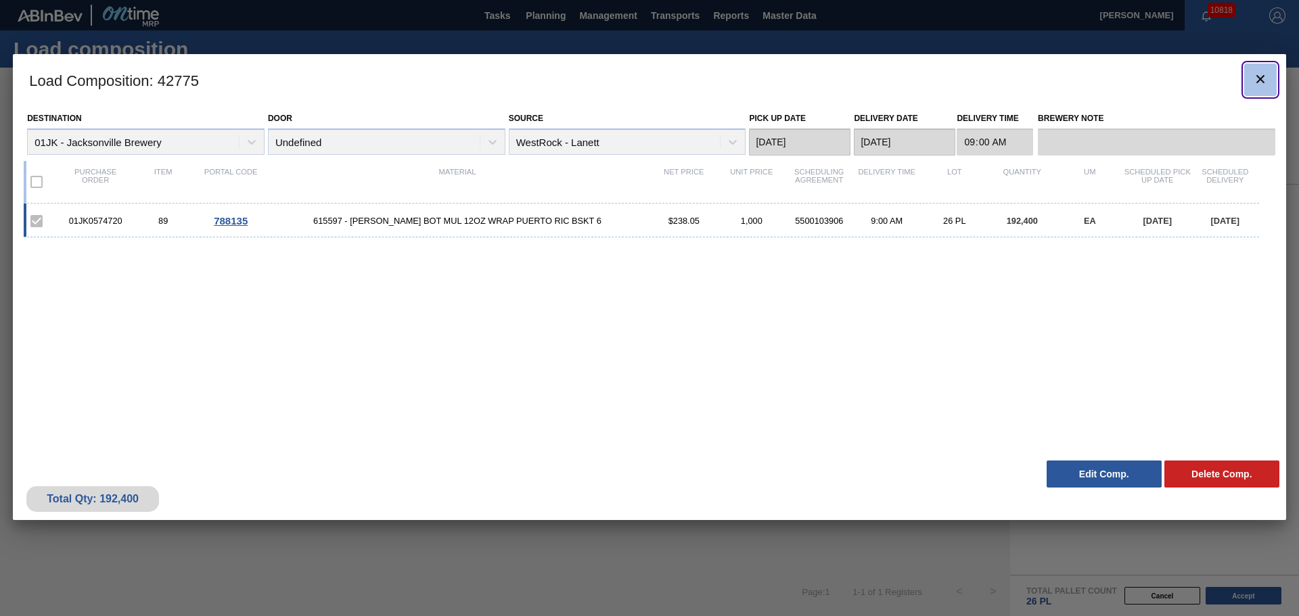
click at [1272, 75] on button "botão de ícone" at bounding box center [1260, 80] width 32 height 32
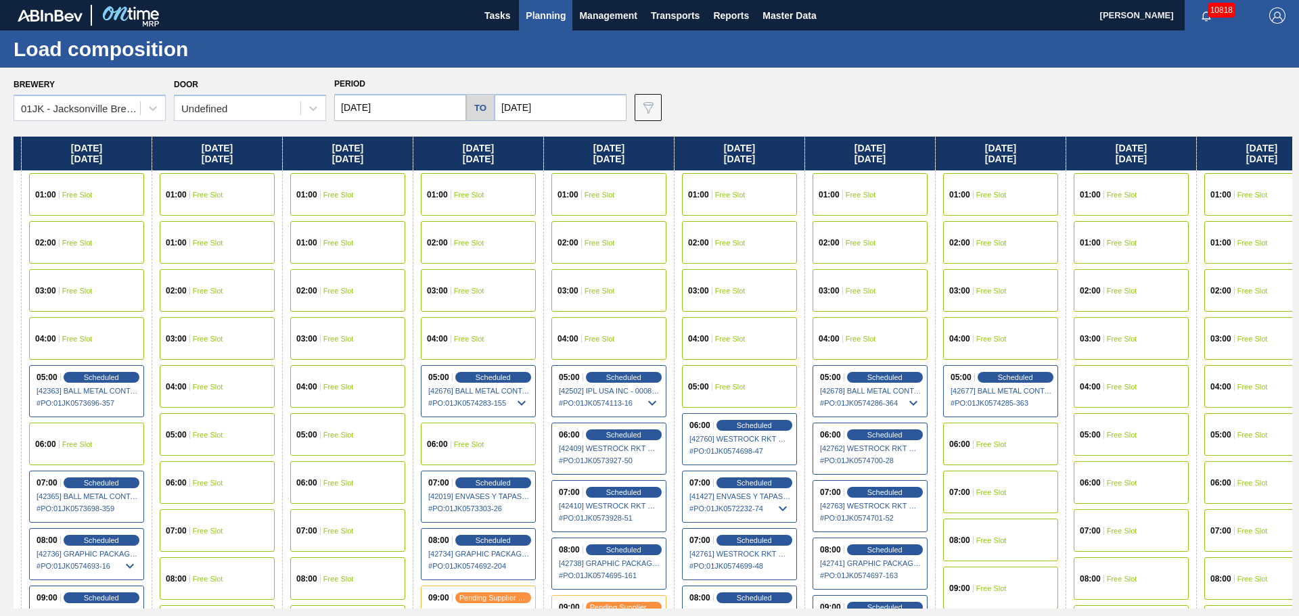
scroll to position [0, 680]
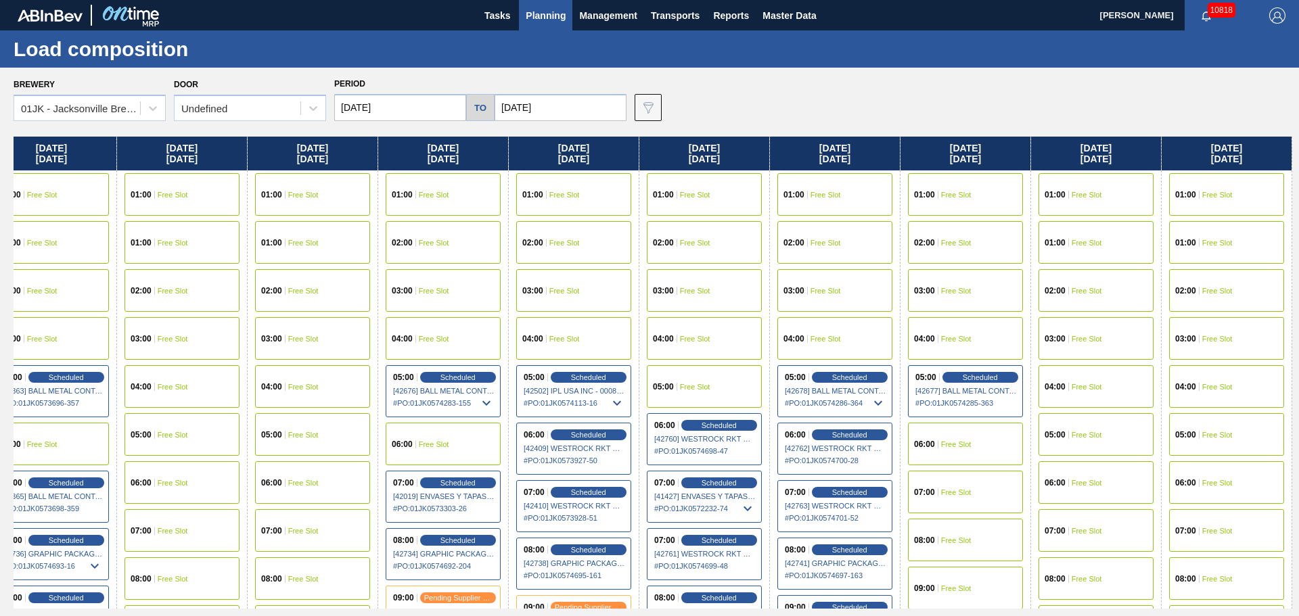
drag, startPoint x: 751, startPoint y: 244, endPoint x: 127, endPoint y: 224, distance: 624.2
click at [127, 224] on div "Sunday 09/14/2025 01:00 Free Slot 01:00 Free Slot 02:00 Free Slot 03:00 Free Sl…" at bounding box center [653, 373] width 1279 height 472
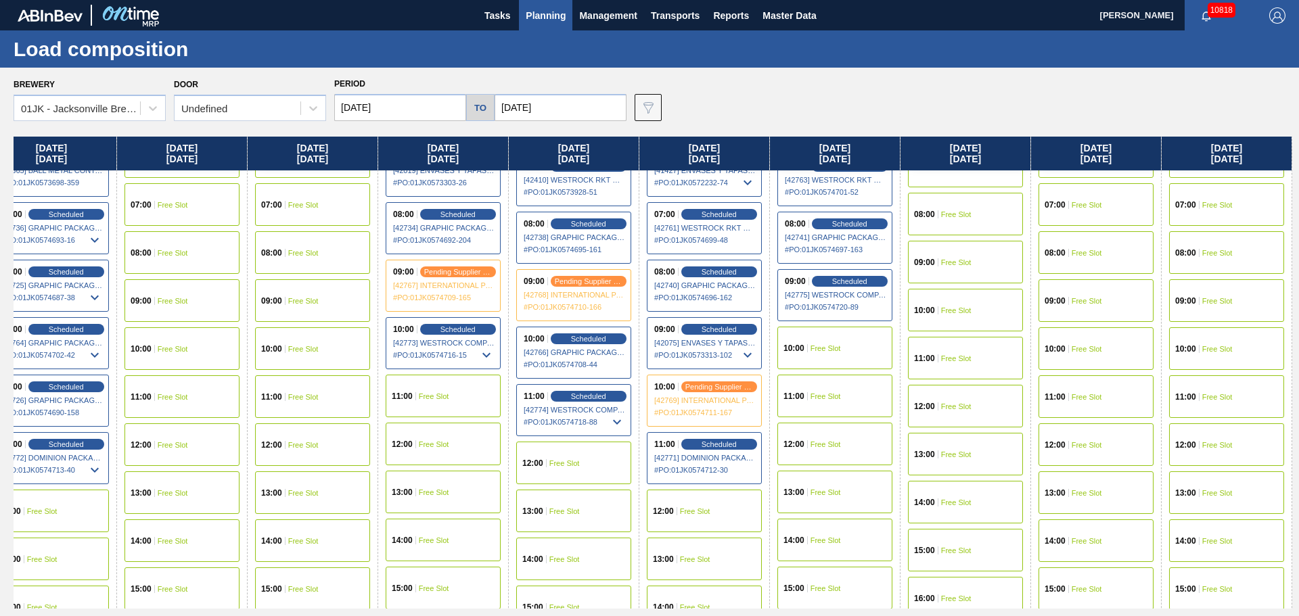
scroll to position [338, 680]
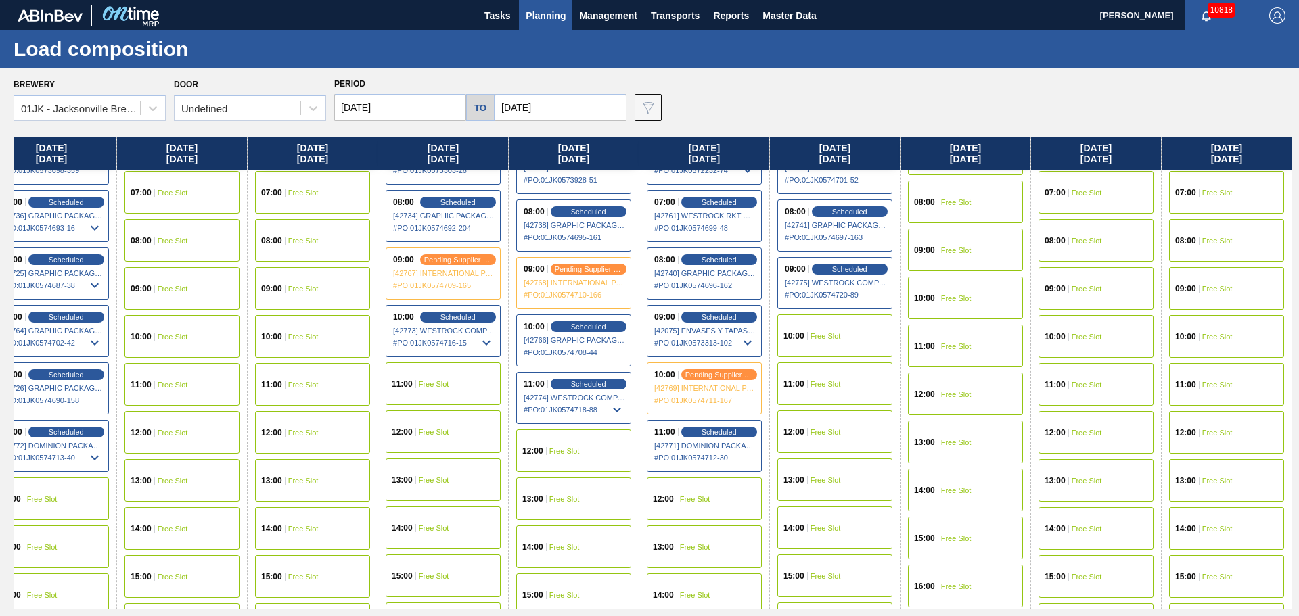
click at [825, 431] on span "Free Slot" at bounding box center [826, 432] width 30 height 8
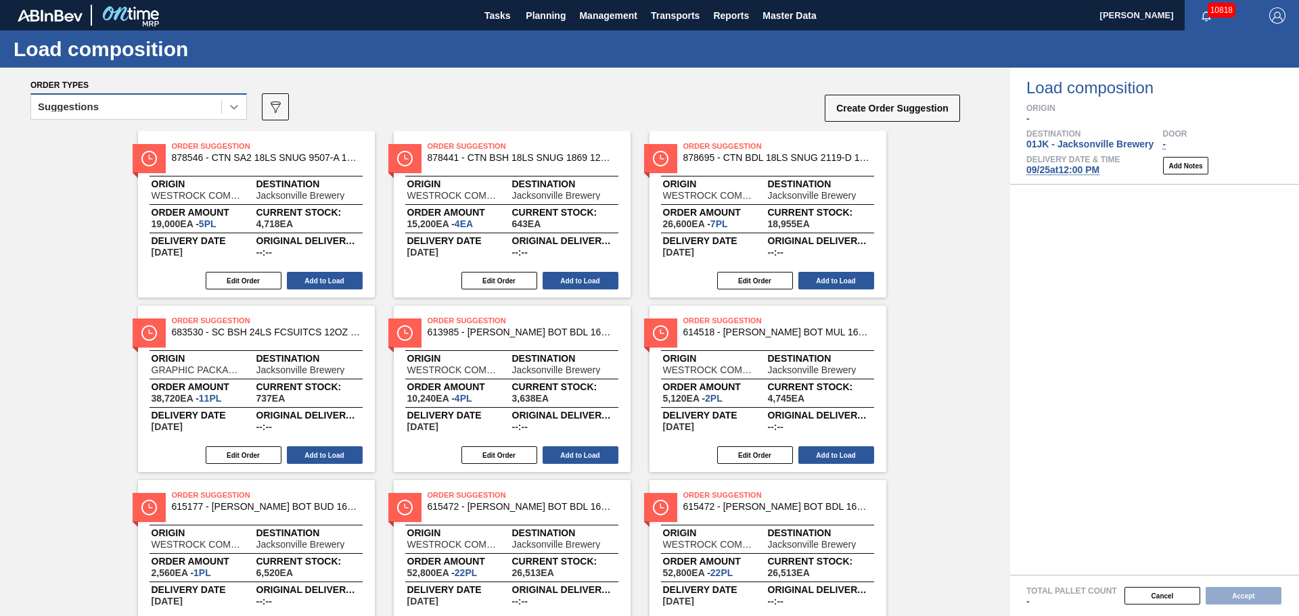
click at [229, 108] on icon at bounding box center [234, 107] width 14 height 14
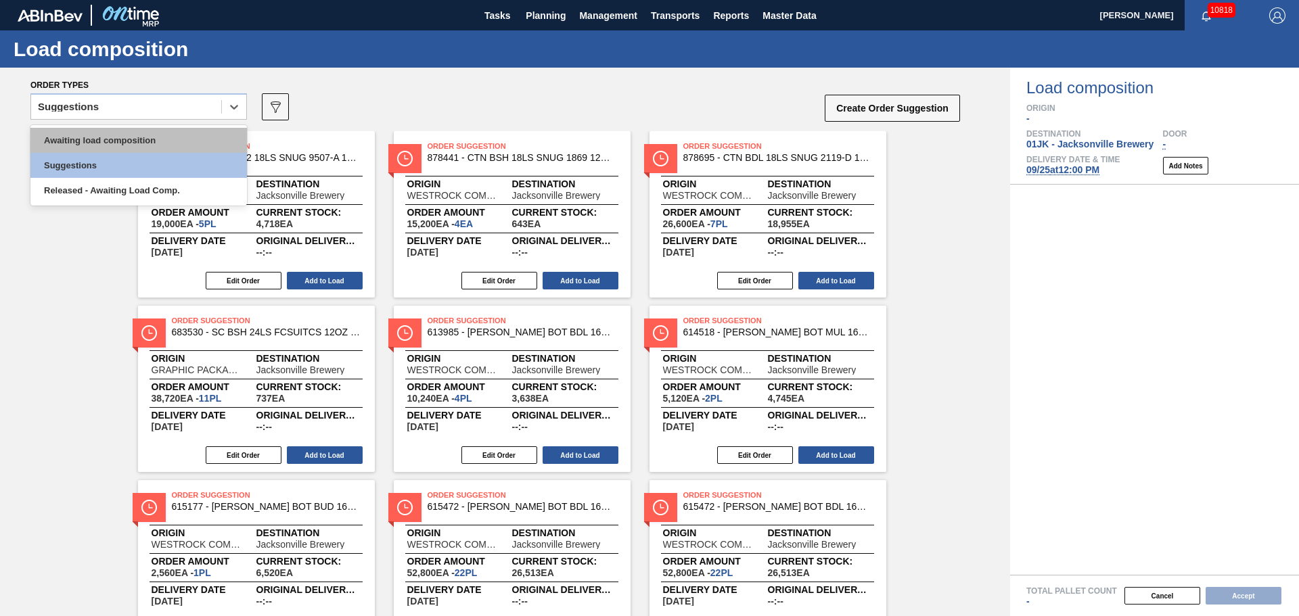
click at [148, 146] on div "Awaiting load composition" at bounding box center [138, 140] width 217 height 25
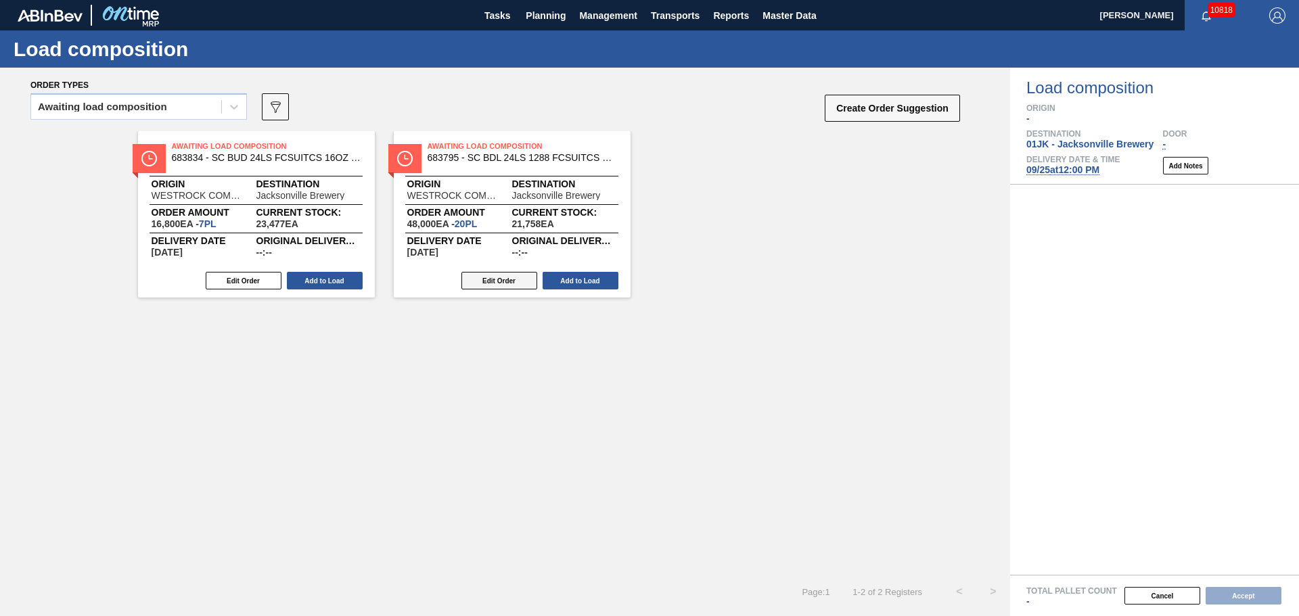
click at [499, 281] on button "Edit Order" at bounding box center [499, 281] width 76 height 18
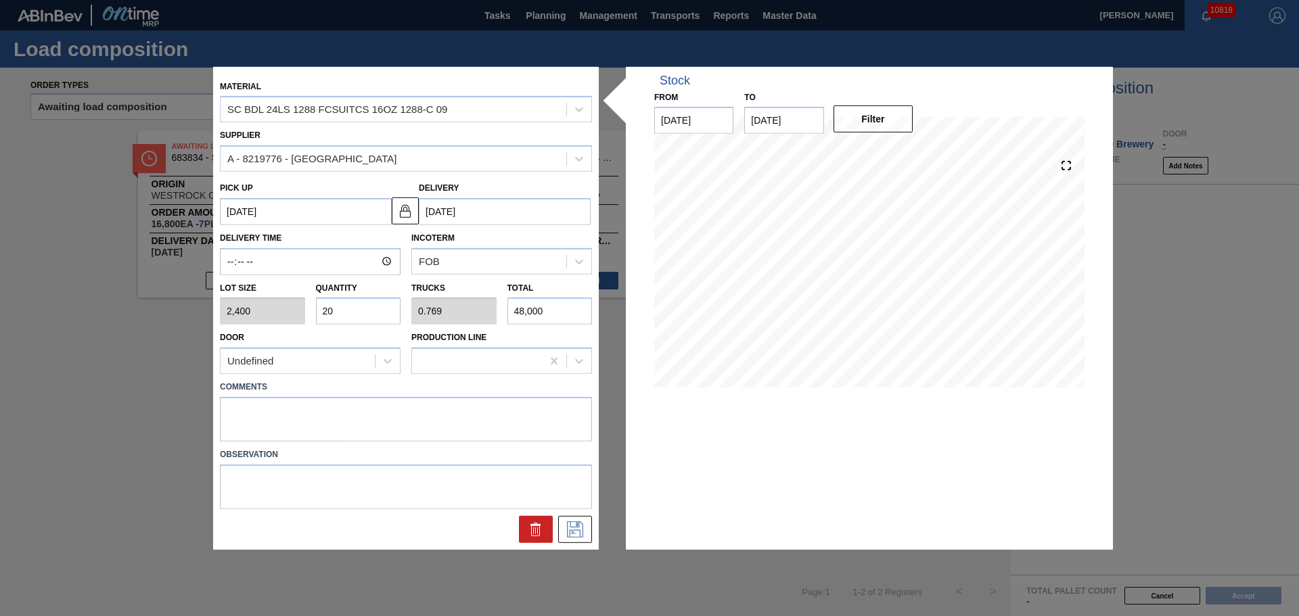
click at [392, 309] on input "20" at bounding box center [358, 311] width 85 height 27
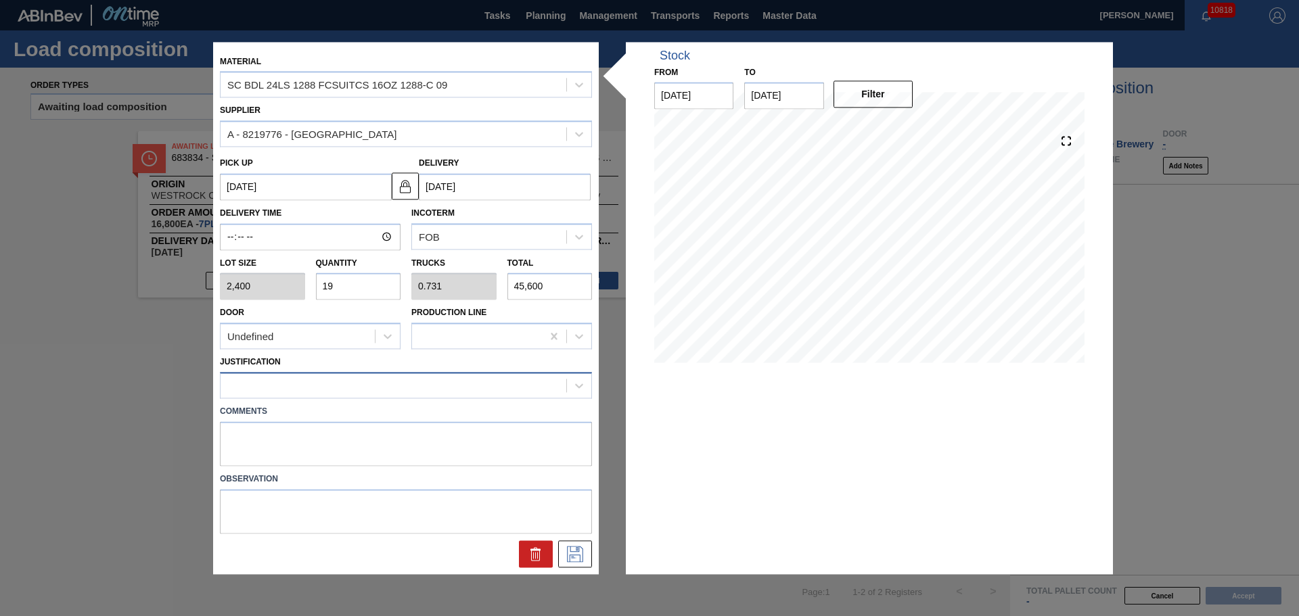
click at [437, 389] on div at bounding box center [394, 386] width 346 height 20
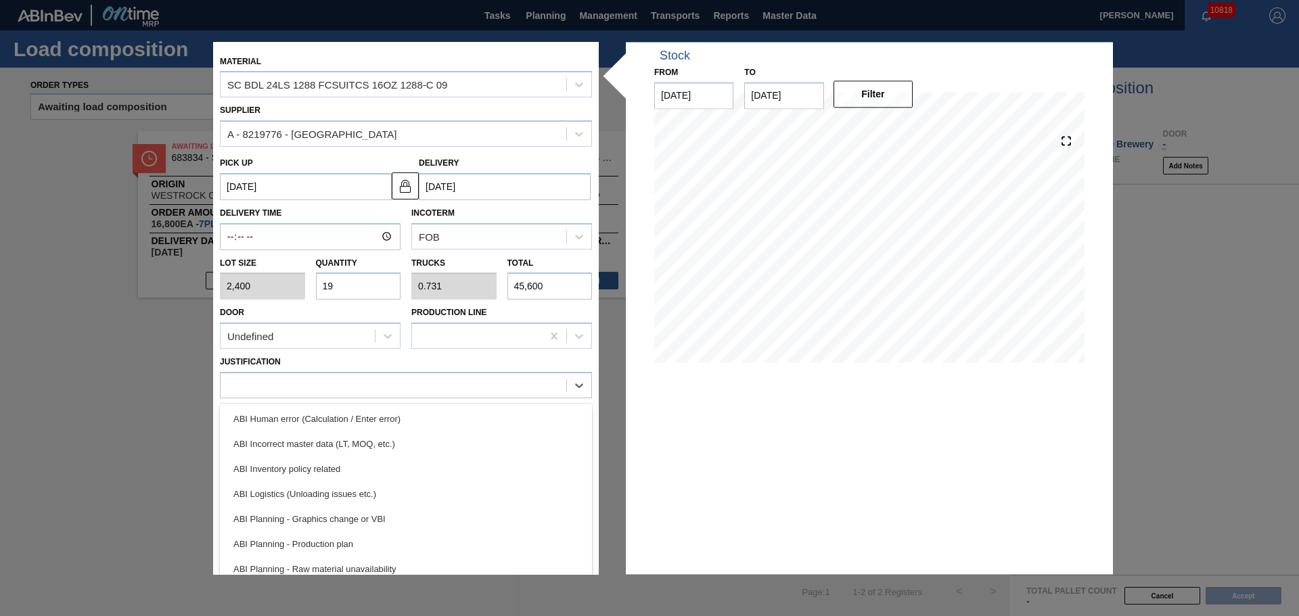
scroll to position [135, 0]
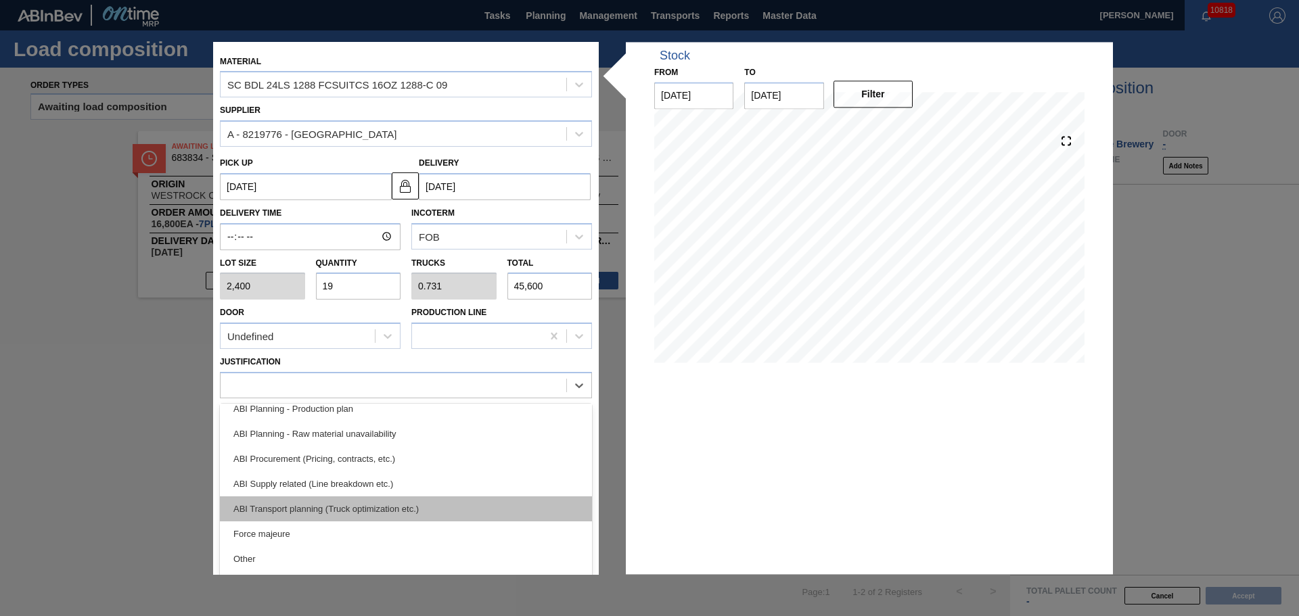
click at [389, 514] on div "ABI Transport planning (Truck optimization etc.)" at bounding box center [406, 509] width 372 height 25
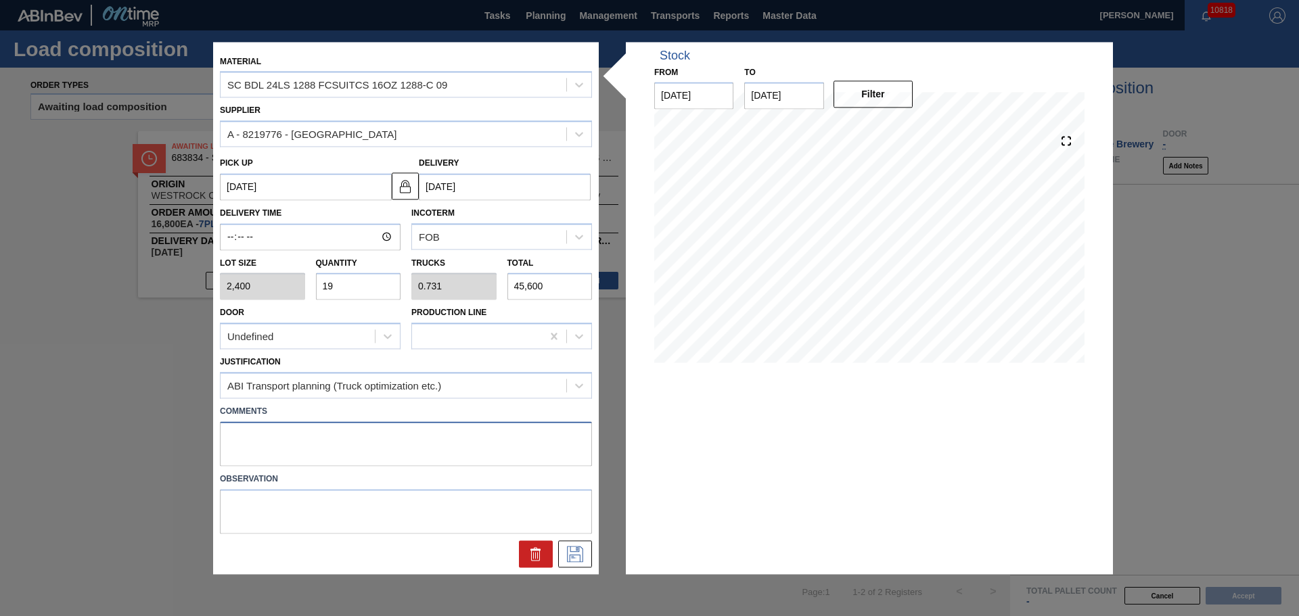
click at [332, 443] on textarea at bounding box center [406, 444] width 372 height 45
click at [496, 430] on textarea at bounding box center [406, 444] width 372 height 45
click at [572, 555] on icon at bounding box center [575, 554] width 22 height 16
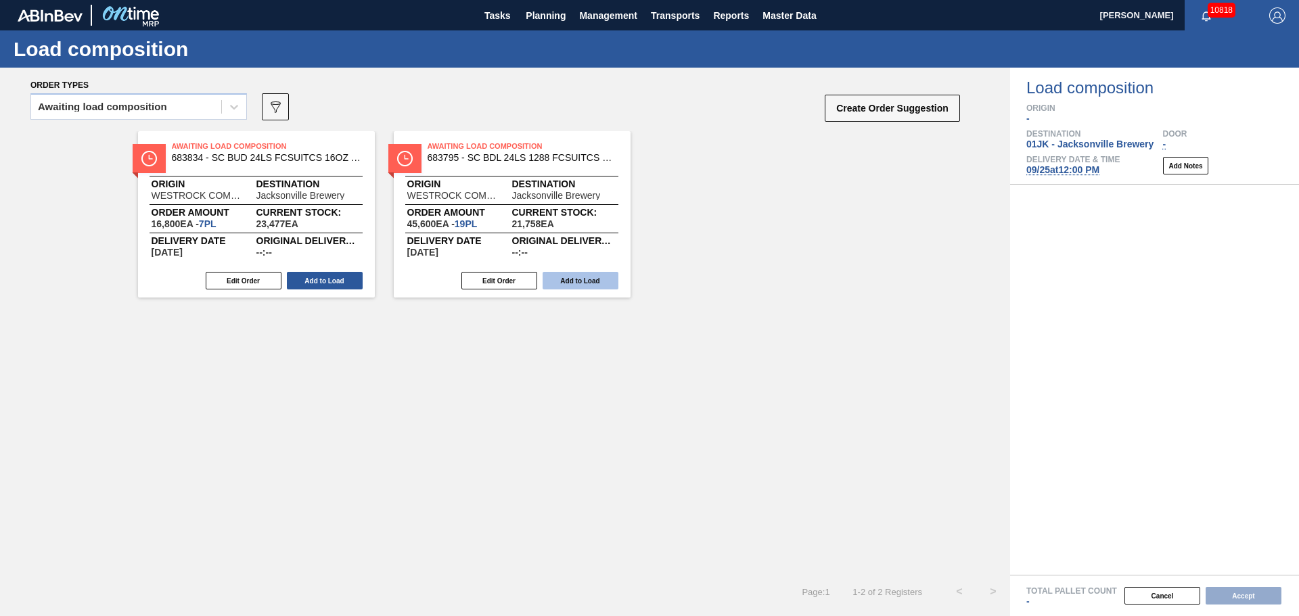
click at [564, 273] on button "Add to Load" at bounding box center [581, 281] width 76 height 18
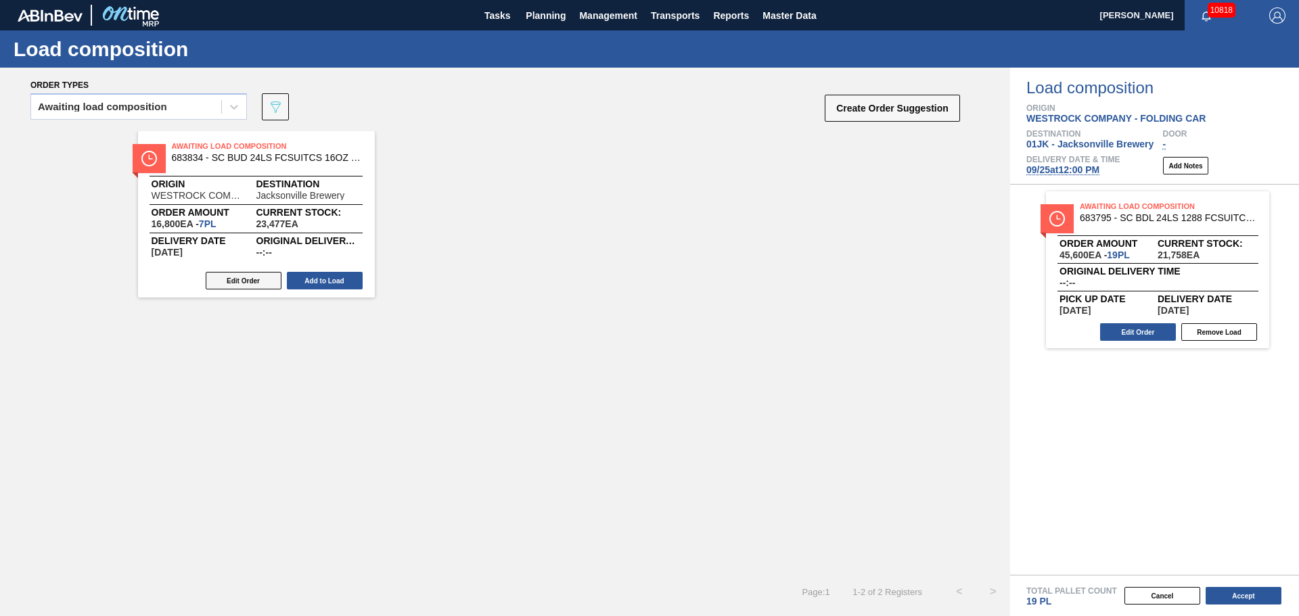
click at [241, 283] on button "Edit Order" at bounding box center [244, 281] width 76 height 18
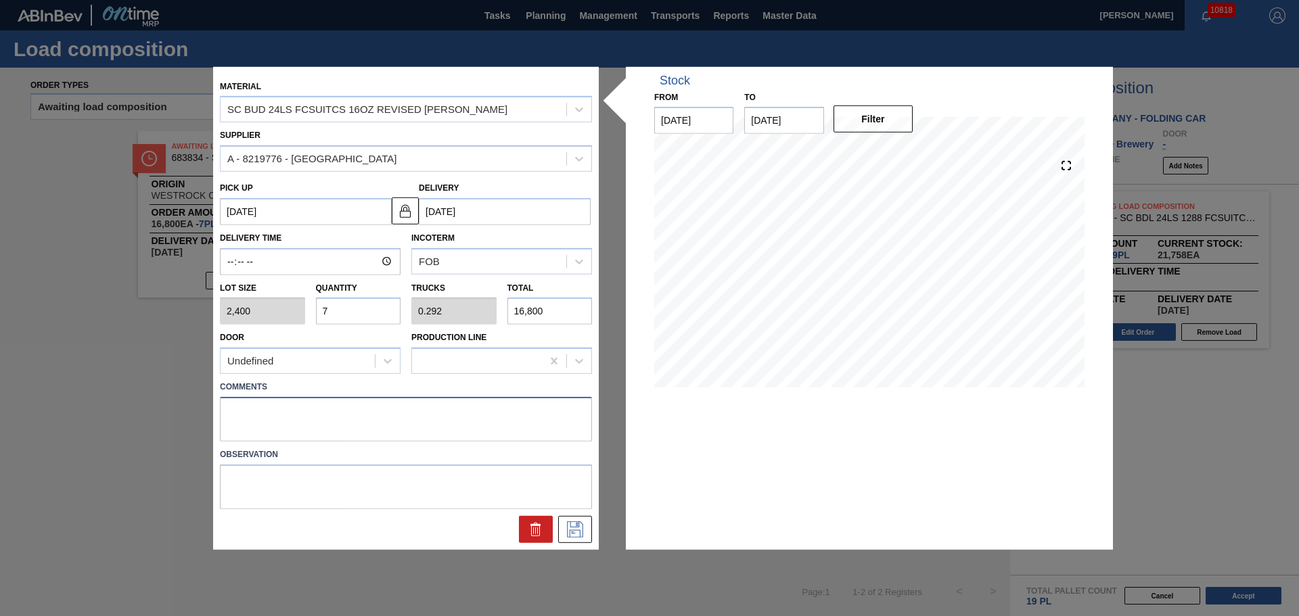
click at [468, 419] on textarea at bounding box center [406, 419] width 372 height 45
click at [576, 541] on button at bounding box center [575, 529] width 34 height 27
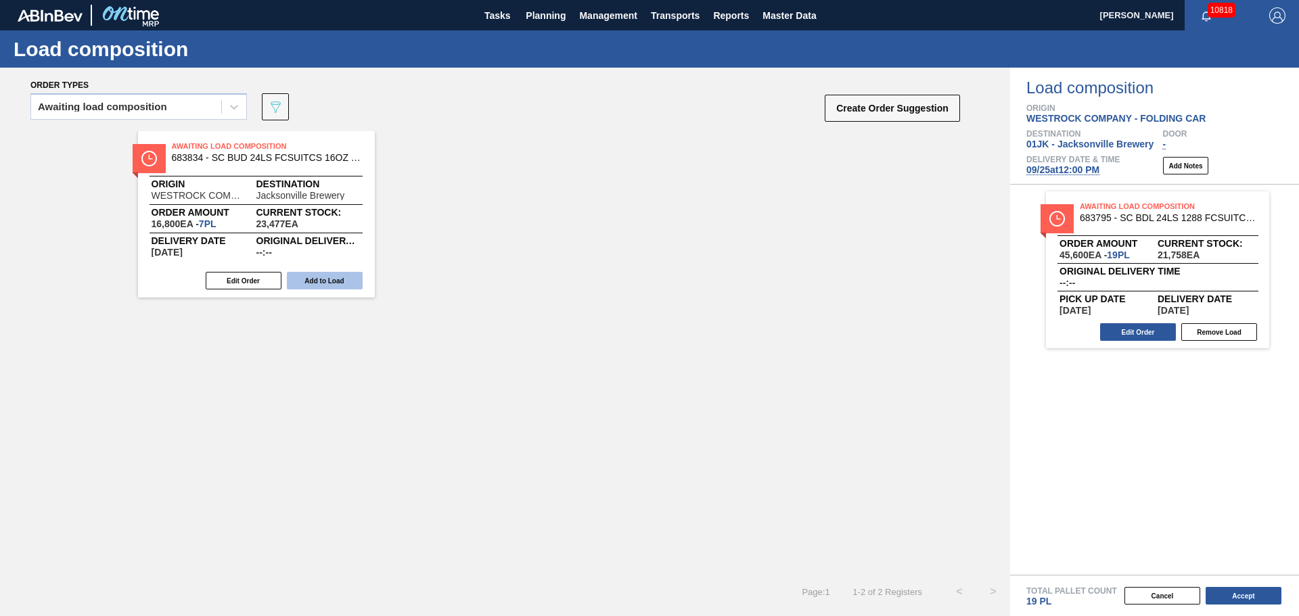
click at [303, 275] on button "Add to Load" at bounding box center [325, 281] width 76 height 18
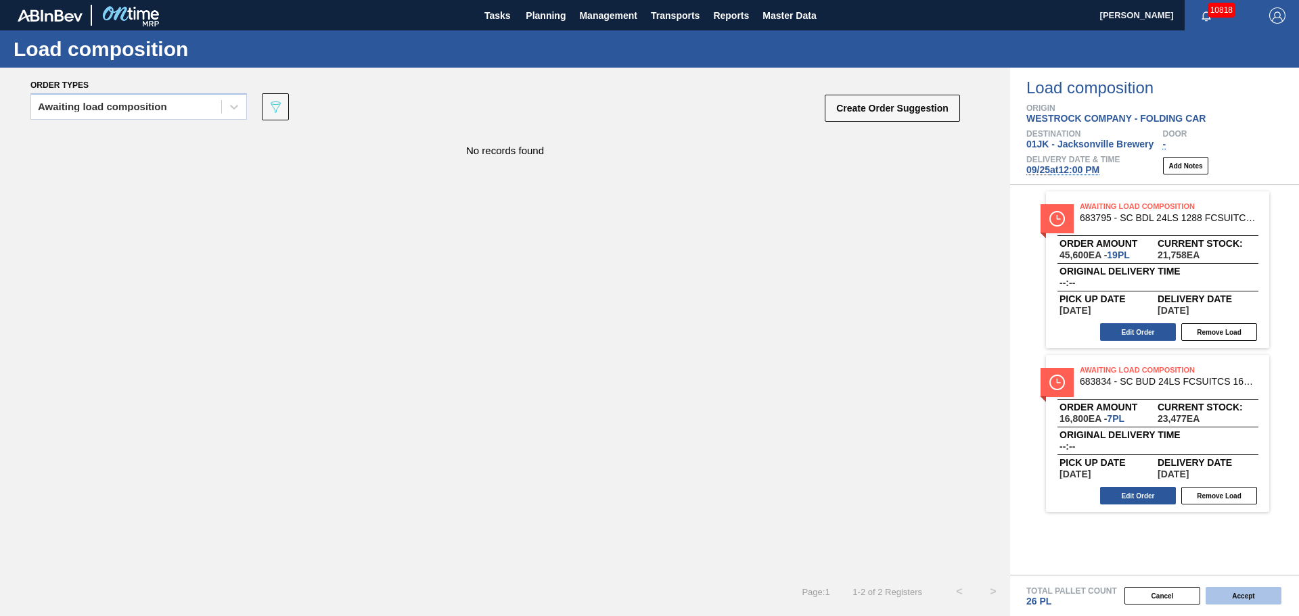
click at [1235, 595] on button "Accept" at bounding box center [1244, 596] width 76 height 18
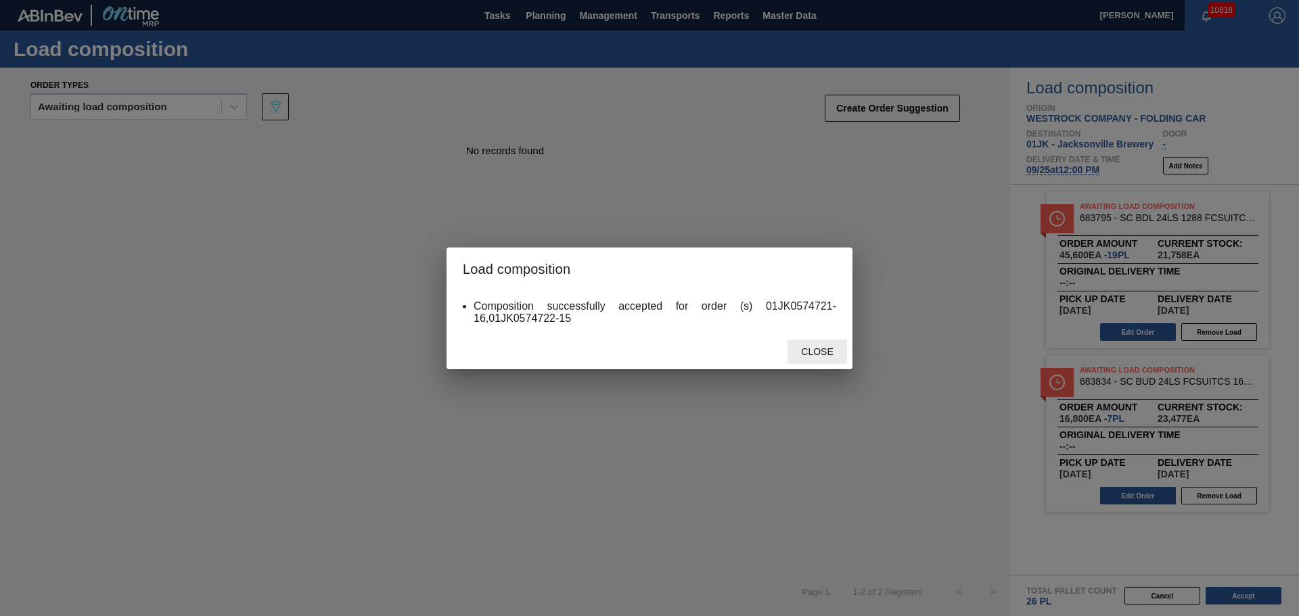
click at [822, 361] on div "Close" at bounding box center [818, 352] width 60 height 25
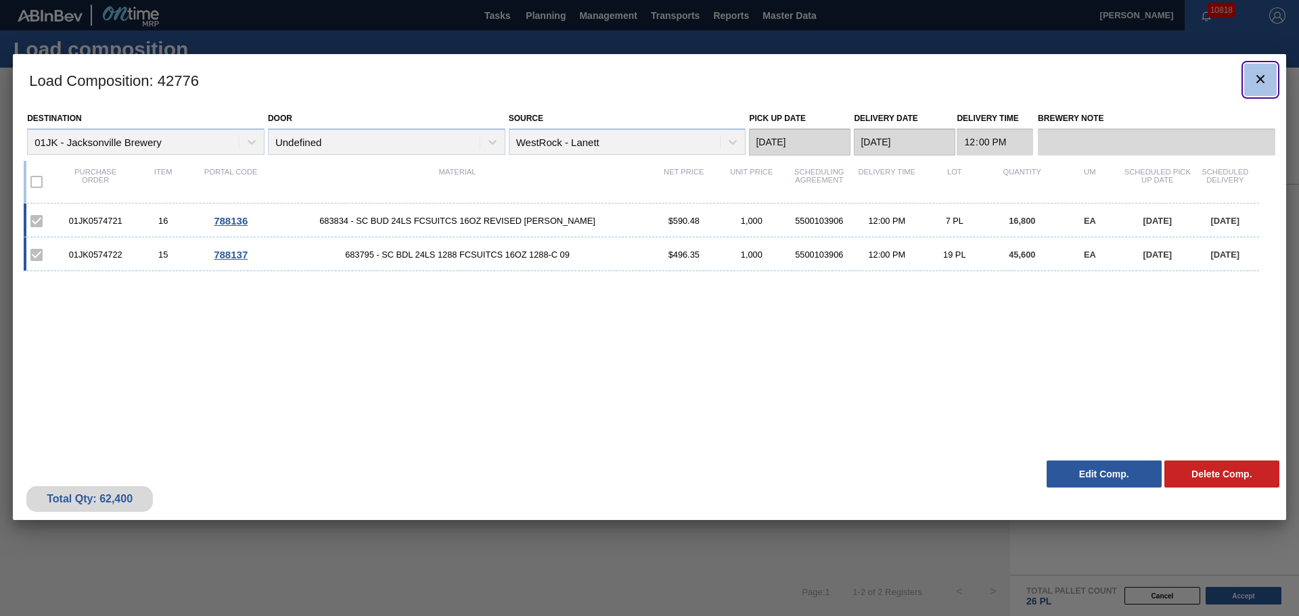
click at [1270, 81] on button "botão de ícone" at bounding box center [1260, 80] width 32 height 32
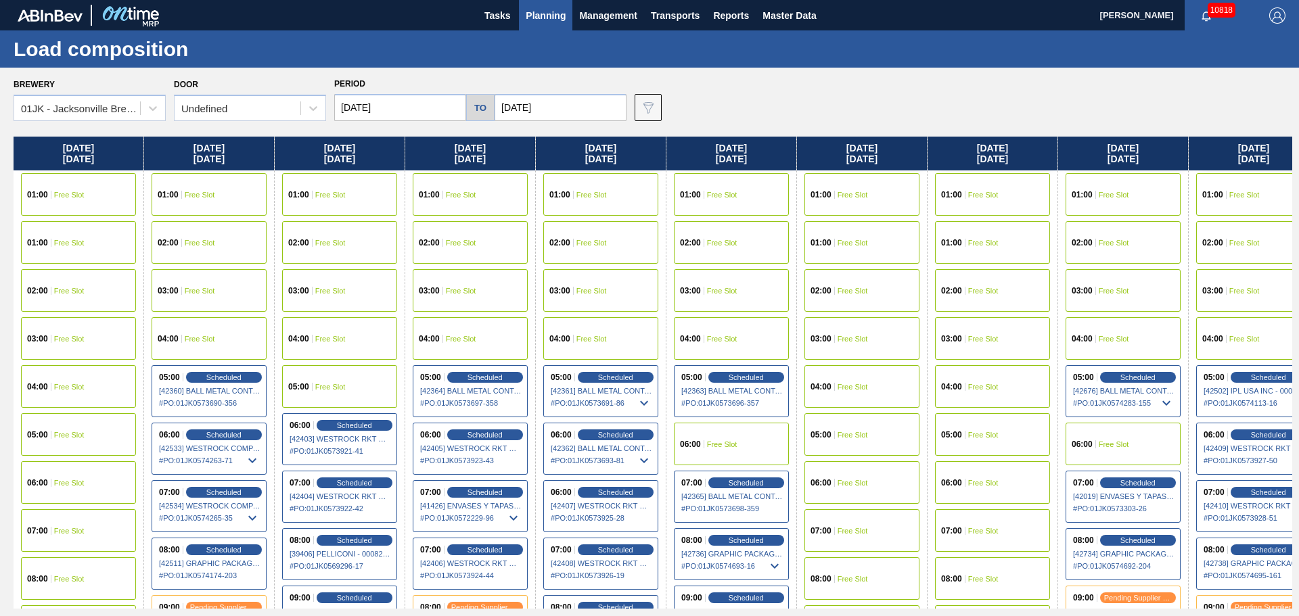
scroll to position [0, 438]
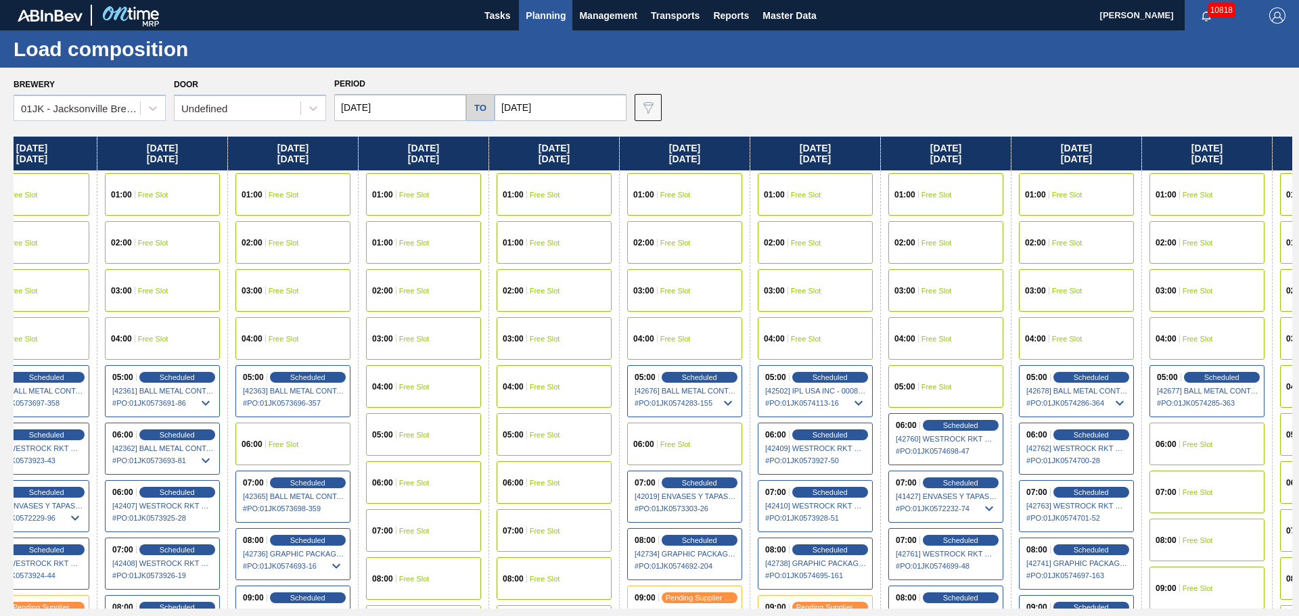
drag, startPoint x: 1143, startPoint y: 265, endPoint x: 695, endPoint y: 256, distance: 448.0
click at [695, 258] on div "Sunday 09/14/2025 01:00 Free Slot 01:00 Free Slot 02:00 Free Slot 03:00 Free Sl…" at bounding box center [653, 373] width 1279 height 472
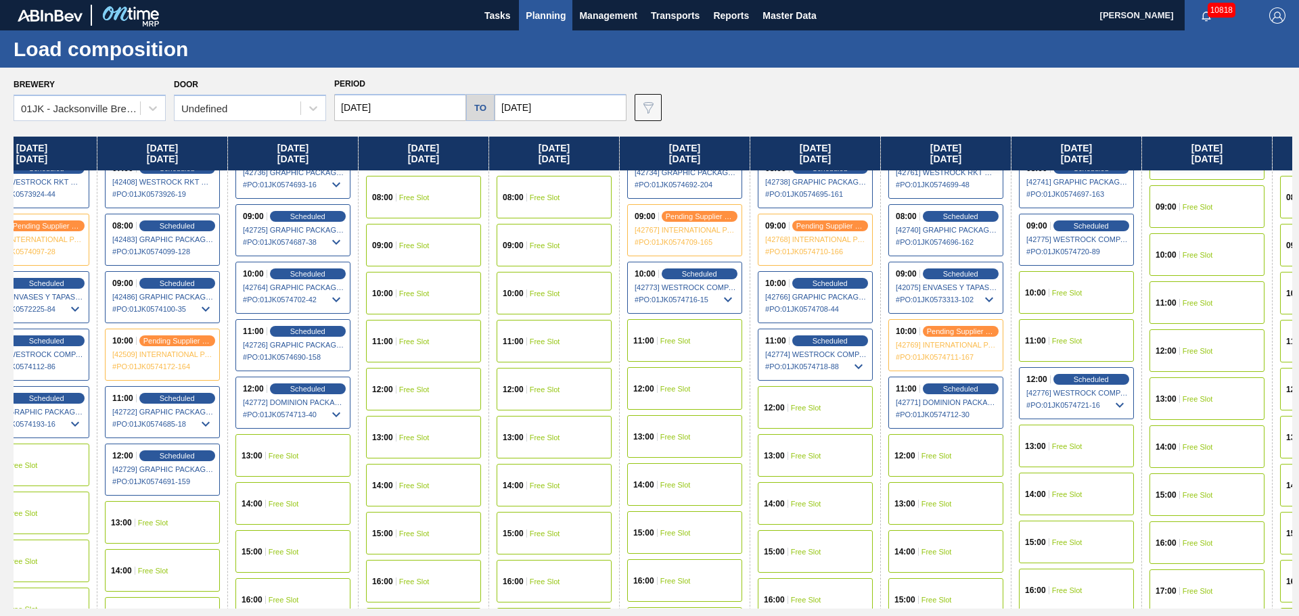
scroll to position [406, 438]
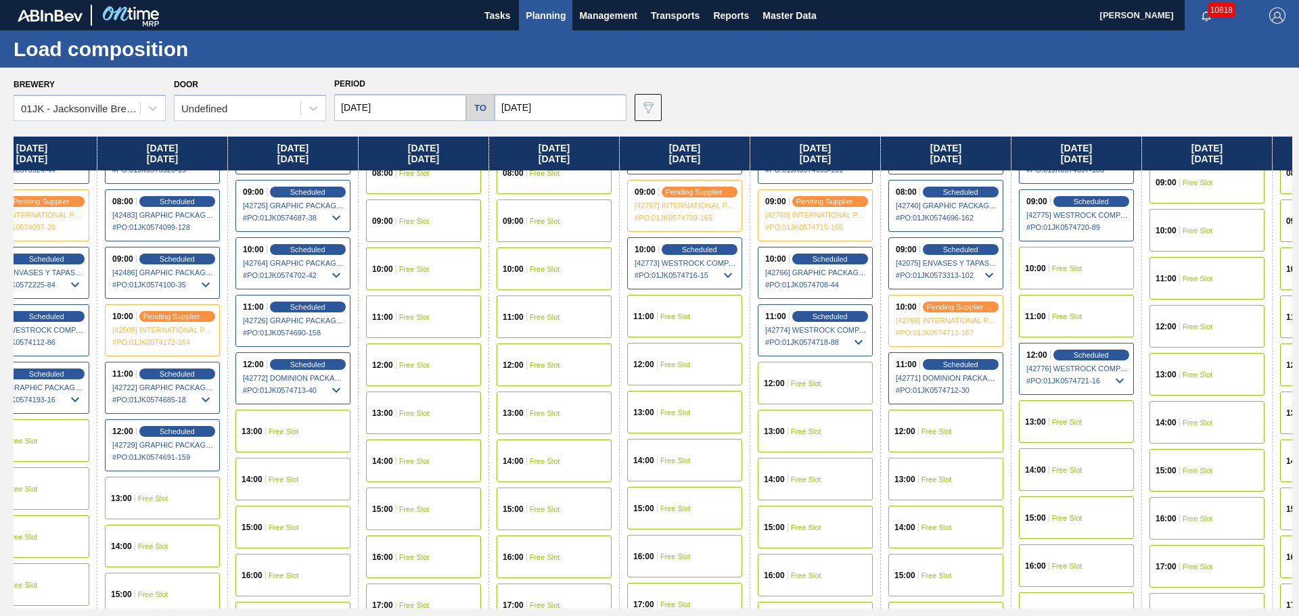
click at [835, 386] on div "12:00 Free Slot" at bounding box center [815, 383] width 115 height 43
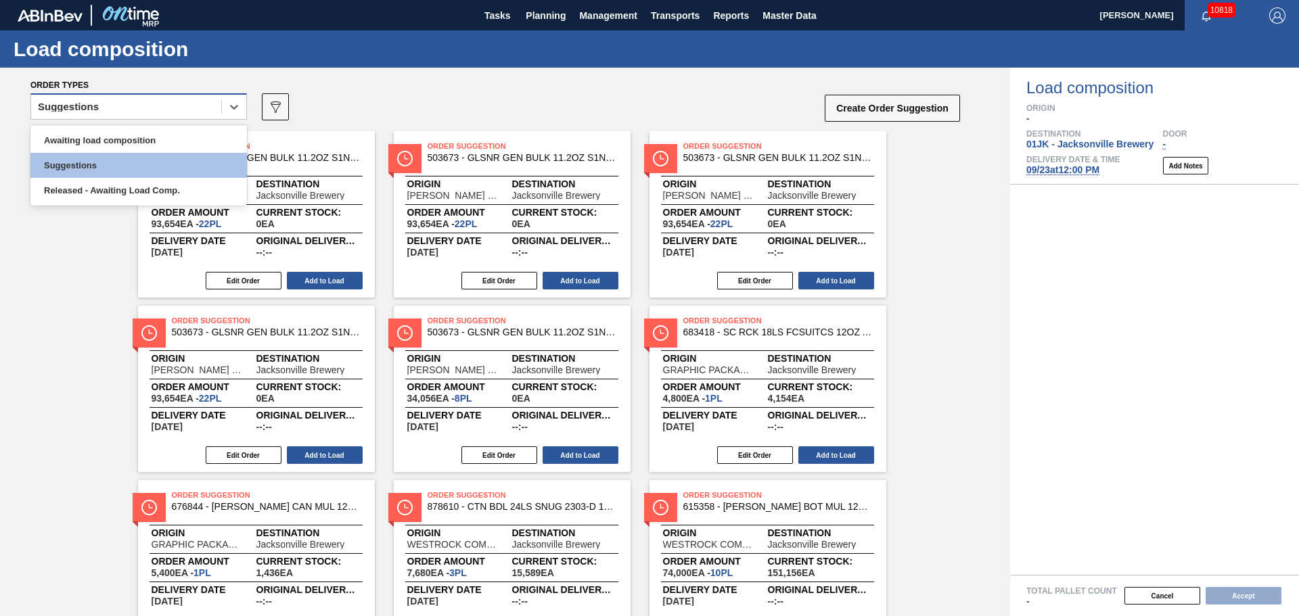
click at [196, 110] on div "Suggestions" at bounding box center [126, 107] width 190 height 20
click at [219, 143] on div "Awaiting load composition" at bounding box center [138, 140] width 217 height 25
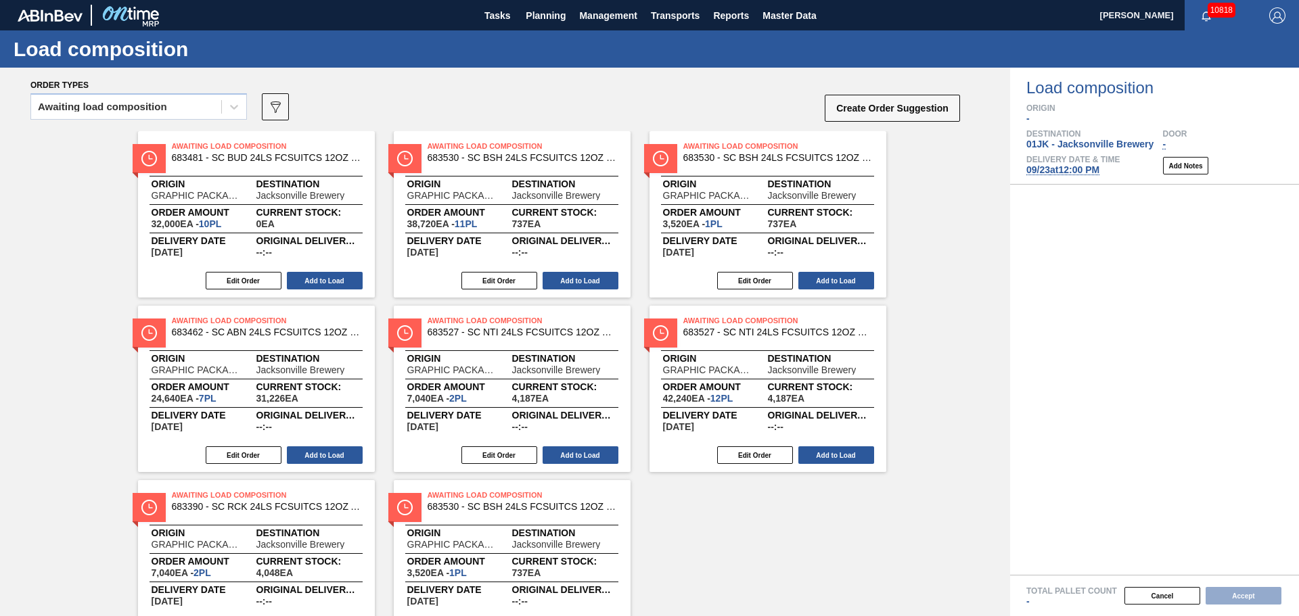
click at [679, 95] on div "Awaiting load composition 089F7B8B-B2A5-4AFE-B5C0-19BA573D28AC Create Order Sug…" at bounding box center [495, 111] width 931 height 41
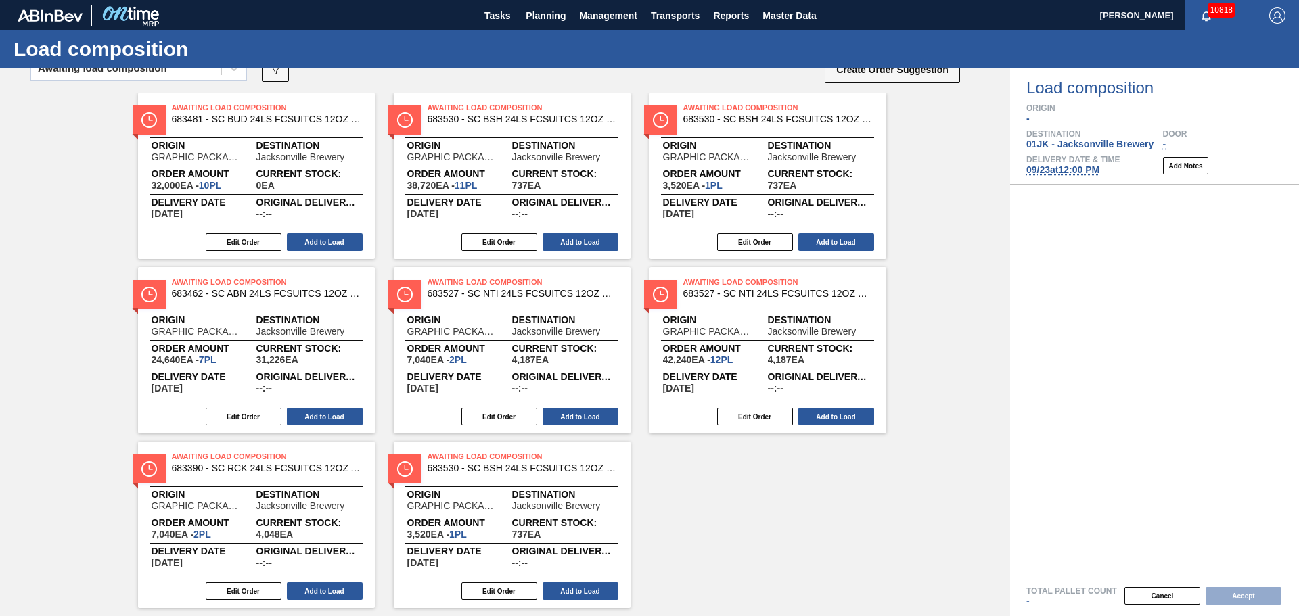
scroll to position [71, 0]
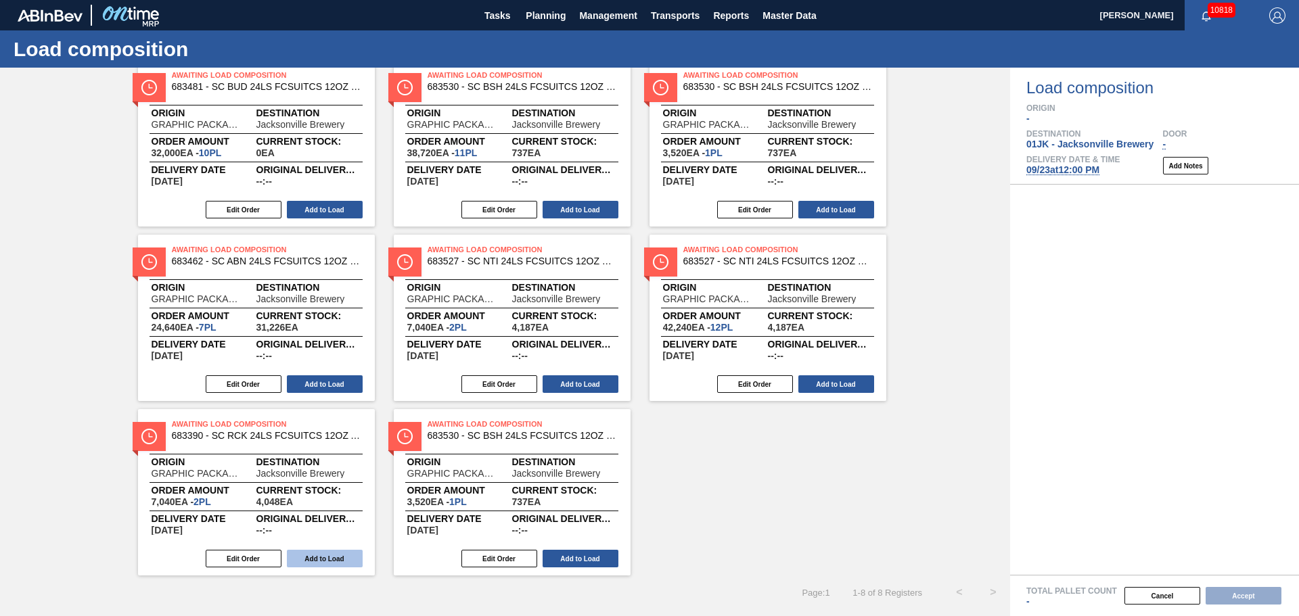
click at [300, 551] on button "Add to Load" at bounding box center [325, 559] width 76 height 18
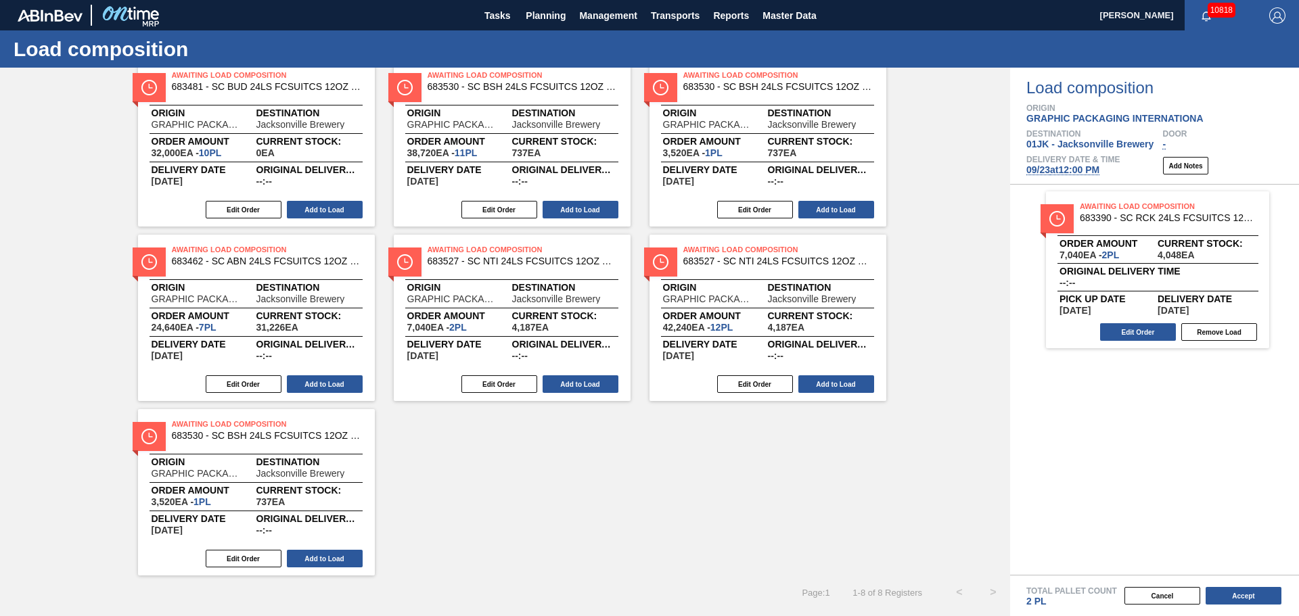
click at [1137, 323] on div "Edit Order Remove Load" at bounding box center [1152, 332] width 212 height 20
click at [1130, 327] on button "Edit Order" at bounding box center [1138, 332] width 76 height 18
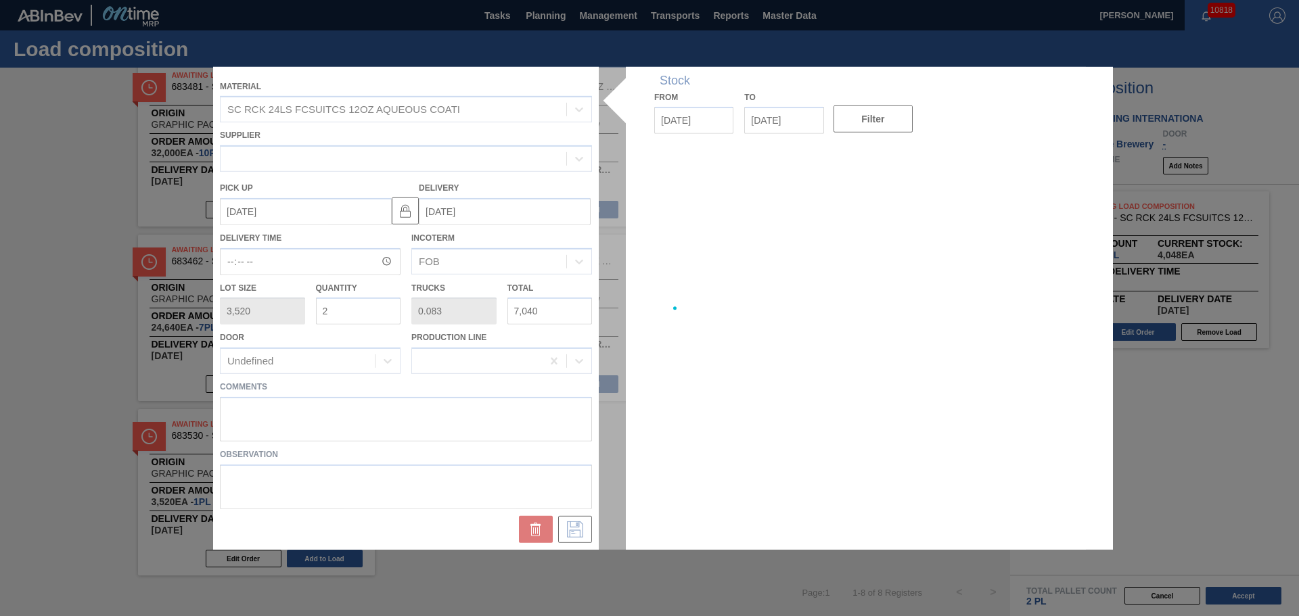
click at [679, 438] on div at bounding box center [649, 307] width 873 height 483
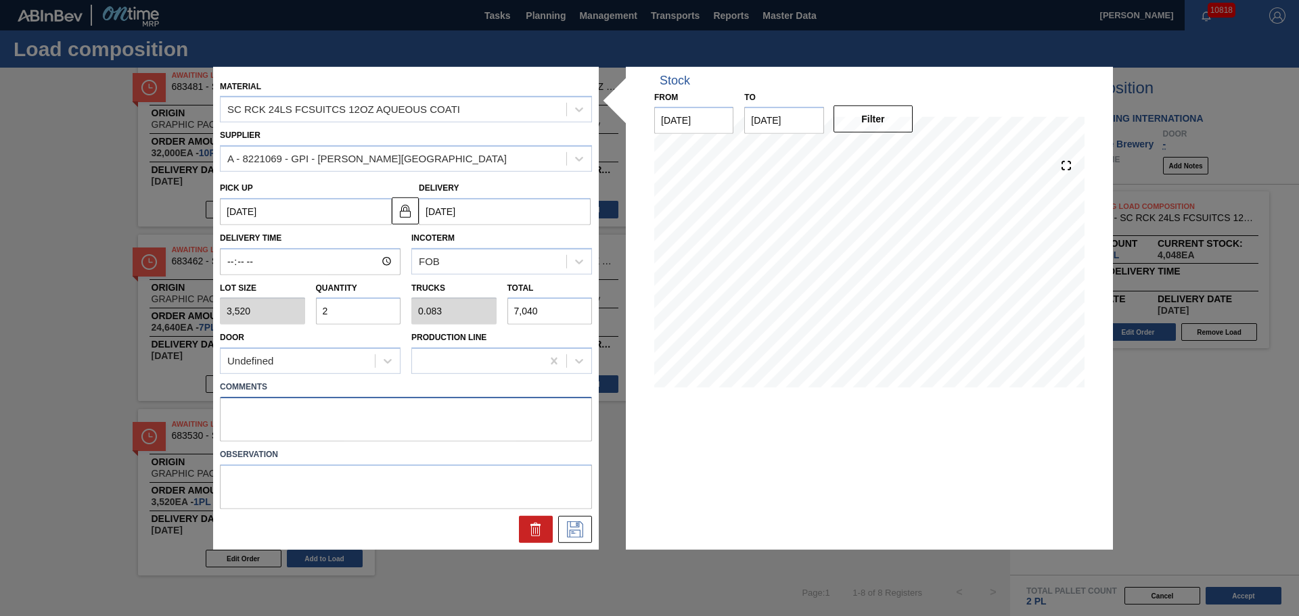
click at [411, 402] on textarea at bounding box center [406, 419] width 372 height 45
click at [575, 532] on icon at bounding box center [575, 530] width 22 height 16
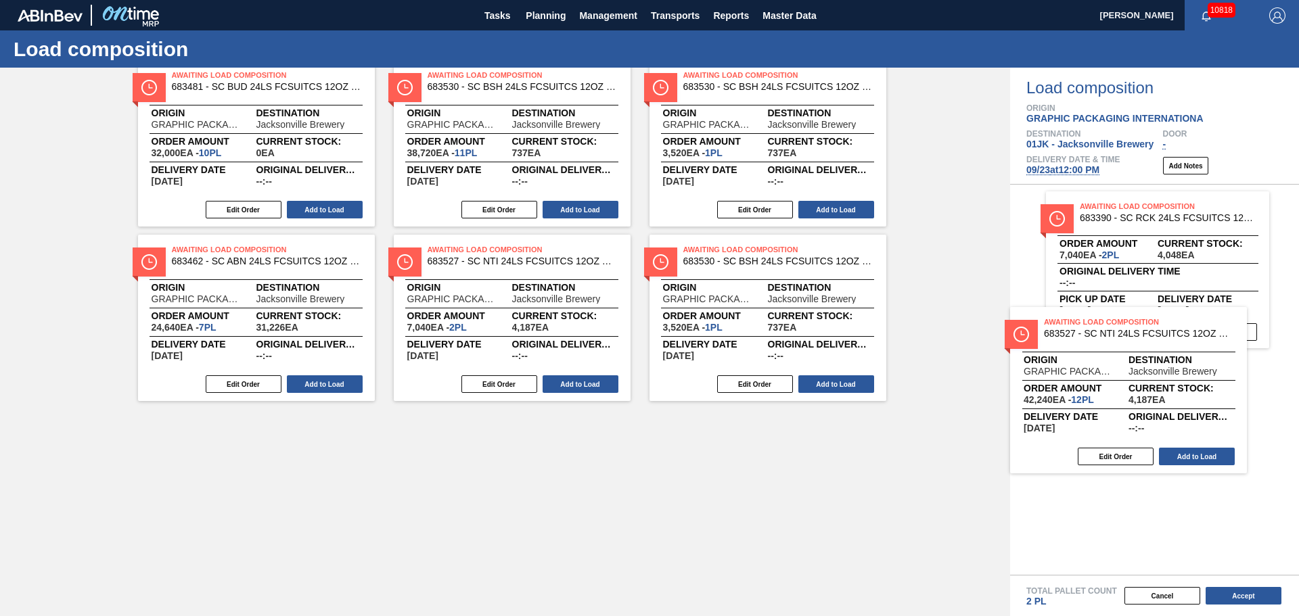
drag, startPoint x: 792, startPoint y: 272, endPoint x: 1162, endPoint y: 350, distance: 378.3
click at [1162, 350] on div "Order types Awaiting load composition 089F7B8B-B2A5-4AFE-B5C0-19BA573D28AC Crea…" at bounding box center [649, 342] width 1299 height 549
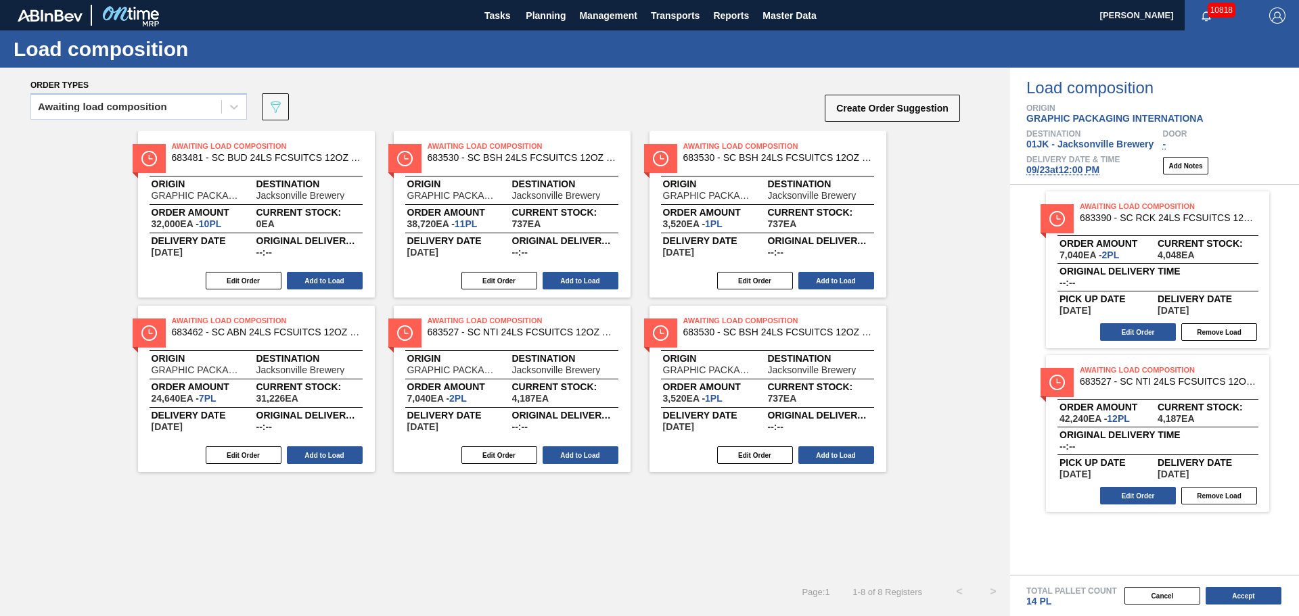
scroll to position [0, 0]
click at [572, 452] on button "Add to Load" at bounding box center [581, 456] width 76 height 18
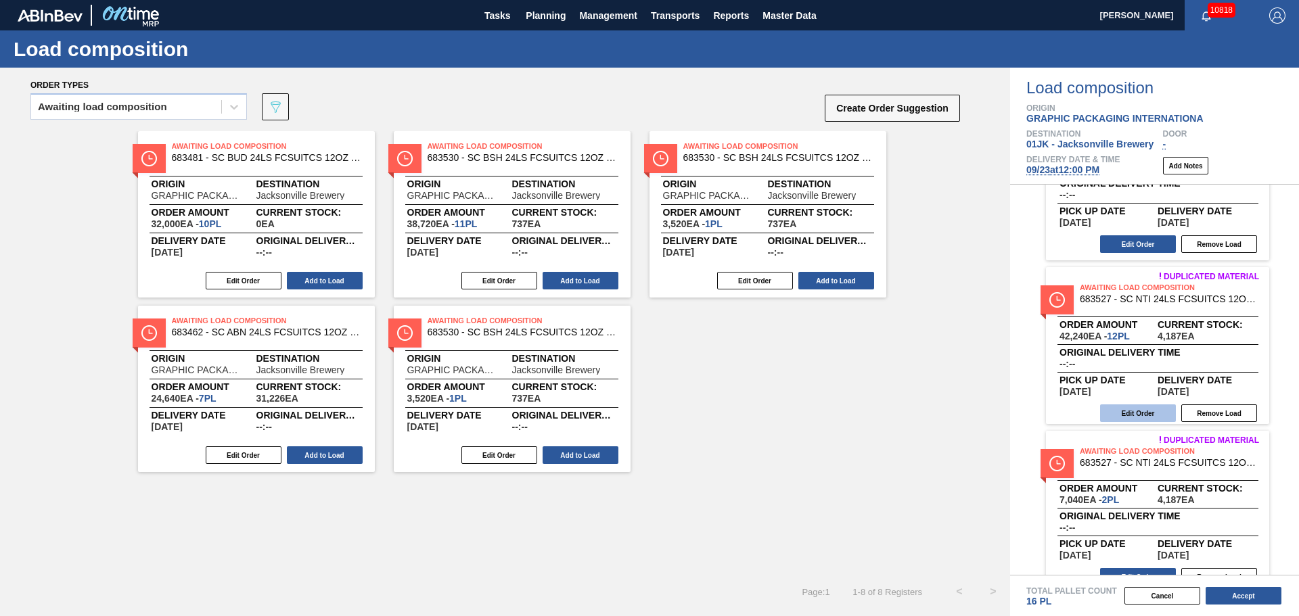
scroll to position [108, 0]
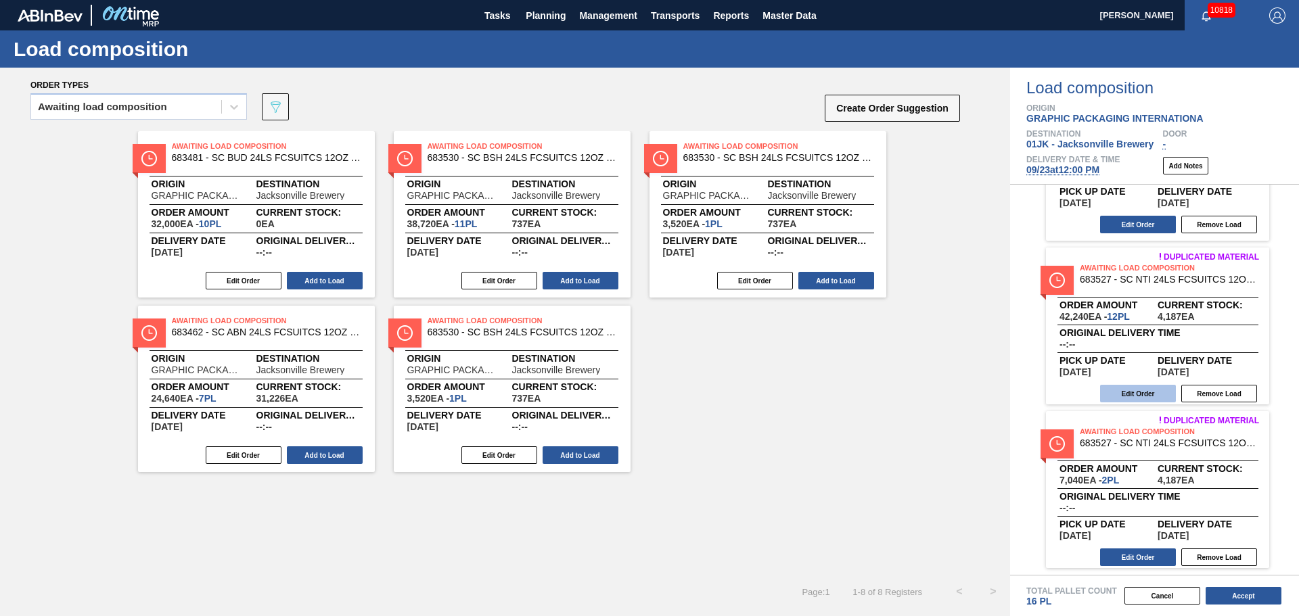
click at [1150, 394] on button "Edit Order" at bounding box center [1138, 394] width 76 height 18
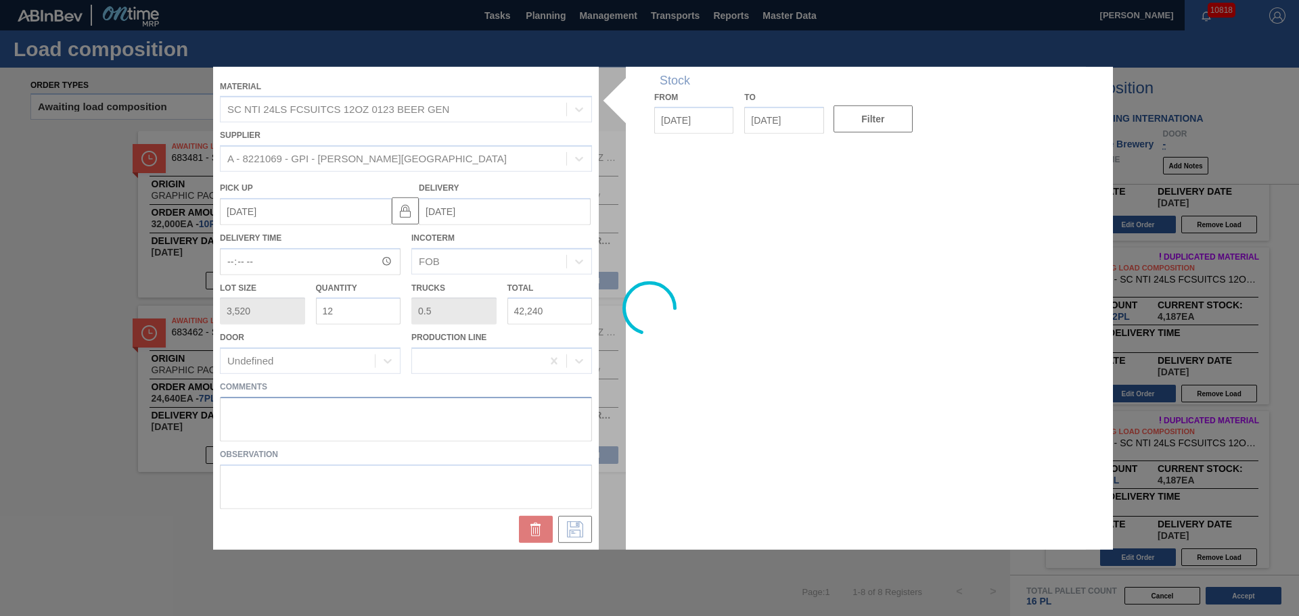
click at [519, 422] on textarea at bounding box center [406, 419] width 372 height 45
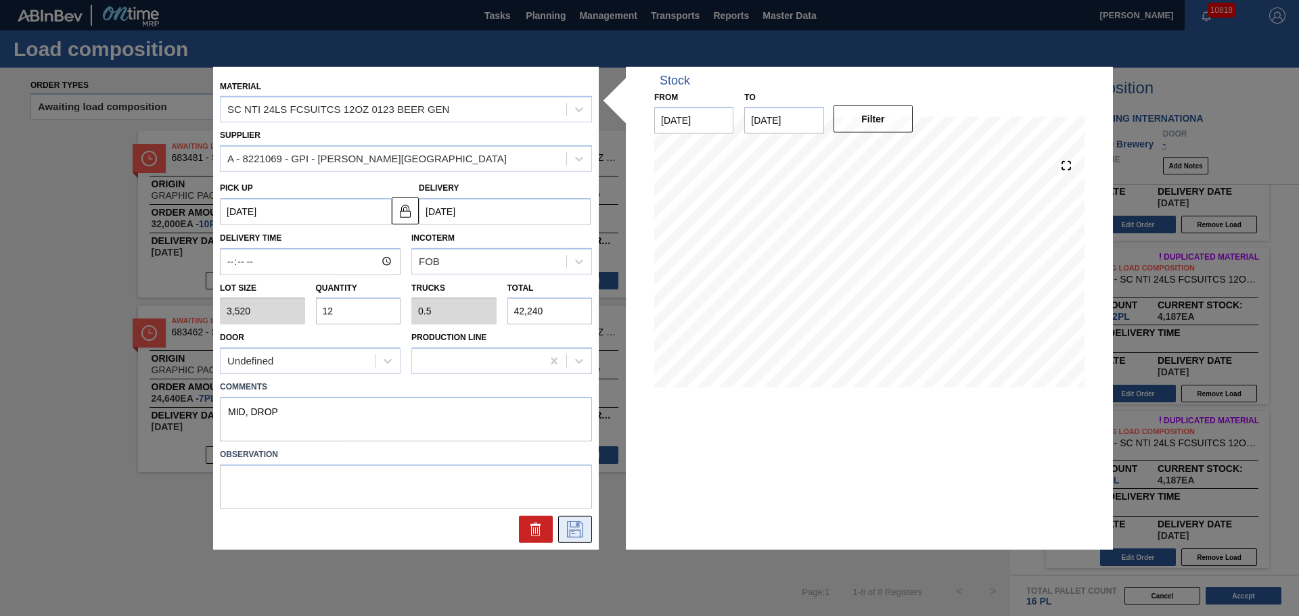
click at [564, 530] on button at bounding box center [575, 529] width 34 height 27
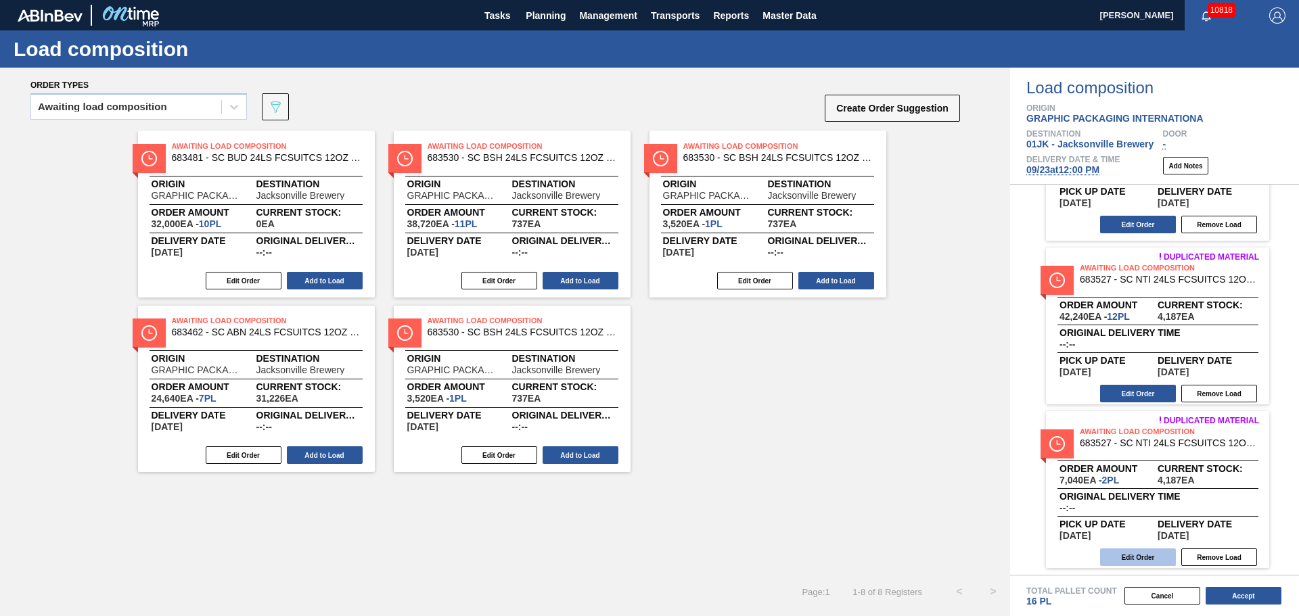
click at [1141, 564] on button "Edit Order" at bounding box center [1138, 558] width 76 height 18
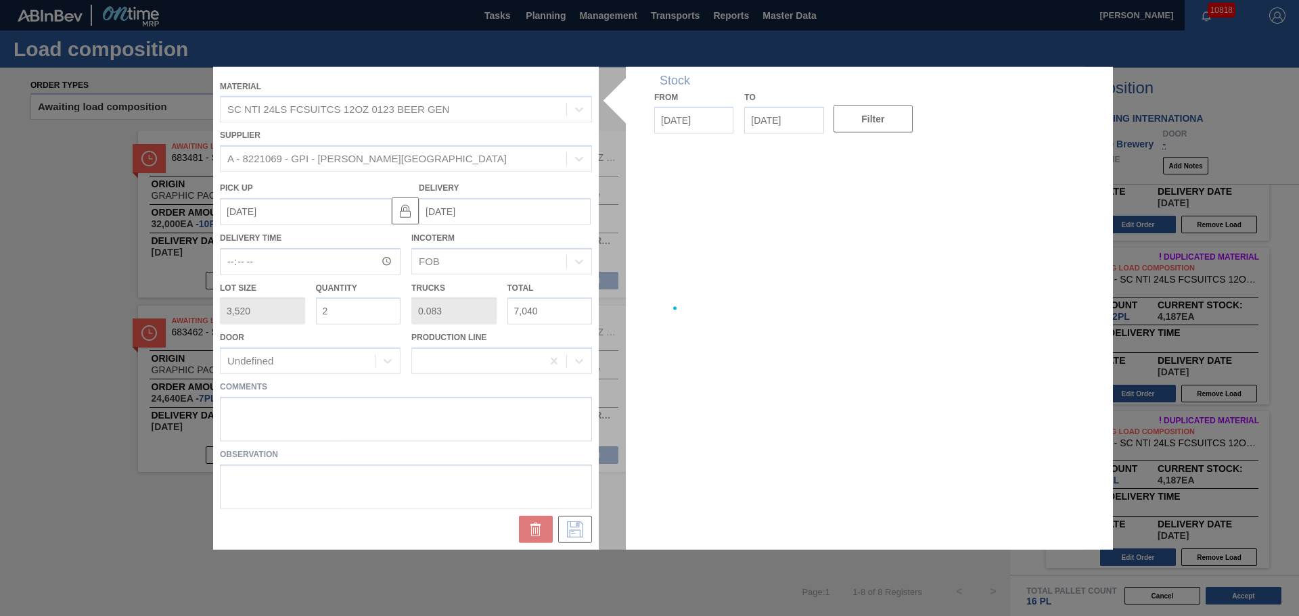
click at [618, 433] on div at bounding box center [649, 307] width 873 height 483
click at [453, 418] on textarea at bounding box center [406, 419] width 372 height 45
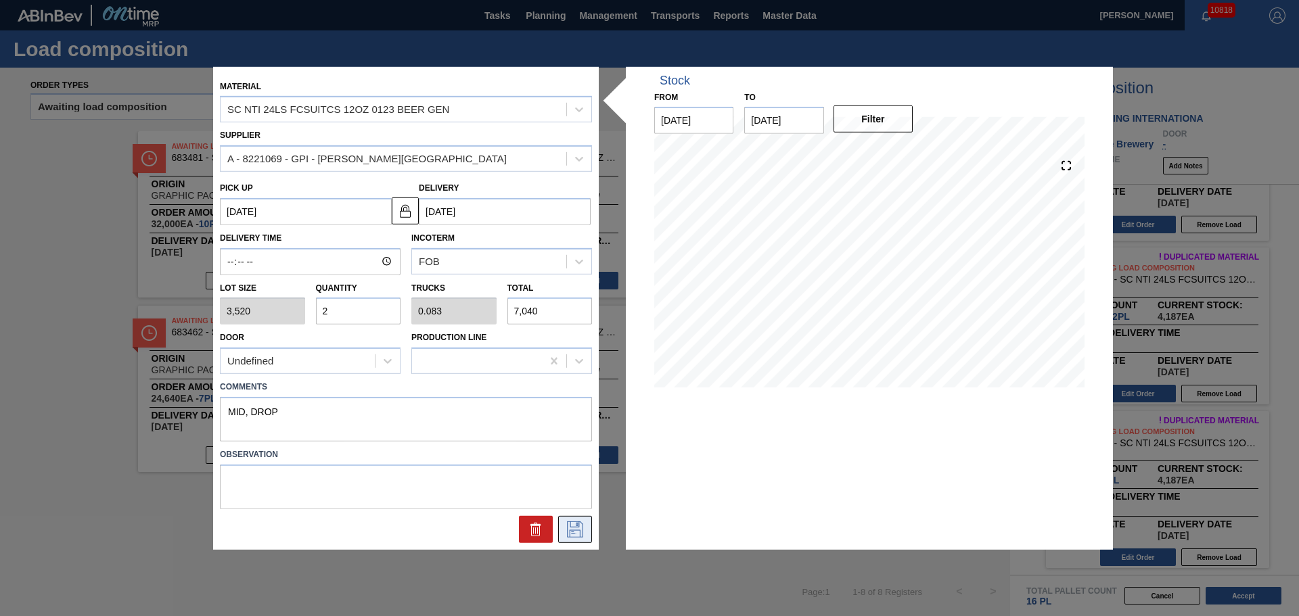
click at [572, 528] on icon at bounding box center [575, 530] width 22 height 16
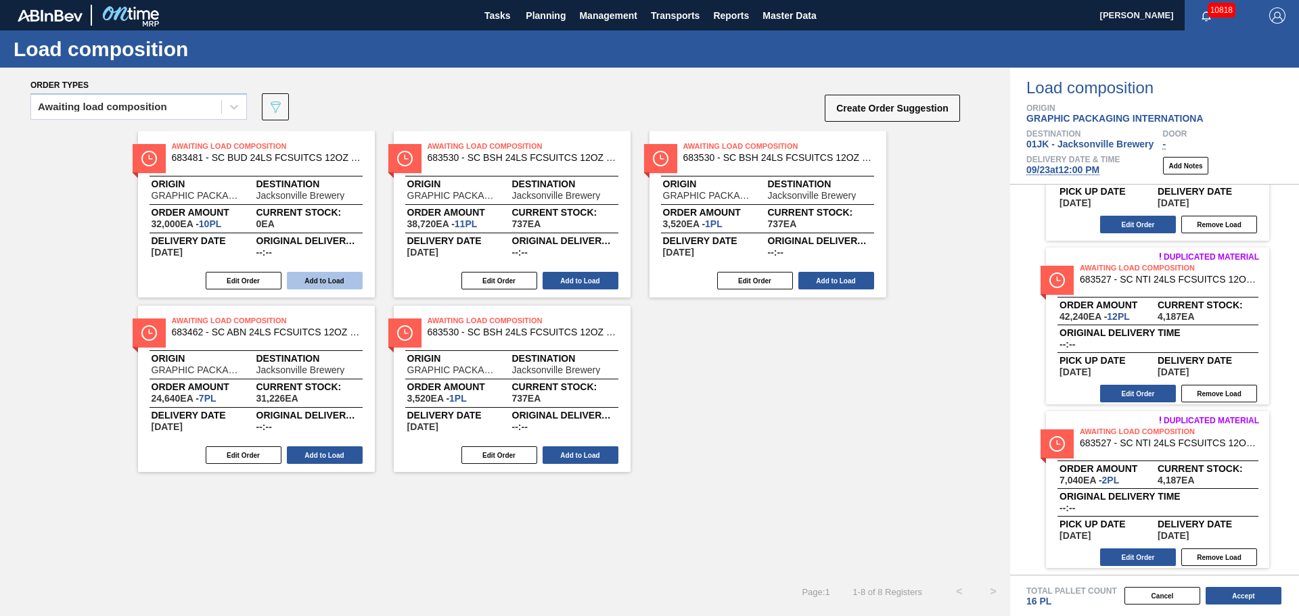
click at [303, 280] on button "Add to Load" at bounding box center [325, 281] width 76 height 18
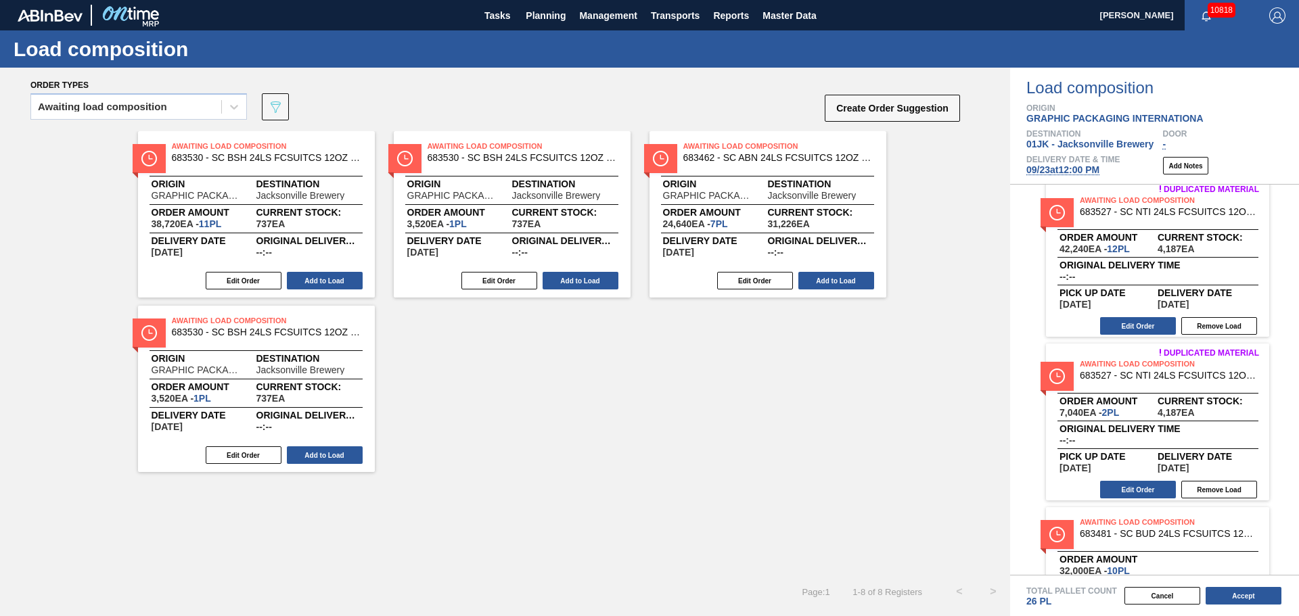
scroll to position [271, 0]
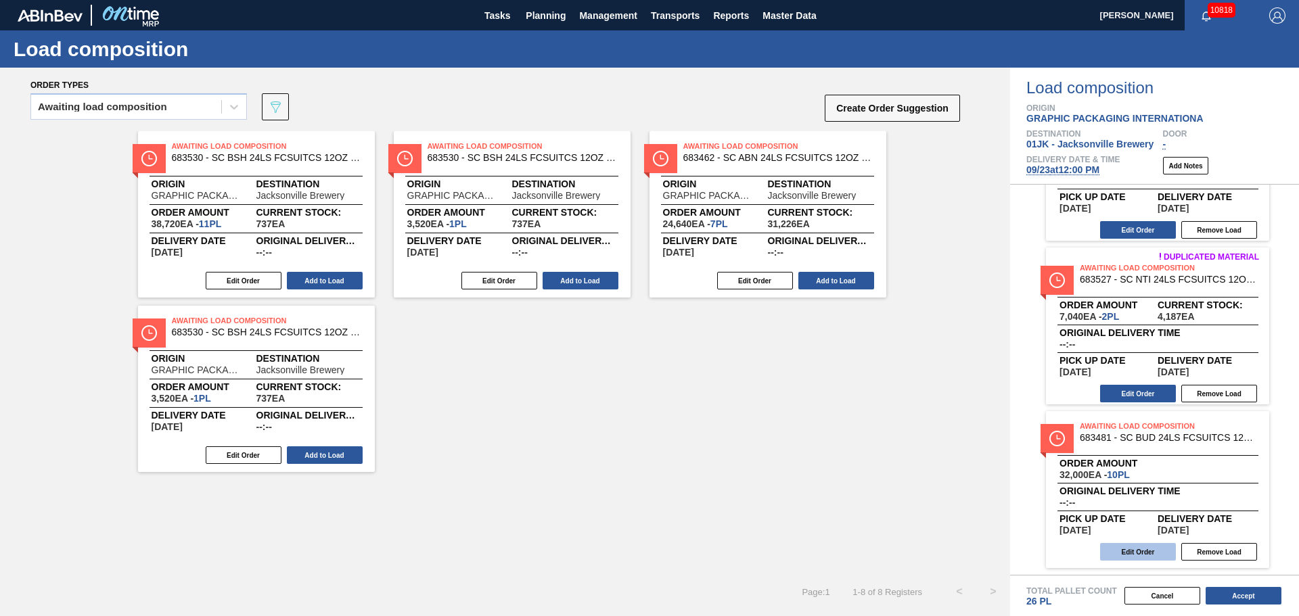
click at [1160, 549] on button "Edit Order" at bounding box center [1138, 552] width 76 height 18
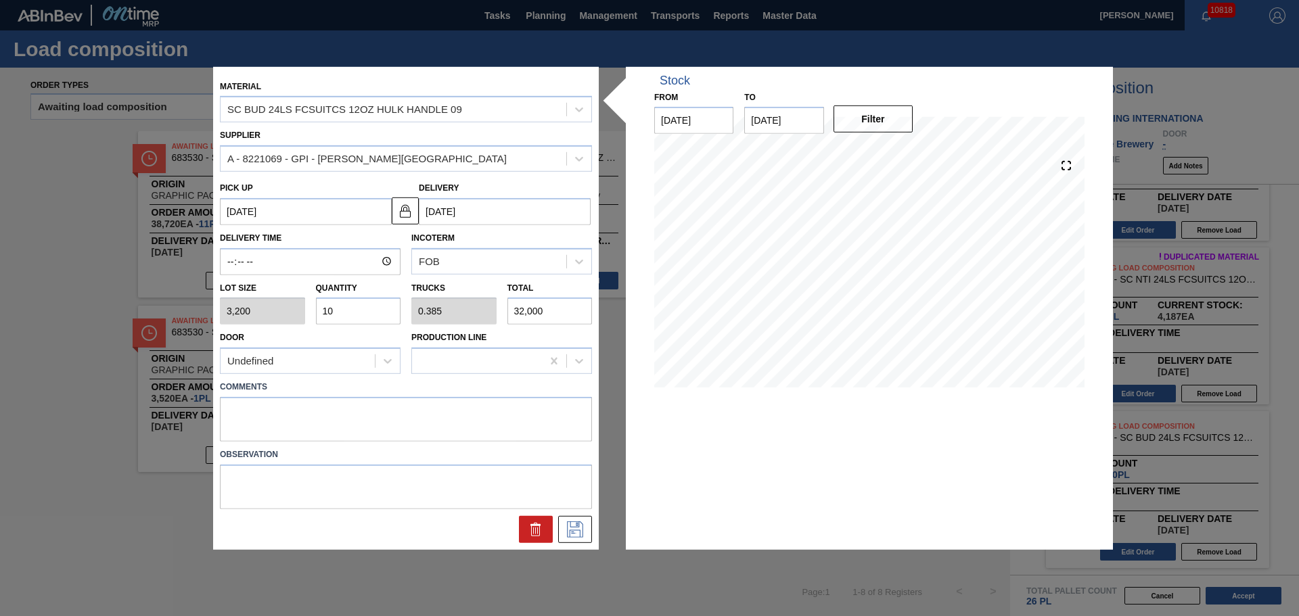
click at [416, 376] on div "Comments" at bounding box center [405, 408] width 383 height 68
click at [413, 416] on textarea at bounding box center [406, 419] width 372 height 45
click at [588, 527] on button at bounding box center [575, 529] width 34 height 27
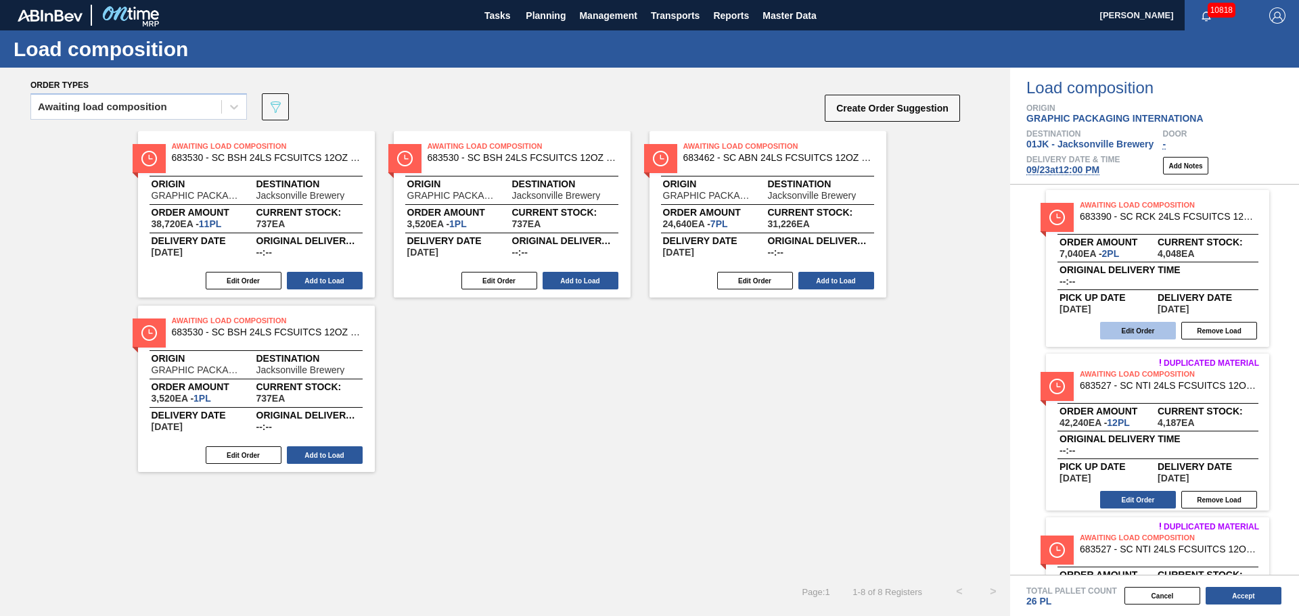
scroll to position [0, 0]
click at [1248, 600] on button "Accept" at bounding box center [1244, 596] width 76 height 18
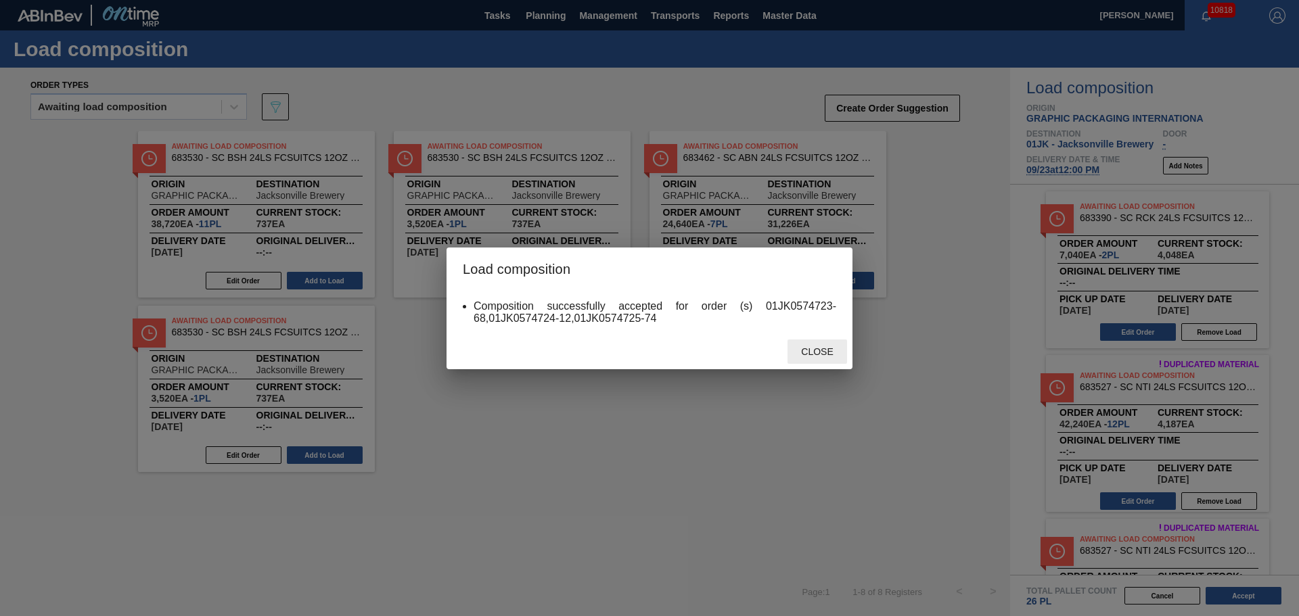
click at [797, 353] on span "Close" at bounding box center [816, 351] width 53 height 11
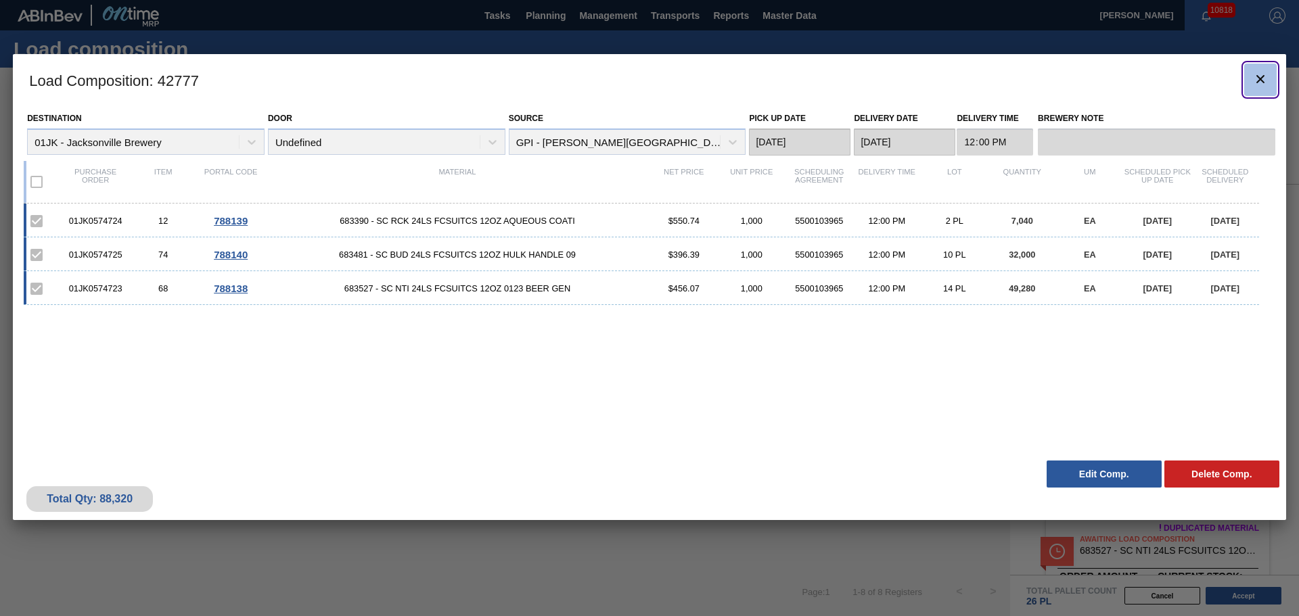
click at [1263, 86] on icon "botão de ícone" at bounding box center [1260, 79] width 16 height 16
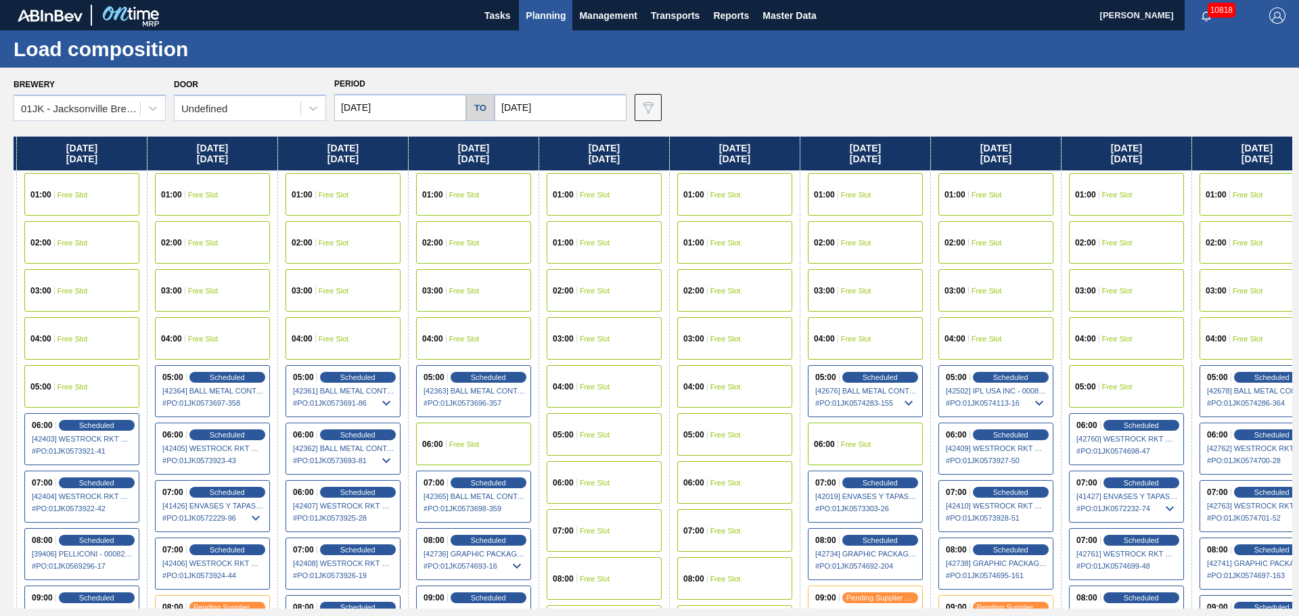
scroll to position [0, 299]
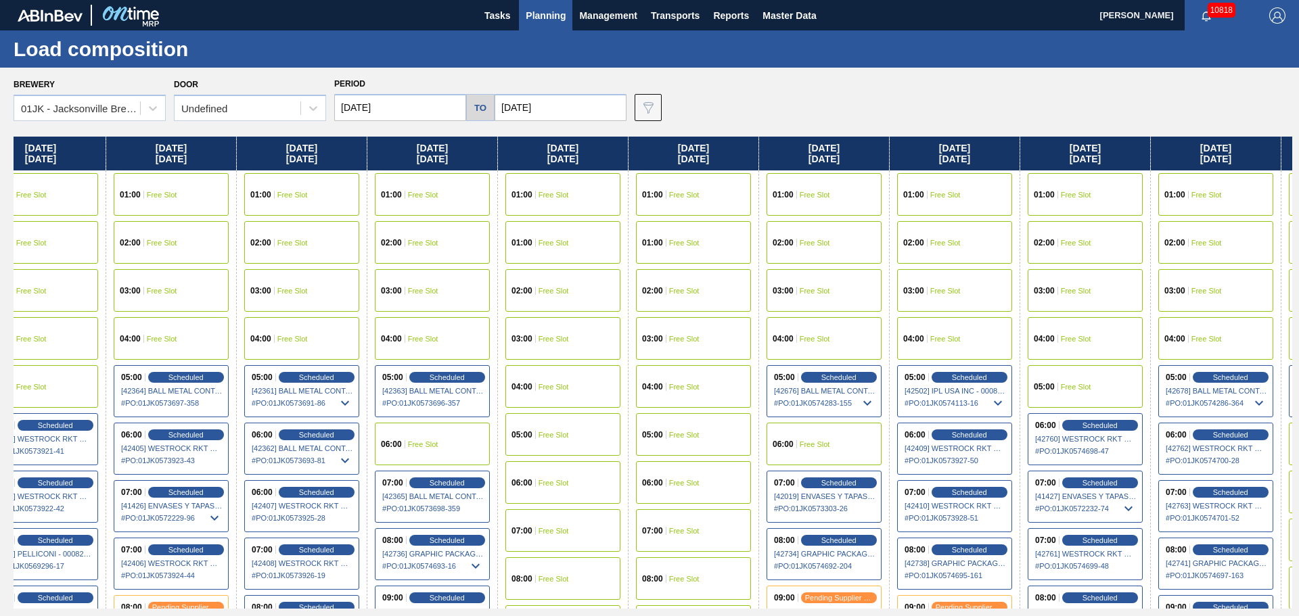
drag, startPoint x: 1194, startPoint y: 265, endPoint x: 887, endPoint y: 271, distance: 307.2
click at [886, 272] on div "Sunday 09/14/2025 01:00 Free Slot 01:00 Free Slot 02:00 Free Slot 03:00 Free Sl…" at bounding box center [653, 373] width 1279 height 472
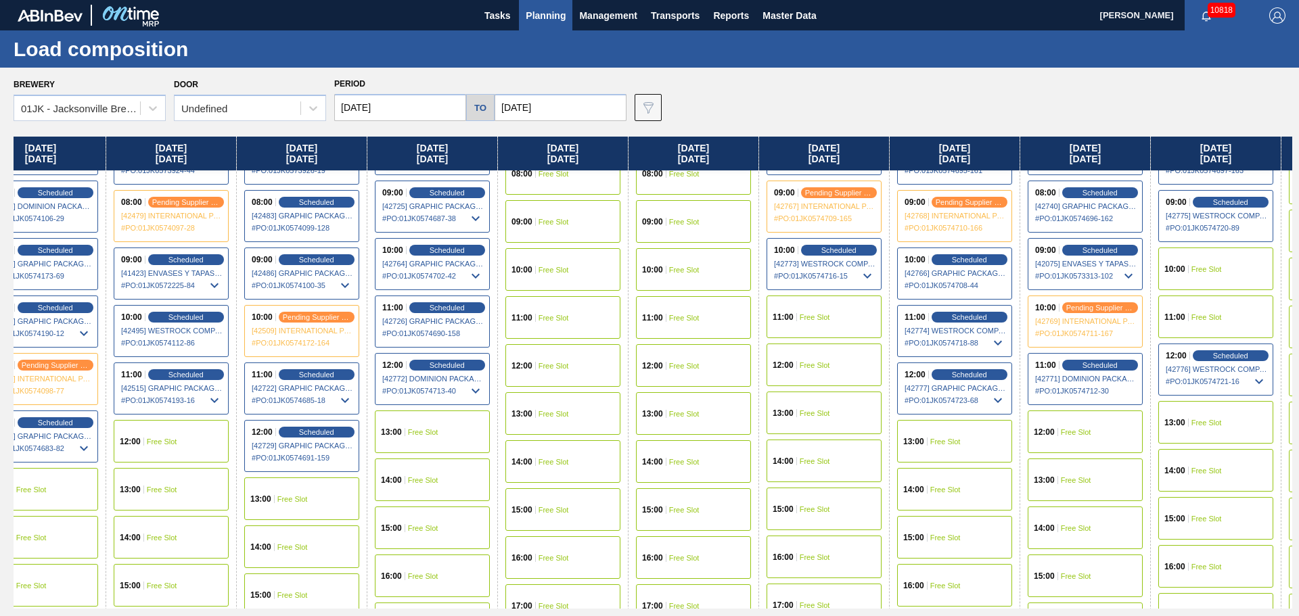
scroll to position [406, 299]
click at [1109, 429] on div "12:00 Free Slot" at bounding box center [1085, 431] width 115 height 43
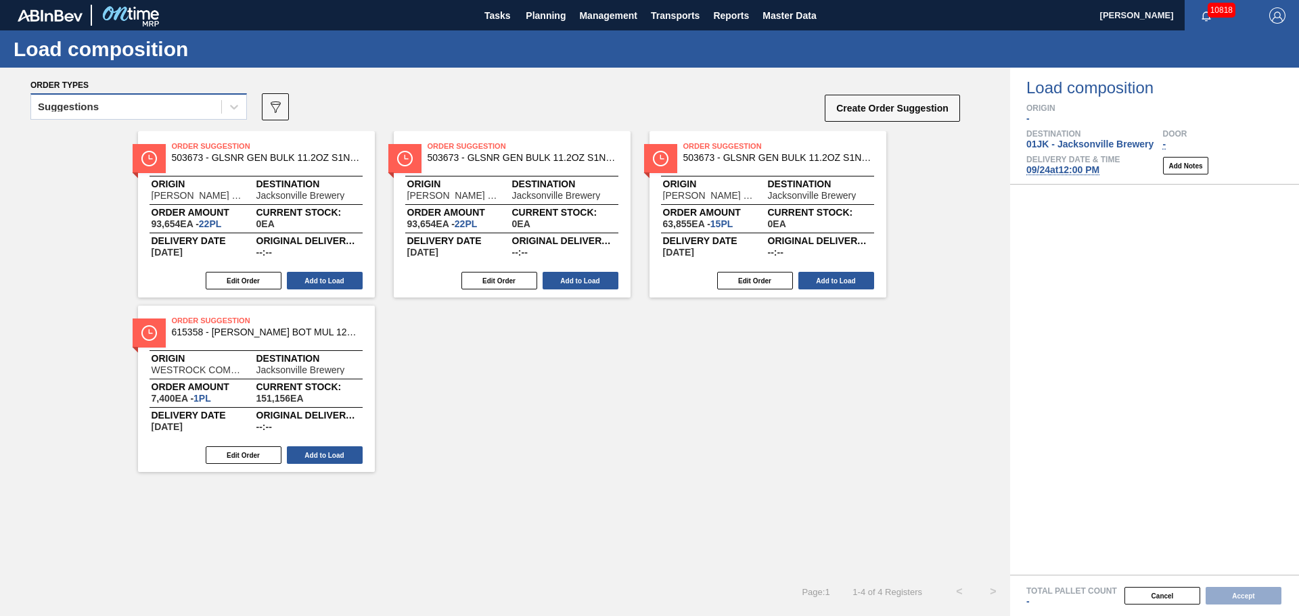
click at [218, 104] on div "Suggestions" at bounding box center [126, 107] width 190 height 20
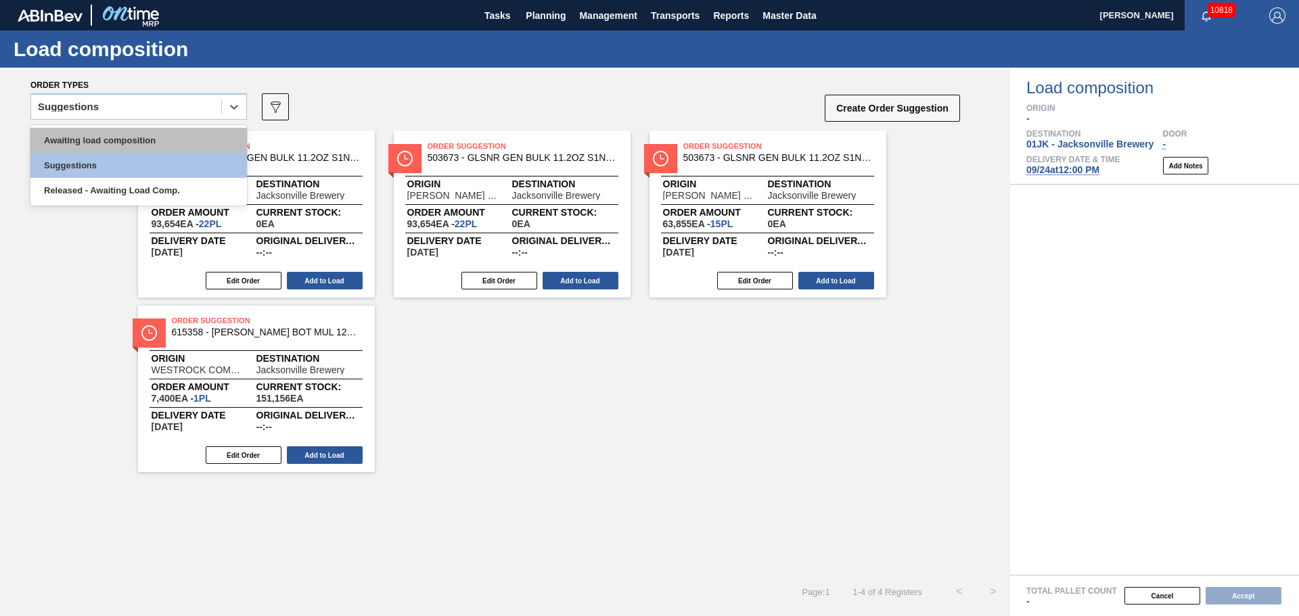
click at [205, 135] on div "Awaiting load composition" at bounding box center [138, 140] width 217 height 25
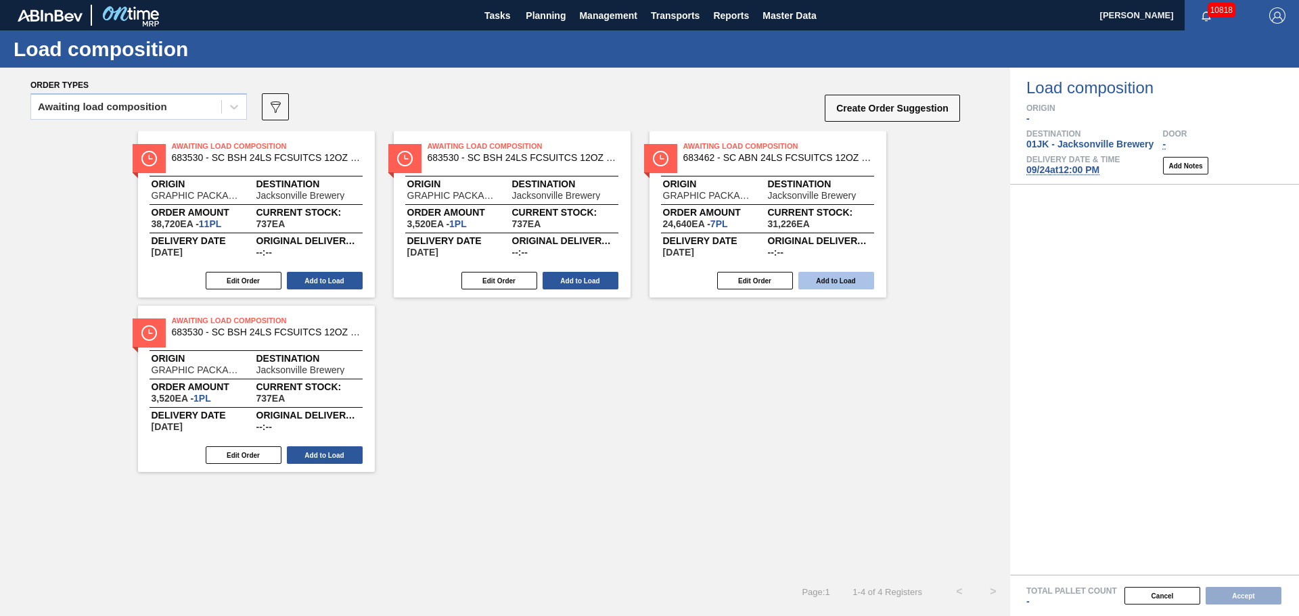
click at [855, 286] on button "Add to Load" at bounding box center [836, 281] width 76 height 18
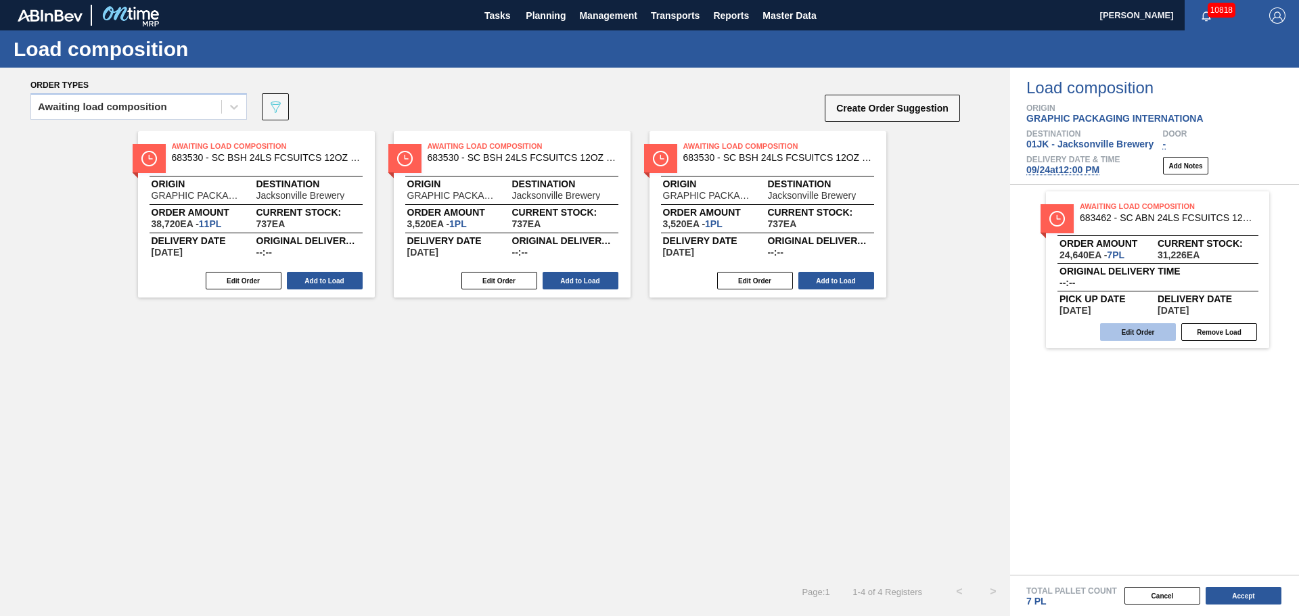
click at [1141, 327] on button "Edit Order" at bounding box center [1138, 332] width 76 height 18
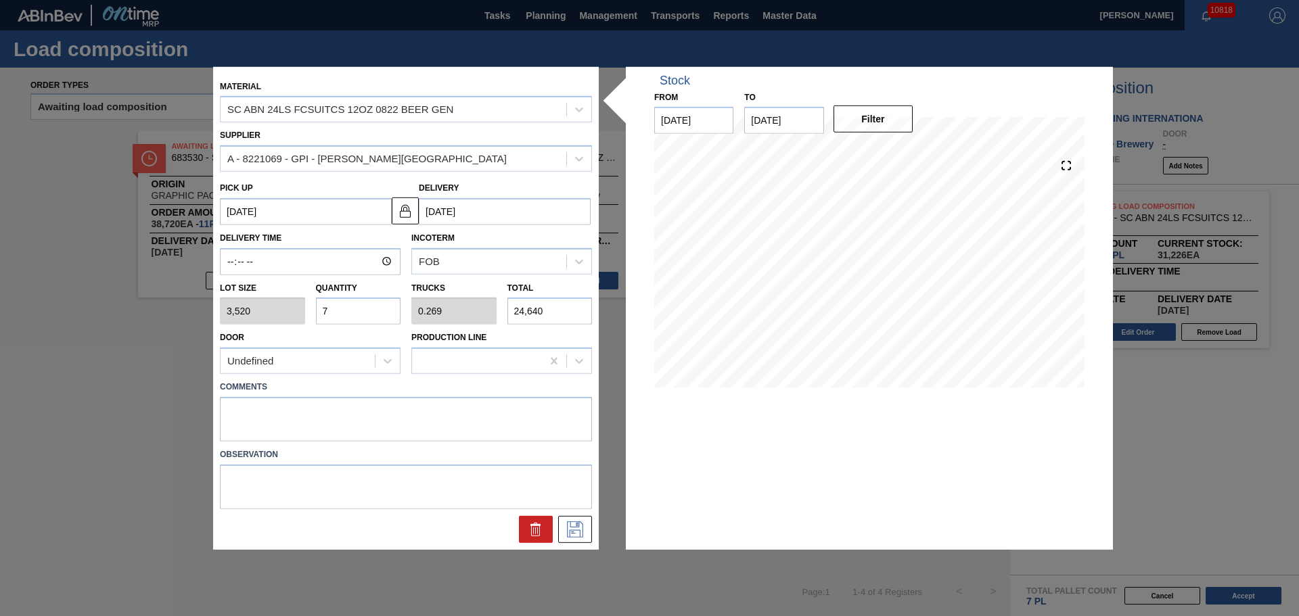
click at [355, 313] on input "7" at bounding box center [358, 311] width 85 height 27
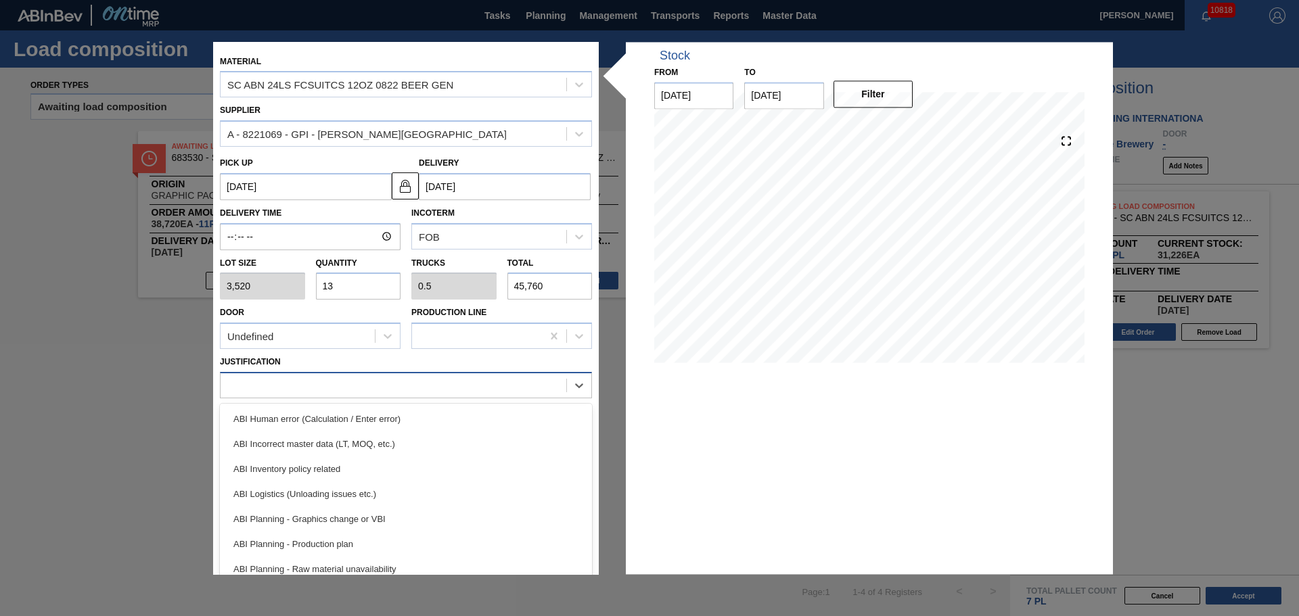
click at [388, 392] on div at bounding box center [394, 386] width 346 height 20
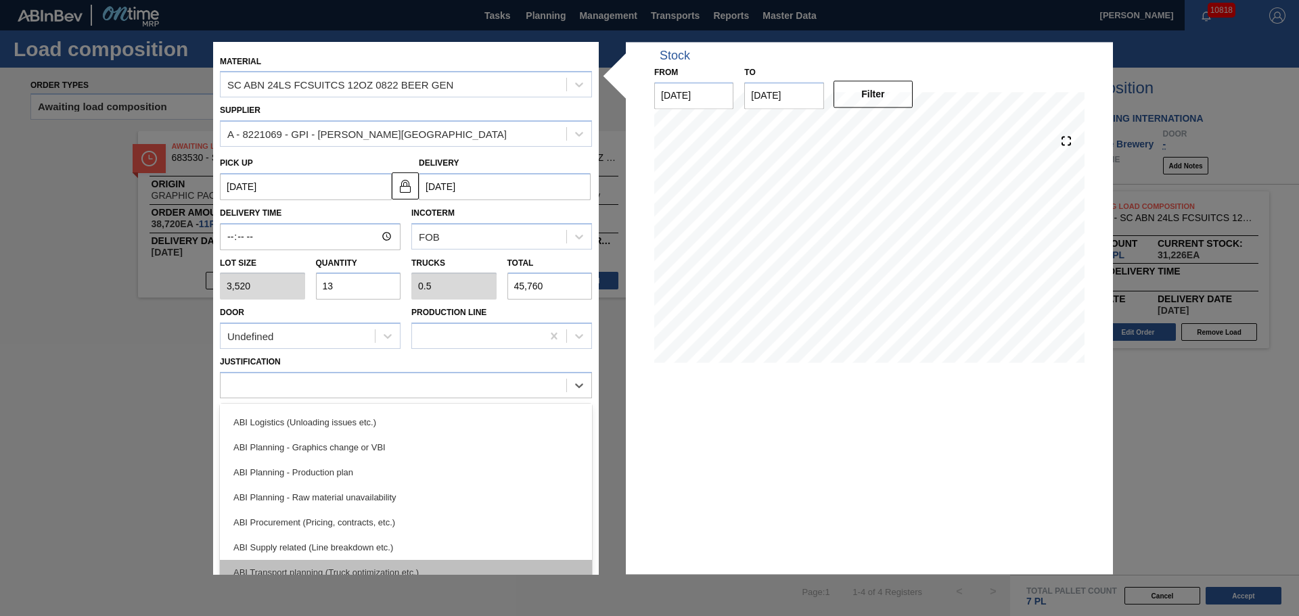
scroll to position [135, 0]
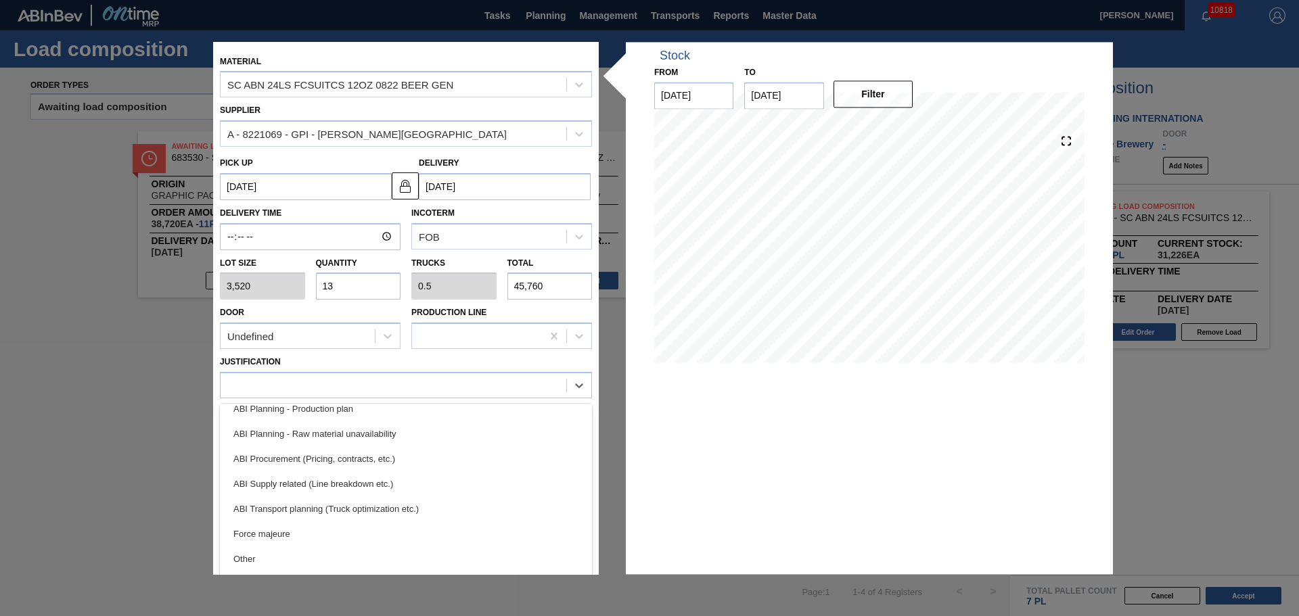
click at [386, 508] on div "ABI Transport planning (Truck optimization etc.)" at bounding box center [406, 509] width 372 height 25
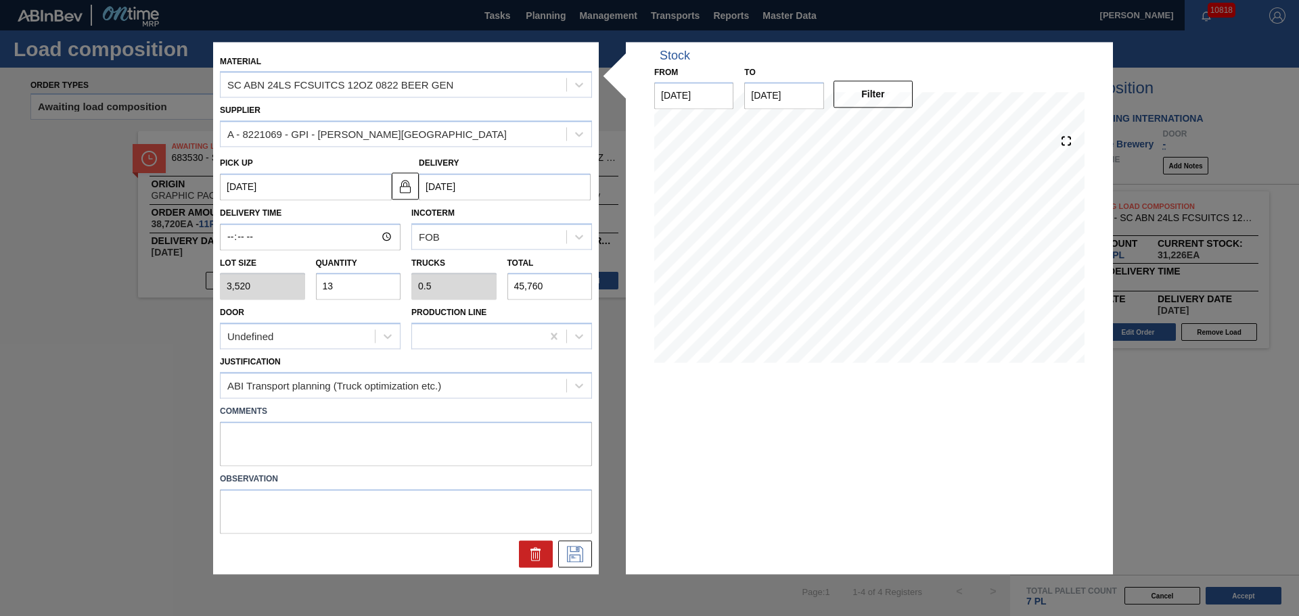
drag, startPoint x: 376, startPoint y: 466, endPoint x: 376, endPoint y: 455, distance: 11.5
click at [376, 461] on div "Comments" at bounding box center [406, 434] width 372 height 64
click at [376, 455] on textarea at bounding box center [406, 444] width 372 height 45
click at [590, 563] on button at bounding box center [575, 554] width 34 height 27
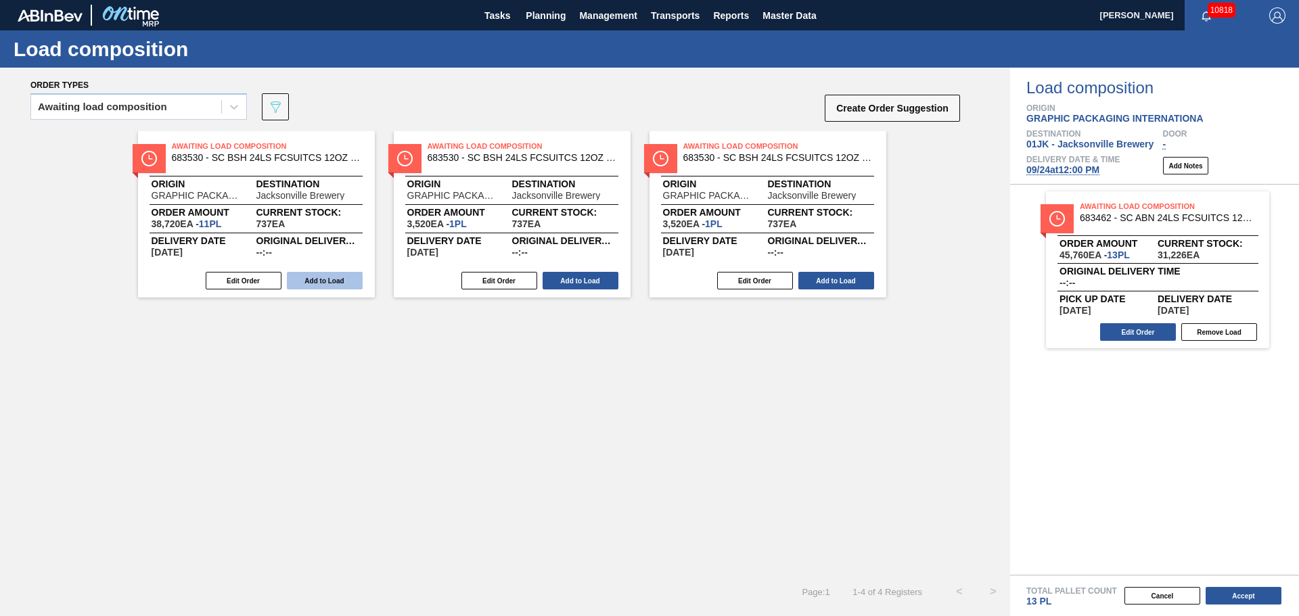
click at [331, 285] on button "Add to Load" at bounding box center [325, 281] width 76 height 18
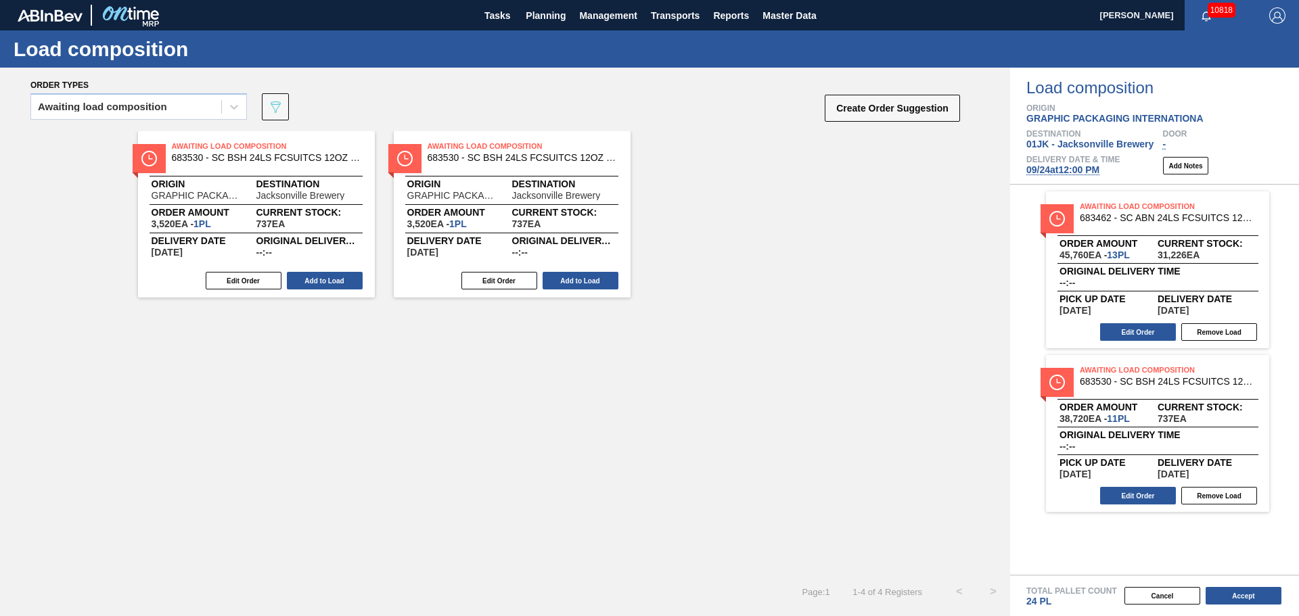
click at [331, 285] on button "Add to Load" at bounding box center [325, 281] width 76 height 18
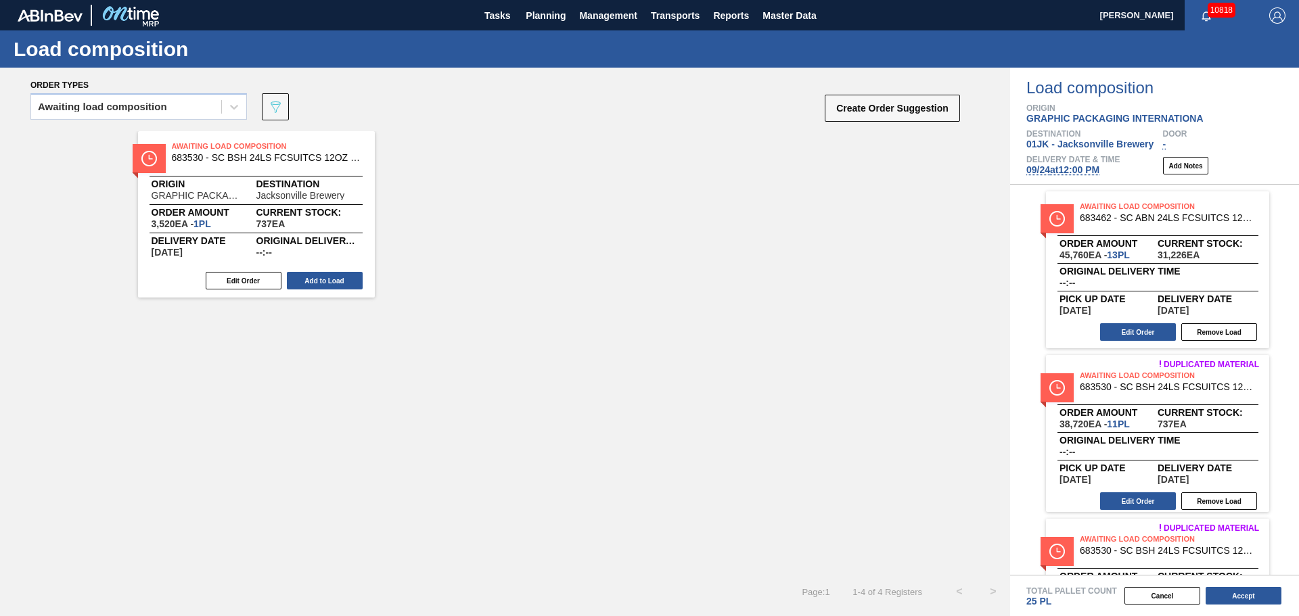
click at [331, 285] on button "Add to Load" at bounding box center [325, 281] width 76 height 18
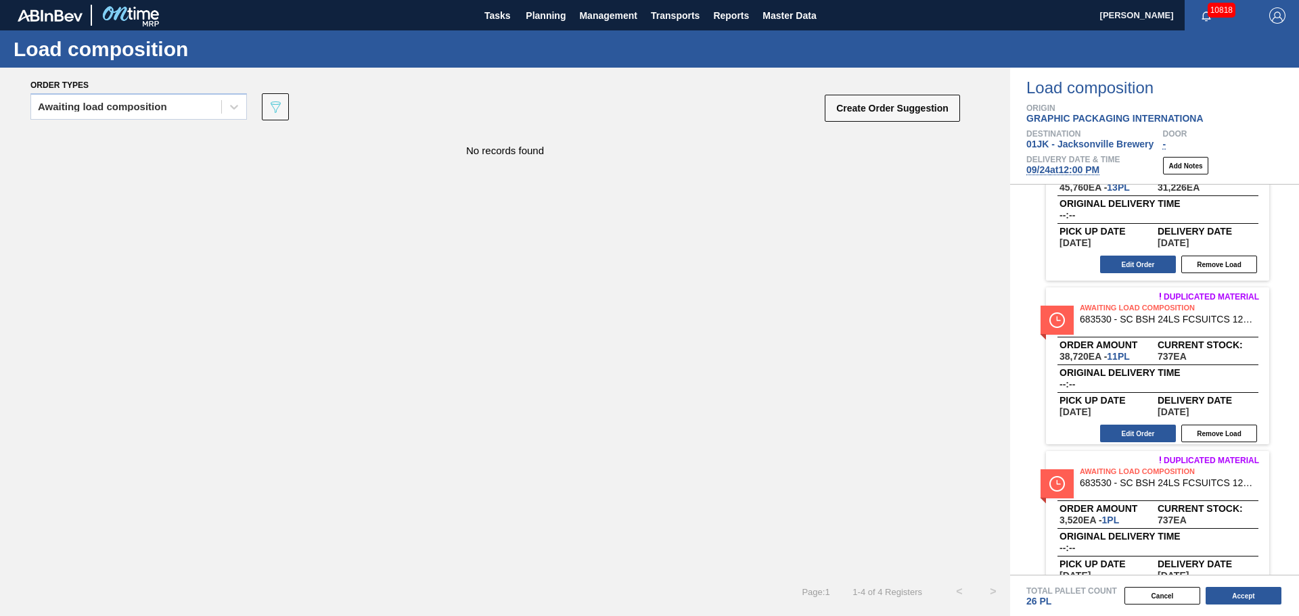
scroll to position [0, 0]
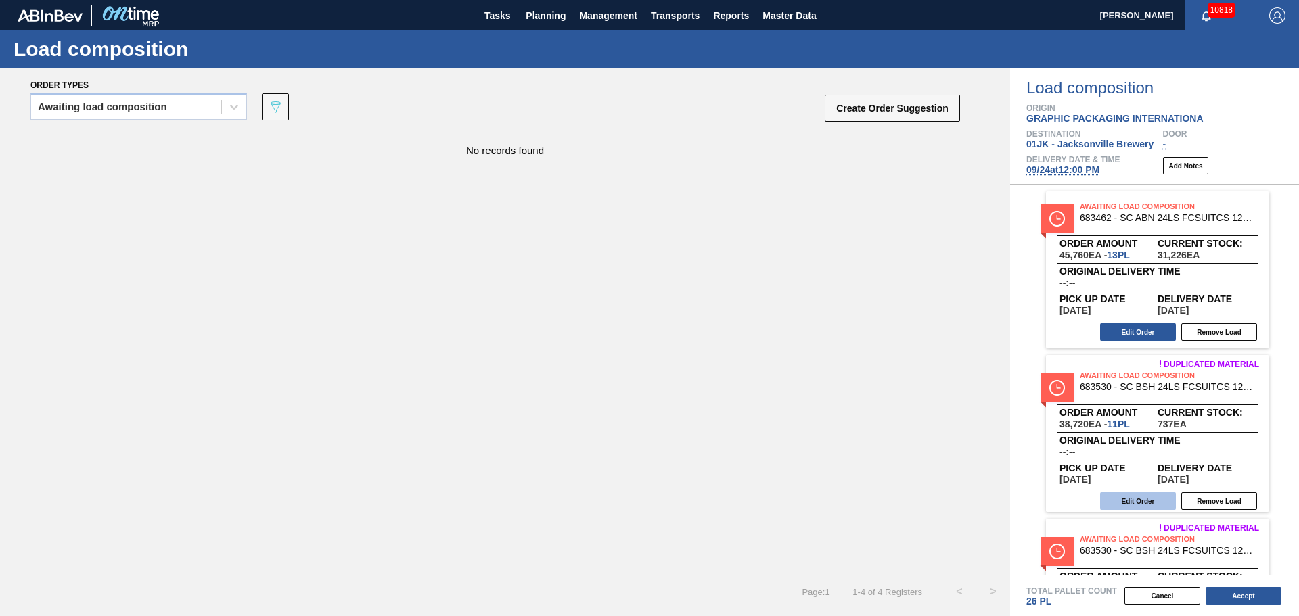
click at [1160, 499] on button "Edit Order" at bounding box center [1138, 502] width 76 height 18
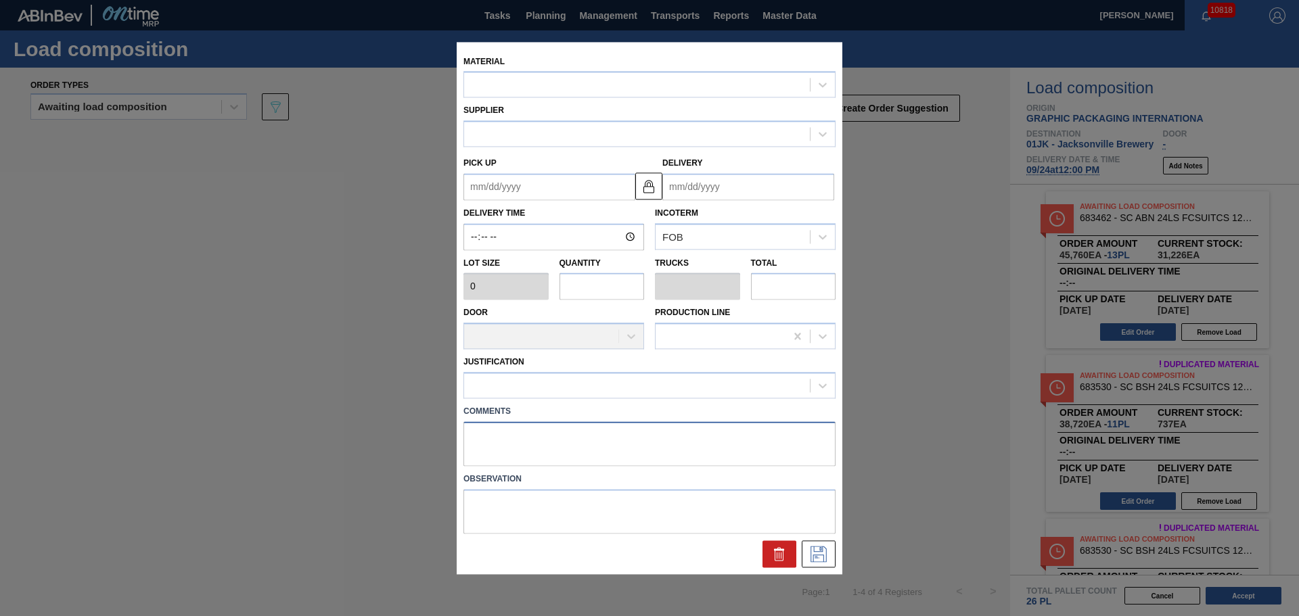
click at [702, 451] on textarea at bounding box center [649, 444] width 372 height 45
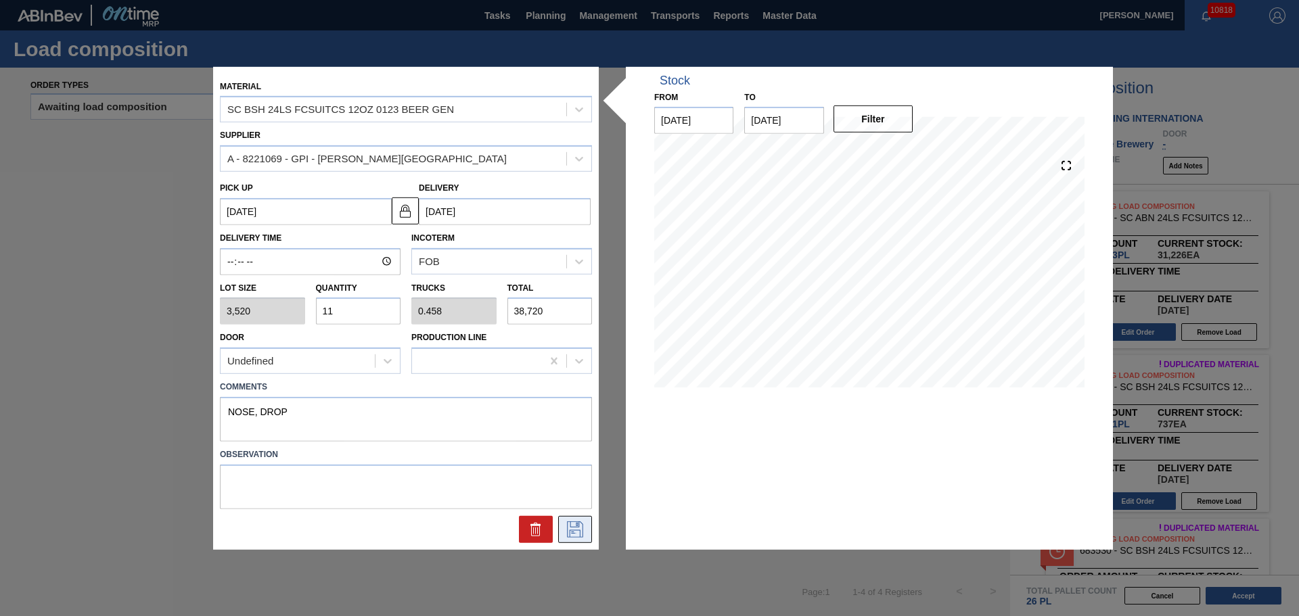
click at [572, 532] on icon at bounding box center [575, 530] width 22 height 16
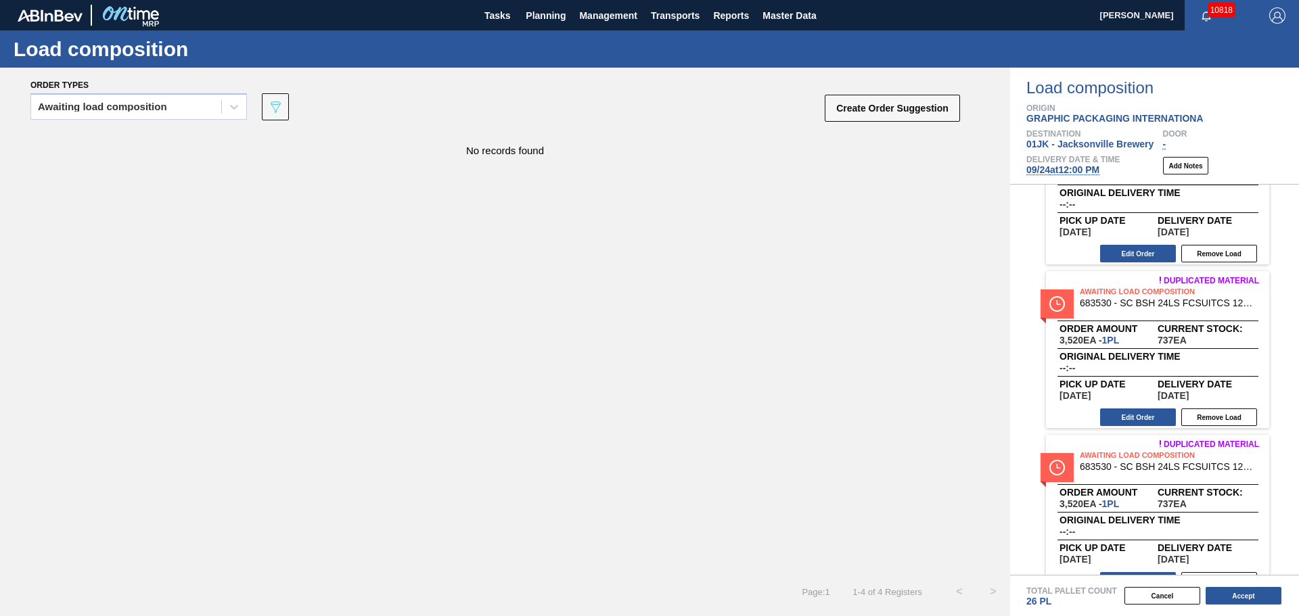
scroll to position [271, 0]
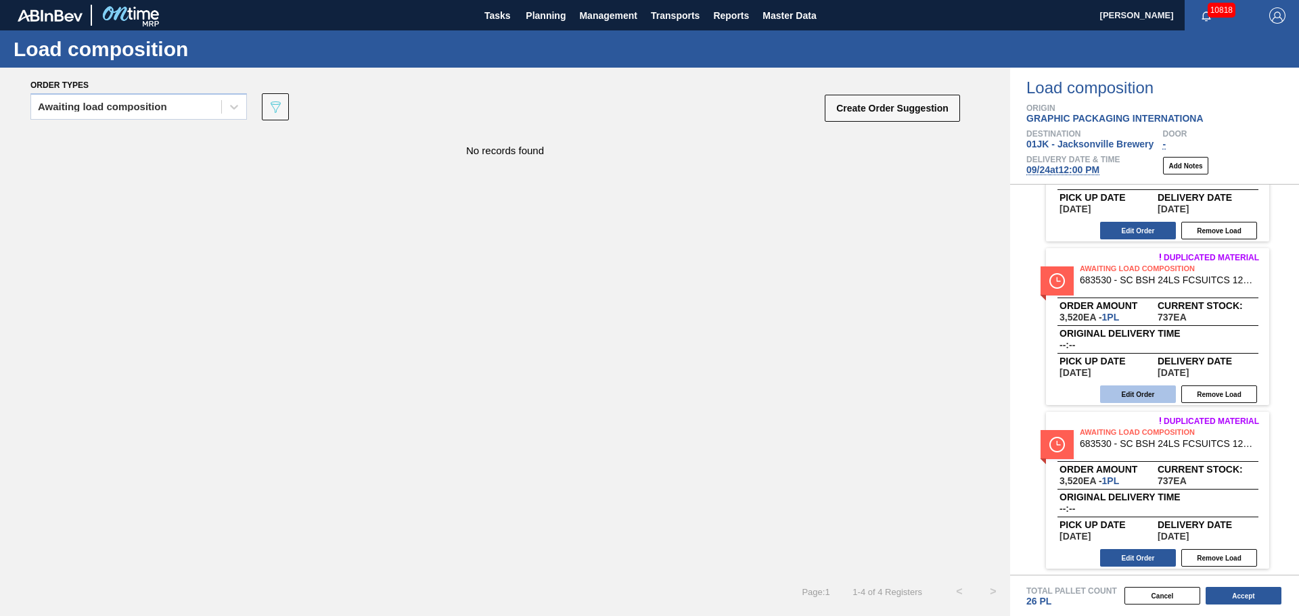
click at [1145, 396] on button "Edit Order" at bounding box center [1138, 395] width 76 height 18
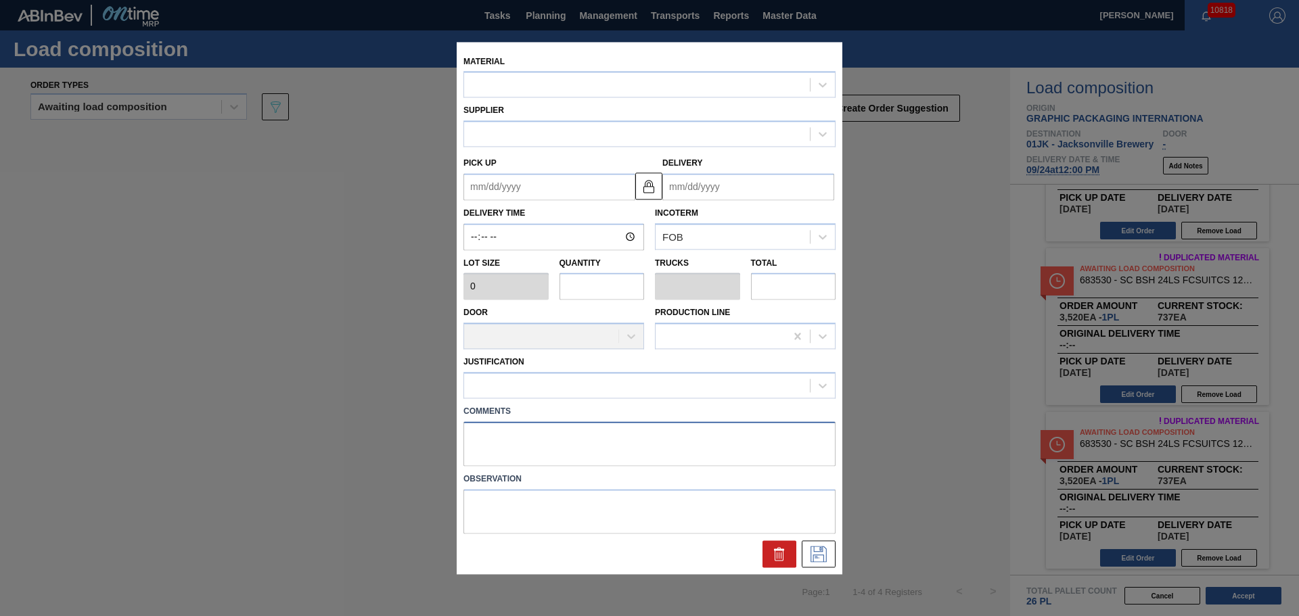
click at [664, 445] on textarea at bounding box center [649, 444] width 372 height 45
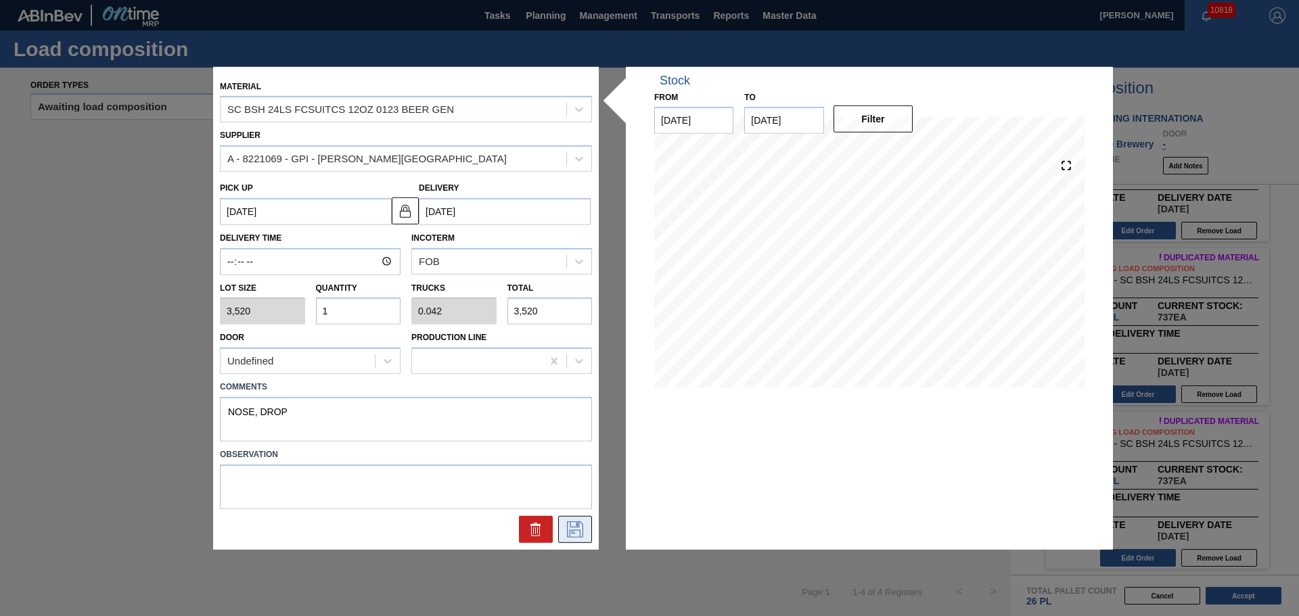
click at [585, 531] on icon at bounding box center [575, 530] width 22 height 16
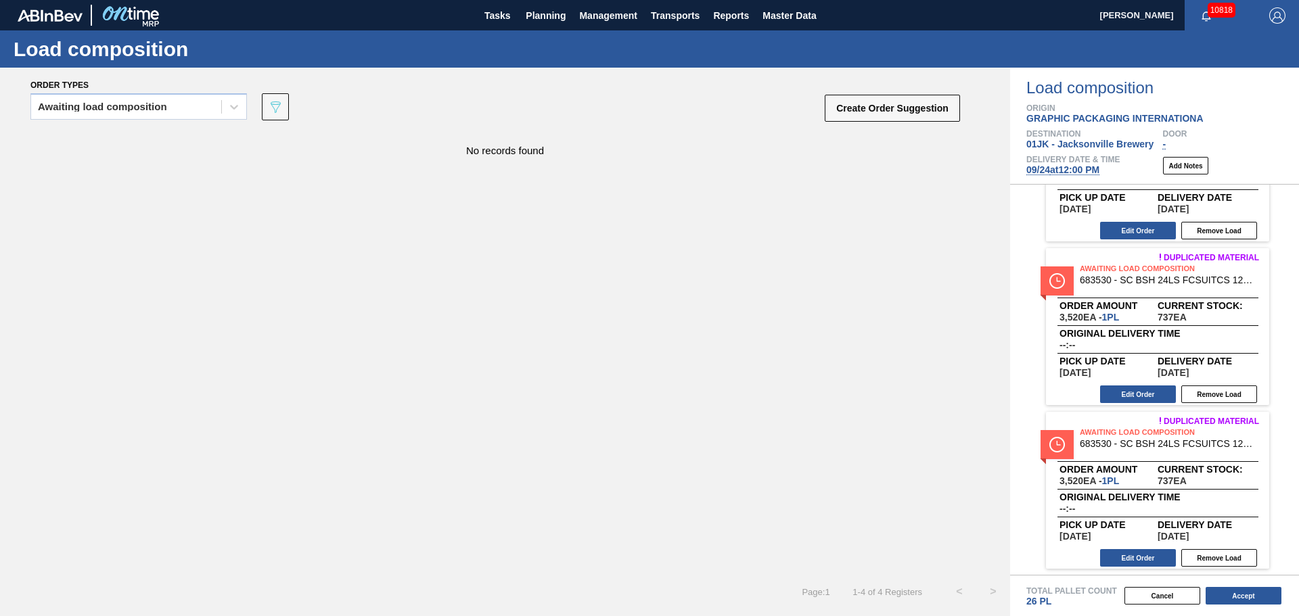
scroll to position [271, 0]
click at [1131, 550] on button "Edit Order" at bounding box center [1138, 558] width 76 height 18
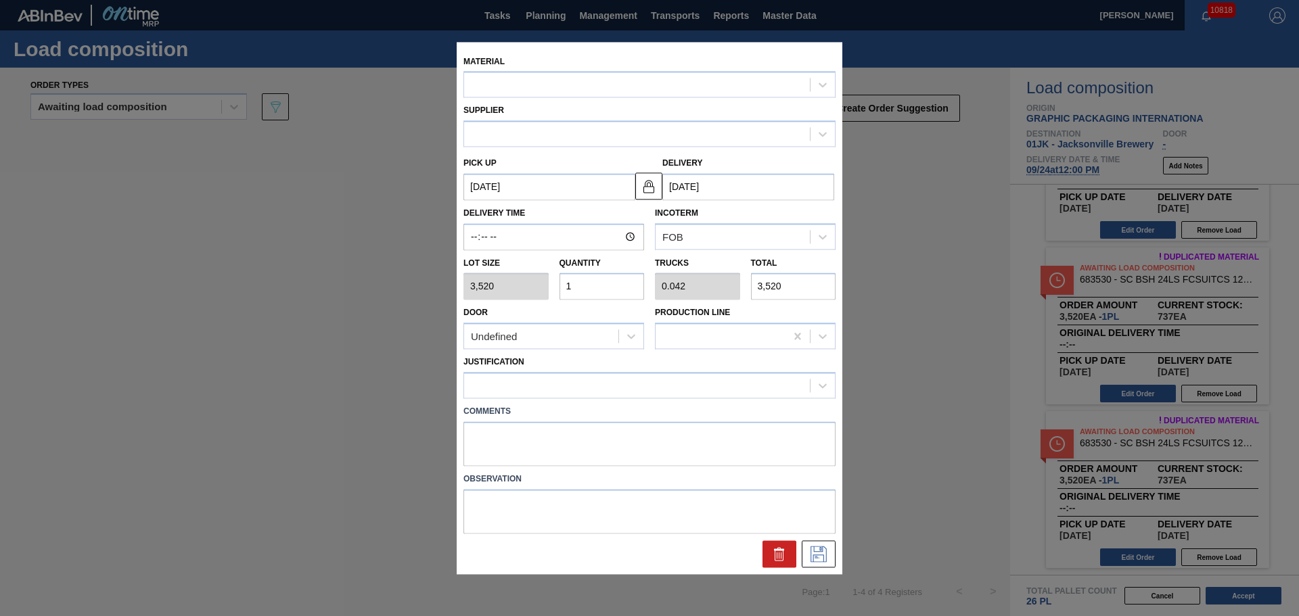
click at [558, 449] on div "Material Supplier Pick up 09/16/2025 Delivery 09/19/2025 Delivery Time Incoterm…" at bounding box center [650, 308] width 386 height 532
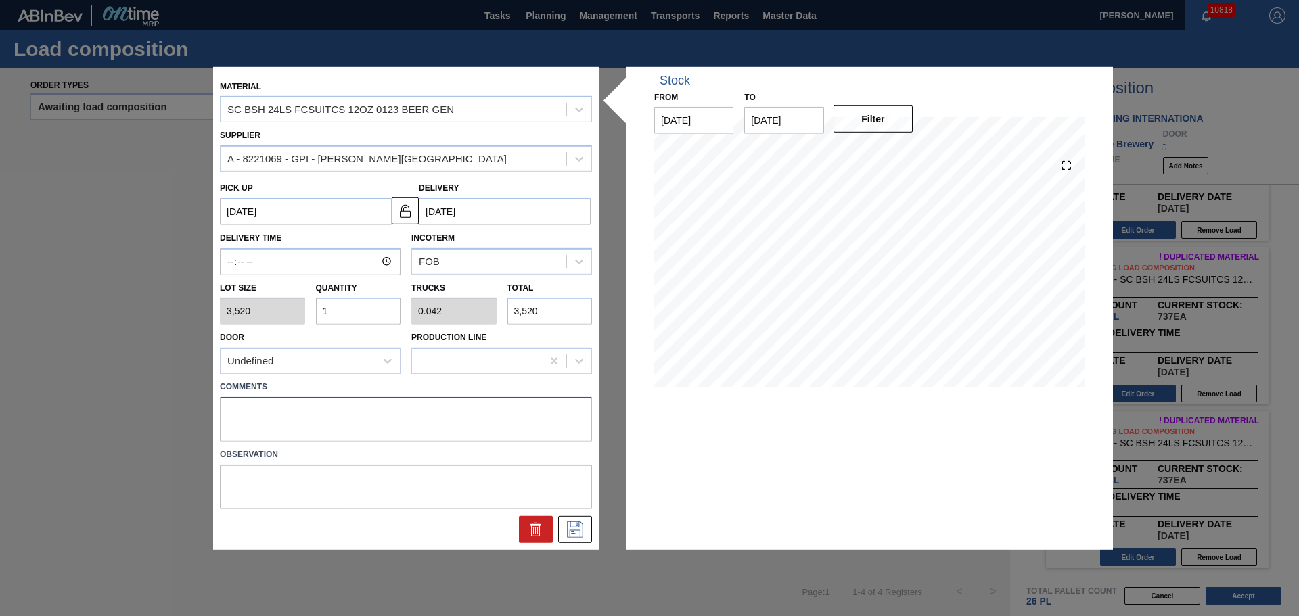
click at [574, 430] on textarea at bounding box center [406, 419] width 372 height 45
click at [576, 531] on icon at bounding box center [575, 530] width 22 height 16
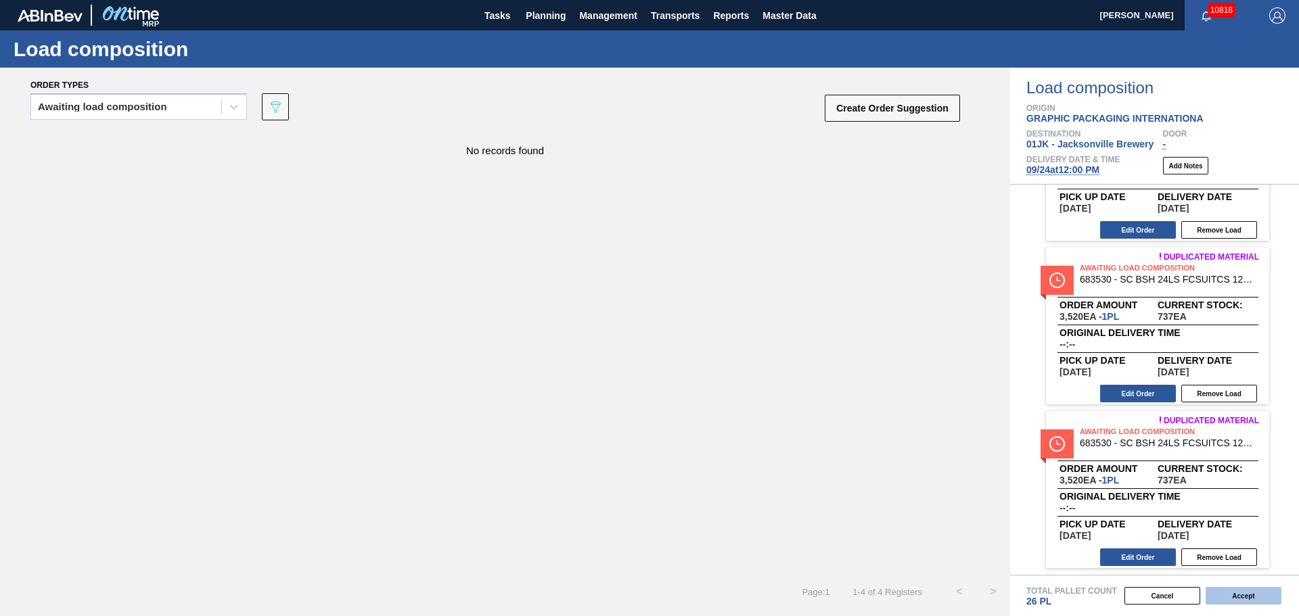
click at [1244, 597] on button "Accept" at bounding box center [1244, 596] width 76 height 18
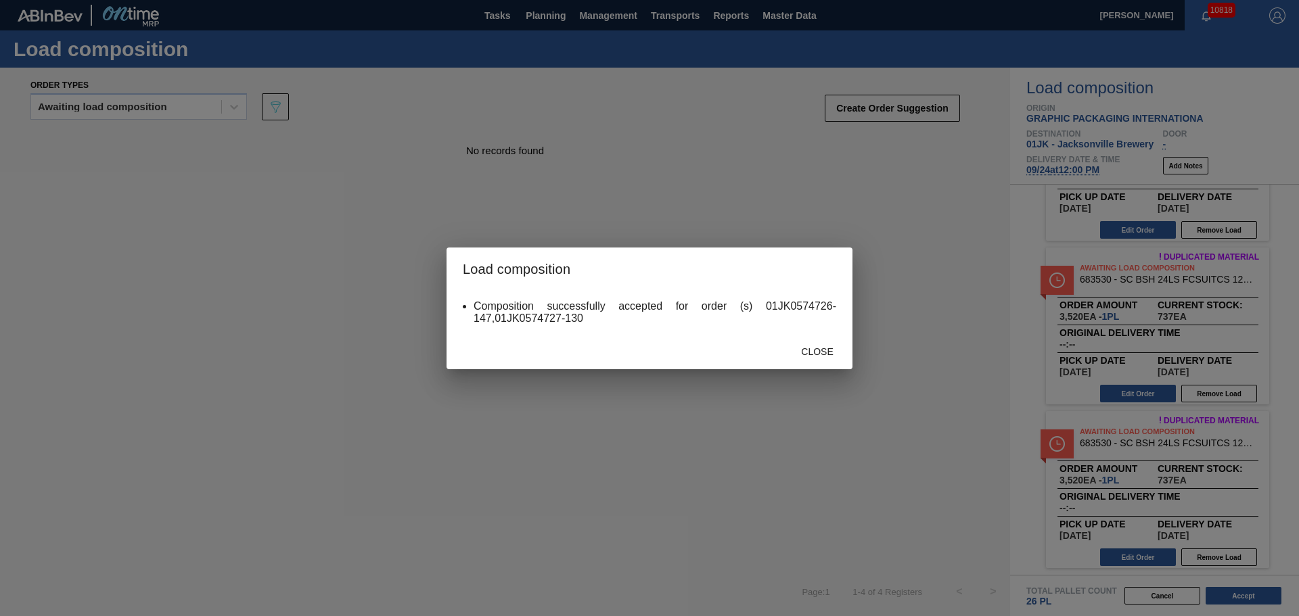
drag, startPoint x: 849, startPoint y: 355, endPoint x: 835, endPoint y: 358, distance: 14.6
click at [849, 355] on div "Close" at bounding box center [650, 351] width 406 height 35
click at [832, 358] on div "Close" at bounding box center [818, 352] width 60 height 25
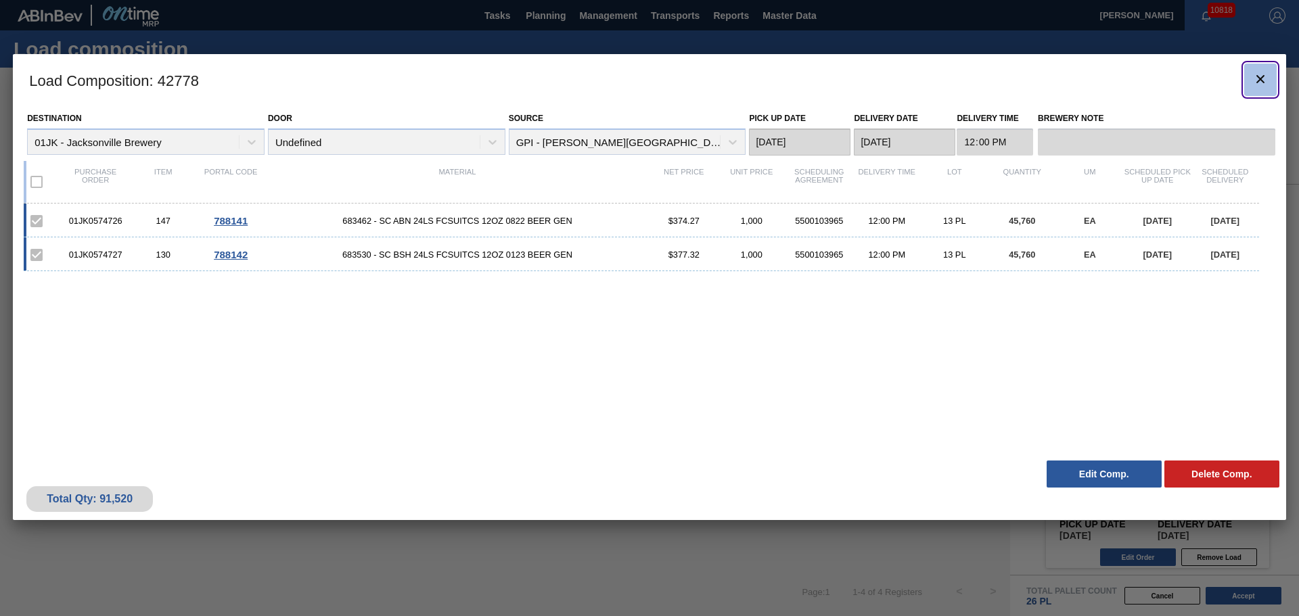
click at [1263, 81] on icon "botão de ícone" at bounding box center [1260, 79] width 8 height 8
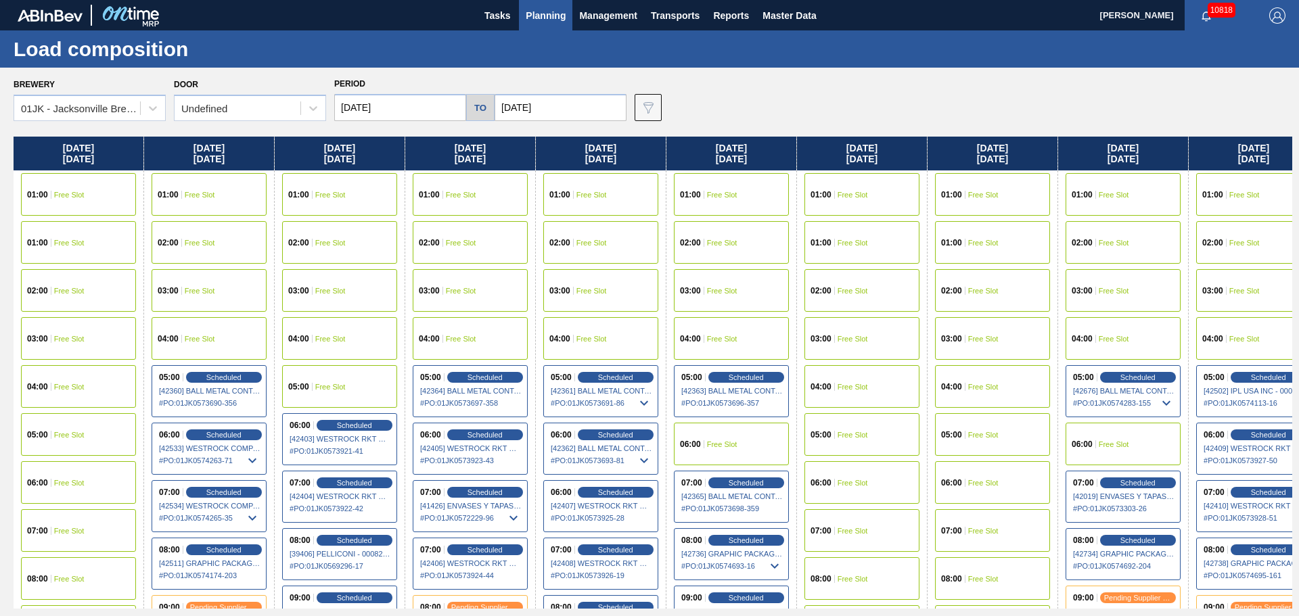
click at [530, 23] on span "Planning" at bounding box center [546, 15] width 40 height 16
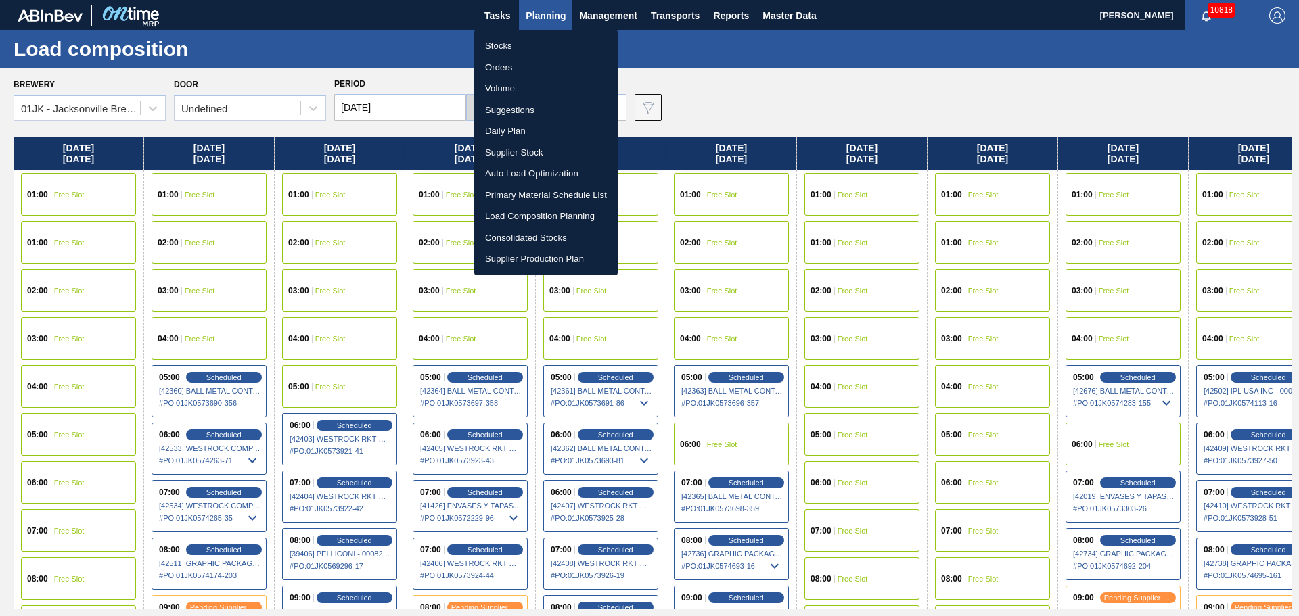
click at [514, 66] on li "Orders" at bounding box center [545, 68] width 143 height 22
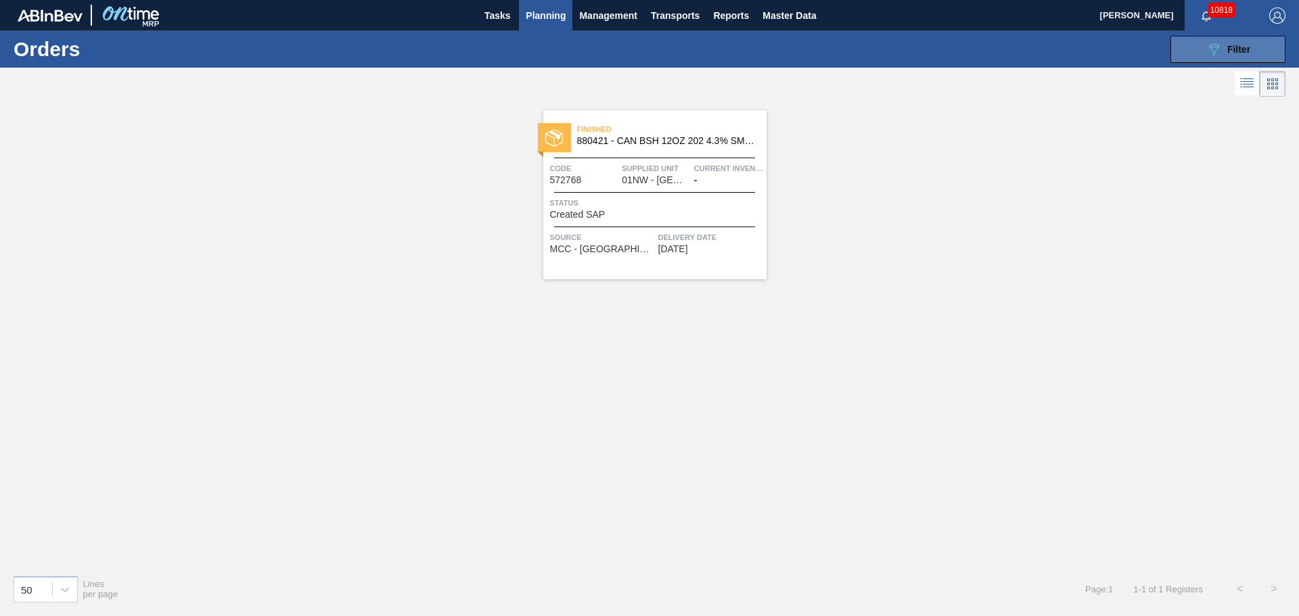
click at [1227, 51] on span "Filter" at bounding box center [1238, 49] width 23 height 11
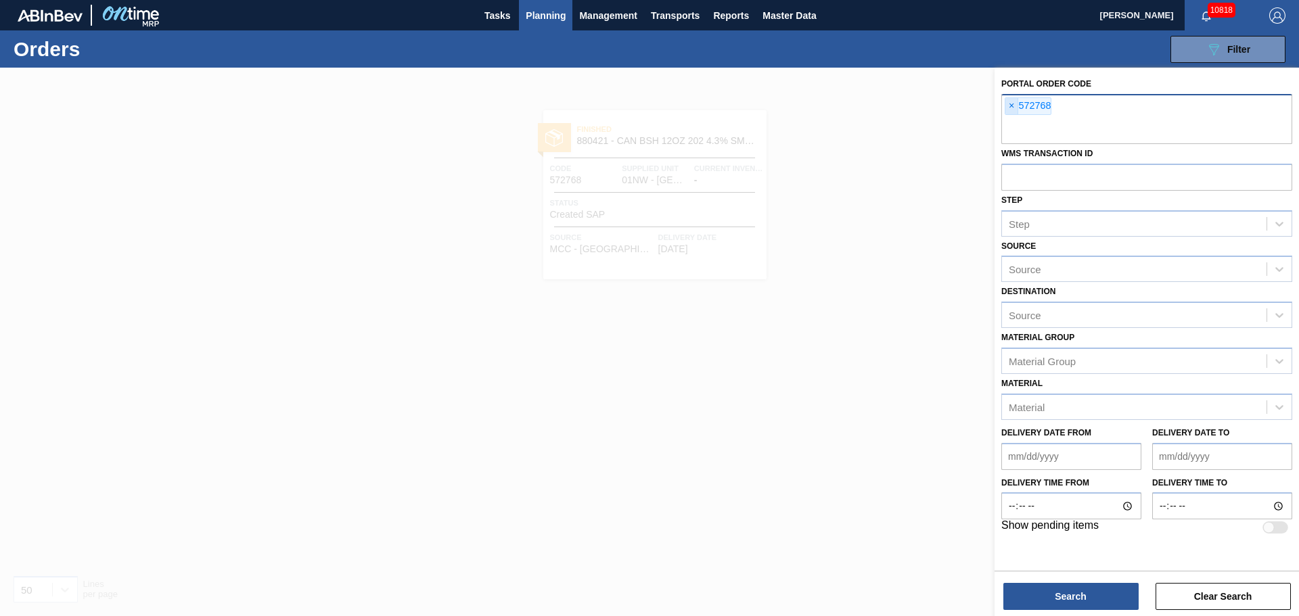
click at [1009, 110] on span "×" at bounding box center [1011, 106] width 13 height 16
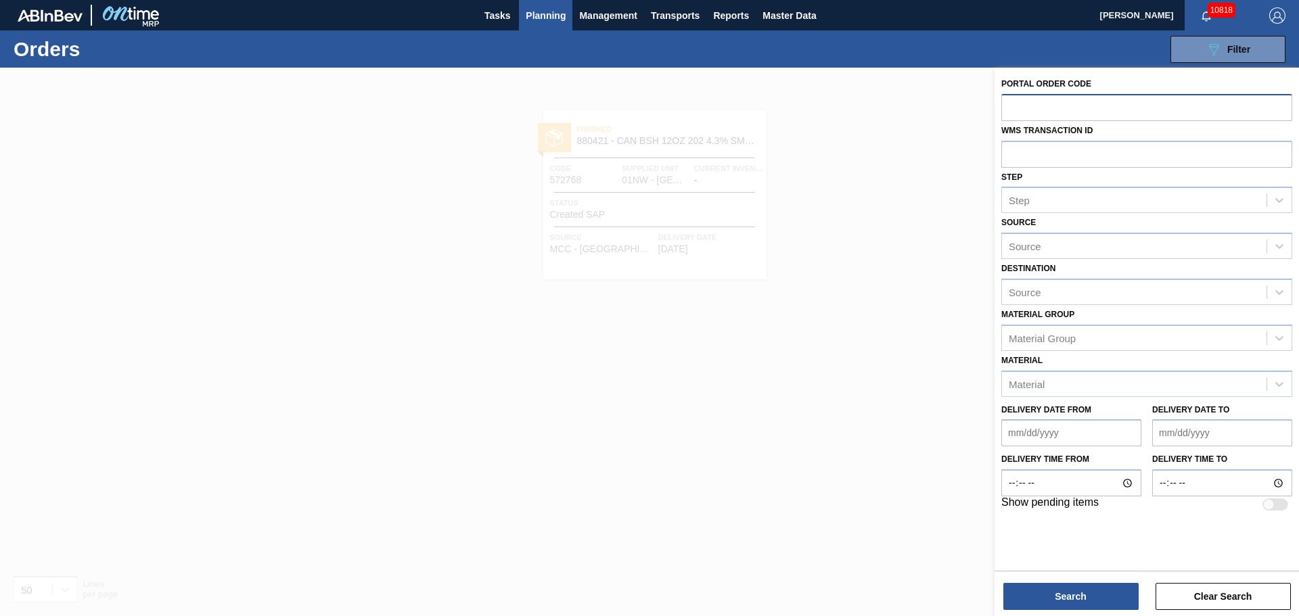
click at [1020, 110] on input "text" at bounding box center [1146, 107] width 291 height 26
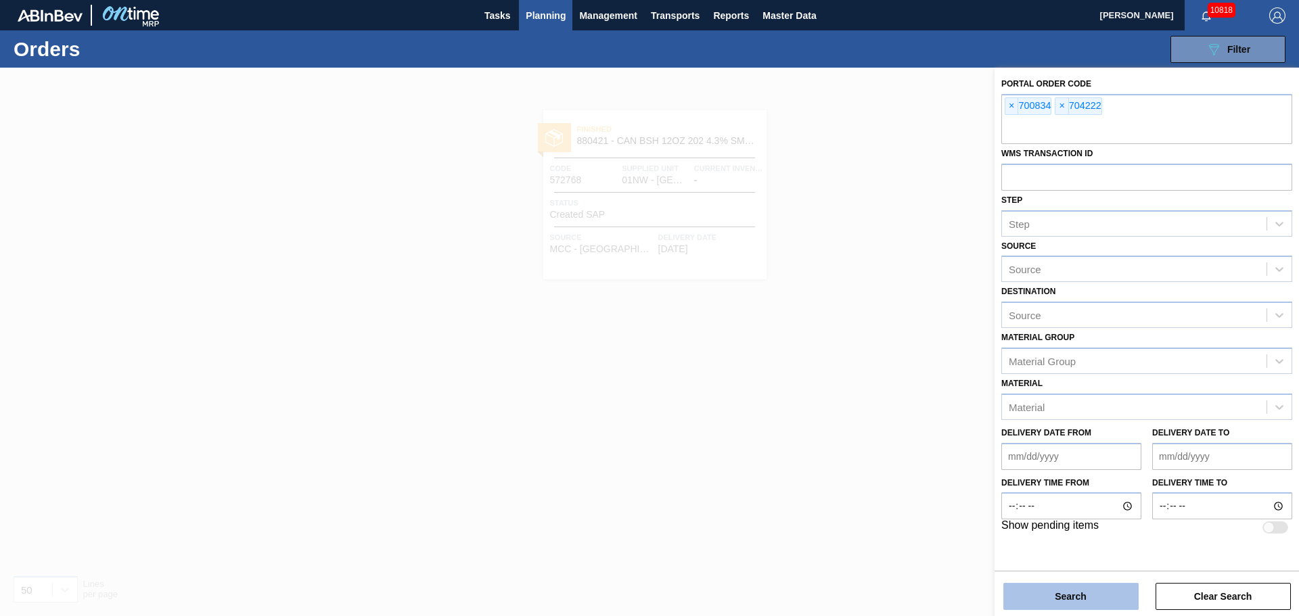
click at [1037, 599] on button "Search" at bounding box center [1070, 596] width 135 height 27
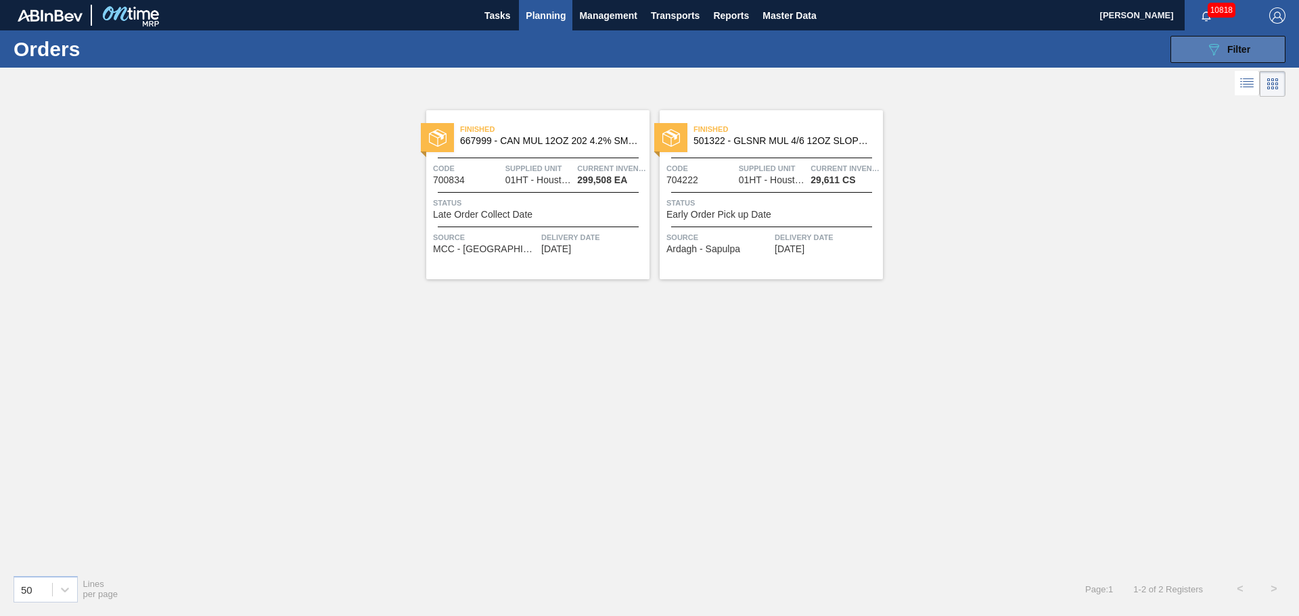
click at [1265, 54] on button "089F7B8B-B2A5-4AFE-B5C0-19BA573D28AC Filter" at bounding box center [1228, 49] width 115 height 27
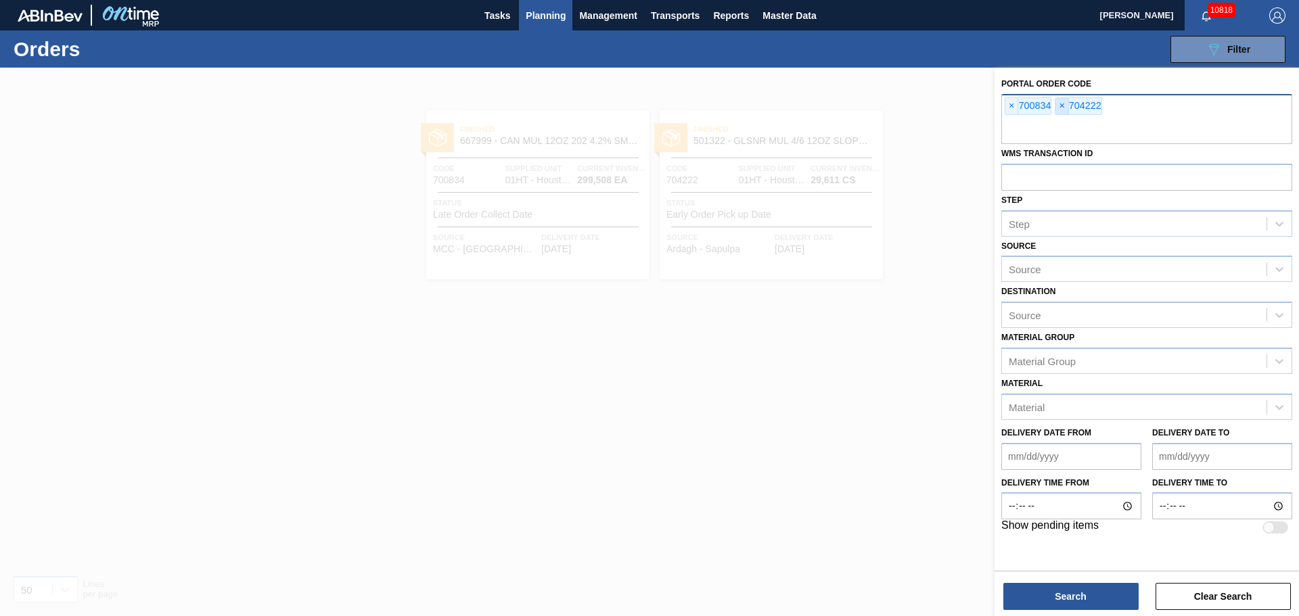
click at [1066, 107] on span "×" at bounding box center [1062, 106] width 13 height 16
click at [1014, 106] on span "×" at bounding box center [1011, 106] width 13 height 16
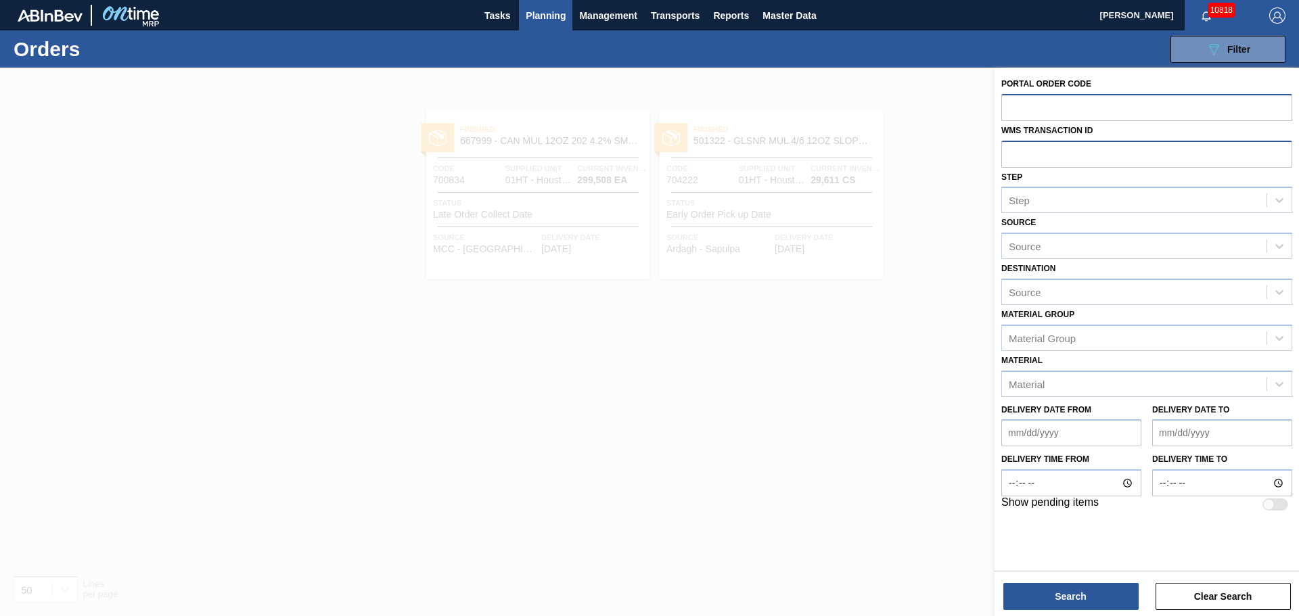
click at [1020, 160] on input "text" at bounding box center [1146, 154] width 291 height 26
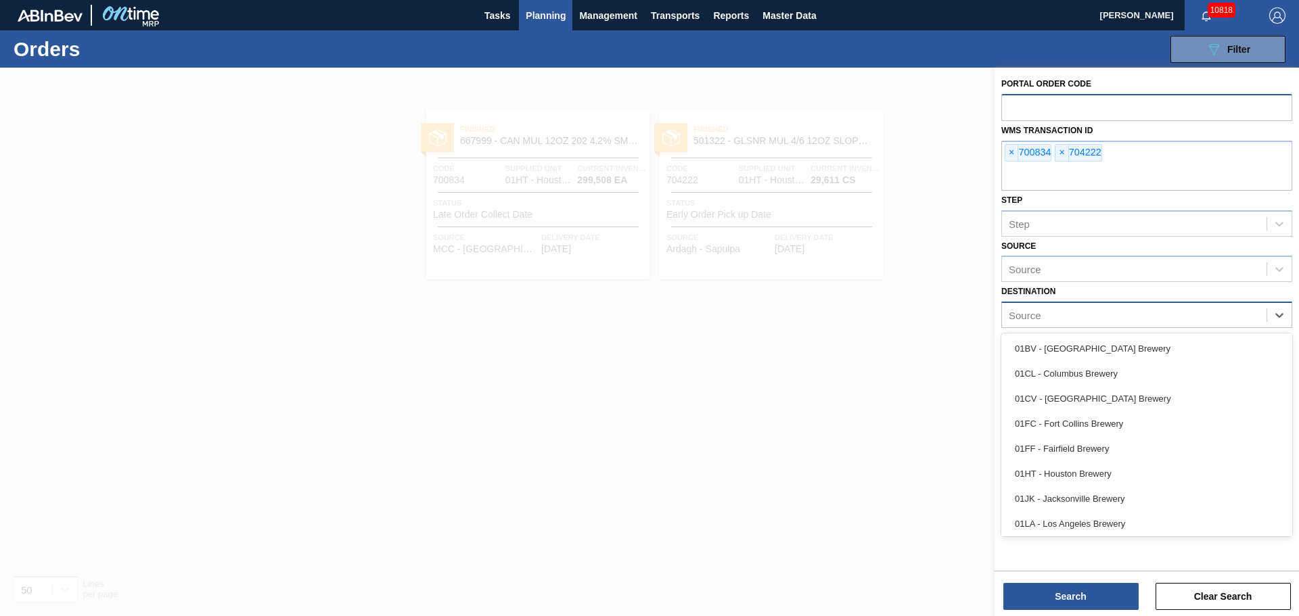
click at [1127, 322] on div "Source" at bounding box center [1134, 316] width 265 height 20
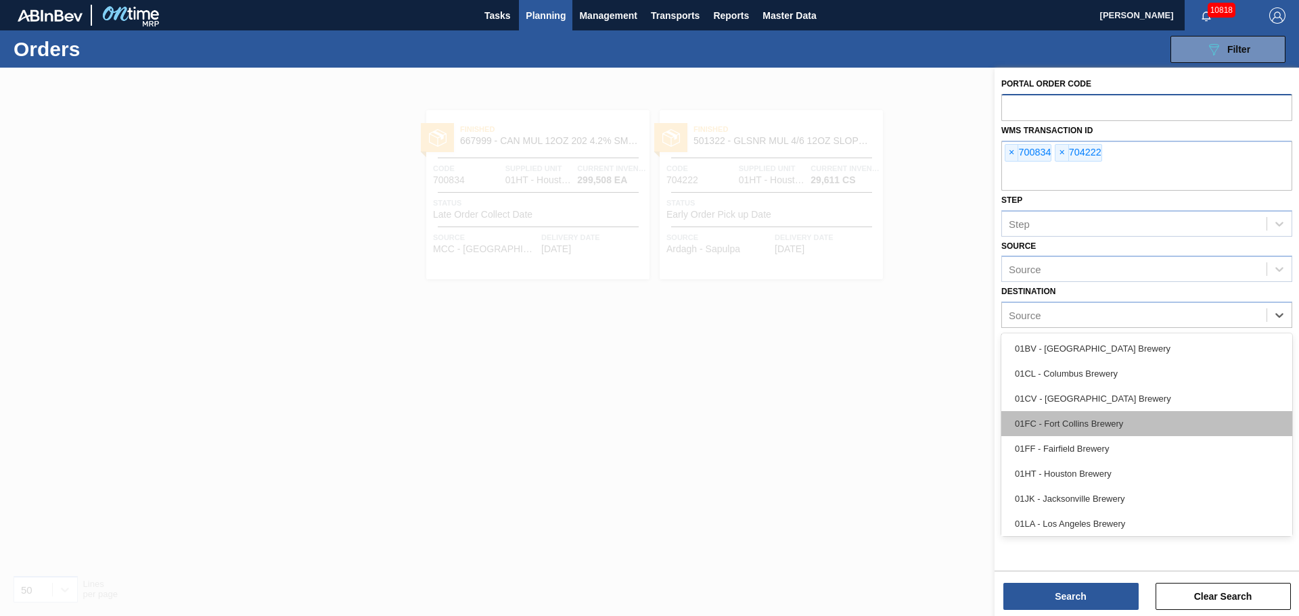
click at [1110, 426] on div "01FC - Fort Collins Brewery" at bounding box center [1146, 423] width 291 height 25
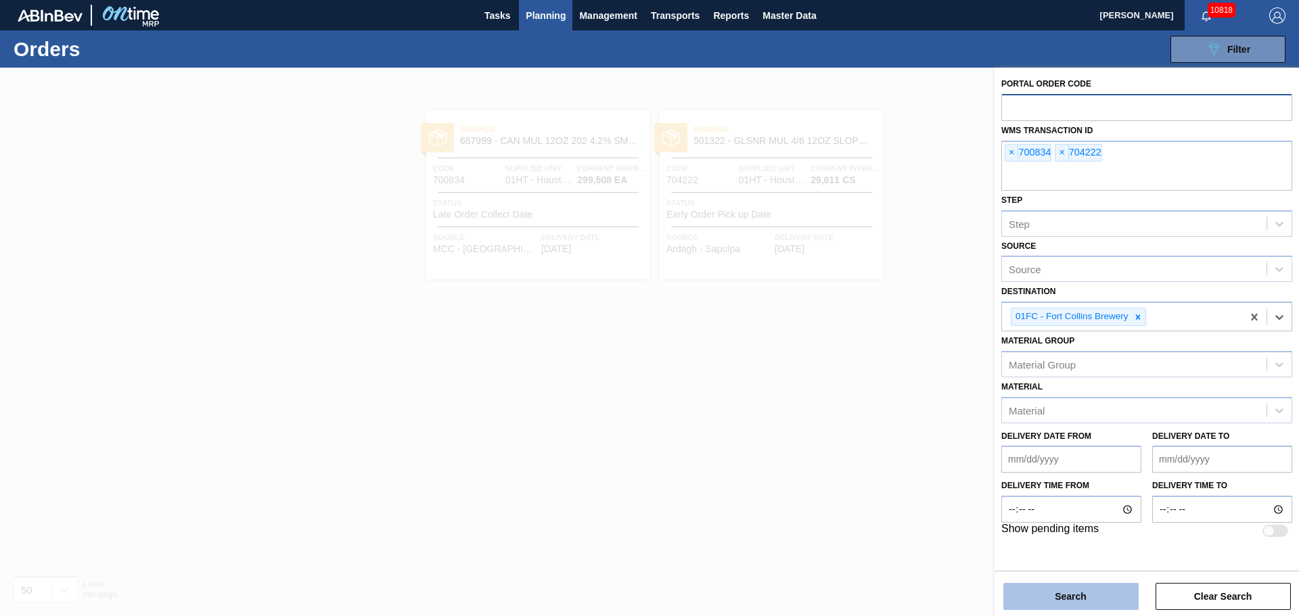
click at [1087, 584] on button "Search" at bounding box center [1070, 596] width 135 height 27
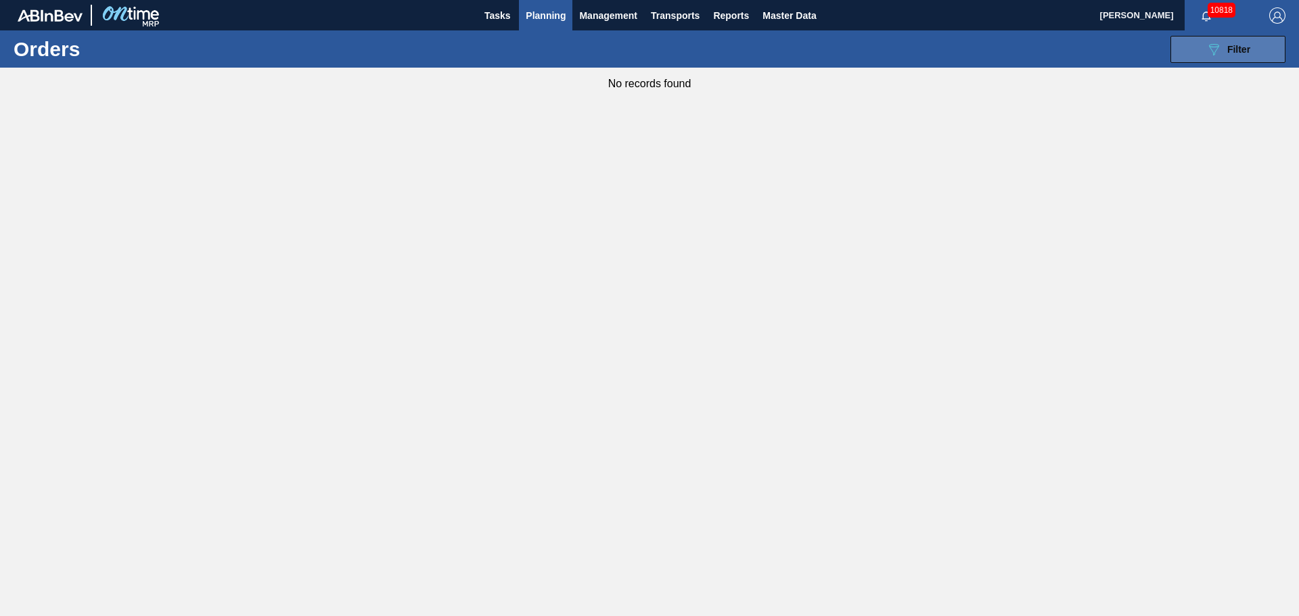
click at [1214, 58] on button "089F7B8B-B2A5-4AFE-B5C0-19BA573D28AC Filter" at bounding box center [1228, 49] width 115 height 27
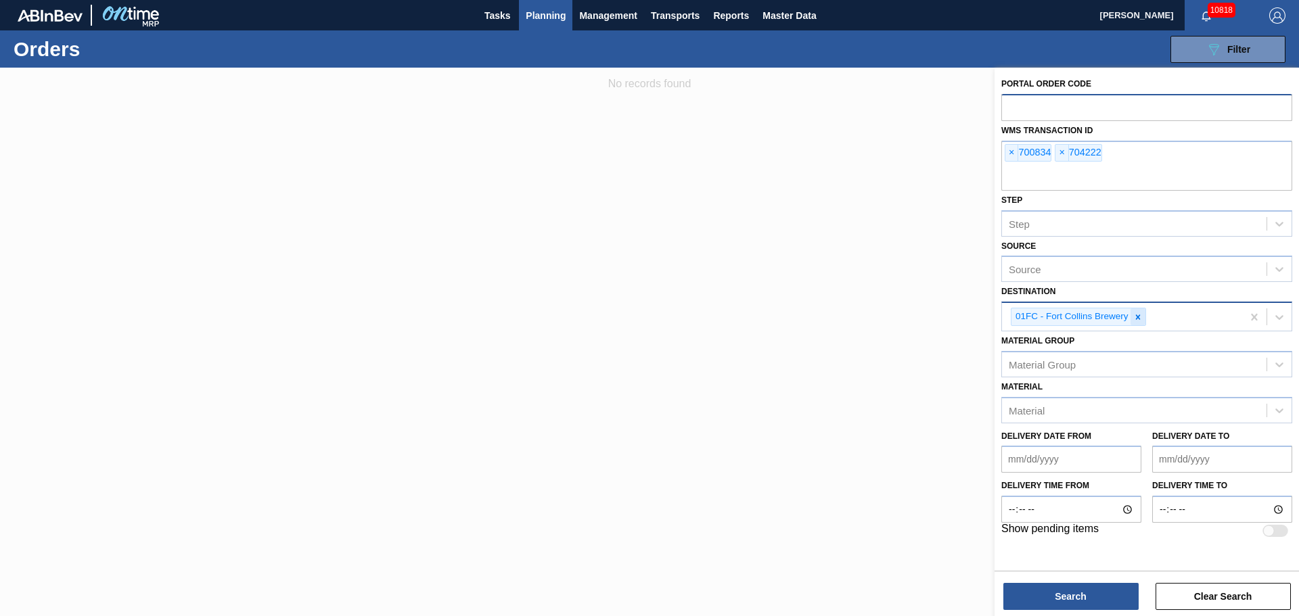
click at [1142, 318] on icon at bounding box center [1137, 317] width 9 height 9
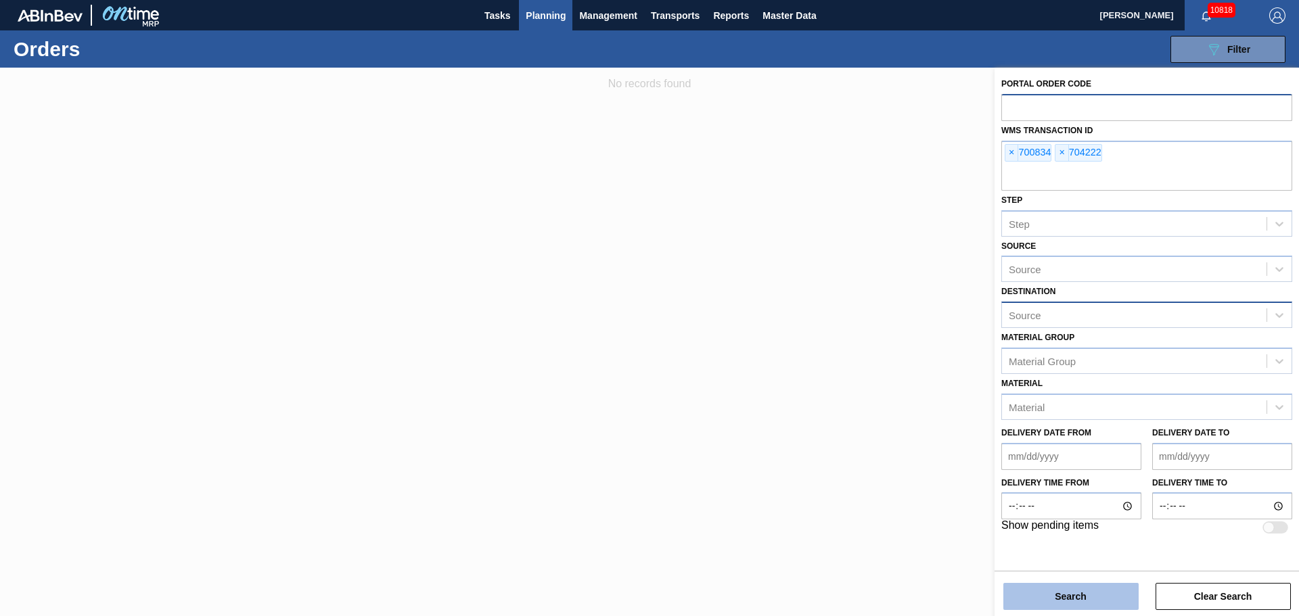
click at [1072, 610] on button "Search" at bounding box center [1070, 596] width 135 height 27
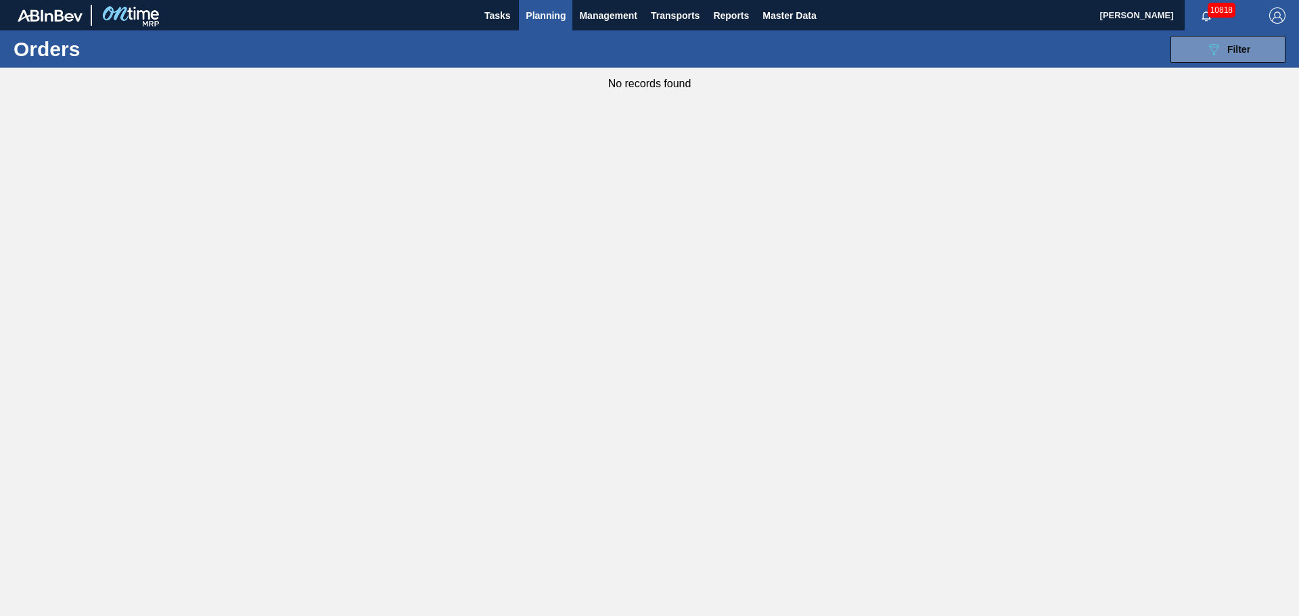
click at [560, 18] on span "Planning" at bounding box center [546, 15] width 40 height 16
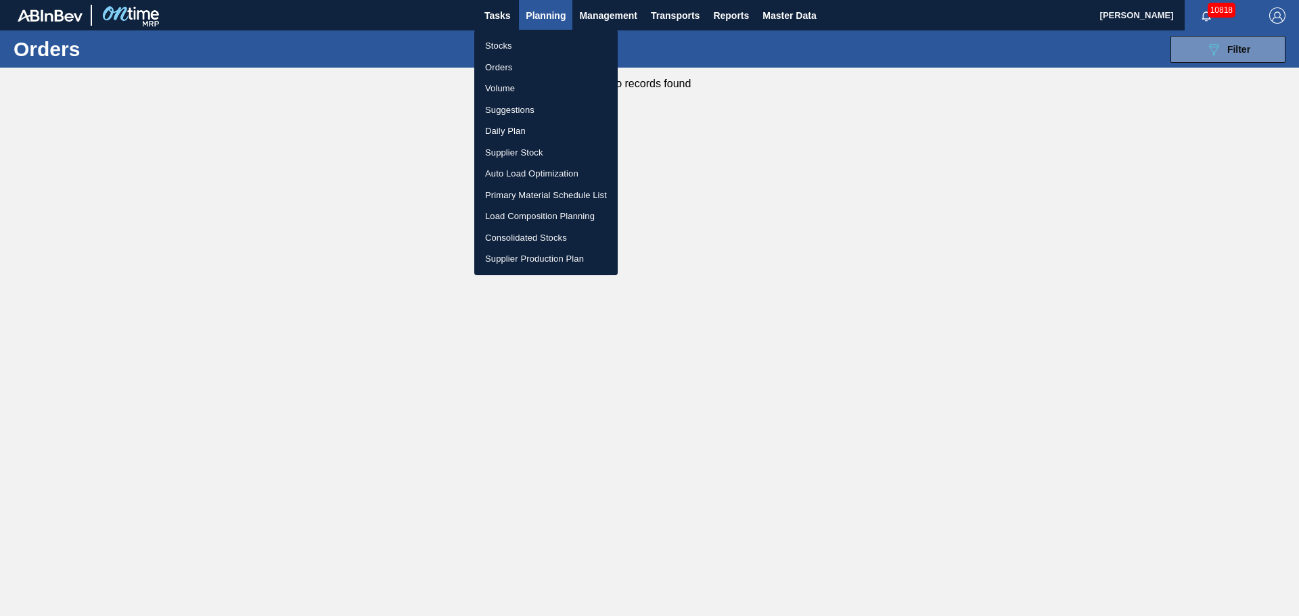
click at [684, 16] on div at bounding box center [649, 308] width 1299 height 616
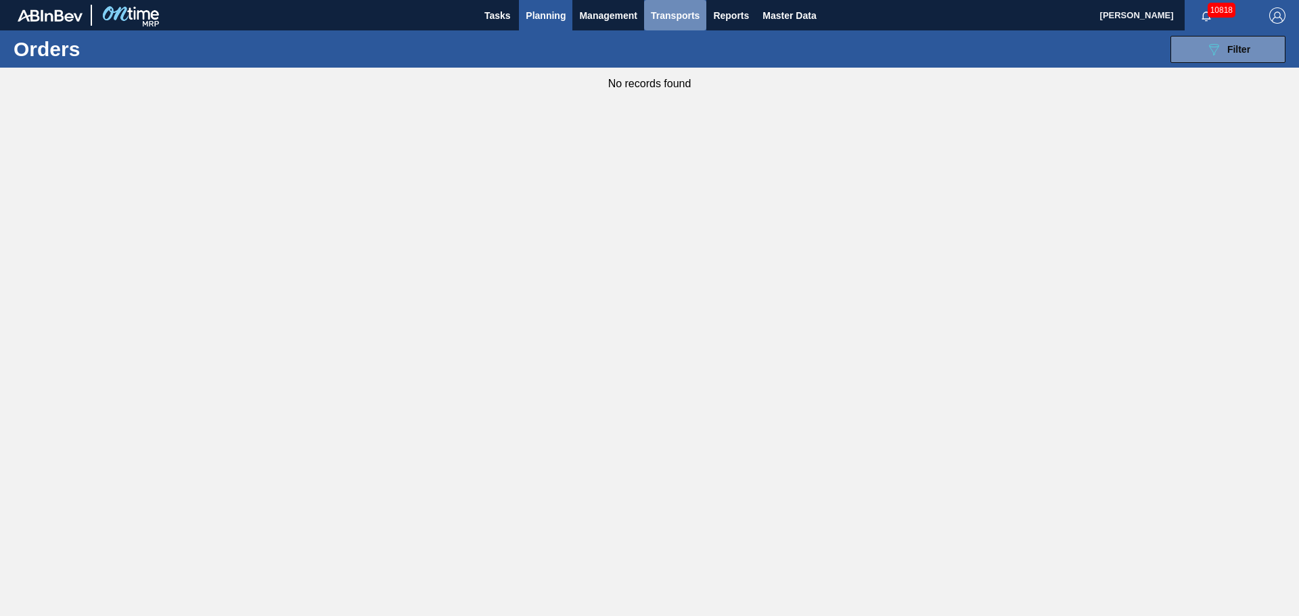
click at [684, 22] on span "Transports" at bounding box center [675, 15] width 49 height 16
click at [675, 74] on li "[GEOGRAPHIC_DATA]" at bounding box center [686, 68] width 114 height 22
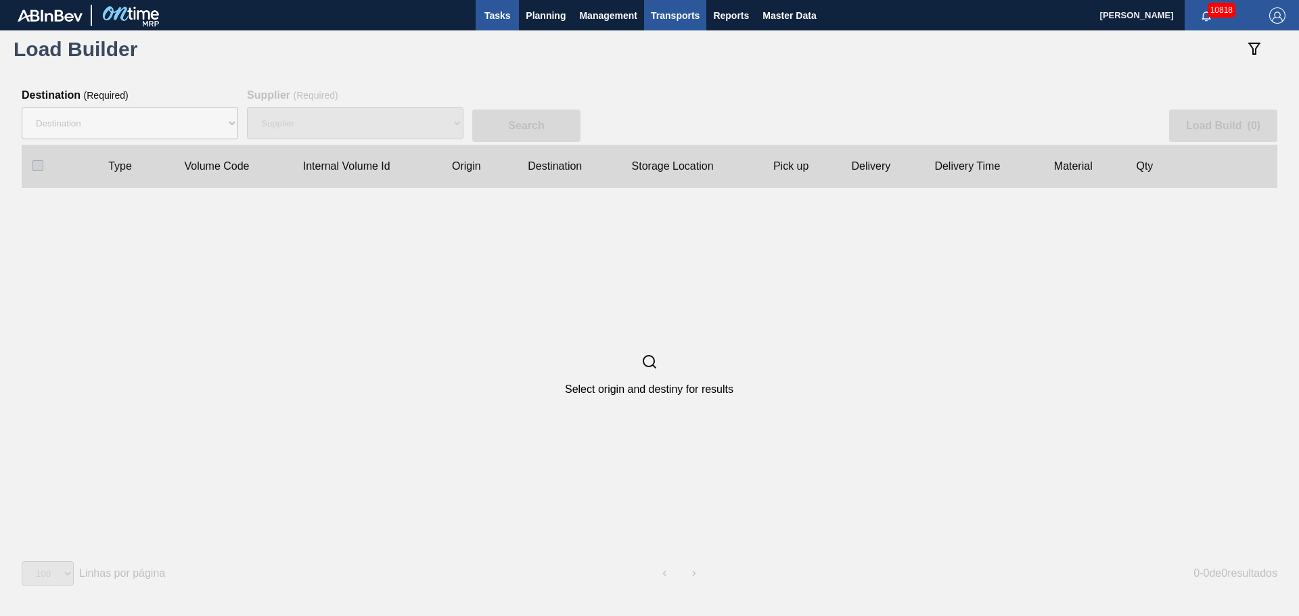
click at [505, 11] on span "Tasks" at bounding box center [497, 15] width 30 height 16
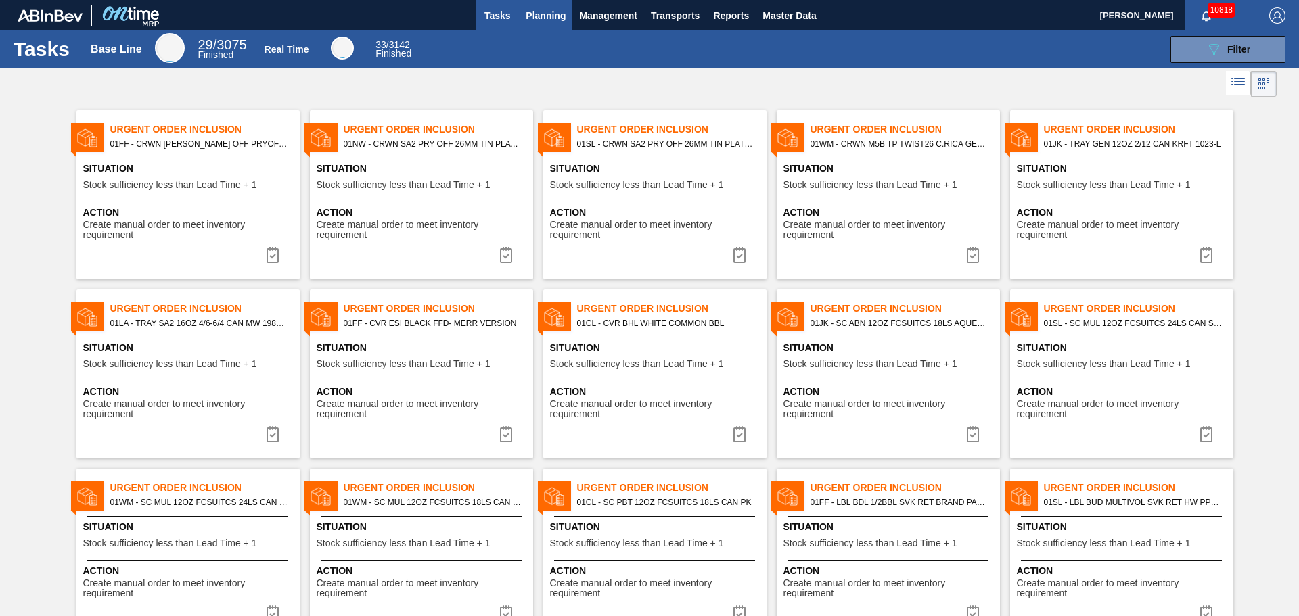
click at [539, 16] on span "Planning" at bounding box center [546, 15] width 40 height 16
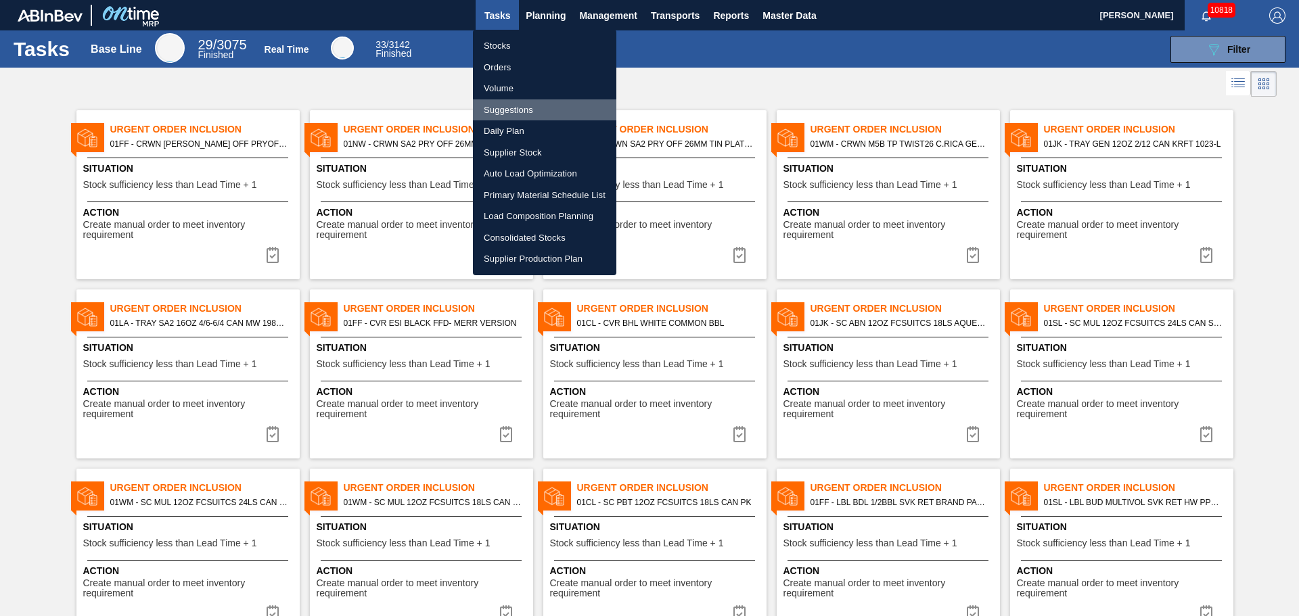
click at [521, 111] on li "Suggestions" at bounding box center [544, 110] width 143 height 22
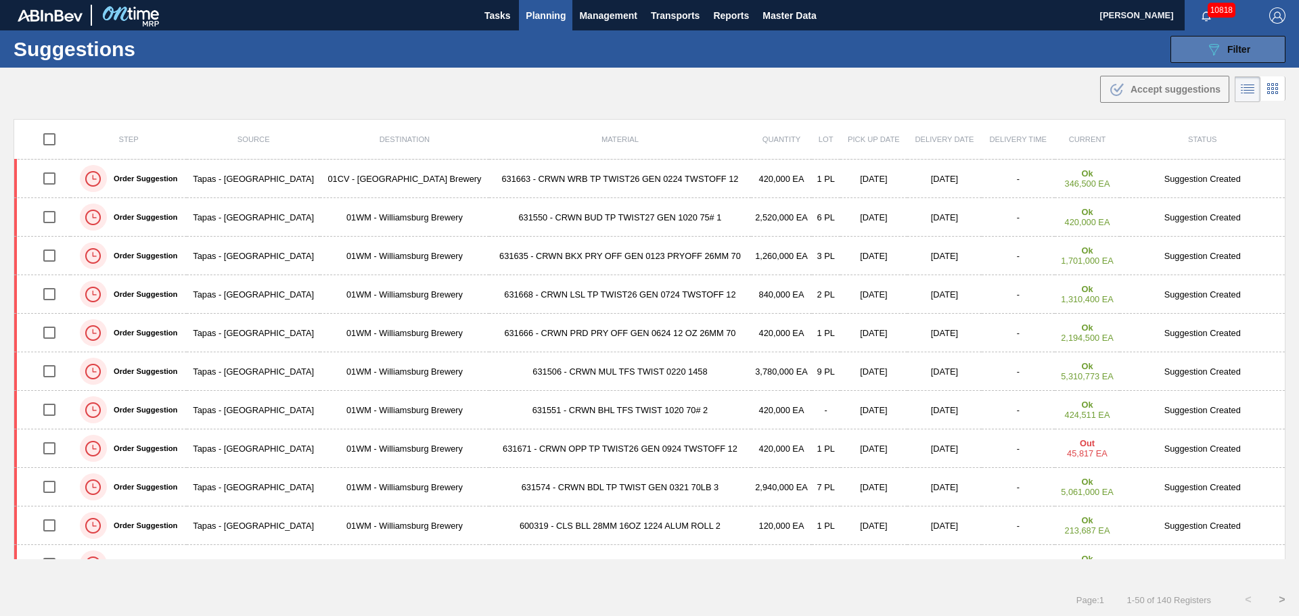
click at [1228, 57] on div "089F7B8B-B2A5-4AFE-B5C0-19BA573D28AC Filter" at bounding box center [1228, 49] width 45 height 16
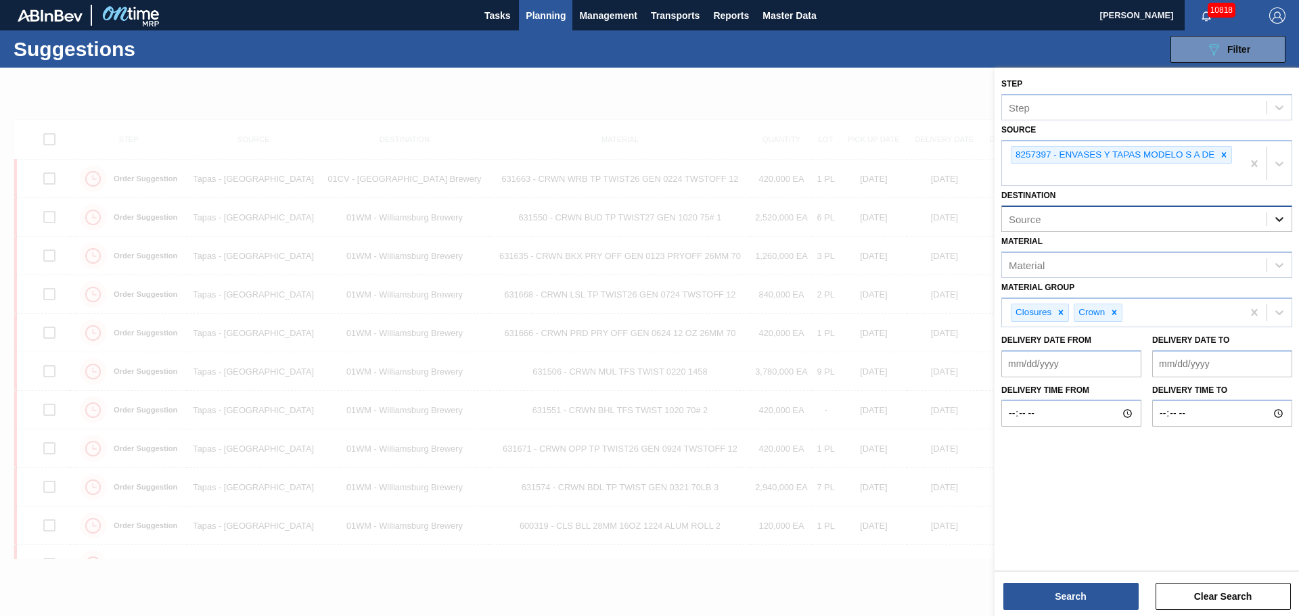
click at [1277, 222] on icon at bounding box center [1280, 219] width 14 height 14
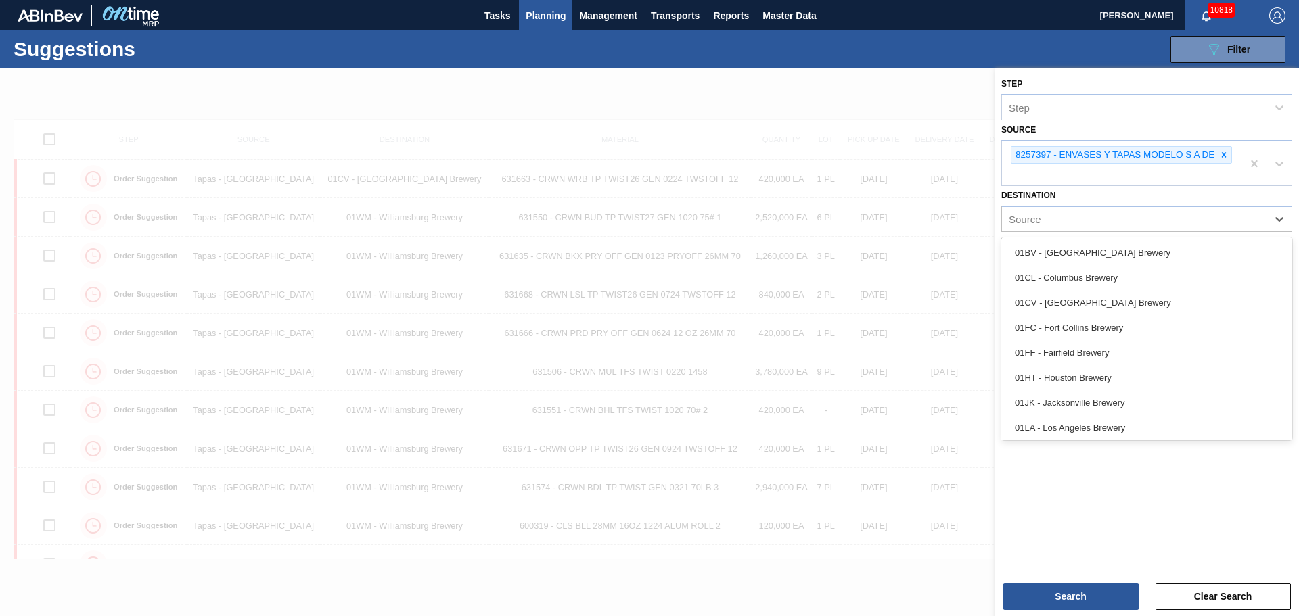
click at [1118, 296] on div "01CV - [GEOGRAPHIC_DATA] Brewery" at bounding box center [1146, 302] width 291 height 25
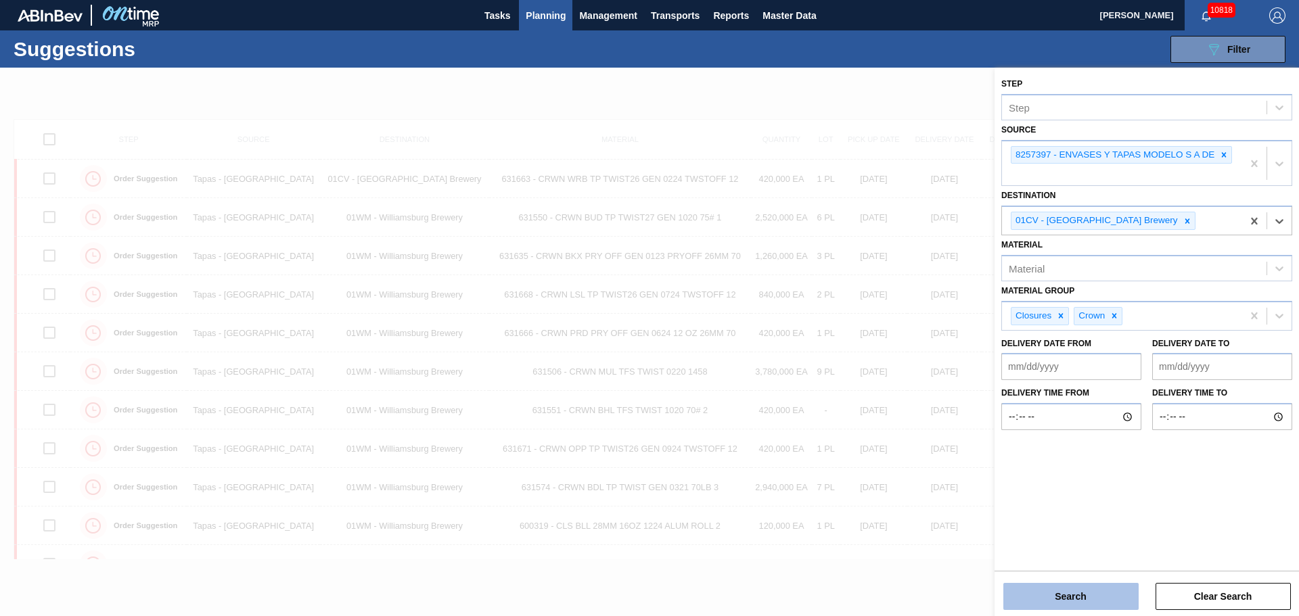
click at [1093, 595] on button "Search" at bounding box center [1070, 596] width 135 height 27
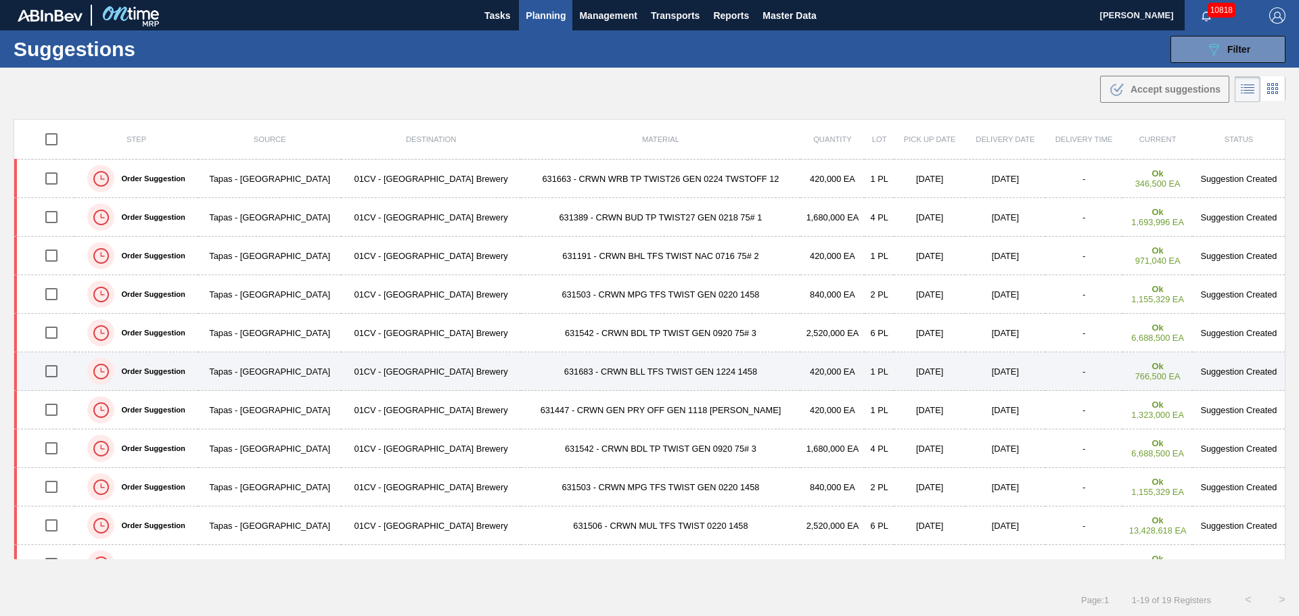
click at [53, 367] on input "checkbox" at bounding box center [51, 371] width 28 height 28
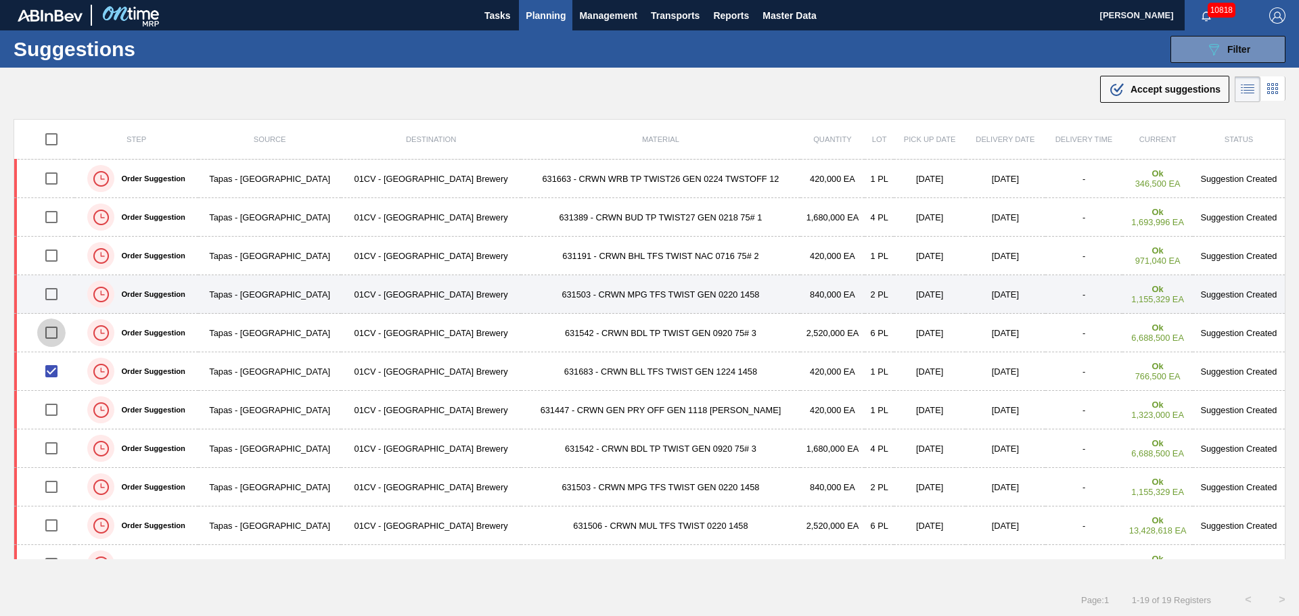
drag, startPoint x: 53, startPoint y: 332, endPoint x: 53, endPoint y: 307, distance: 25.0
click at [53, 332] on input "checkbox" at bounding box center [51, 333] width 28 height 28
click at [53, 293] on input "checkbox" at bounding box center [51, 294] width 28 height 28
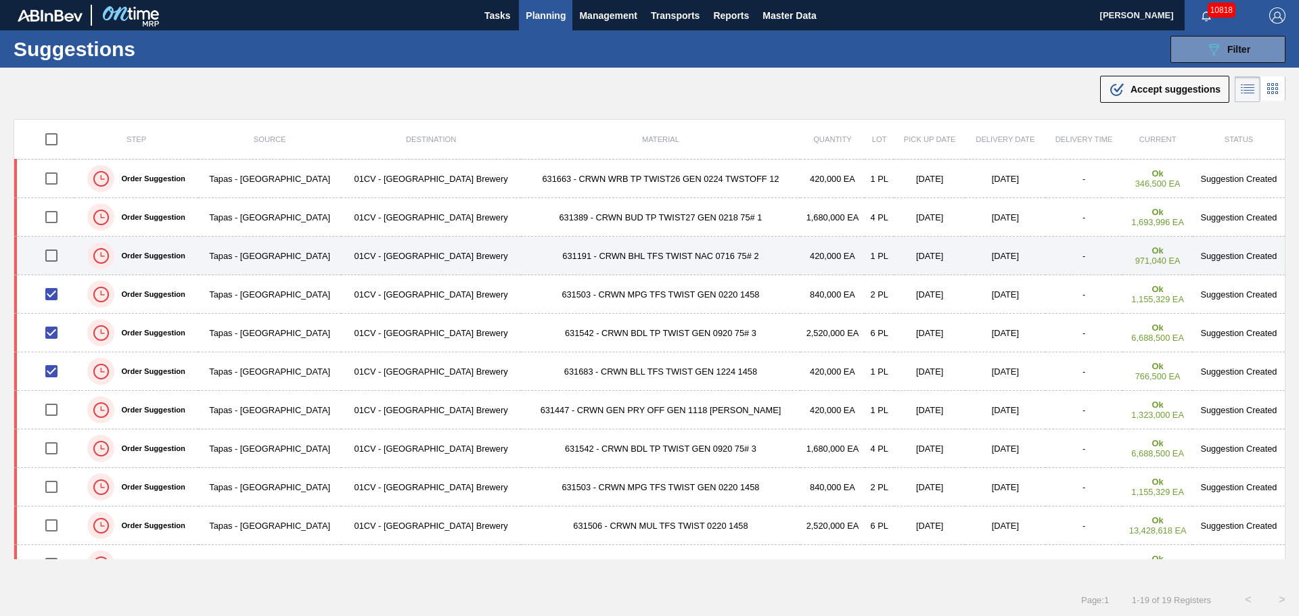
click at [47, 242] on input "checkbox" at bounding box center [51, 256] width 28 height 28
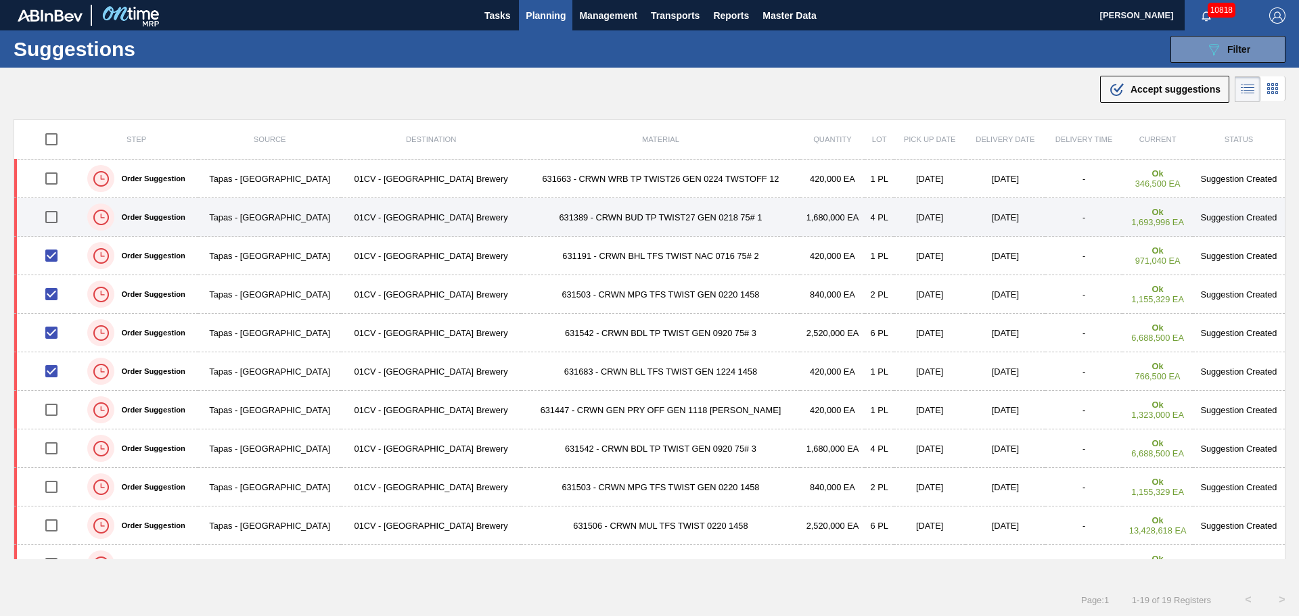
click at [54, 210] on input "checkbox" at bounding box center [51, 217] width 28 height 28
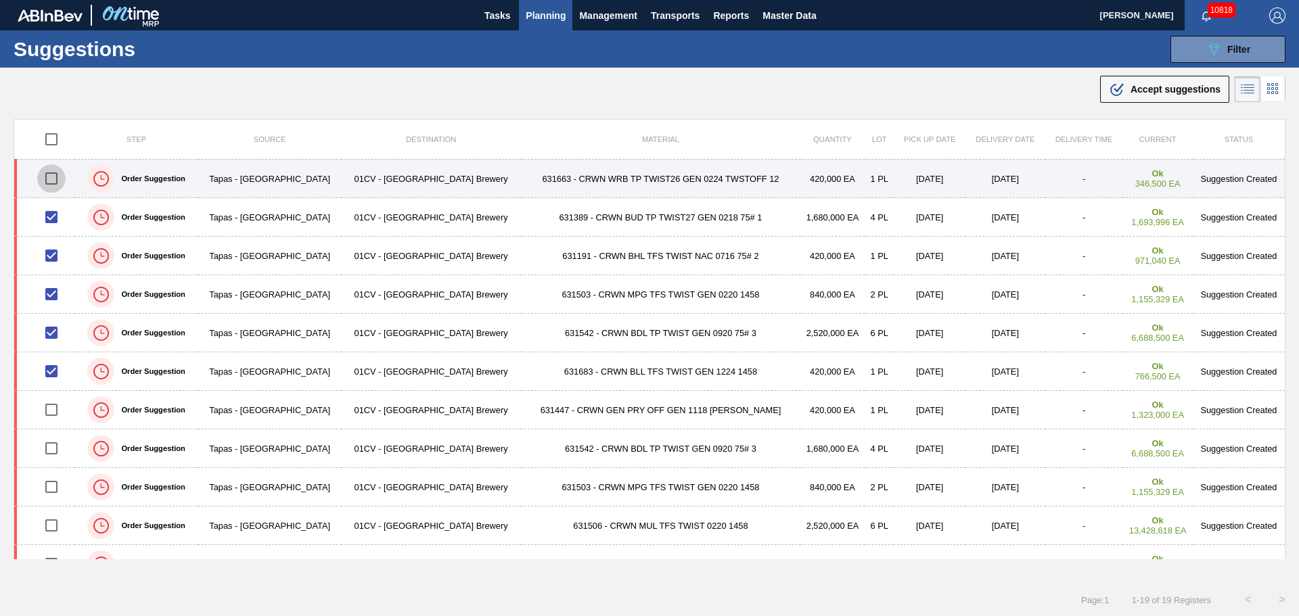
click at [55, 182] on input "checkbox" at bounding box center [51, 178] width 28 height 28
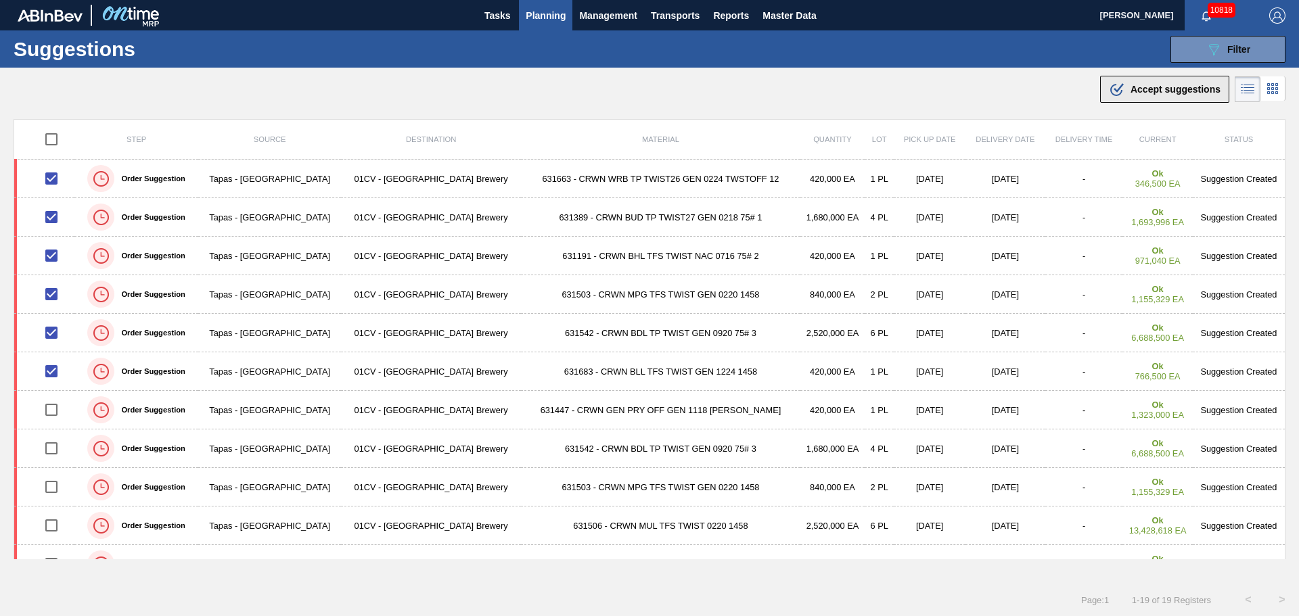
click at [1120, 80] on button ".b{fill:var(--color-action-default)} Accept suggestions" at bounding box center [1164, 89] width 129 height 27
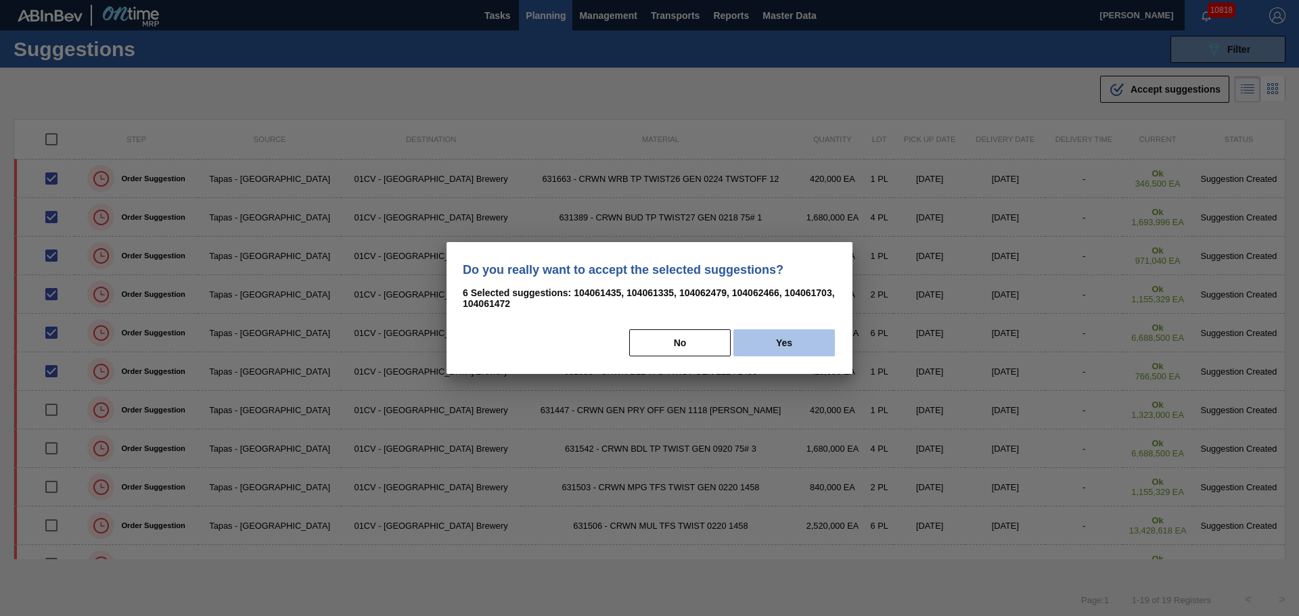
click at [779, 338] on button "Yes" at bounding box center [783, 343] width 101 height 27
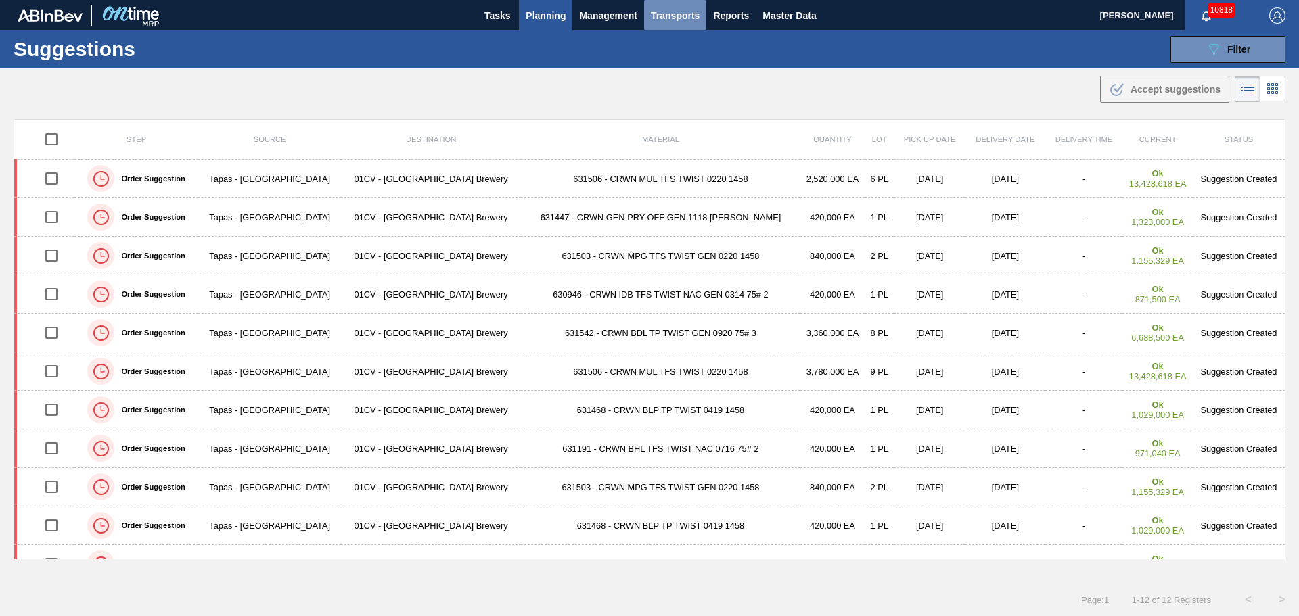
click at [681, 20] on span "Transports" at bounding box center [675, 15] width 49 height 16
click at [679, 59] on li "[GEOGRAPHIC_DATA]" at bounding box center [684, 68] width 114 height 22
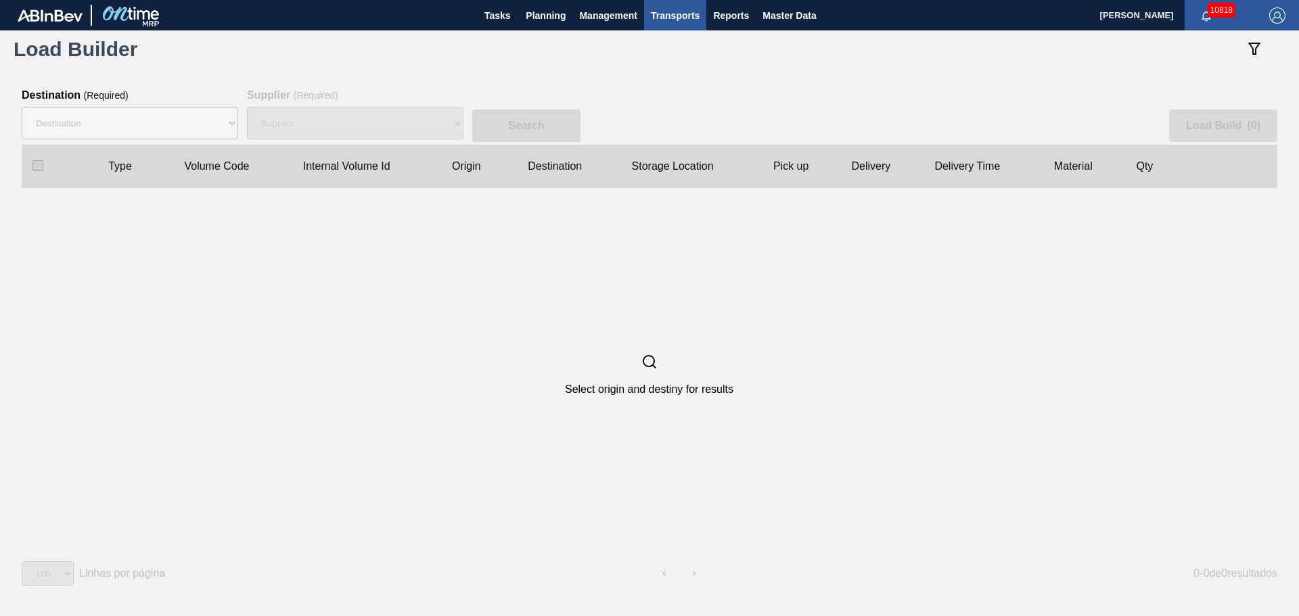
click at [692, 253] on div "Select origin and destiny for results" at bounding box center [649, 374] width 1255 height 373
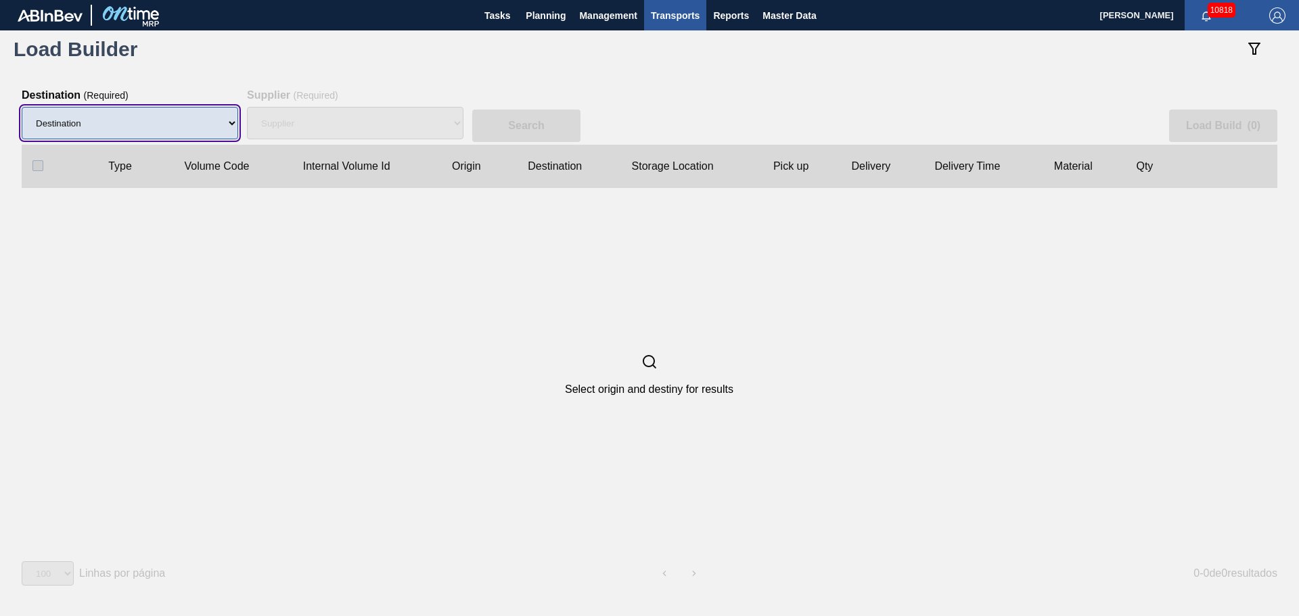
click at [233, 124] on select "Destination 01BV - [GEOGRAPHIC_DATA] 01CL - [GEOGRAPHIC_DATA] 01CV - [GEOGRAPHI…" at bounding box center [130, 123] width 217 height 32
click at [22, 107] on select "Destination 01BV - [GEOGRAPHIC_DATA] 01CL - [GEOGRAPHIC_DATA] 01CV - [GEOGRAPHI…" at bounding box center [130, 123] width 217 height 32
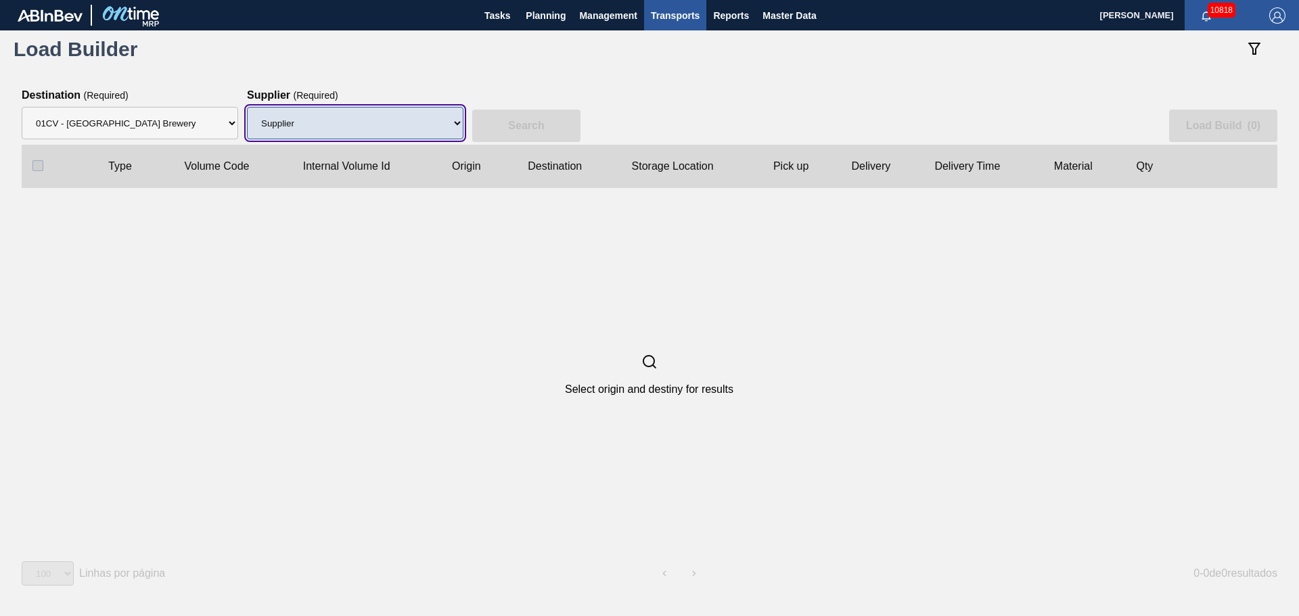
click at [379, 118] on select "Supplier 8329501 - ACCORD CARTON CO 8341298 - ACCREDO PACKAGING INC 8248341 - A…" at bounding box center [355, 123] width 217 height 32
click at [247, 107] on select "Supplier 8329501 - ACCORD CARTON CO 8341298 - ACCREDO PACKAGING INC 8248341 - A…" at bounding box center [355, 123] width 217 height 32
click at [442, 136] on select "Supplier 8329501 - ACCORD CARTON CO 8341298 - ACCREDO PACKAGING INC 8248341 - A…" at bounding box center [355, 123] width 217 height 32
click at [247, 107] on select "Supplier 8329501 - ACCORD CARTON CO 8341298 - ACCREDO PACKAGING INC 8248341 - A…" at bounding box center [355, 123] width 217 height 32
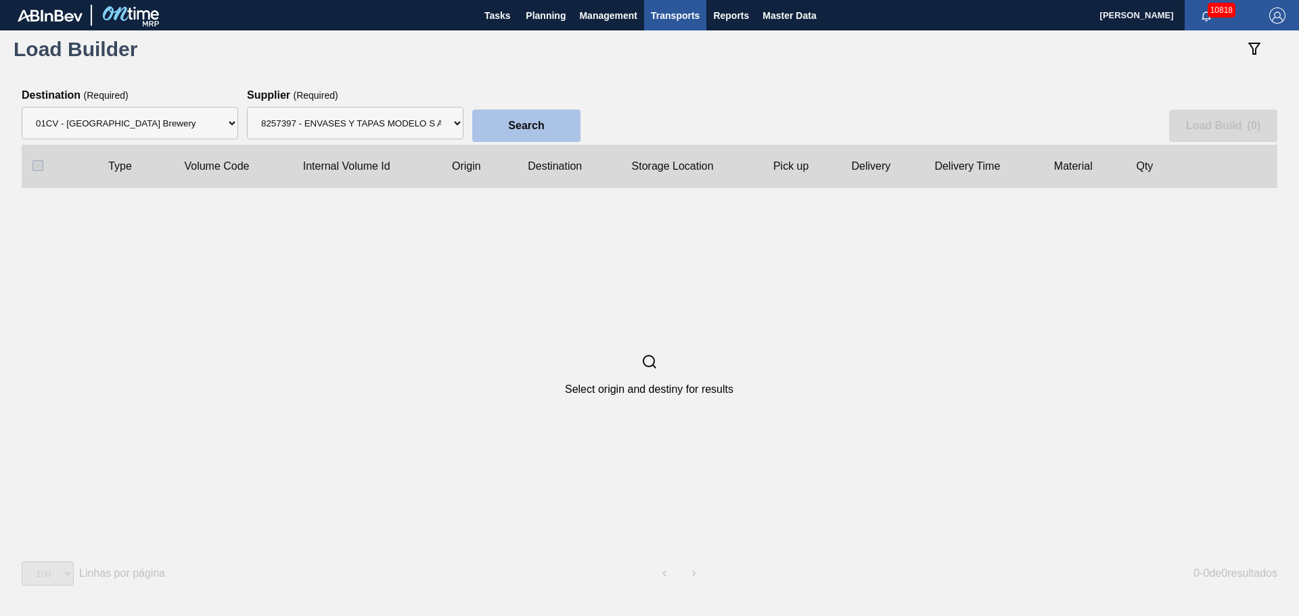
click at [572, 122] on button "Search" at bounding box center [526, 126] width 108 height 32
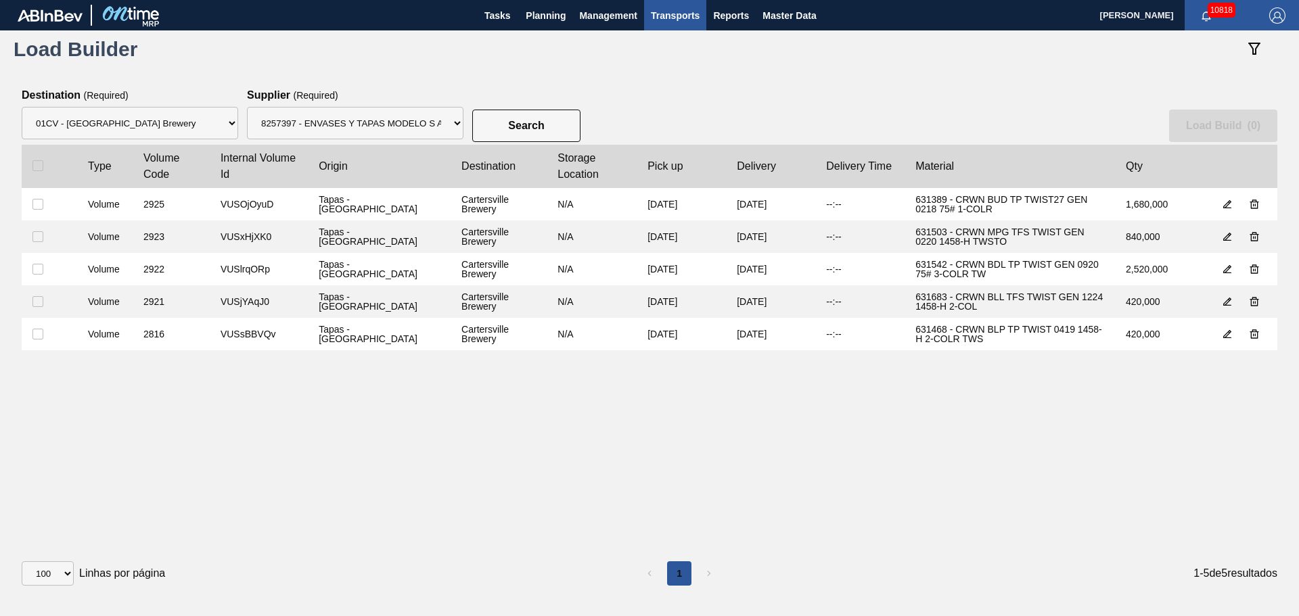
click at [910, 108] on div "Search Load Build ( 0 )" at bounding box center [650, 116] width 1256 height 55
click at [777, 78] on div "Search Load Build ( 0 ) Type Volume Code Internal Volume Id Origin Destination …" at bounding box center [649, 340] width 1299 height 545
click at [1018, 103] on div "Search Load Build ( 0 )" at bounding box center [650, 116] width 1256 height 55
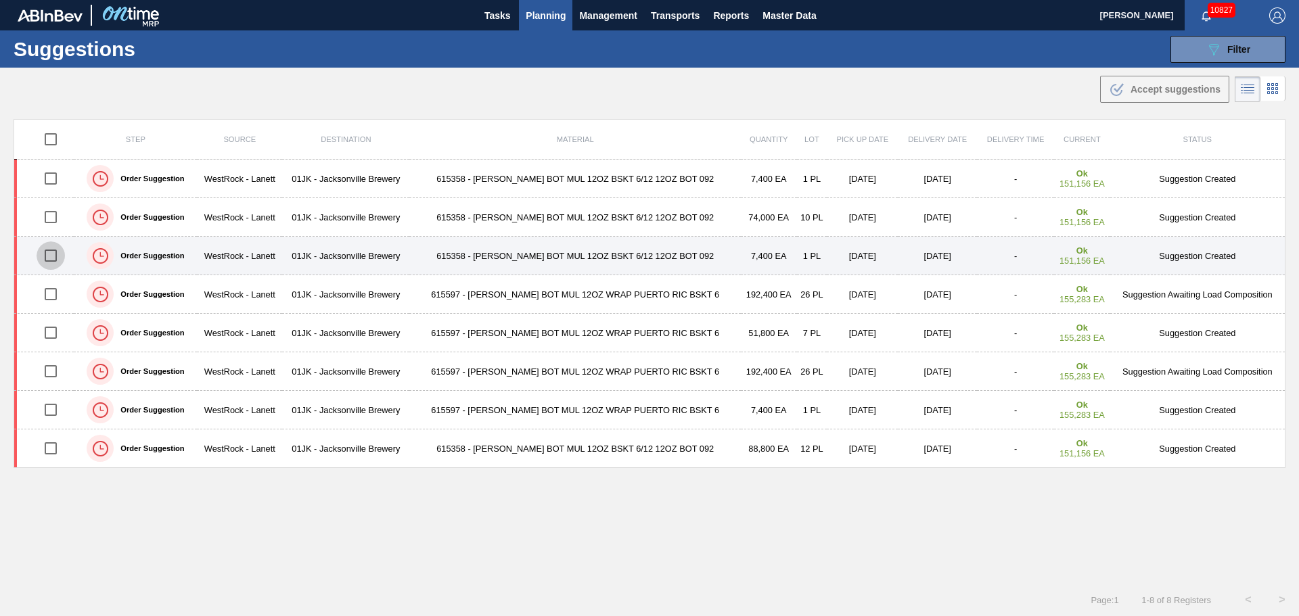
click at [46, 250] on input "checkbox" at bounding box center [51, 256] width 28 height 28
checkbox input "true"
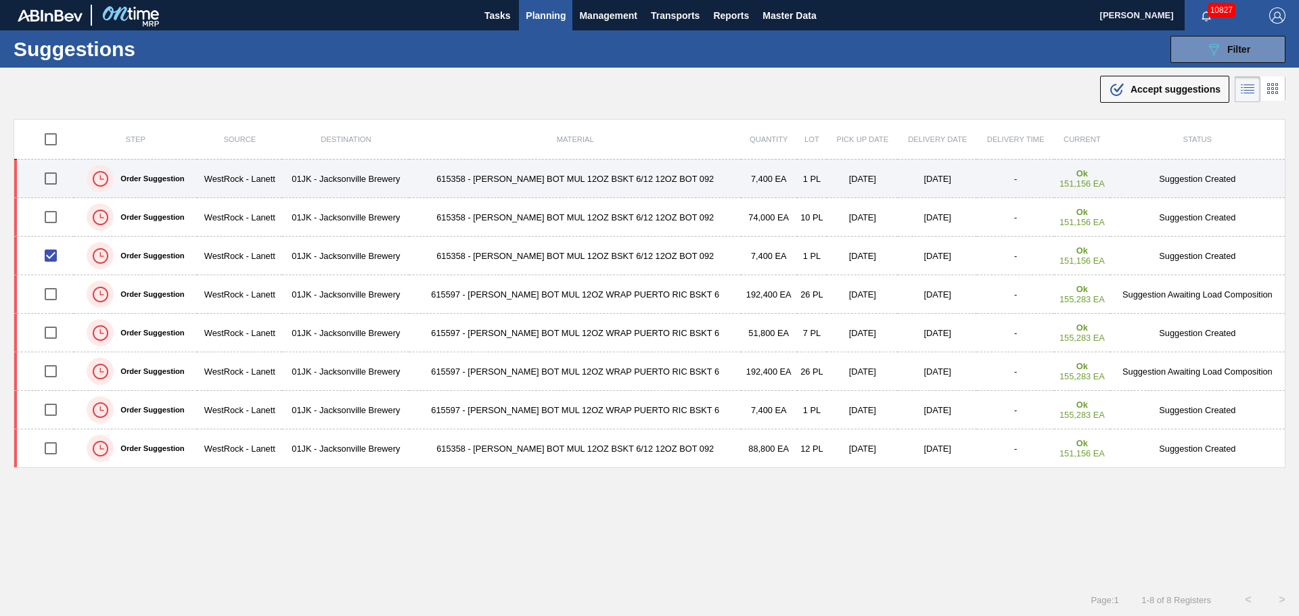
click at [52, 179] on input "checkbox" at bounding box center [51, 178] width 28 height 28
click at [52, 175] on input "checkbox" at bounding box center [51, 178] width 28 height 28
checkbox input "false"
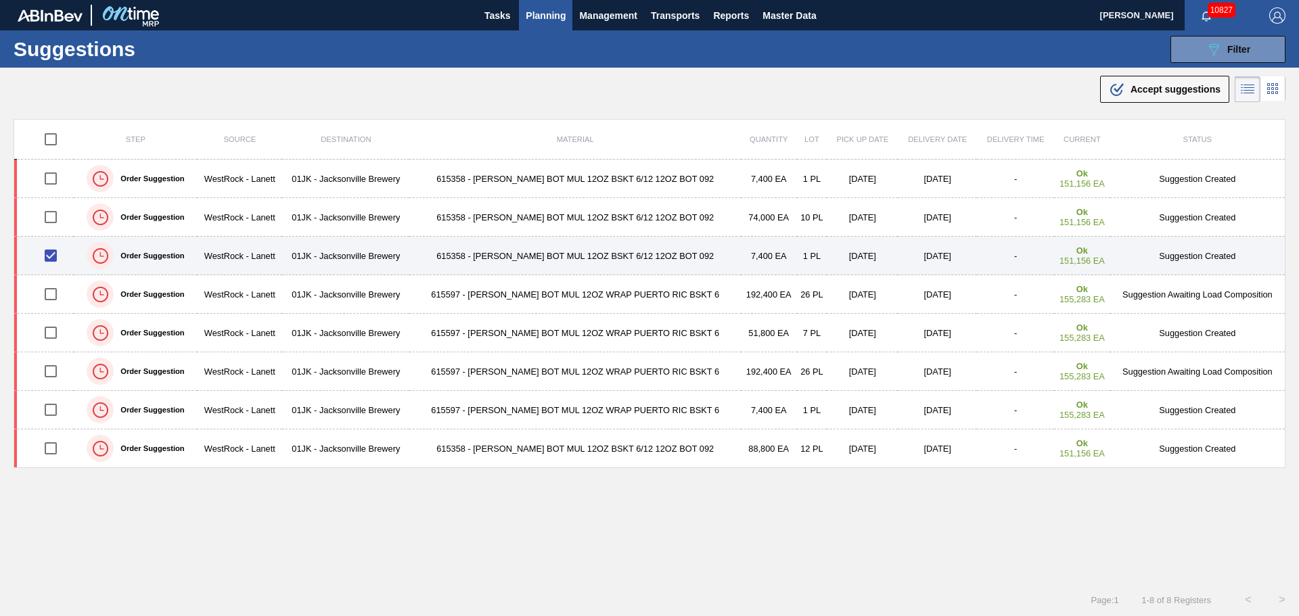
click at [49, 246] on input "checkbox" at bounding box center [51, 256] width 28 height 28
checkbox input "false"
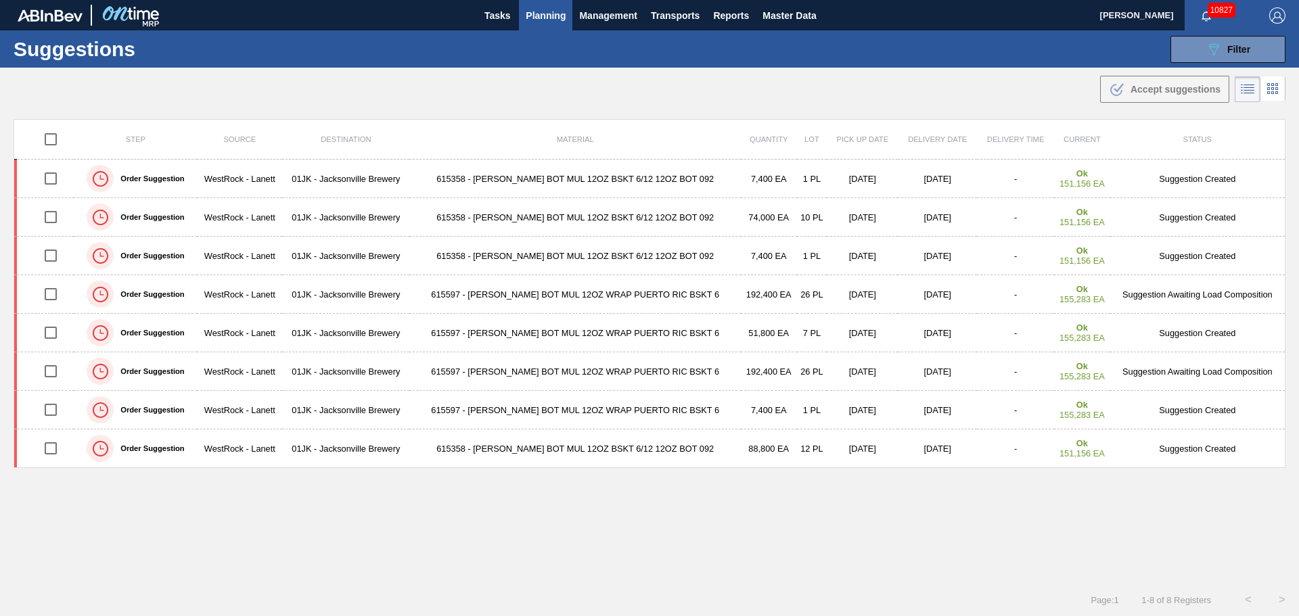
click at [847, 97] on div ".b{fill:var(--color-action-default)} Accept suggestions" at bounding box center [649, 87] width 1299 height 38
click at [712, 72] on div ".b{fill:var(--color-action-default)} Accept suggestions" at bounding box center [649, 87] width 1299 height 38
click at [552, 12] on span "Planning" at bounding box center [546, 15] width 40 height 16
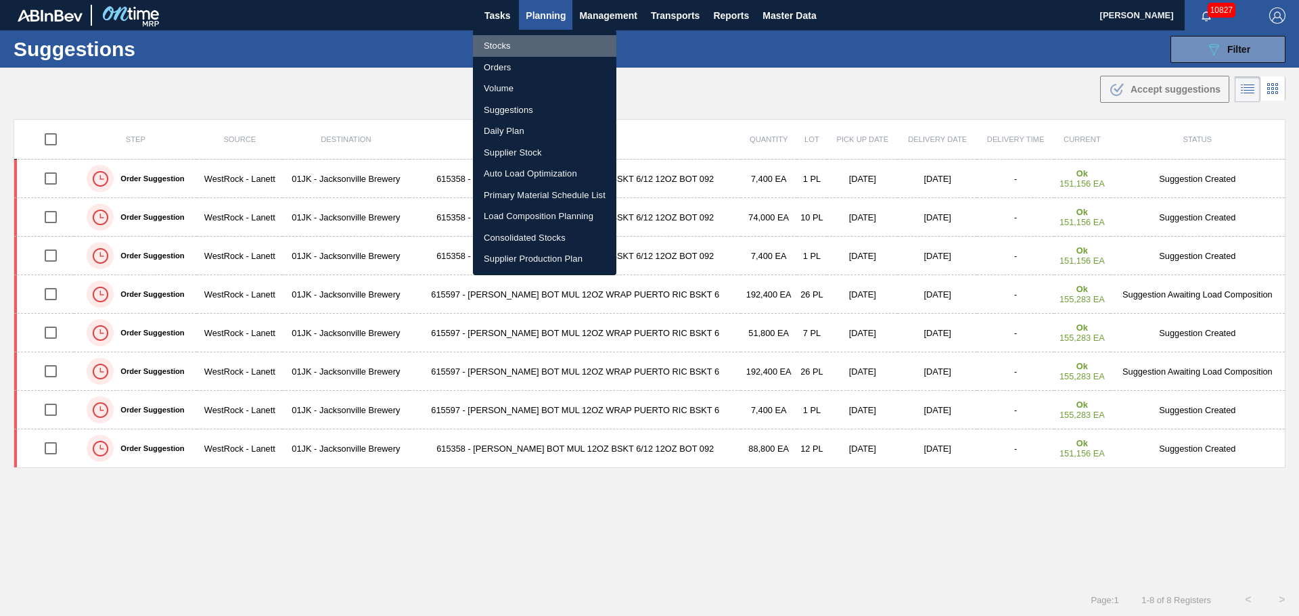
click at [505, 47] on li "Stocks" at bounding box center [544, 46] width 143 height 22
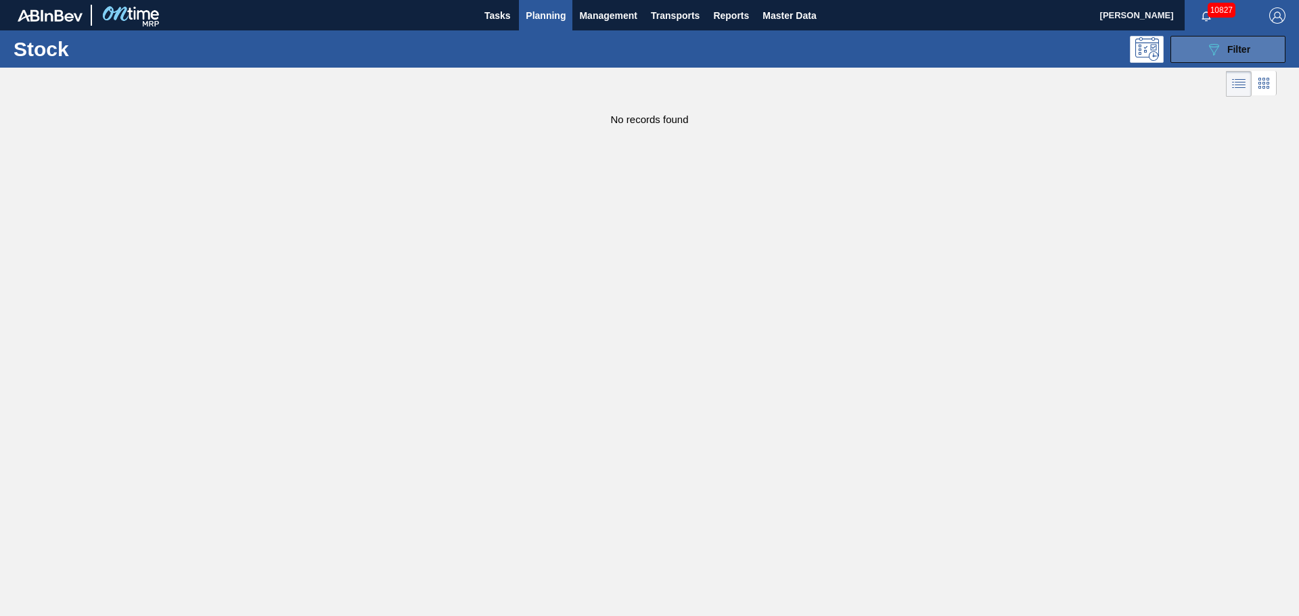
click at [1221, 44] on icon "089F7B8B-B2A5-4AFE-B5C0-19BA573D28AC" at bounding box center [1214, 49] width 16 height 16
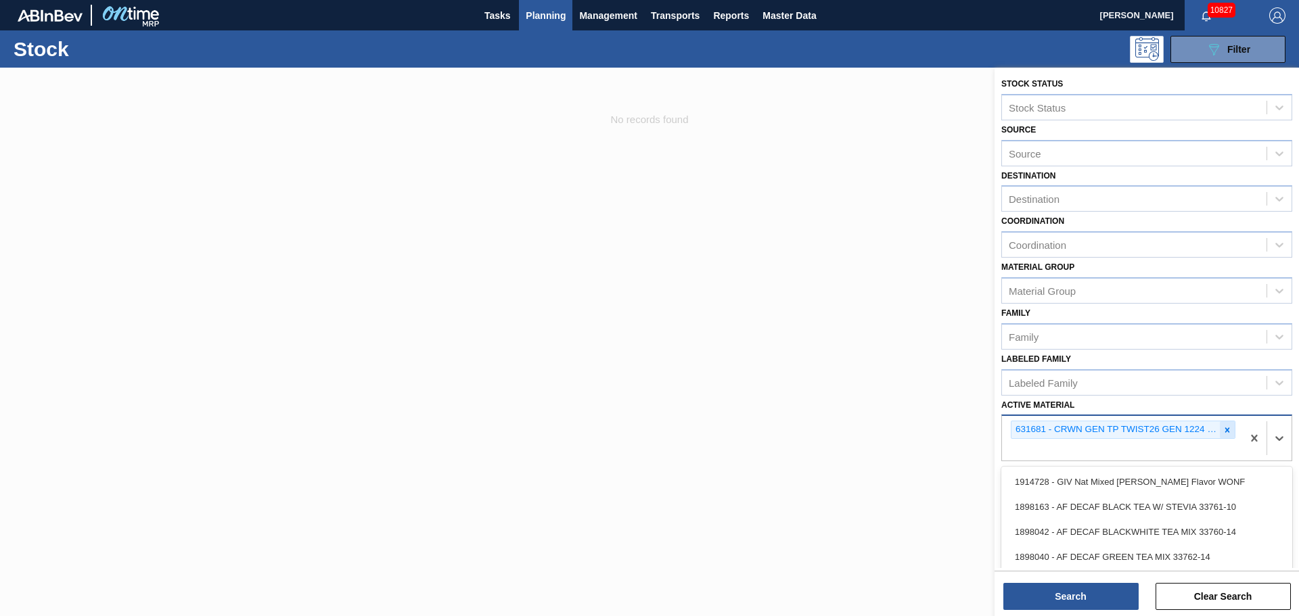
click at [1225, 423] on div "631681 - CRWN GEN TP TWIST26 GEN 1224 PRYOFF 70 L" at bounding box center [1123, 430] width 225 height 18
click at [1223, 431] on icon at bounding box center [1227, 430] width 9 height 9
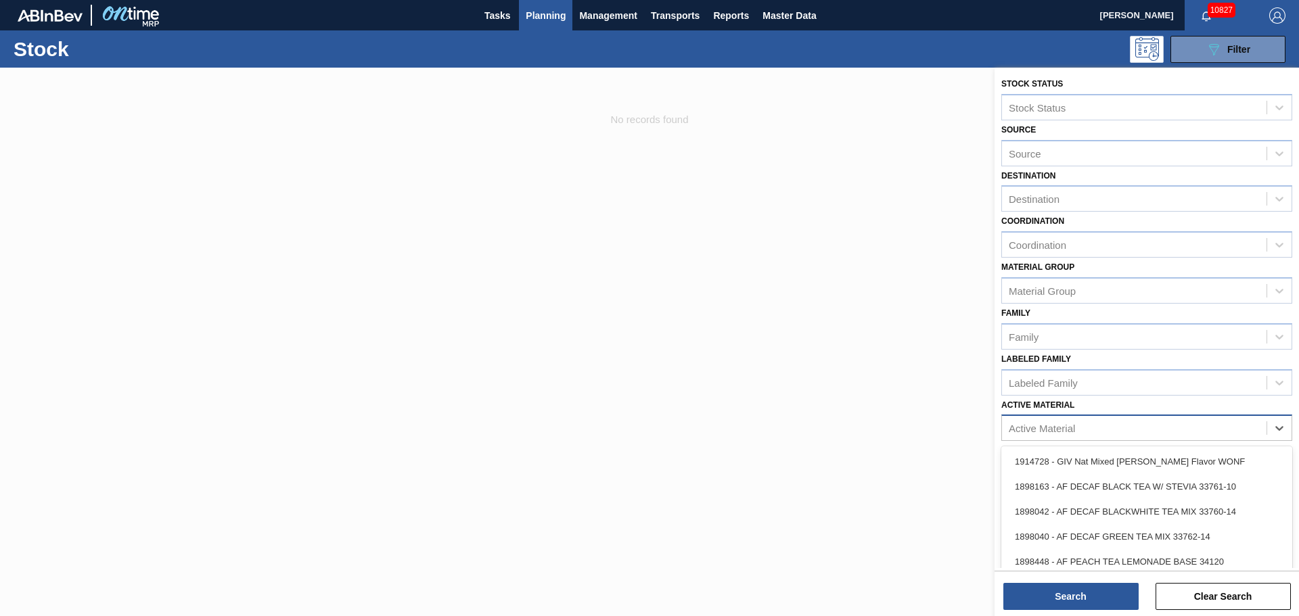
click at [1212, 432] on div "Active Material" at bounding box center [1134, 429] width 265 height 20
type Material "615505"
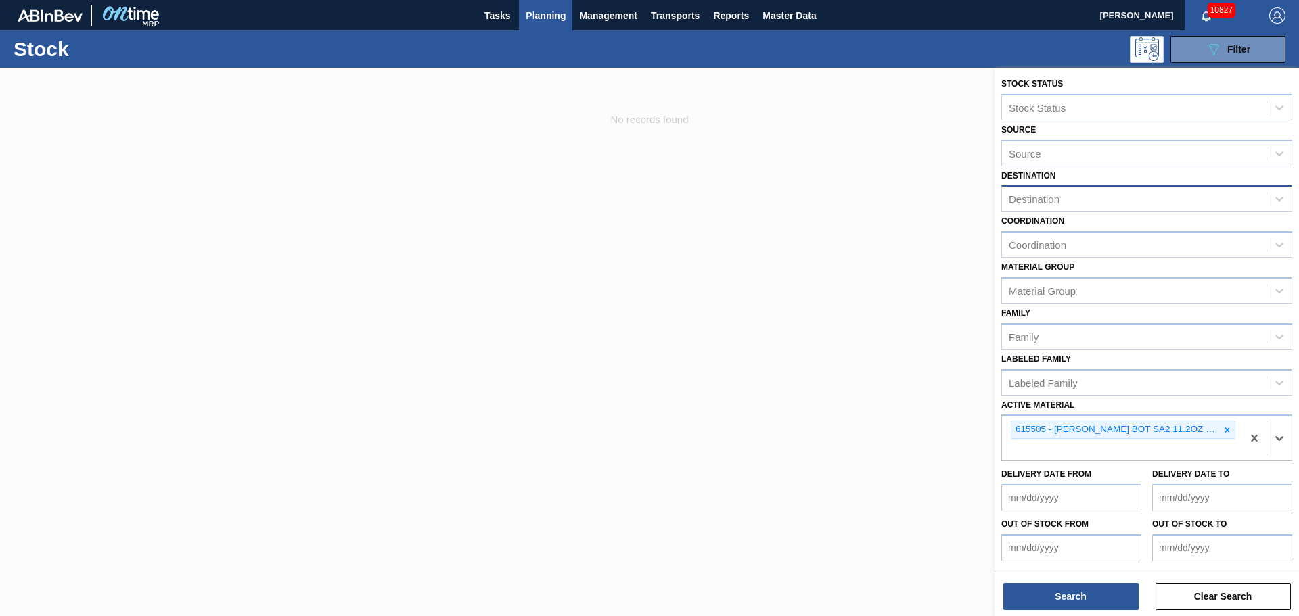
click at [1102, 190] on div "Destination" at bounding box center [1134, 199] width 265 height 20
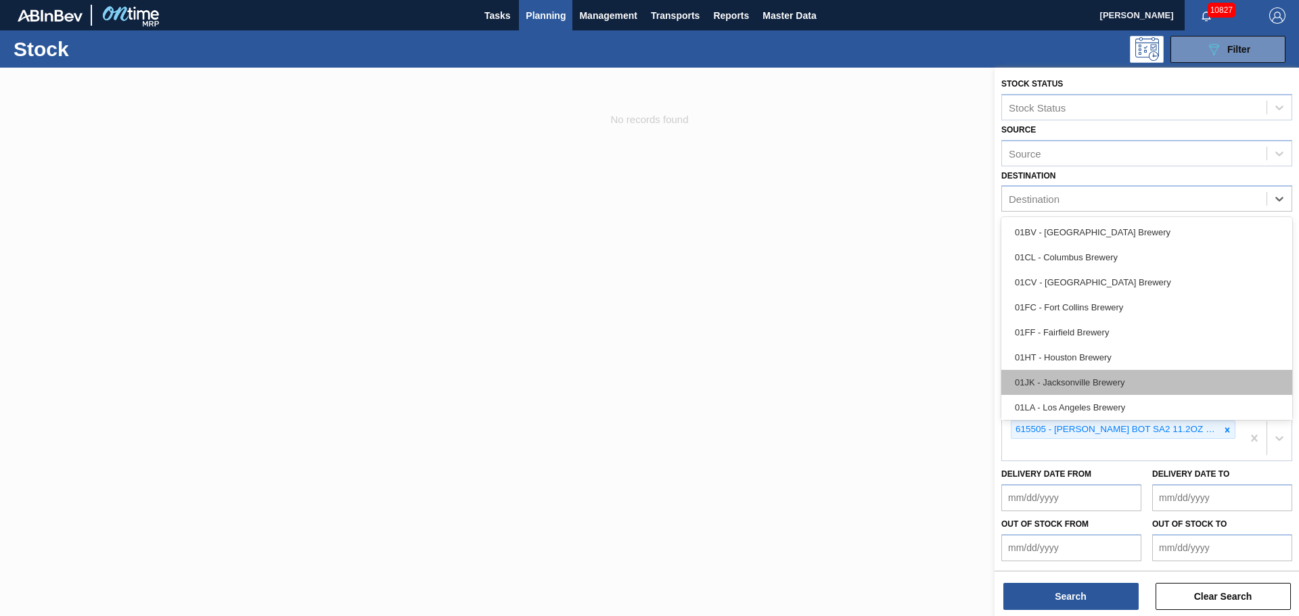
click at [1057, 386] on div "01JK - Jacksonville Brewery" at bounding box center [1146, 382] width 291 height 25
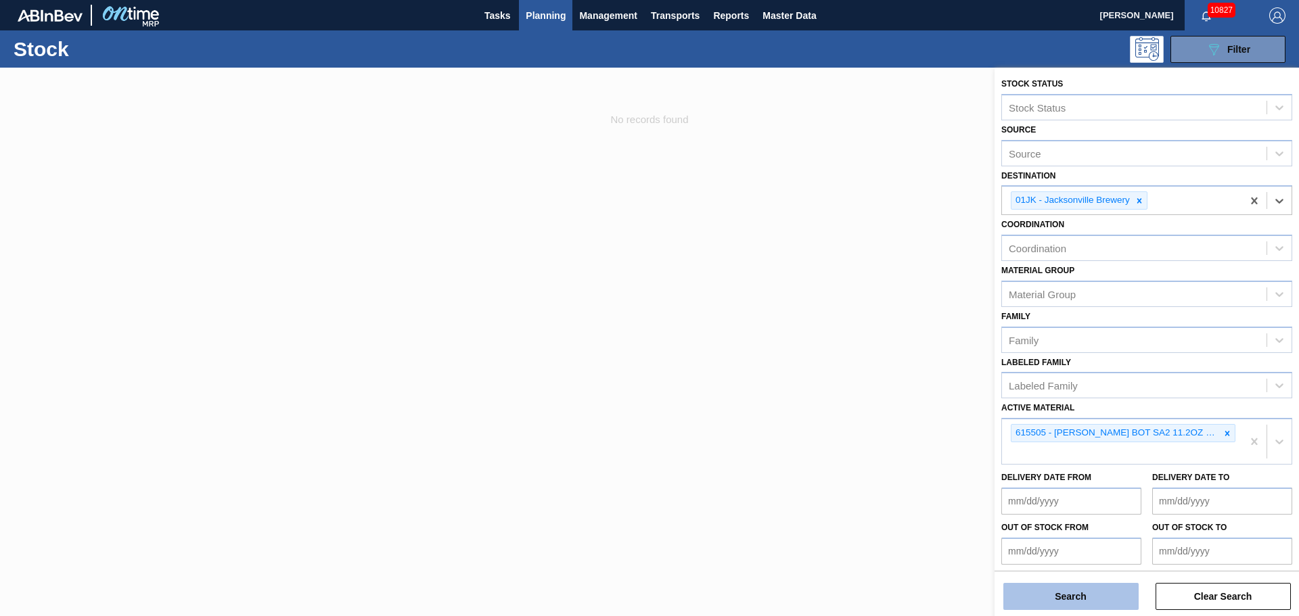
click at [1059, 606] on button "Search" at bounding box center [1070, 596] width 135 height 27
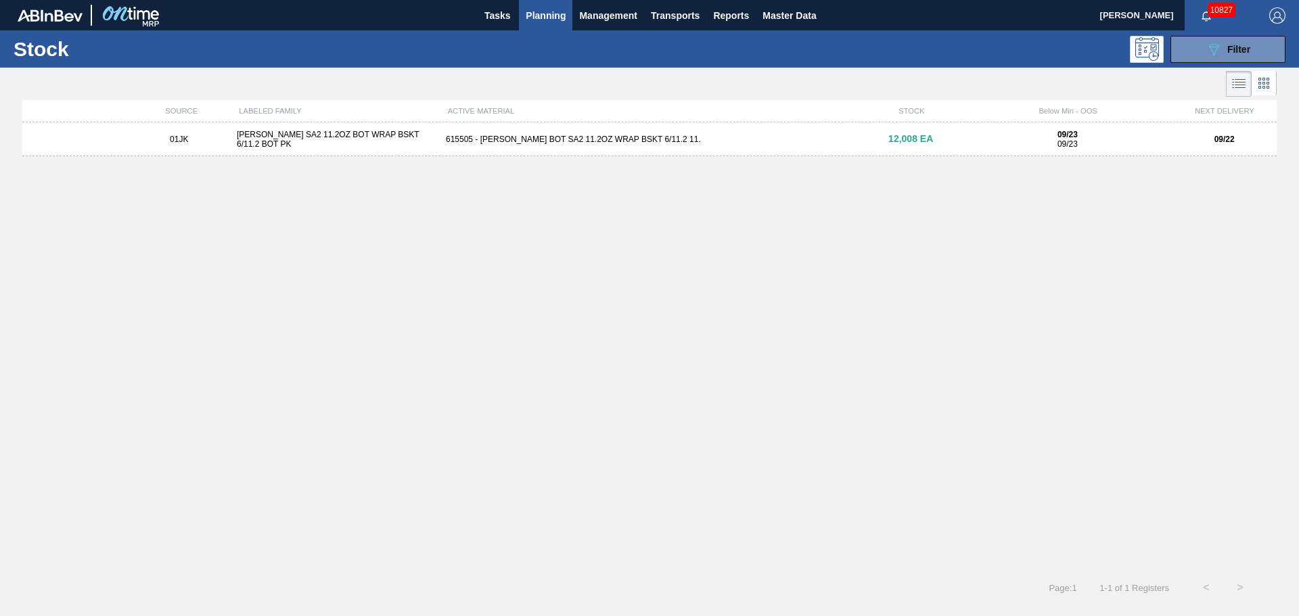
click at [878, 135] on div "12,008 EA" at bounding box center [911, 139] width 104 height 10
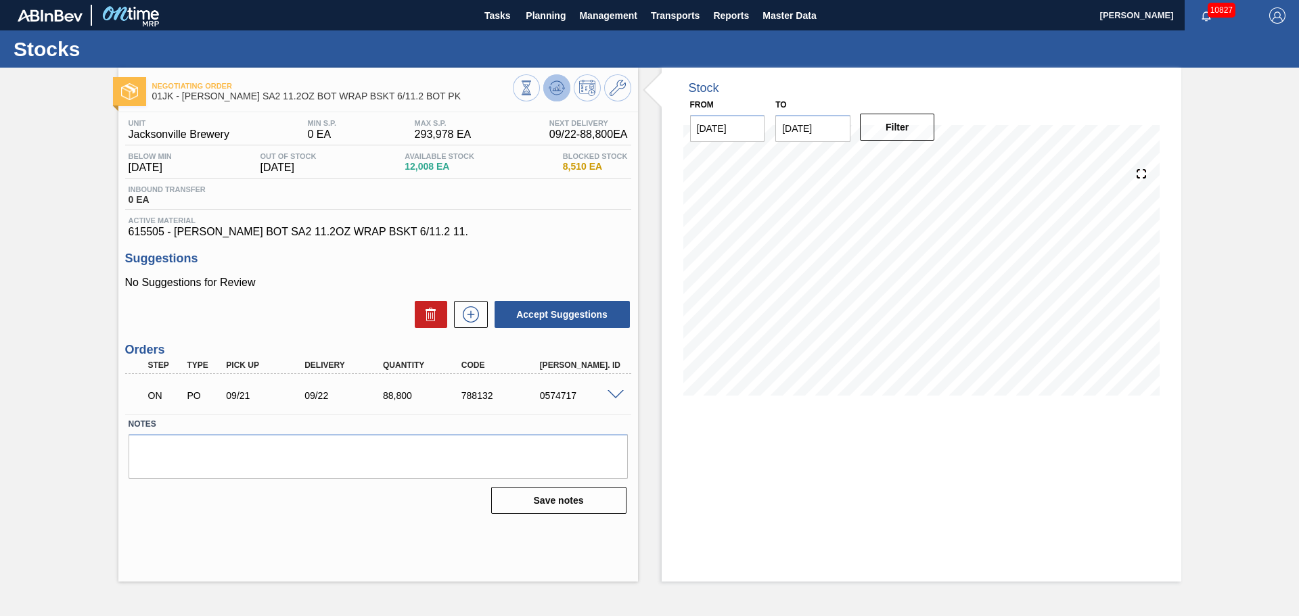
click at [556, 97] on button at bounding box center [556, 87] width 27 height 27
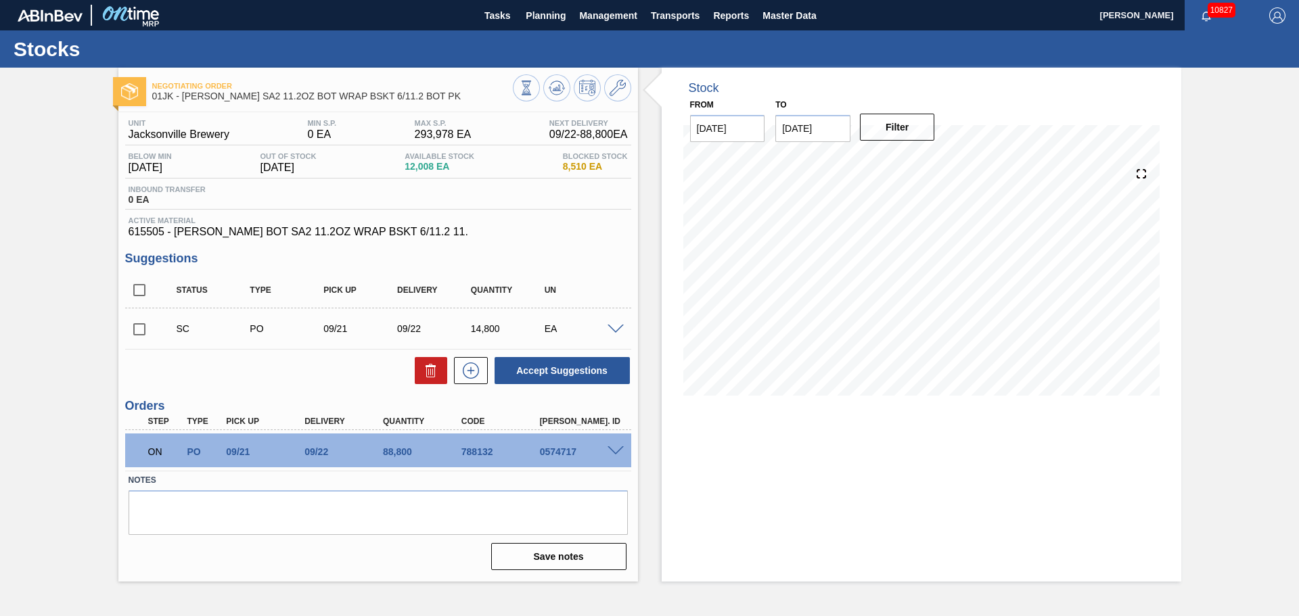
click at [614, 332] on span at bounding box center [616, 330] width 16 height 10
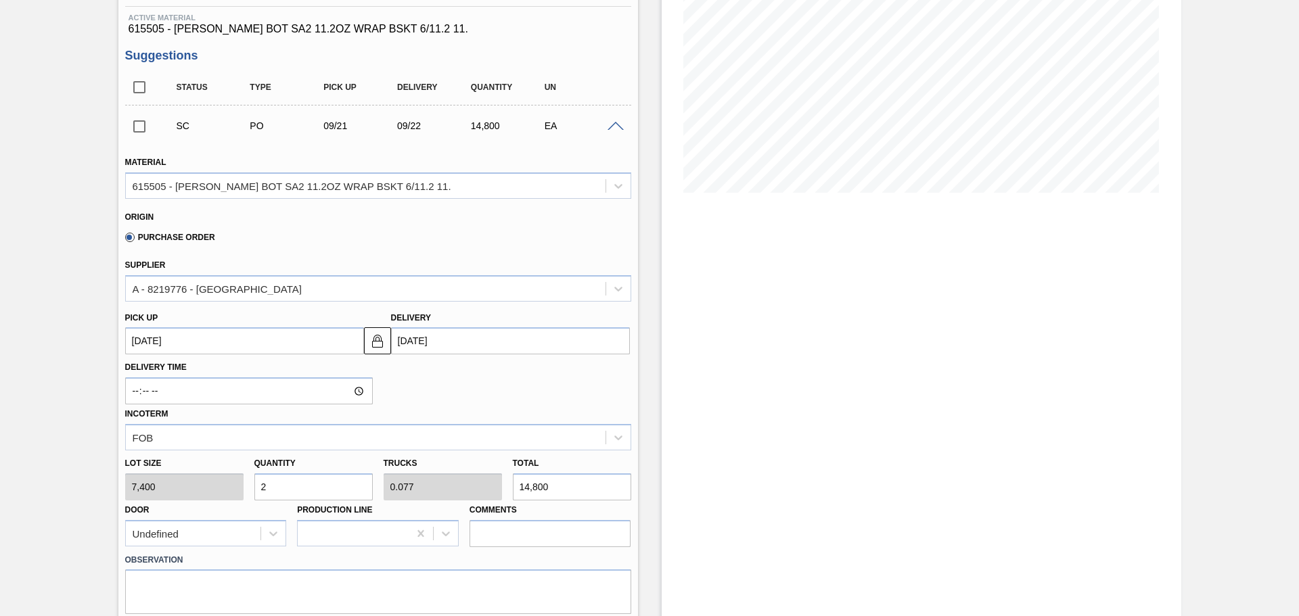
scroll to position [68, 0]
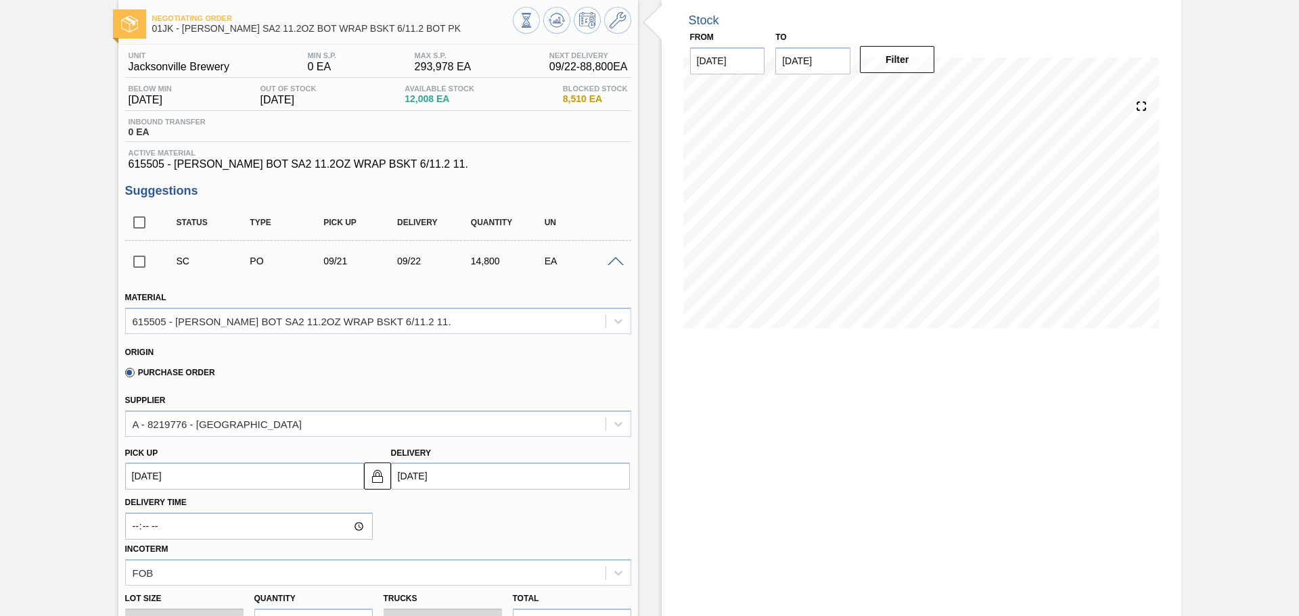
click at [616, 261] on span at bounding box center [616, 262] width 16 height 10
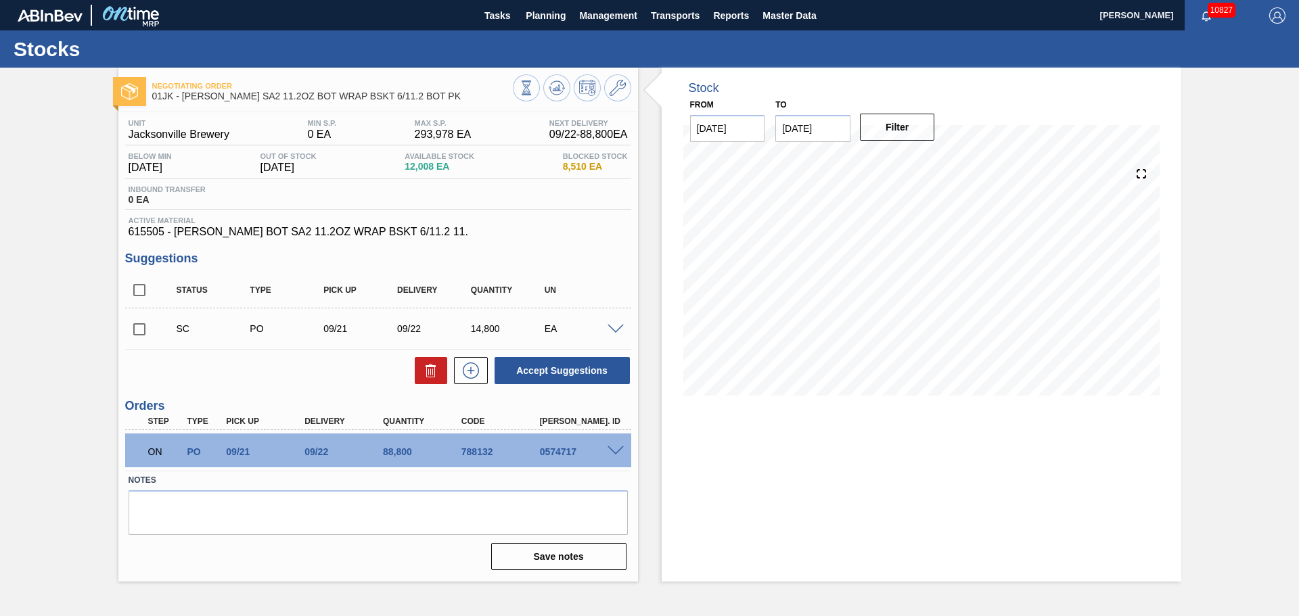
click at [132, 329] on input "checkbox" at bounding box center [139, 329] width 28 height 28
click at [555, 374] on button "Accept Suggestions" at bounding box center [562, 370] width 135 height 27
checkbox input "false"
click at [616, 330] on span at bounding box center [616, 330] width 16 height 10
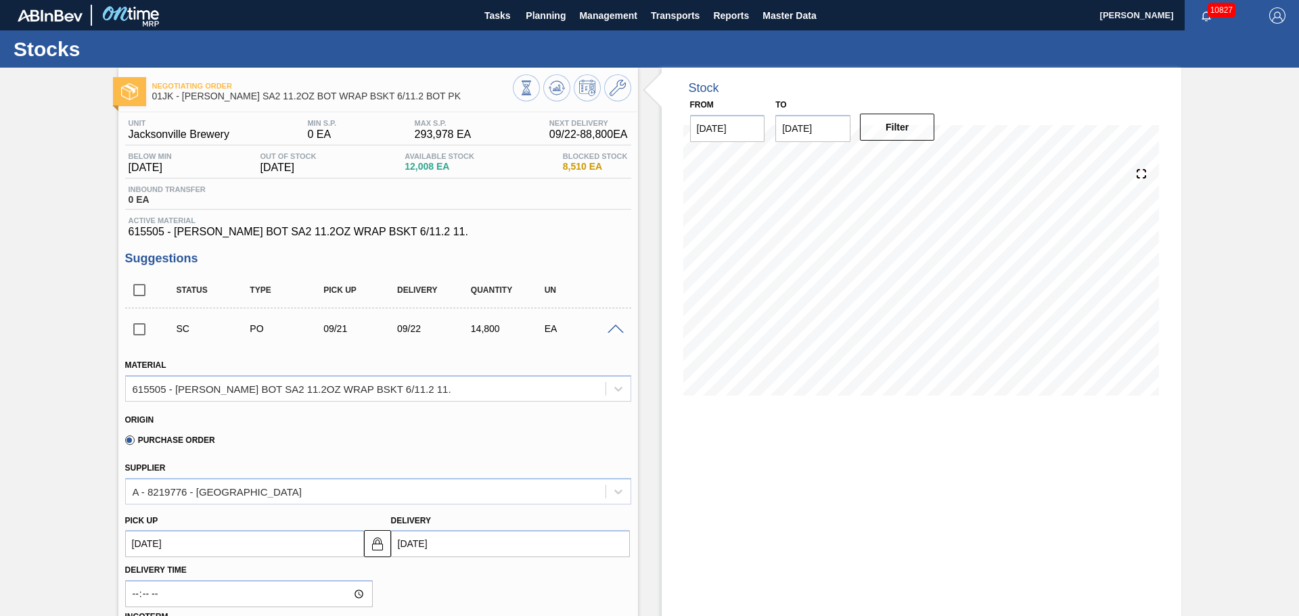
click at [616, 330] on span at bounding box center [616, 330] width 16 height 10
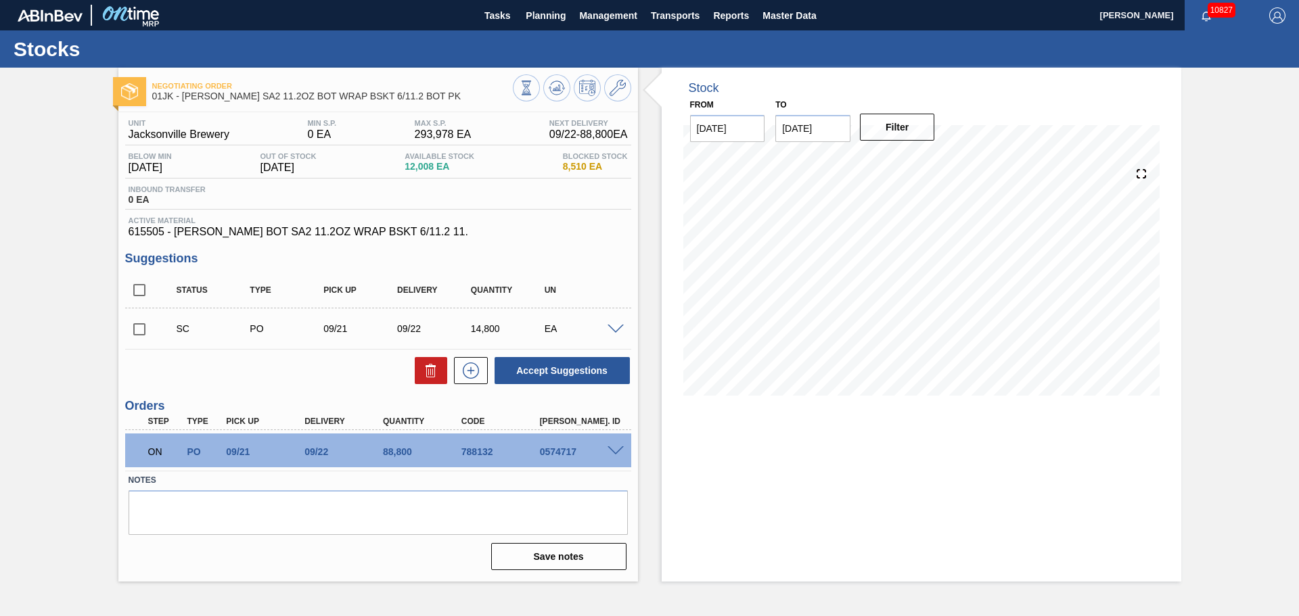
click at [143, 330] on input "checkbox" at bounding box center [139, 329] width 28 height 28
click at [593, 371] on button "Accept Suggestions" at bounding box center [562, 370] width 135 height 27
checkbox input "false"
click at [540, 15] on span "Planning" at bounding box center [546, 15] width 40 height 16
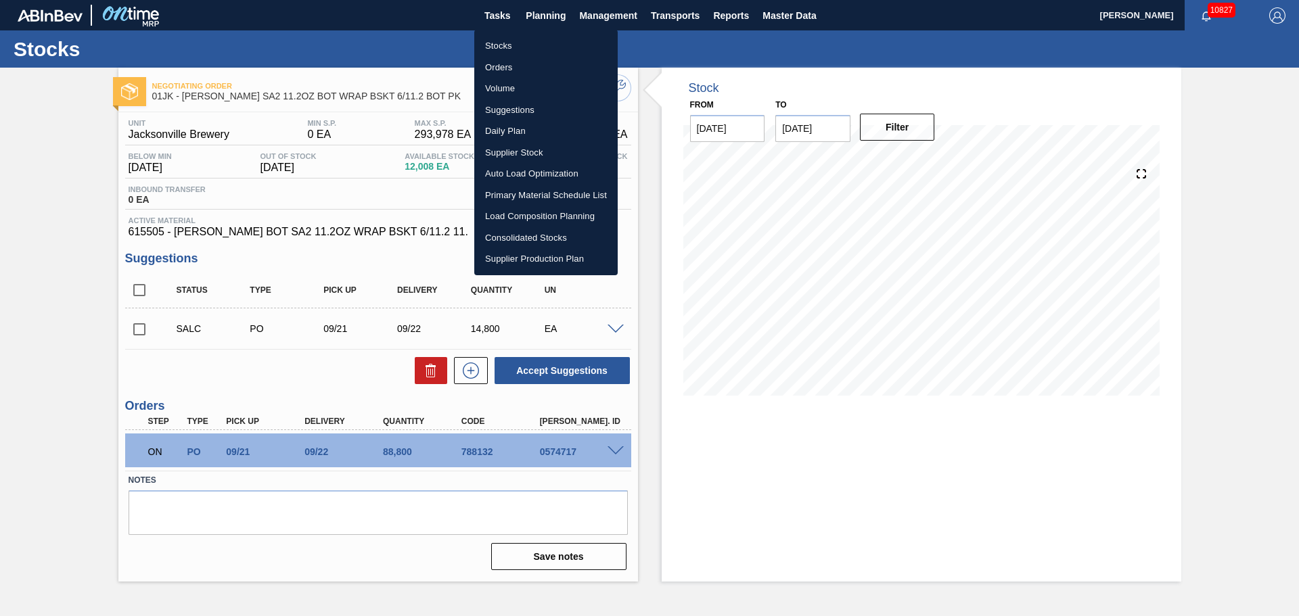
drag, startPoint x: 648, startPoint y: 248, endPoint x: 620, endPoint y: 186, distance: 67.3
click at [648, 248] on div at bounding box center [649, 308] width 1299 height 616
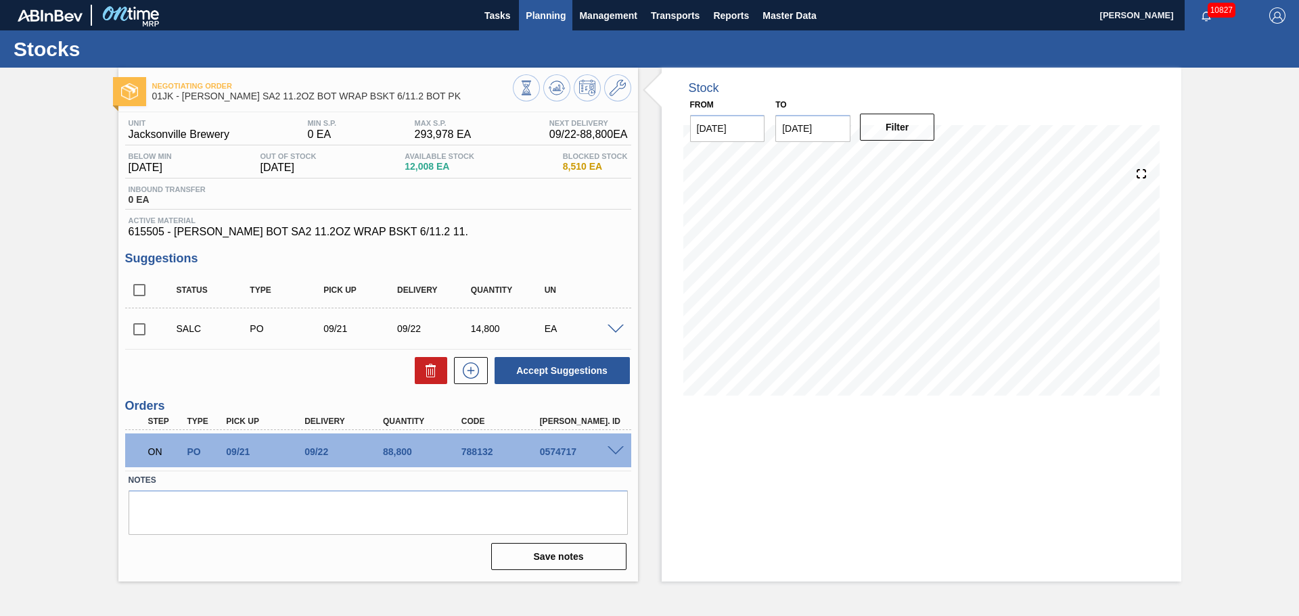
click at [544, 20] on span "Planning" at bounding box center [546, 15] width 40 height 16
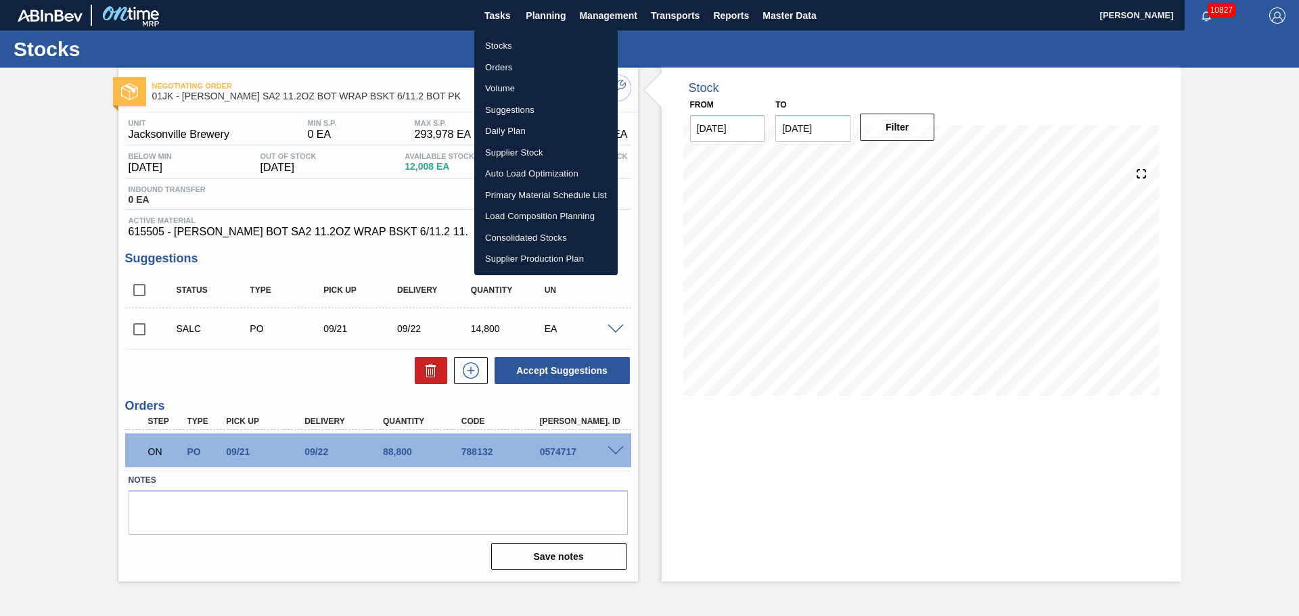
click at [517, 102] on li "Suggestions" at bounding box center [545, 110] width 143 height 22
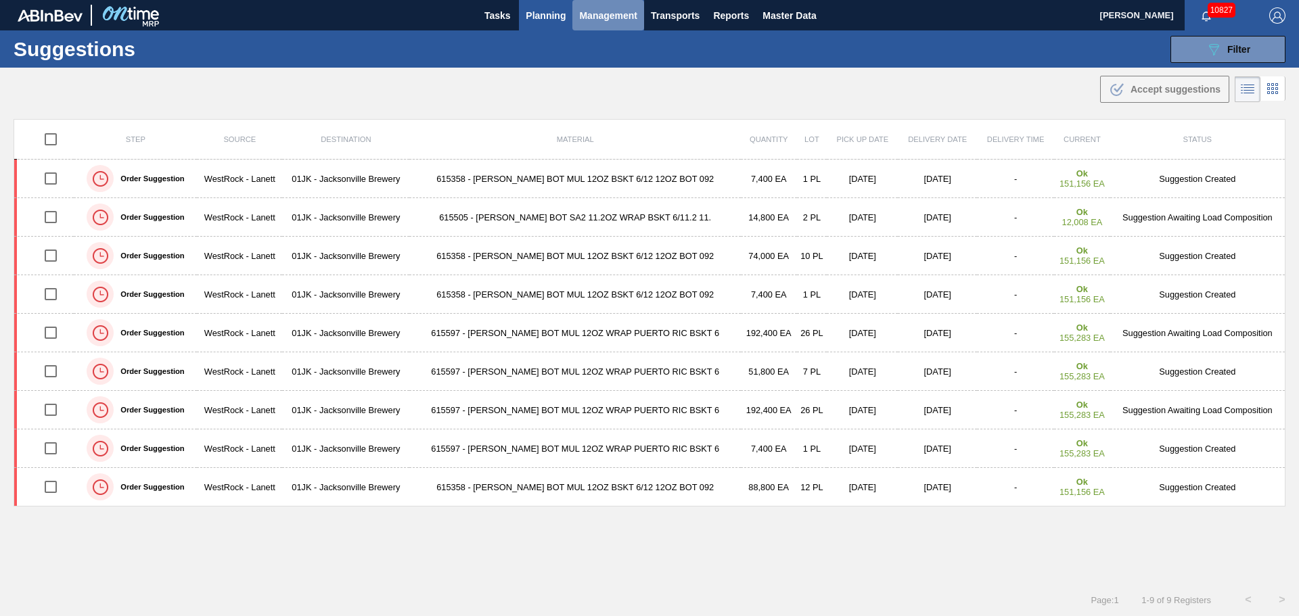
click at [587, 18] on span "Management" at bounding box center [608, 15] width 58 height 16
click at [542, 13] on div at bounding box center [649, 308] width 1299 height 616
click at [550, 15] on span "Planning" at bounding box center [546, 15] width 40 height 16
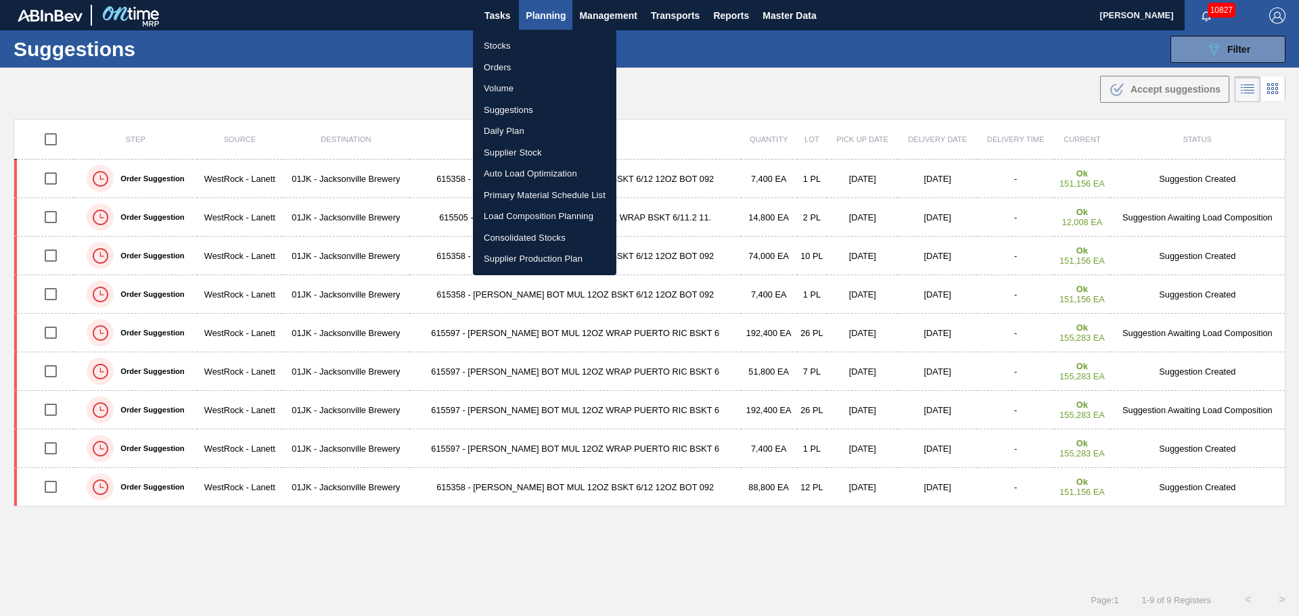
click at [1238, 49] on div at bounding box center [649, 308] width 1299 height 616
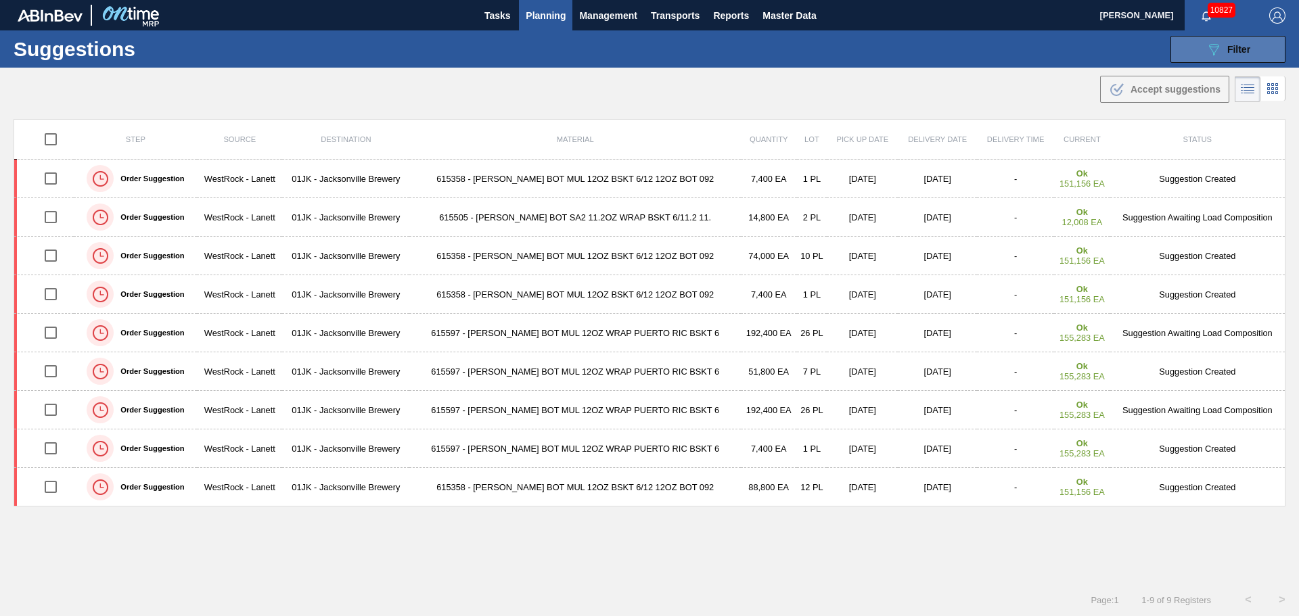
click at [1233, 55] on div "089F7B8B-B2A5-4AFE-B5C0-19BA573D28AC Filter" at bounding box center [1228, 49] width 45 height 16
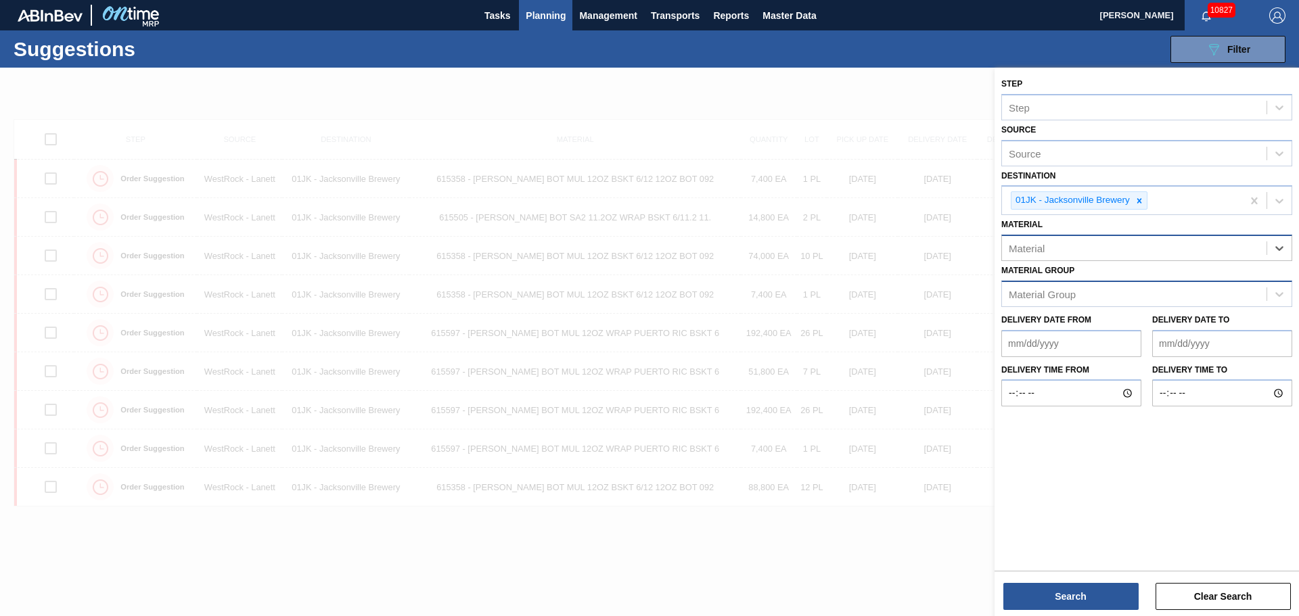
drag, startPoint x: 1263, startPoint y: 271, endPoint x: 1259, endPoint y: 280, distance: 10.1
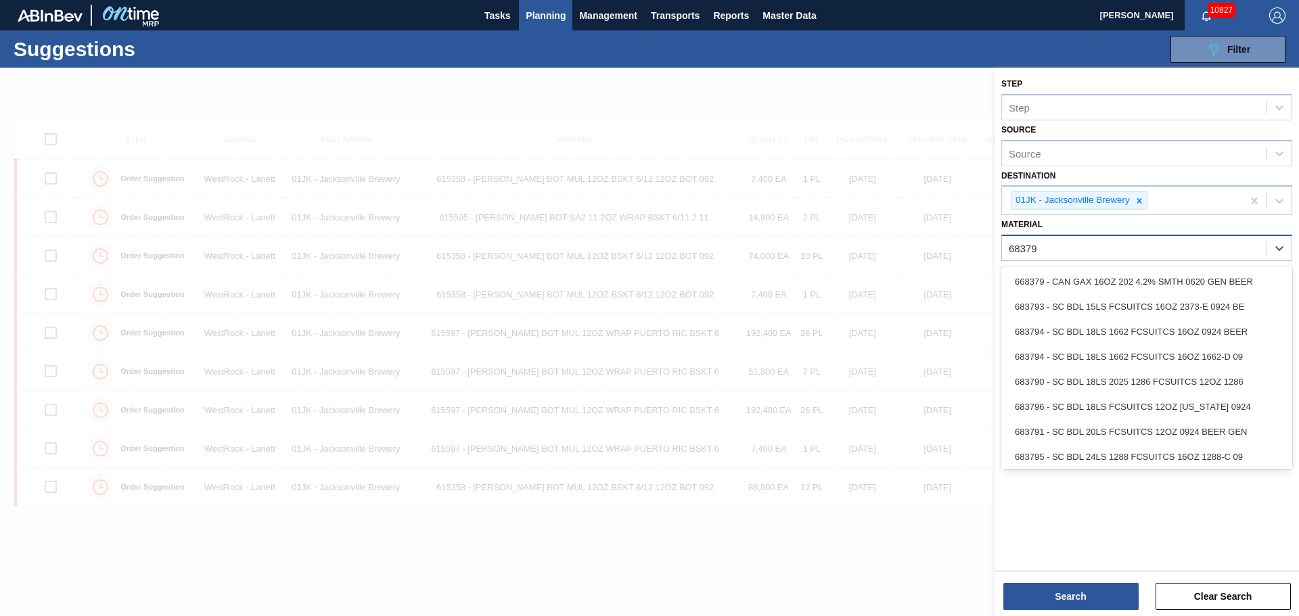
type input "683795"
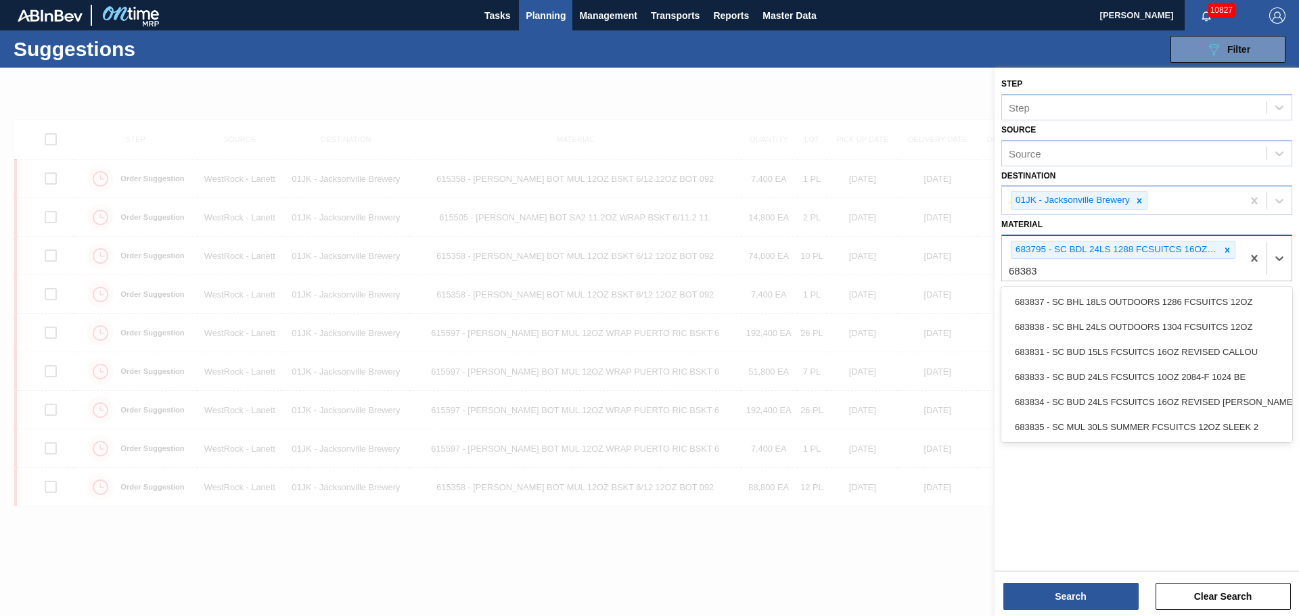
type input "683834"
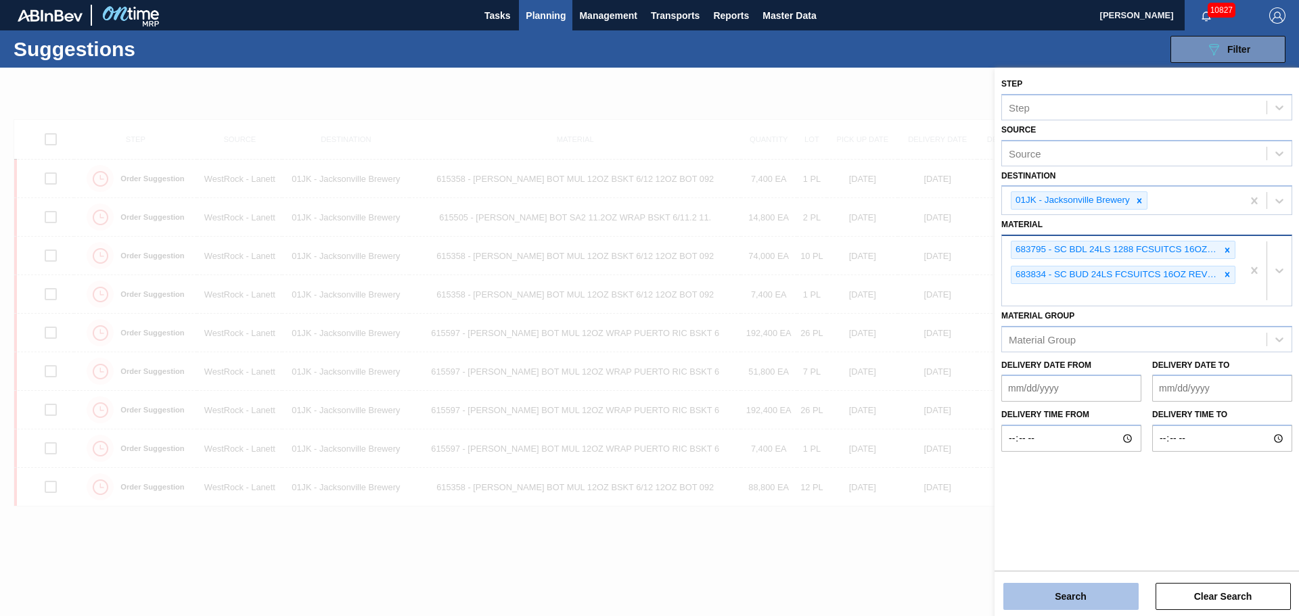
click at [1026, 604] on button "Search" at bounding box center [1070, 596] width 135 height 27
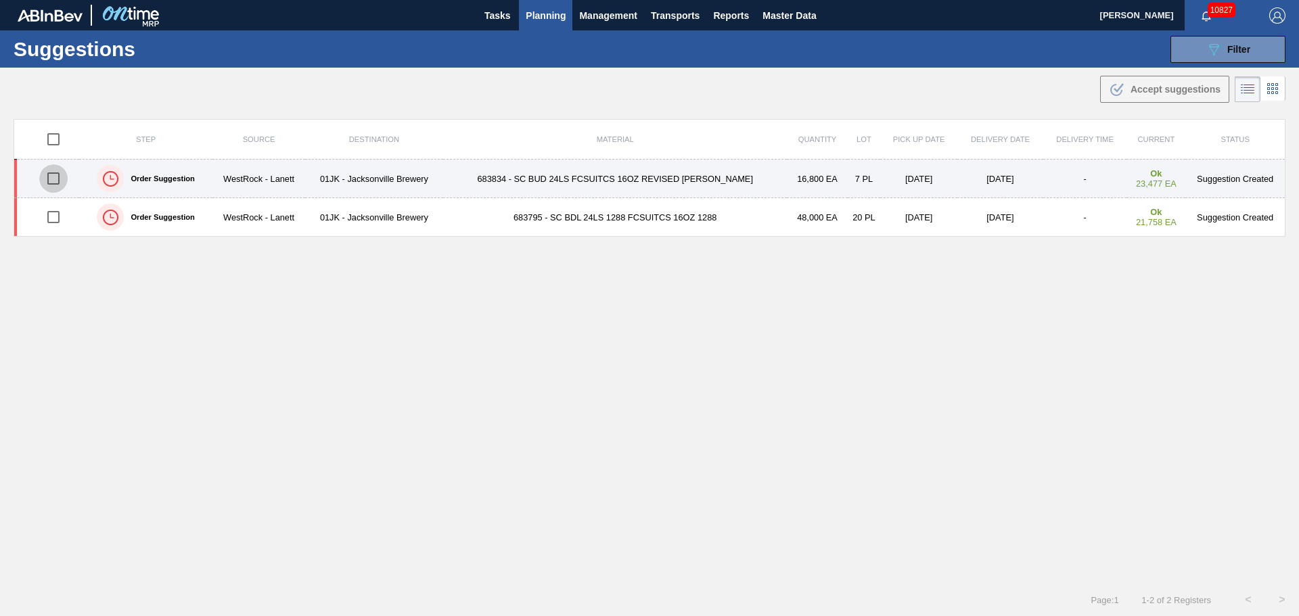
click at [56, 179] on input "checkbox" at bounding box center [53, 178] width 28 height 28
checkbox input "true"
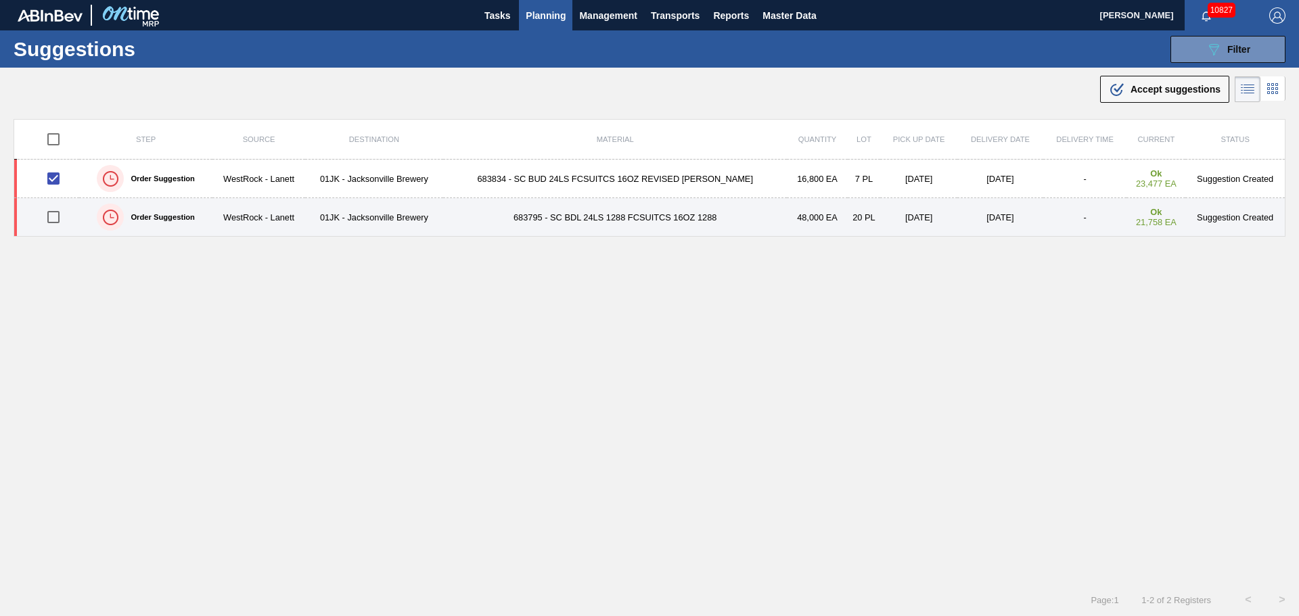
click at [57, 221] on input "checkbox" at bounding box center [53, 217] width 28 height 28
checkbox input "true"
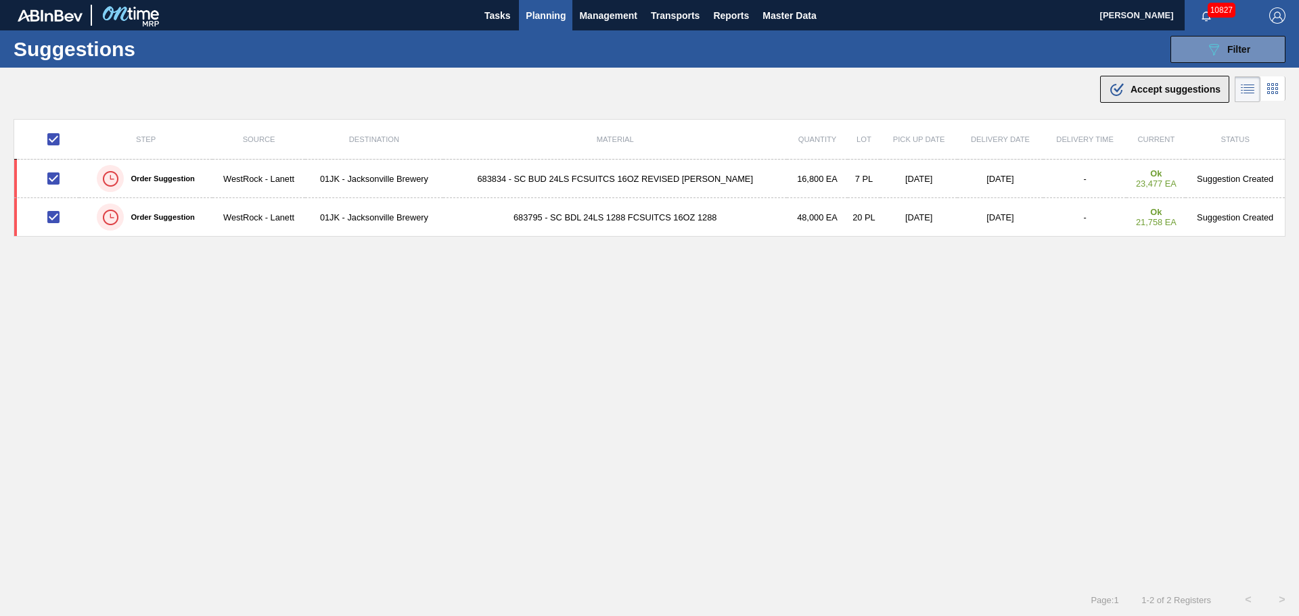
click at [1166, 89] on span "Accept suggestions" at bounding box center [1176, 89] width 90 height 11
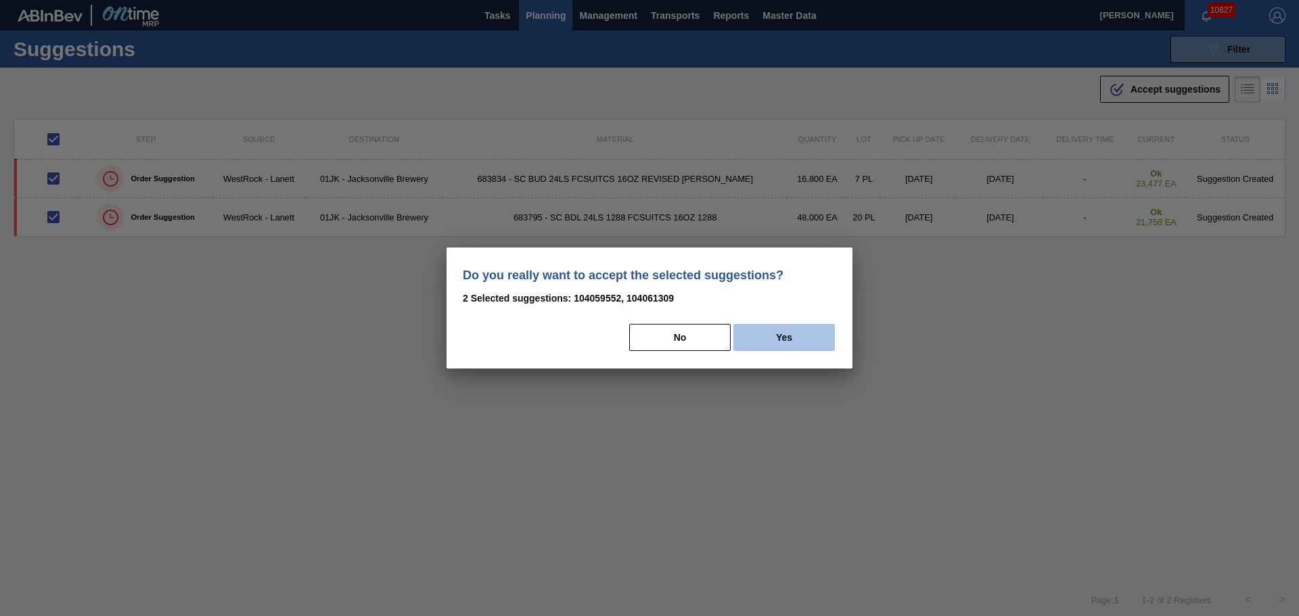
click at [806, 333] on button "Yes" at bounding box center [783, 337] width 101 height 27
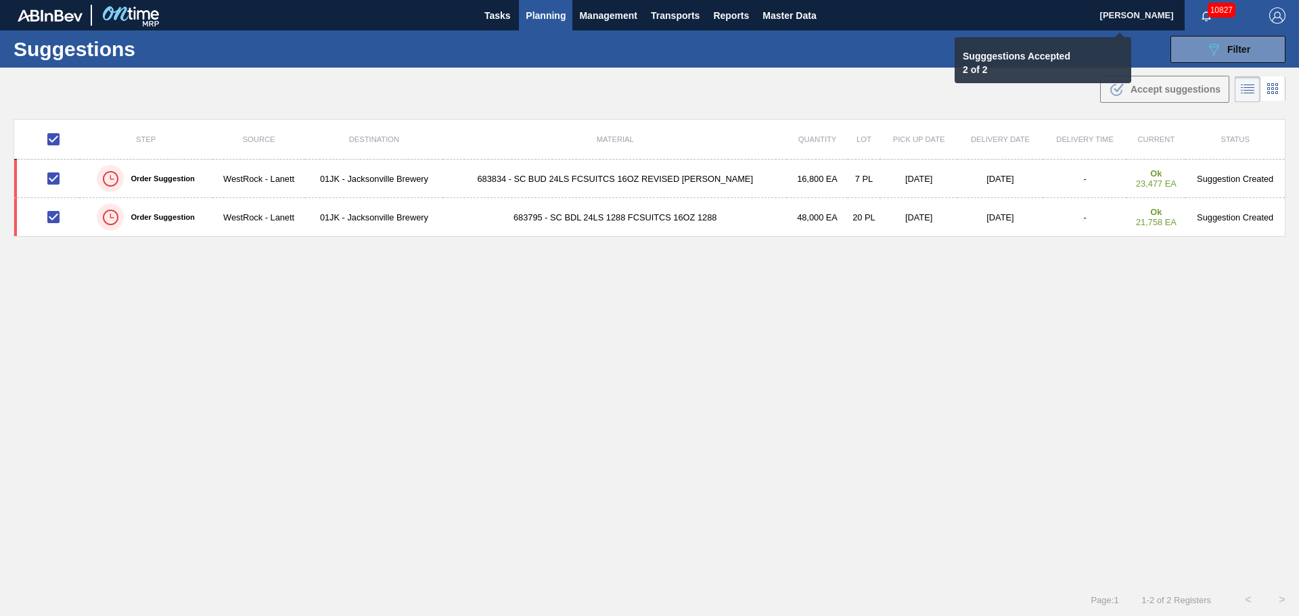
checkbox input "false"
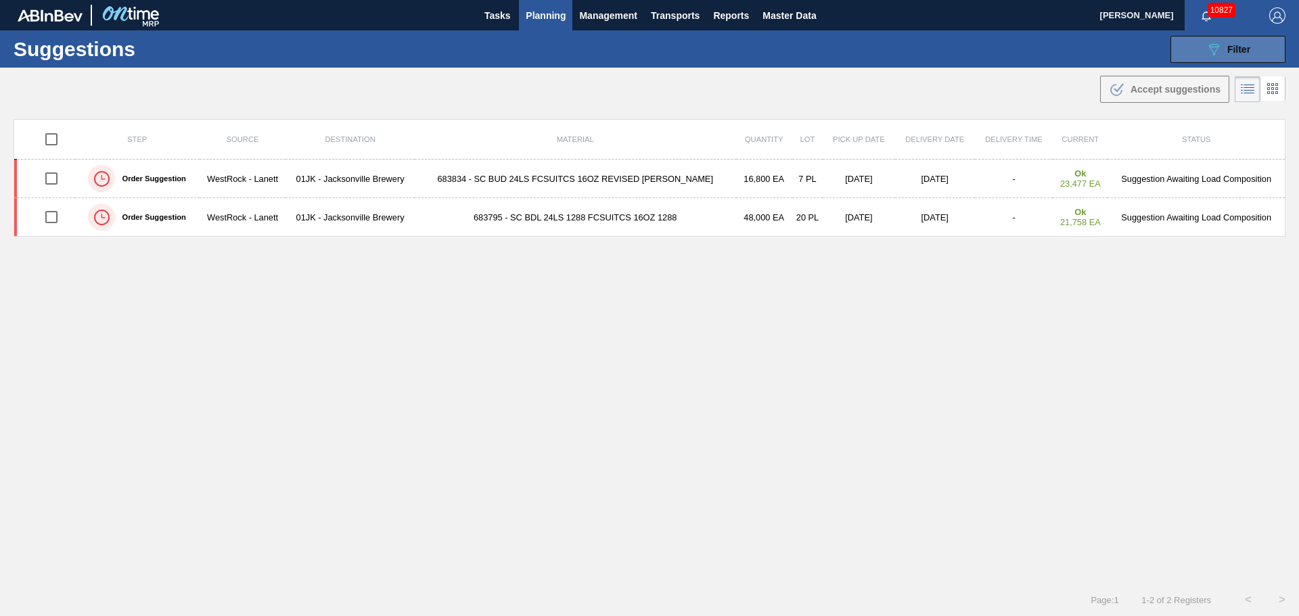
click at [1219, 54] on icon "089F7B8B-B2A5-4AFE-B5C0-19BA573D28AC" at bounding box center [1214, 49] width 16 height 16
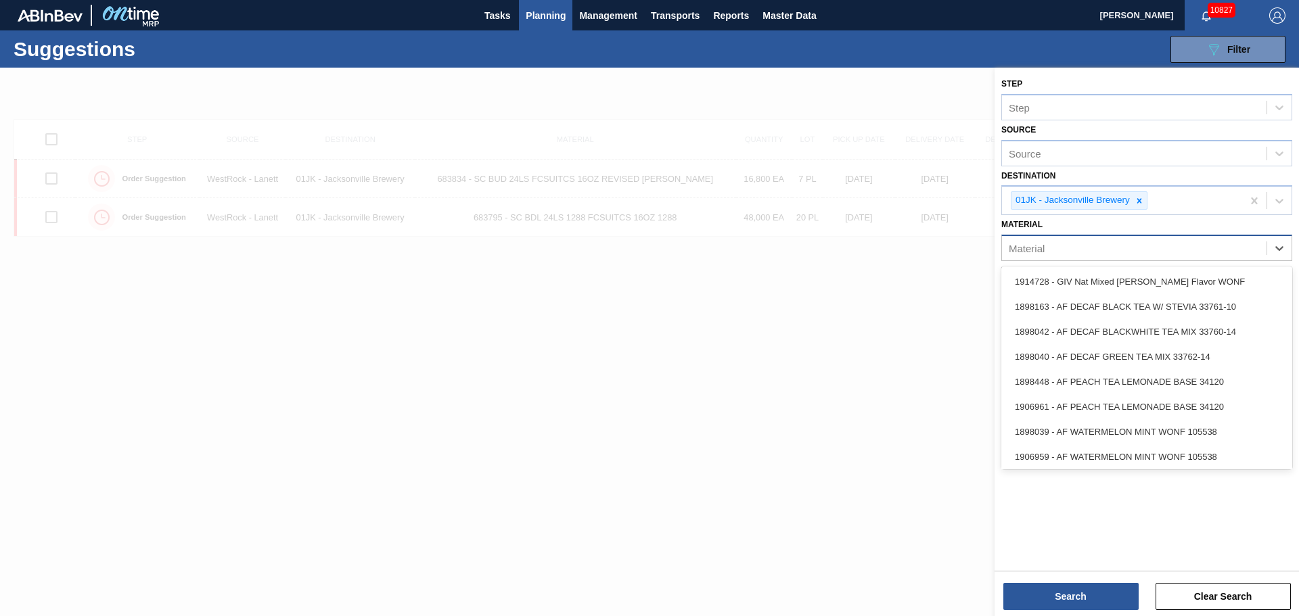
click at [1195, 256] on div "Material" at bounding box center [1134, 249] width 265 height 20
click at [1065, 243] on div "Material" at bounding box center [1134, 249] width 265 height 20
type input "683462"
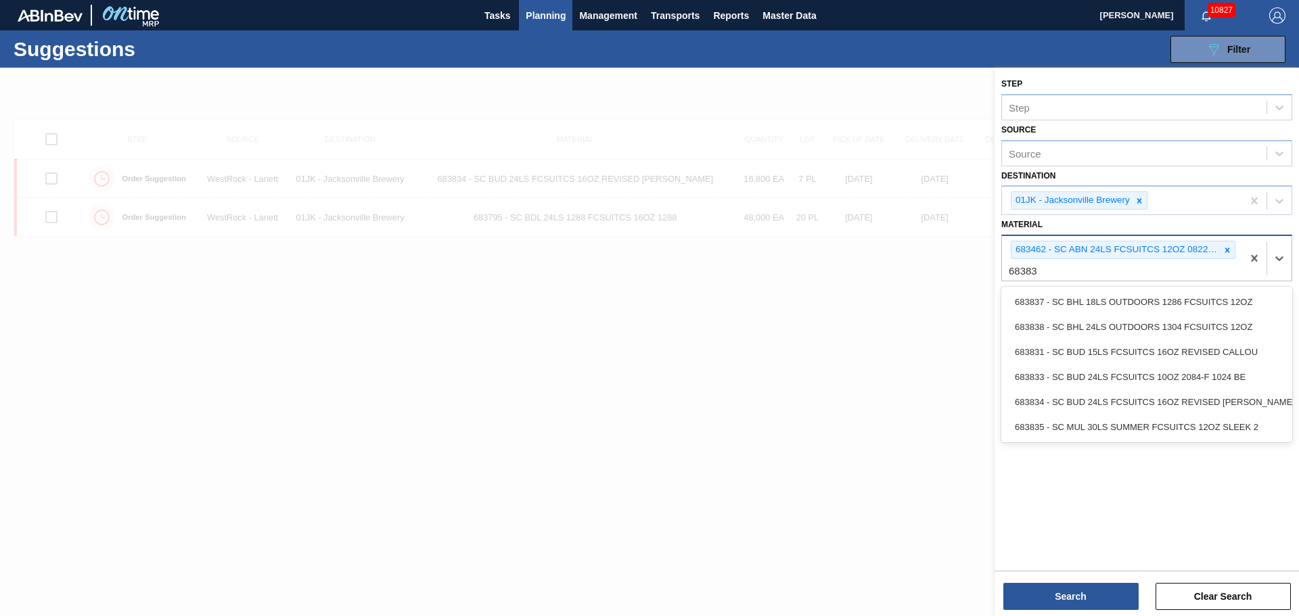
type input "683838"
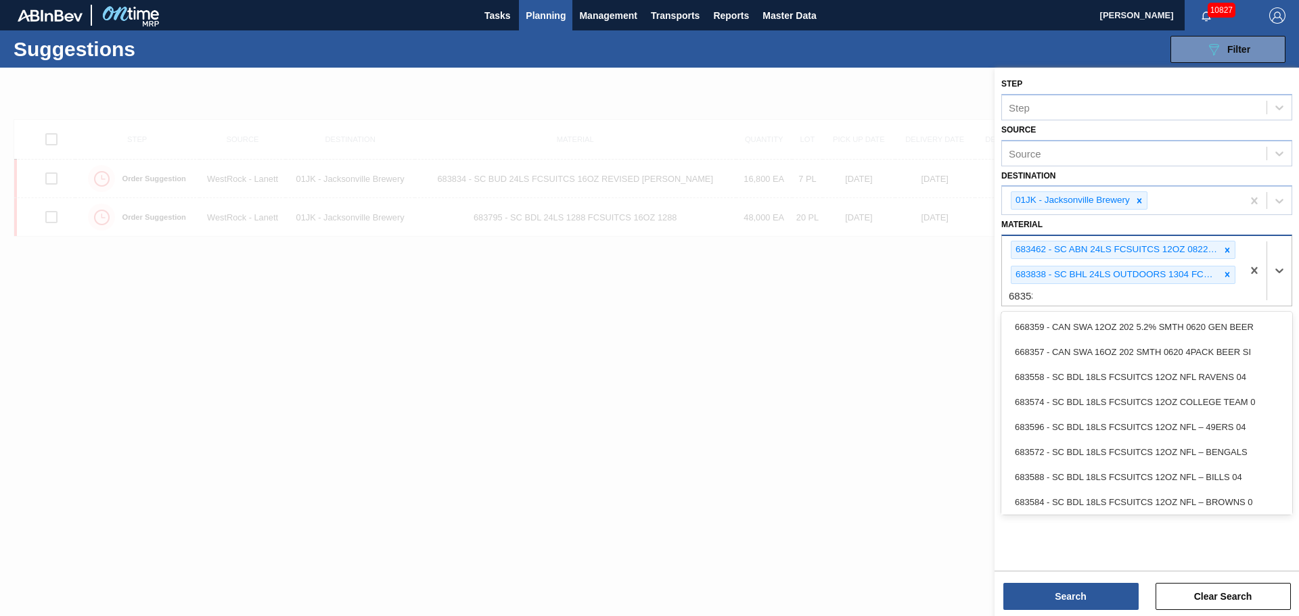
type input "683530"
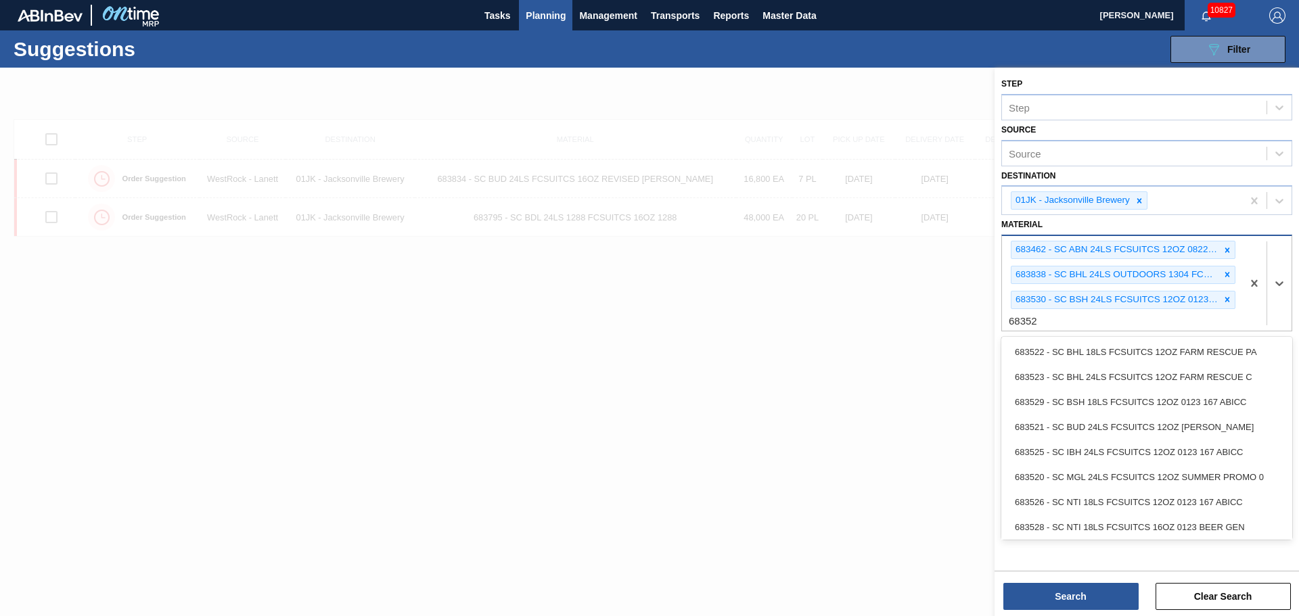
type input "683527"
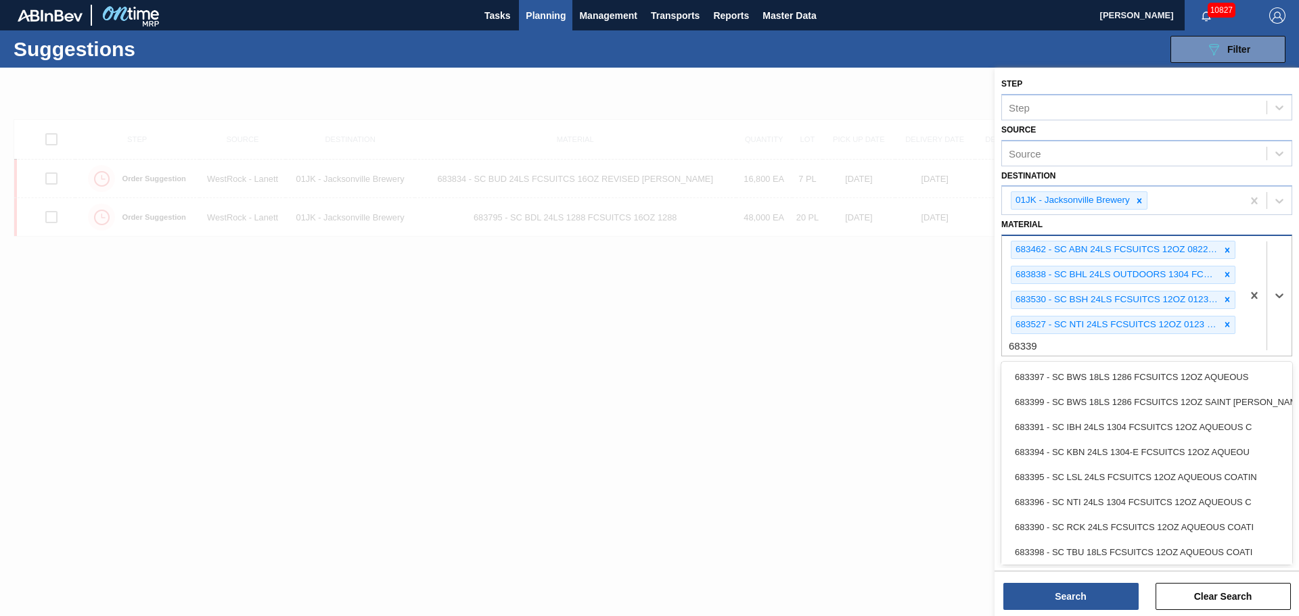
type input "683390"
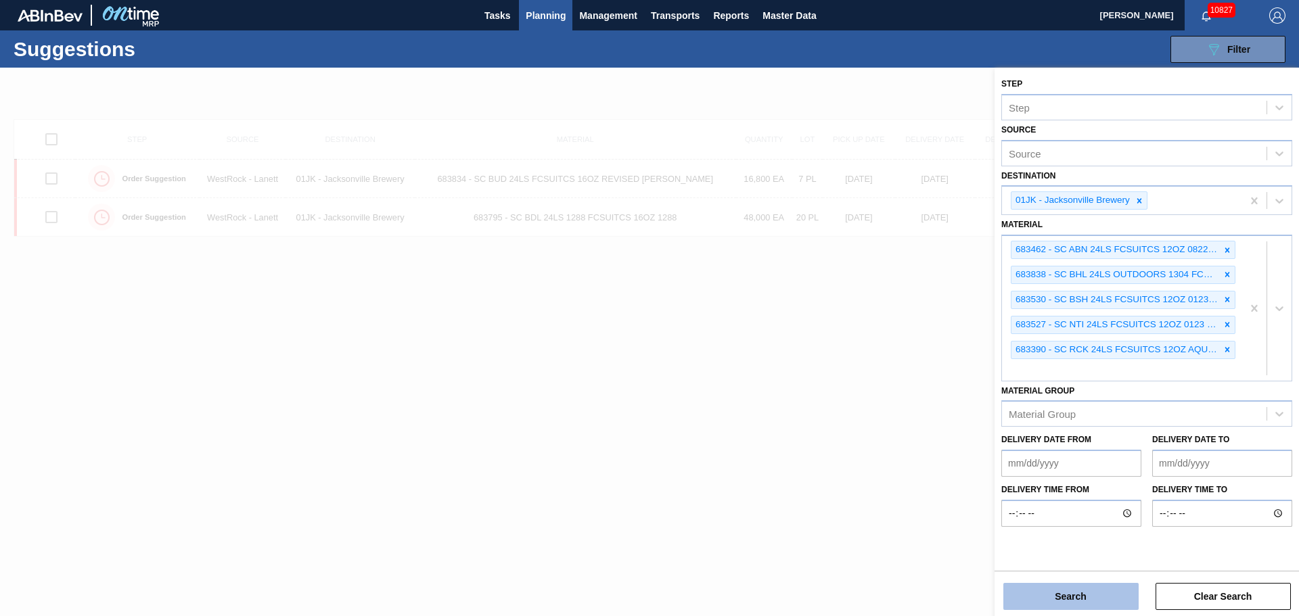
click at [1036, 602] on button "Search" at bounding box center [1070, 596] width 135 height 27
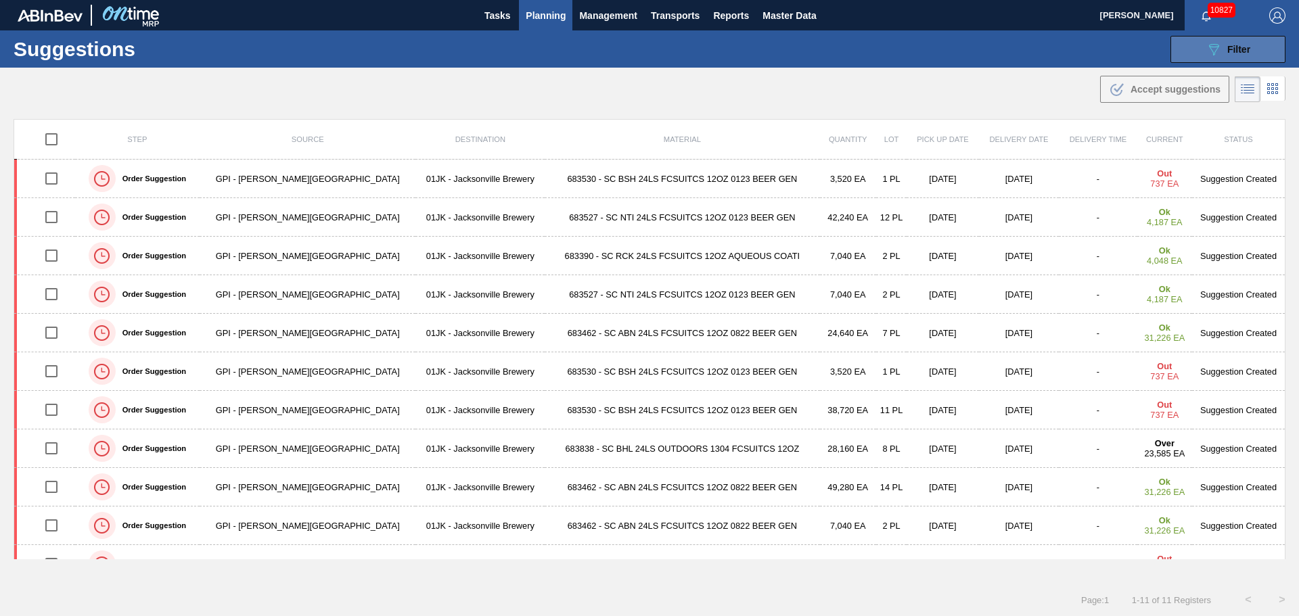
click at [1236, 55] on div "089F7B8B-B2A5-4AFE-B5C0-19BA573D28AC Filter" at bounding box center [1228, 49] width 45 height 16
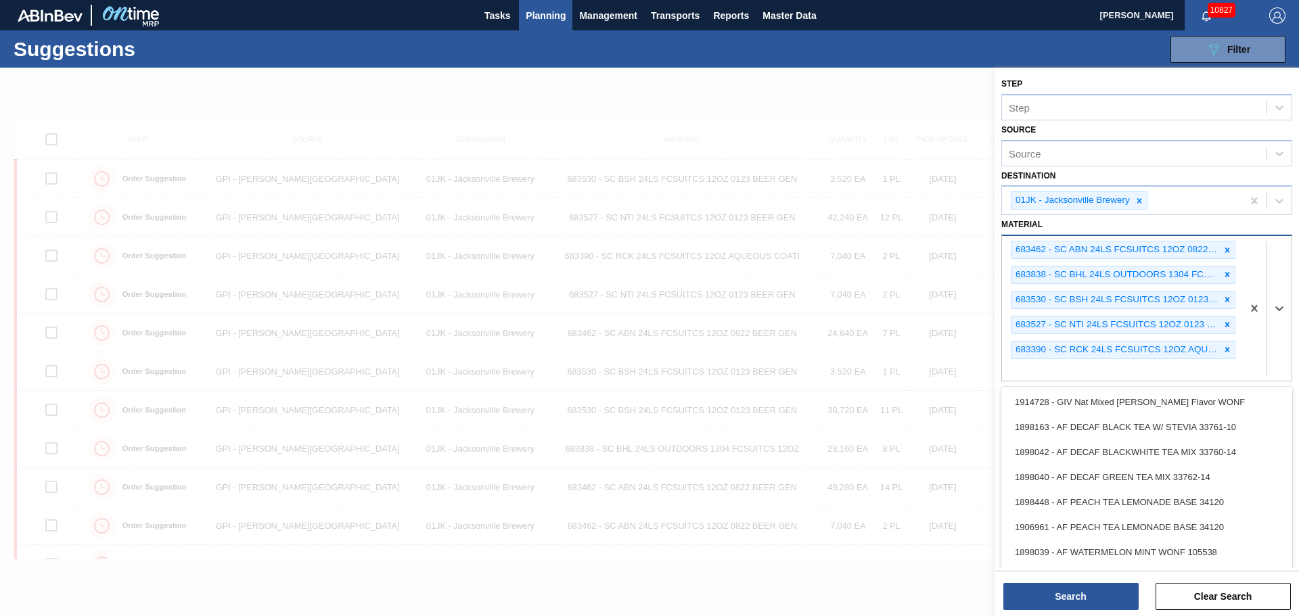
click at [1121, 365] on div "683462 - SC ABN 24LS FCSUITCS 12OZ 0822 BEER GEN 683838 - SC BHL 24LS OUTDOORS …" at bounding box center [1122, 308] width 240 height 144
type input "683481"
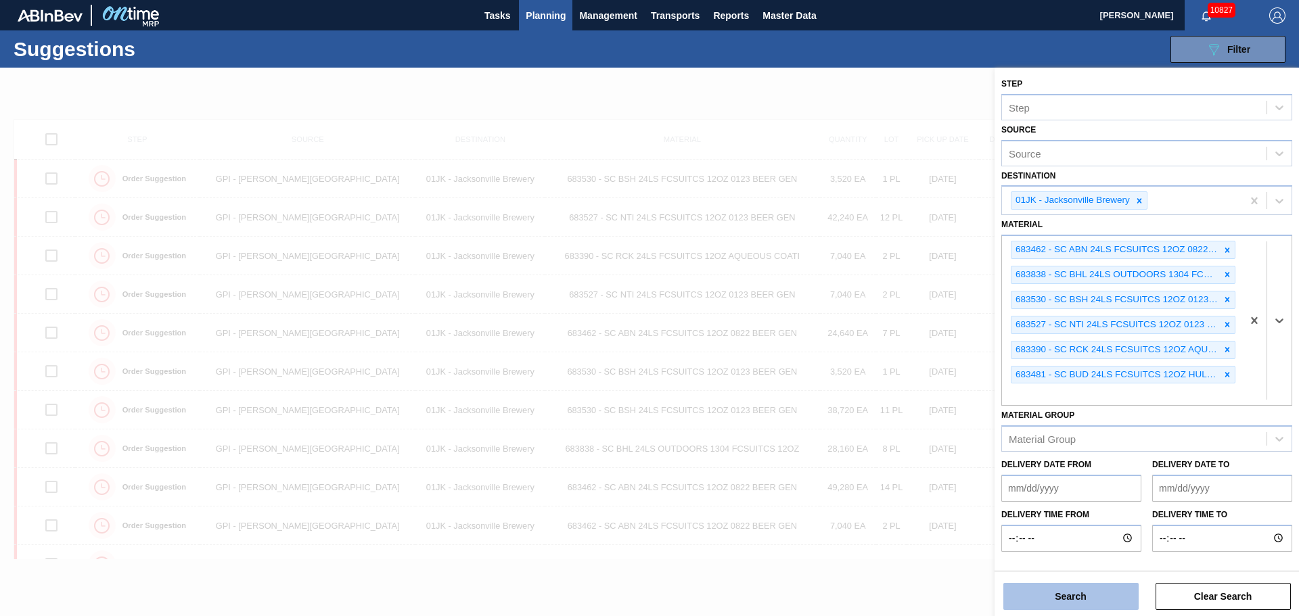
click at [1051, 600] on button "Search" at bounding box center [1070, 596] width 135 height 27
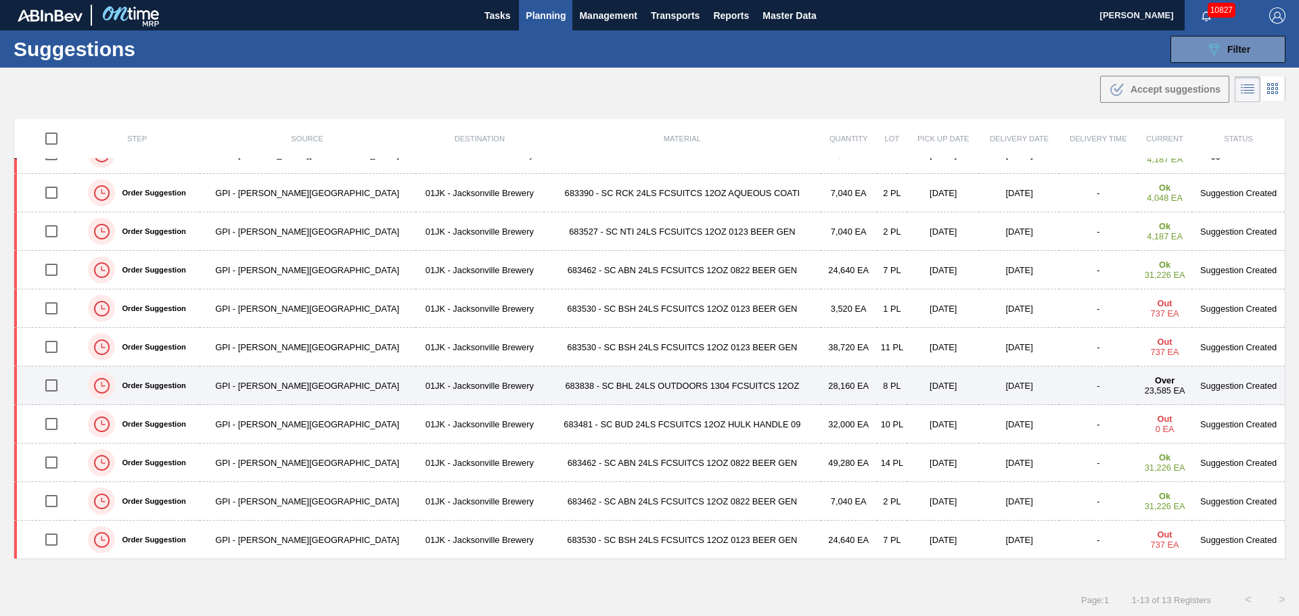
scroll to position [1, 0]
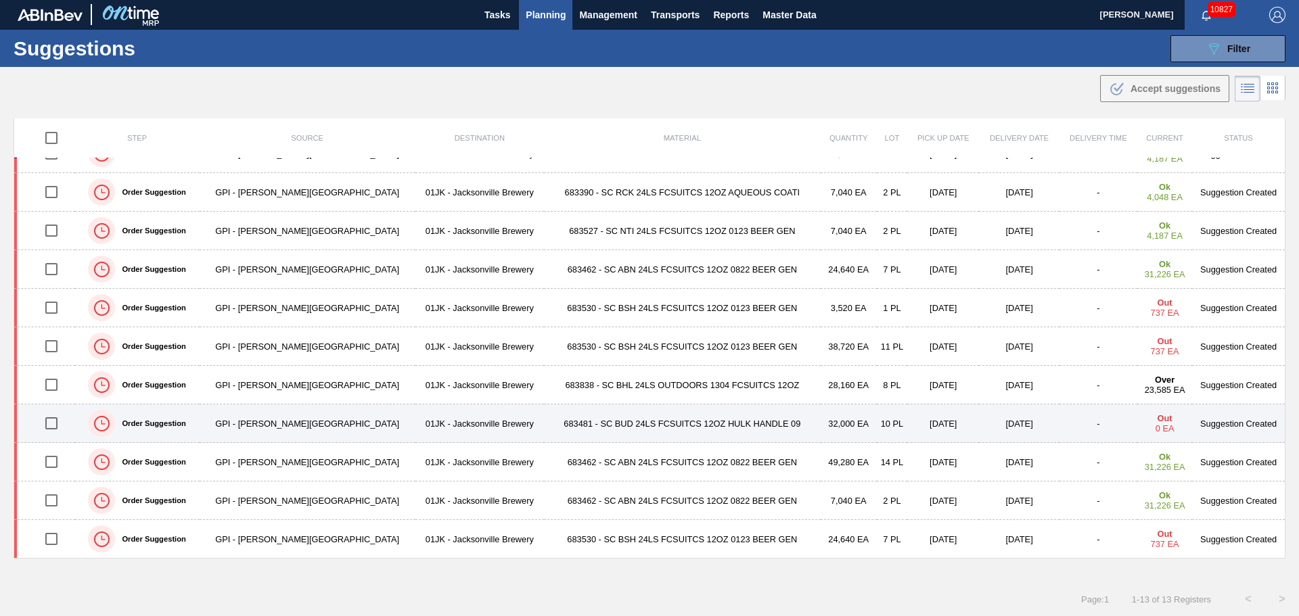
click at [59, 422] on input "checkbox" at bounding box center [51, 423] width 28 height 28
checkbox input "true"
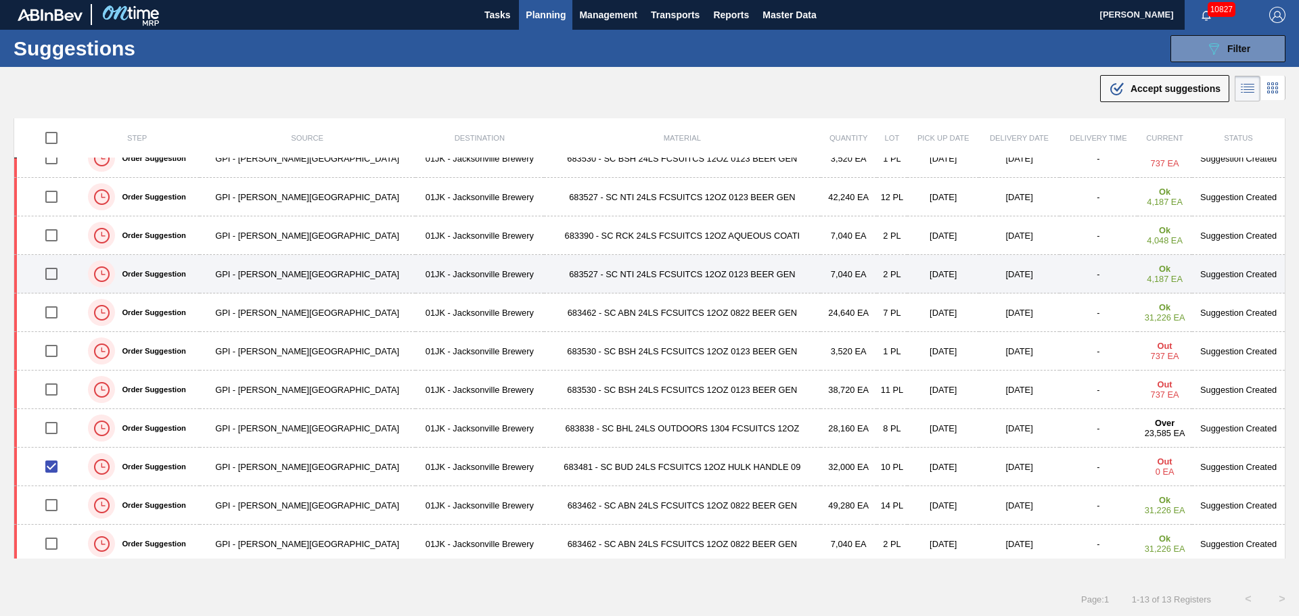
scroll to position [0, 0]
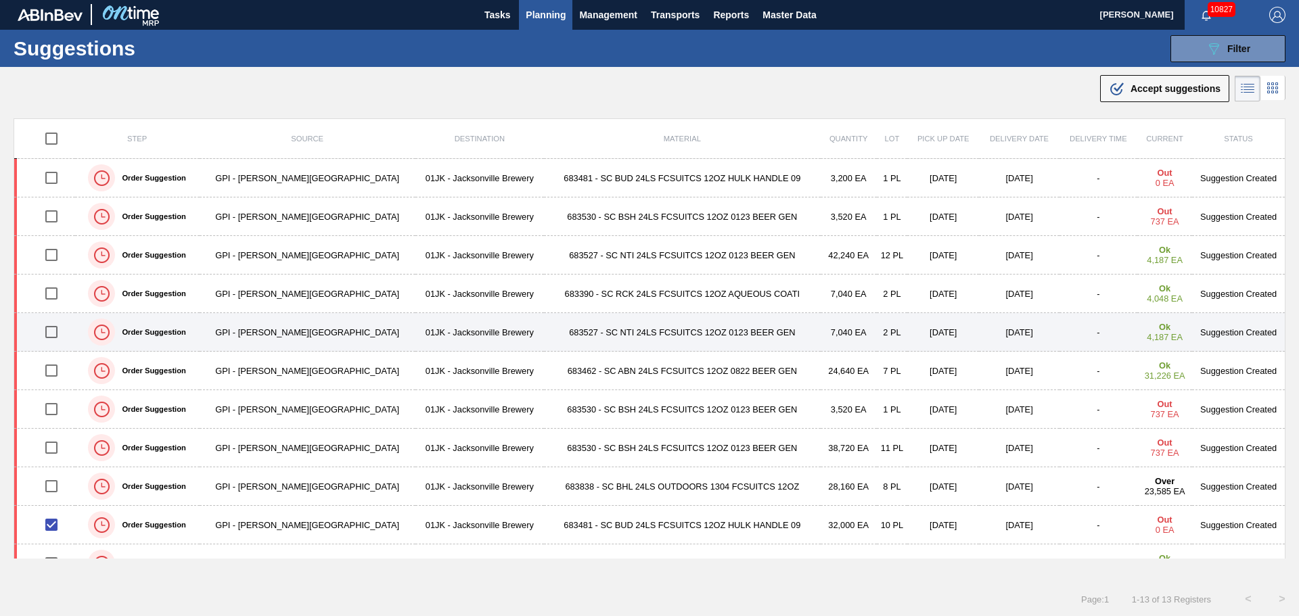
click at [63, 332] on input "checkbox" at bounding box center [51, 332] width 28 height 28
checkbox input "true"
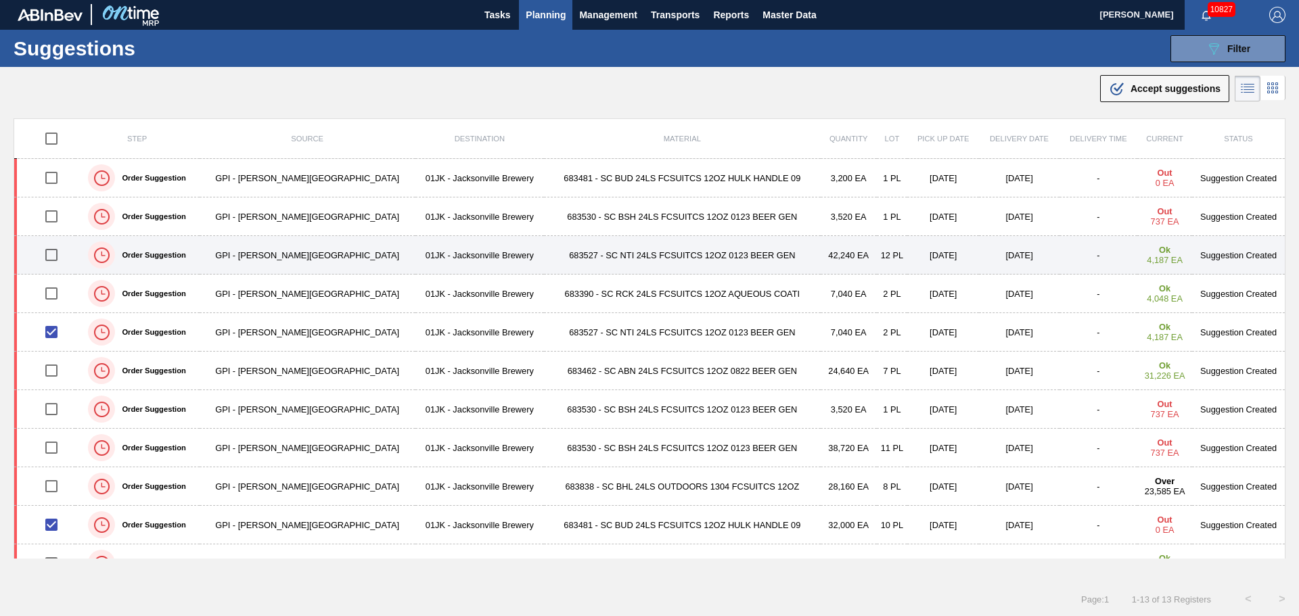
click at [52, 254] on input "checkbox" at bounding box center [51, 255] width 28 height 28
checkbox input "true"
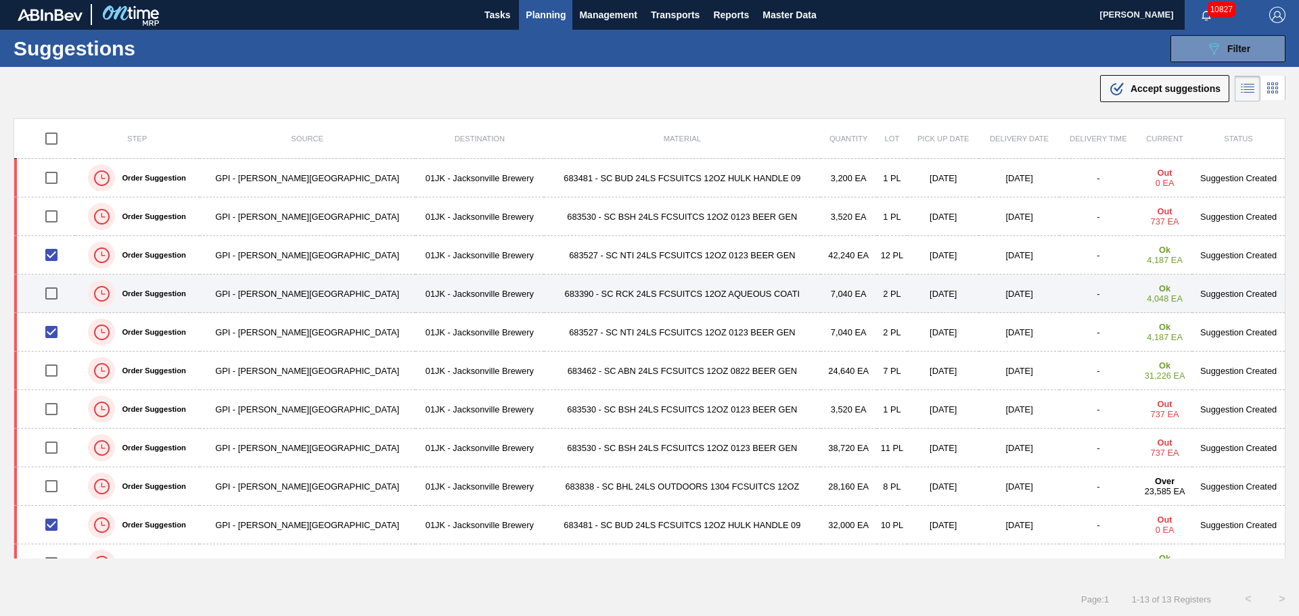
click at [55, 298] on input "checkbox" at bounding box center [51, 293] width 28 height 28
checkbox input "true"
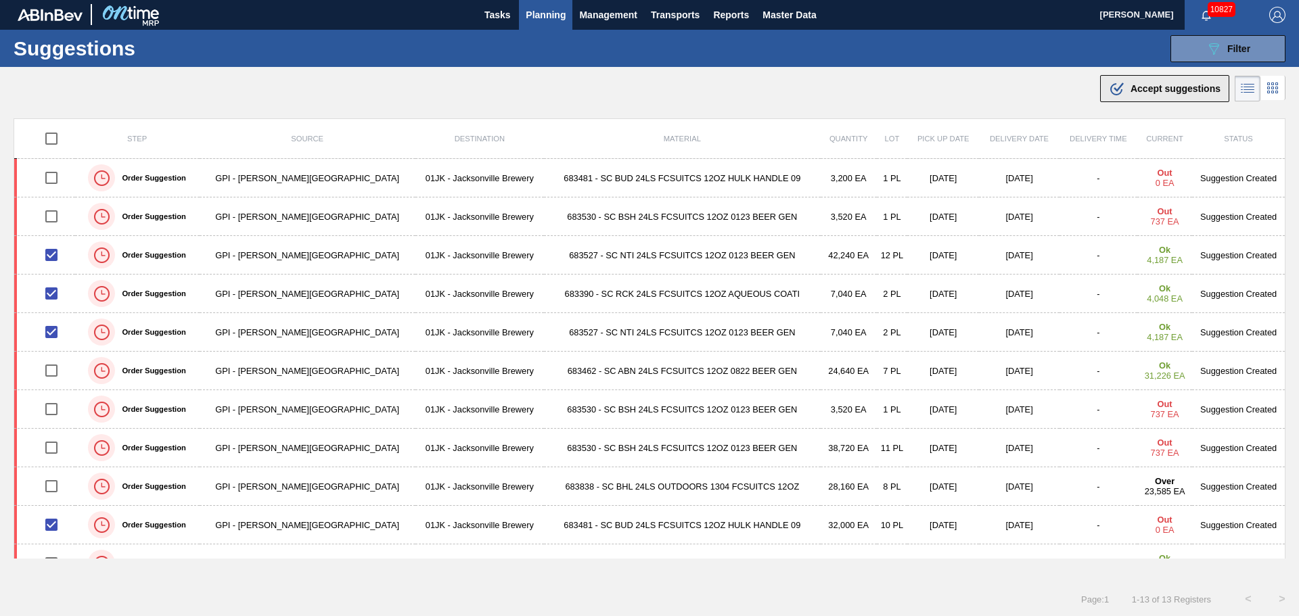
click at [1131, 89] on span "Accept suggestions" at bounding box center [1176, 88] width 90 height 11
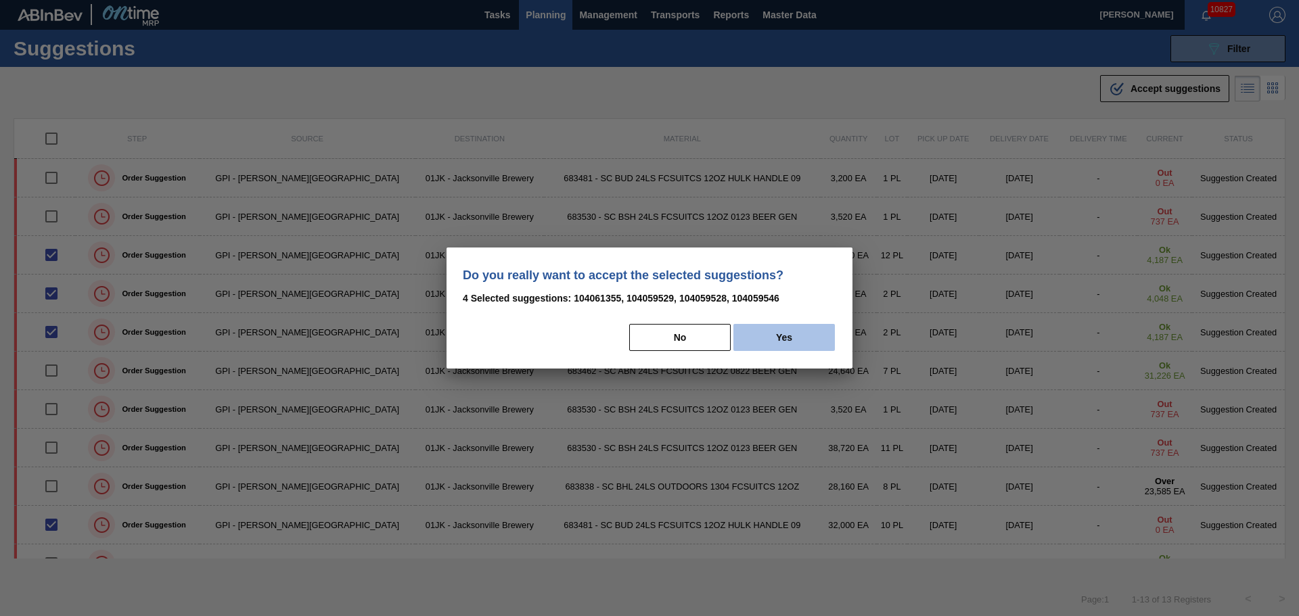
click at [753, 328] on button "Yes" at bounding box center [783, 337] width 101 height 27
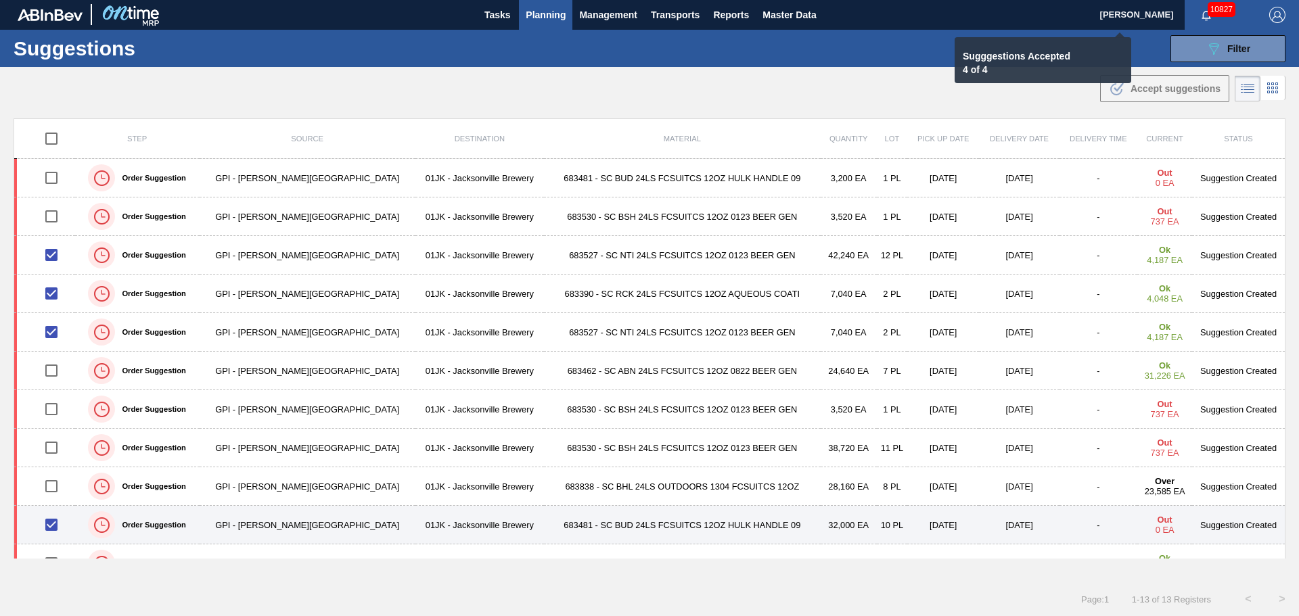
checkbox input "false"
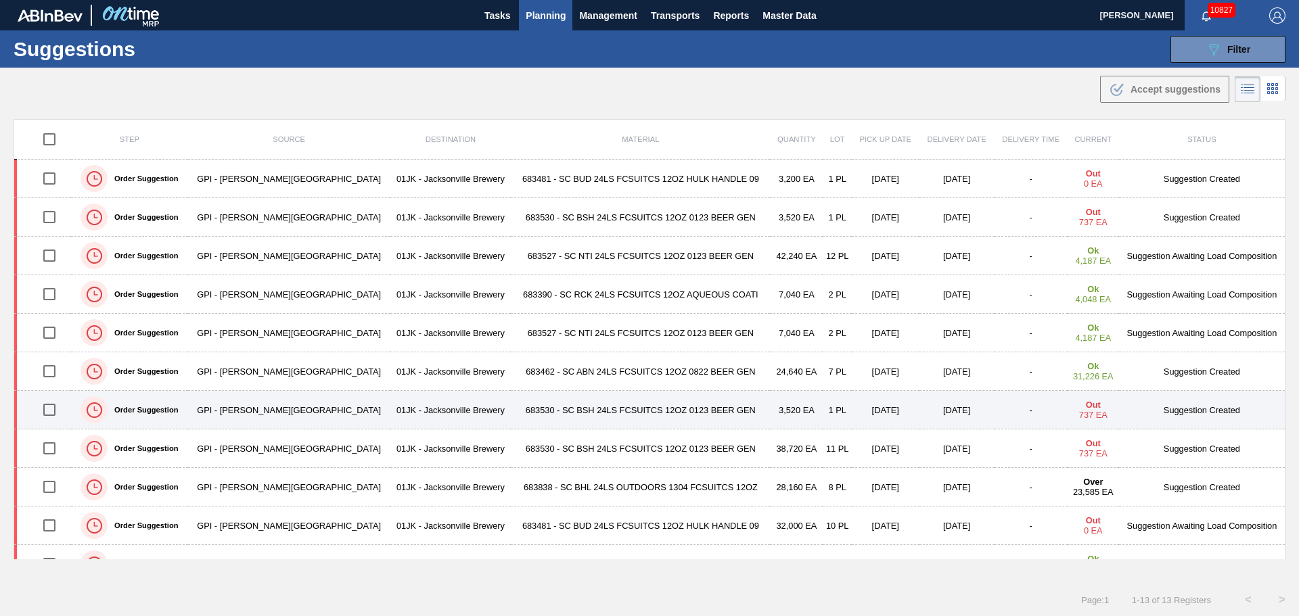
click at [51, 406] on input "checkbox" at bounding box center [49, 410] width 28 height 28
checkbox input "true"
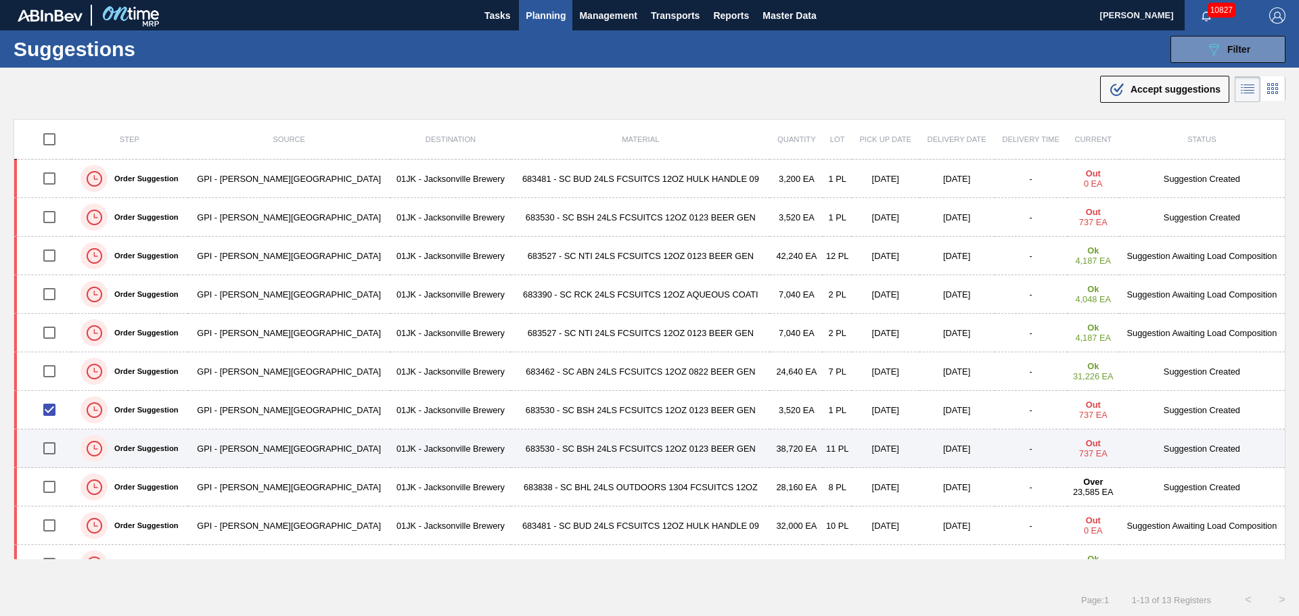
click at [51, 449] on input "checkbox" at bounding box center [49, 448] width 28 height 28
checkbox input "true"
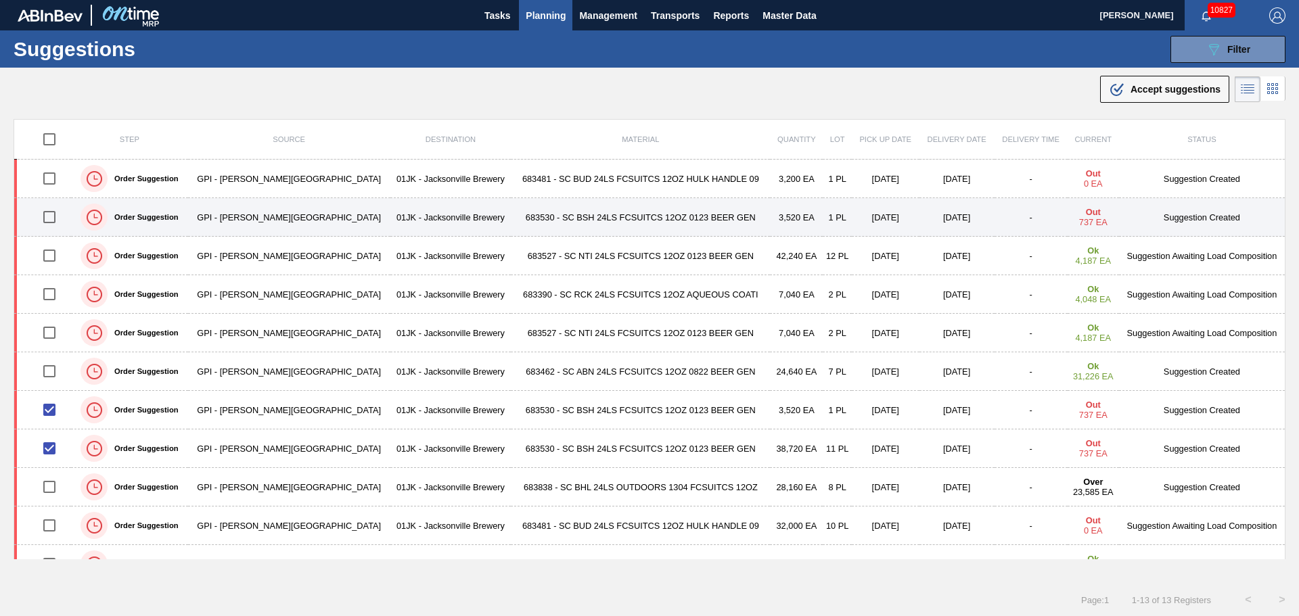
click at [43, 214] on input "checkbox" at bounding box center [49, 217] width 28 height 28
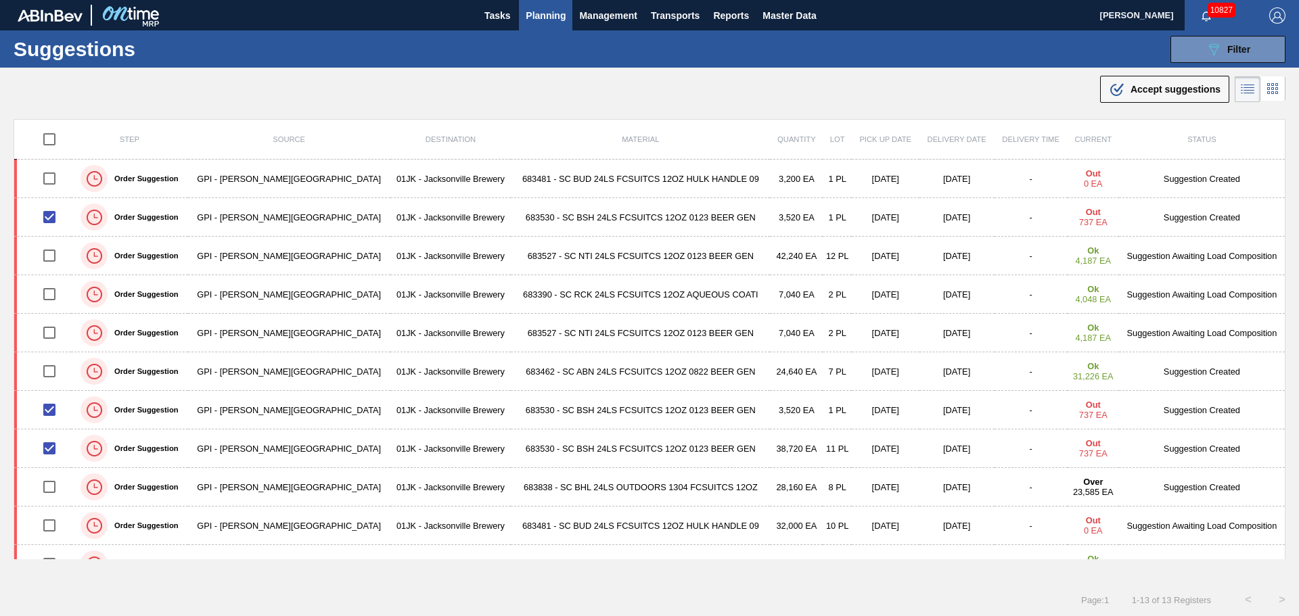
click at [1204, 93] on span "Accept suggestions" at bounding box center [1176, 89] width 90 height 11
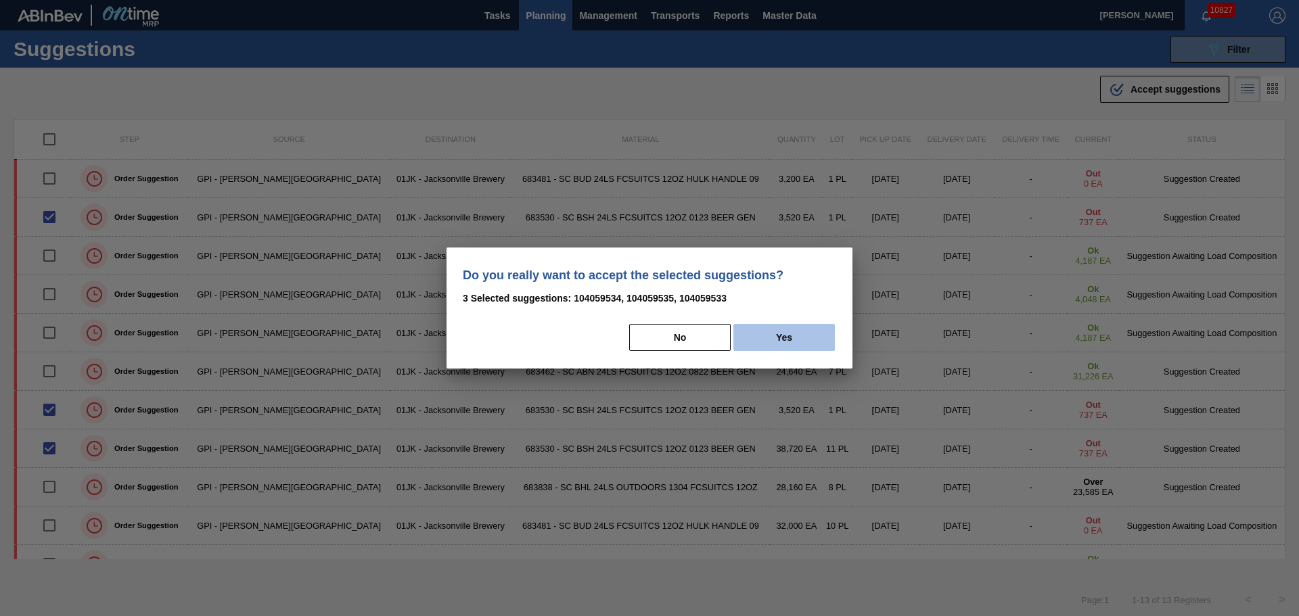
click at [818, 335] on button "Yes" at bounding box center [783, 337] width 101 height 27
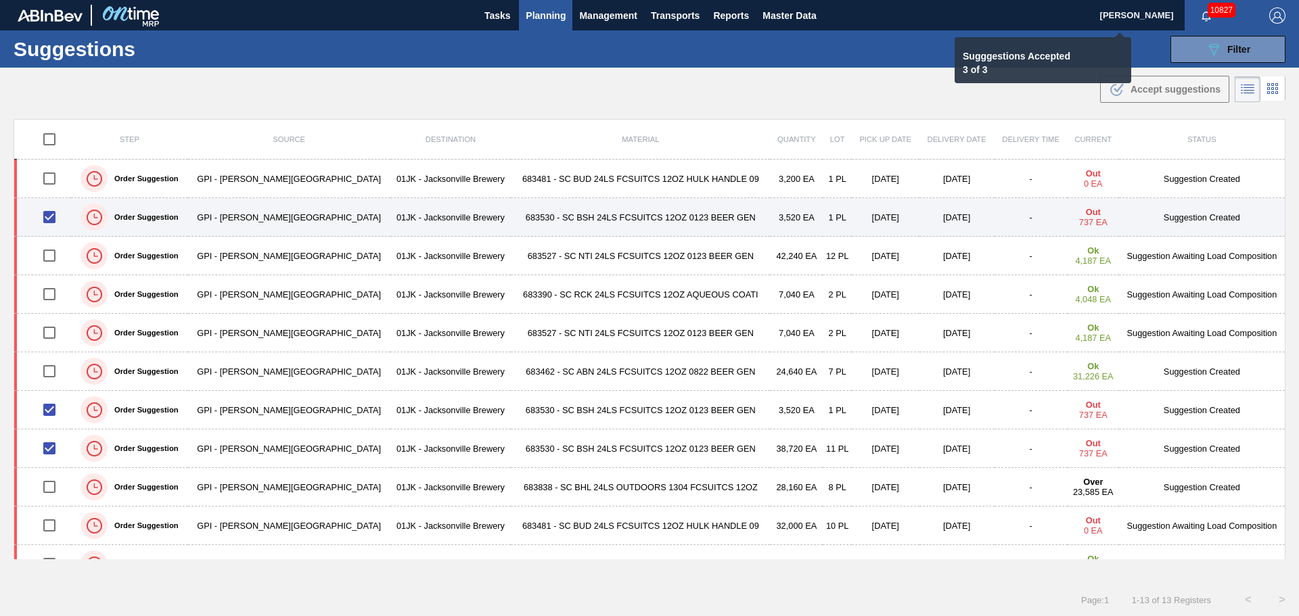
checkbox input "false"
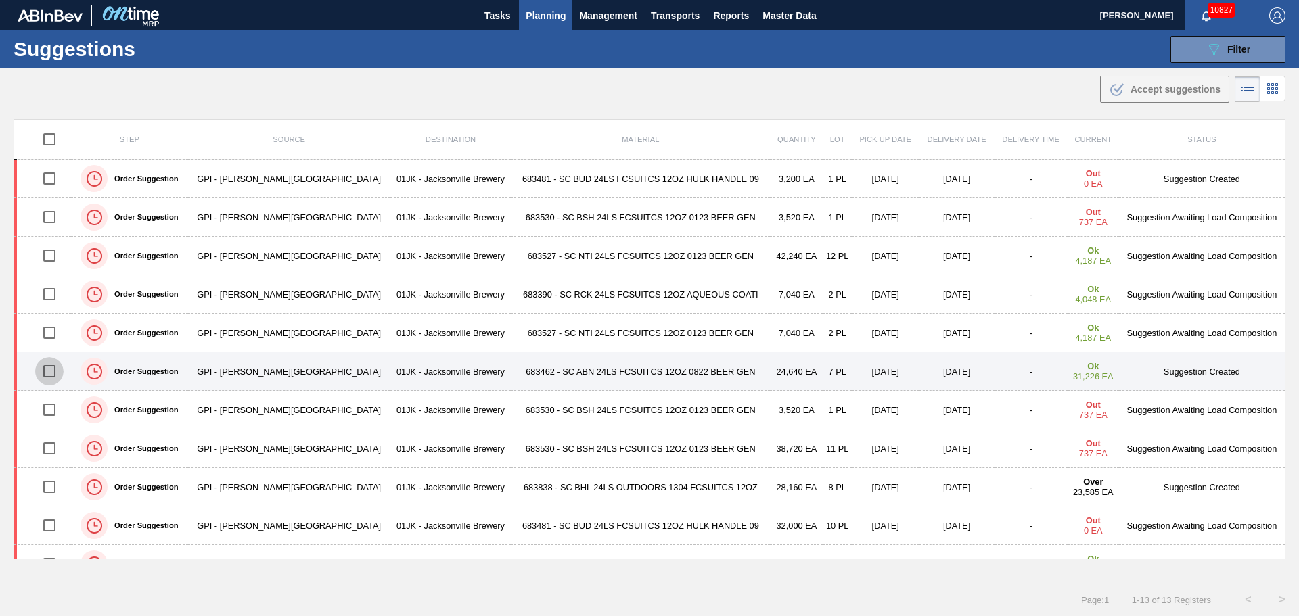
click at [51, 371] on input "checkbox" at bounding box center [49, 371] width 28 height 28
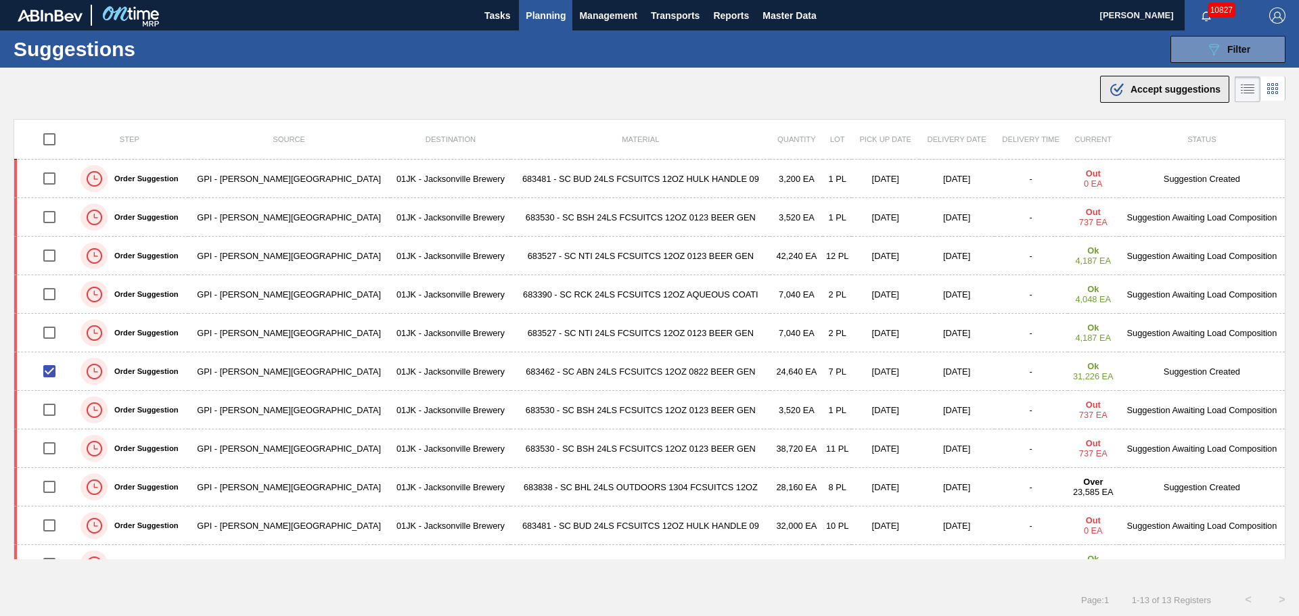
click at [1139, 97] on button ".b{fill:var(--color-action-default)} Accept suggestions" at bounding box center [1164, 89] width 129 height 27
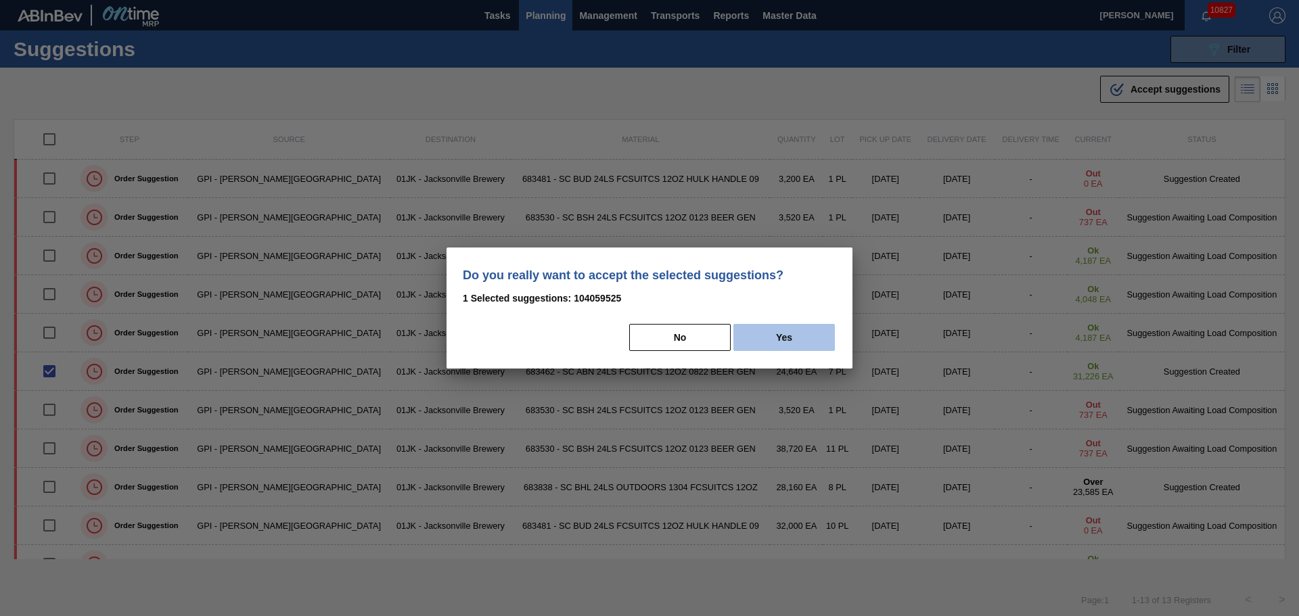
click at [767, 338] on button "Yes" at bounding box center [783, 337] width 101 height 27
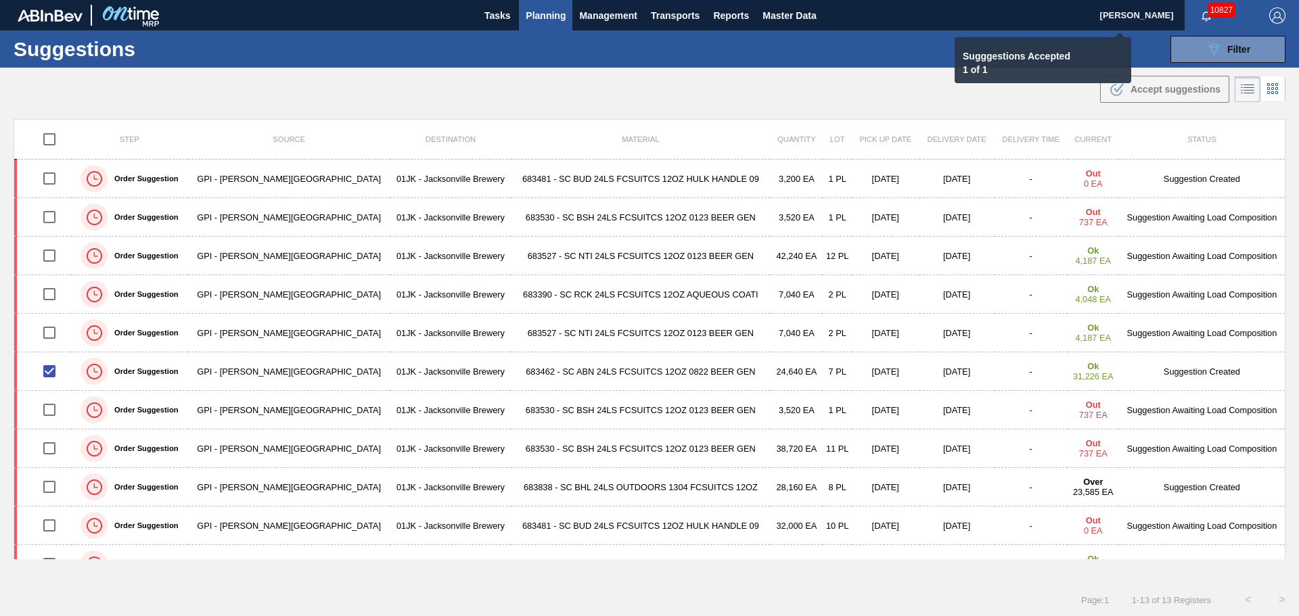
checkbox input "false"
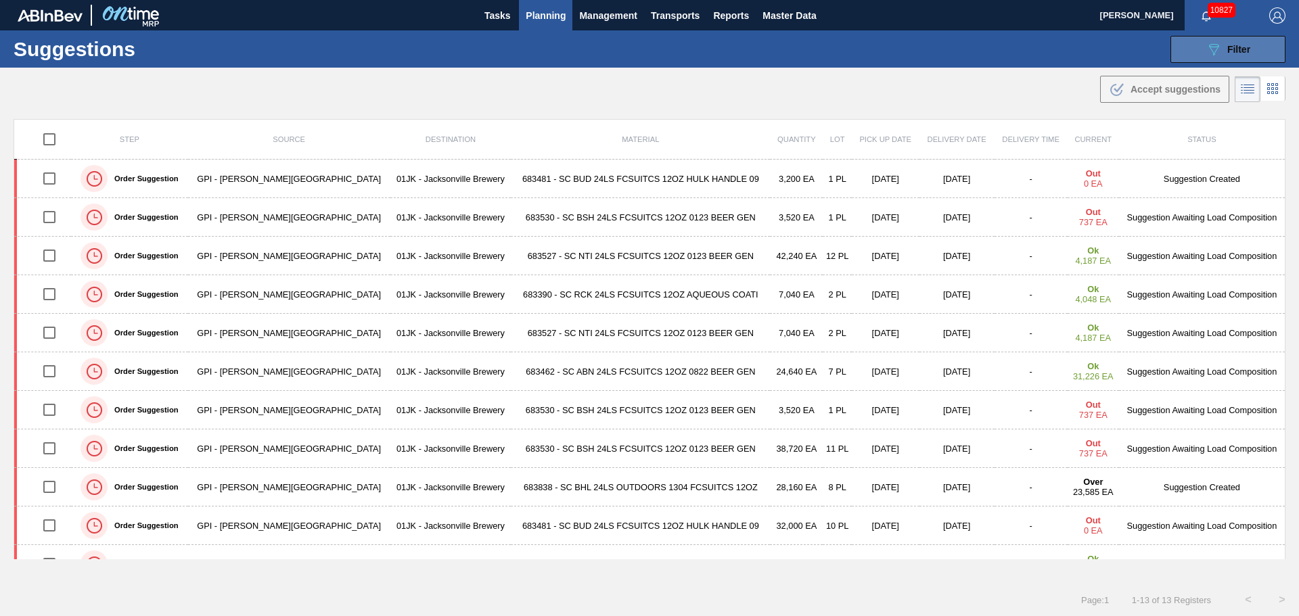
click at [1228, 57] on div "089F7B8B-B2A5-4AFE-B5C0-19BA573D28AC Filter" at bounding box center [1228, 49] width 45 height 16
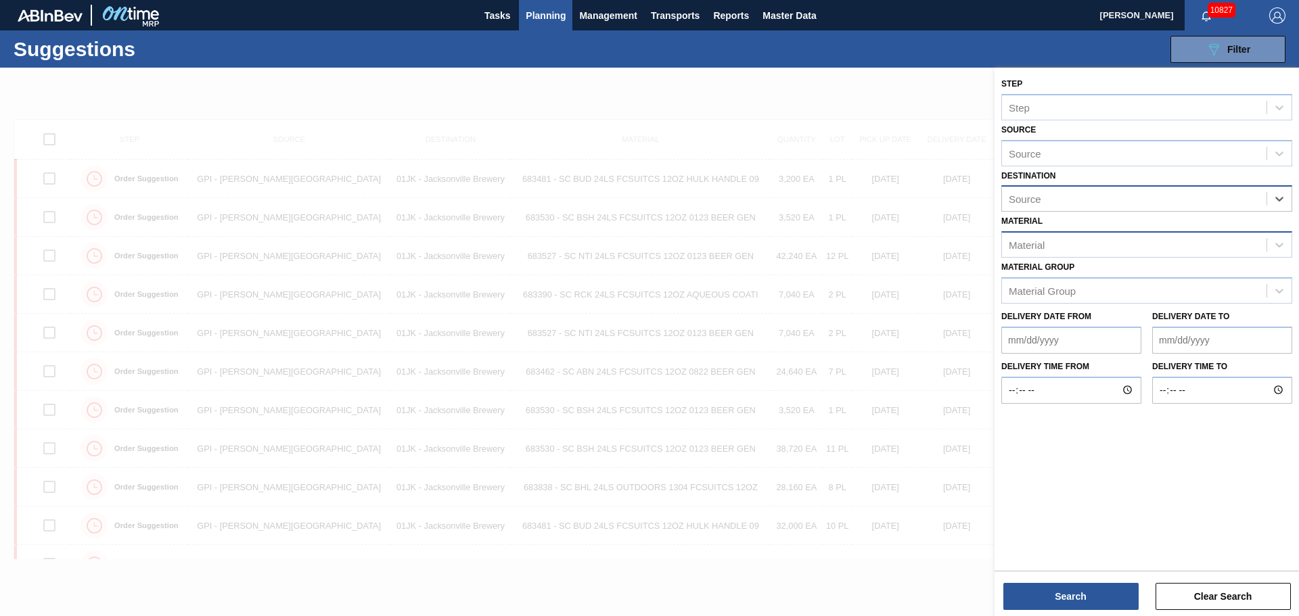
click at [1079, 248] on div "Material" at bounding box center [1134, 245] width 265 height 20
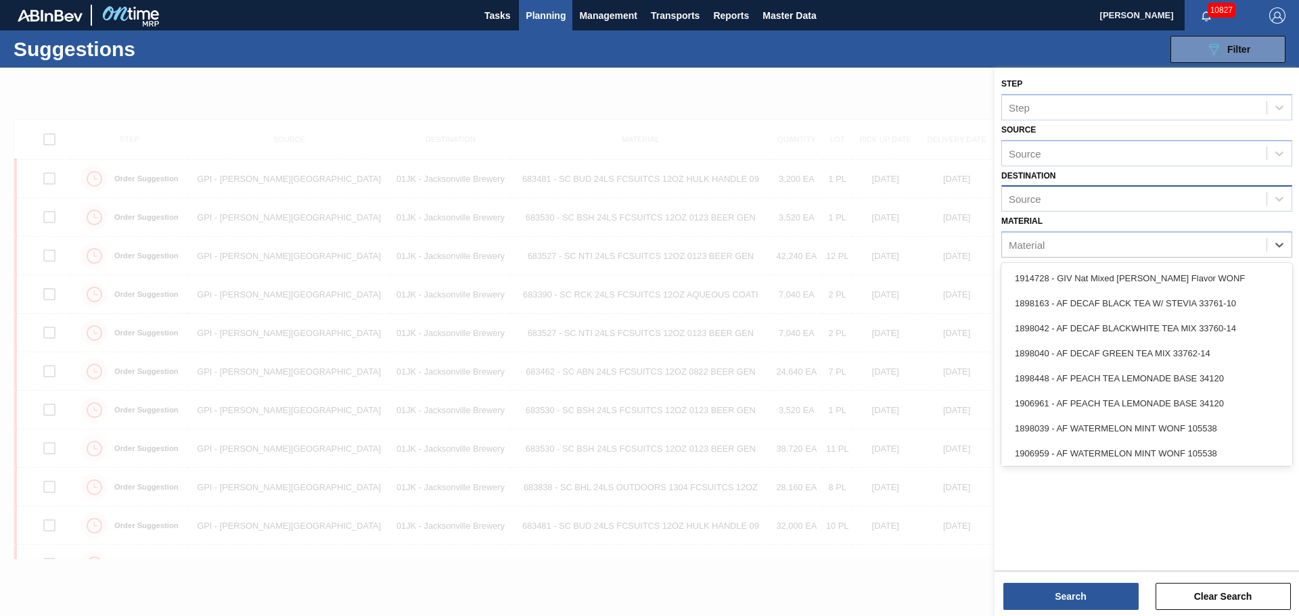
click at [1251, 220] on div "Material option 1914728 - GIV Nat Mixed Berry Flavor WONF focused, 1 of 101. 10…" at bounding box center [1146, 235] width 291 height 46
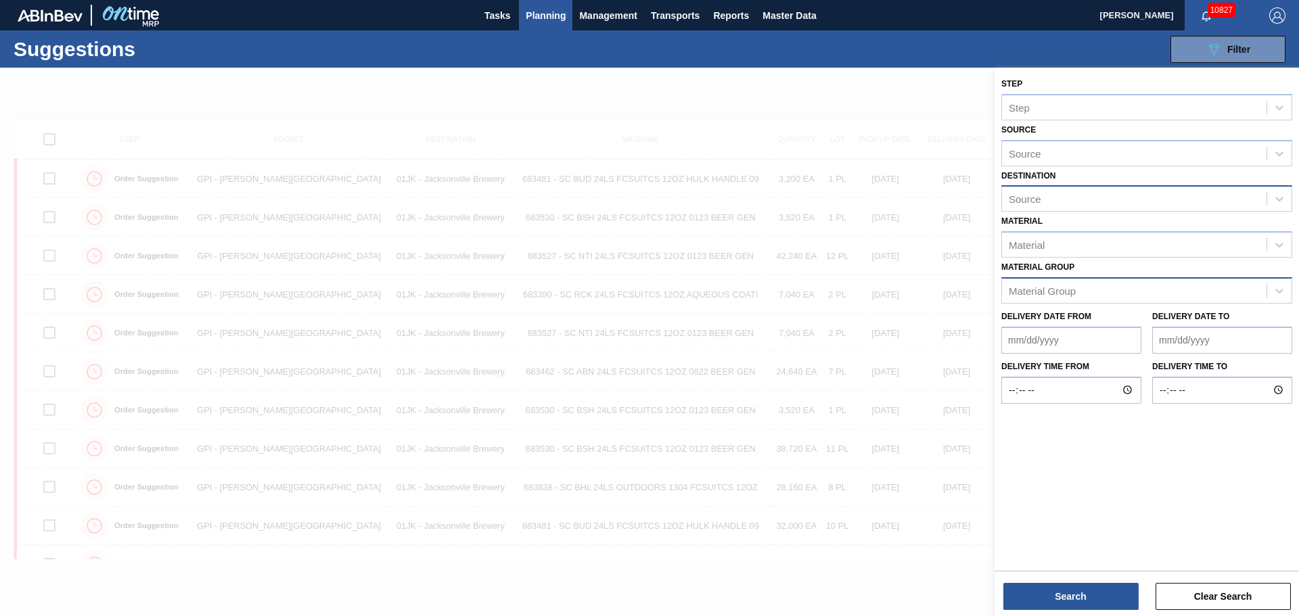
click at [1245, 295] on div "Material Group" at bounding box center [1134, 291] width 265 height 20
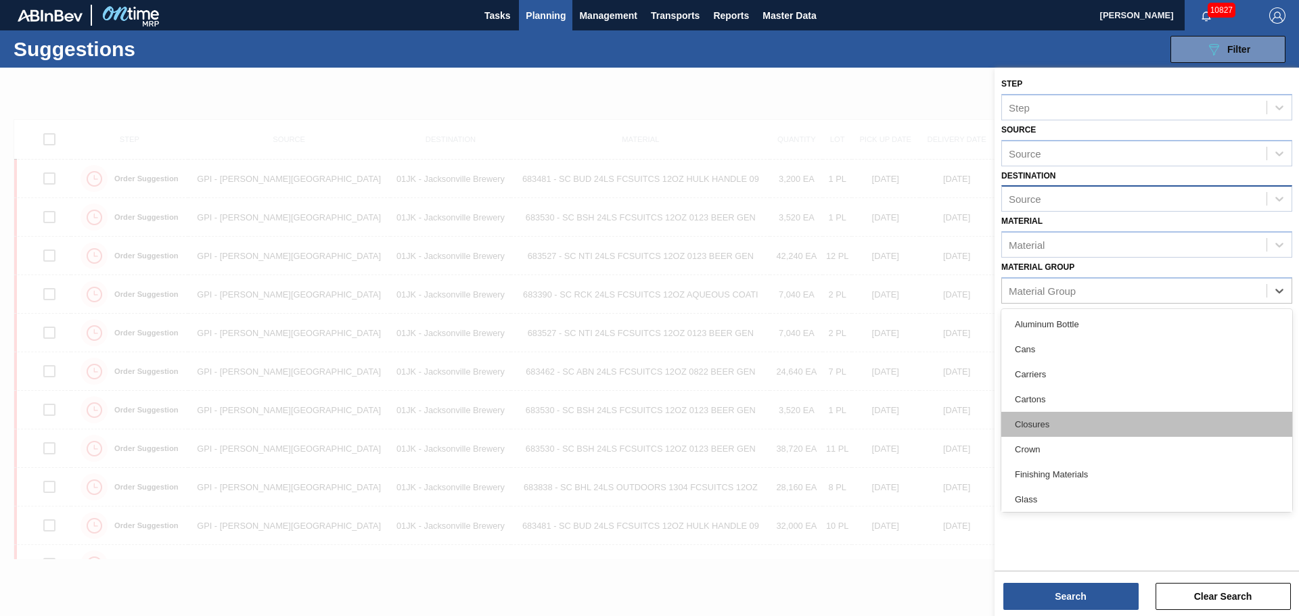
click at [1066, 427] on div "Closures" at bounding box center [1146, 424] width 291 height 25
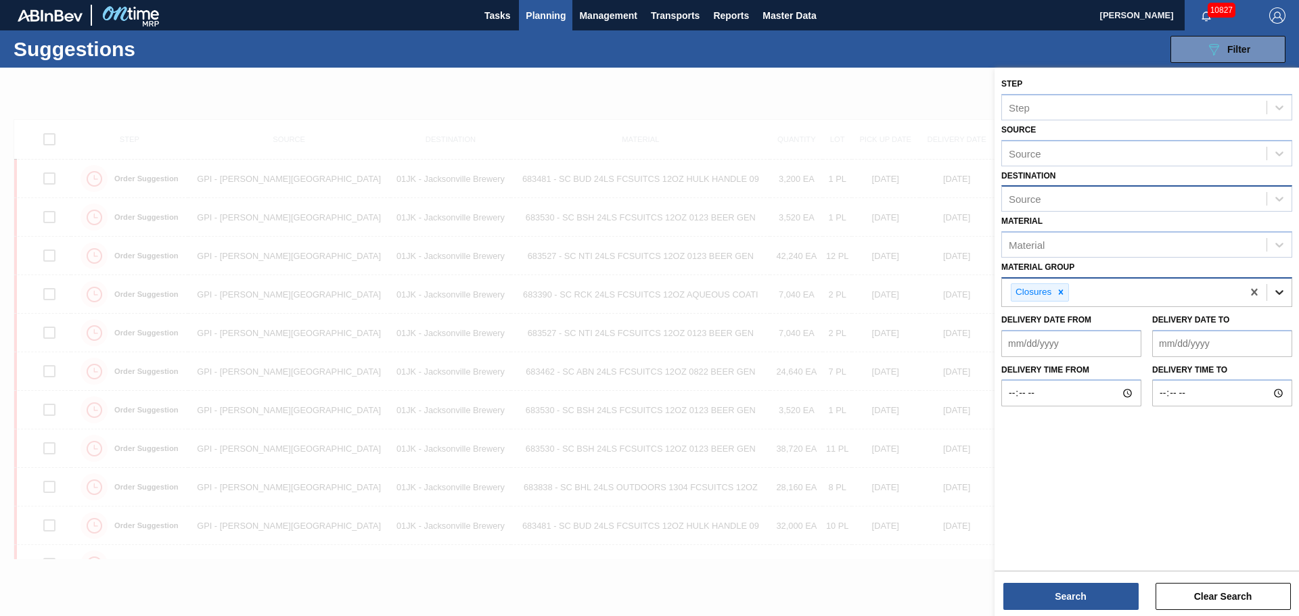
click at [1286, 289] on icon at bounding box center [1280, 293] width 14 height 14
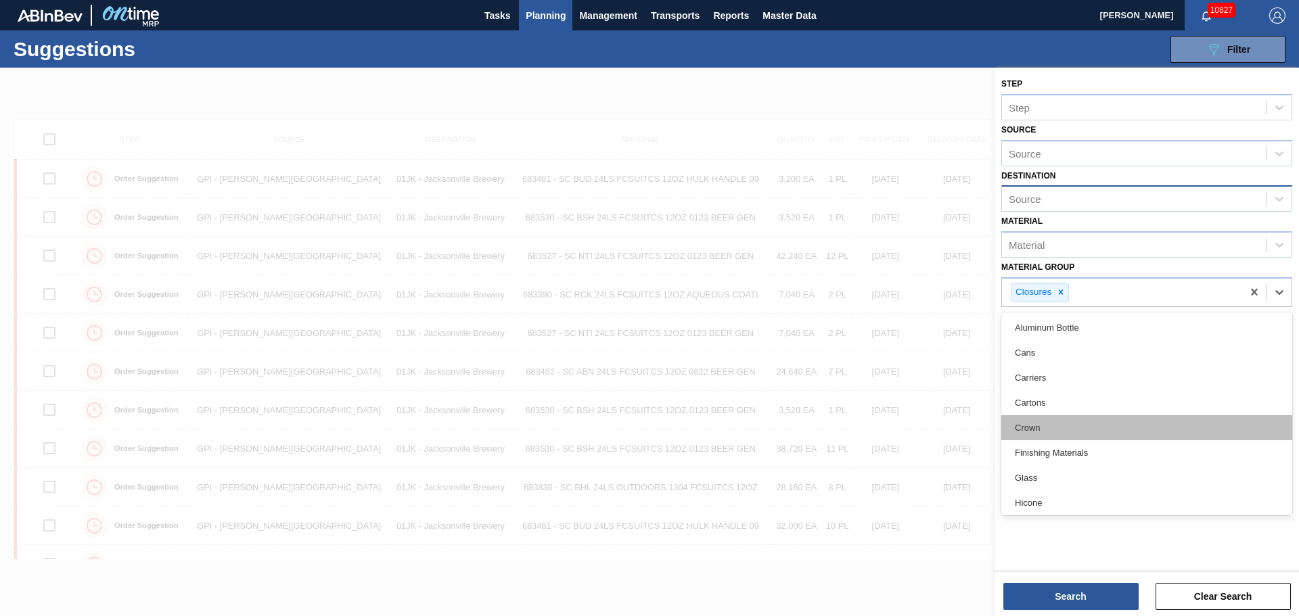
click at [1074, 432] on div "Crown" at bounding box center [1146, 427] width 291 height 25
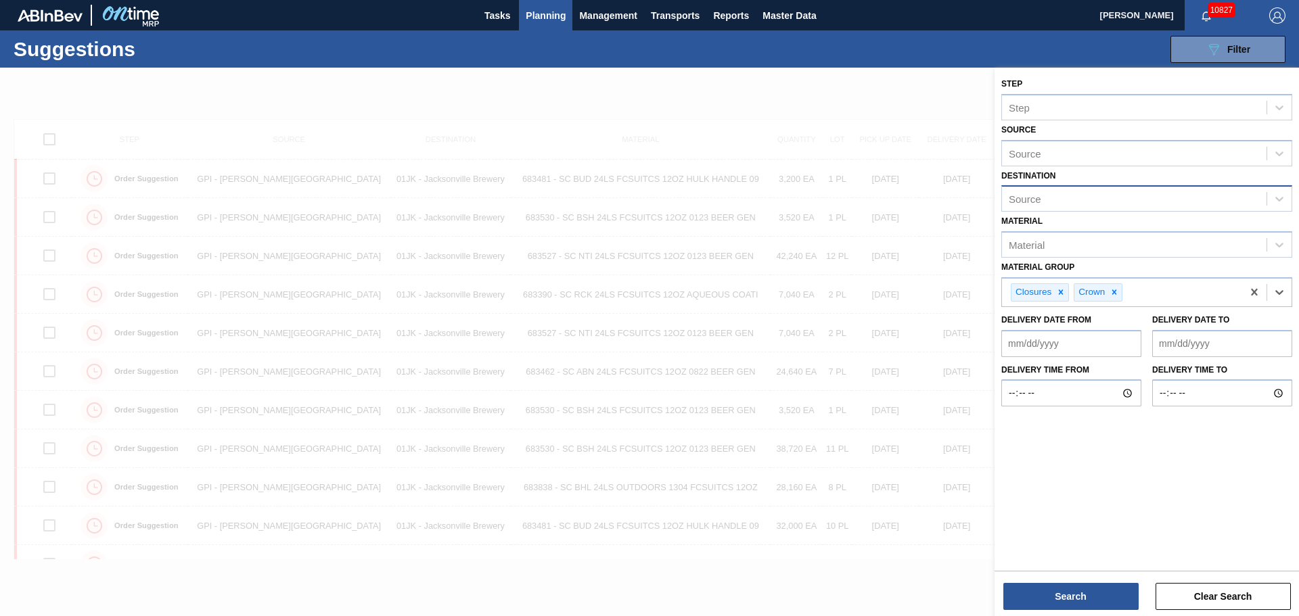
click at [1072, 0] on html "Tasks Planning Management Transports Reports Master Data Jasmine Brown 10827 Ma…" at bounding box center [649, 0] width 1299 height 0
click at [1129, 140] on div "Source" at bounding box center [1146, 153] width 291 height 26
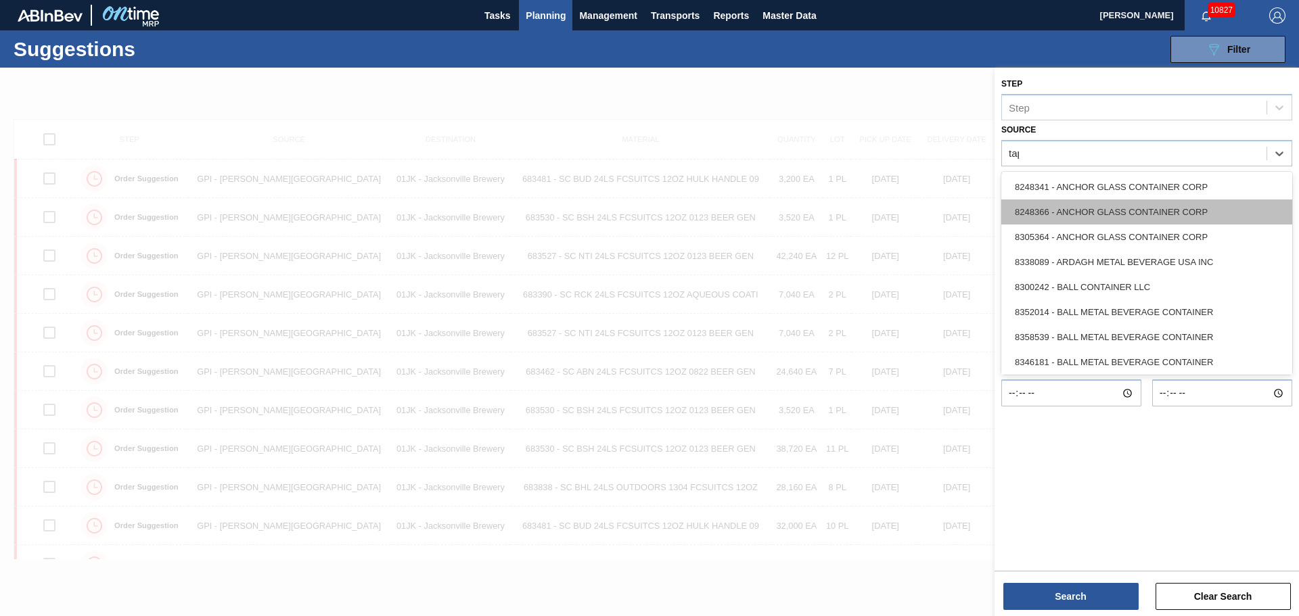
type input "tapa"
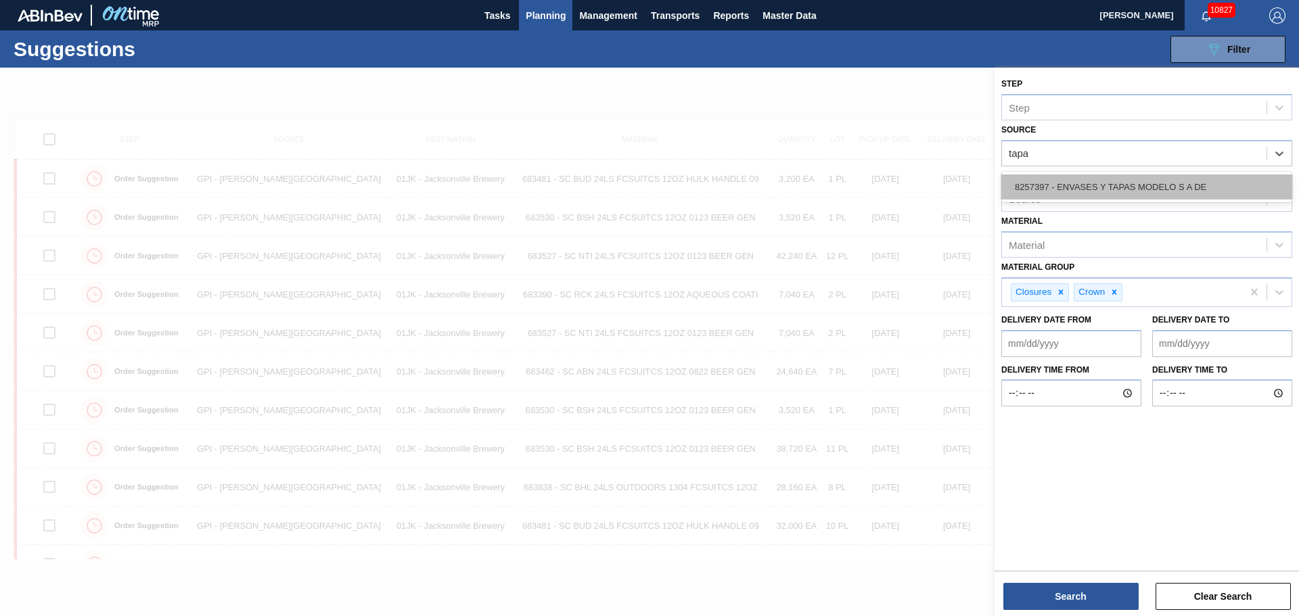
click at [1161, 183] on div "8257397 - ENVASES Y TAPAS MODELO S A DE" at bounding box center [1146, 187] width 291 height 25
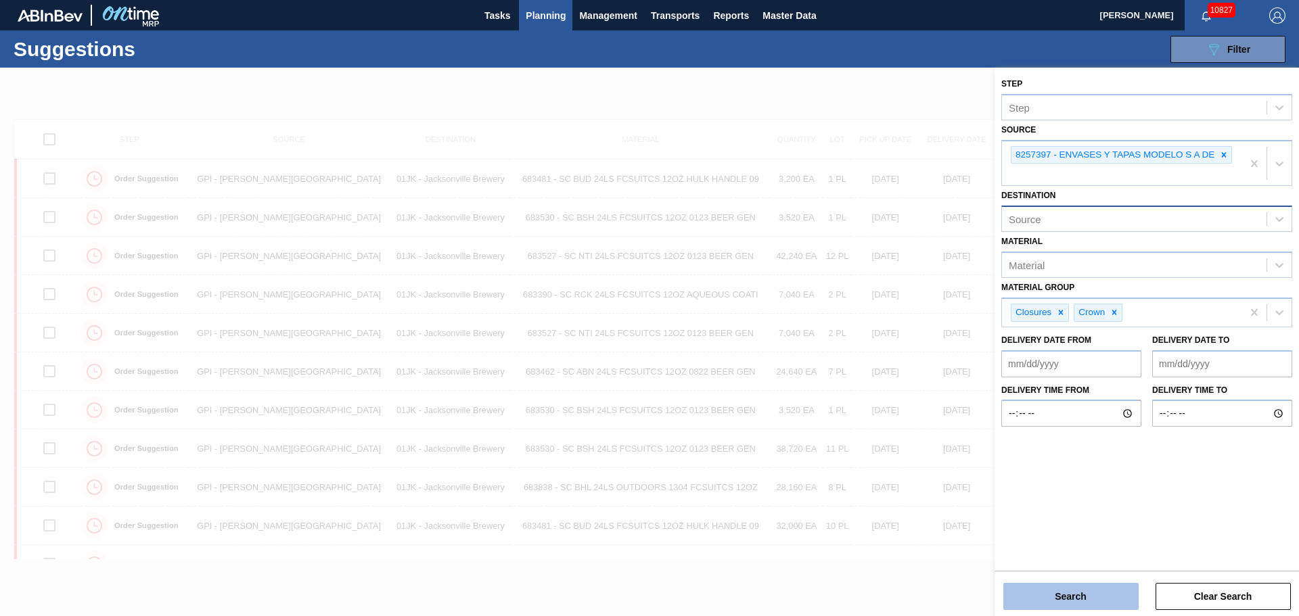
click at [1087, 598] on button "Search" at bounding box center [1070, 596] width 135 height 27
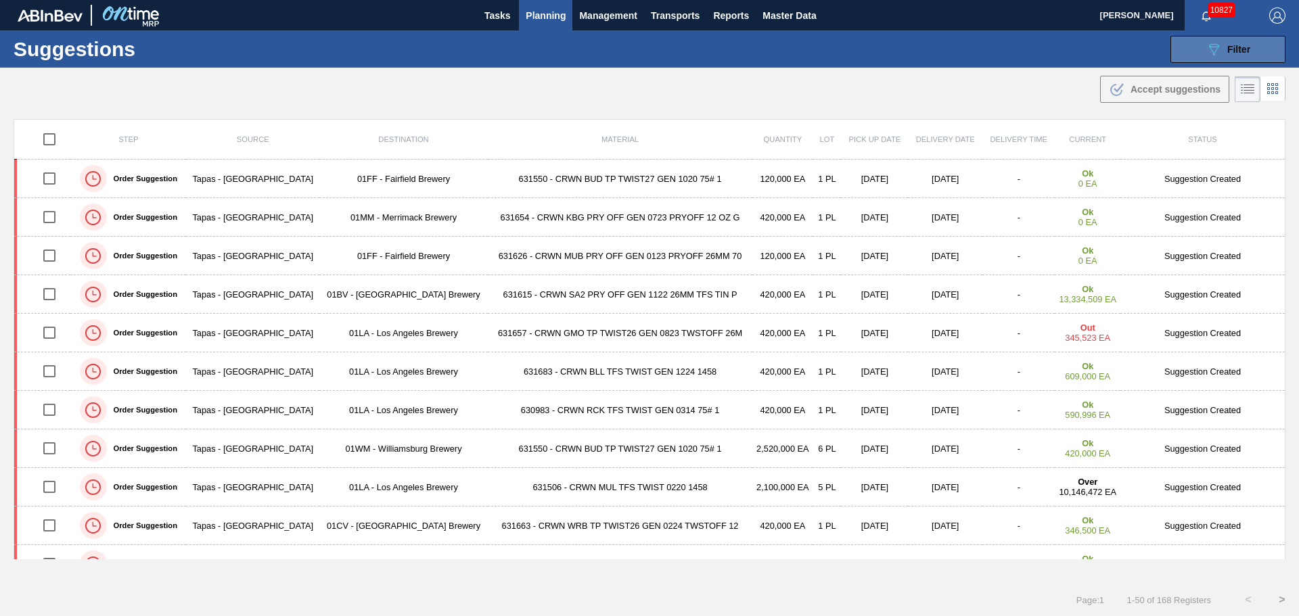
click at [1192, 47] on button "089F7B8B-B2A5-4AFE-B5C0-19BA573D28AC Filter" at bounding box center [1228, 49] width 115 height 27
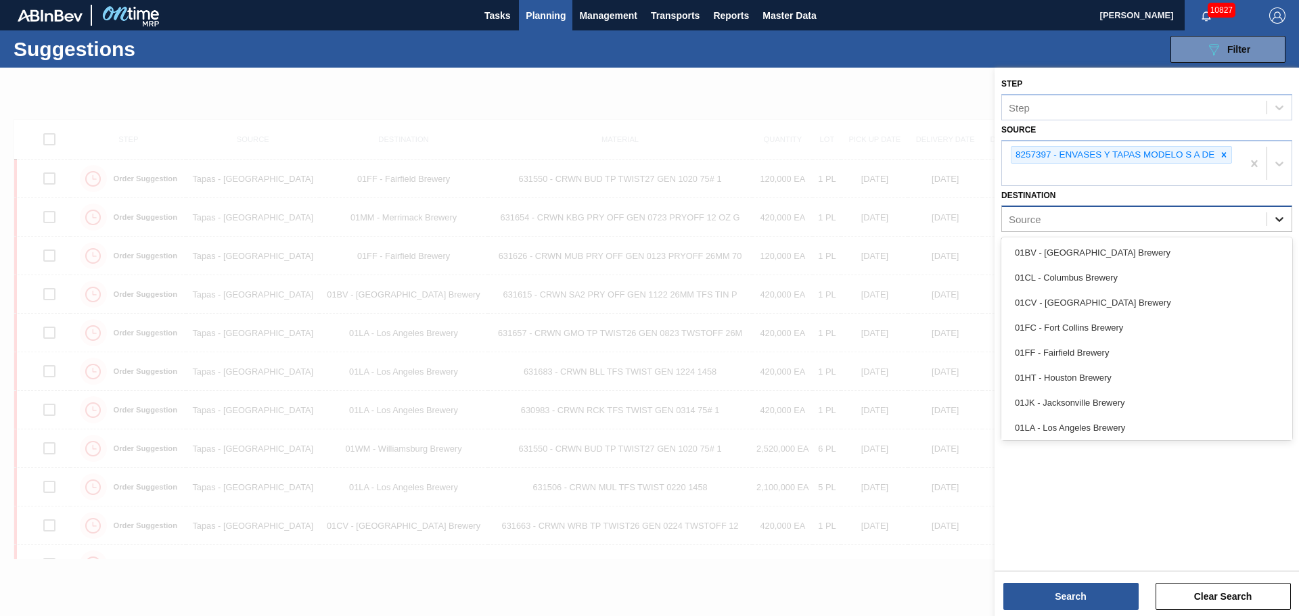
click at [1275, 221] on icon at bounding box center [1280, 219] width 14 height 14
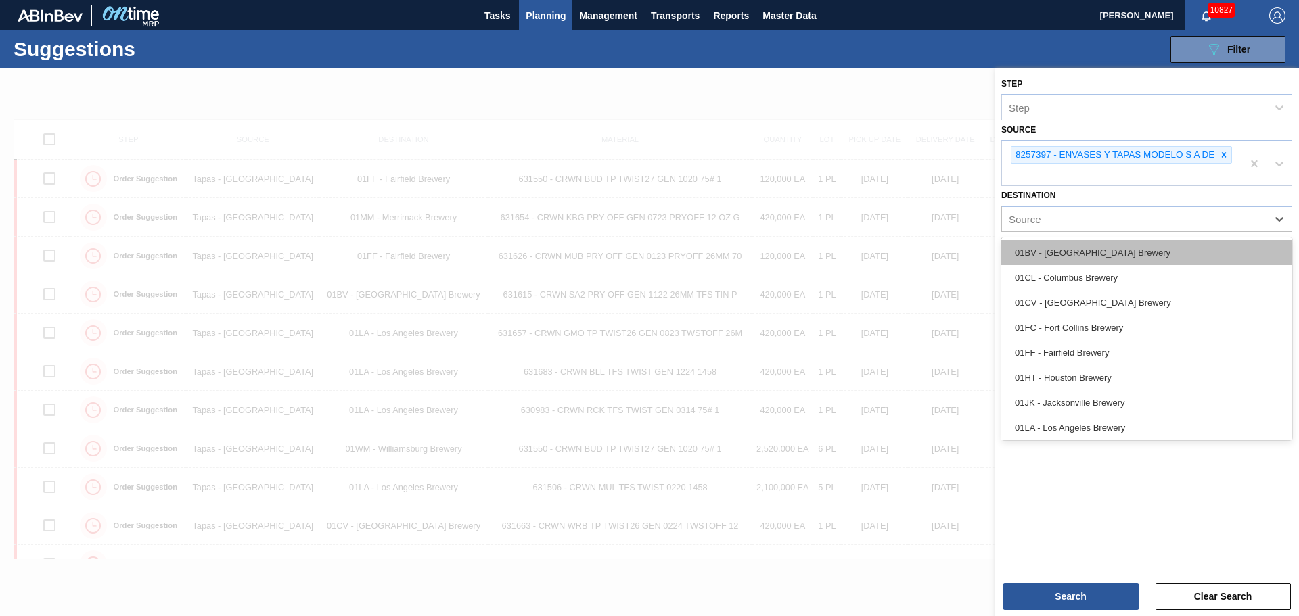
click at [1188, 259] on div "01BV - [GEOGRAPHIC_DATA] Brewery" at bounding box center [1146, 252] width 291 height 25
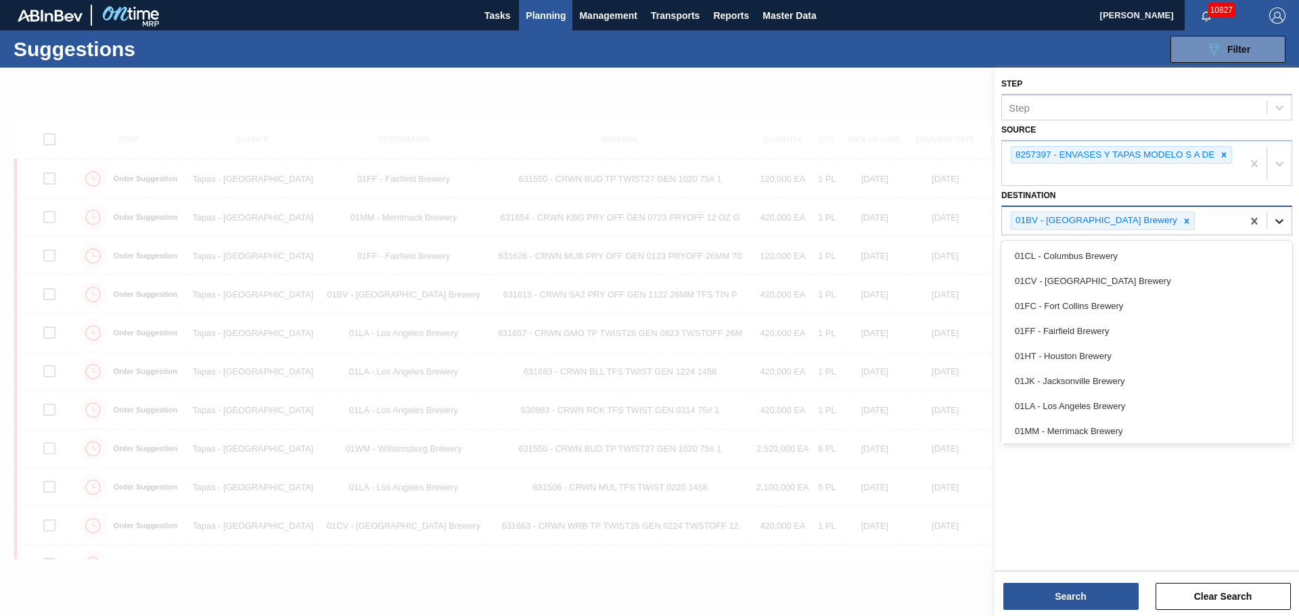
click at [1281, 225] on icon at bounding box center [1280, 221] width 14 height 14
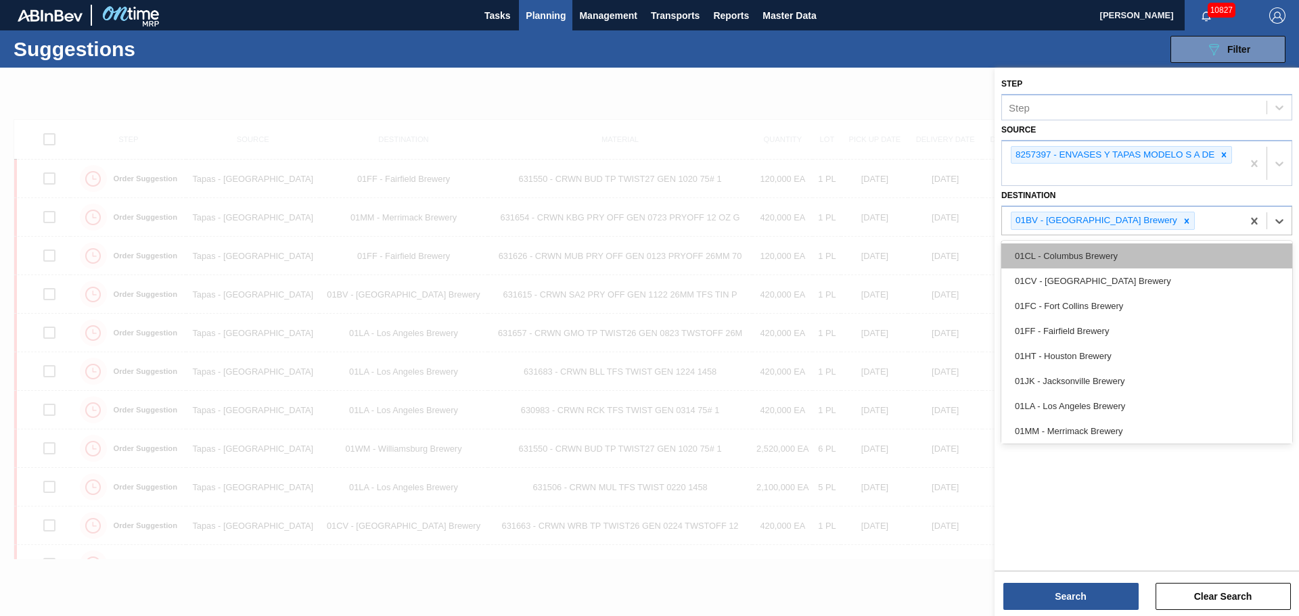
click at [1158, 257] on div "01CL - Columbus Brewery" at bounding box center [1146, 256] width 291 height 25
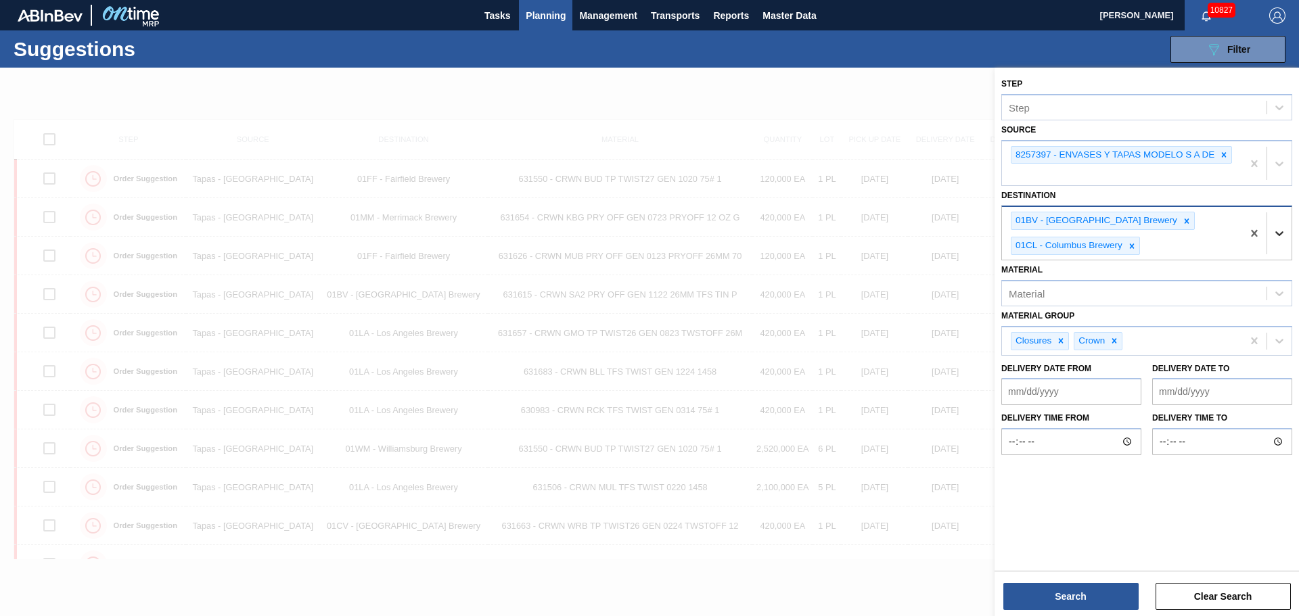
click at [1283, 227] on icon at bounding box center [1280, 234] width 14 height 14
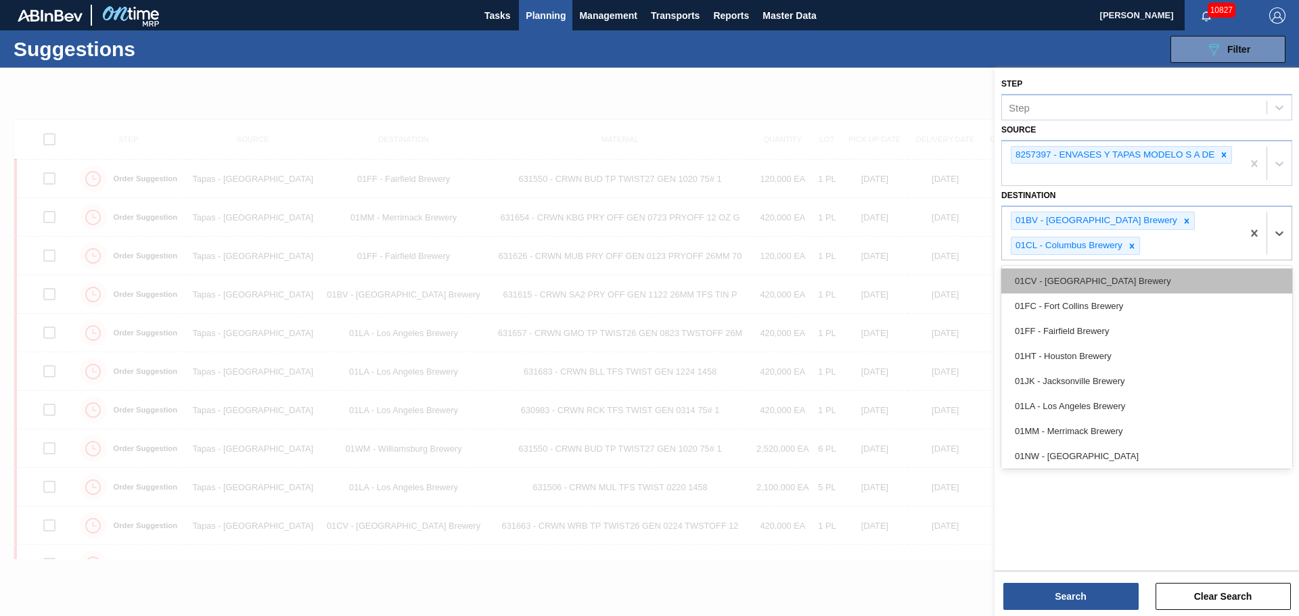
click at [1171, 292] on div "01CV - [GEOGRAPHIC_DATA] Brewery" at bounding box center [1146, 281] width 291 height 25
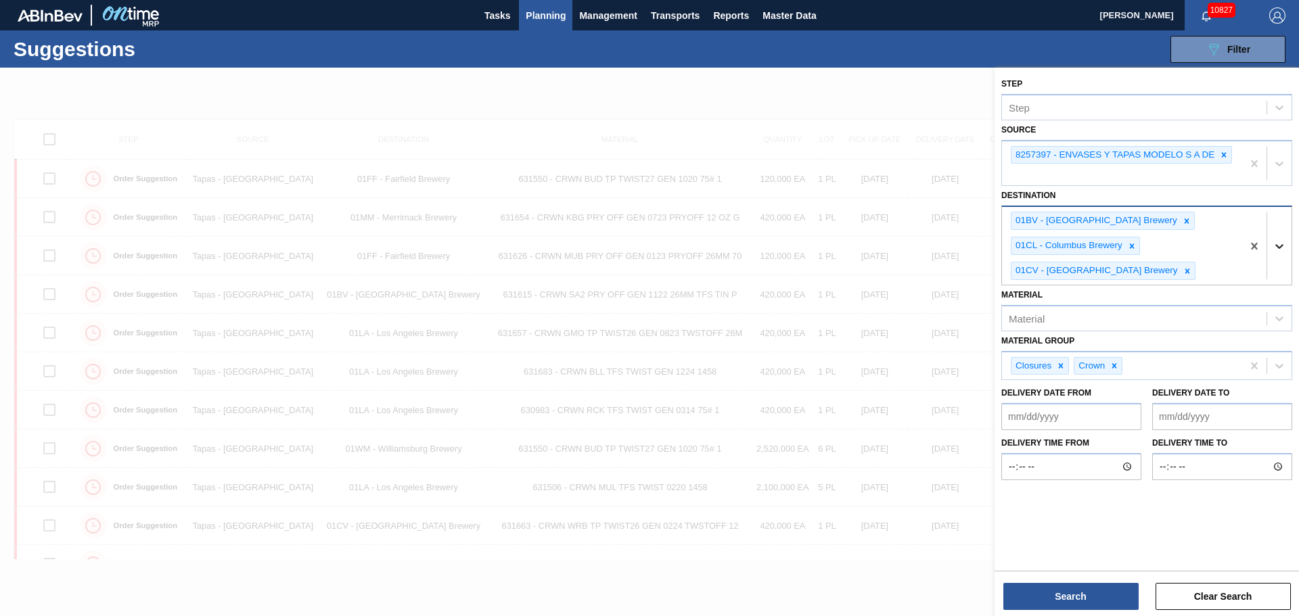
click at [1276, 257] on div at bounding box center [1279, 246] width 24 height 24
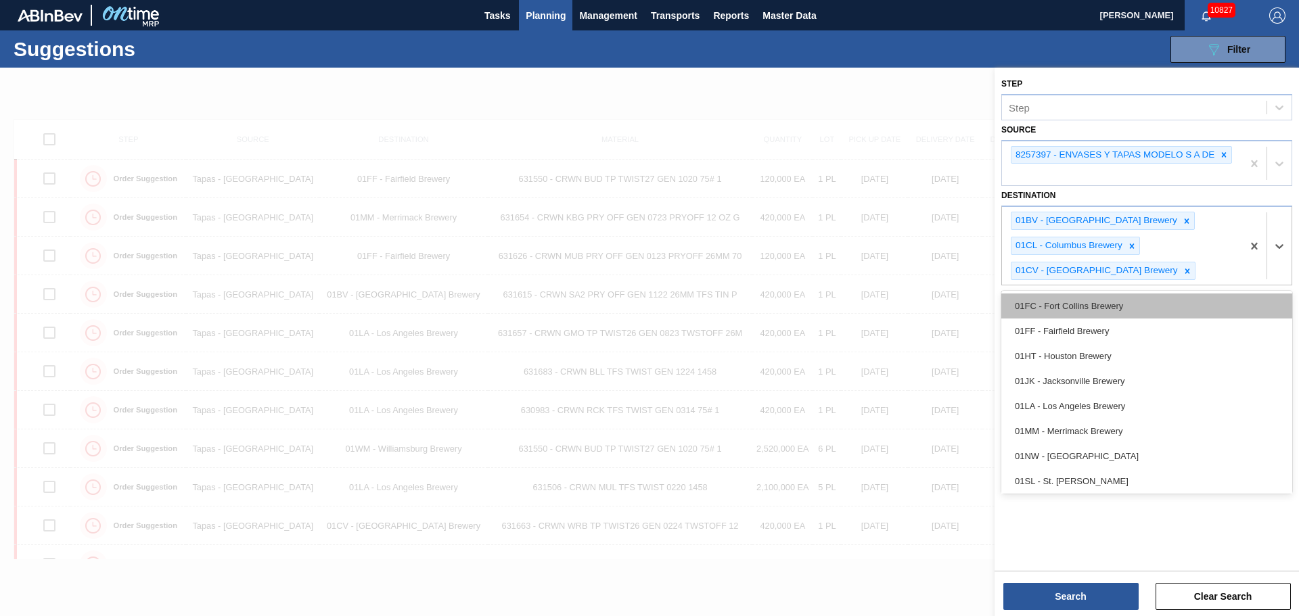
click at [1141, 315] on div "01FC - Fort Collins Brewery" at bounding box center [1146, 306] width 291 height 25
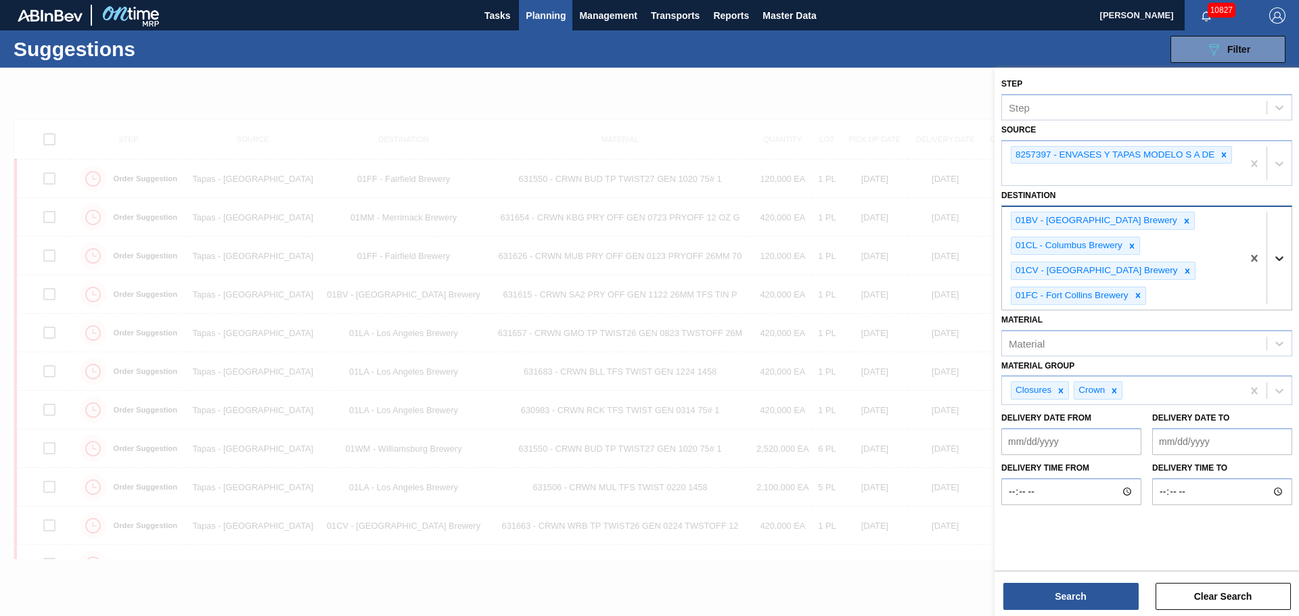
click at [1284, 257] on icon at bounding box center [1280, 259] width 14 height 14
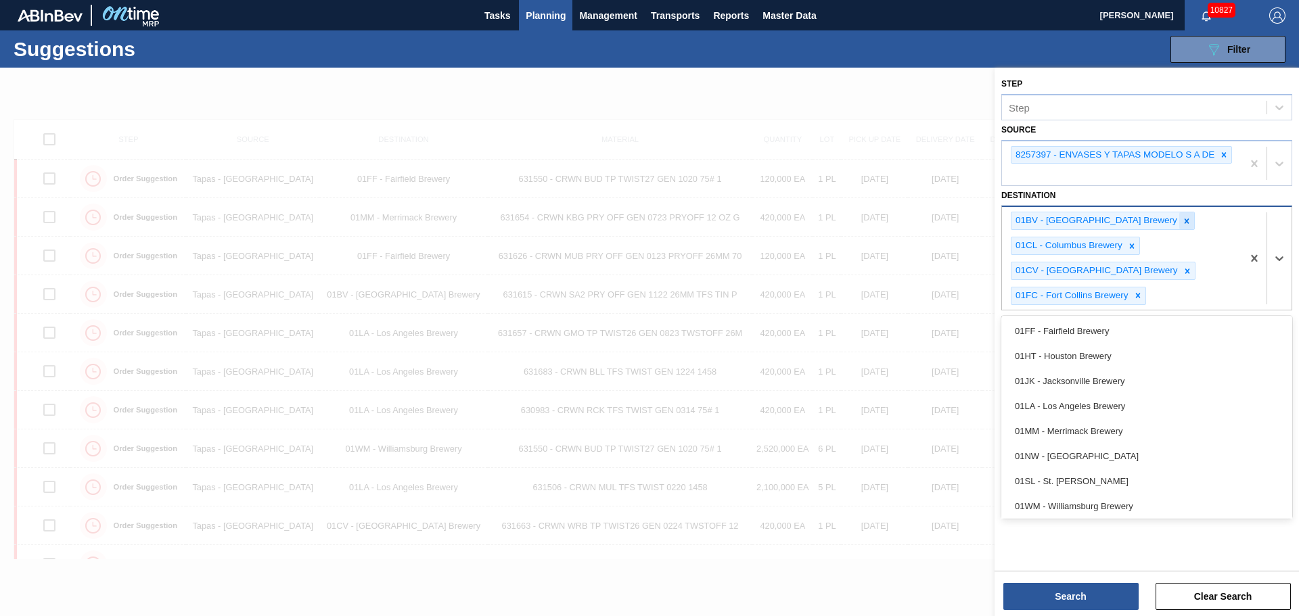
click at [1182, 223] on icon at bounding box center [1186, 221] width 9 height 9
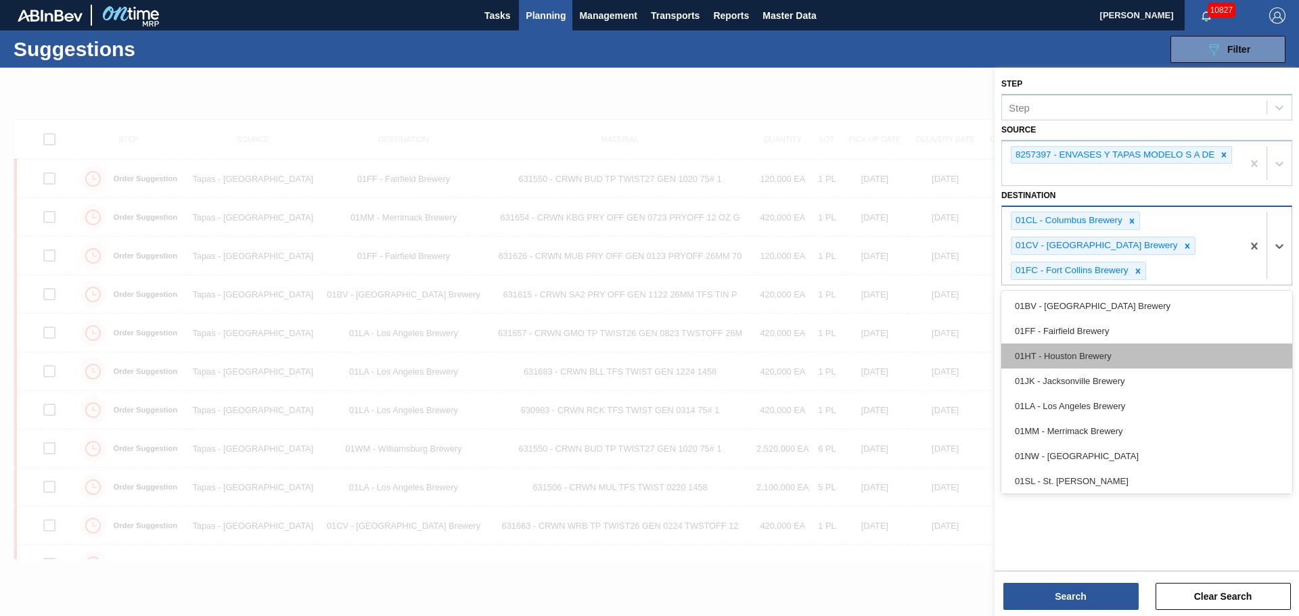
click at [1127, 352] on div "01HT - Houston Brewery" at bounding box center [1146, 356] width 291 height 25
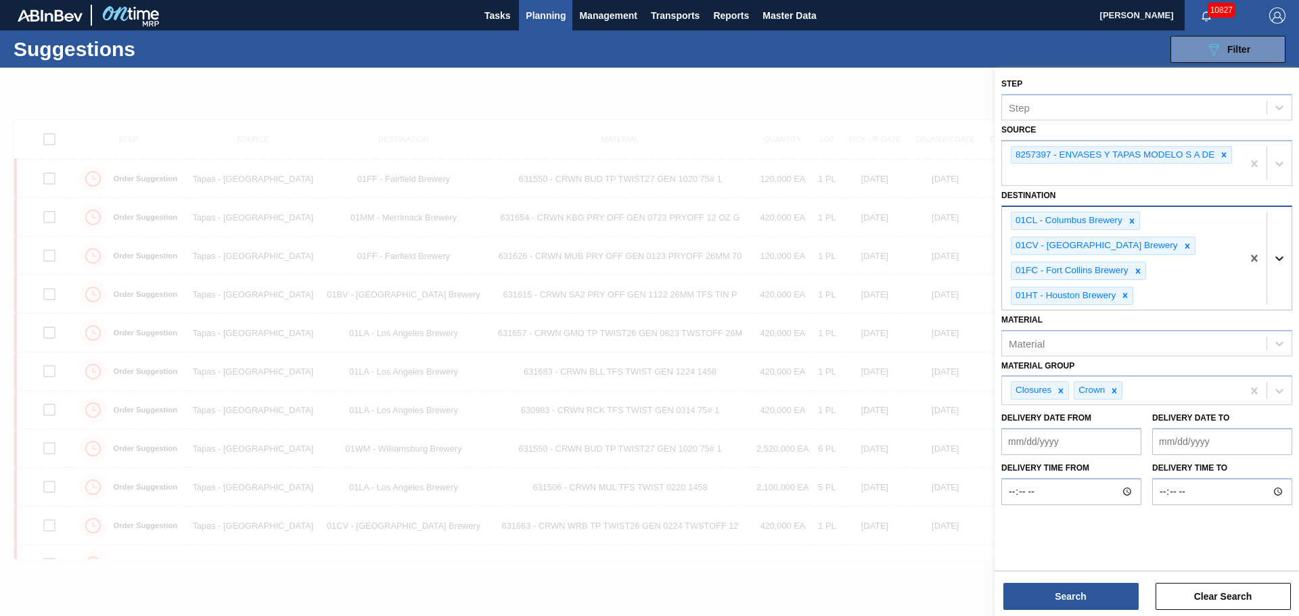
click at [1290, 262] on div at bounding box center [1279, 258] width 24 height 24
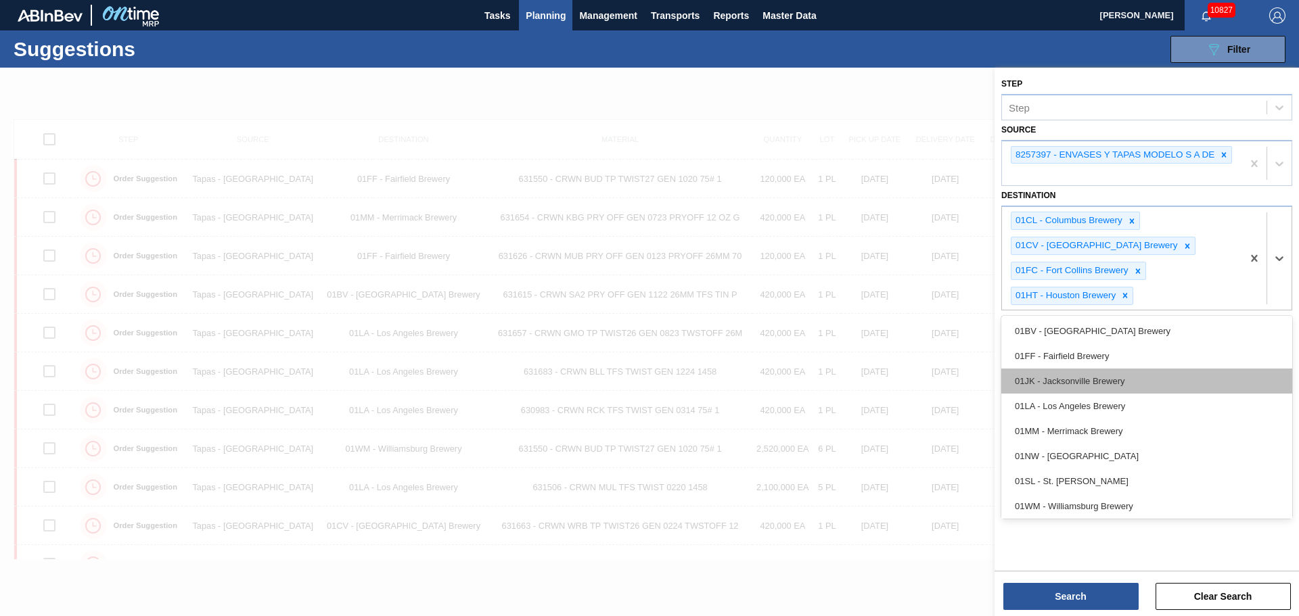
click at [1127, 371] on div "01JK - Jacksonville Brewery" at bounding box center [1146, 381] width 291 height 25
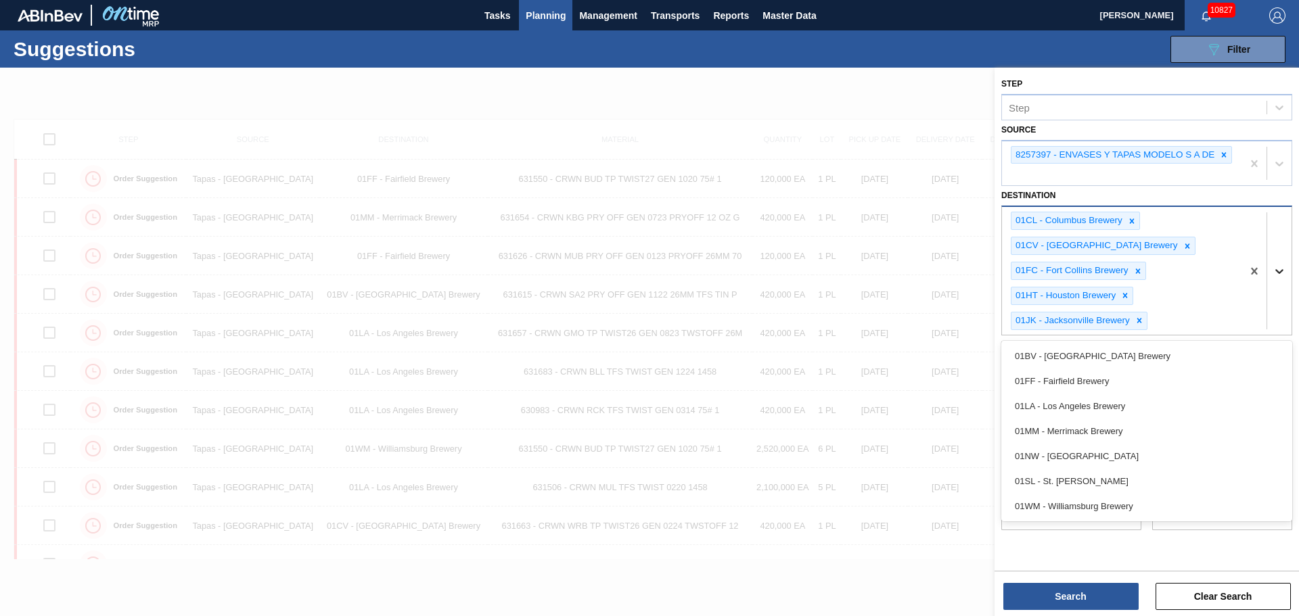
click at [1288, 281] on div at bounding box center [1279, 271] width 24 height 24
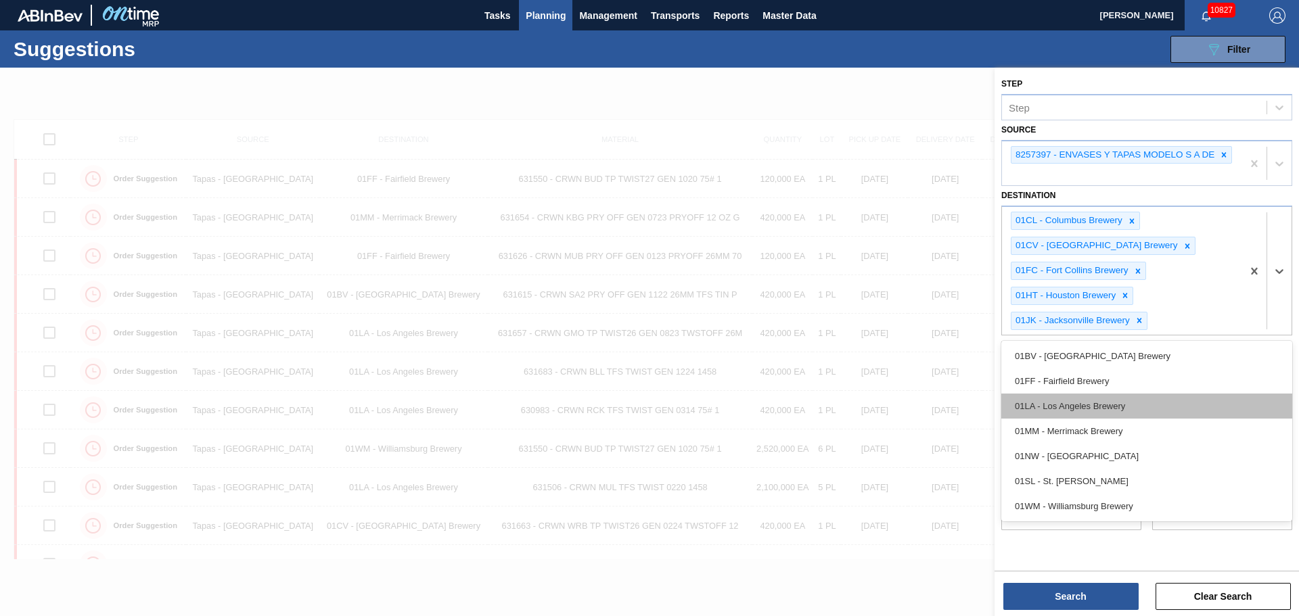
click at [1150, 412] on div "01LA - Los Angeles Brewery" at bounding box center [1146, 406] width 291 height 25
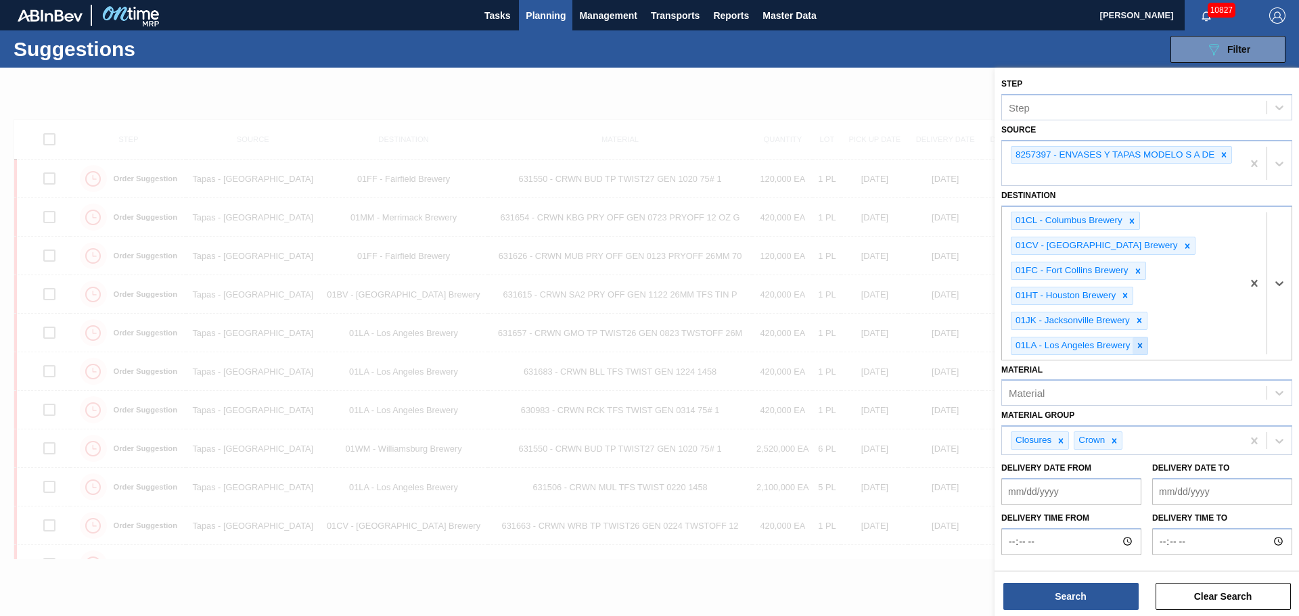
click at [1141, 341] on icon at bounding box center [1139, 345] width 9 height 9
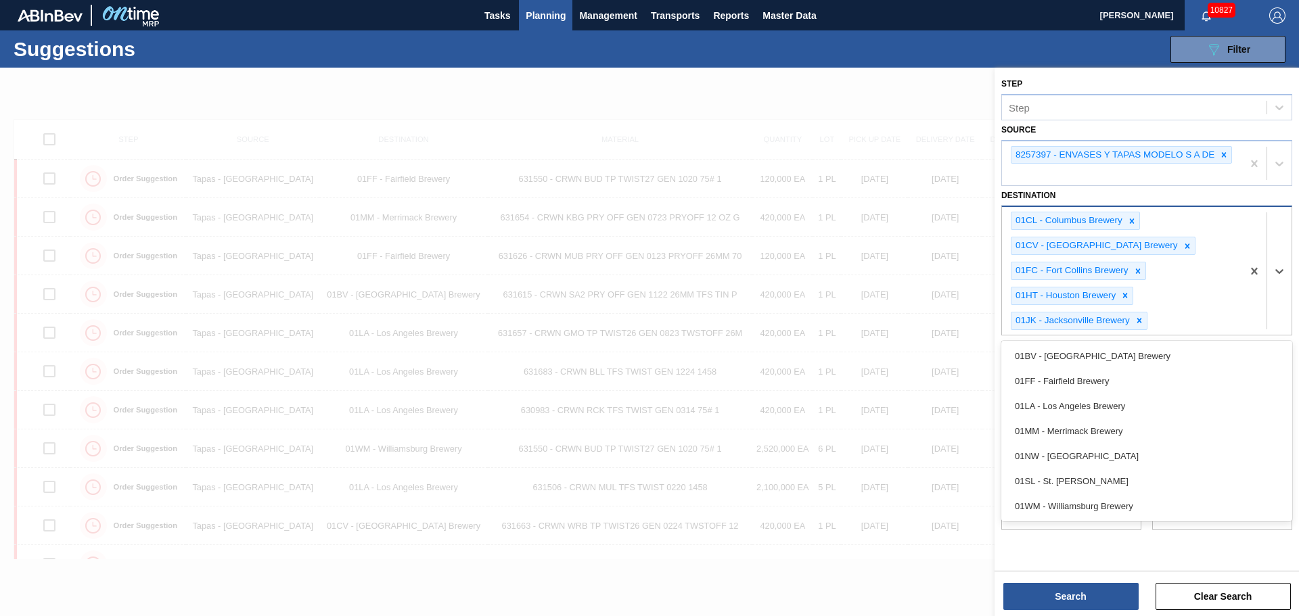
click at [1277, 287] on div at bounding box center [1266, 270] width 49 height 127
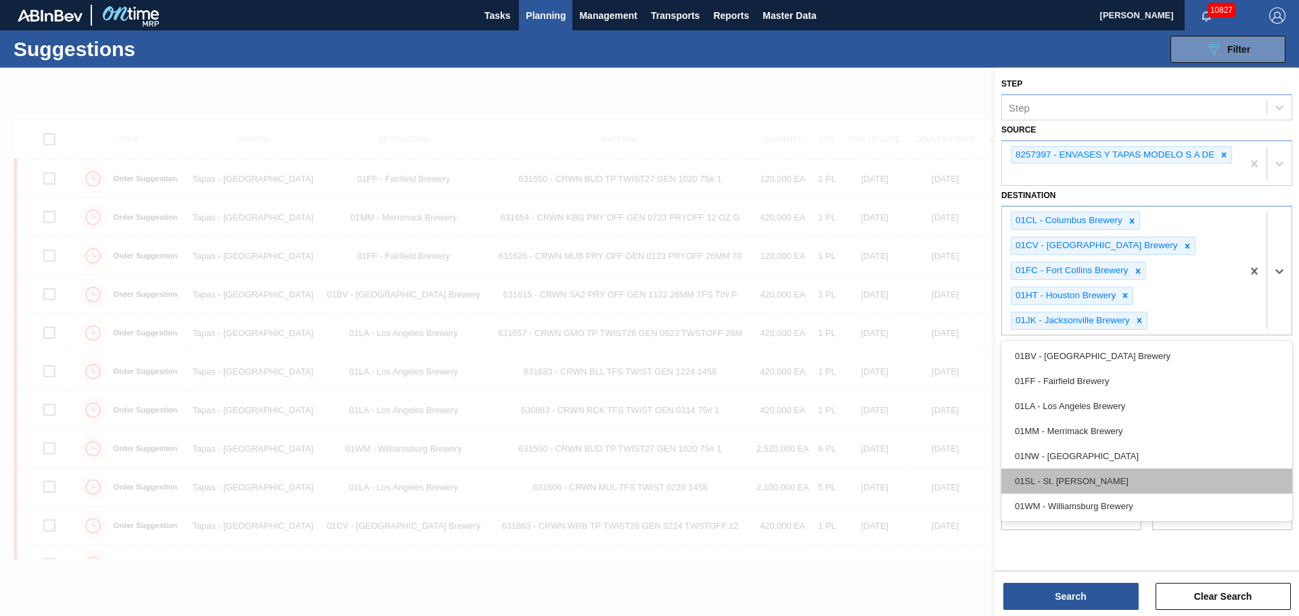
click at [1104, 483] on div "01SL - St. [PERSON_NAME]" at bounding box center [1146, 481] width 291 height 25
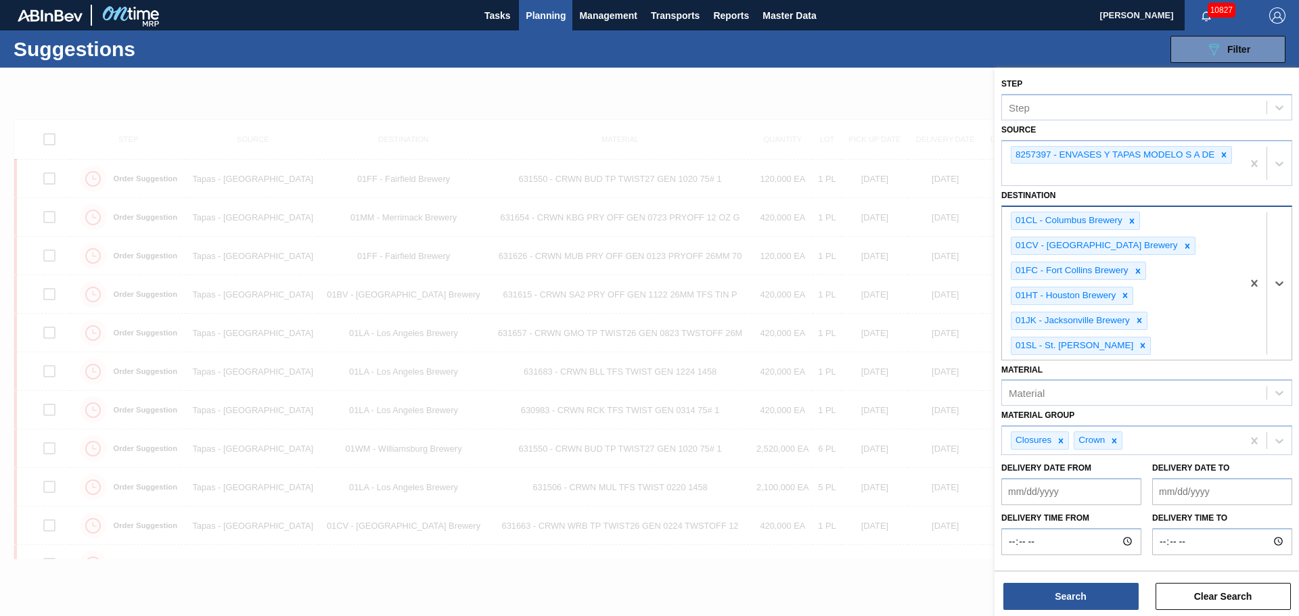
click at [1282, 325] on div at bounding box center [1266, 283] width 49 height 152
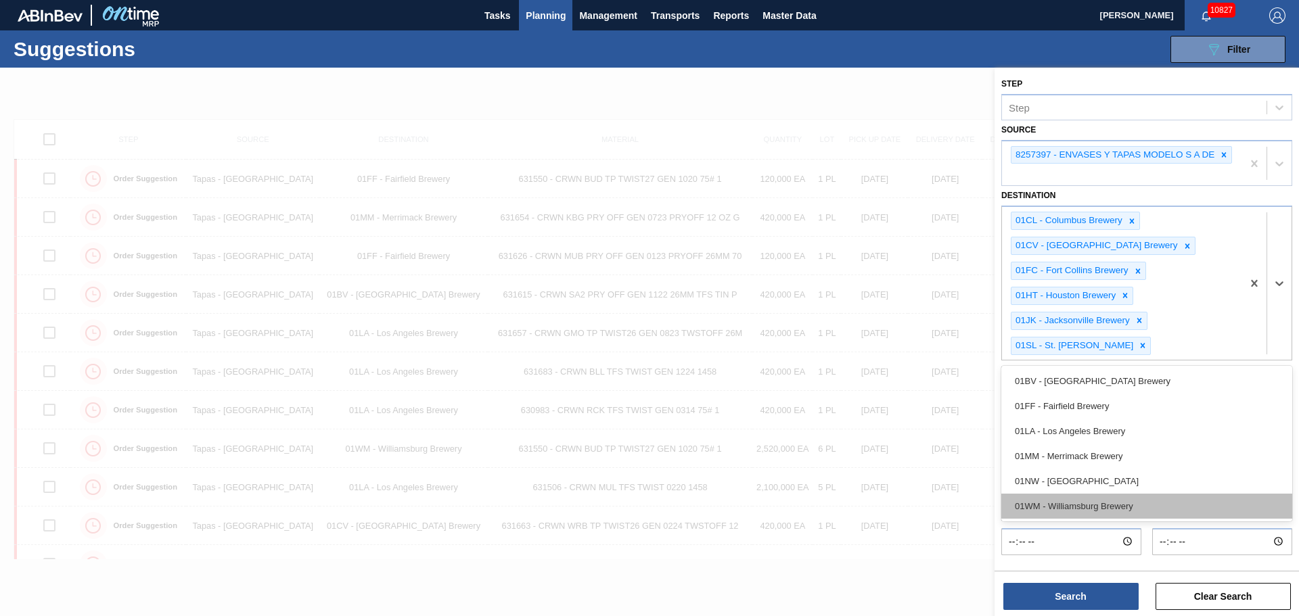
click at [1111, 496] on div "01WM - Williamsburg Brewery" at bounding box center [1146, 506] width 291 height 25
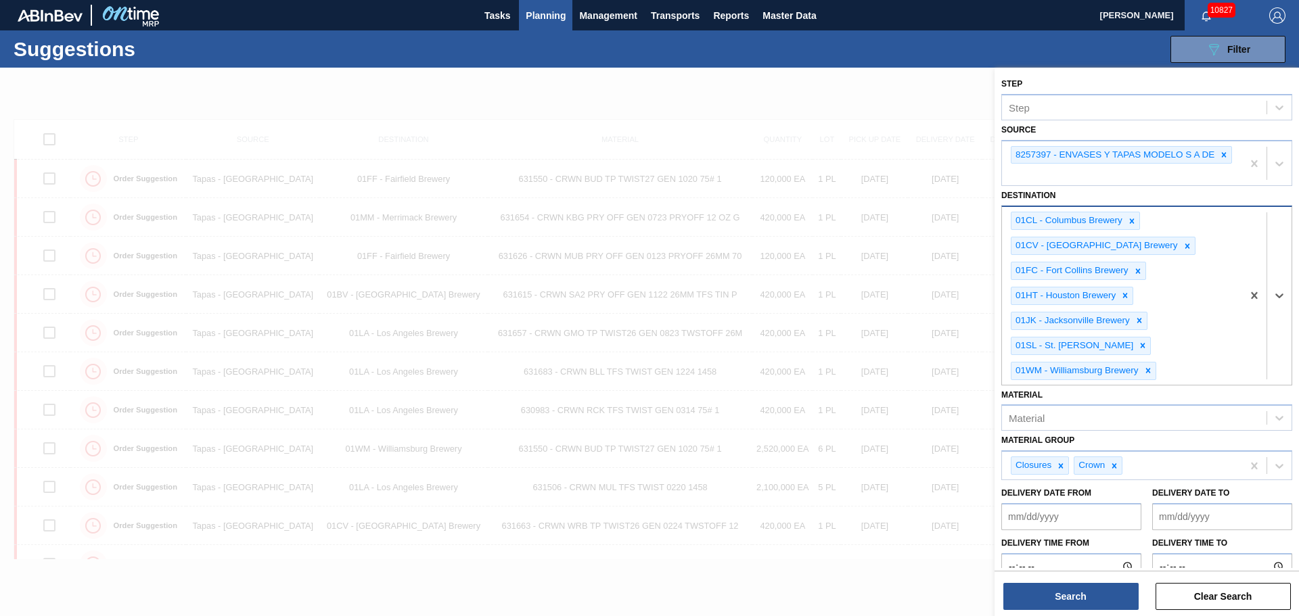
click at [1282, 281] on div at bounding box center [1266, 295] width 49 height 177
click at [1290, 294] on div "01CL - Columbus Brewery 01CV - Cartersville Brewery 01FC - Fort Collins Brewery…" at bounding box center [1146, 295] width 291 height 179
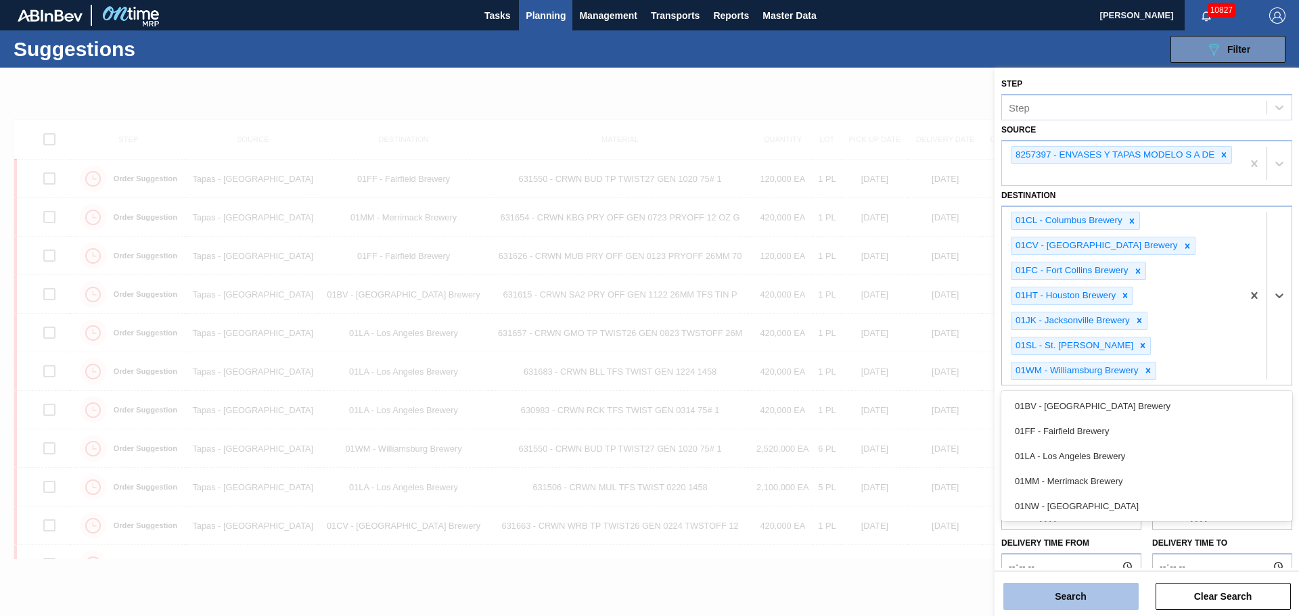
click at [1066, 604] on button "Search" at bounding box center [1070, 596] width 135 height 27
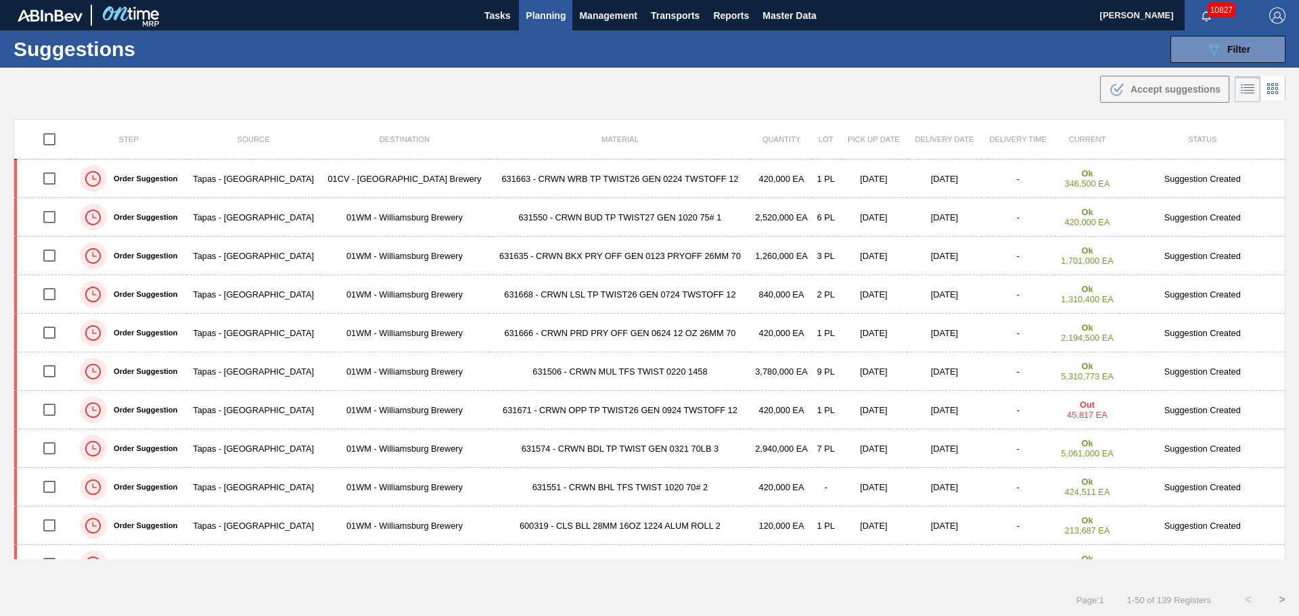
click at [554, 24] on button "Planning" at bounding box center [545, 15] width 53 height 30
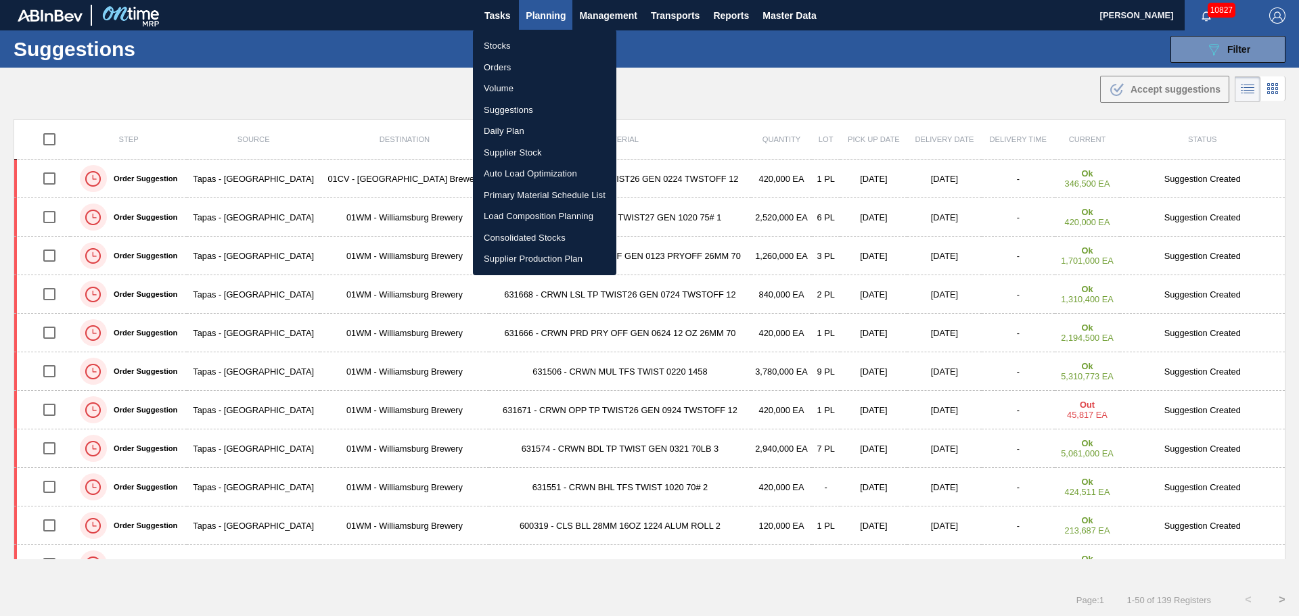
click at [560, 212] on li "Load Composition Planning" at bounding box center [544, 217] width 143 height 22
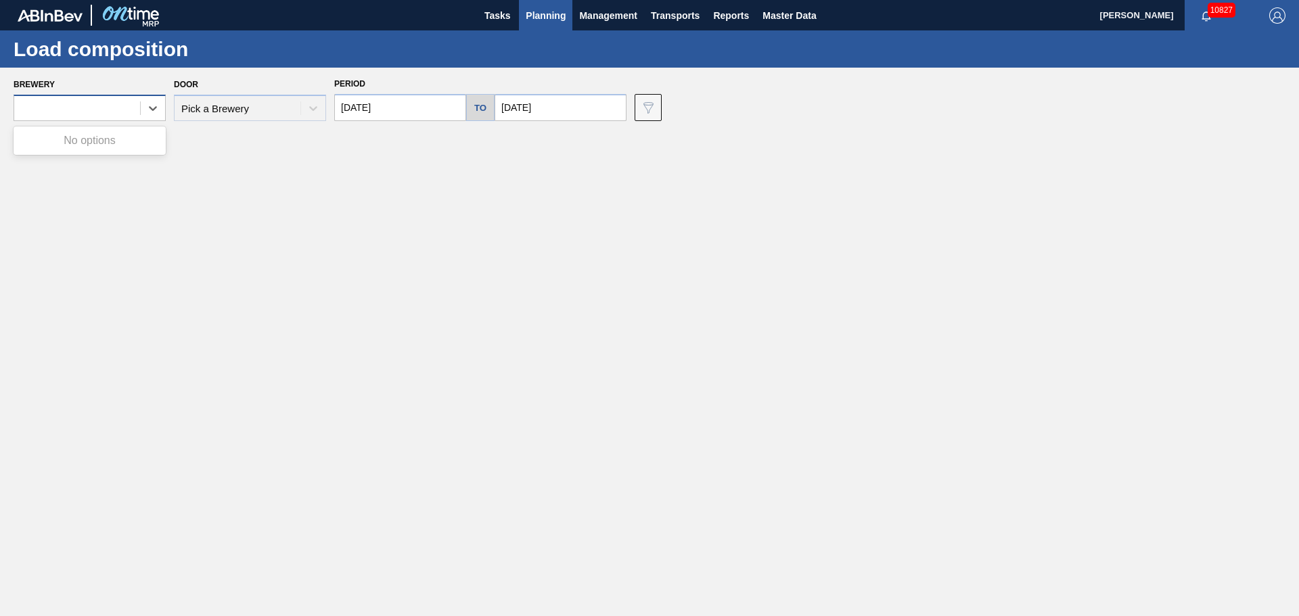
click at [104, 103] on div at bounding box center [77, 109] width 126 height 20
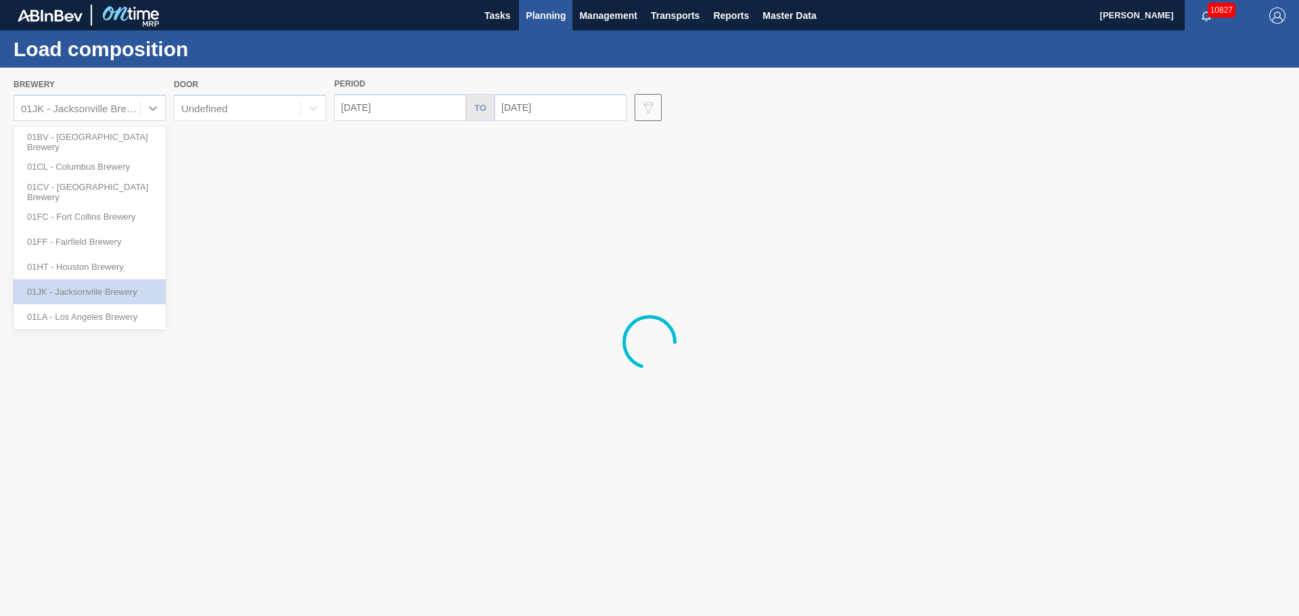
click at [118, 193] on div at bounding box center [649, 342] width 1299 height 549
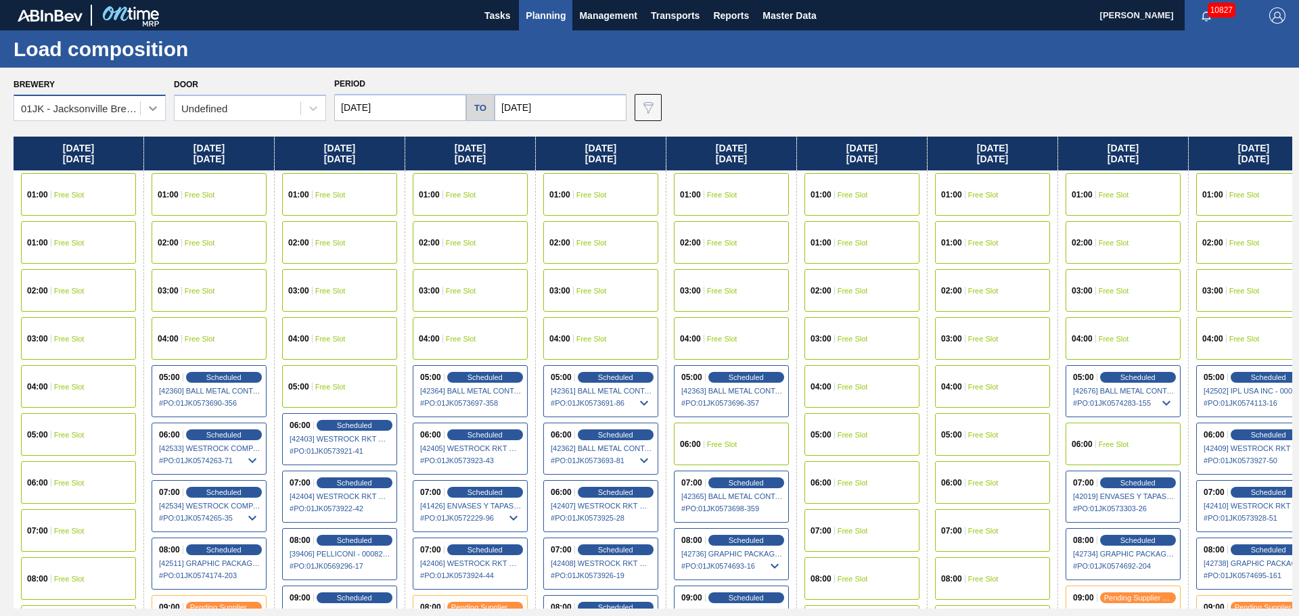
click at [148, 113] on icon at bounding box center [153, 108] width 14 height 14
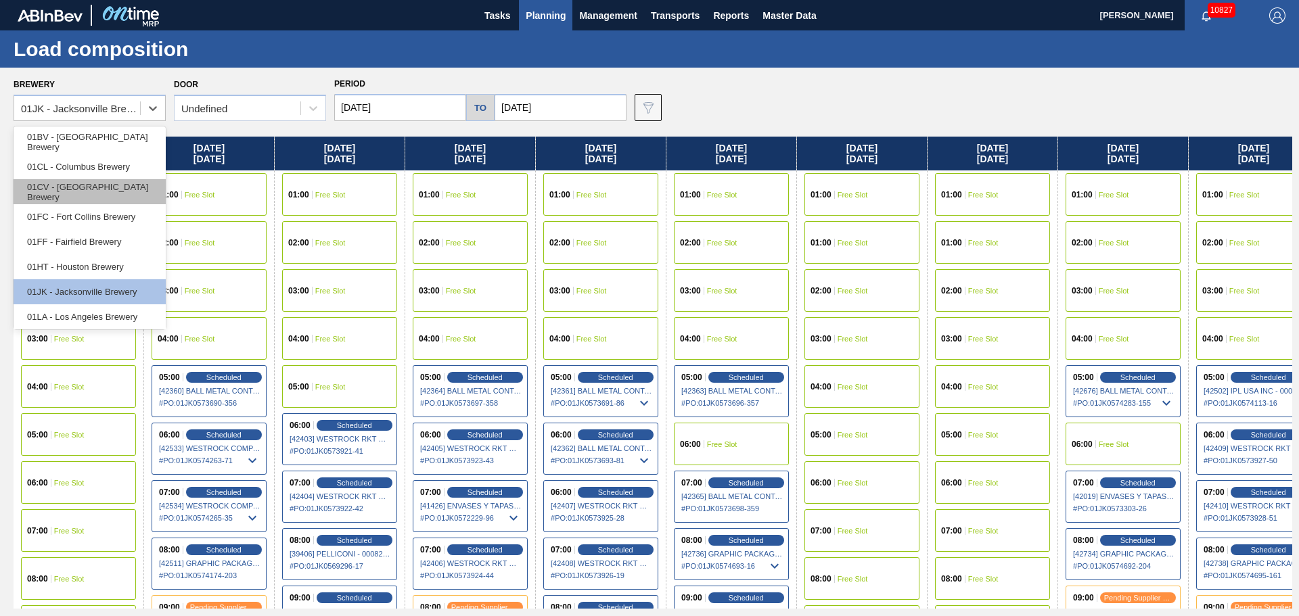
click at [118, 194] on div "01CV - [GEOGRAPHIC_DATA] Brewery" at bounding box center [90, 191] width 152 height 25
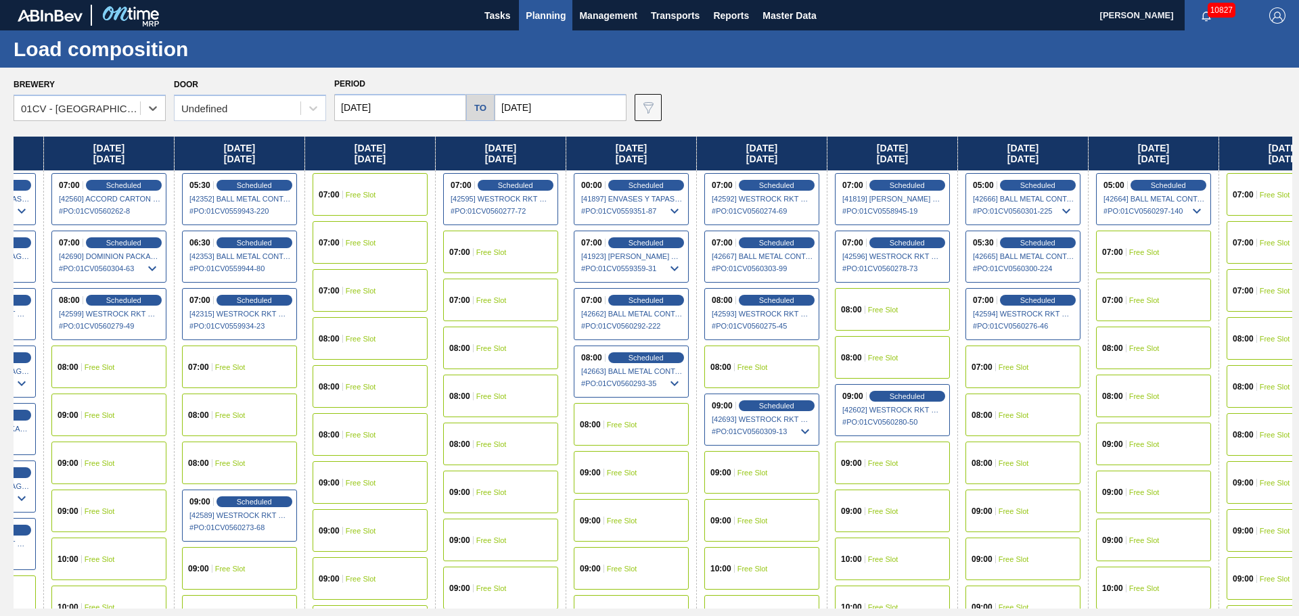
drag, startPoint x: 828, startPoint y: 397, endPoint x: 322, endPoint y: 367, distance: 507.0
click at [322, 367] on div "Sunday 09/14/2025 07:00 Scheduled [42570] GRAPHIC PACKAGING INTERNATIONA - 0008…" at bounding box center [653, 373] width 1279 height 472
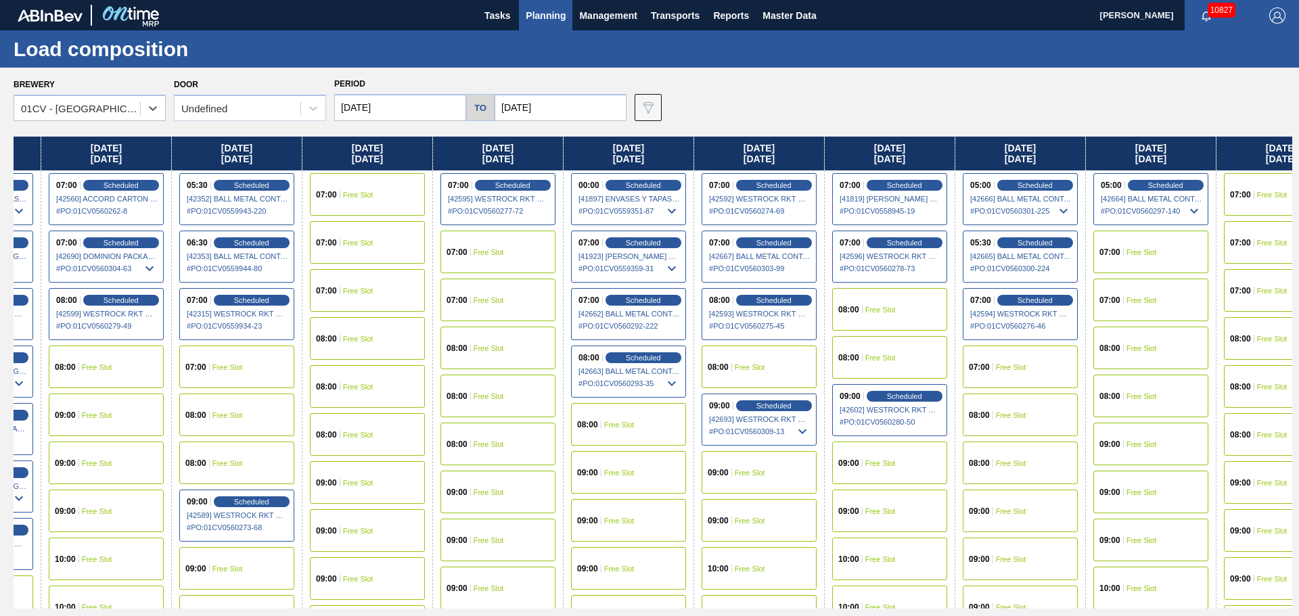
scroll to position [0, 680]
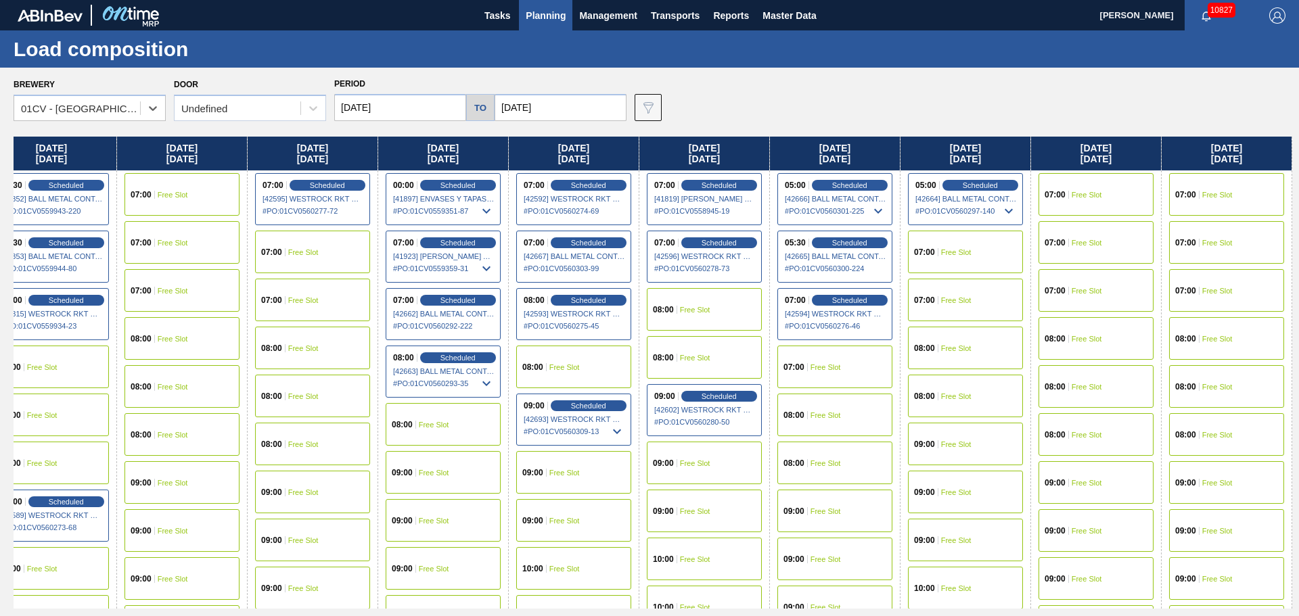
drag, startPoint x: 777, startPoint y: 338, endPoint x: 183, endPoint y: 298, distance: 596.0
click at [183, 298] on div "Sunday 09/14/2025 07:00 Scheduled [42570] GRAPHIC PACKAGING INTERNATIONA - 0008…" at bounding box center [653, 373] width 1279 height 472
drag, startPoint x: 746, startPoint y: 327, endPoint x: 499, endPoint y: 324, distance: 246.3
click at [502, 325] on div "Sunday 09/14/2025 07:00 Scheduled [42570] GRAPHIC PACKAGING INTERNATIONA - 0008…" at bounding box center [653, 373] width 1279 height 472
click at [406, 115] on input "09/14/2025" at bounding box center [400, 107] width 132 height 27
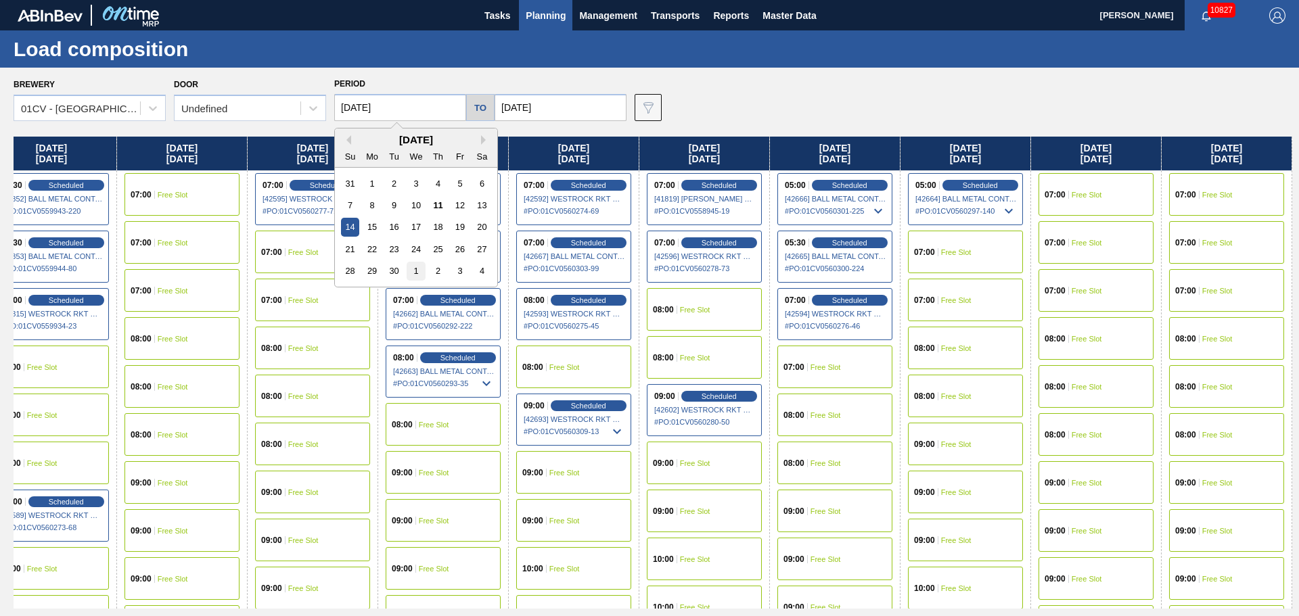
click at [416, 267] on div "1" at bounding box center [416, 271] width 18 height 18
type input "10/01/2025"
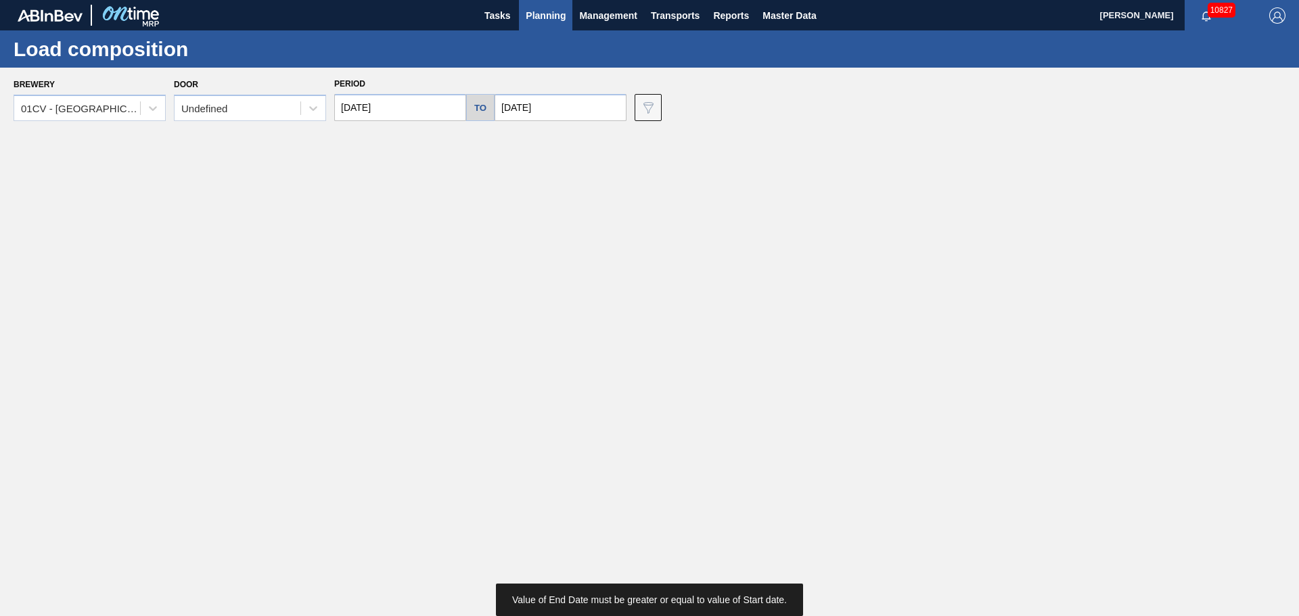
click at [549, 115] on input "09/28/2025" at bounding box center [561, 107] width 132 height 27
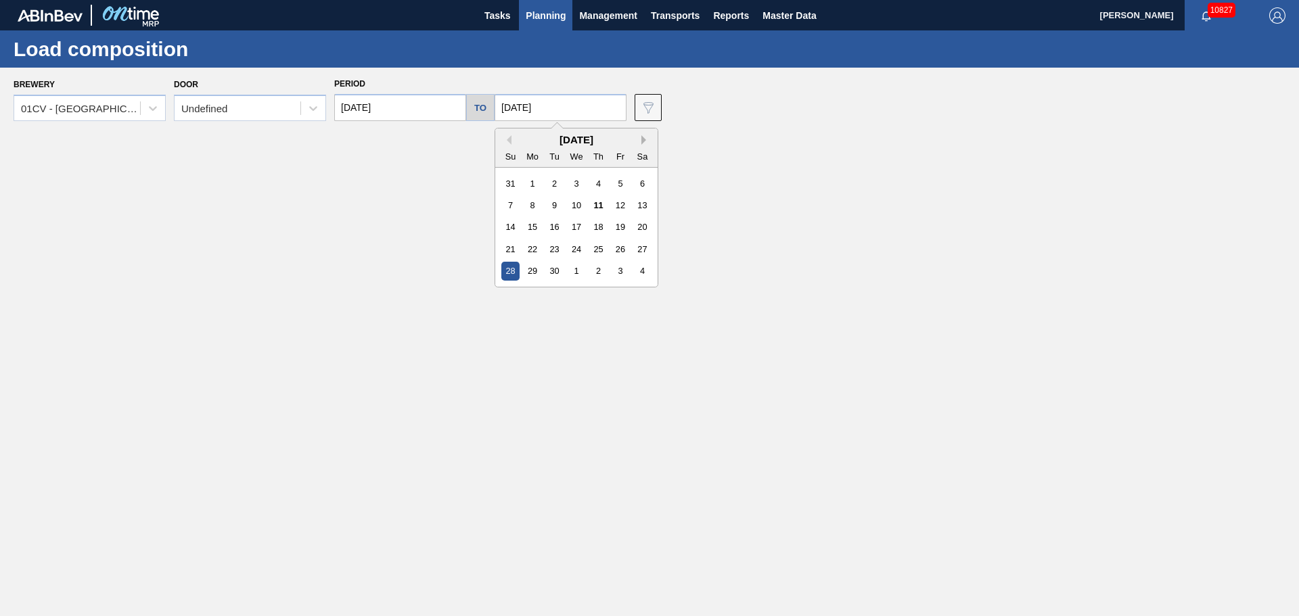
drag, startPoint x: 648, startPoint y: 139, endPoint x: 641, endPoint y: 139, distance: 6.8
click at [646, 139] on div "Previous Month Next Month September 2025 Su Mo Tu We Th Fr Sa 31 1 2 3 4 5 6 7 …" at bounding box center [577, 208] width 164 height 160
click at [641, 140] on button "Next Month" at bounding box center [645, 139] width 9 height 9
click at [622, 273] on div "31" at bounding box center [620, 271] width 18 height 18
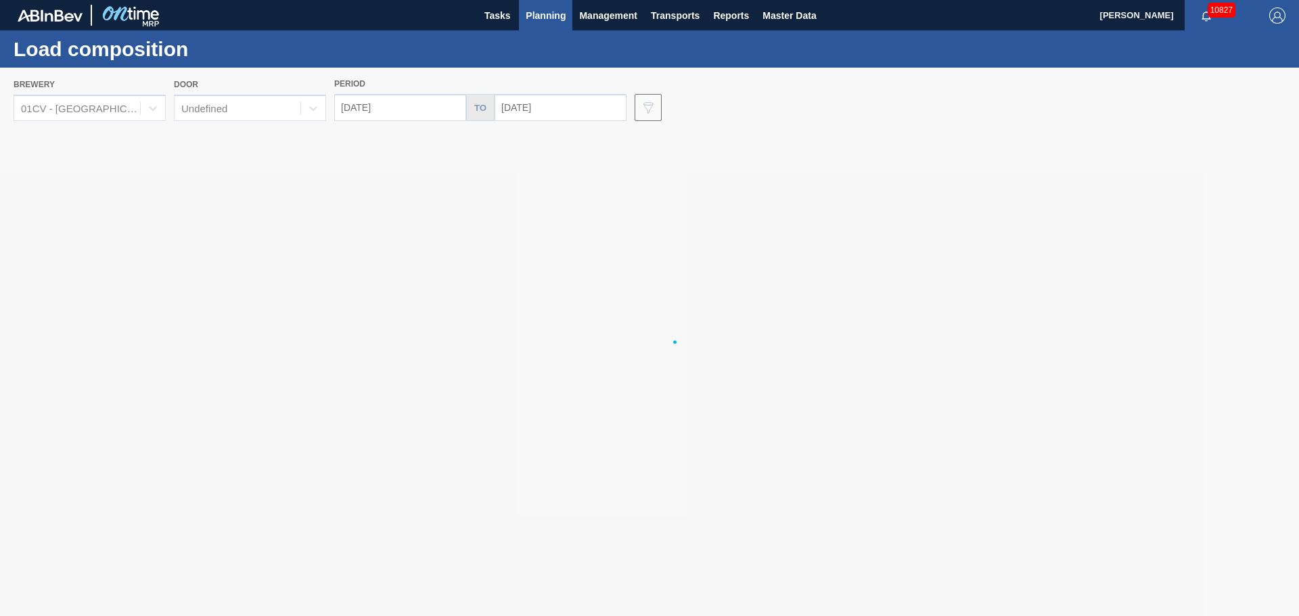
type input "10/31/2025"
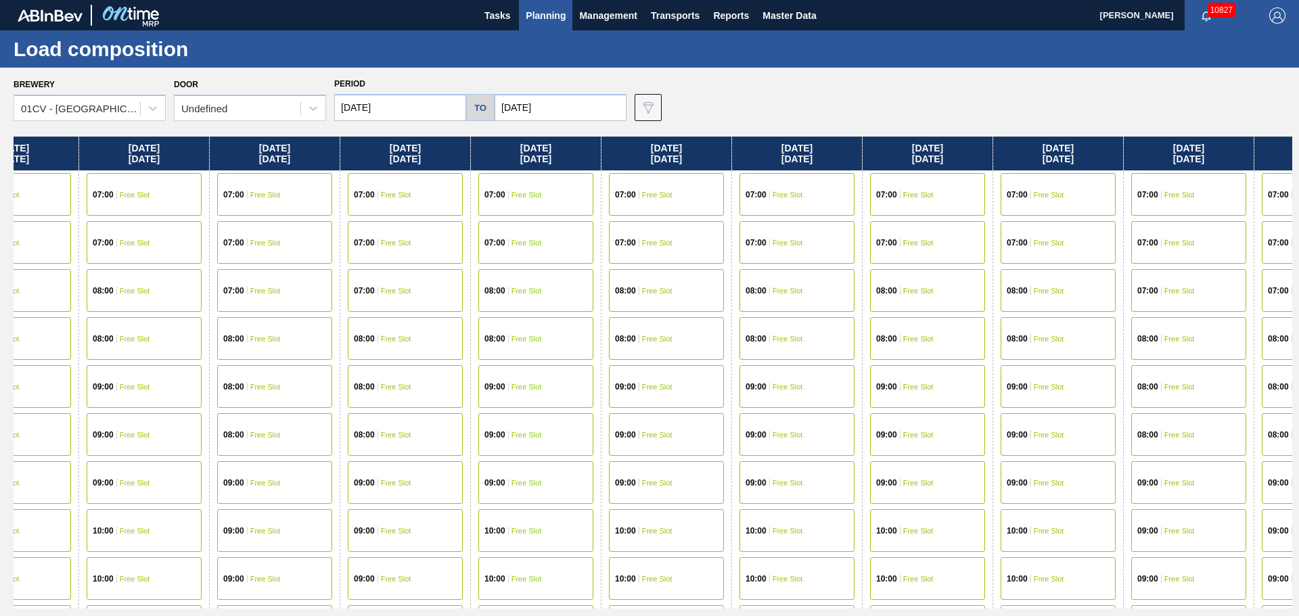
drag, startPoint x: 922, startPoint y: 288, endPoint x: 720, endPoint y: 292, distance: 202.4
click at [720, 292] on div "Wednesday 10/01/2025 00:00 Scheduled [41902] ENVASES Y TAPAS MODELO S A DE - 00…" at bounding box center [653, 373] width 1279 height 472
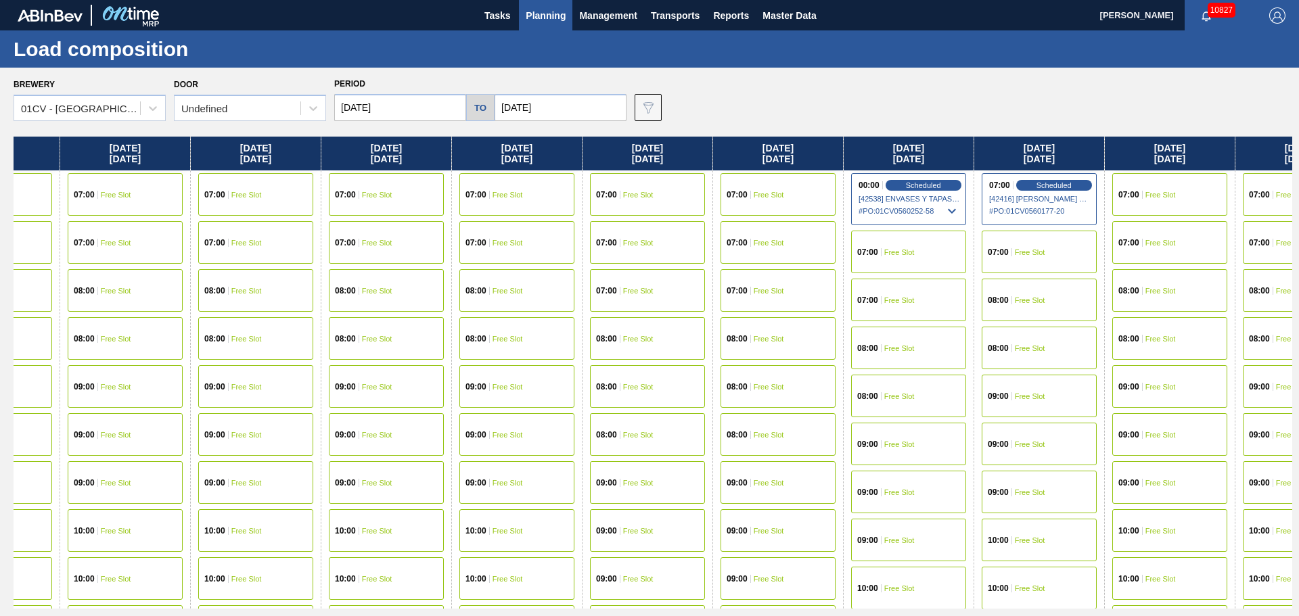
drag, startPoint x: 1104, startPoint y: 271, endPoint x: 564, endPoint y: 285, distance: 539.4
click at [562, 287] on div "Wednesday 10/01/2025 00:00 Scheduled [41902] ENVASES Y TAPAS MODELO S A DE - 00…" at bounding box center [653, 373] width 1279 height 472
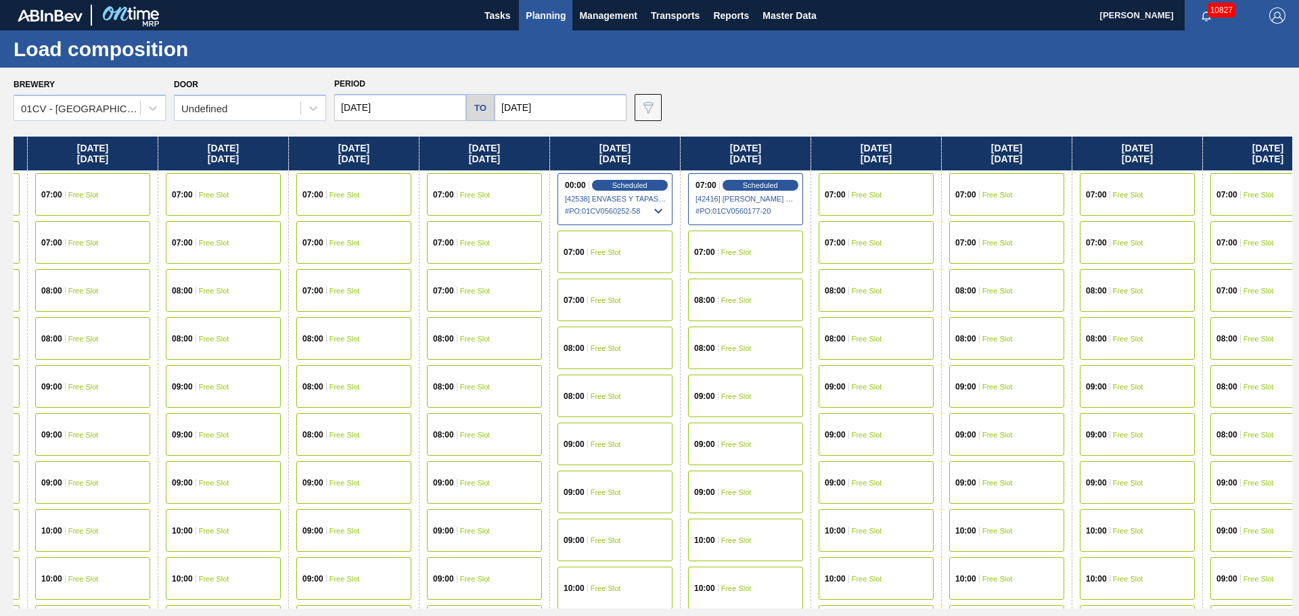
drag, startPoint x: 1022, startPoint y: 269, endPoint x: 815, endPoint y: 264, distance: 206.4
click at [780, 275] on div "Wednesday 10/01/2025 00:00 Scheduled [41902] ENVASES Y TAPAS MODELO S A DE - 00…" at bounding box center [653, 373] width 1279 height 472
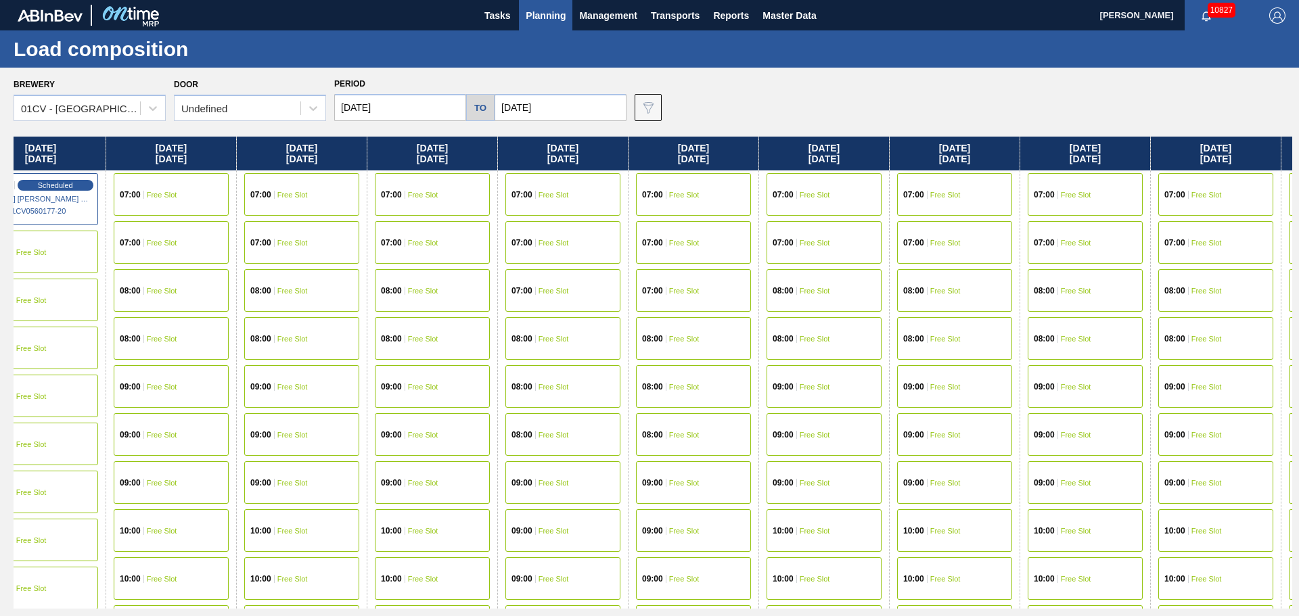
drag, startPoint x: 1099, startPoint y: 267, endPoint x: 472, endPoint y: 267, distance: 627.2
click at [472, 267] on div "Wednesday 10/01/2025 00:00 Scheduled [41902] ENVASES Y TAPAS MODELO S A DE - 00…" at bounding box center [653, 373] width 1279 height 472
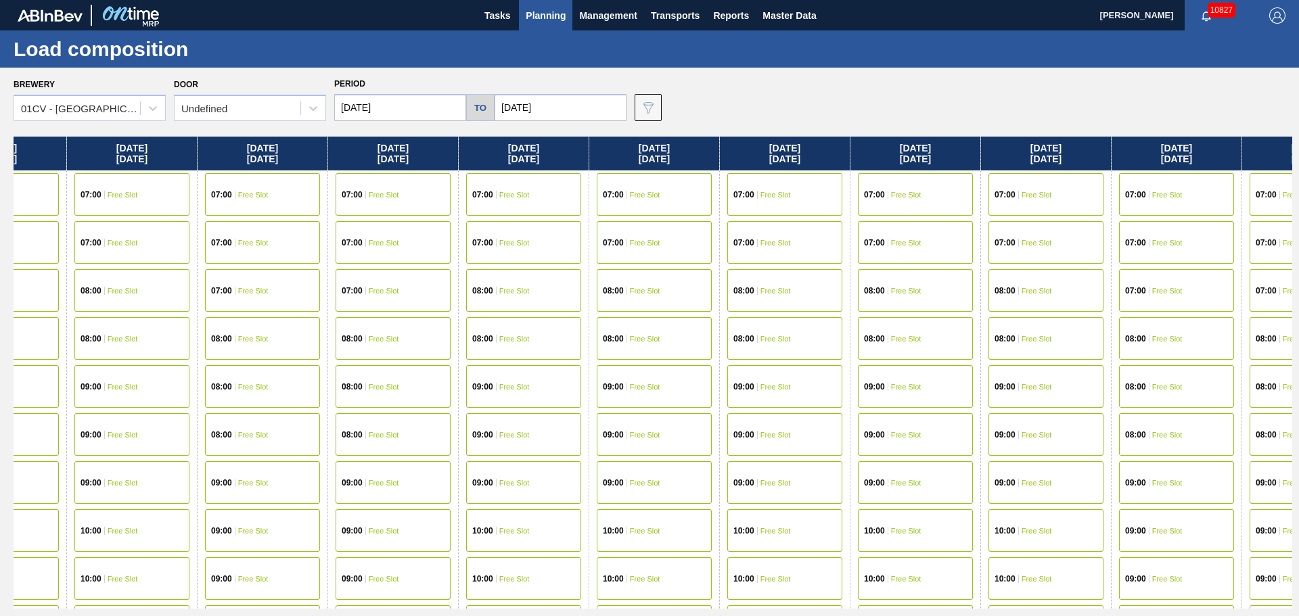
scroll to position [0, 2039]
drag, startPoint x: 1013, startPoint y: 256, endPoint x: 698, endPoint y: 262, distance: 314.7
click at [698, 262] on div "Wednesday 10/01/2025 00:00 Scheduled [41902] ENVASES Y TAPAS MODELO S A DE - 00…" at bounding box center [653, 373] width 1279 height 472
click at [892, 200] on div "07:00 Free Slot" at bounding box center [912, 194] width 115 height 43
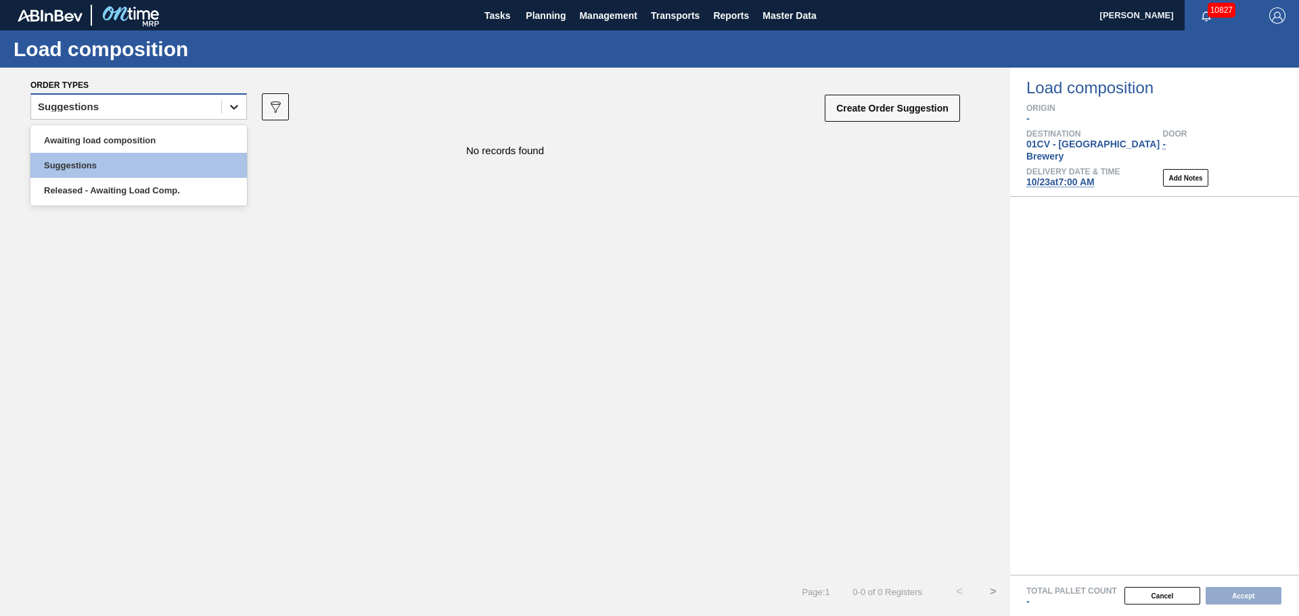
click at [223, 112] on div at bounding box center [234, 107] width 24 height 24
click at [177, 176] on div "Suggestions" at bounding box center [138, 165] width 217 height 25
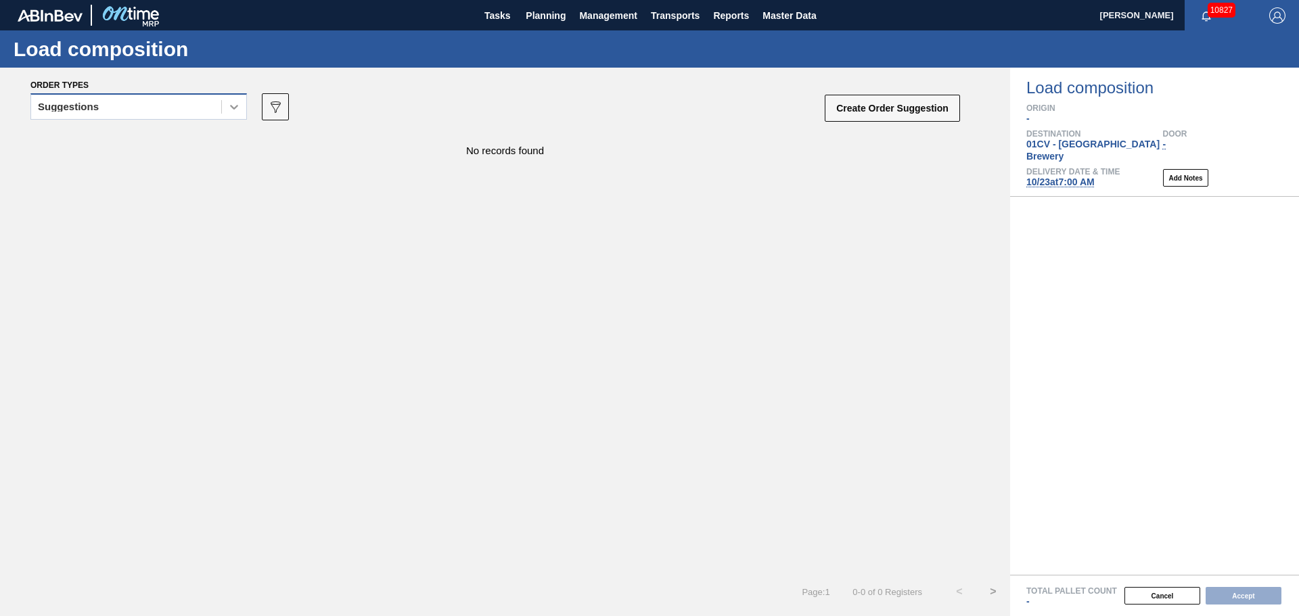
click at [242, 119] on div "Suggestions" at bounding box center [138, 110] width 217 height 35
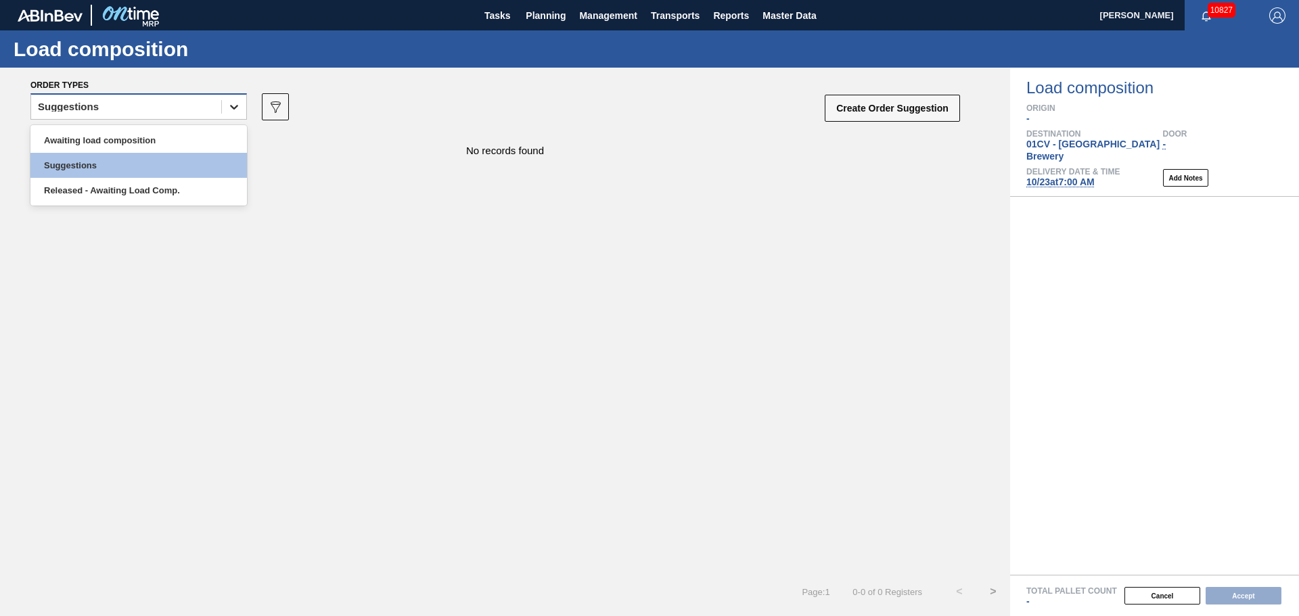
click at [240, 112] on icon at bounding box center [234, 107] width 14 height 14
click at [197, 189] on div "Released - Awaiting Load Comp." at bounding box center [138, 190] width 217 height 25
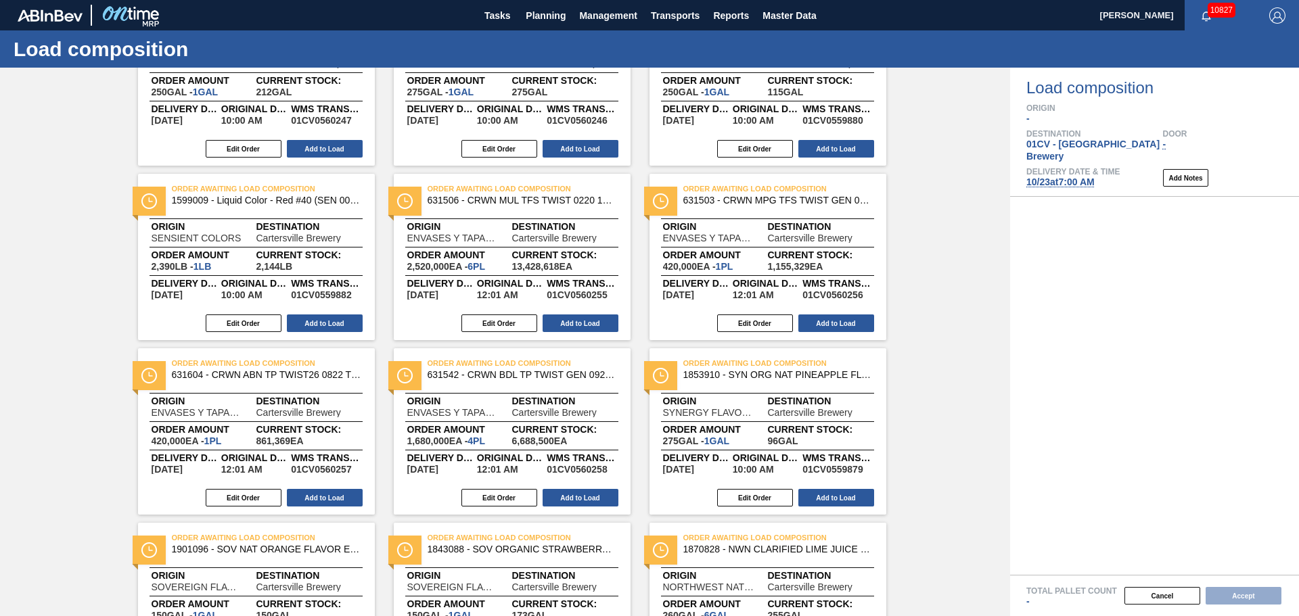
scroll to position [338, 0]
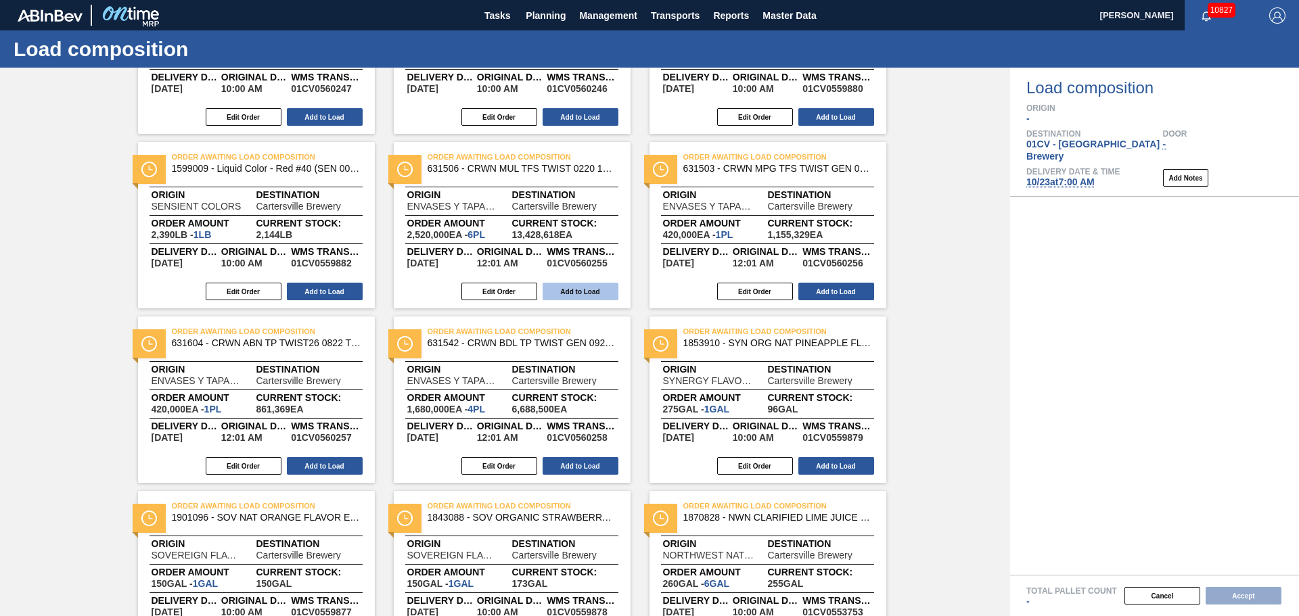
click at [561, 287] on button "Add to Load" at bounding box center [581, 292] width 76 height 18
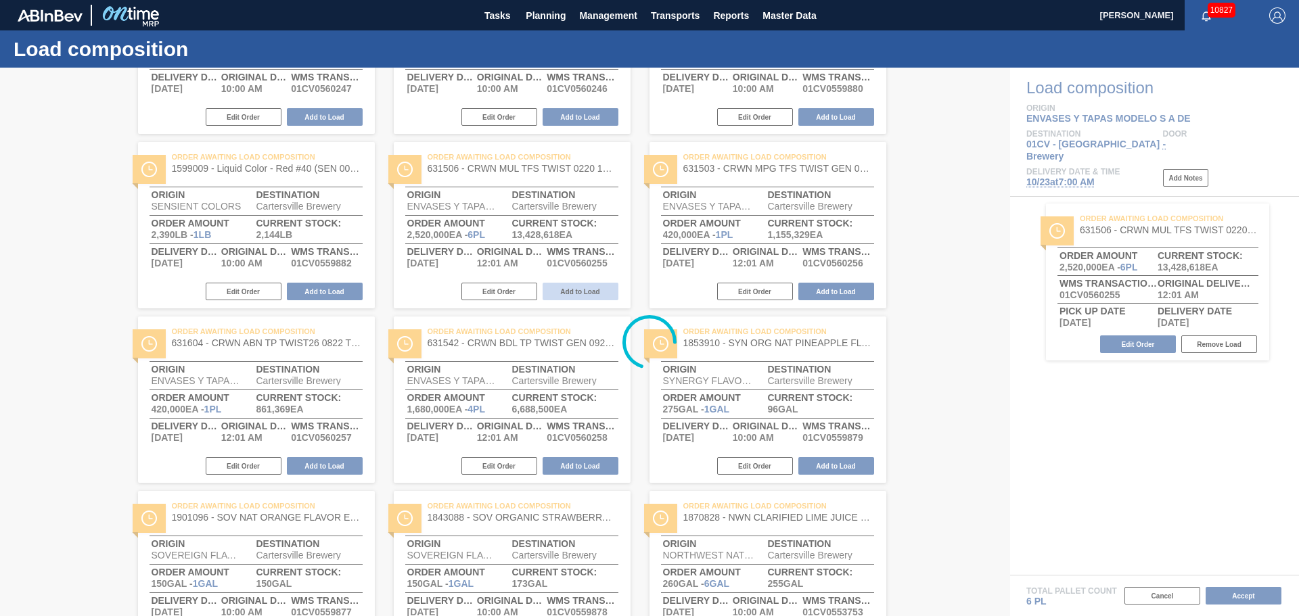
scroll to position [0, 0]
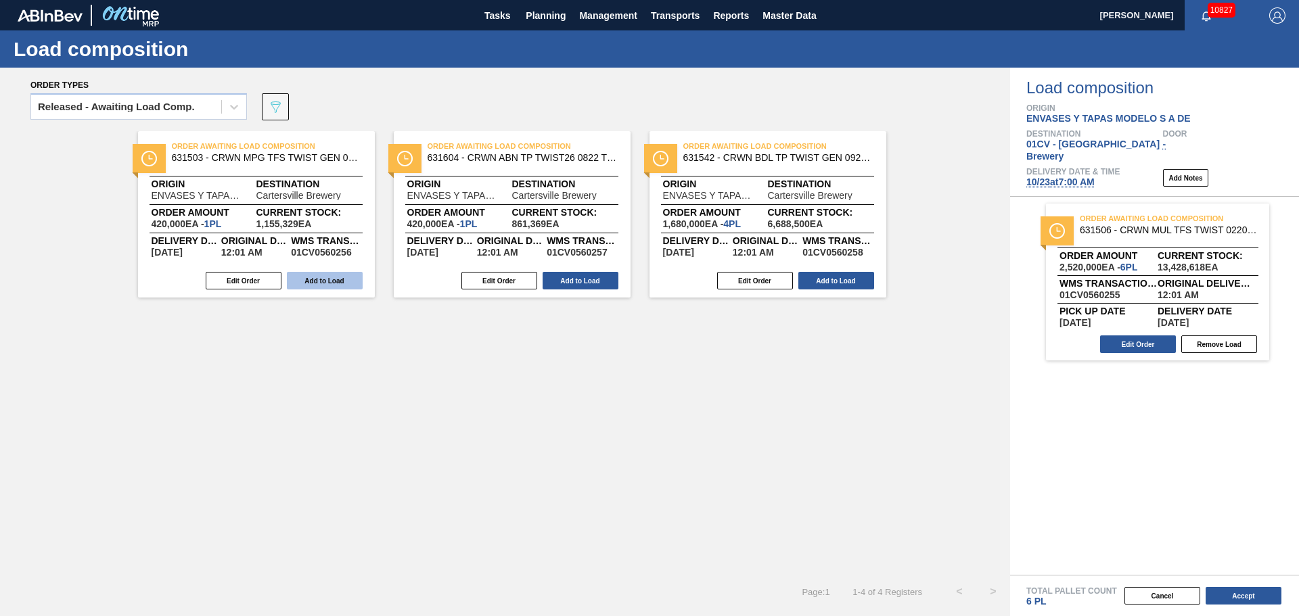
click at [327, 275] on button "Add to Load" at bounding box center [325, 281] width 76 height 18
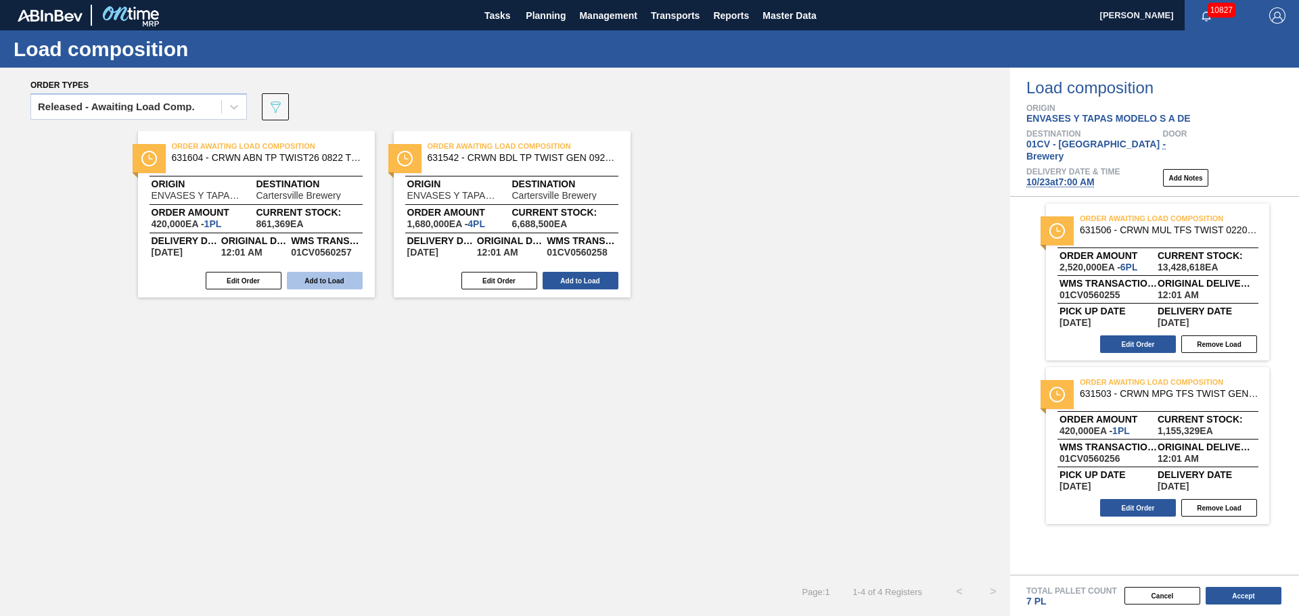
click at [350, 275] on button "Add to Load" at bounding box center [325, 281] width 76 height 18
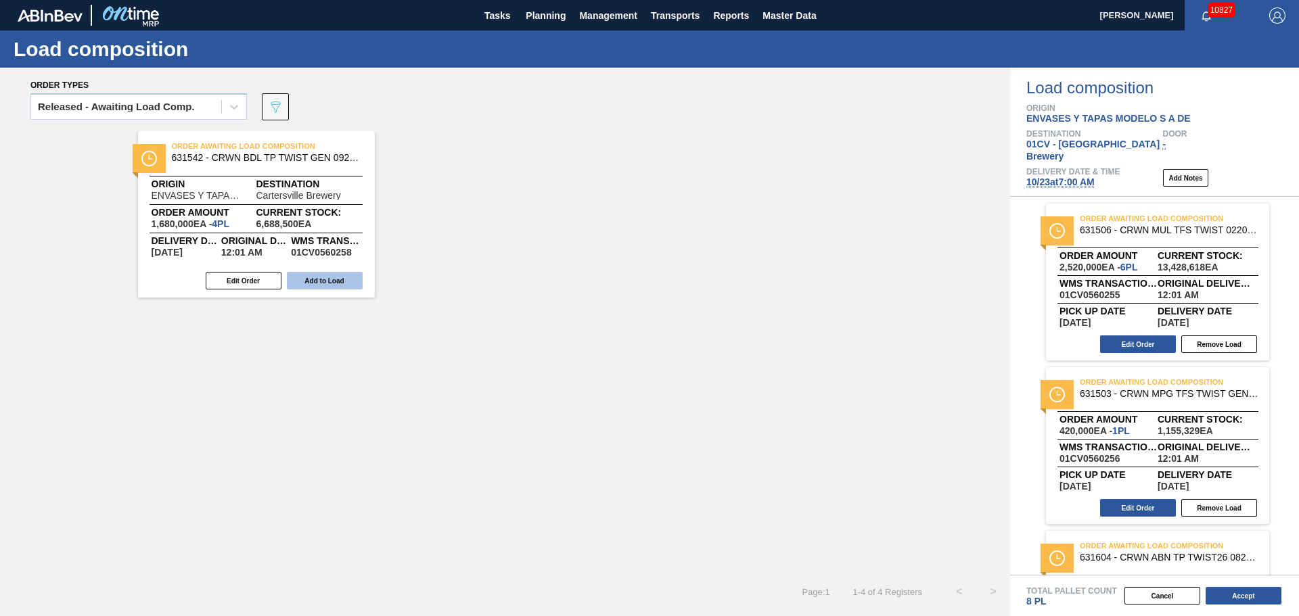
click at [334, 280] on button "Add to Load" at bounding box center [325, 281] width 76 height 18
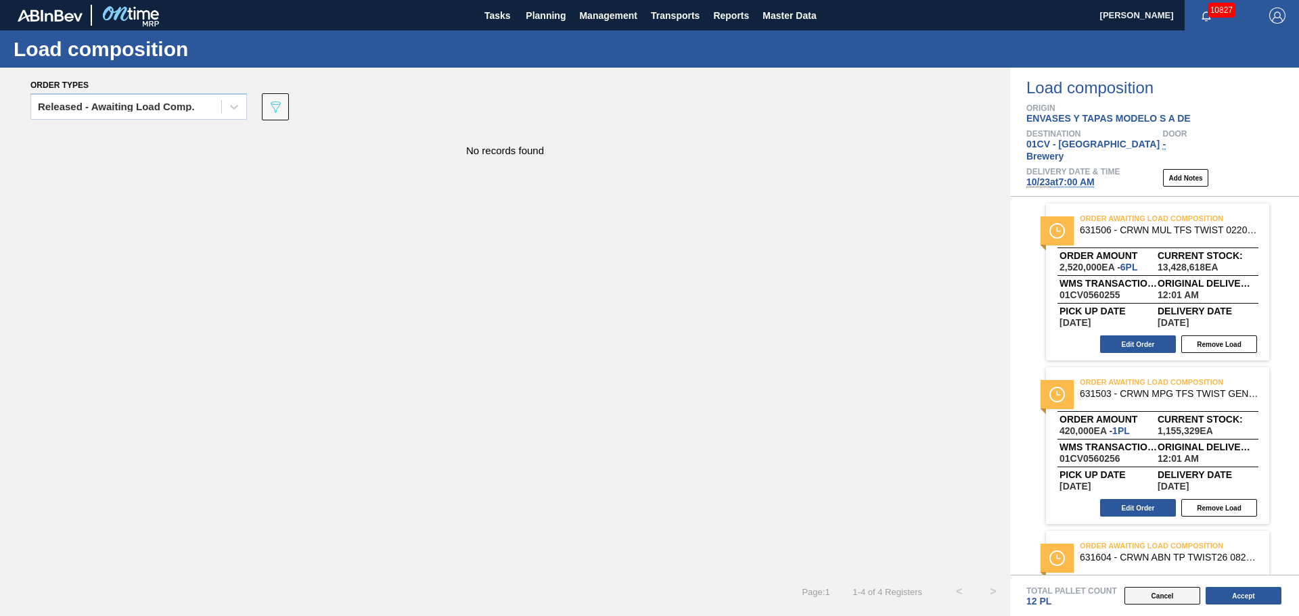
click at [1168, 599] on button "Cancel" at bounding box center [1163, 596] width 76 height 18
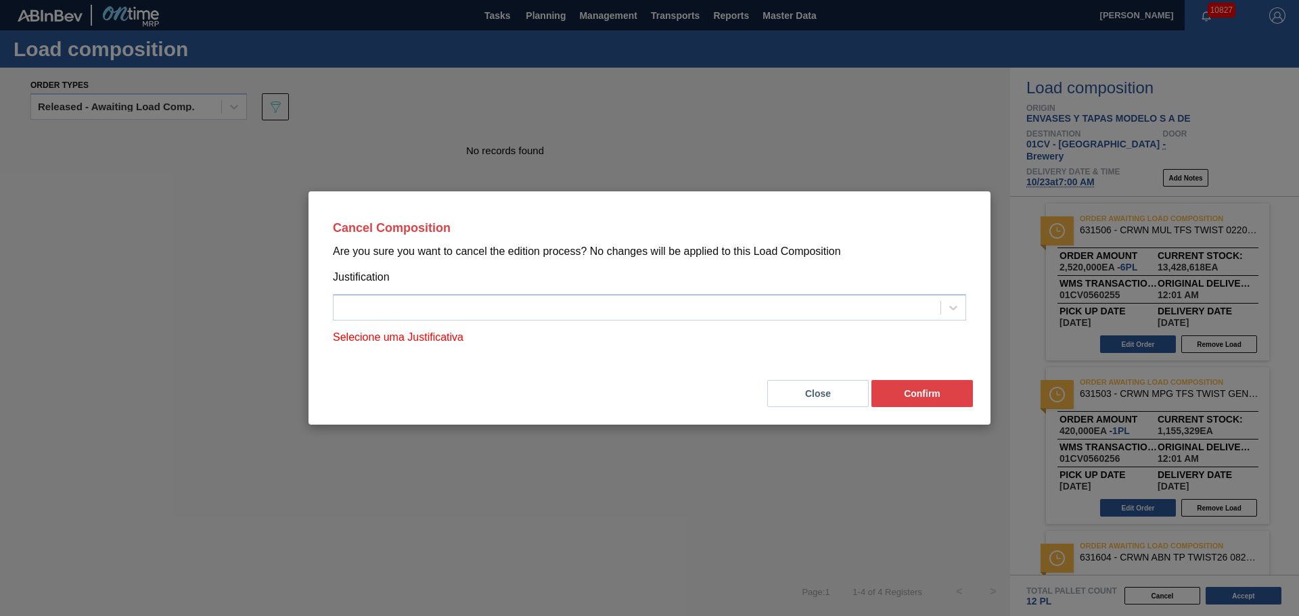
click at [865, 461] on div "Cancel Composition Are you sure you want to cancel the edition process? No chan…" at bounding box center [649, 308] width 1299 height 616
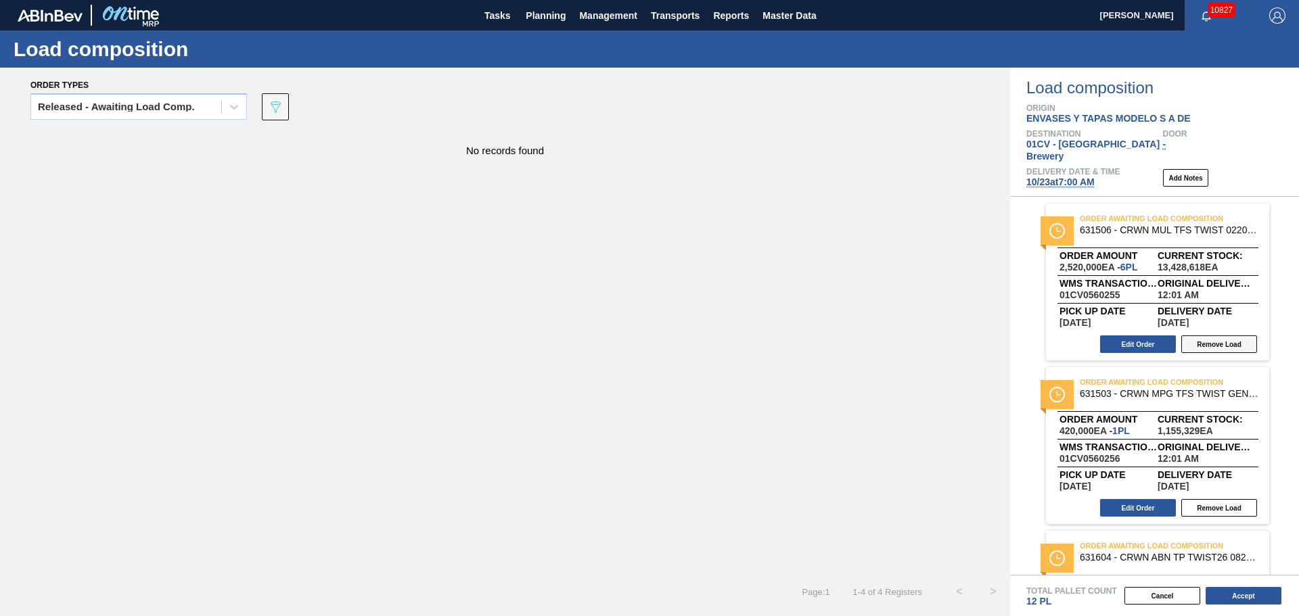
click at [1210, 336] on button "Remove Load" at bounding box center [1219, 345] width 76 height 18
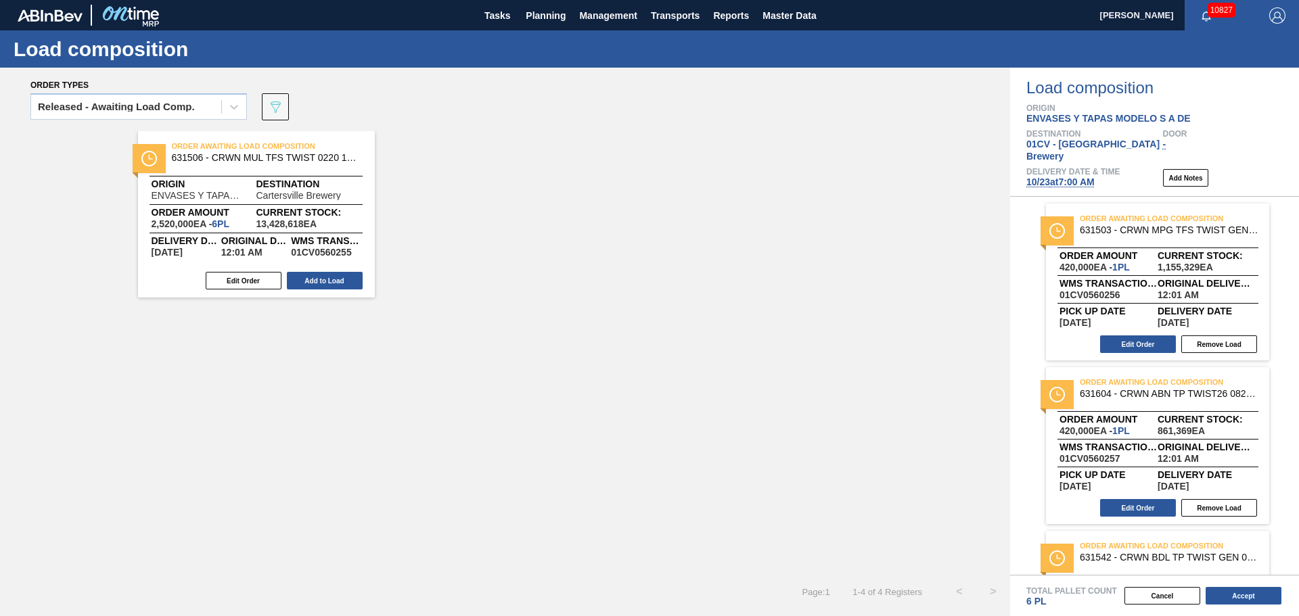
click at [1210, 336] on button "Remove Load" at bounding box center [1219, 345] width 76 height 18
click at [1210, 499] on button "Remove Load" at bounding box center [1219, 508] width 76 height 18
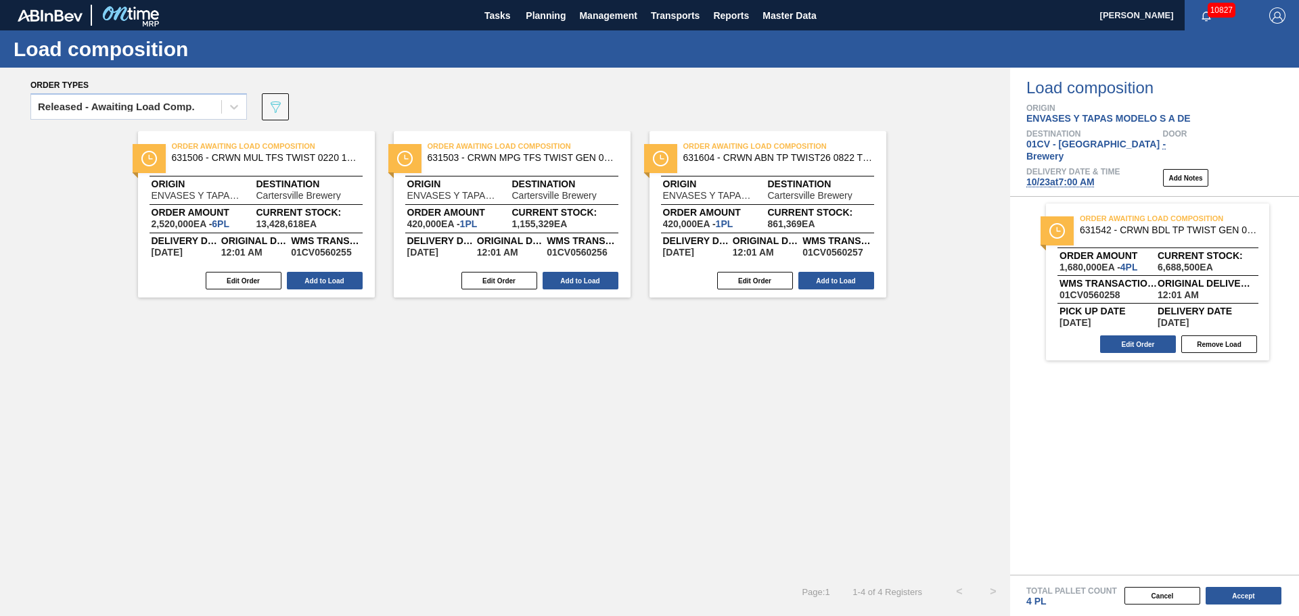
click at [1210, 336] on button "Remove Load" at bounding box center [1219, 345] width 76 height 18
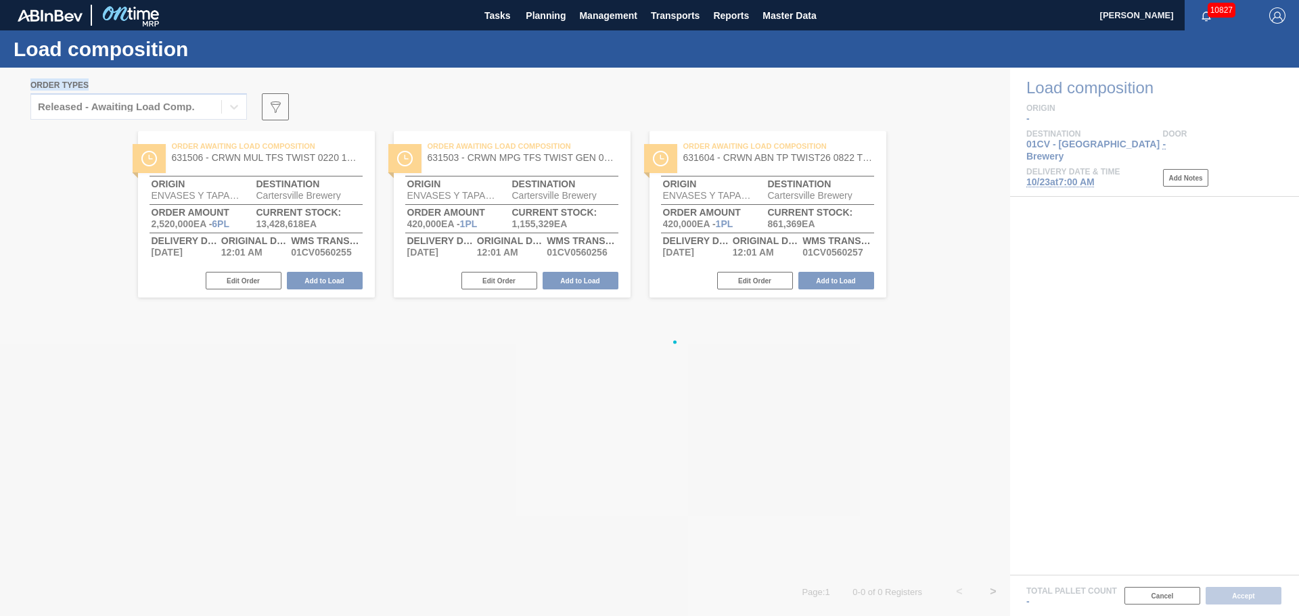
click at [1210, 332] on div at bounding box center [649, 342] width 1299 height 549
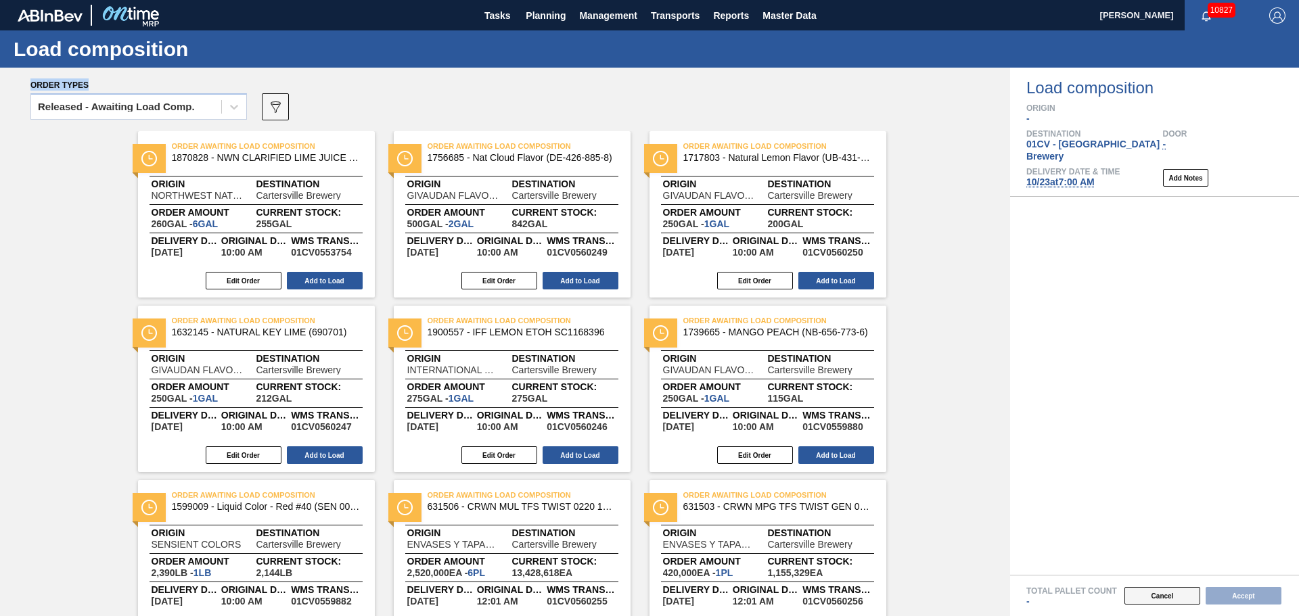
click at [1153, 597] on button "Cancel" at bounding box center [1163, 596] width 76 height 18
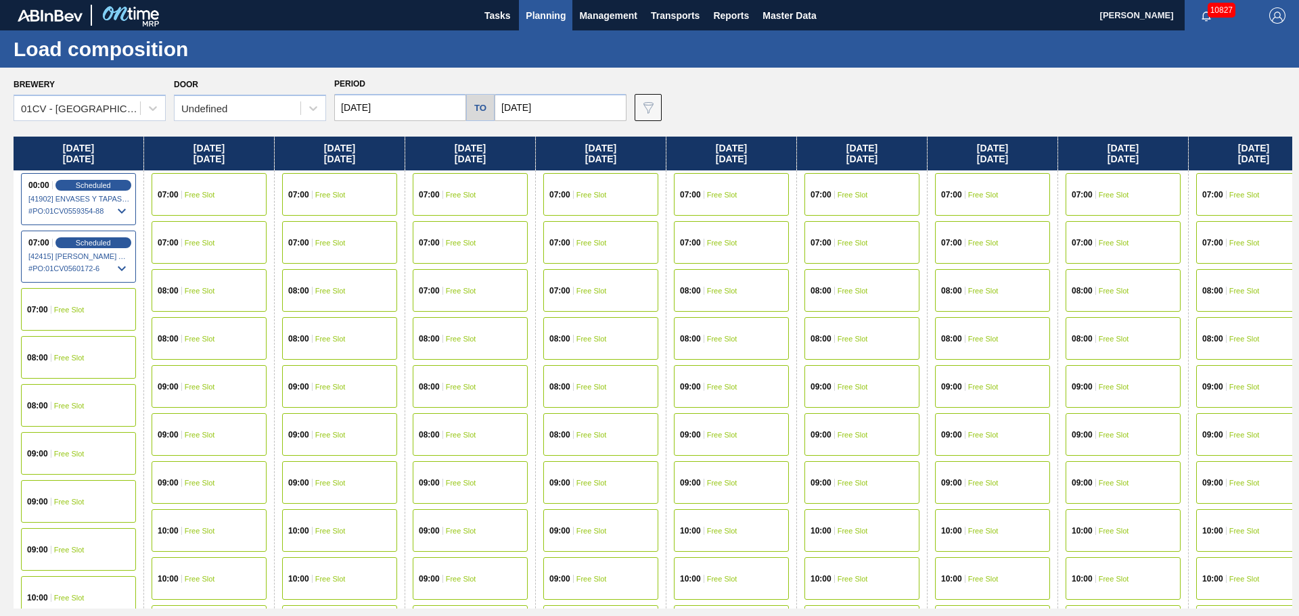
click at [853, 191] on span "Free Slot" at bounding box center [853, 195] width 30 height 8
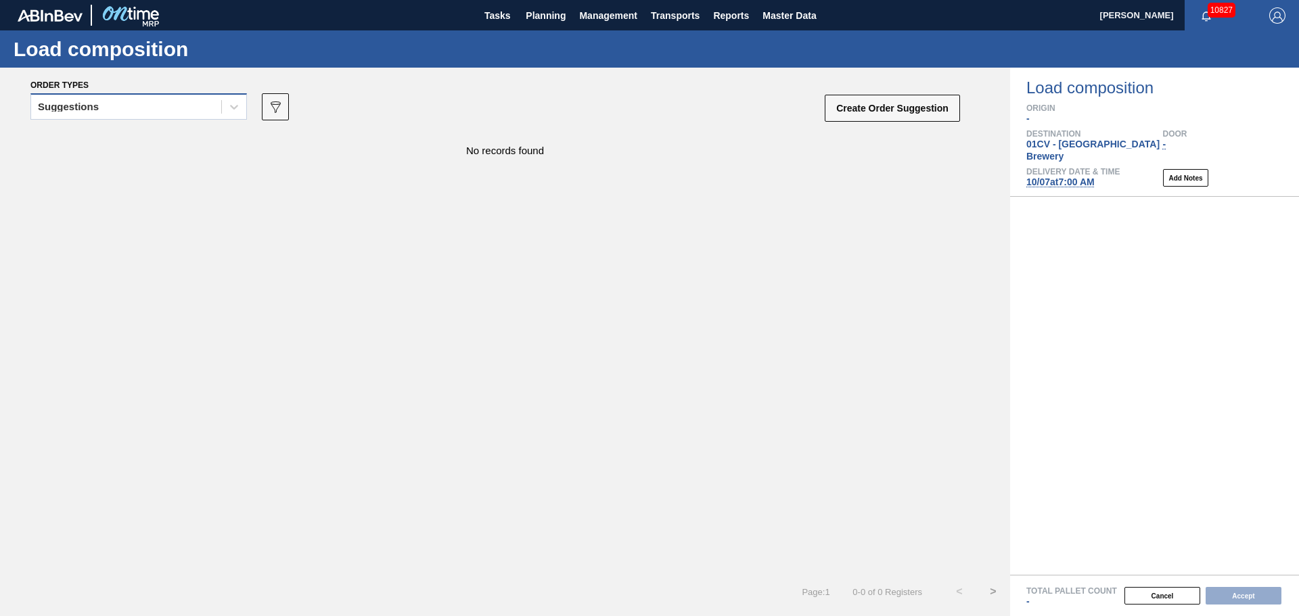
click at [107, 106] on div "Suggestions" at bounding box center [126, 107] width 190 height 20
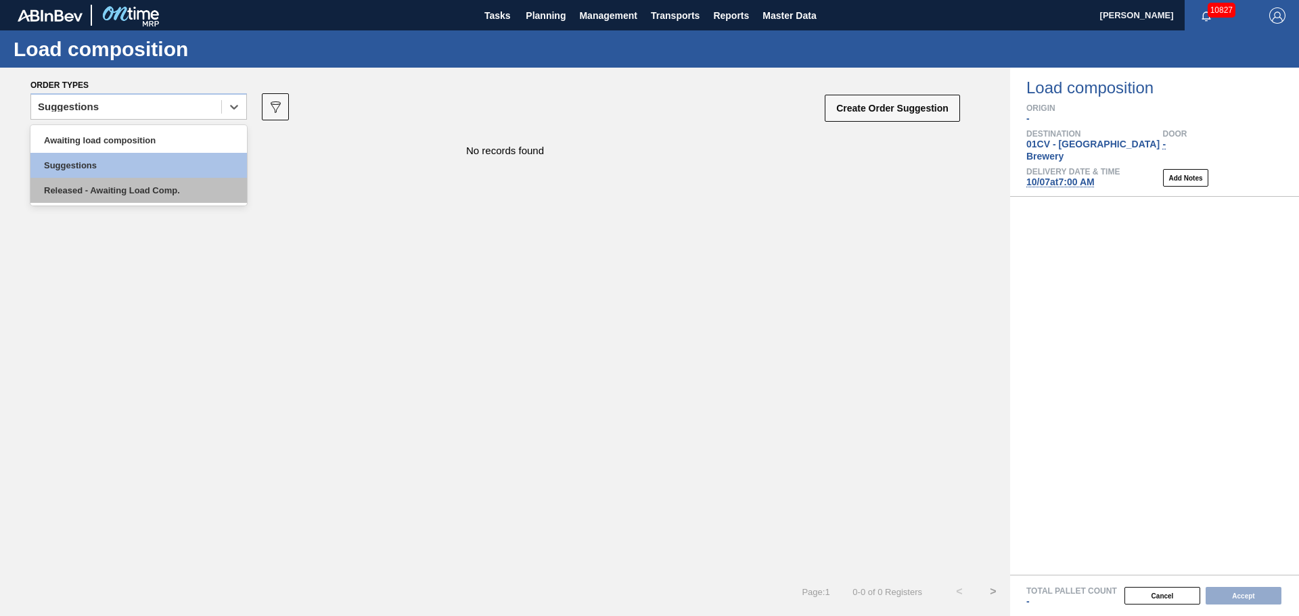
click at [185, 198] on div "Released - Awaiting Load Comp." at bounding box center [138, 190] width 217 height 25
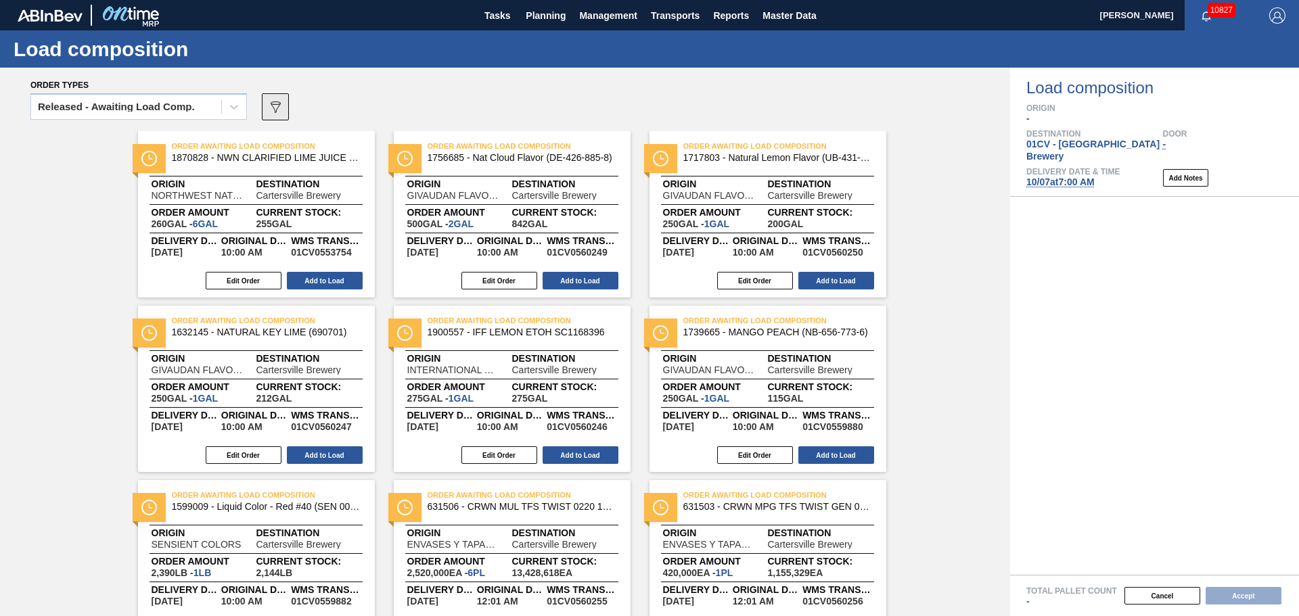
click at [271, 109] on icon "089F7B8B-B2A5-4AFE-B5C0-19BA573D28AC" at bounding box center [275, 107] width 16 height 16
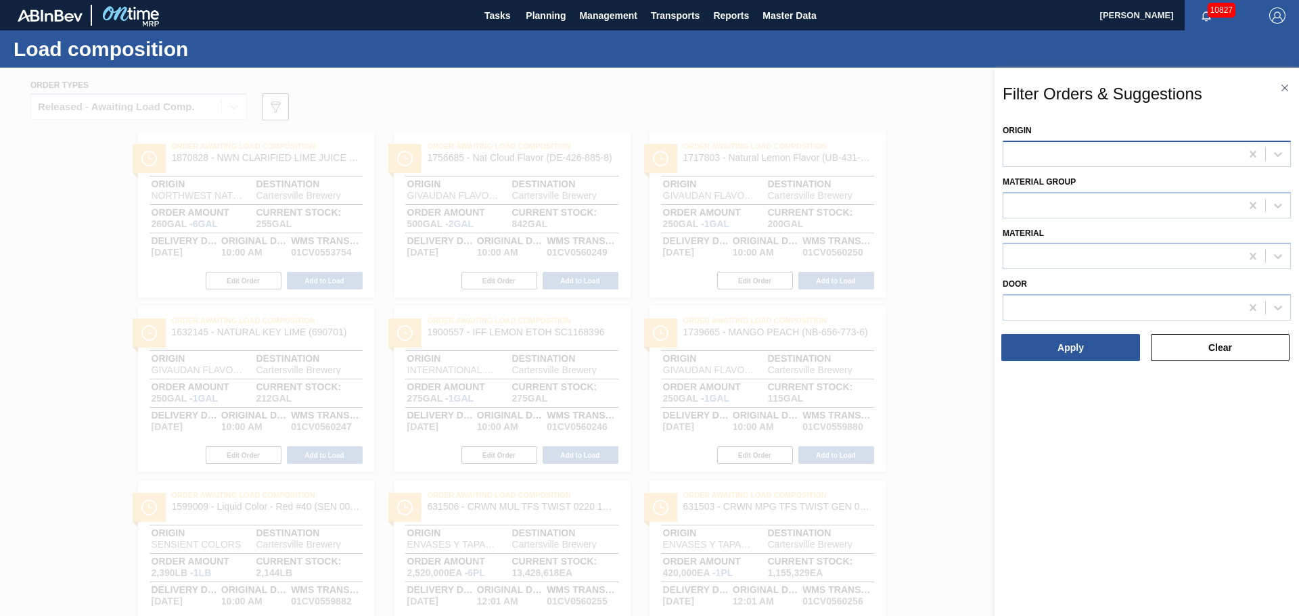
click at [1153, 156] on div at bounding box center [1121, 154] width 237 height 20
type input "tapa"
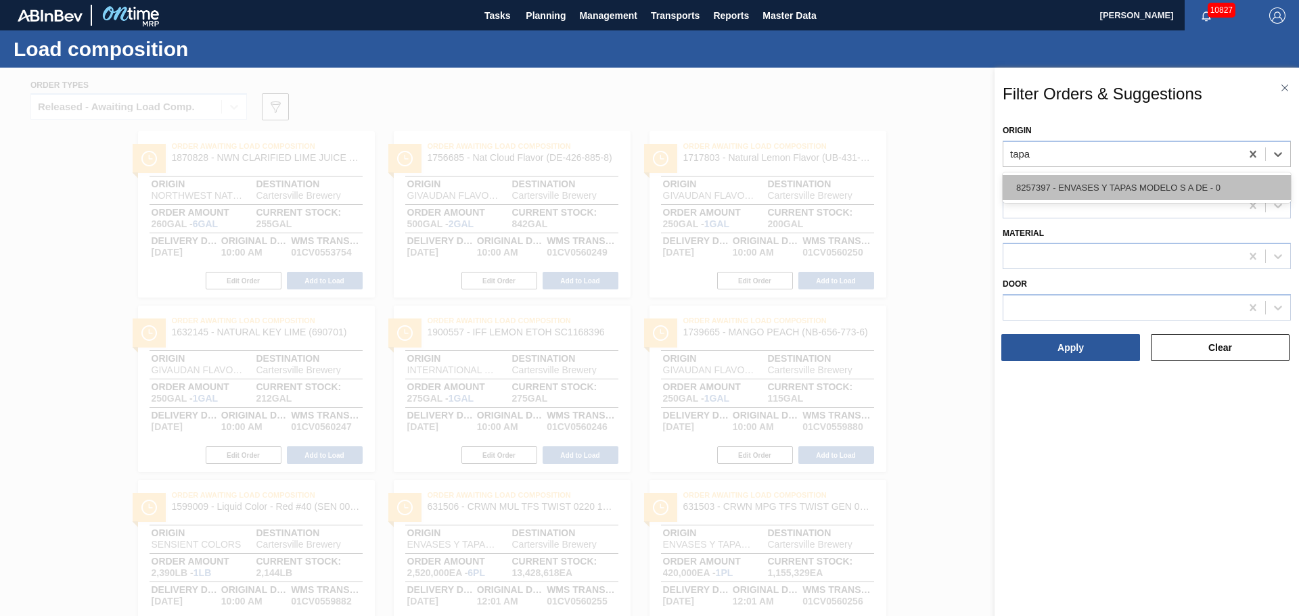
click at [1118, 193] on div "8257397 - ENVASES Y TAPAS MODELO S A DE - 0" at bounding box center [1147, 187] width 288 height 25
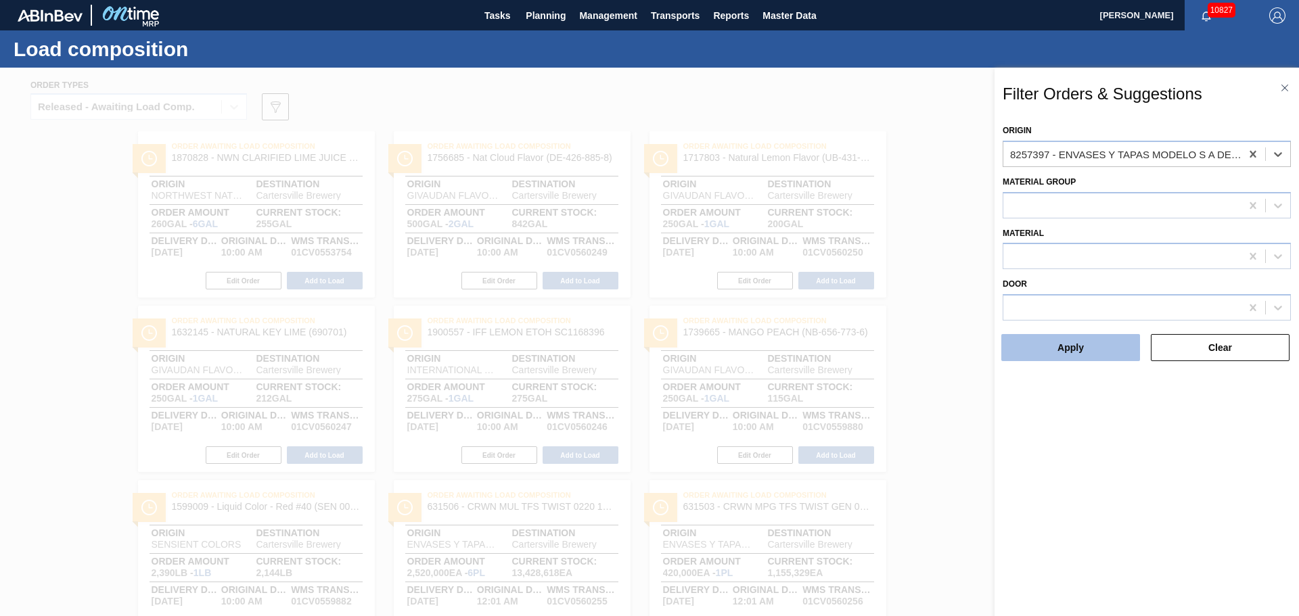
click at [1086, 339] on button "Apply" at bounding box center [1070, 347] width 139 height 27
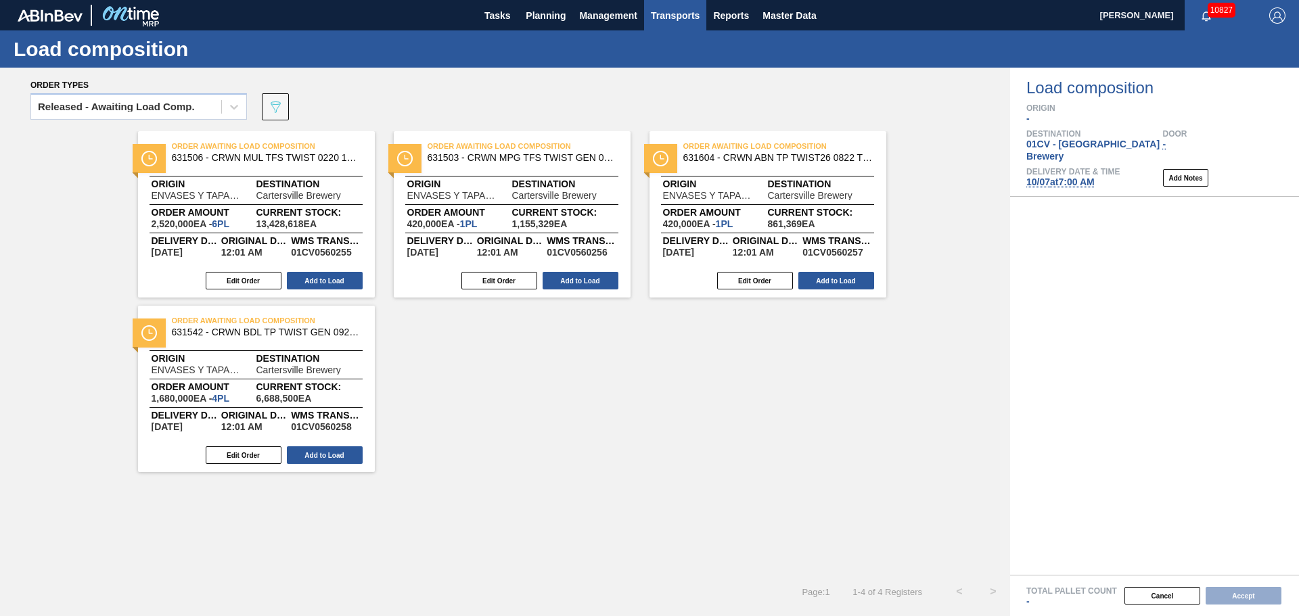
click at [683, 21] on span "Transports" at bounding box center [675, 15] width 49 height 16
click at [689, 72] on li "[GEOGRAPHIC_DATA]" at bounding box center [686, 68] width 114 height 22
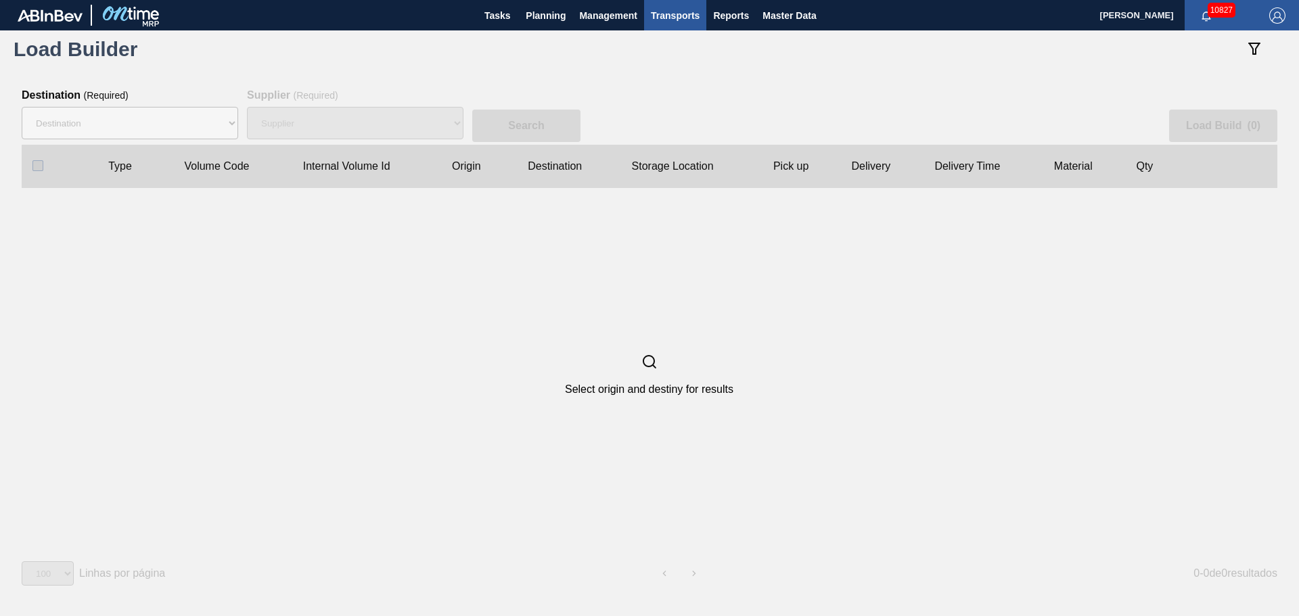
drag, startPoint x: 665, startPoint y: 368, endPoint x: 654, endPoint y: 336, distance: 34.5
click at [661, 364] on div "Select origin and destiny for results" at bounding box center [649, 374] width 1255 height 373
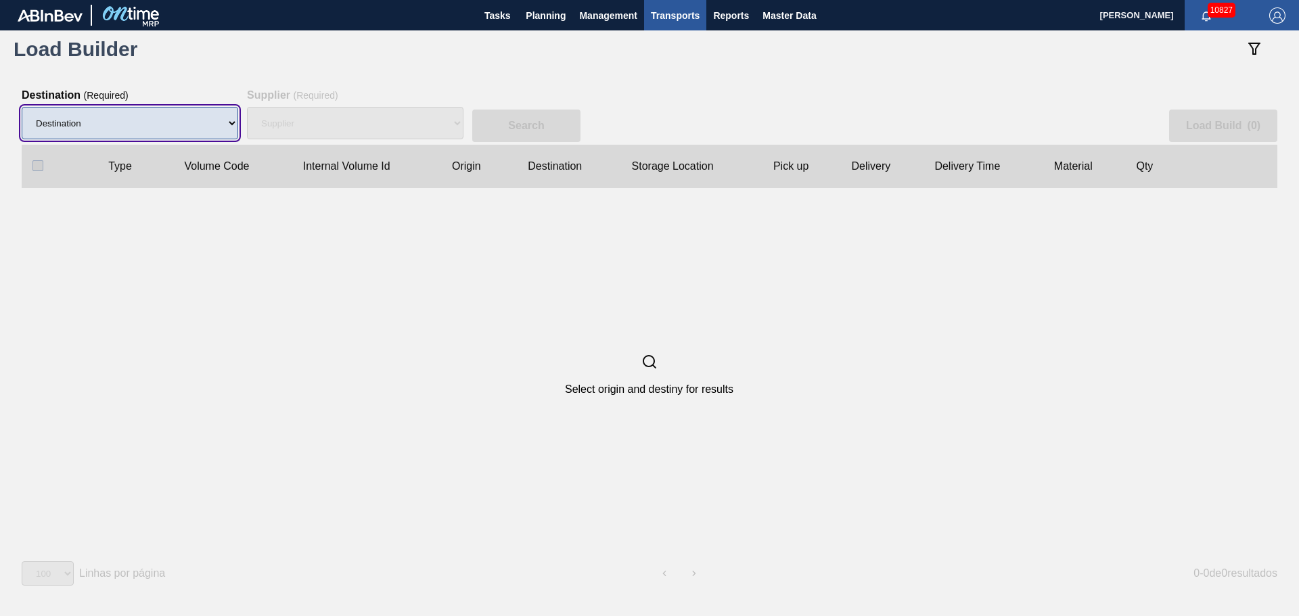
click at [229, 115] on select "Destination 01BV - [GEOGRAPHIC_DATA] 01CL - [GEOGRAPHIC_DATA] 01CV - [GEOGRAPHI…" at bounding box center [130, 123] width 217 height 32
select select "6"
click at [22, 107] on select "Destination 01BV - [GEOGRAPHIC_DATA] 01CL - [GEOGRAPHIC_DATA] 01CV - [GEOGRAPHI…" at bounding box center [130, 123] width 217 height 32
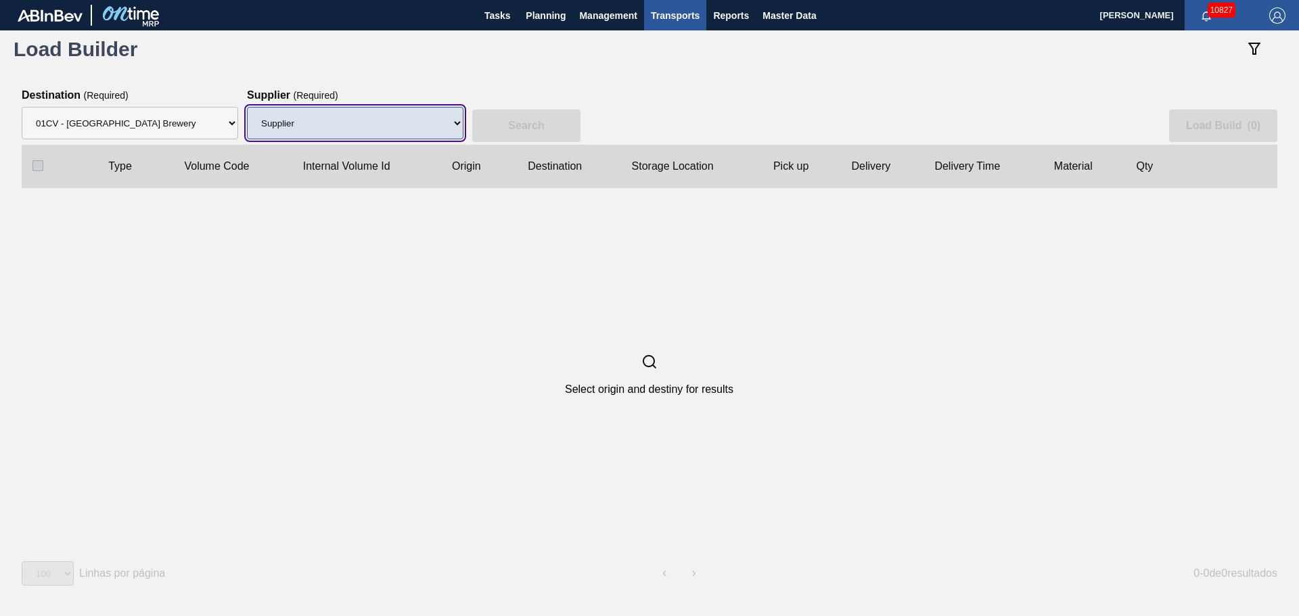
click at [415, 139] on select "Supplier 8329501 - ACCORD CARTON CO 8341298 - ACCREDO PACKAGING INC 8248341 - A…" at bounding box center [355, 123] width 217 height 32
select select "64"
click at [247, 107] on select "Supplier 8329501 - ACCORD CARTON CO 8341298 - ACCREDO PACKAGING INC 8248341 - A…" at bounding box center [355, 123] width 217 height 32
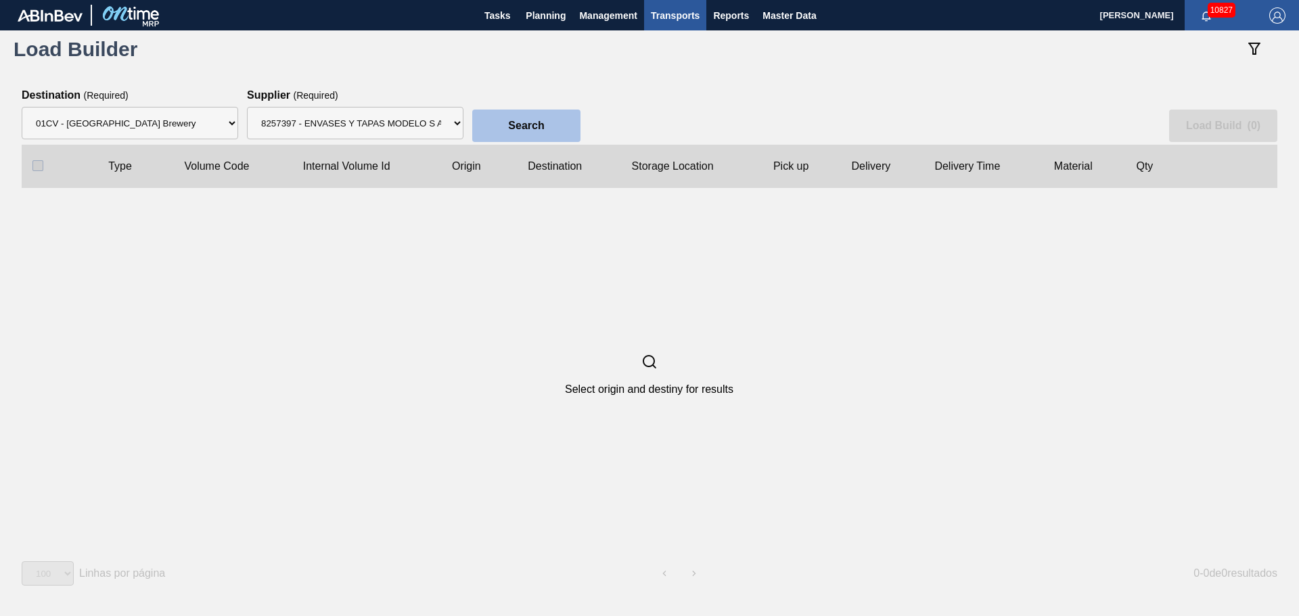
click at [494, 127] on button "Search" at bounding box center [526, 126] width 108 height 32
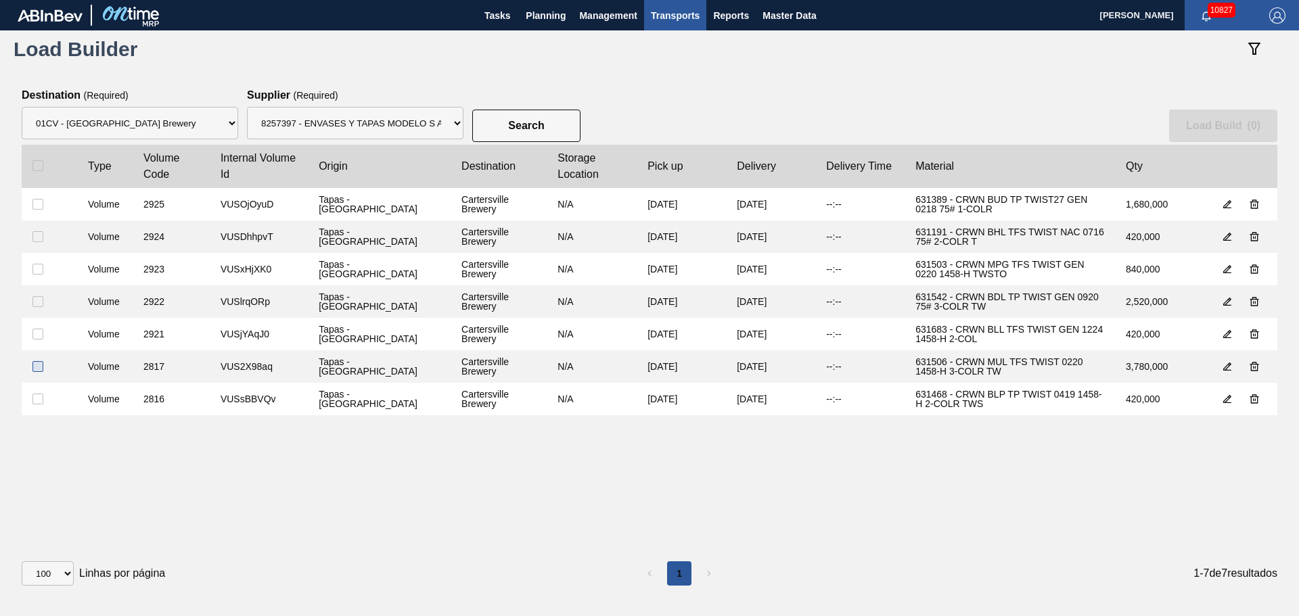
click at [35, 366] on input "checkbox" at bounding box center [37, 366] width 11 height 11
checkbox input "true"
click at [46, 237] on label at bounding box center [49, 236] width 34 height 11
click at [43, 237] on input "checkbox" at bounding box center [37, 236] width 11 height 11
checkbox input "true"
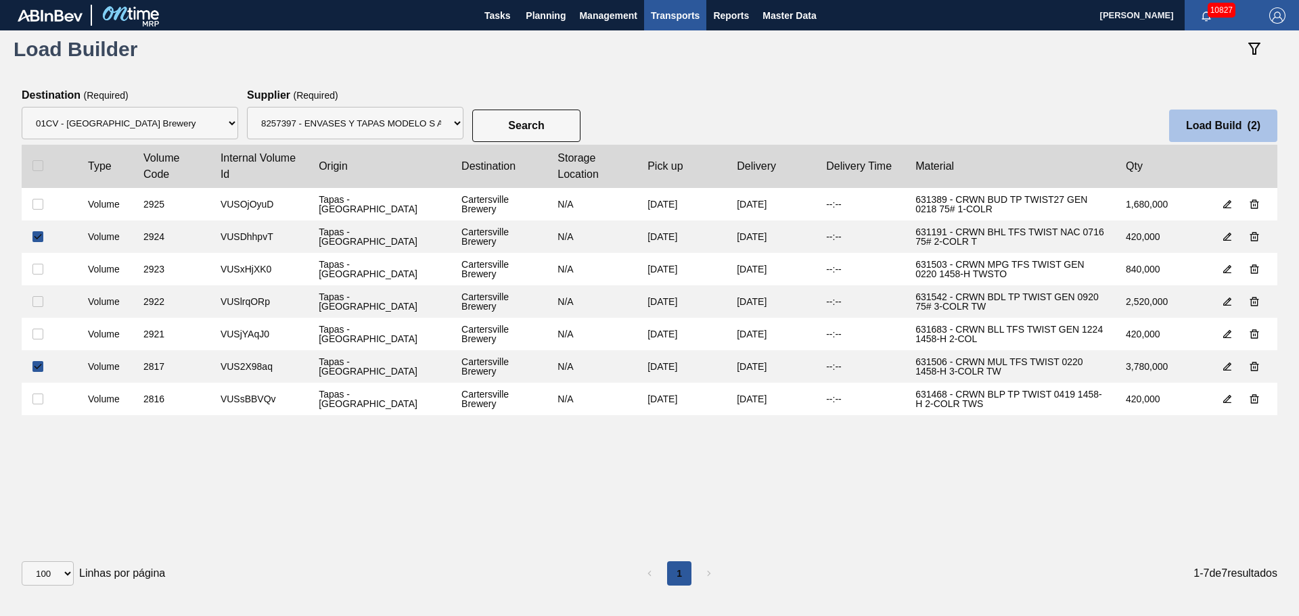
click at [1254, 118] on button "Load Build ( 2 )" at bounding box center [1223, 126] width 108 height 32
select select "Undefined"
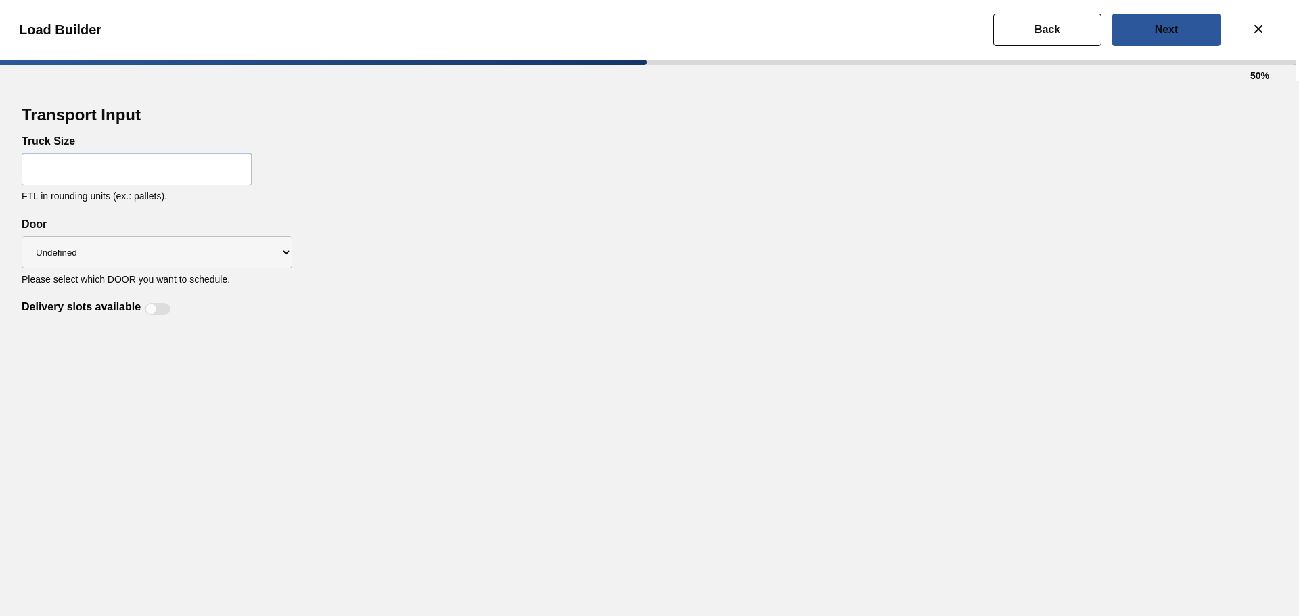
click at [192, 175] on input "text" at bounding box center [137, 169] width 230 height 32
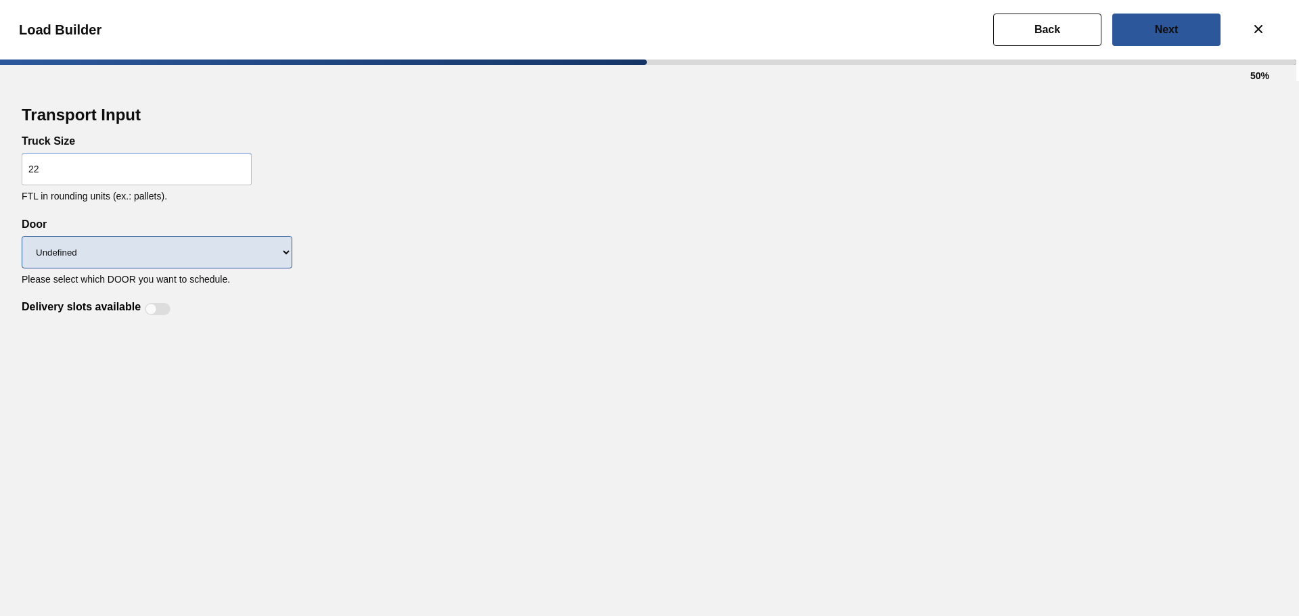
type input "22"
click at [227, 254] on select "Undefined CROWNS LIDS" at bounding box center [157, 252] width 271 height 32
select select "CROWNS"
click at [22, 236] on select "Undefined CROWNS LIDS" at bounding box center [157, 252] width 271 height 32
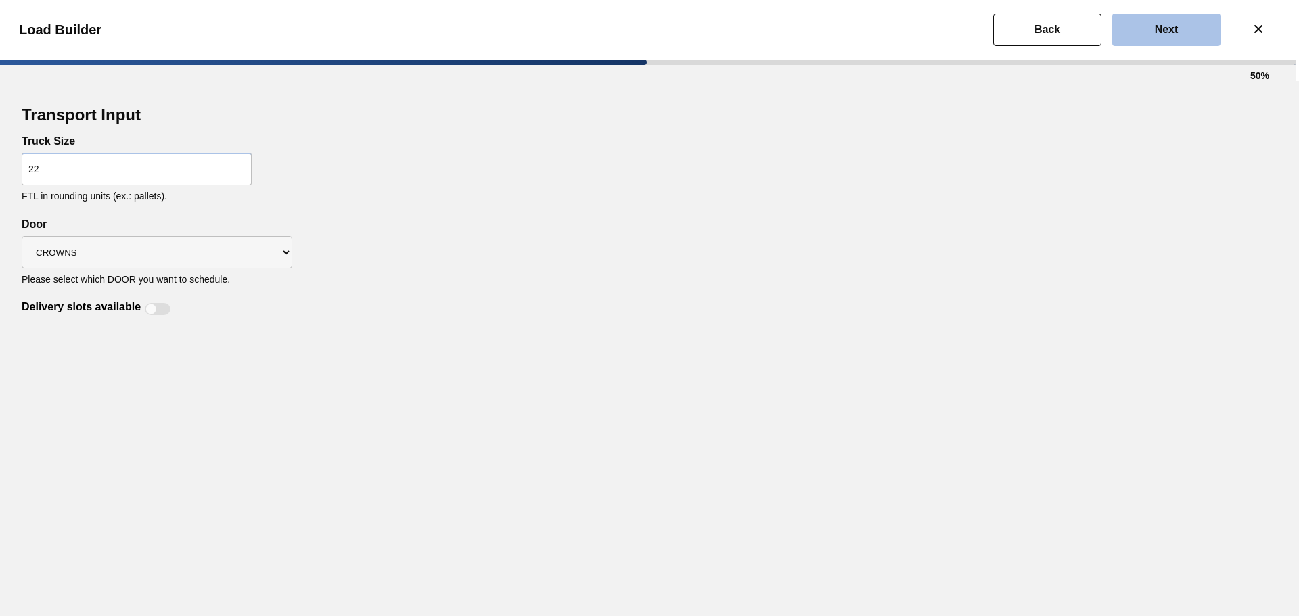
click at [0, 0] on slot "Next" at bounding box center [0, 0] width 0 height 0
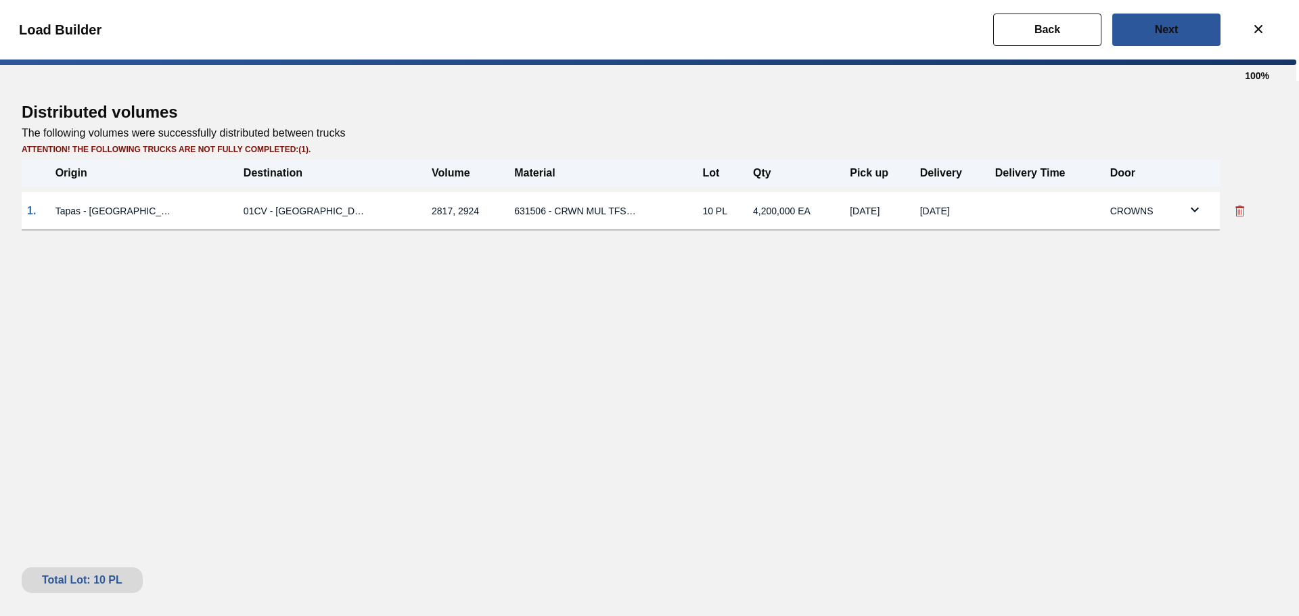
click at [1181, 198] on td at bounding box center [1200, 211] width 39 height 38
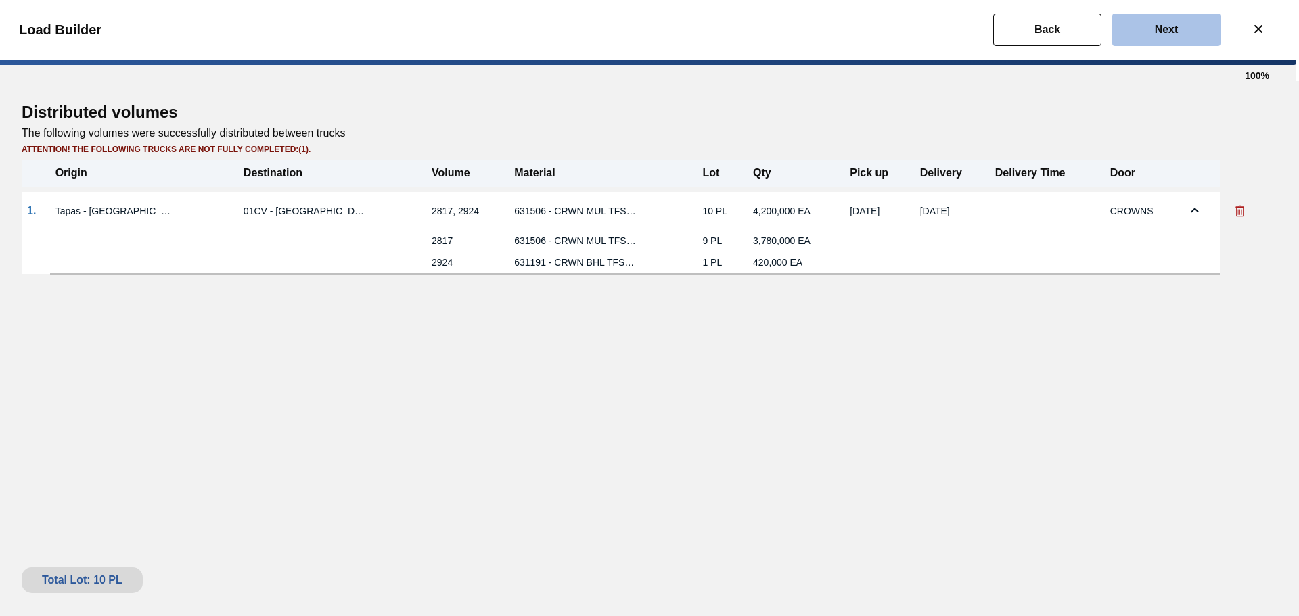
click at [1171, 35] on button "Next" at bounding box center [1166, 30] width 108 height 32
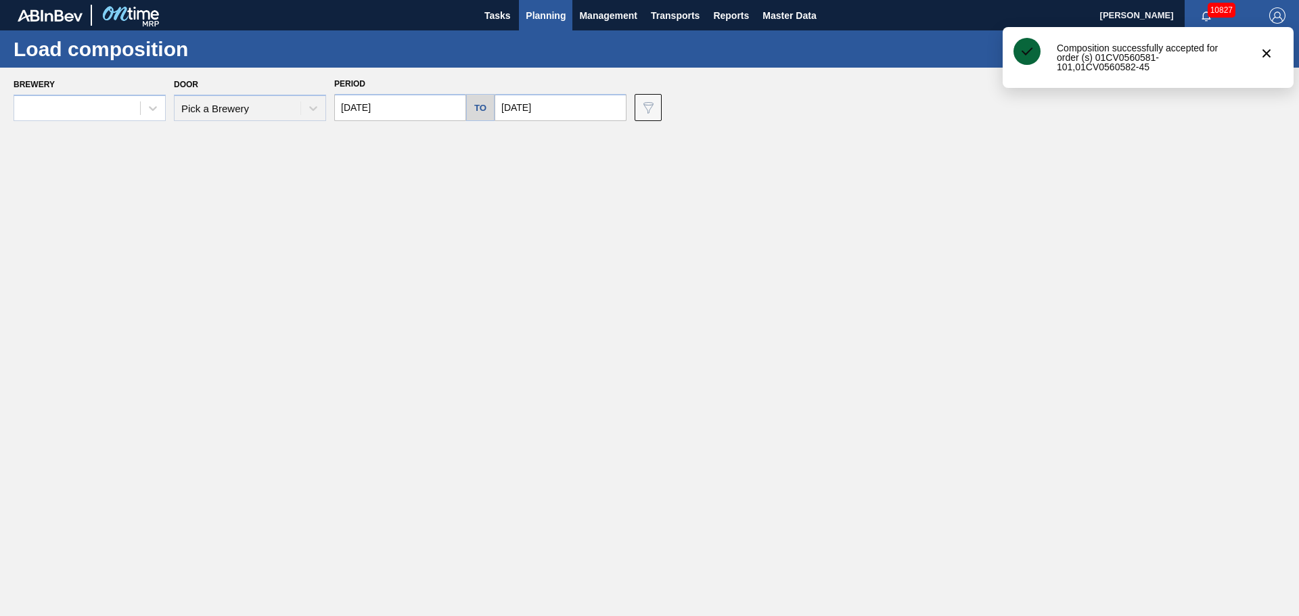
type input "[DATE]"
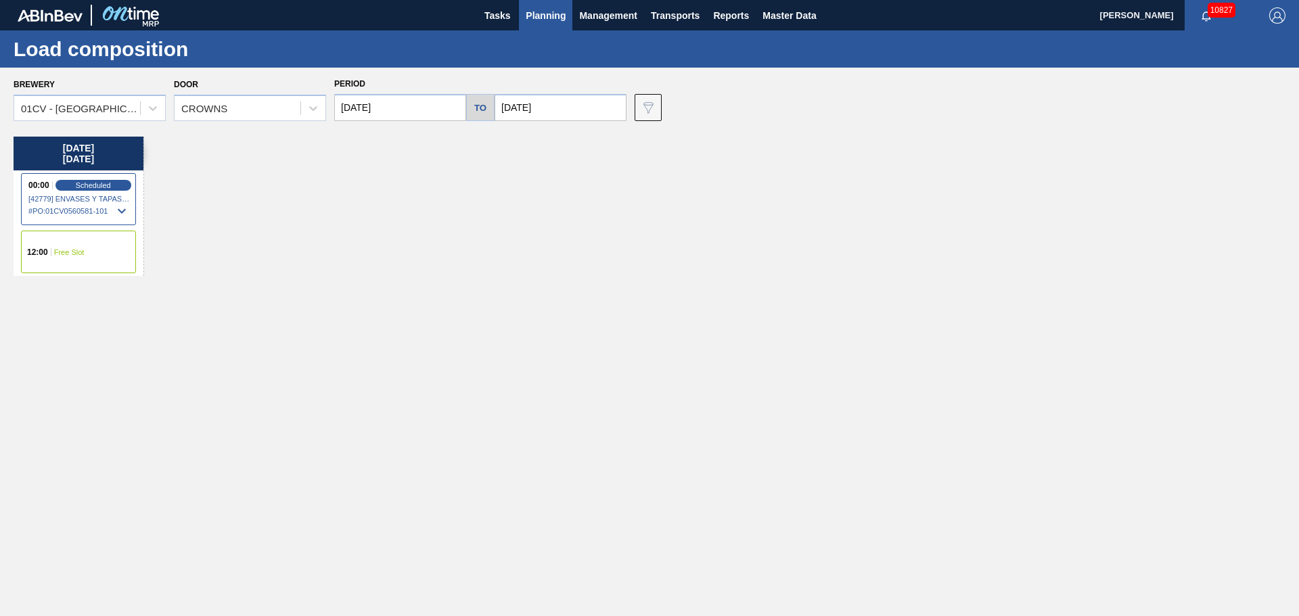
click at [555, 108] on input "[DATE]" at bounding box center [561, 107] width 132 height 27
click at [426, 115] on input "[DATE]" at bounding box center [400, 107] width 132 height 27
click at [349, 227] on div "12" at bounding box center [350, 227] width 18 height 18
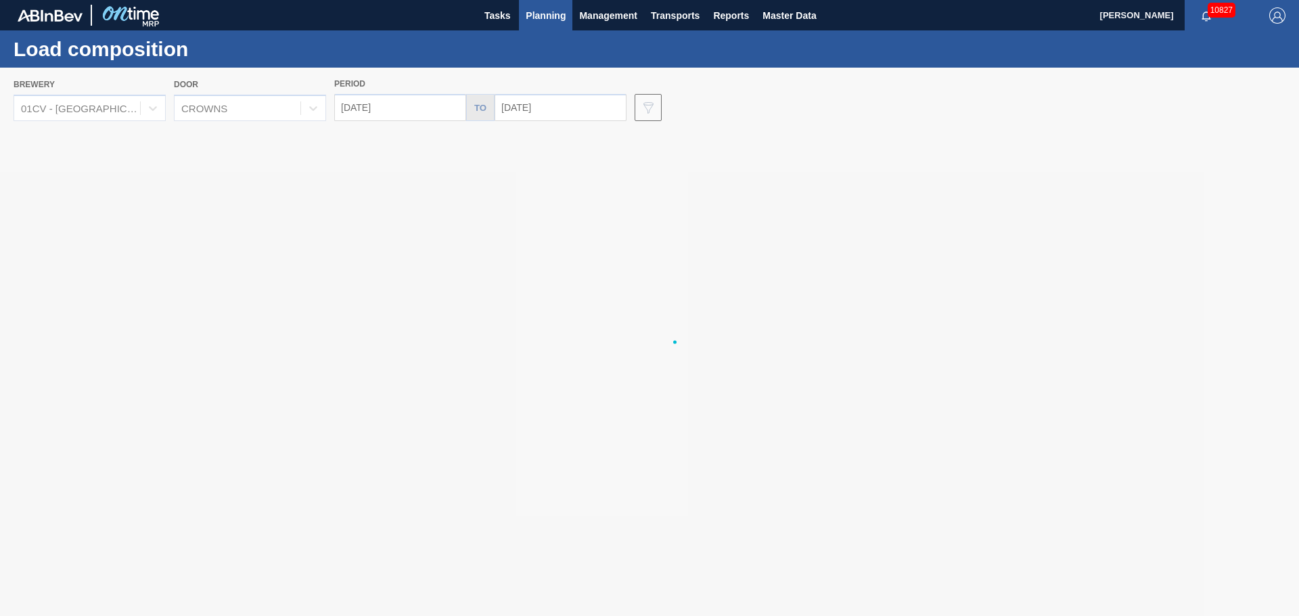
type input "[DATE]"
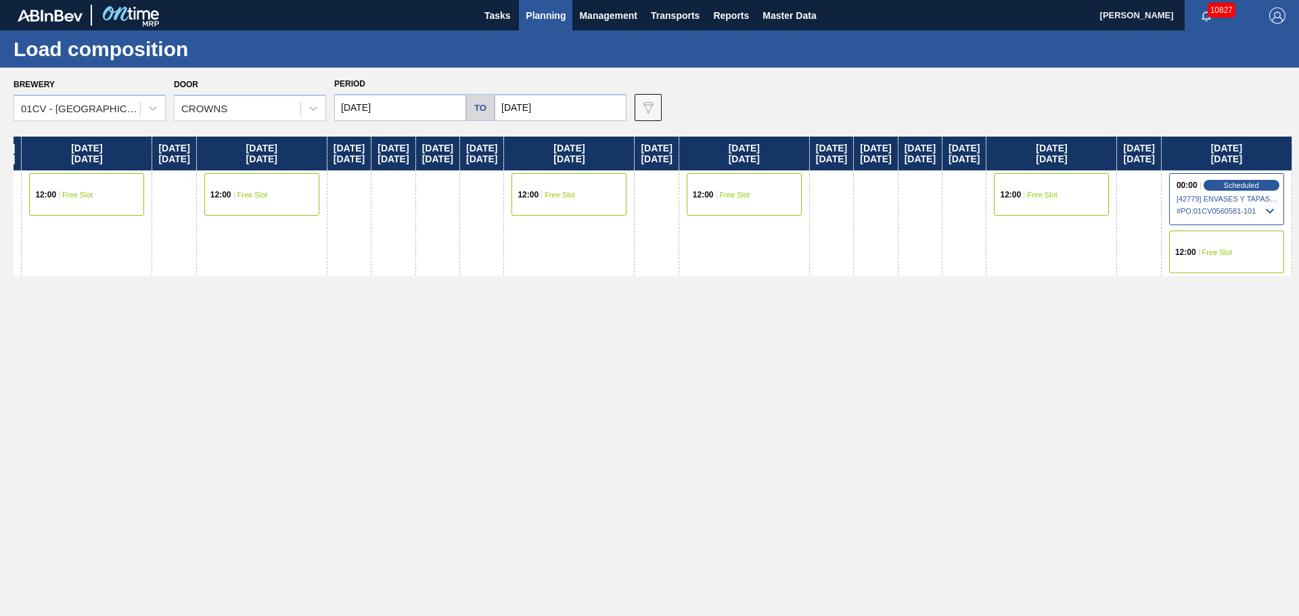
drag, startPoint x: 921, startPoint y: 260, endPoint x: 767, endPoint y: 271, distance: 154.0
click at [767, 271] on div "Sunday 10/12/2025 Monday 10/13/2025 12:00 Free Slot Tuesday 10/14/2025 Wednesda…" at bounding box center [653, 373] width 1279 height 472
drag, startPoint x: 830, startPoint y: 233, endPoint x: 742, endPoint y: 246, distance: 88.9
click at [742, 246] on div "Sunday 10/12/2025 Monday 10/13/2025 12:00 Free Slot Tuesday 10/14/2025 Wednesda…" at bounding box center [653, 373] width 1279 height 472
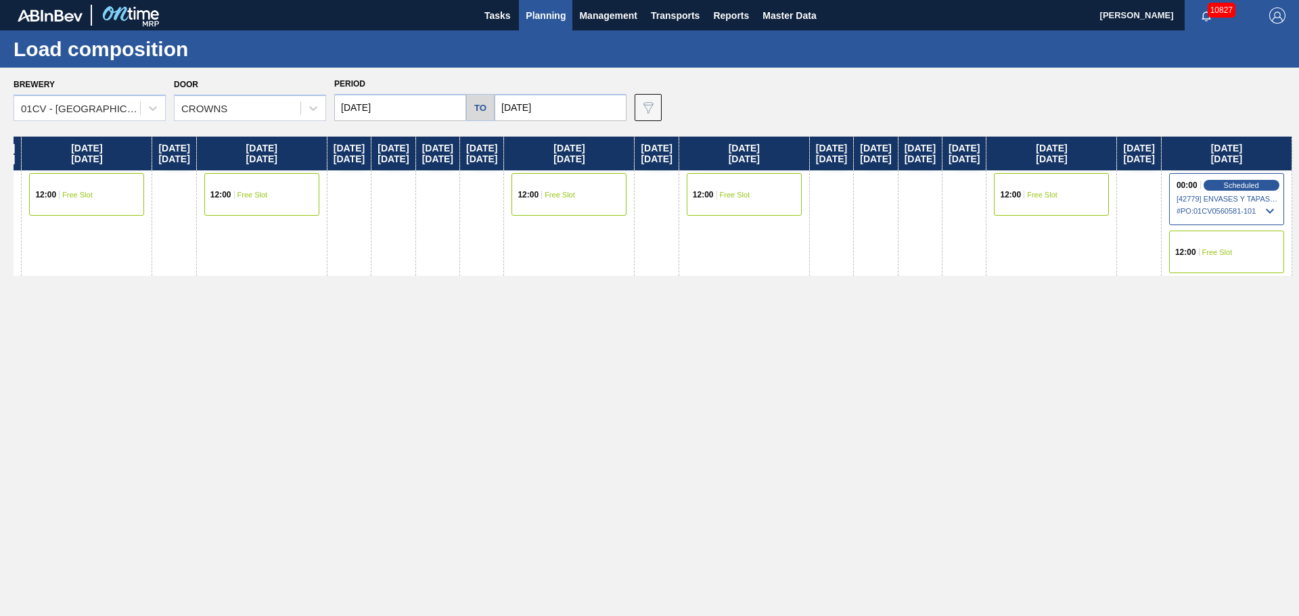
click at [687, 201] on div "12:00 Free Slot" at bounding box center [744, 194] width 115 height 43
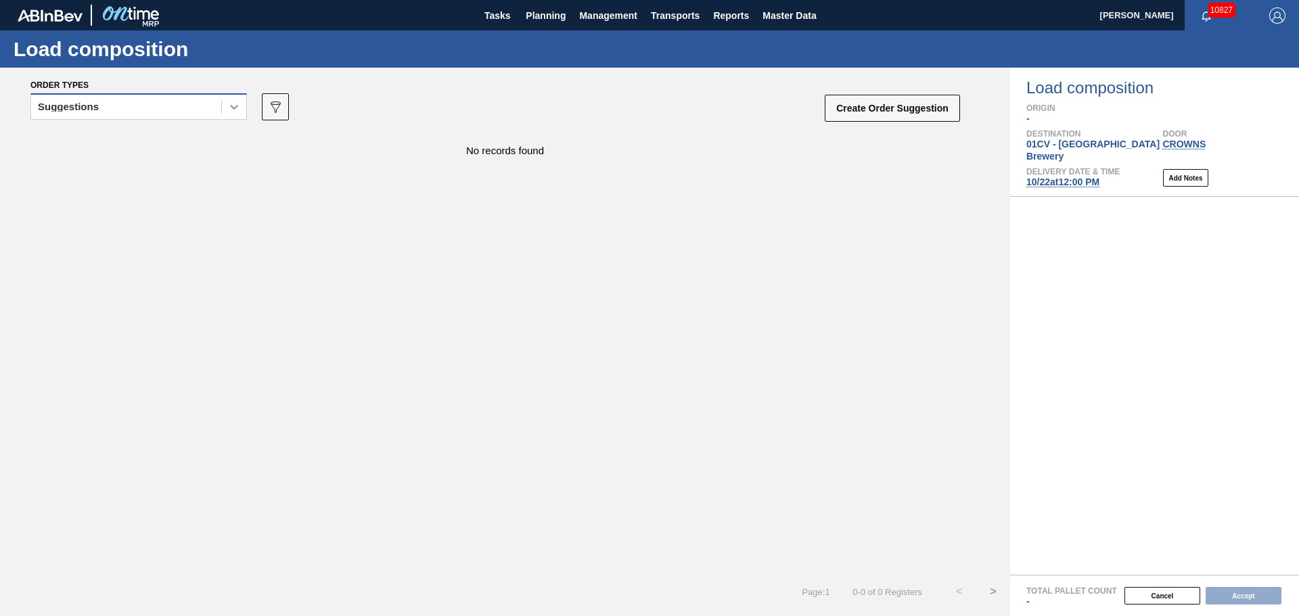
click at [237, 110] on icon at bounding box center [234, 107] width 14 height 14
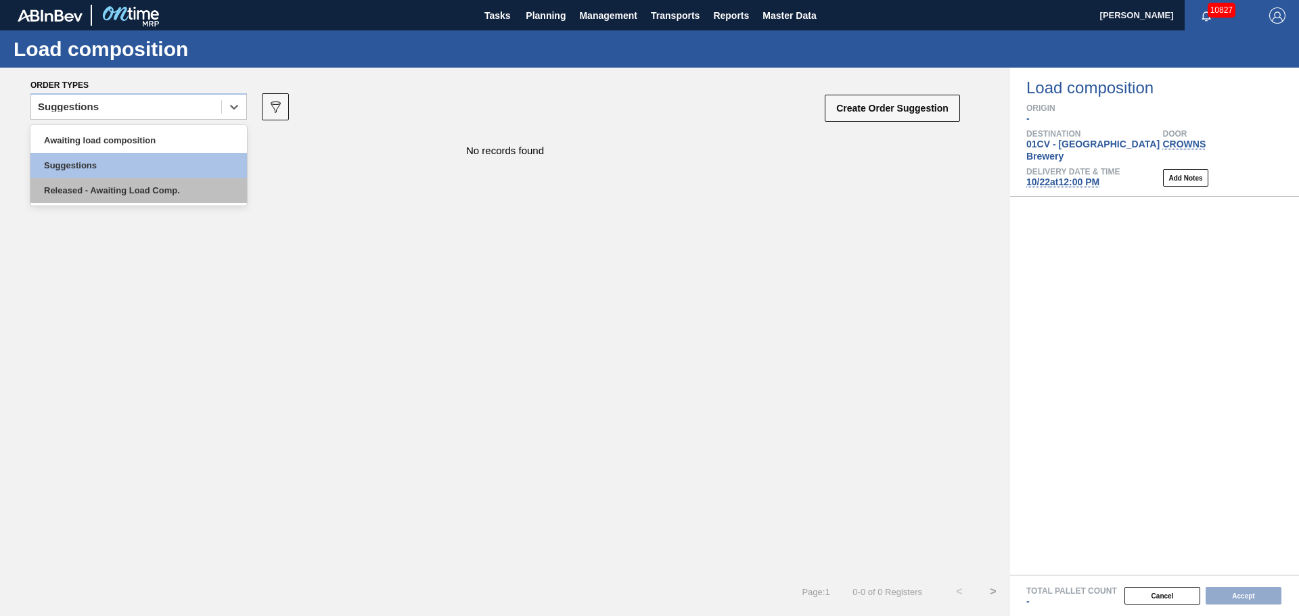
click at [200, 200] on div "Released - Awaiting Load Comp." at bounding box center [138, 190] width 217 height 25
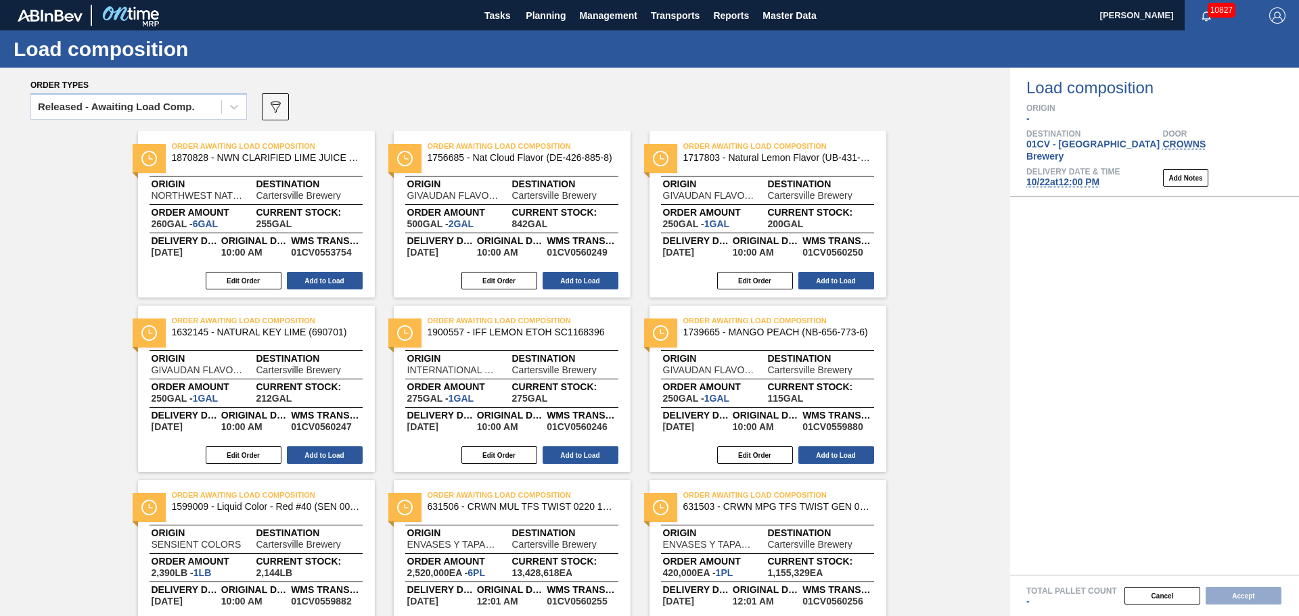
click at [817, 91] on div "Released - Awaiting Load Comp. 089F7B8B-B2A5-4AFE-B5C0-19BA573D28AC" at bounding box center [495, 111] width 931 height 41
click at [768, 104] on div "Released - Awaiting Load Comp. 089F7B8B-B2A5-4AFE-B5C0-19BA573D28AC" at bounding box center [495, 111] width 931 height 41
click at [733, 55] on div "Load composition" at bounding box center [649, 48] width 1299 height 37
click at [696, 13] on span "Transports" at bounding box center [675, 15] width 49 height 16
click at [821, 121] on div at bounding box center [649, 308] width 1299 height 616
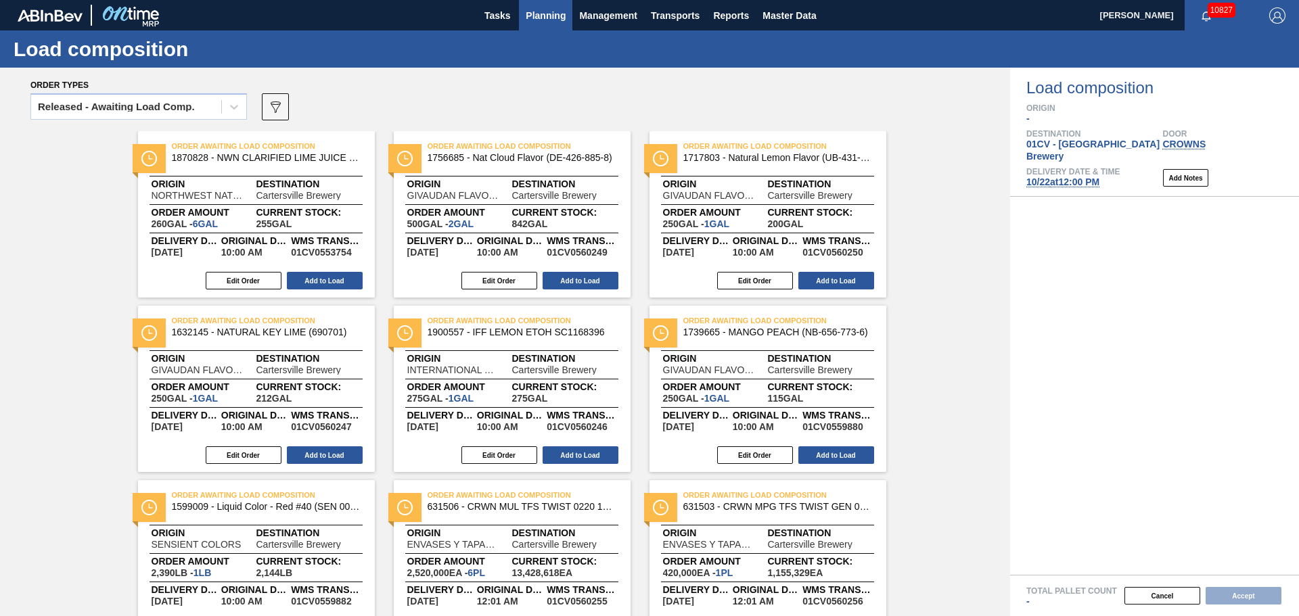
click at [554, 19] on span "Planning" at bounding box center [546, 15] width 40 height 16
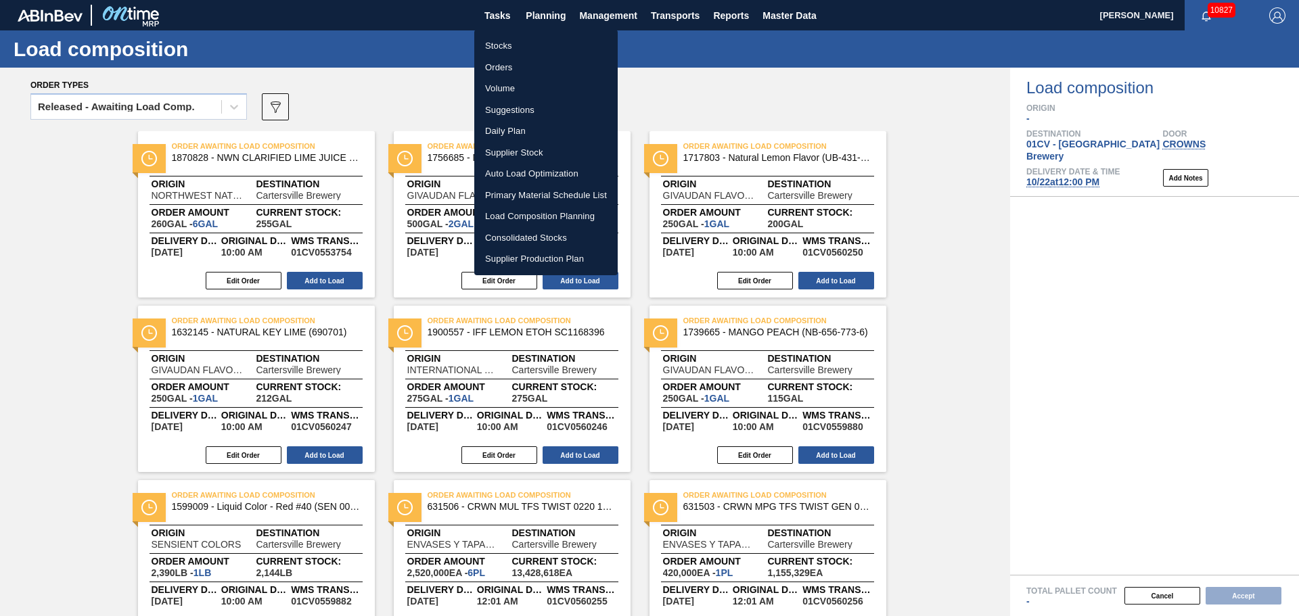
click at [1166, 580] on div at bounding box center [649, 308] width 1299 height 616
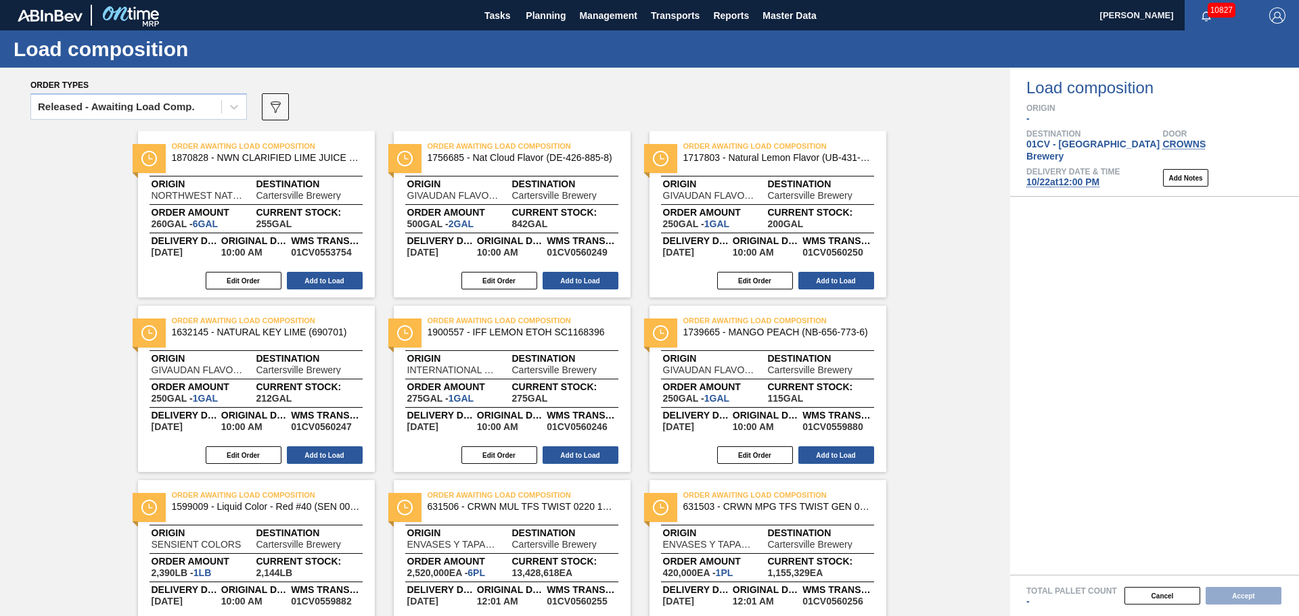
click at [1160, 595] on button "Cancel" at bounding box center [1163, 596] width 76 height 18
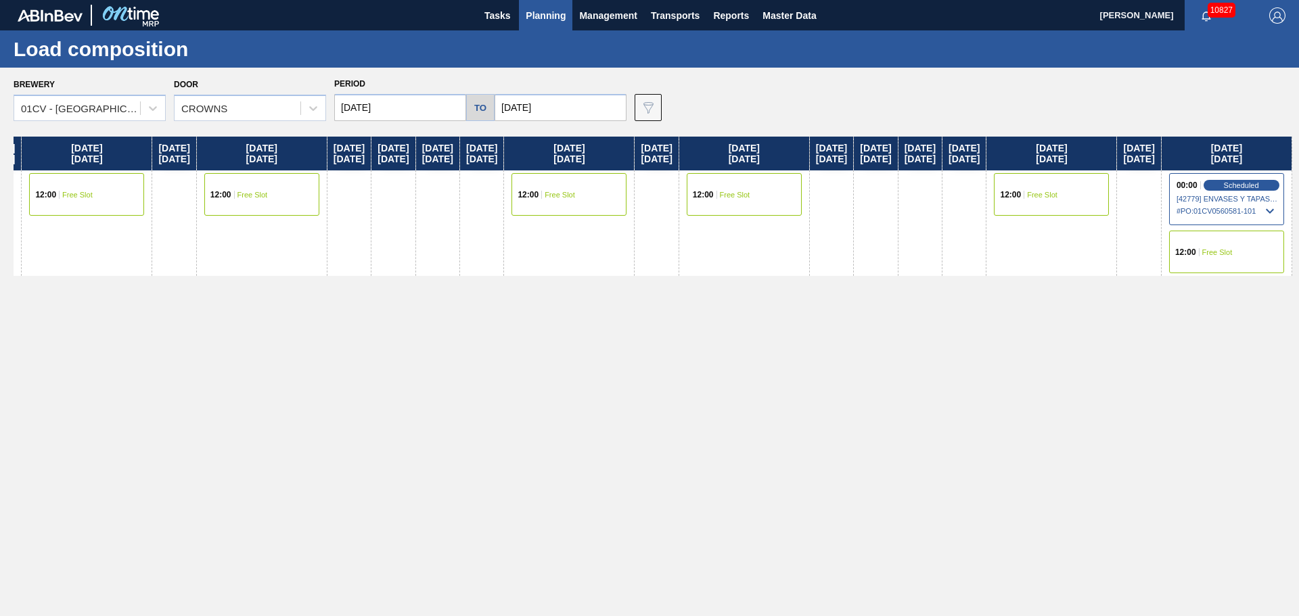
scroll to position [0, 228]
drag, startPoint x: 989, startPoint y: 258, endPoint x: 712, endPoint y: 269, distance: 277.6
click at [708, 272] on div "Sunday 10/12/2025 Monday 10/13/2025 12:00 Free Slot Tuesday 10/14/2025 Wednesda…" at bounding box center [653, 373] width 1279 height 472
click at [1237, 190] on div "00:00 Scheduled [42779] ENVASES Y TAPAS MODELO S A DE - 0008257397 # PO : 01CV0…" at bounding box center [1226, 199] width 115 height 52
click at [1246, 210] on span "# PO : 01CV0560581-101" at bounding box center [1227, 211] width 101 height 16
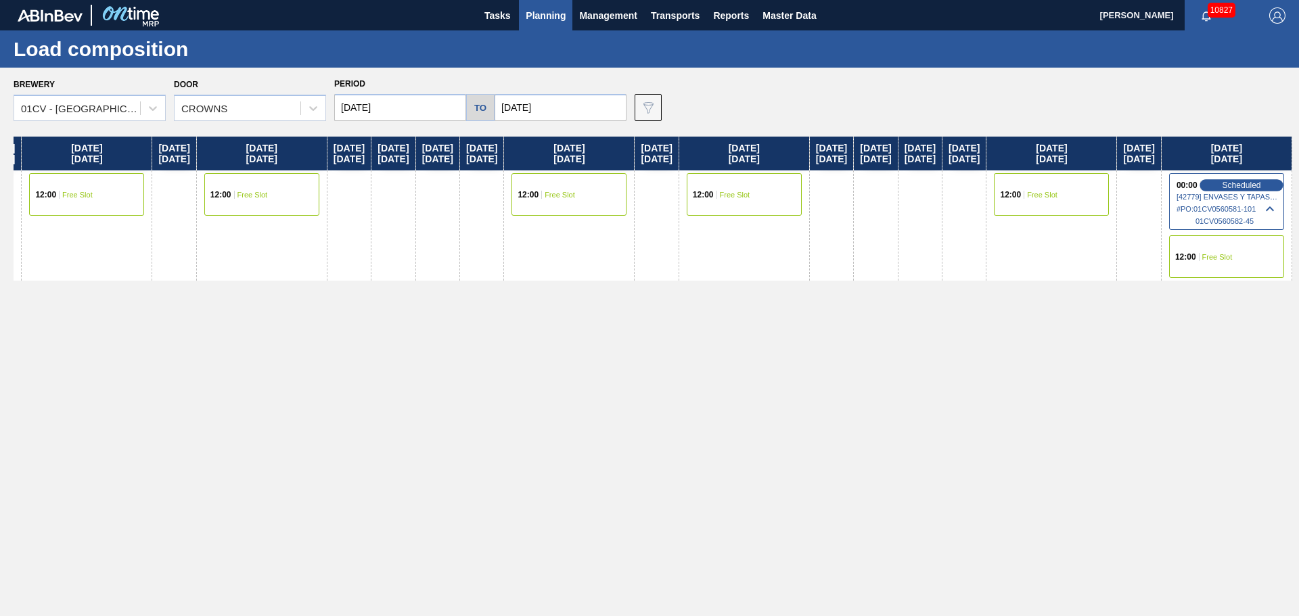
click at [1263, 183] on div "Scheduled" at bounding box center [1241, 185] width 83 height 12
click at [1251, 209] on span "# PO : 01CV0560581-101" at bounding box center [1227, 209] width 101 height 16
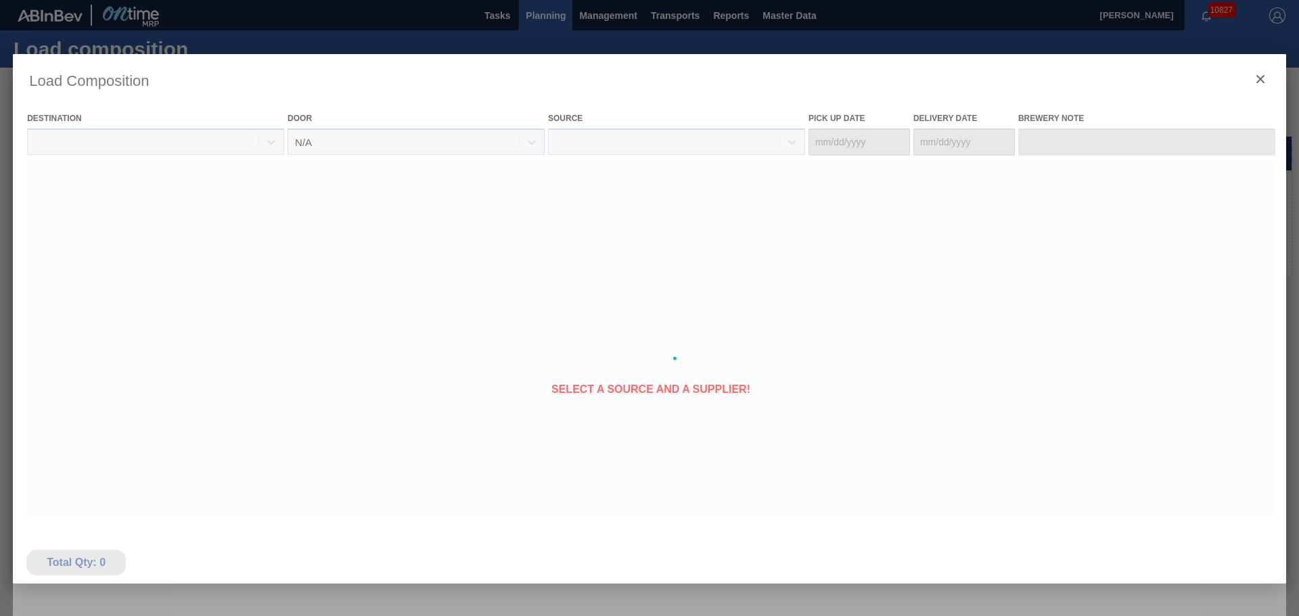
type Date "[DATE]"
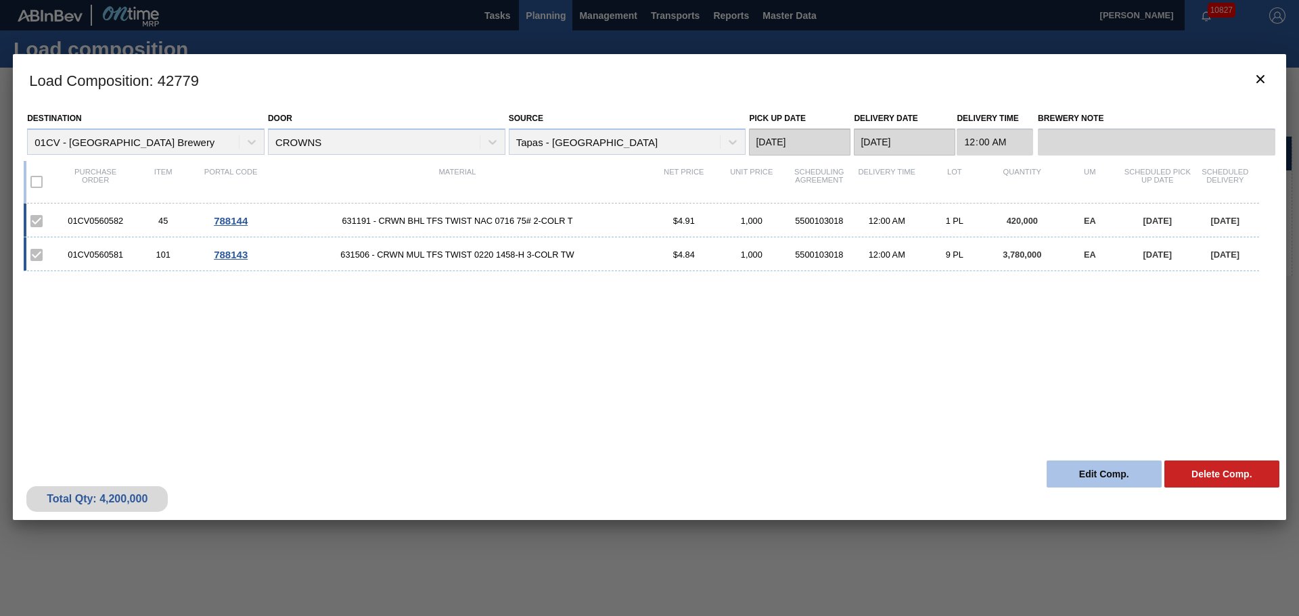
click at [1079, 467] on button "Edit Comp." at bounding box center [1104, 474] width 115 height 27
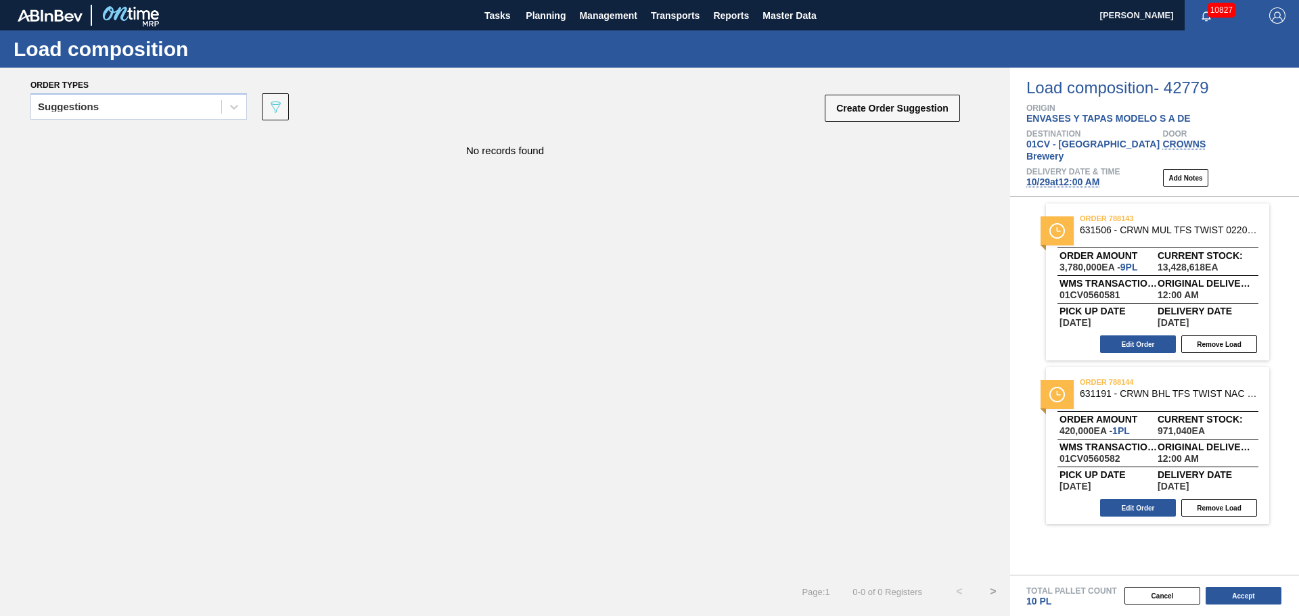
click at [1046, 177] on span "10/29 at 12:00 AM" at bounding box center [1062, 182] width 73 height 11
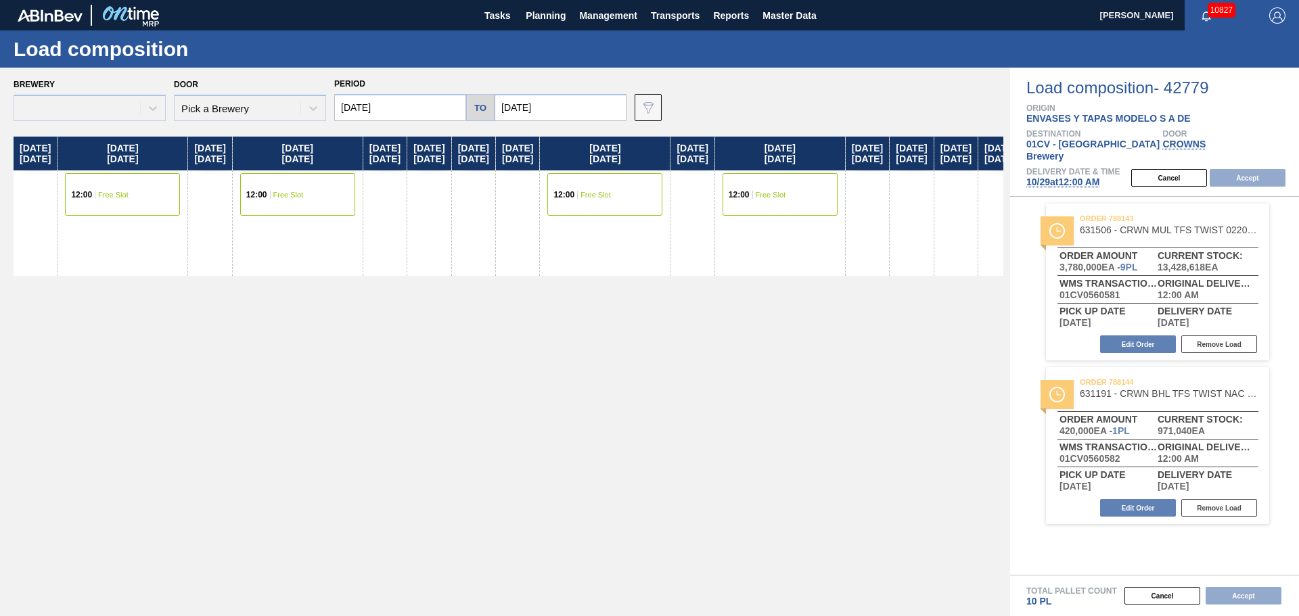
type input "[DATE]"
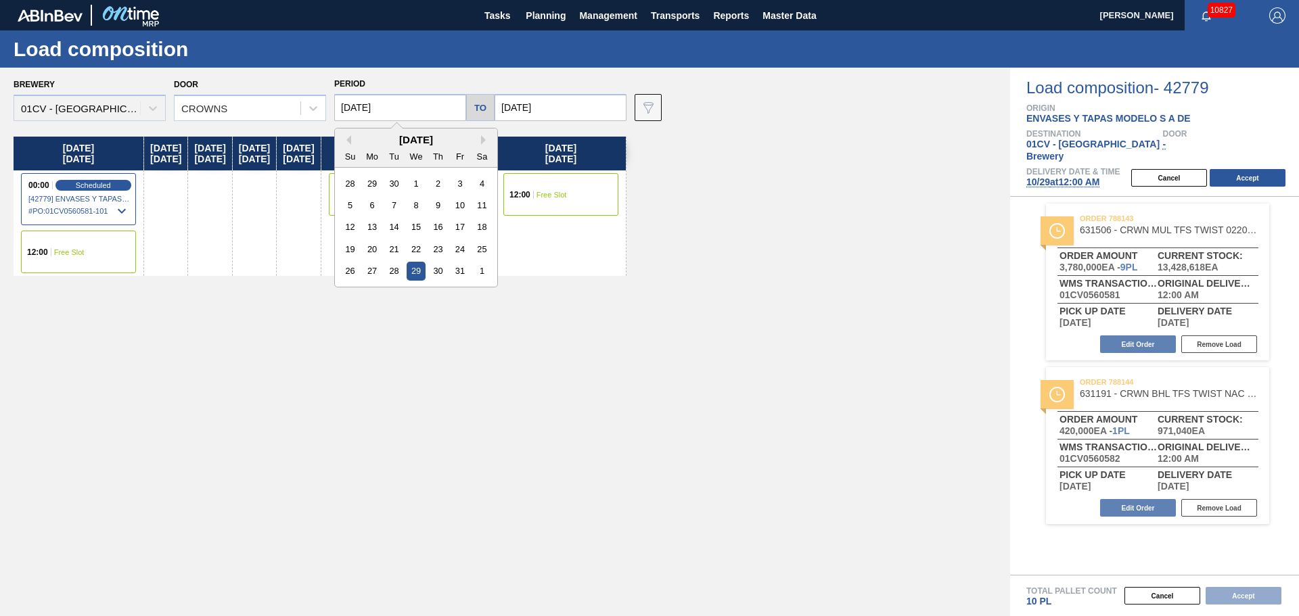
click at [365, 104] on input "[DATE]" at bounding box center [400, 107] width 132 height 27
click at [353, 249] on div "19" at bounding box center [350, 249] width 18 height 18
type input "10/19/2025"
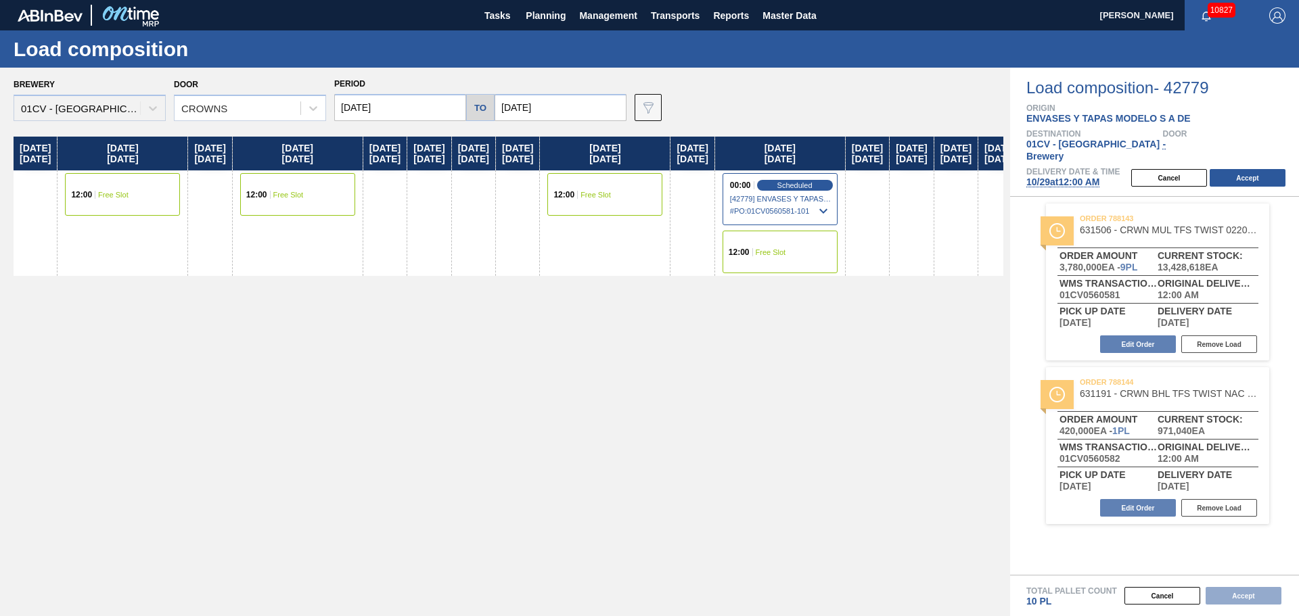
click at [348, 207] on div "12:00 Free Slot" at bounding box center [297, 194] width 115 height 43
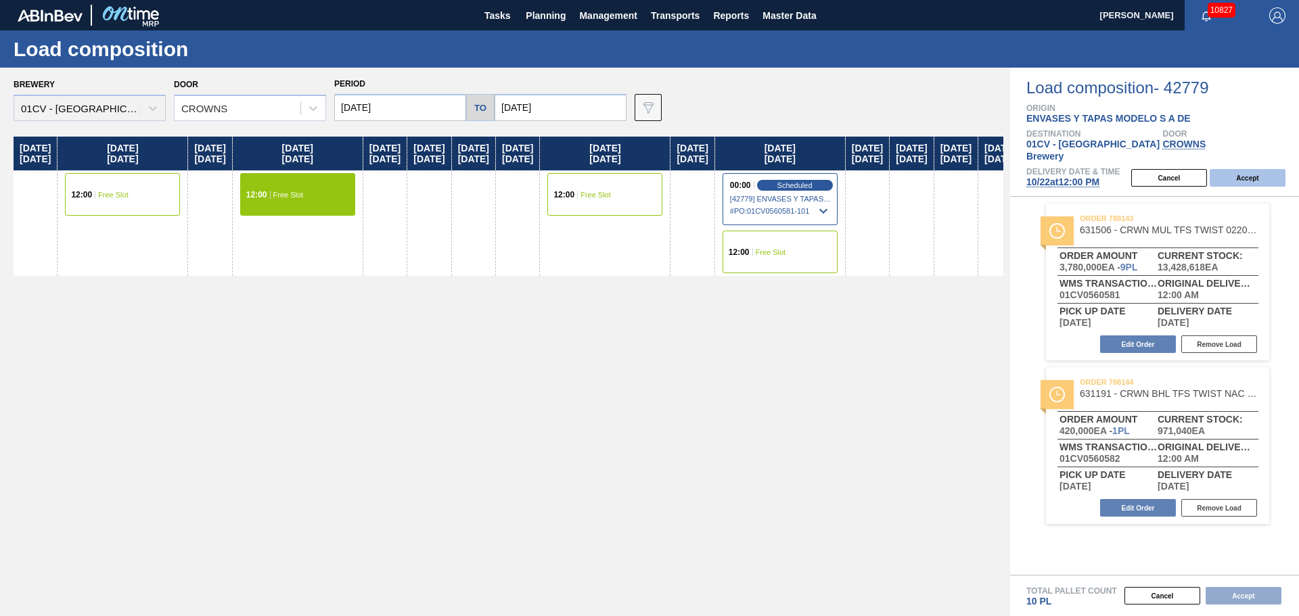
click at [1265, 171] on button "Accept" at bounding box center [1248, 178] width 76 height 18
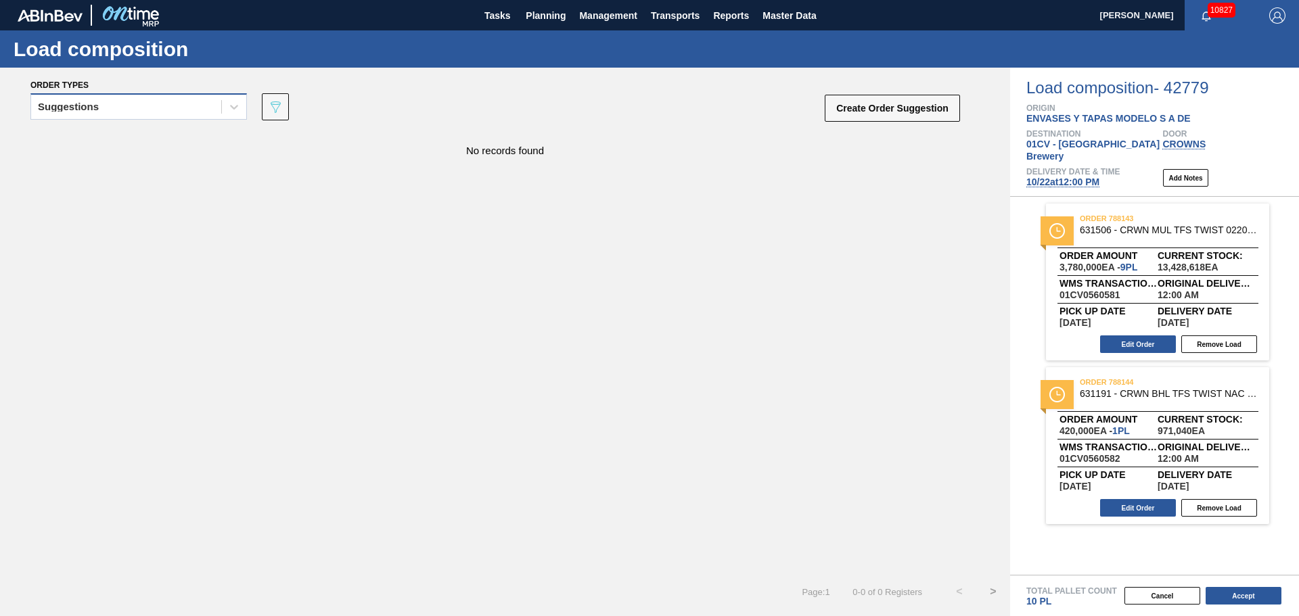
click at [141, 104] on div "Suggestions" at bounding box center [126, 107] width 190 height 20
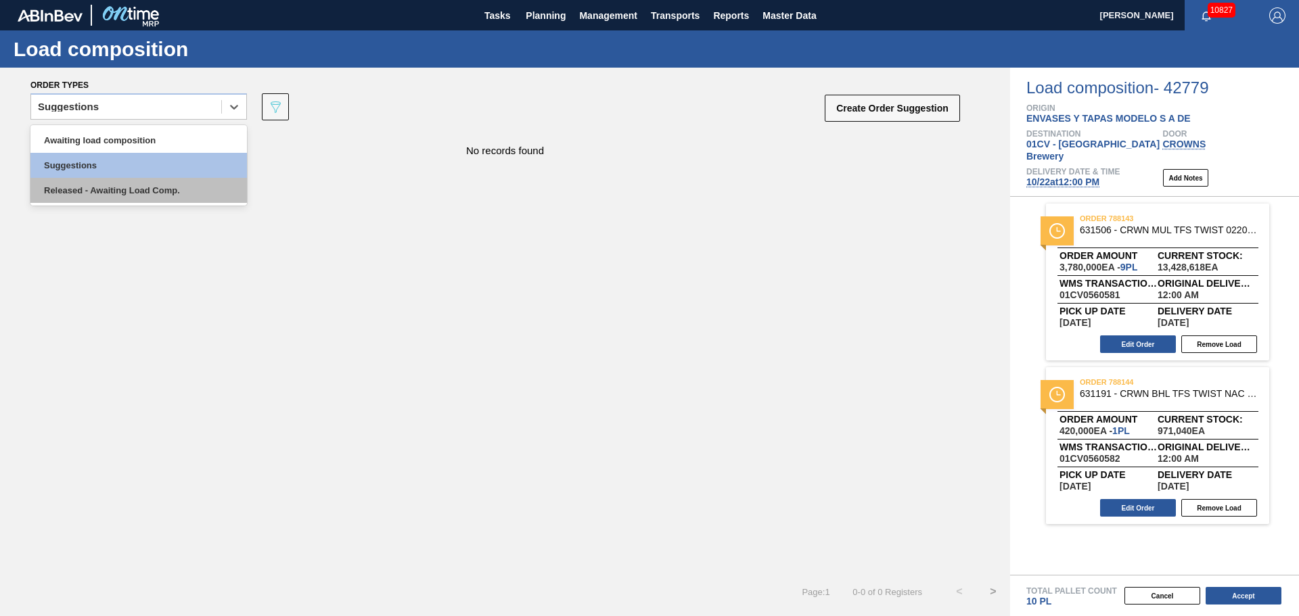
click at [113, 196] on div "Released - Awaiting Load Comp." at bounding box center [138, 190] width 217 height 25
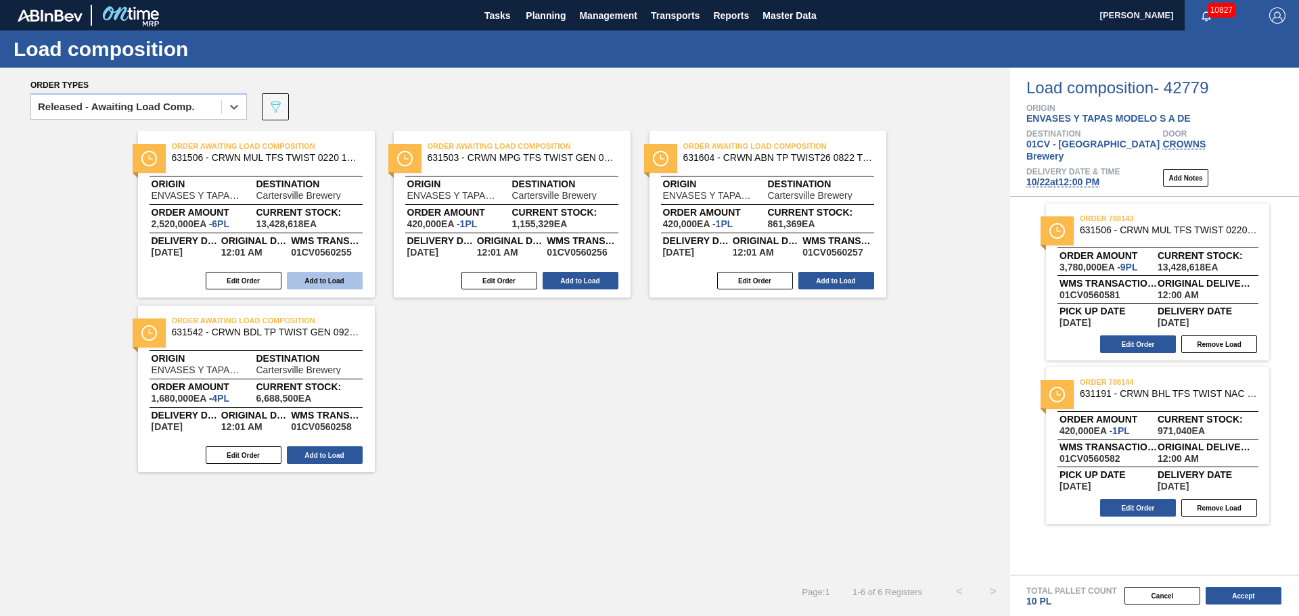
click at [345, 286] on button "Add to Load" at bounding box center [325, 281] width 76 height 18
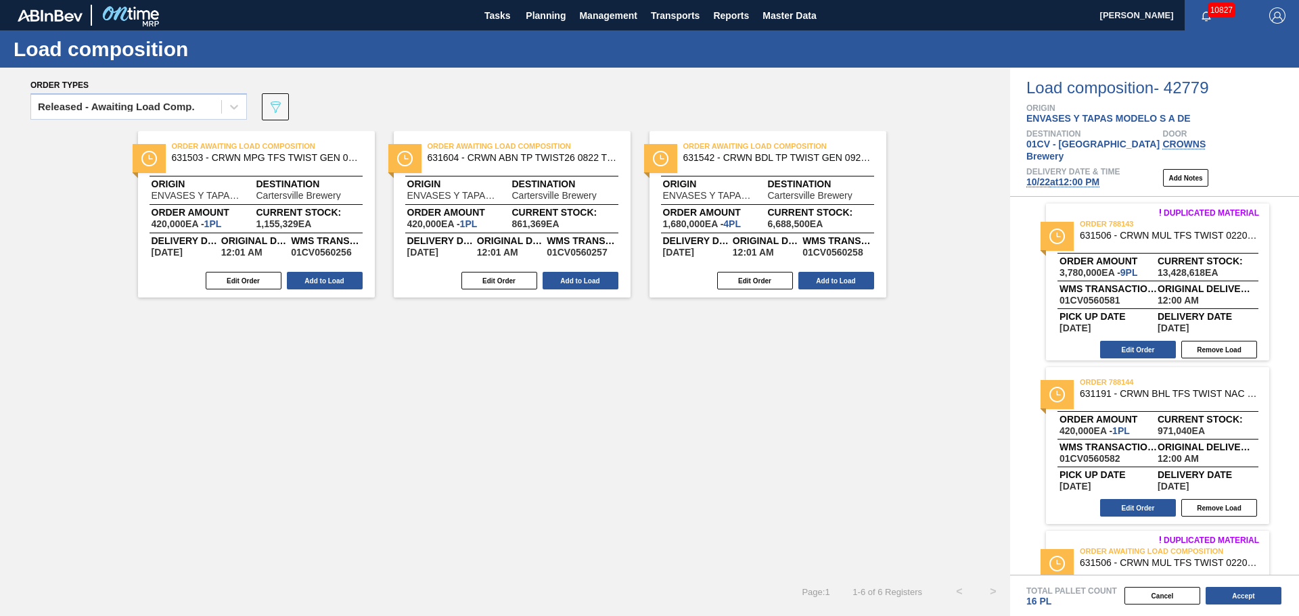
click at [345, 286] on button "Add to Load" at bounding box center [325, 281] width 76 height 18
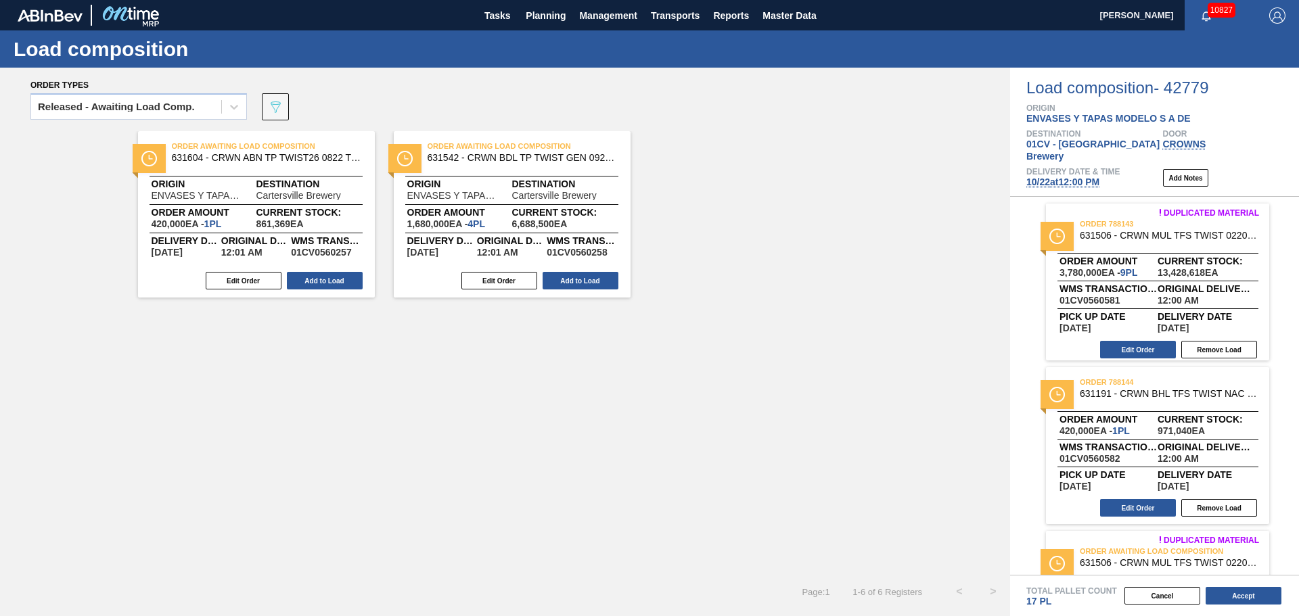
click at [345, 286] on button "Add to Load" at bounding box center [325, 281] width 76 height 18
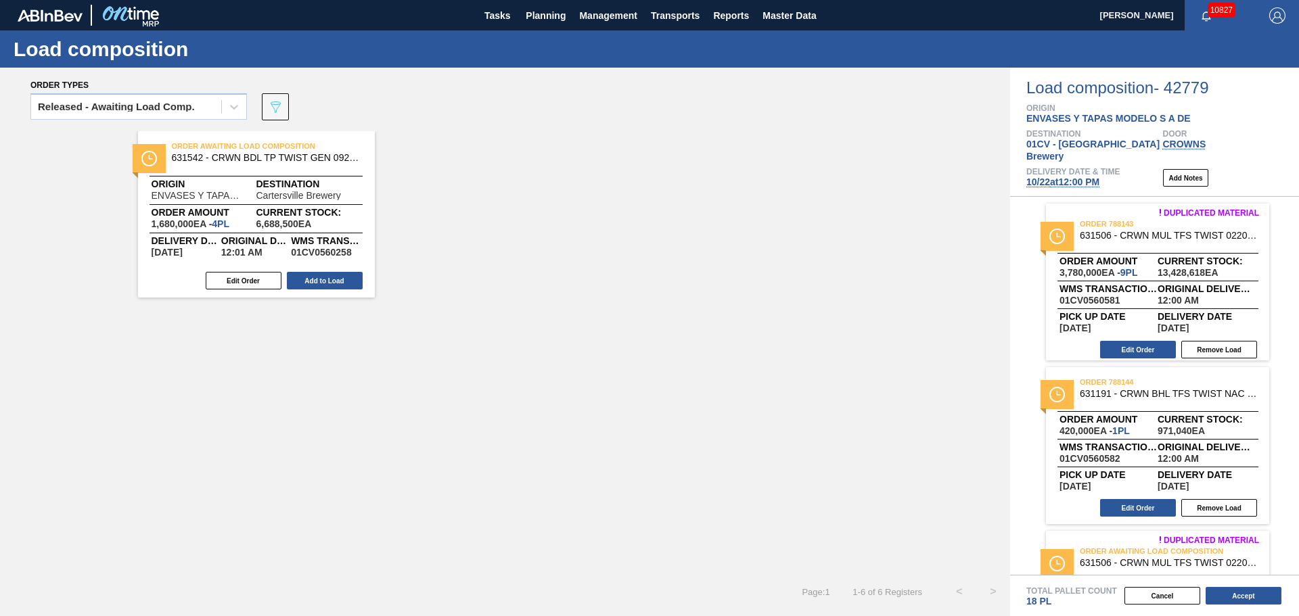
click at [345, 286] on button "Add to Load" at bounding box center [325, 281] width 76 height 18
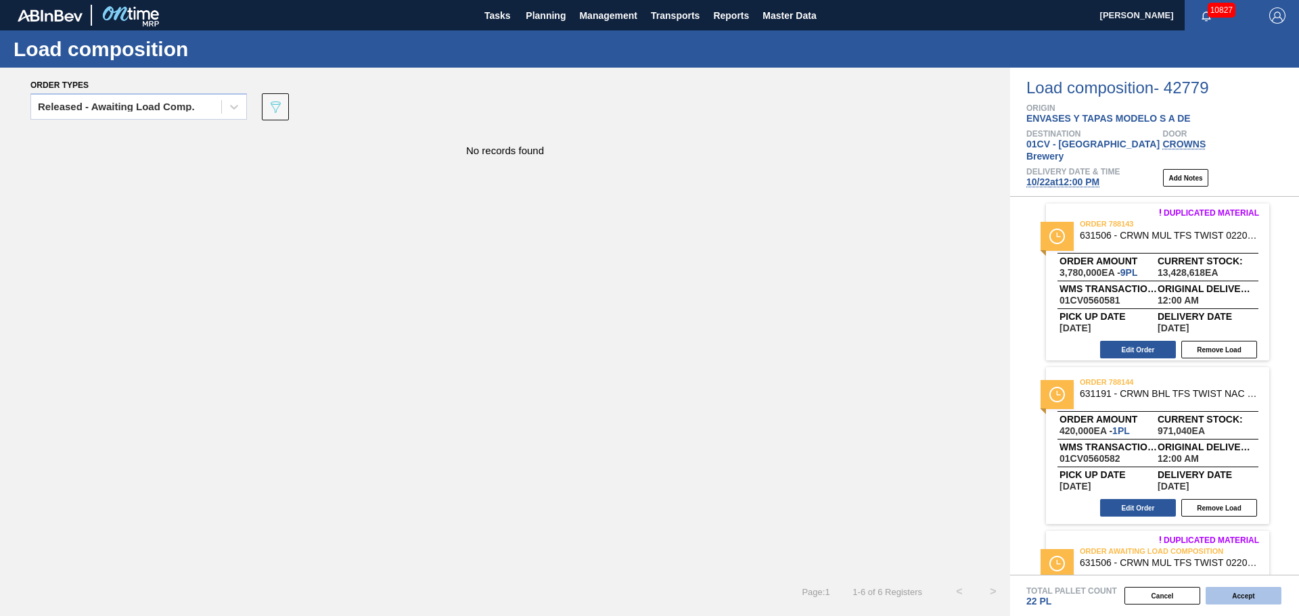
click at [1242, 588] on button "Accept" at bounding box center [1244, 596] width 76 height 18
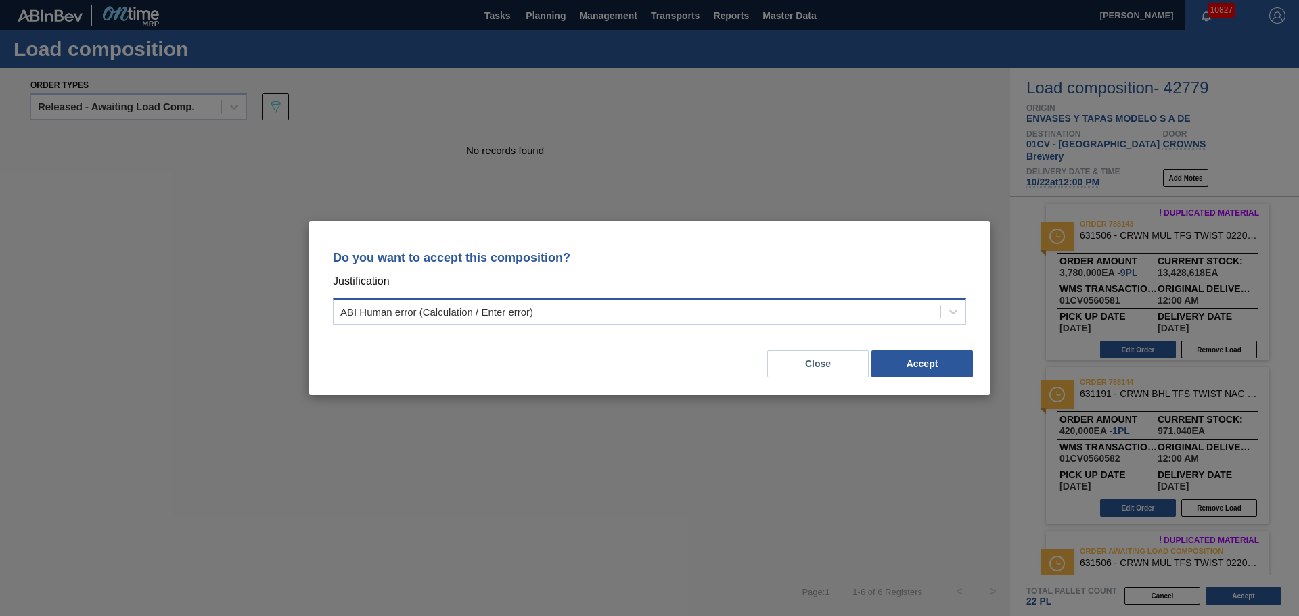
click at [922, 315] on div "ABI Human error (Calculation / Enter error)" at bounding box center [637, 312] width 607 height 20
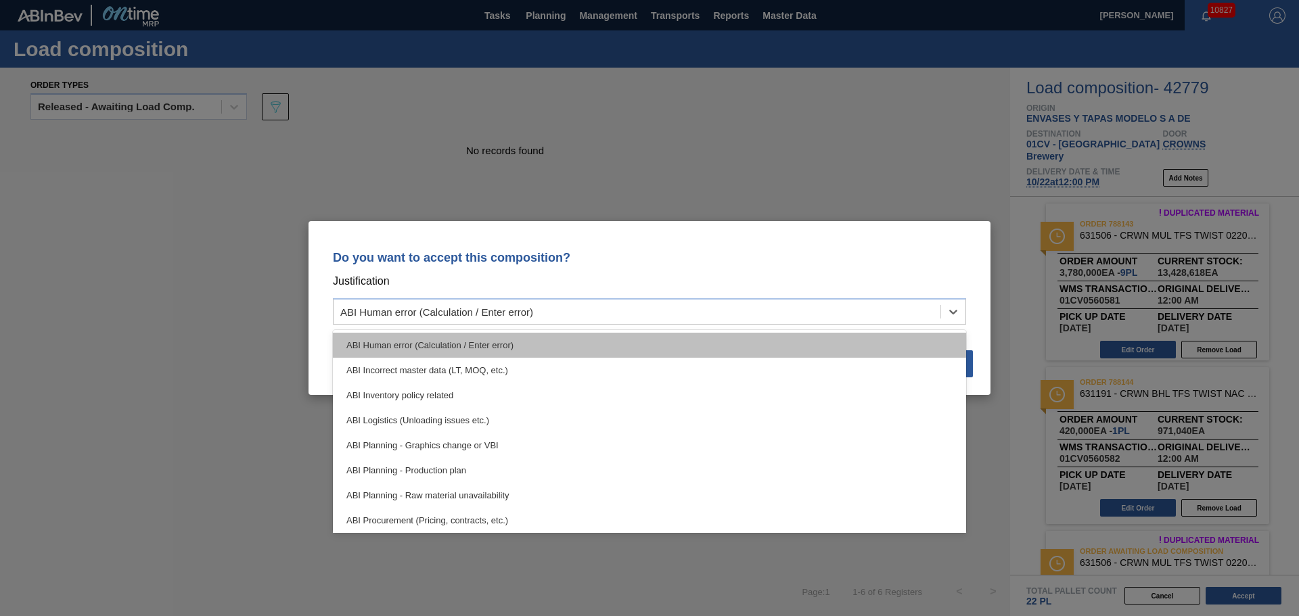
click at [491, 348] on div "ABI Human error (Calculation / Enter error)" at bounding box center [649, 345] width 633 height 25
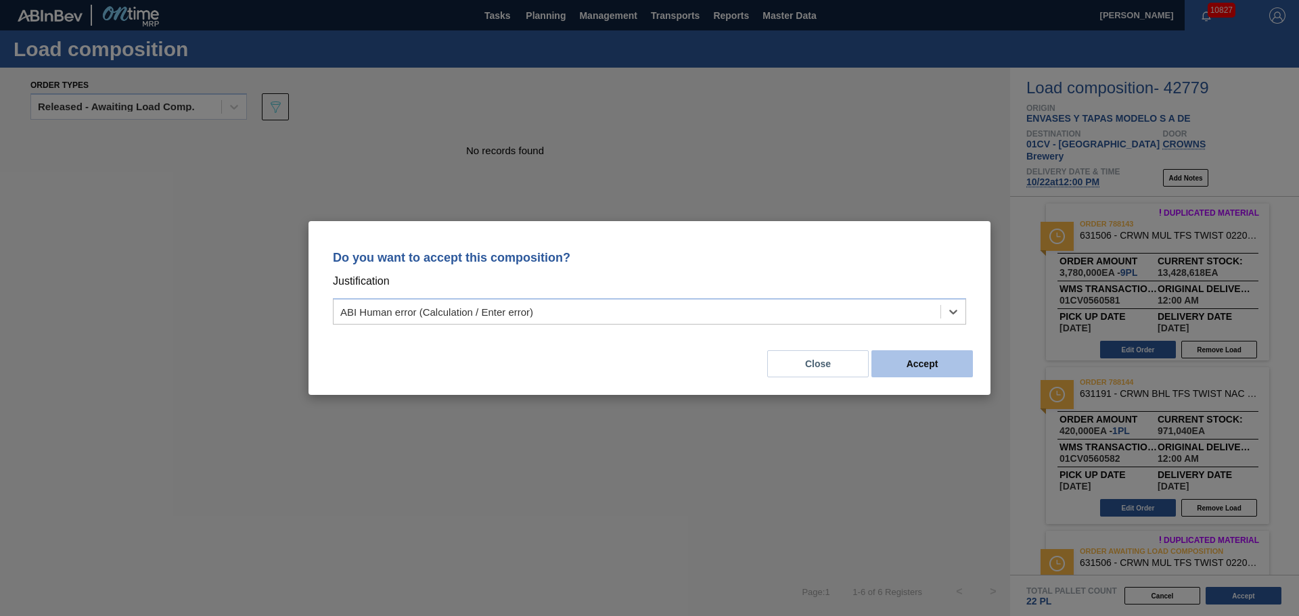
click at [938, 367] on button "Accept" at bounding box center [921, 363] width 101 height 27
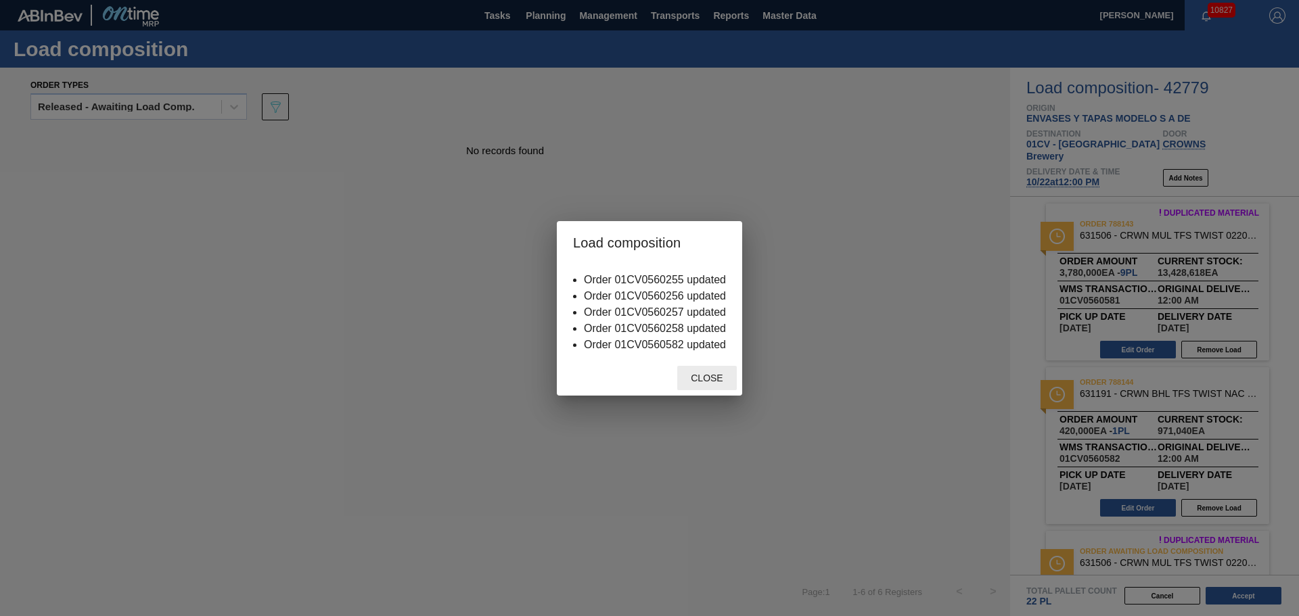
click at [710, 386] on div "Close" at bounding box center [707, 378] width 60 height 25
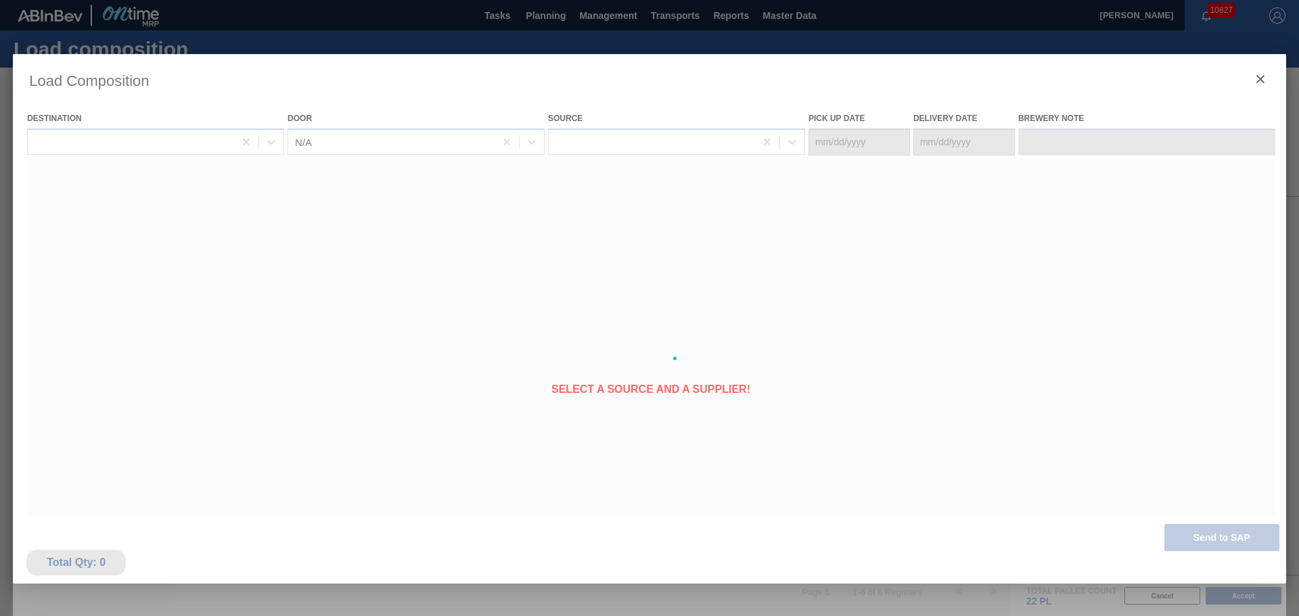
type Date "[DATE]"
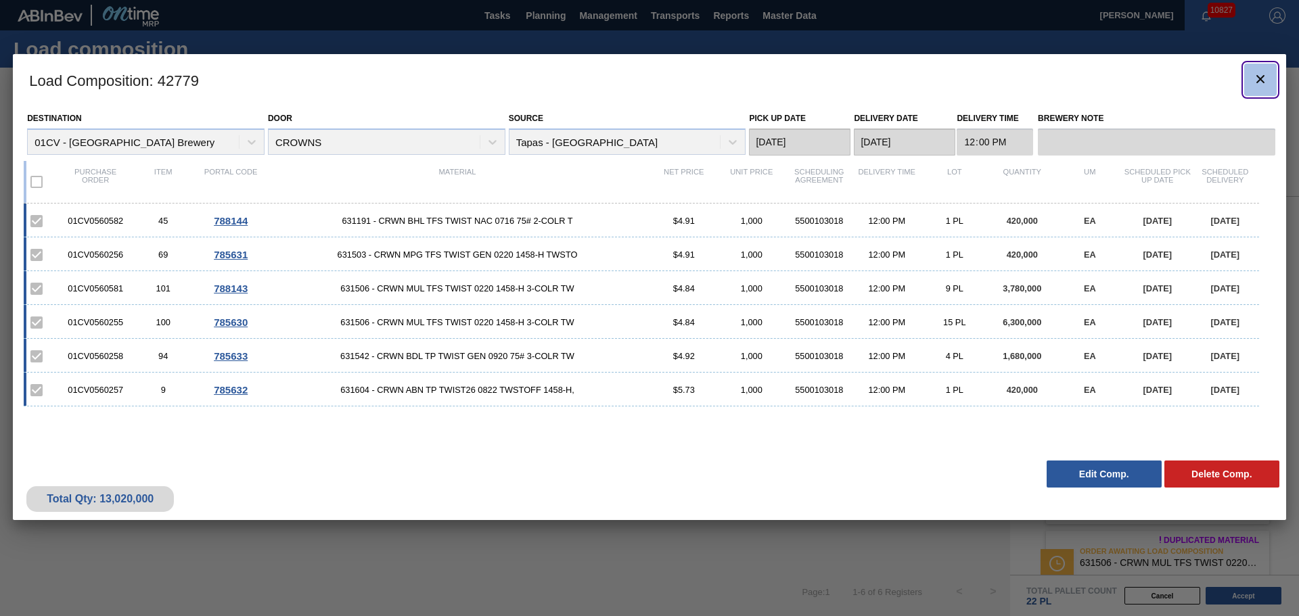
click at [1259, 81] on icon "botão de ícone" at bounding box center [1260, 79] width 8 height 8
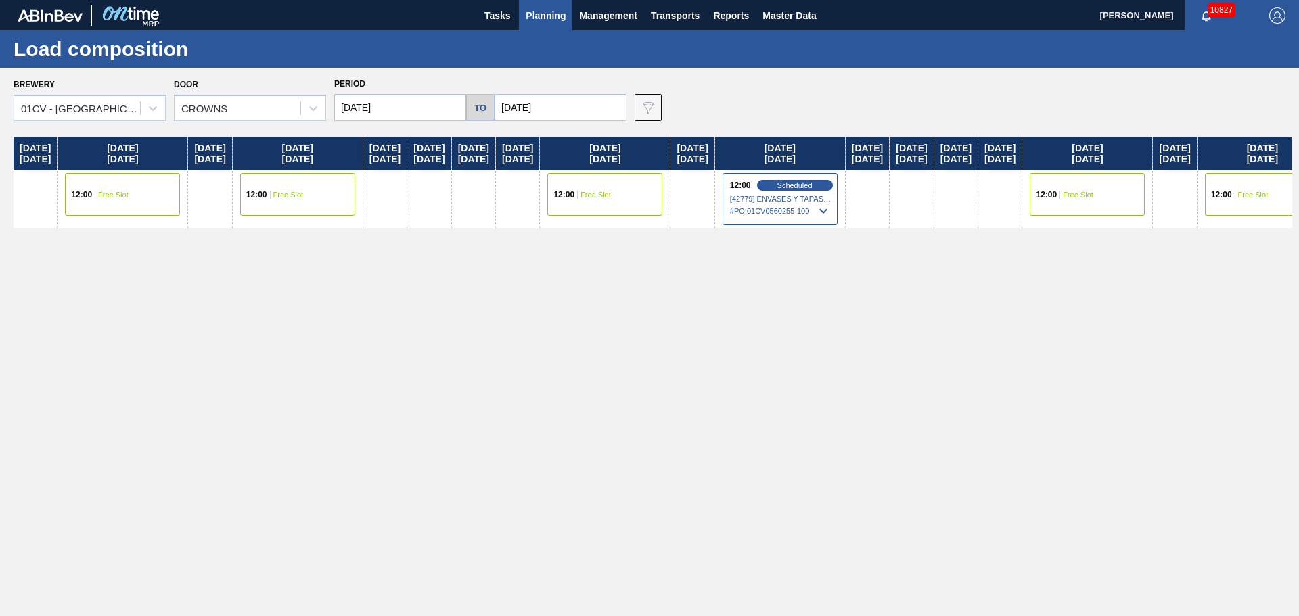
click at [549, 11] on span "Planning" at bounding box center [546, 15] width 40 height 16
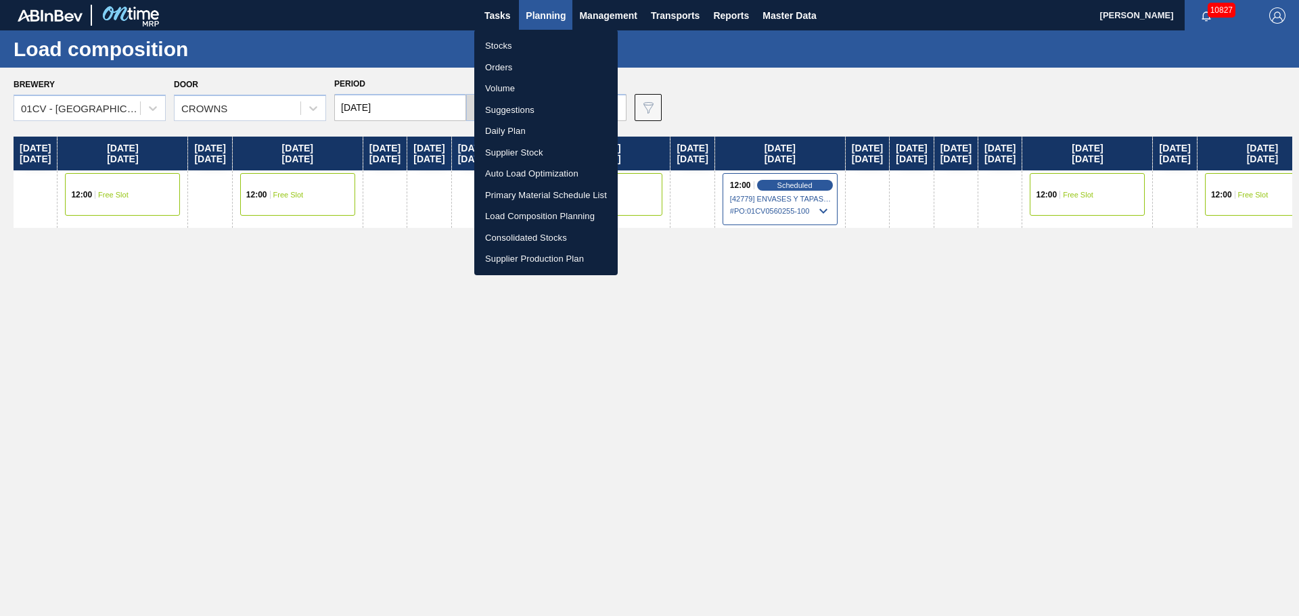
click at [524, 98] on li "Volume" at bounding box center [545, 89] width 143 height 22
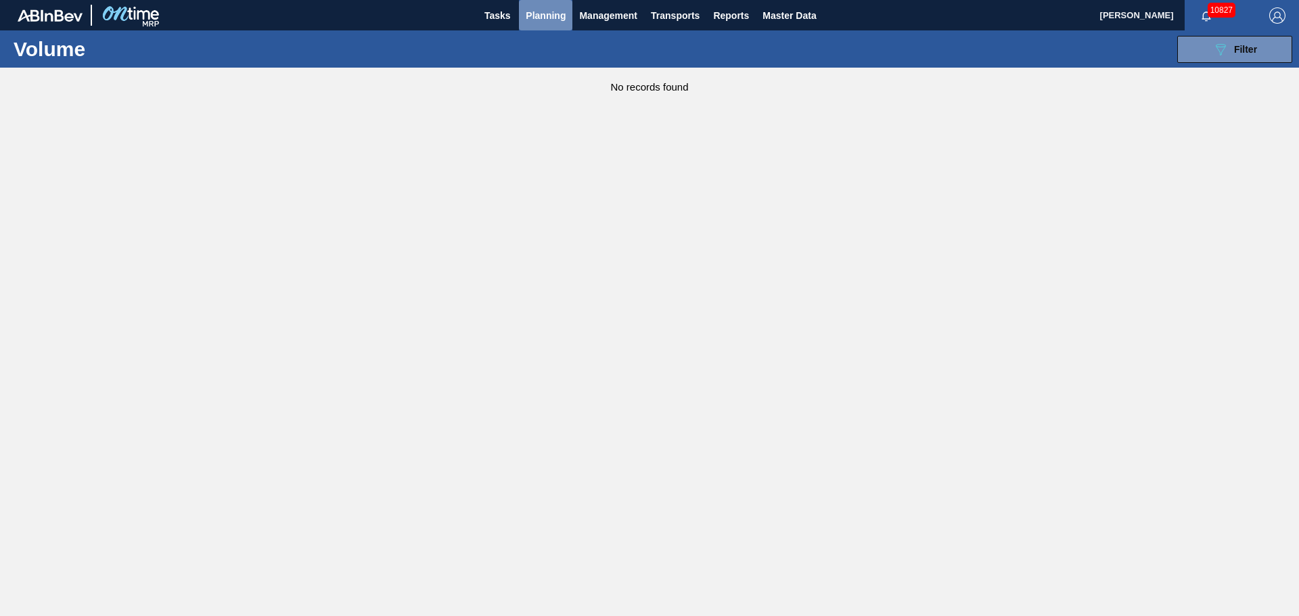
click at [551, 15] on span "Planning" at bounding box center [546, 15] width 40 height 16
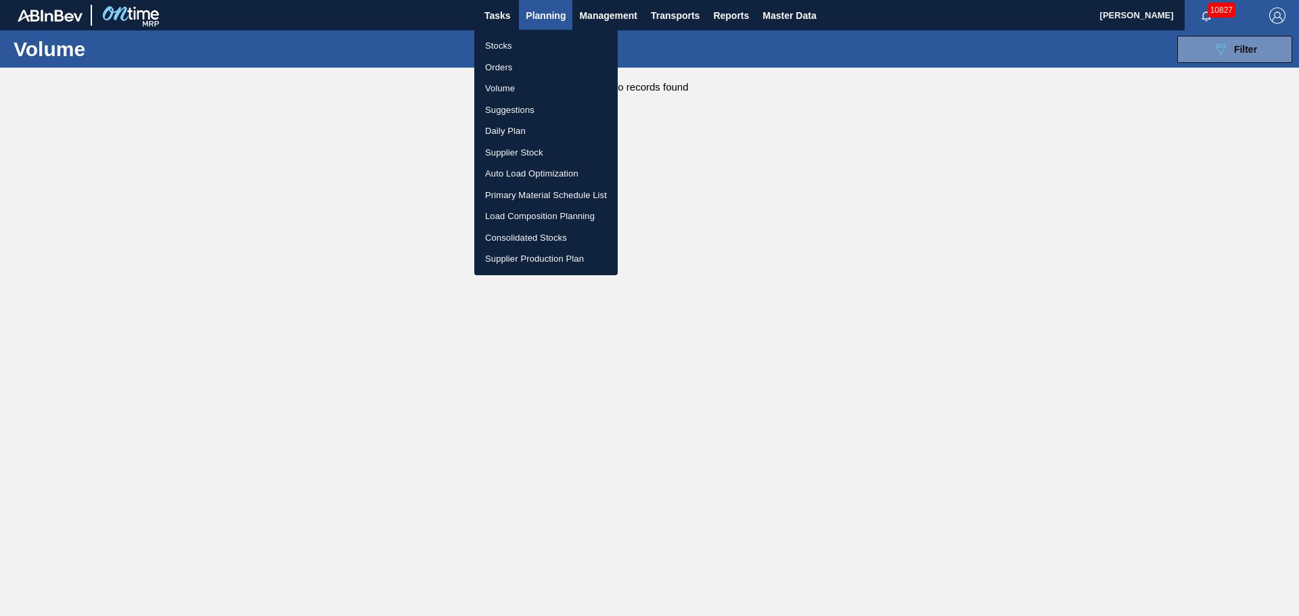
click at [528, 108] on li "Suggestions" at bounding box center [545, 110] width 143 height 22
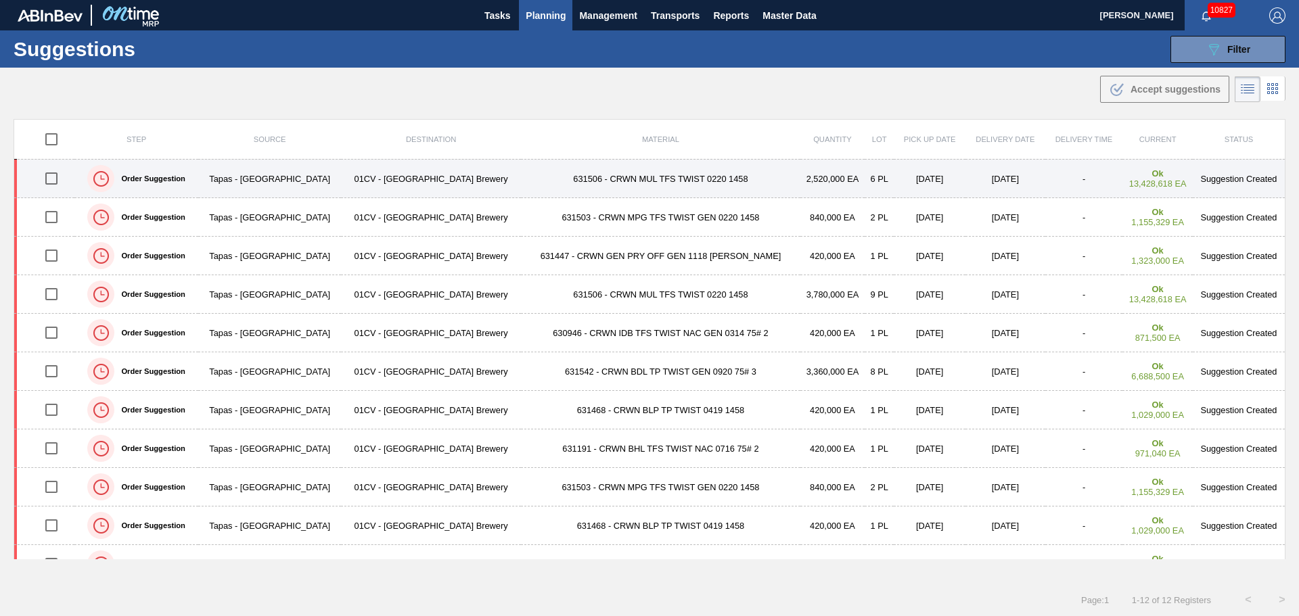
click at [56, 182] on input "checkbox" at bounding box center [51, 178] width 28 height 28
checkbox input "true"
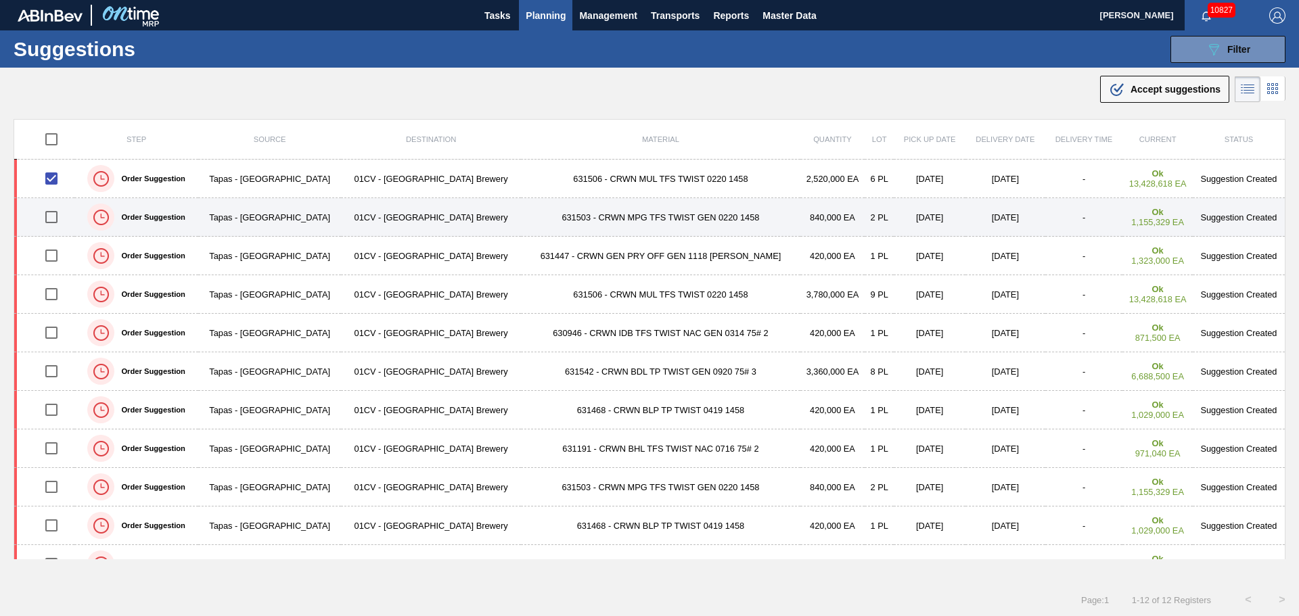
click at [50, 227] on input "checkbox" at bounding box center [51, 217] width 28 height 28
checkbox input "true"
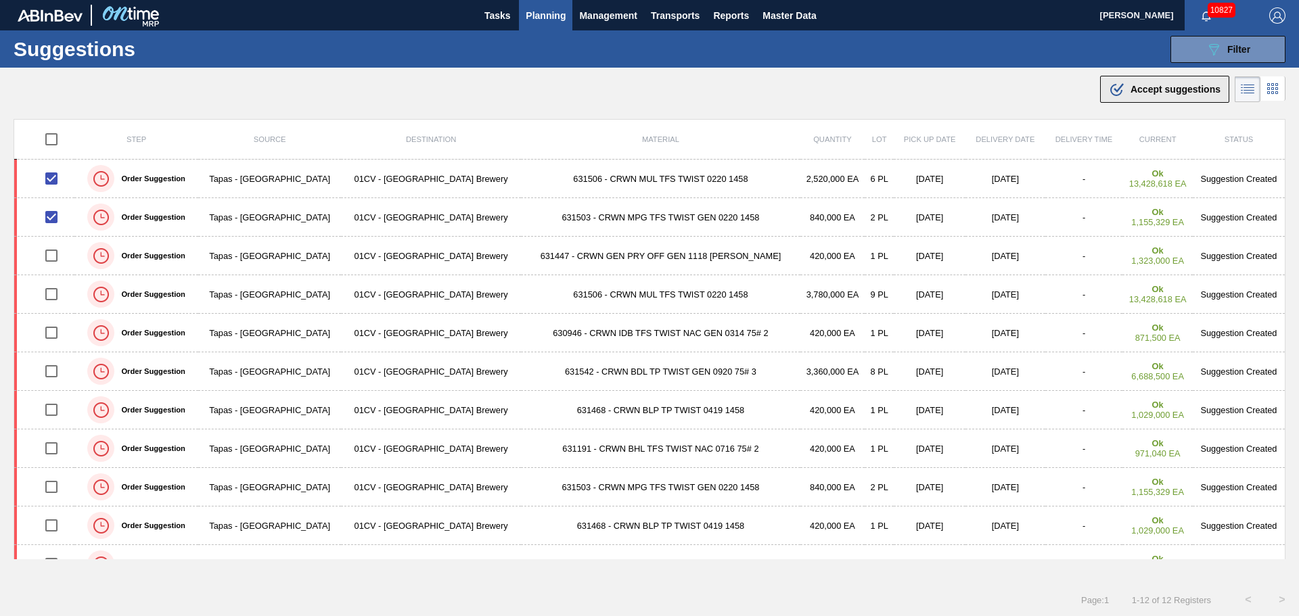
click at [1139, 81] on button ".b{fill:var(--color-action-default)} Accept suggestions" at bounding box center [1164, 89] width 129 height 27
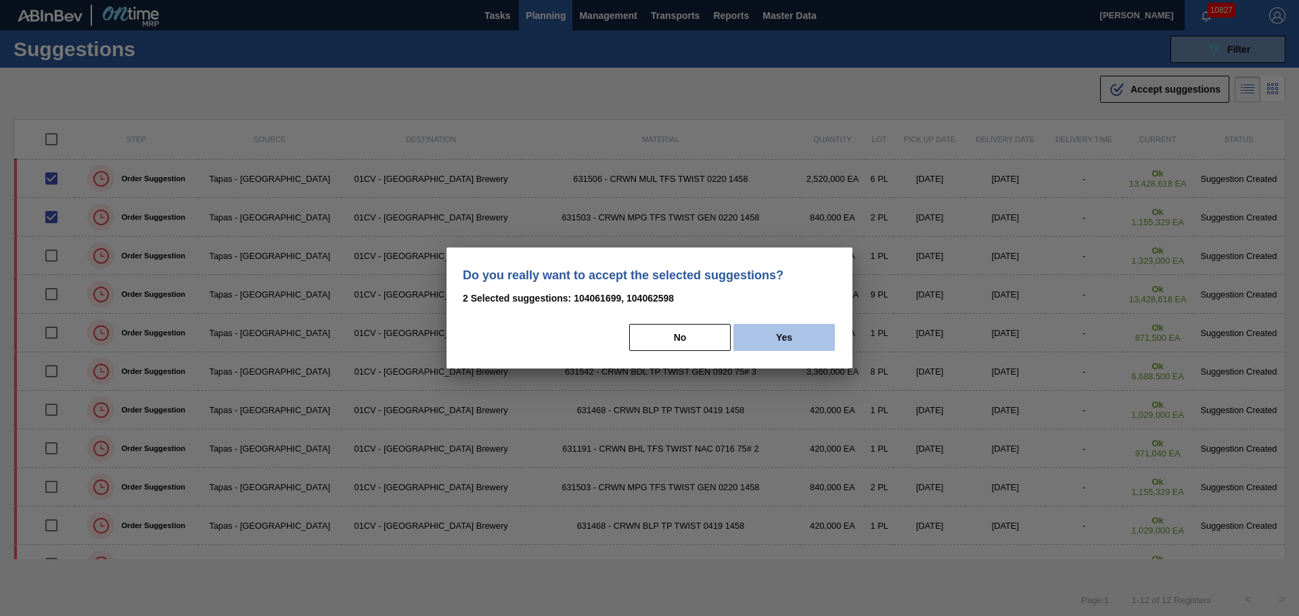
click at [787, 334] on button "Yes" at bounding box center [783, 337] width 101 height 27
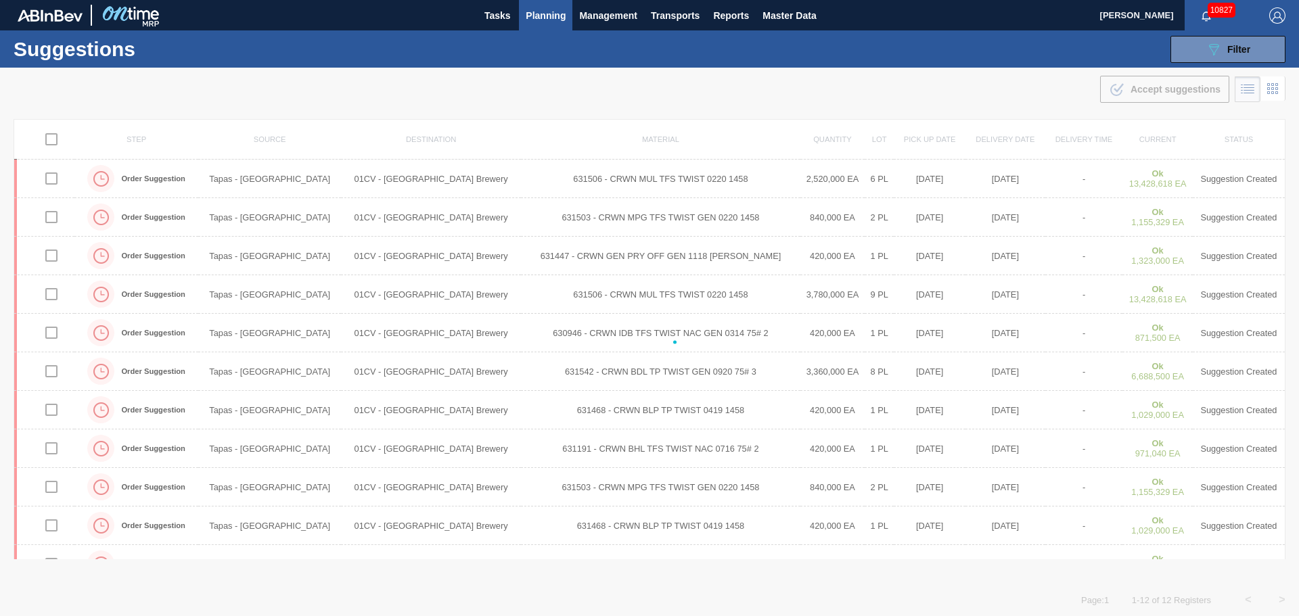
checkbox input "false"
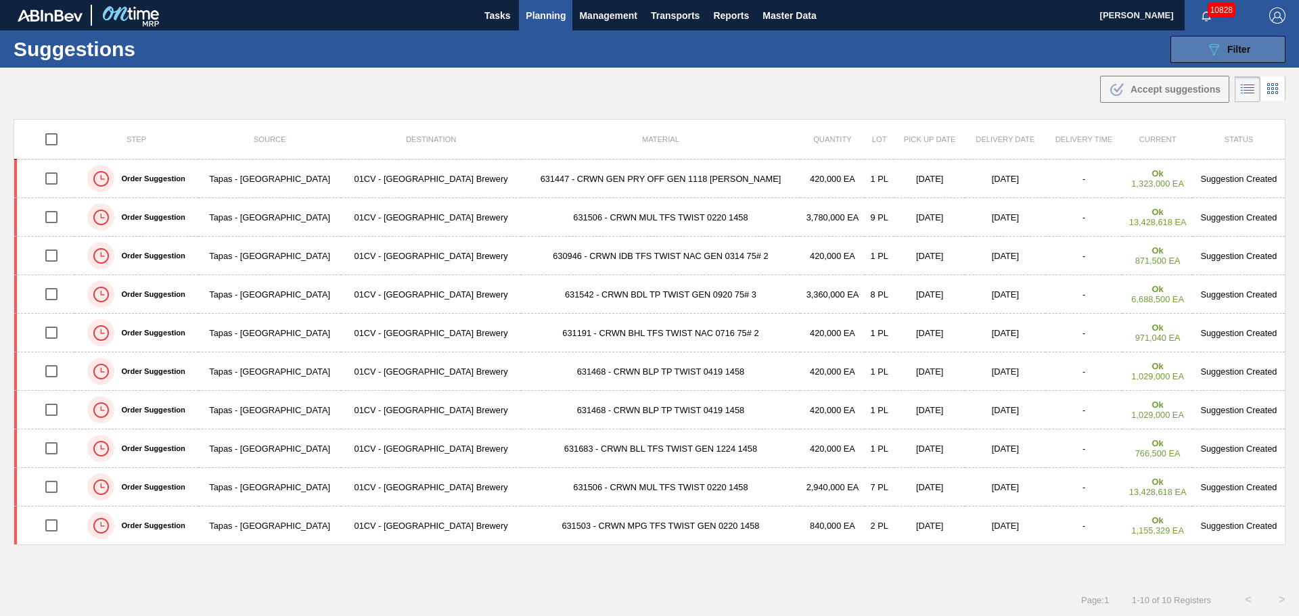
click at [1227, 52] on span "Filter" at bounding box center [1238, 49] width 23 height 11
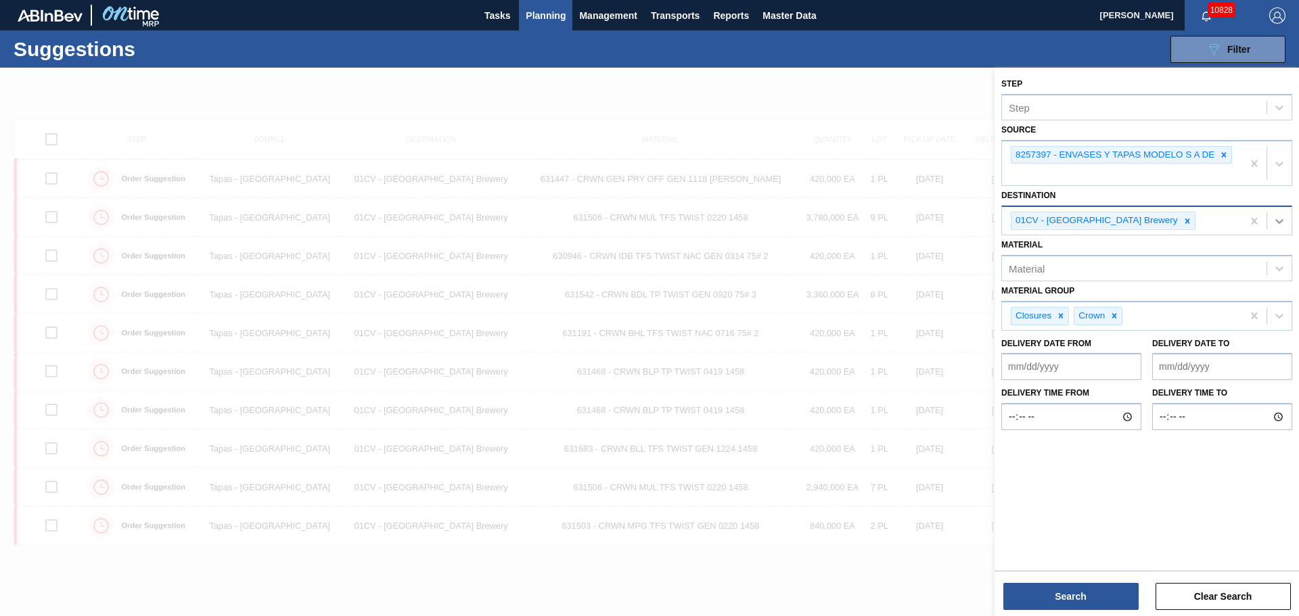
click at [1279, 225] on icon at bounding box center [1280, 221] width 14 height 14
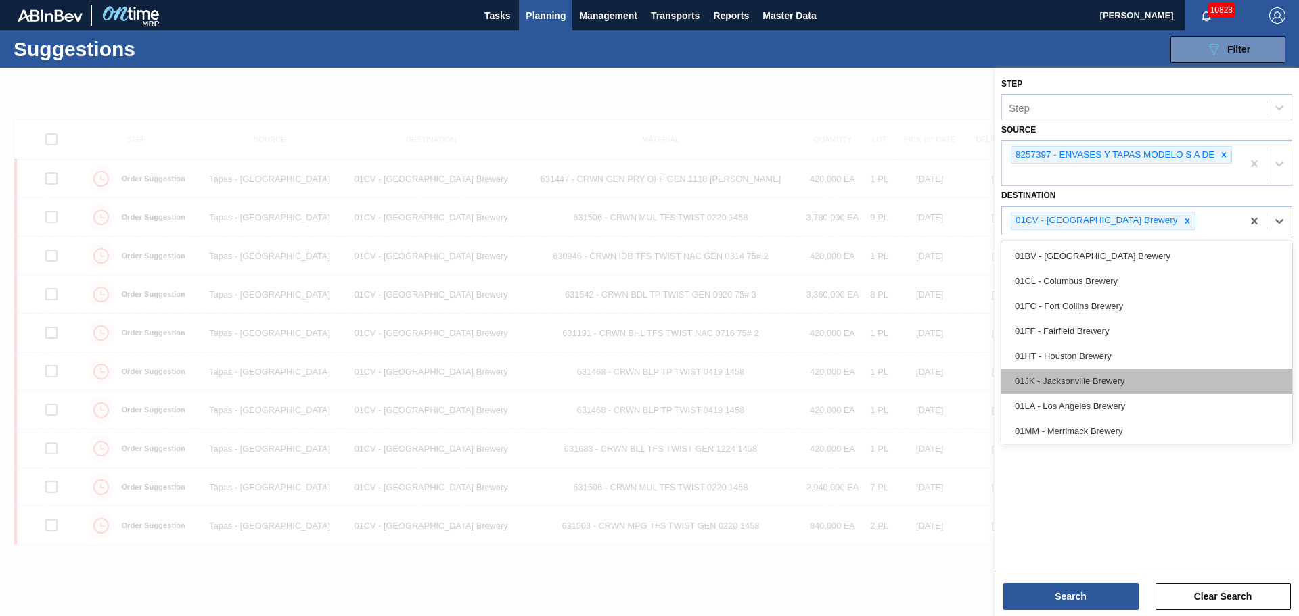
click at [1106, 385] on div "01JK - Jacksonville Brewery" at bounding box center [1146, 381] width 291 height 25
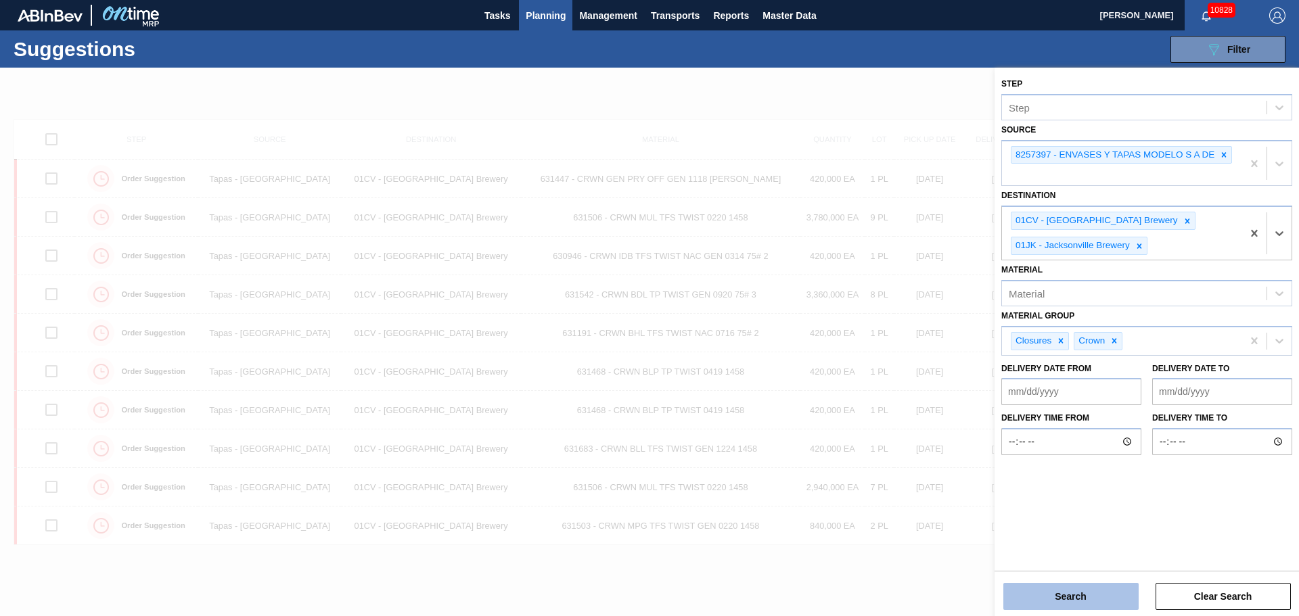
click at [1081, 602] on button "Search" at bounding box center [1070, 596] width 135 height 27
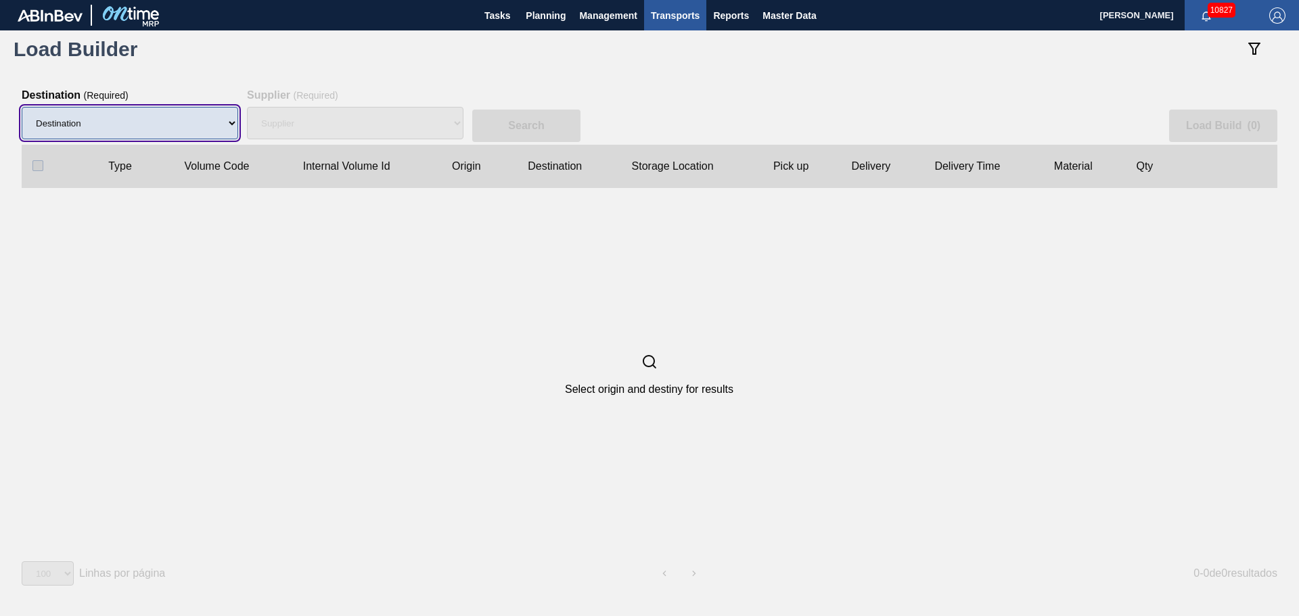
click at [137, 124] on select "Destination 01BV - [GEOGRAPHIC_DATA] 01CL - [GEOGRAPHIC_DATA] 01CV - [GEOGRAPHI…" at bounding box center [130, 123] width 217 height 32
select select "6"
click at [22, 107] on select "Destination 01BV - [GEOGRAPHIC_DATA] 01CL - [GEOGRAPHIC_DATA] 01CV - [GEOGRAPHI…" at bounding box center [130, 123] width 217 height 32
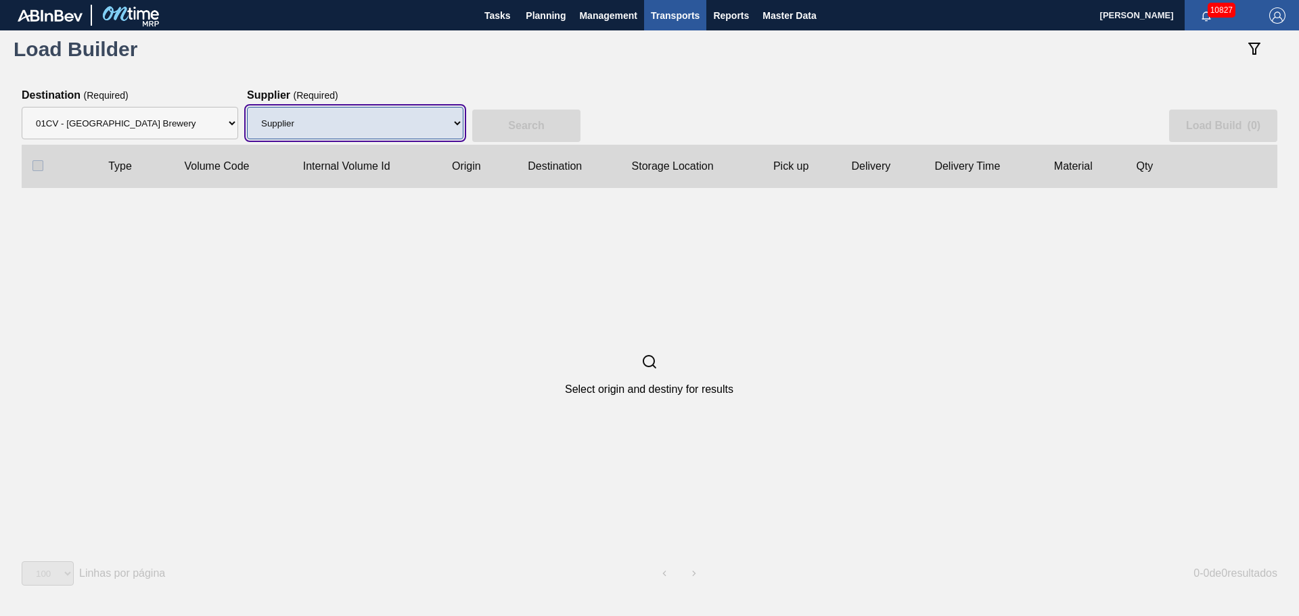
click at [335, 131] on select "Supplier 8329501 - ACCORD CARTON CO 8341298 - ACCREDO PACKAGING INC 8248341 - A…" at bounding box center [355, 123] width 217 height 32
select select "64"
click at [247, 107] on select "Supplier 8329501 - ACCORD CARTON CO 8341298 - ACCREDO PACKAGING INC 8248341 - A…" at bounding box center [355, 123] width 217 height 32
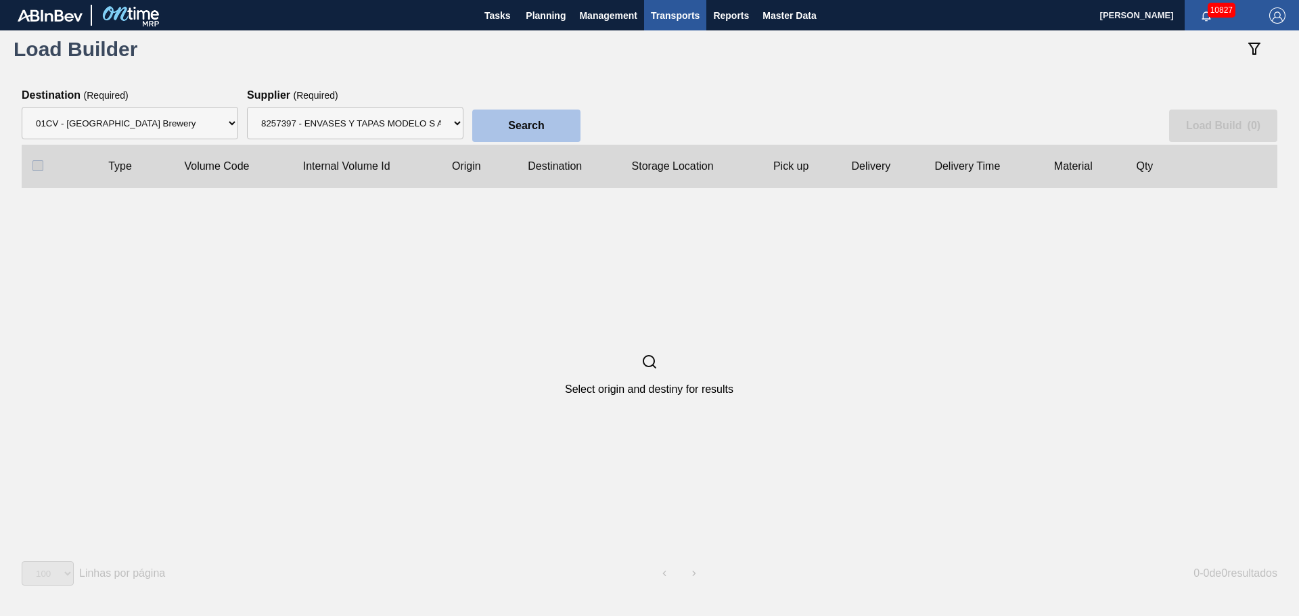
click at [499, 122] on button "Search" at bounding box center [526, 126] width 108 height 32
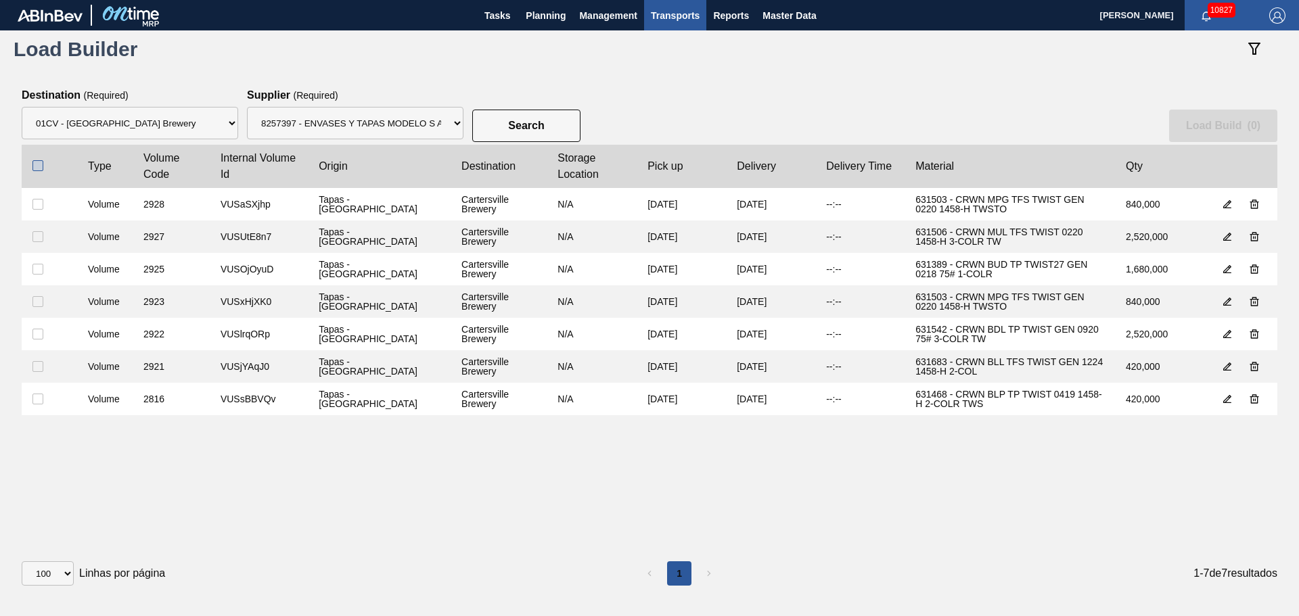
click at [43, 168] on input "checkbox" at bounding box center [37, 165] width 11 height 11
checkbox input "true"
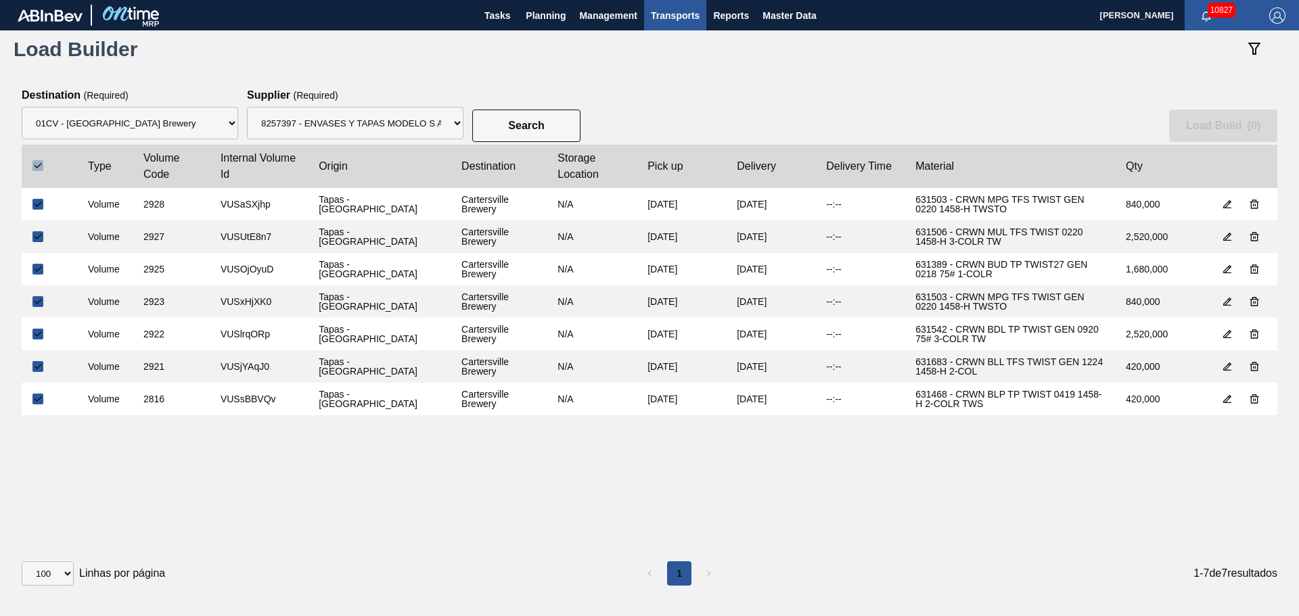
checkbox input "true"
click at [1218, 113] on button "Load Build ( 7 )" at bounding box center [1223, 126] width 108 height 32
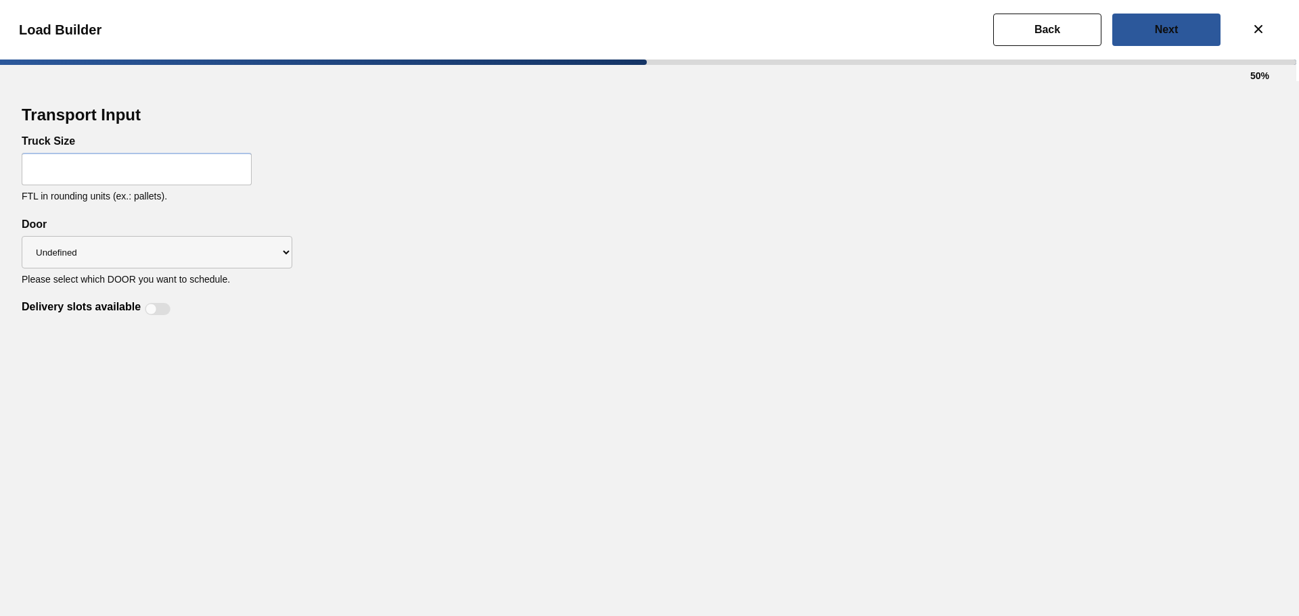
select select "Undefined"
click at [164, 177] on input "text" at bounding box center [137, 169] width 230 height 32
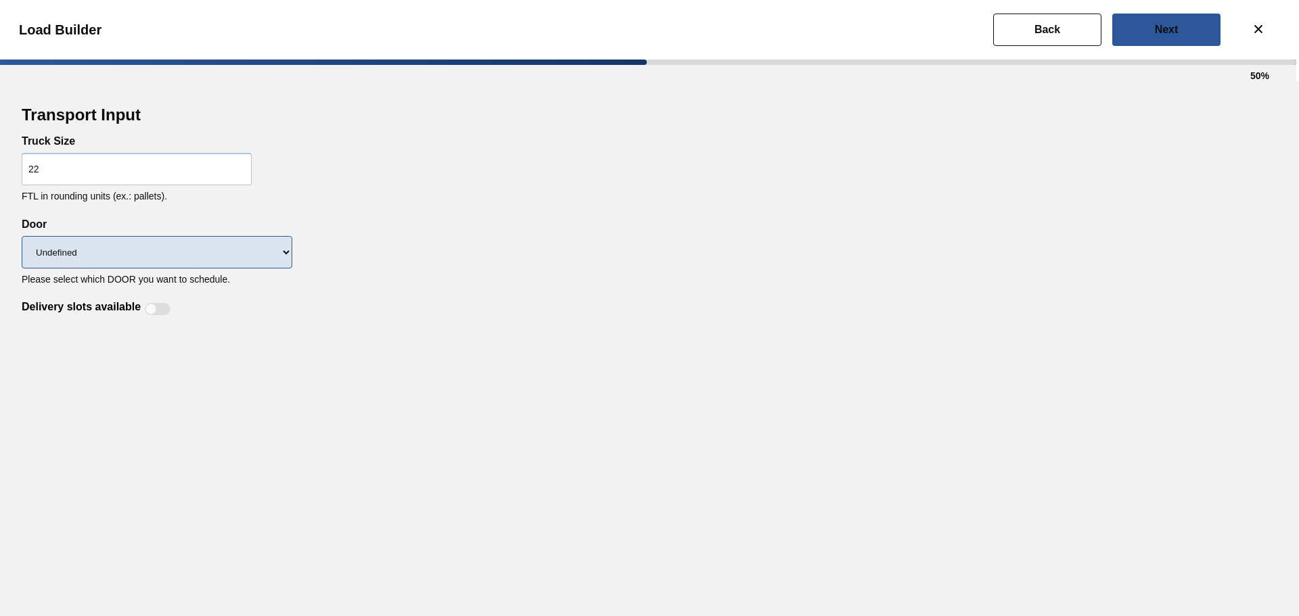
type input "22"
click at [248, 239] on select "Undefined CROWNS LIDS" at bounding box center [157, 252] width 271 height 32
select select "CROWNS"
click at [22, 236] on select "Undefined CROWNS LIDS" at bounding box center [157, 252] width 271 height 32
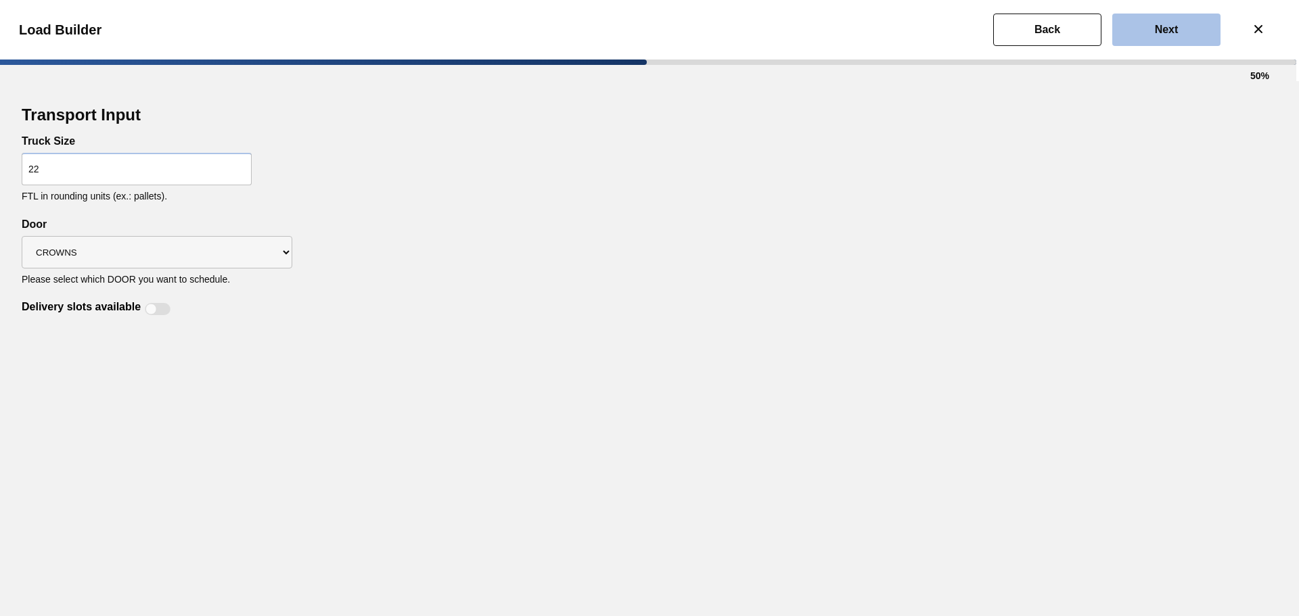
click at [1147, 31] on button "Next" at bounding box center [1166, 30] width 108 height 32
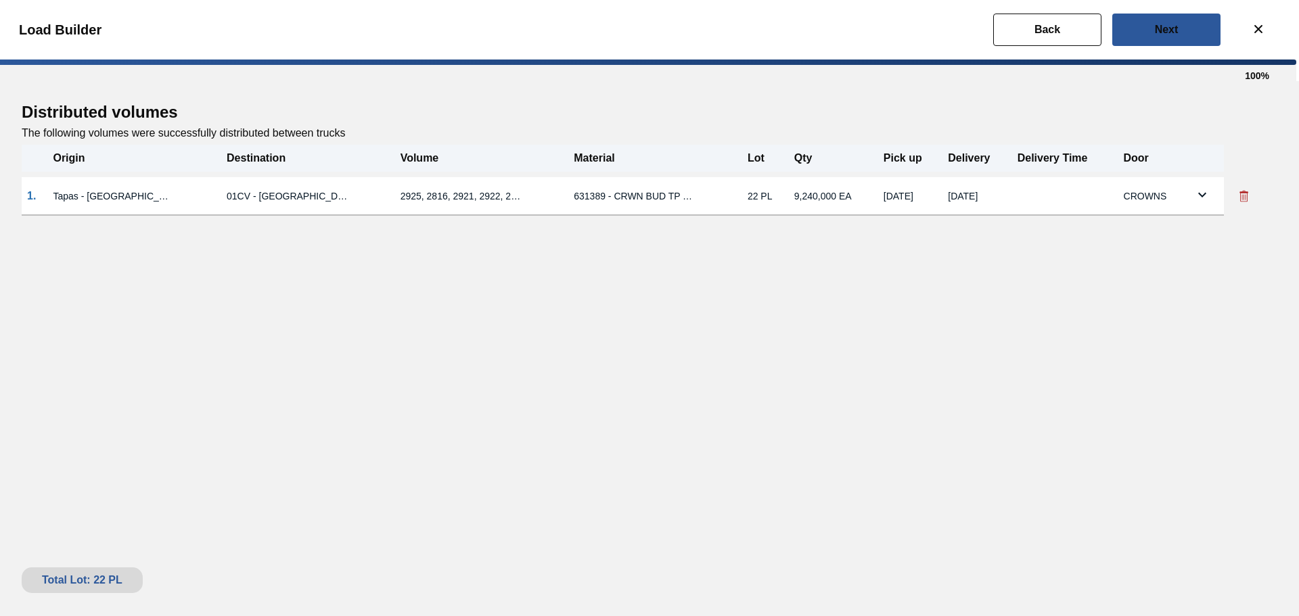
click at [1202, 193] on icon at bounding box center [1202, 195] width 8 height 5
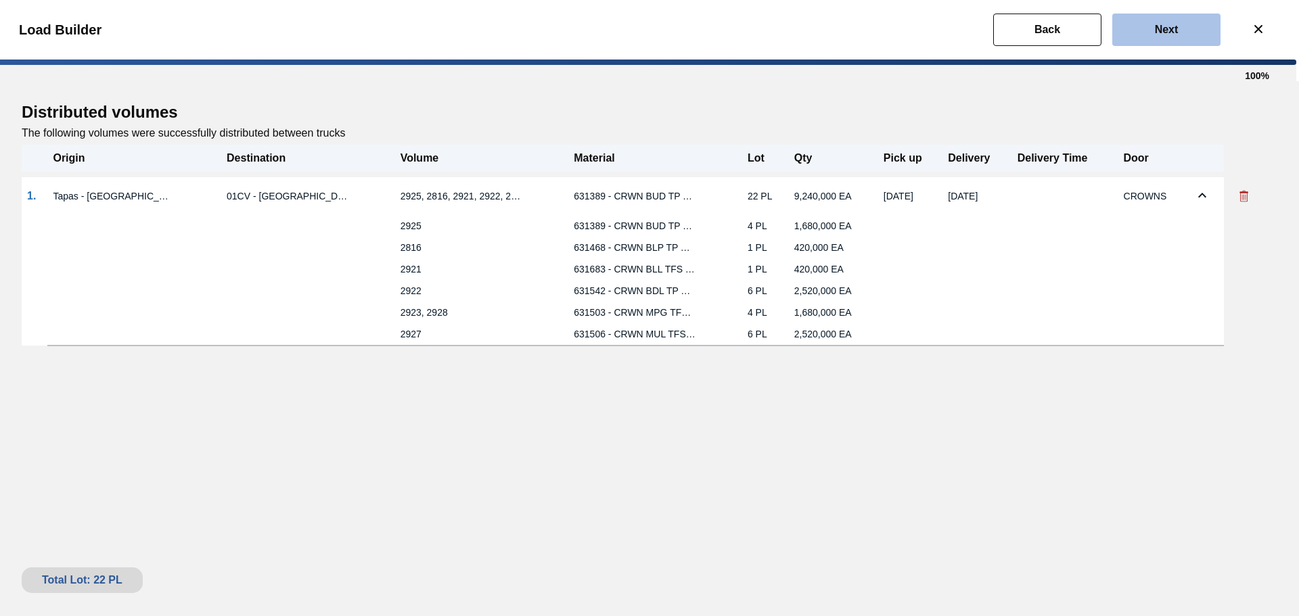
click at [1188, 28] on button "Next" at bounding box center [1166, 30] width 108 height 32
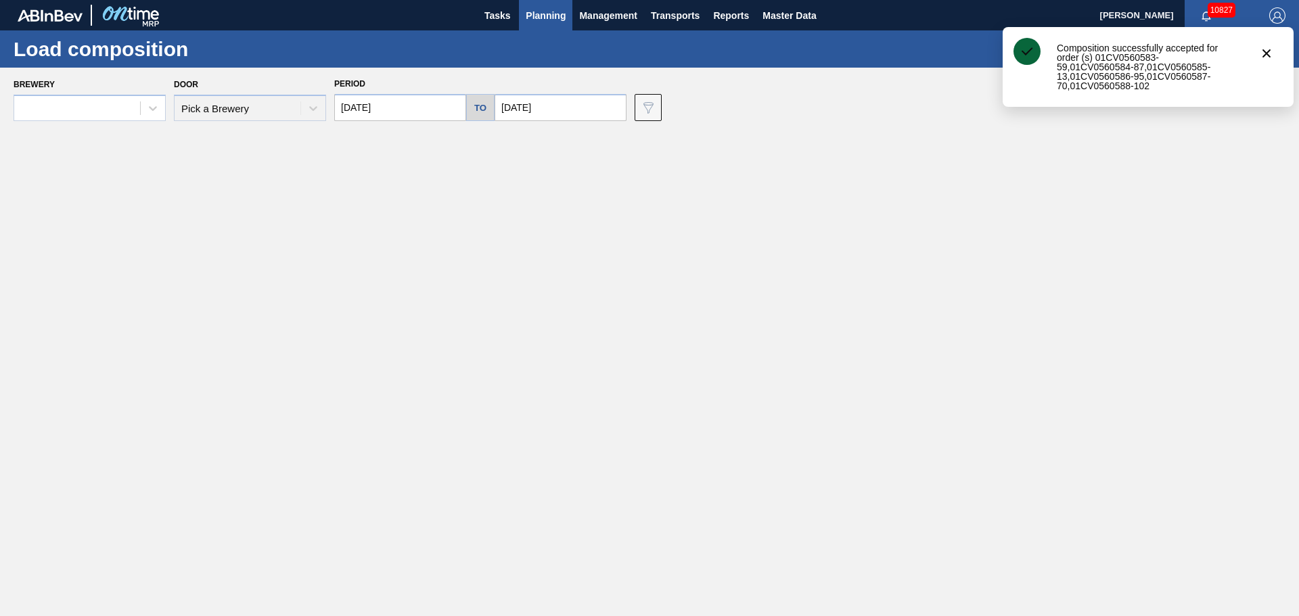
type input "[DATE]"
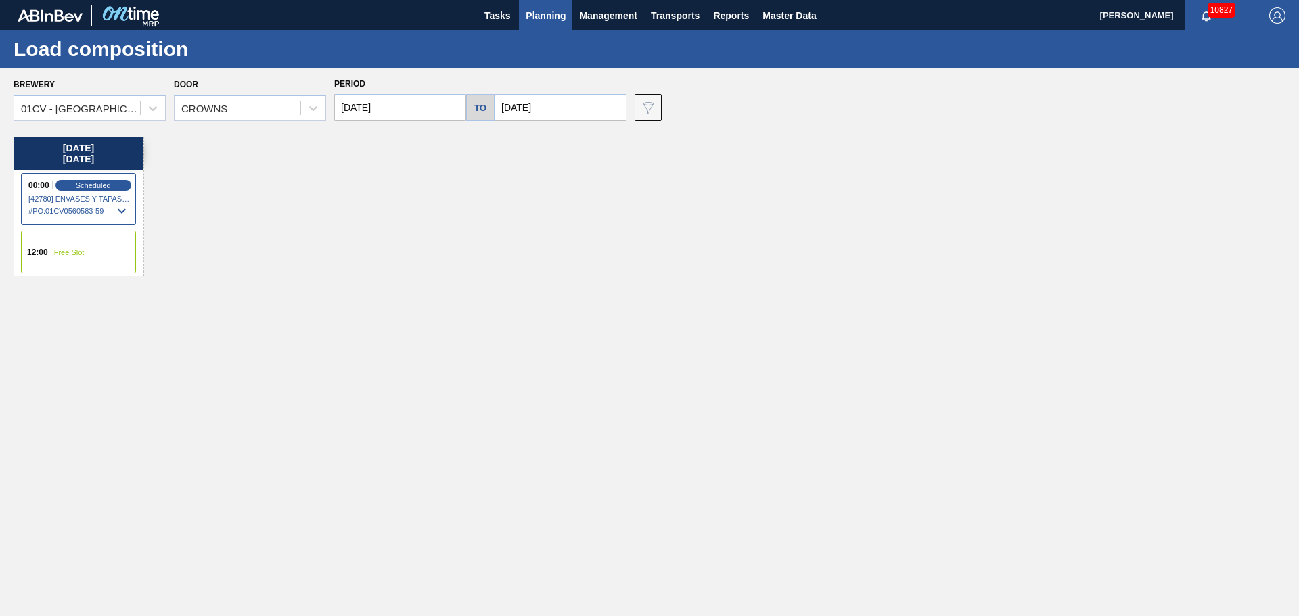
click at [47, 257] on div "12:00 Free Slot" at bounding box center [78, 252] width 115 height 43
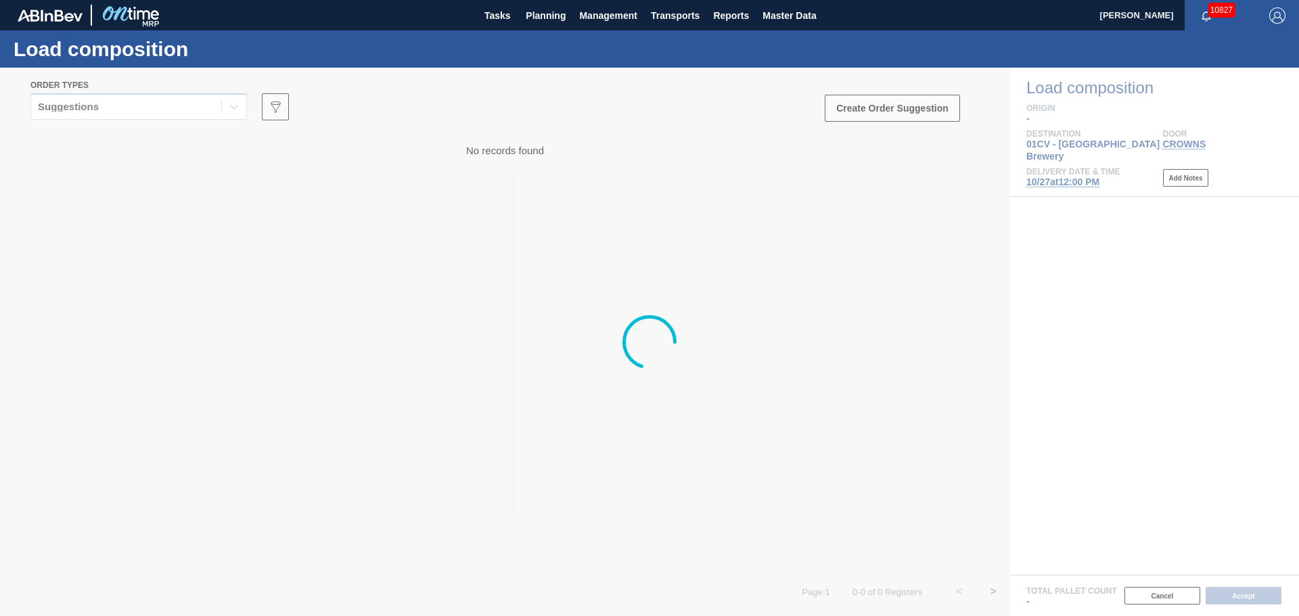
click at [231, 95] on div at bounding box center [649, 342] width 1299 height 549
click at [231, 108] on div at bounding box center [649, 342] width 1299 height 549
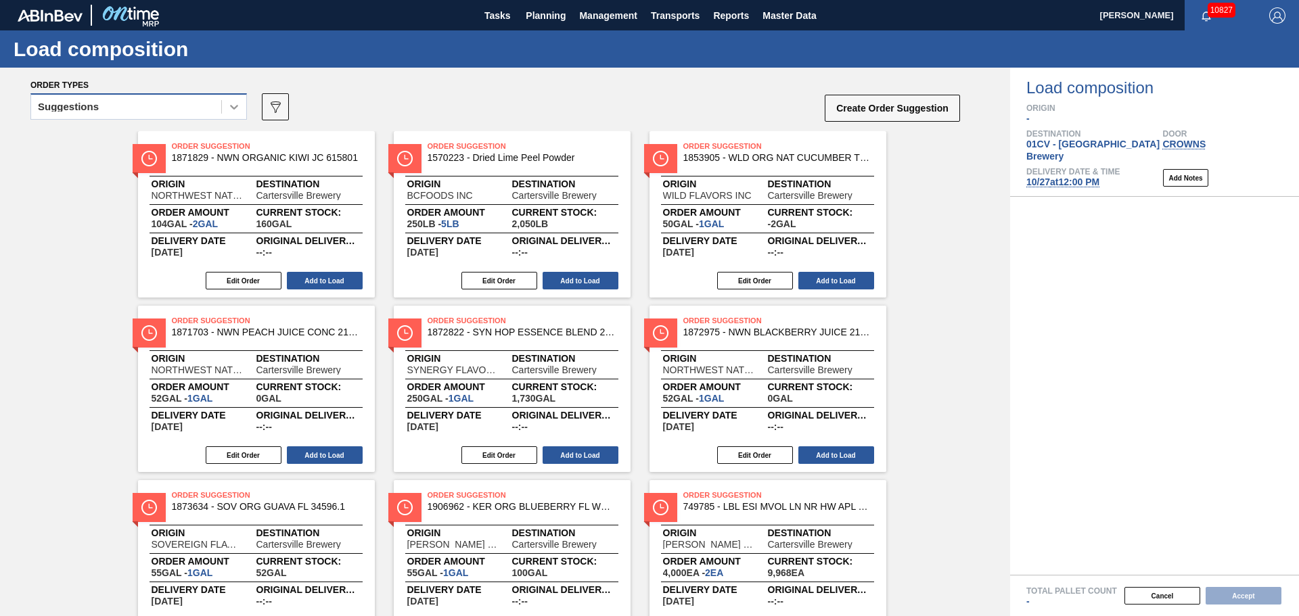
click at [246, 104] on div "Suggestions 089F7B8B-B2A5-4AFE-B5C0-19BA573D28AC Create Order Suggestion" at bounding box center [495, 111] width 931 height 41
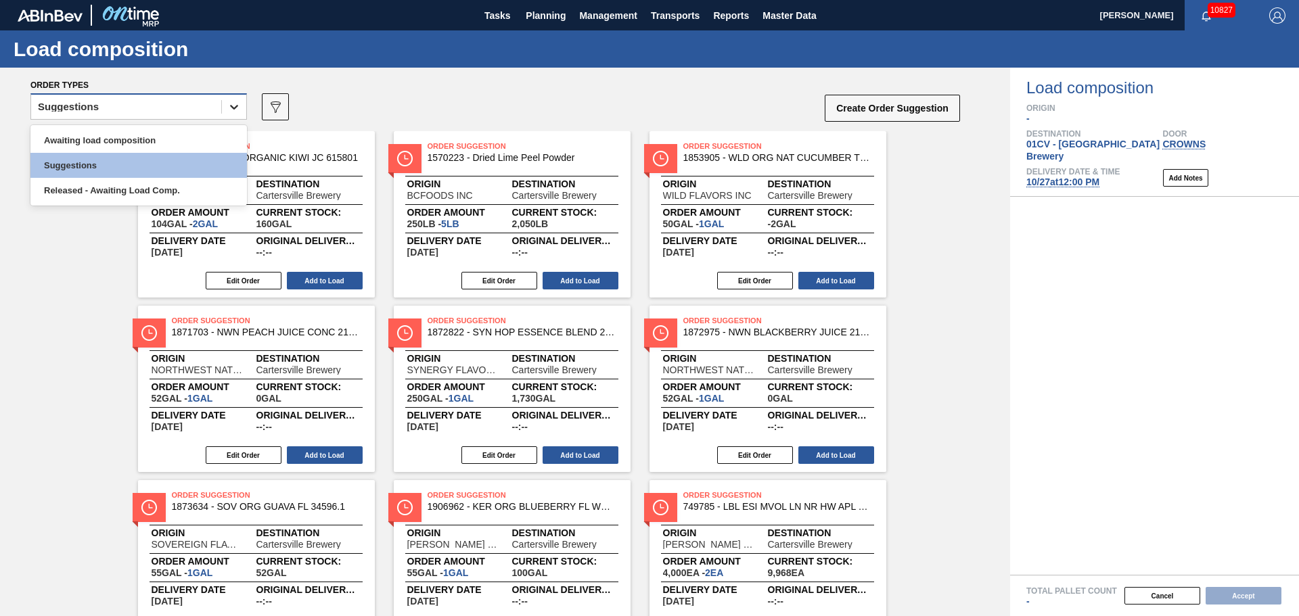
click at [244, 105] on div at bounding box center [234, 107] width 24 height 24
click at [224, 181] on div "Released - Awaiting Load Comp." at bounding box center [138, 190] width 217 height 25
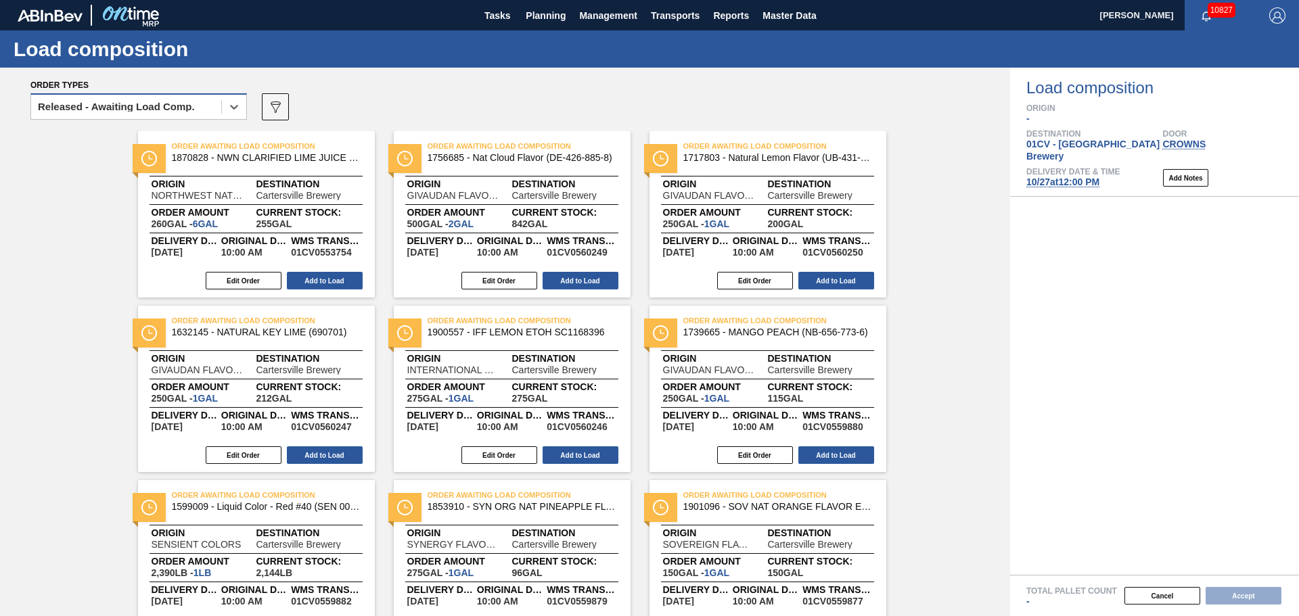
click at [215, 112] on div "Released - Awaiting Load Comp." at bounding box center [126, 107] width 190 height 20
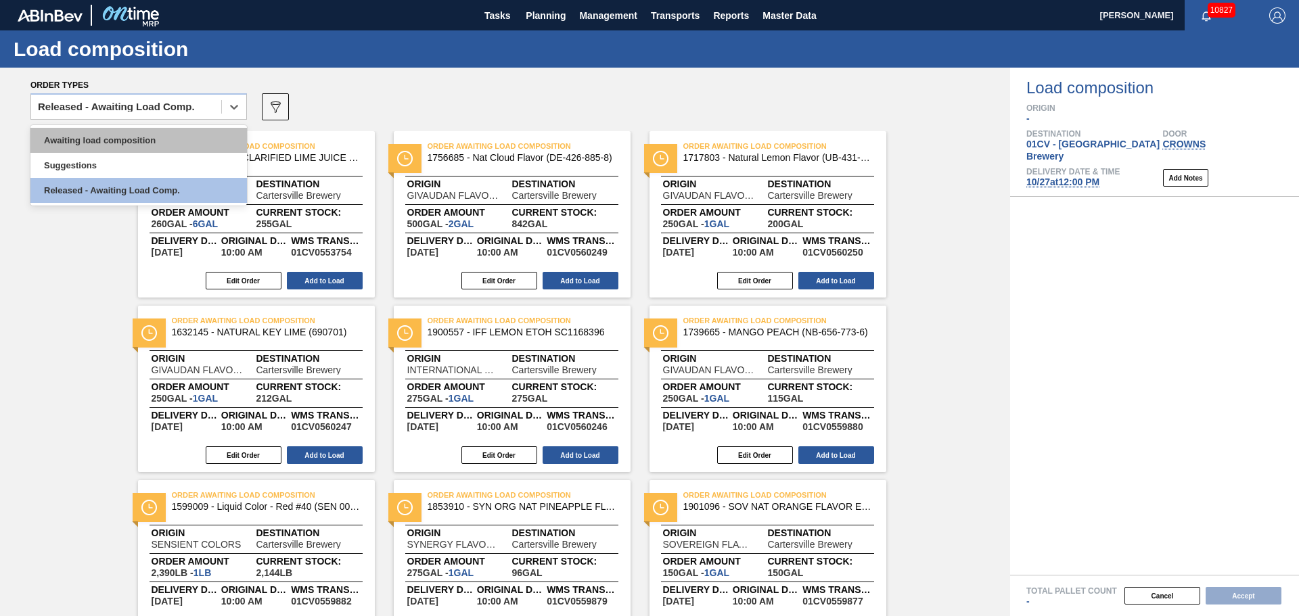
click at [155, 137] on div "Awaiting load composition" at bounding box center [138, 140] width 217 height 25
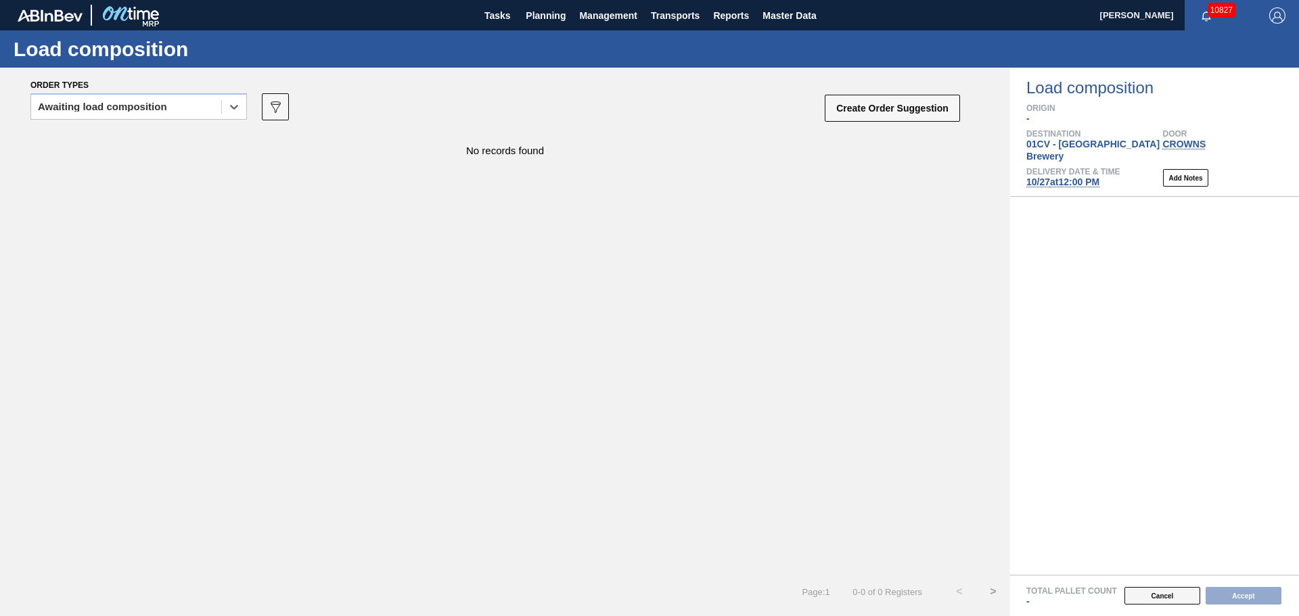
click at [1168, 594] on button "Cancel" at bounding box center [1163, 596] width 76 height 18
